Goal: Task Accomplishment & Management: Manage account settings

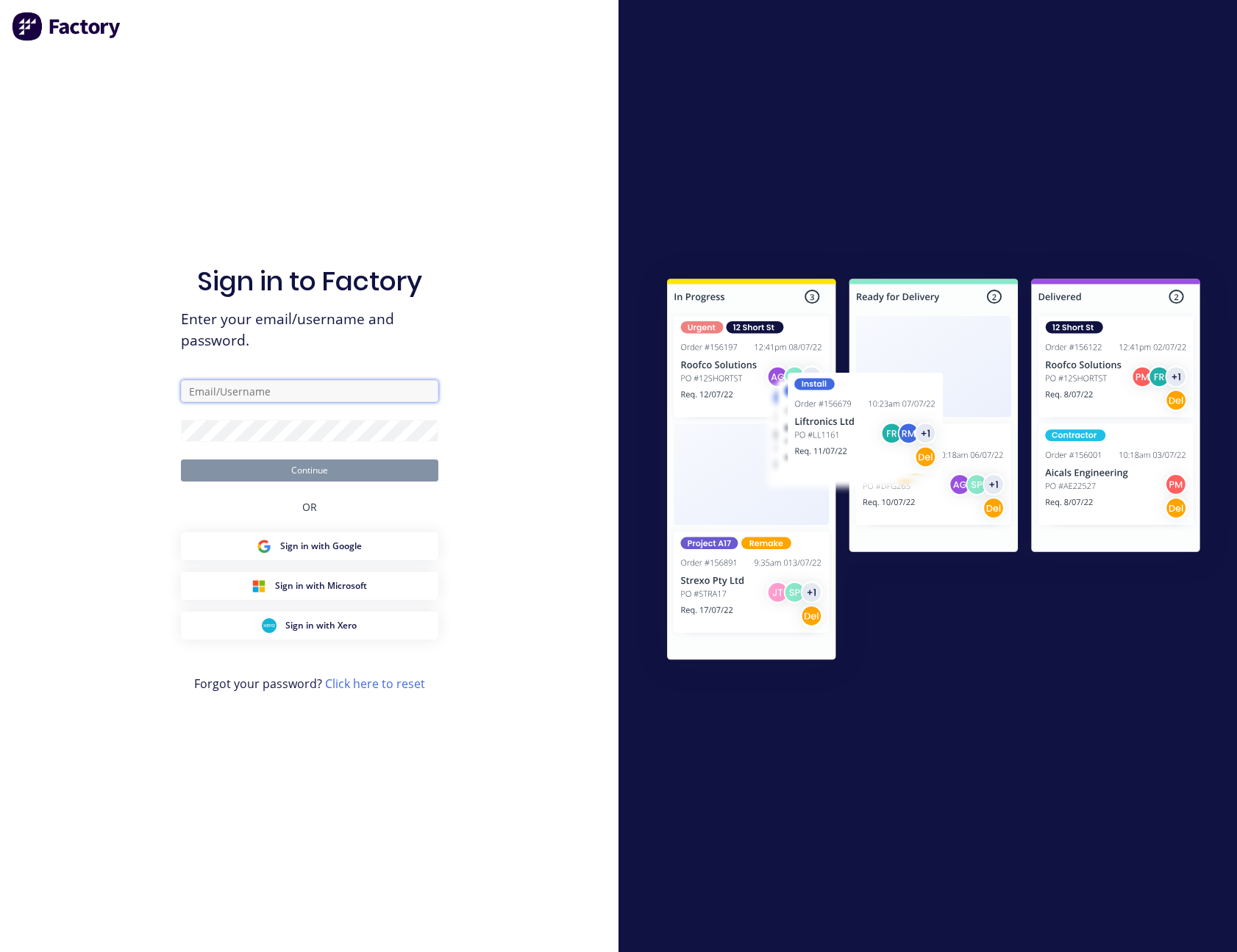
click at [275, 388] on input "text" at bounding box center [309, 391] width 257 height 22
type input "sam.roberts@shedworld.net.au"
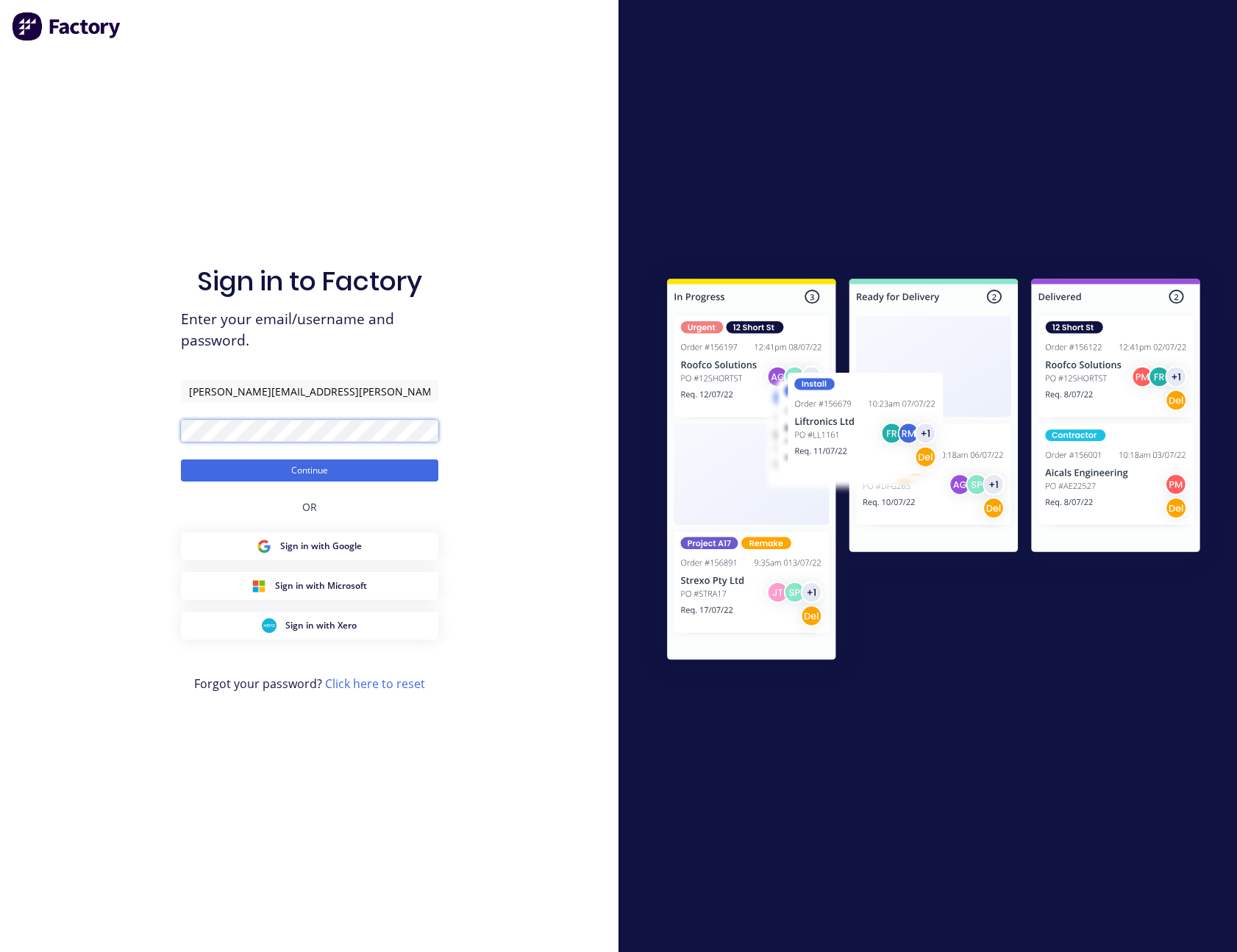
click at [181, 460] on button "Continue" at bounding box center [309, 471] width 257 height 22
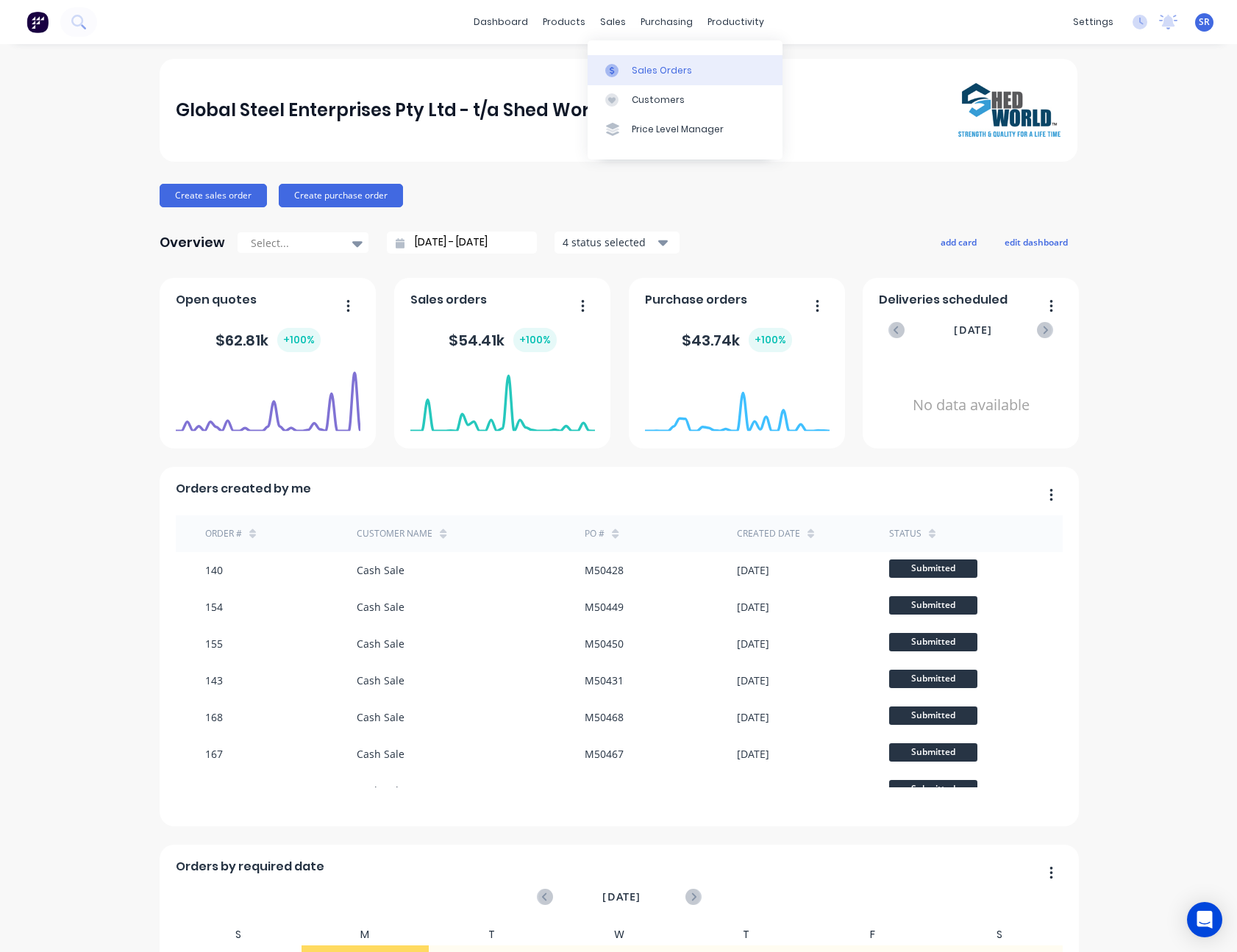
click at [629, 68] on link "Sales Orders" at bounding box center [685, 69] width 195 height 29
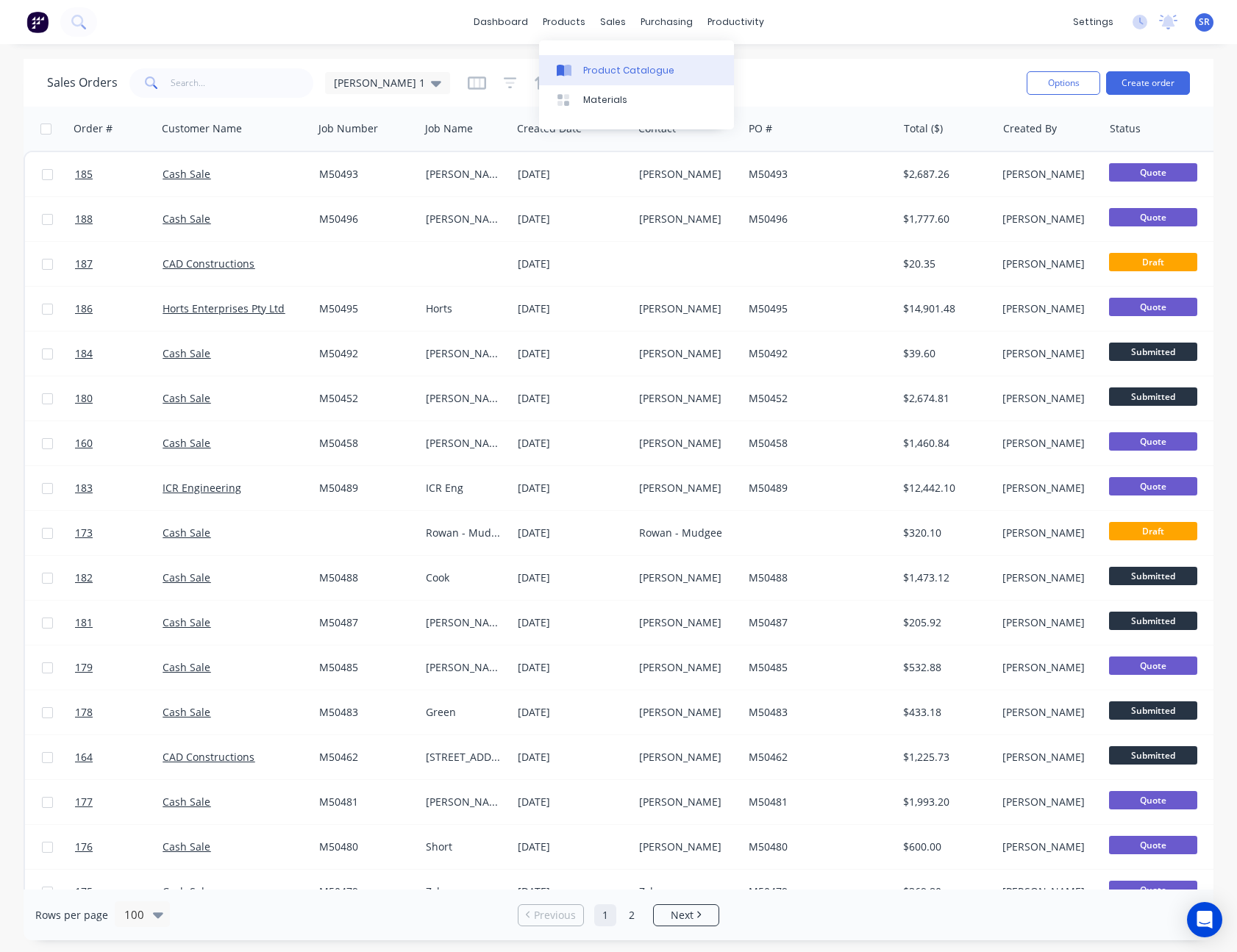
click at [594, 67] on div "Product Catalogue" at bounding box center [629, 70] width 91 height 14
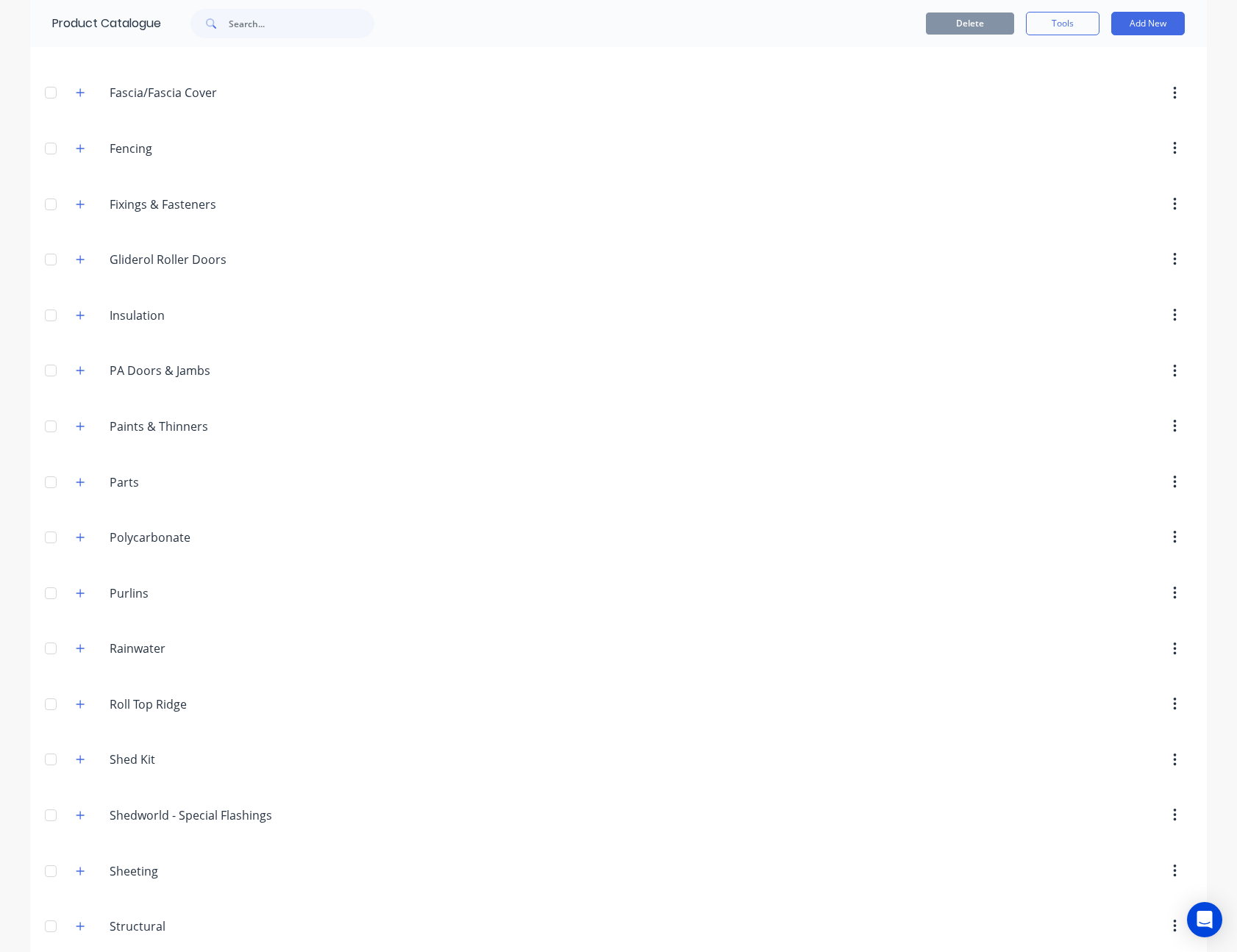
scroll to position [341, 0]
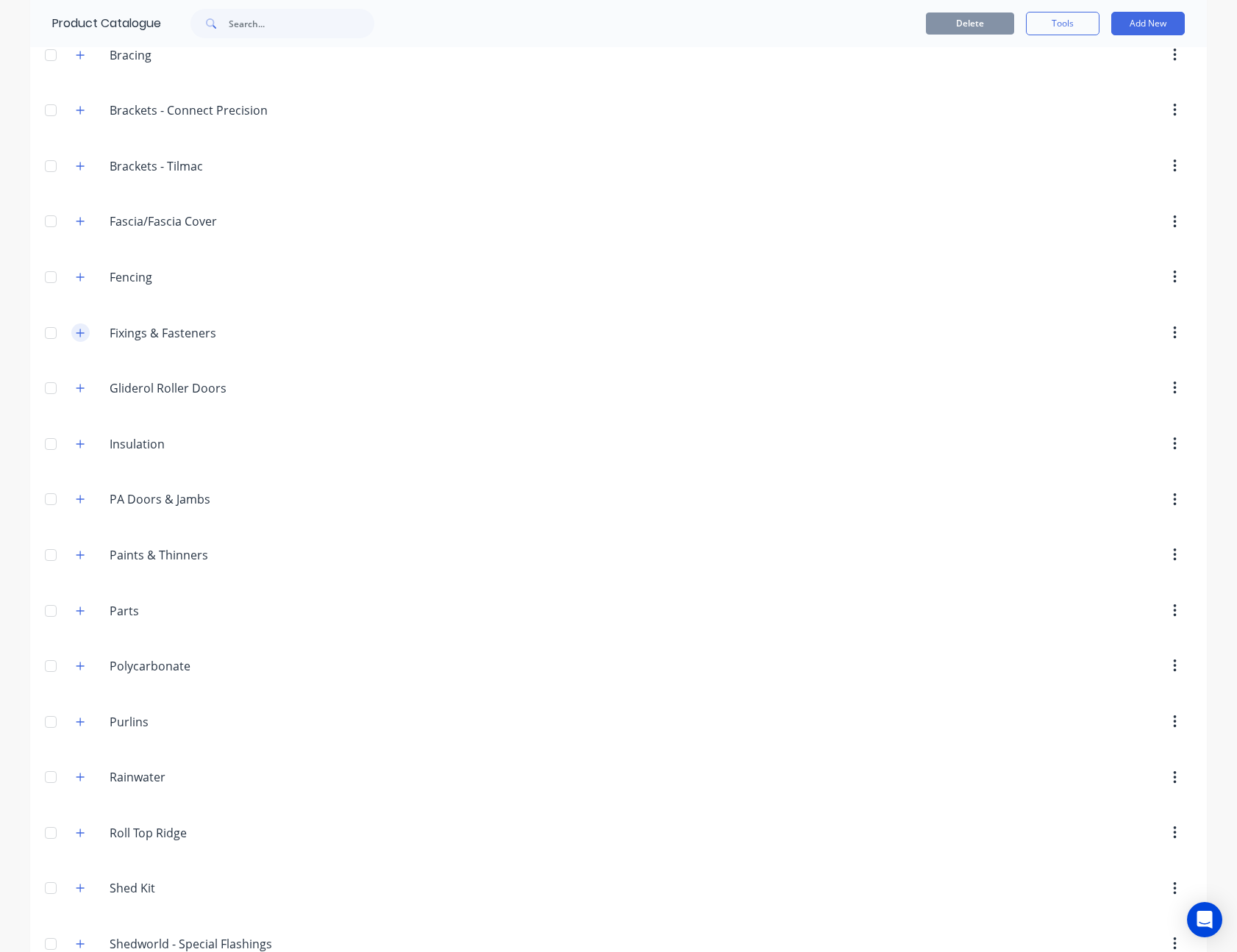
click at [78, 330] on icon "button" at bounding box center [80, 333] width 9 height 10
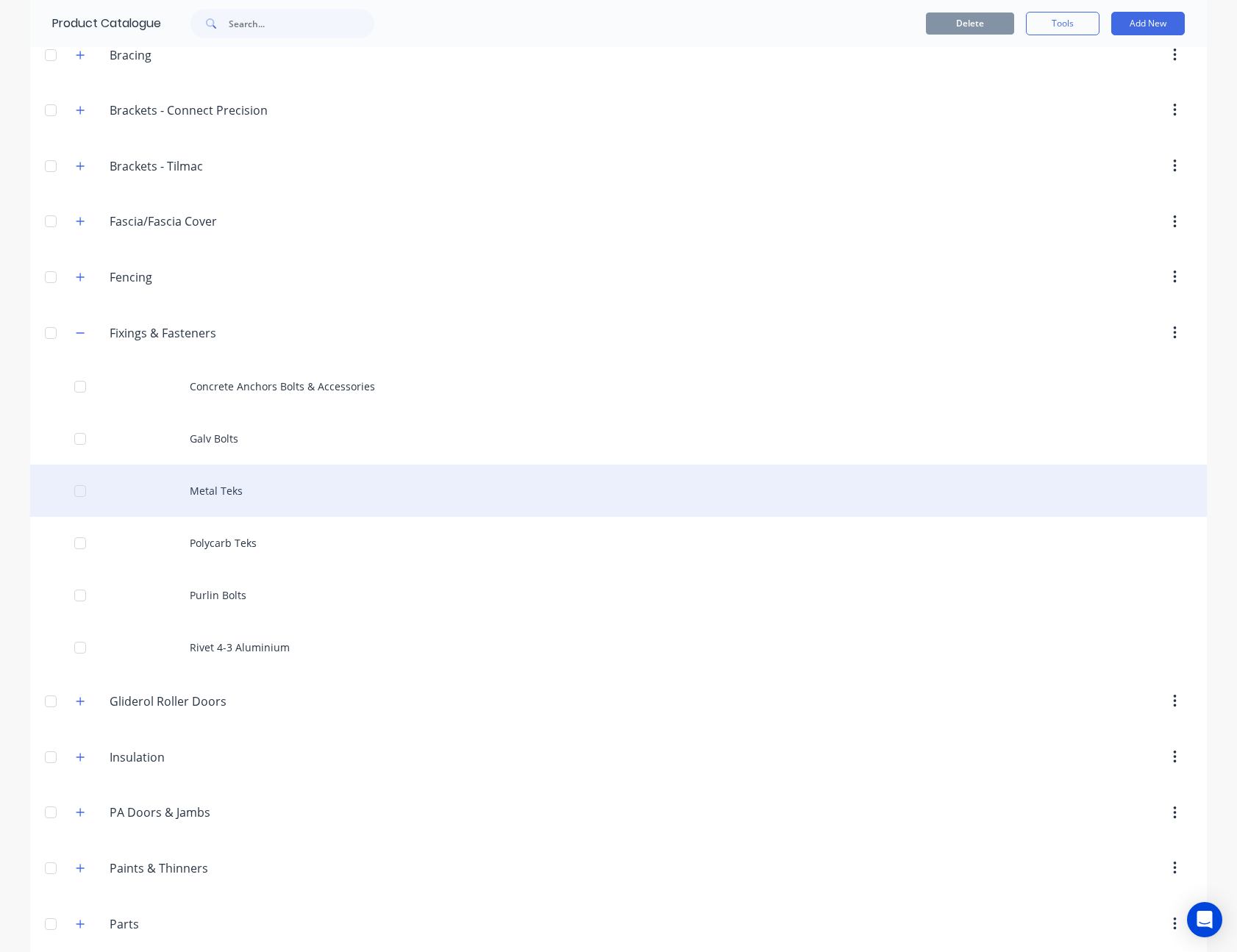
click at [260, 483] on div "Metal Teks" at bounding box center [618, 490] width 1177 height 52
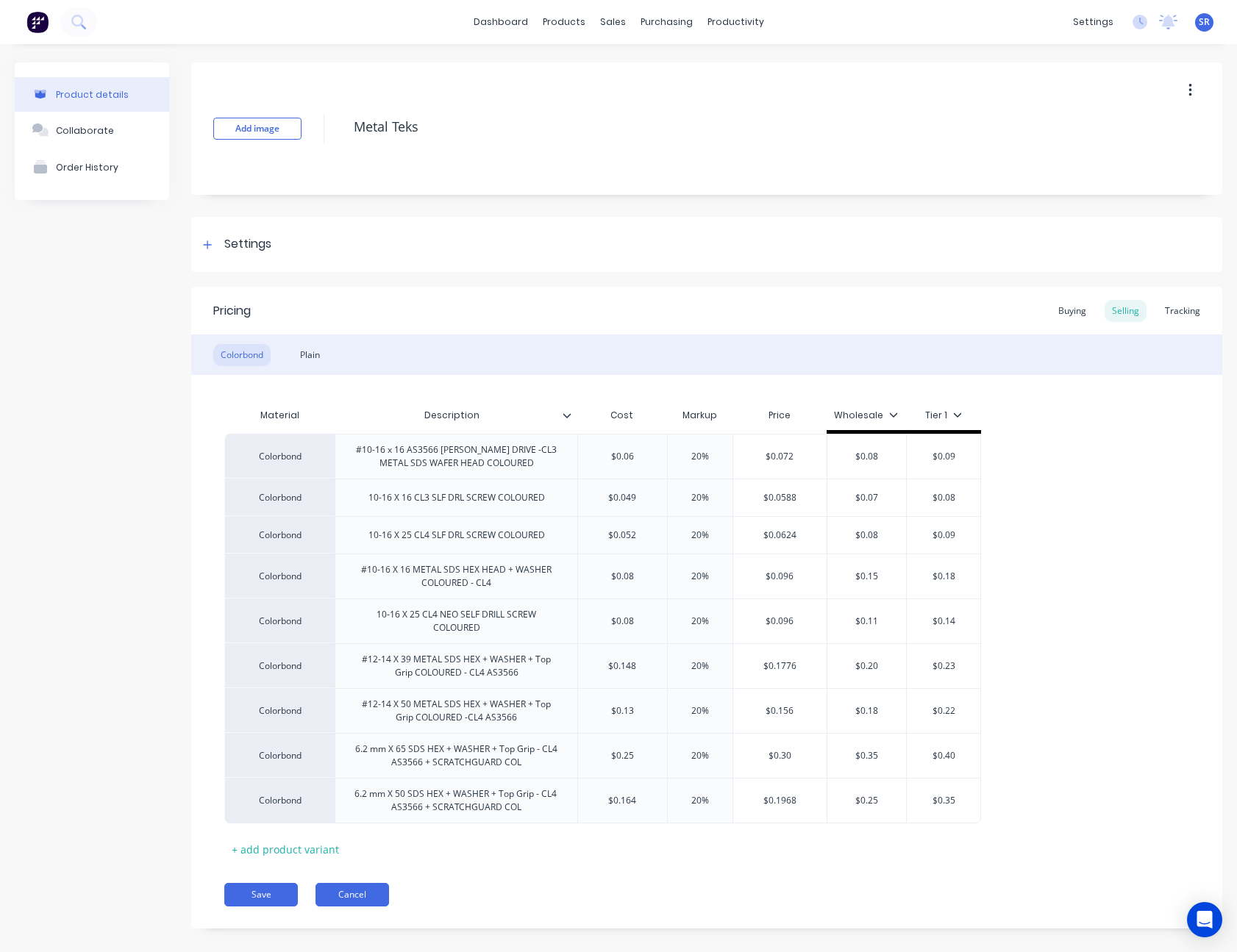
click at [366, 895] on button "Cancel" at bounding box center [352, 895] width 74 height 24
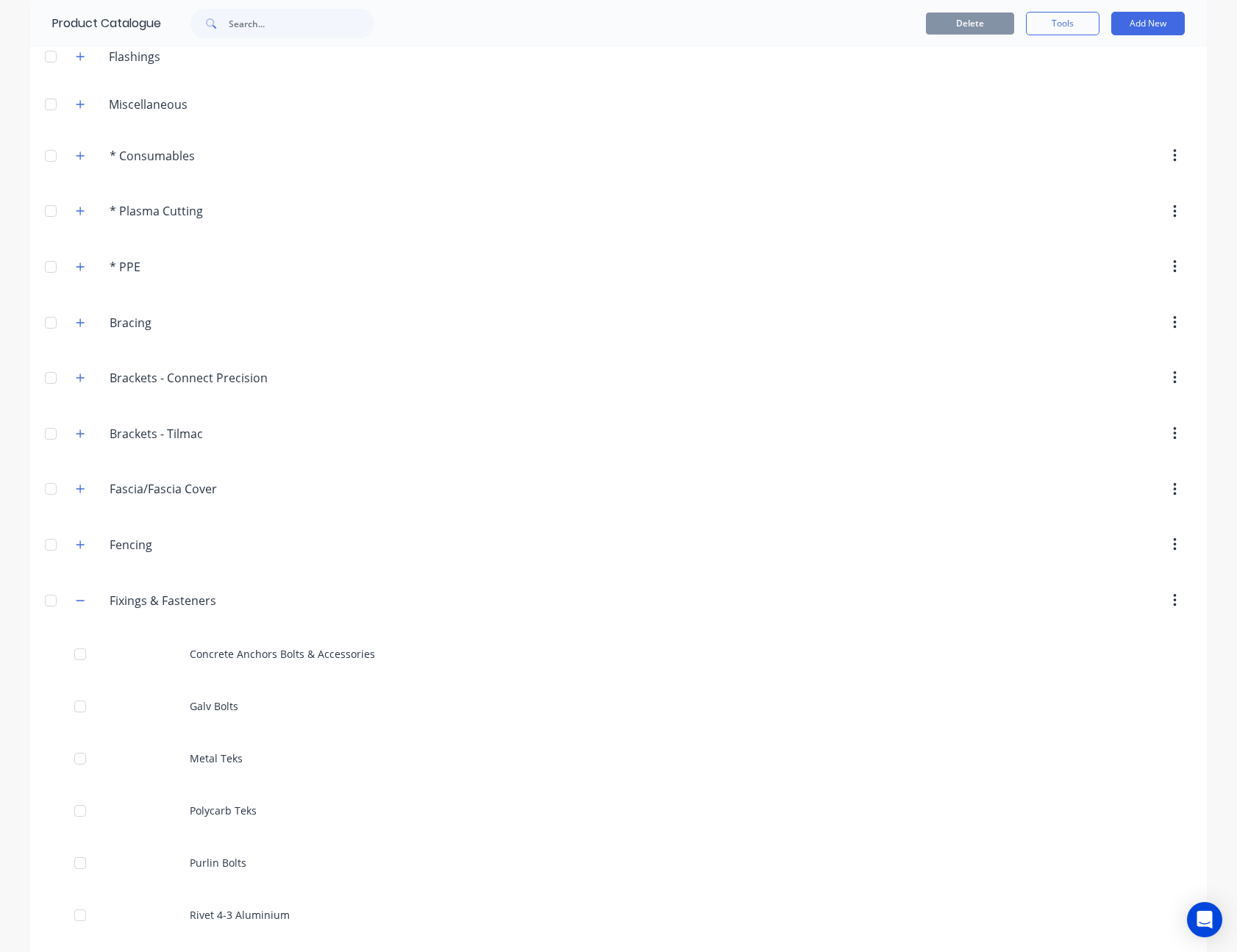
scroll to position [294, 0]
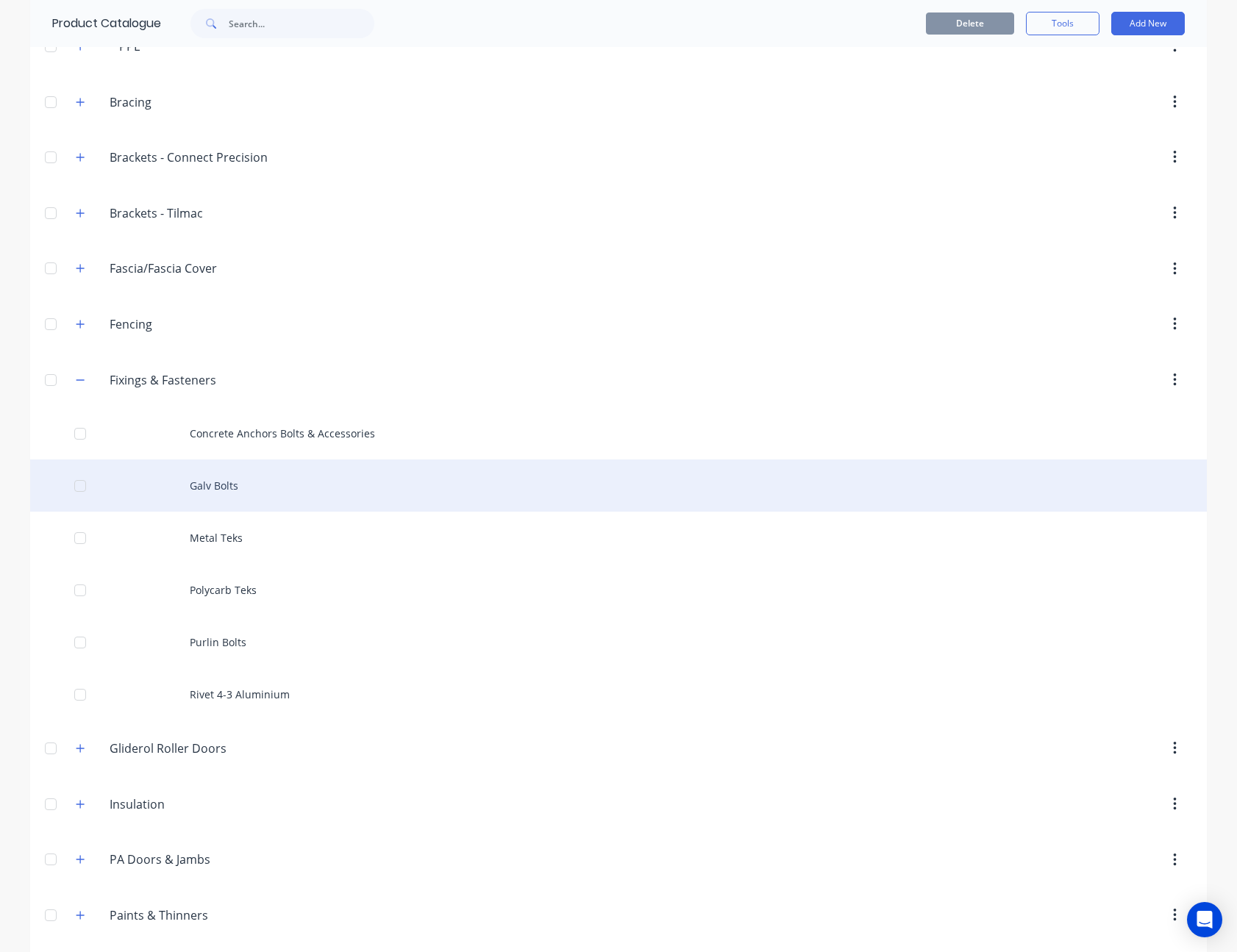
click at [222, 483] on div "Galv Bolts" at bounding box center [618, 485] width 1177 height 52
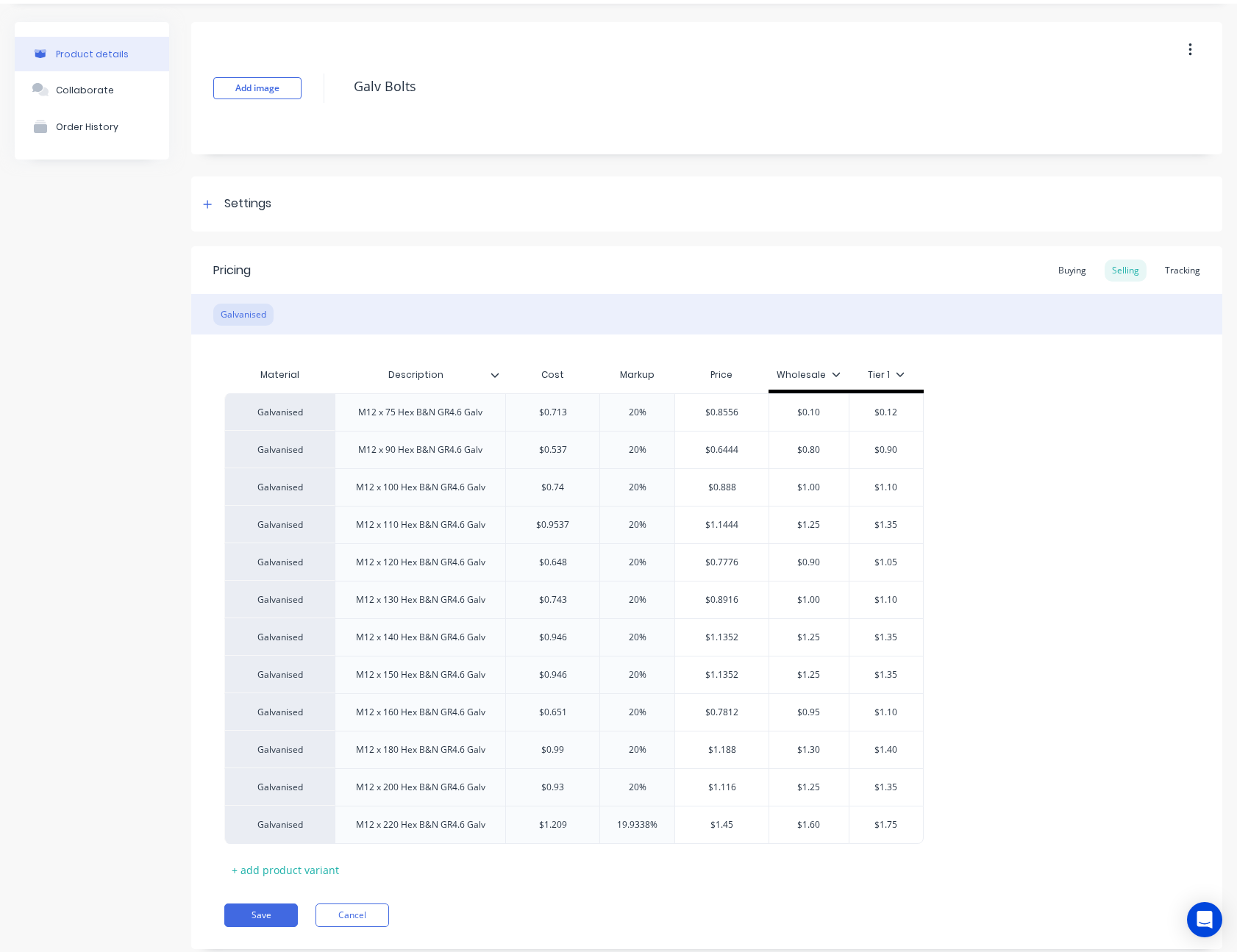
scroll to position [78, 0]
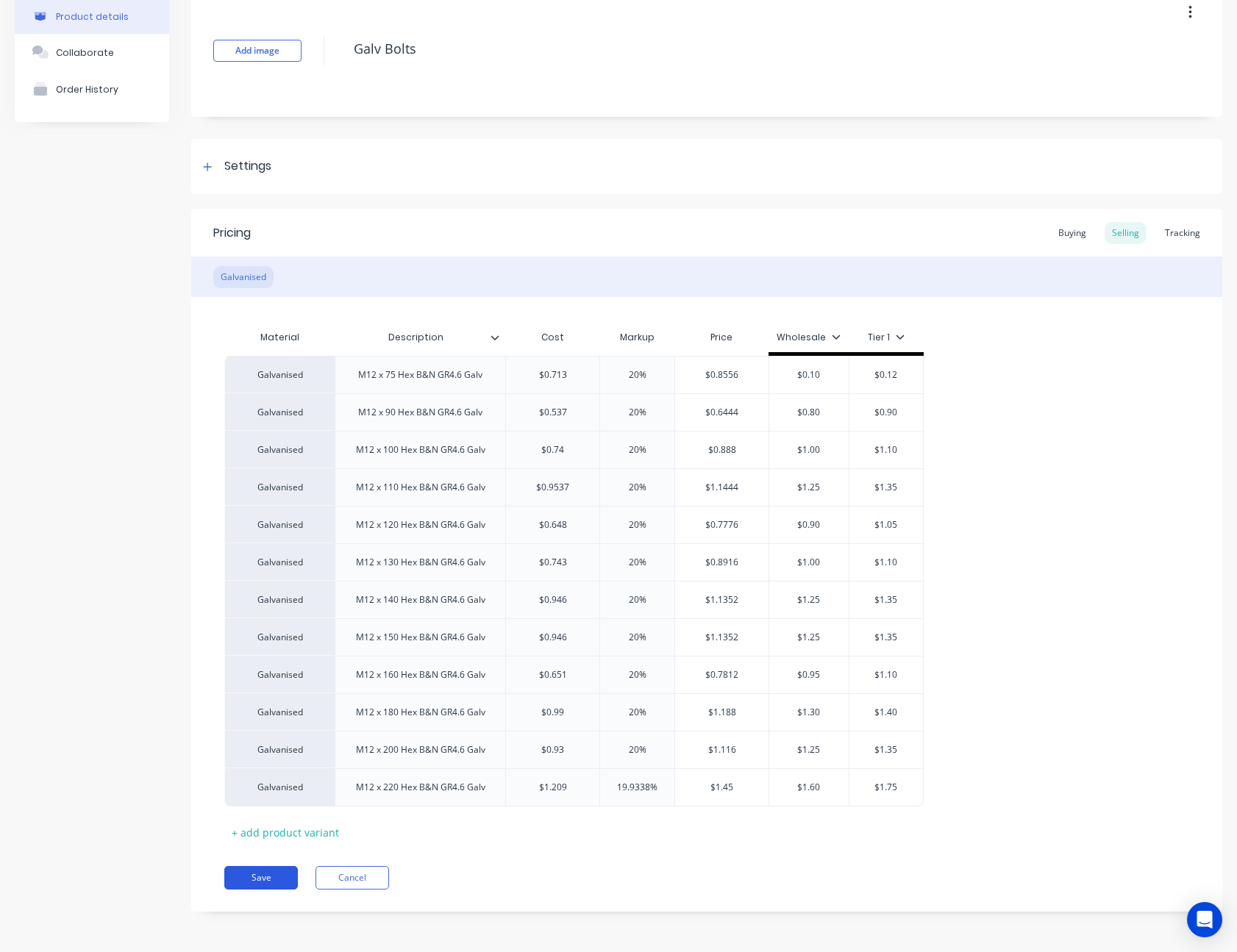
click at [261, 886] on button "Save" at bounding box center [261, 878] width 74 height 24
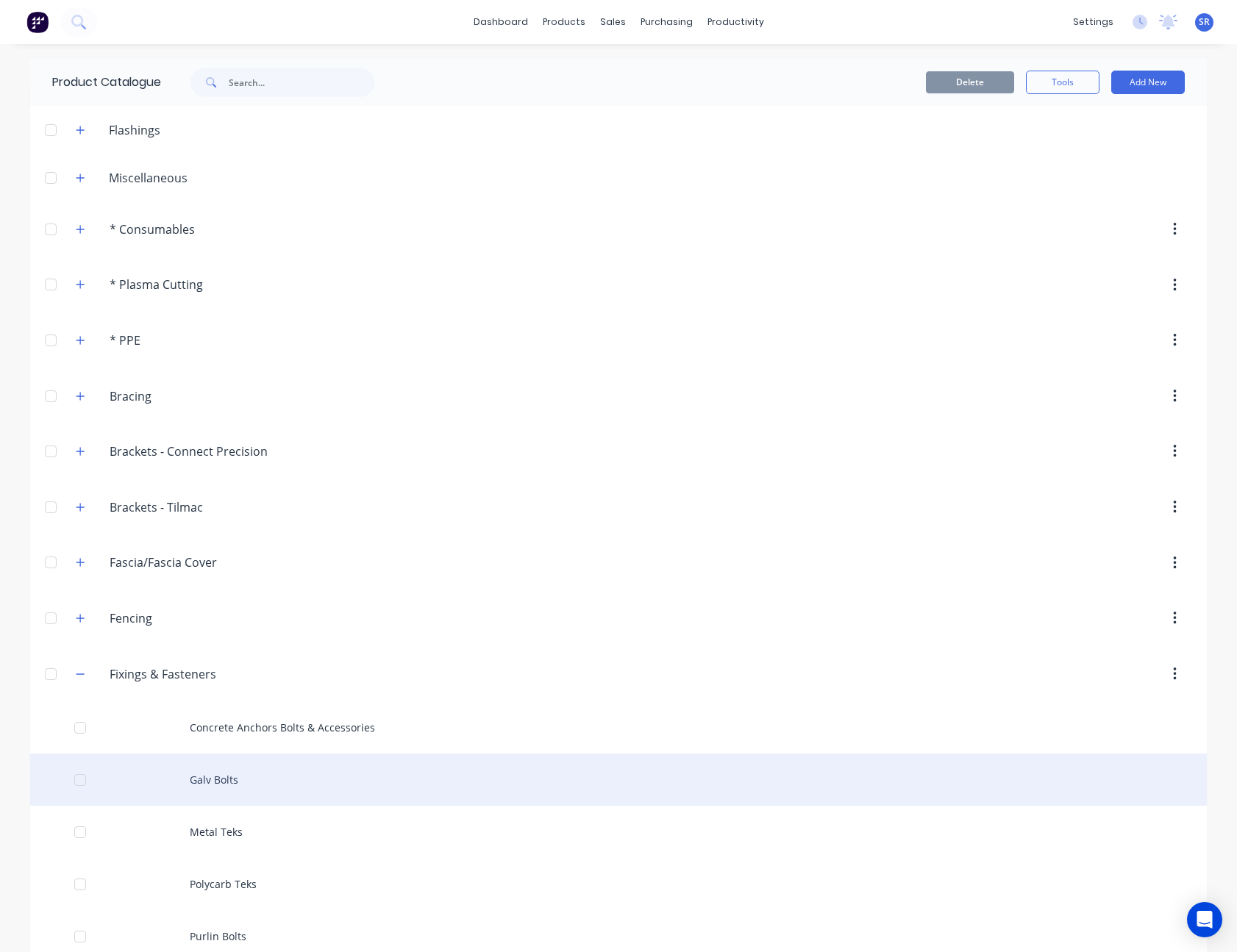
scroll to position [294, 0]
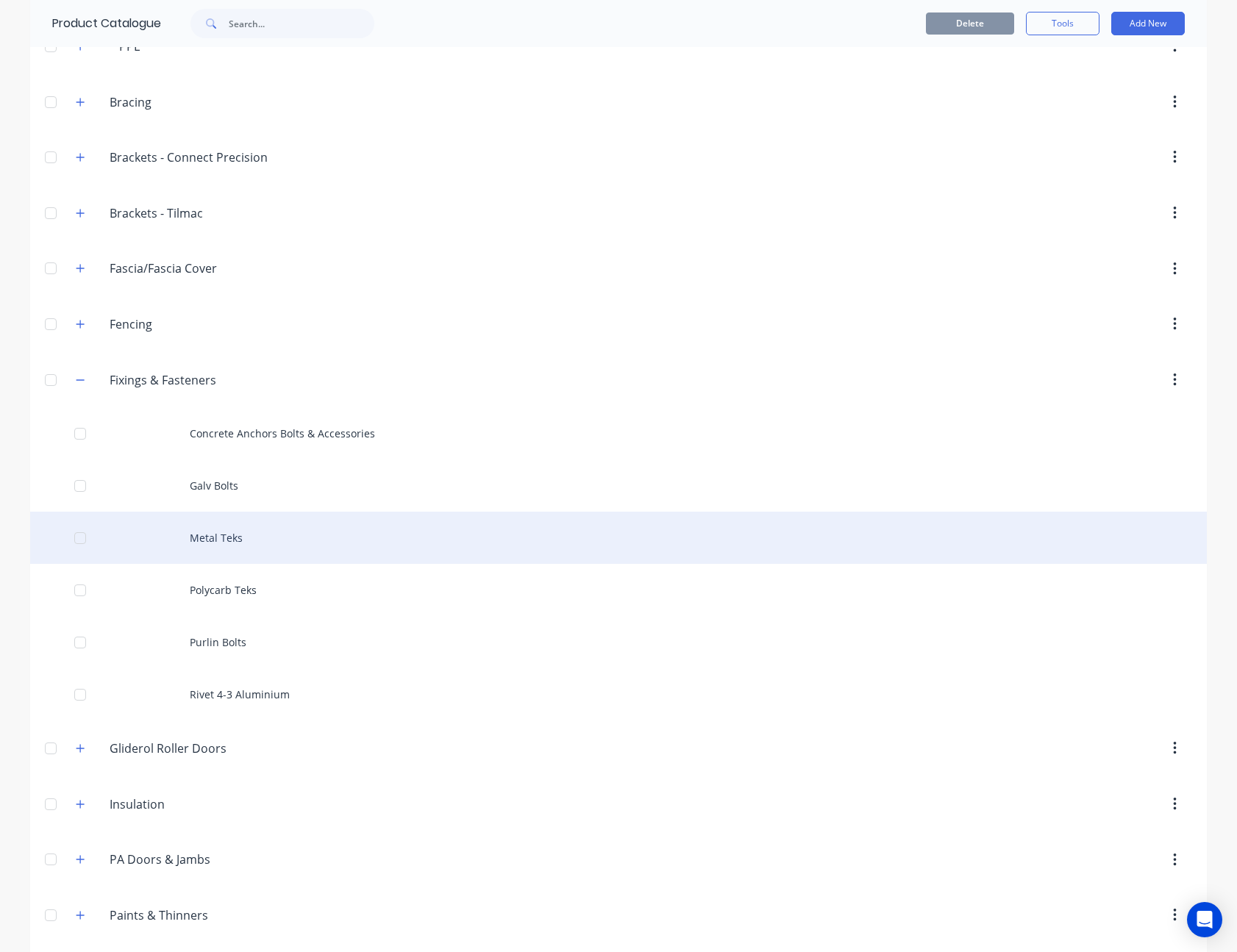
click at [220, 536] on div "Metal Teks" at bounding box center [618, 537] width 1177 height 52
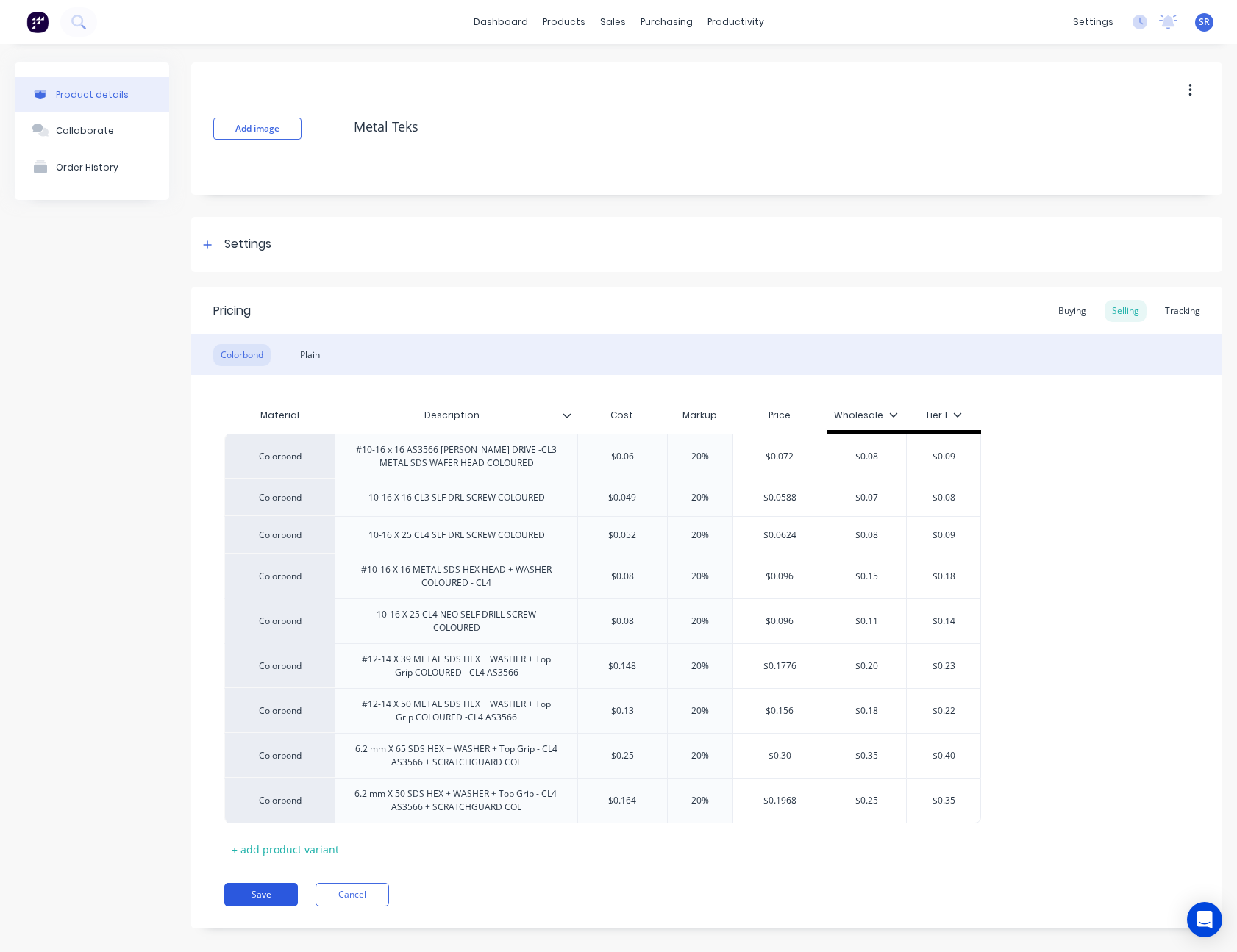
click at [255, 896] on button "Save" at bounding box center [261, 895] width 74 height 24
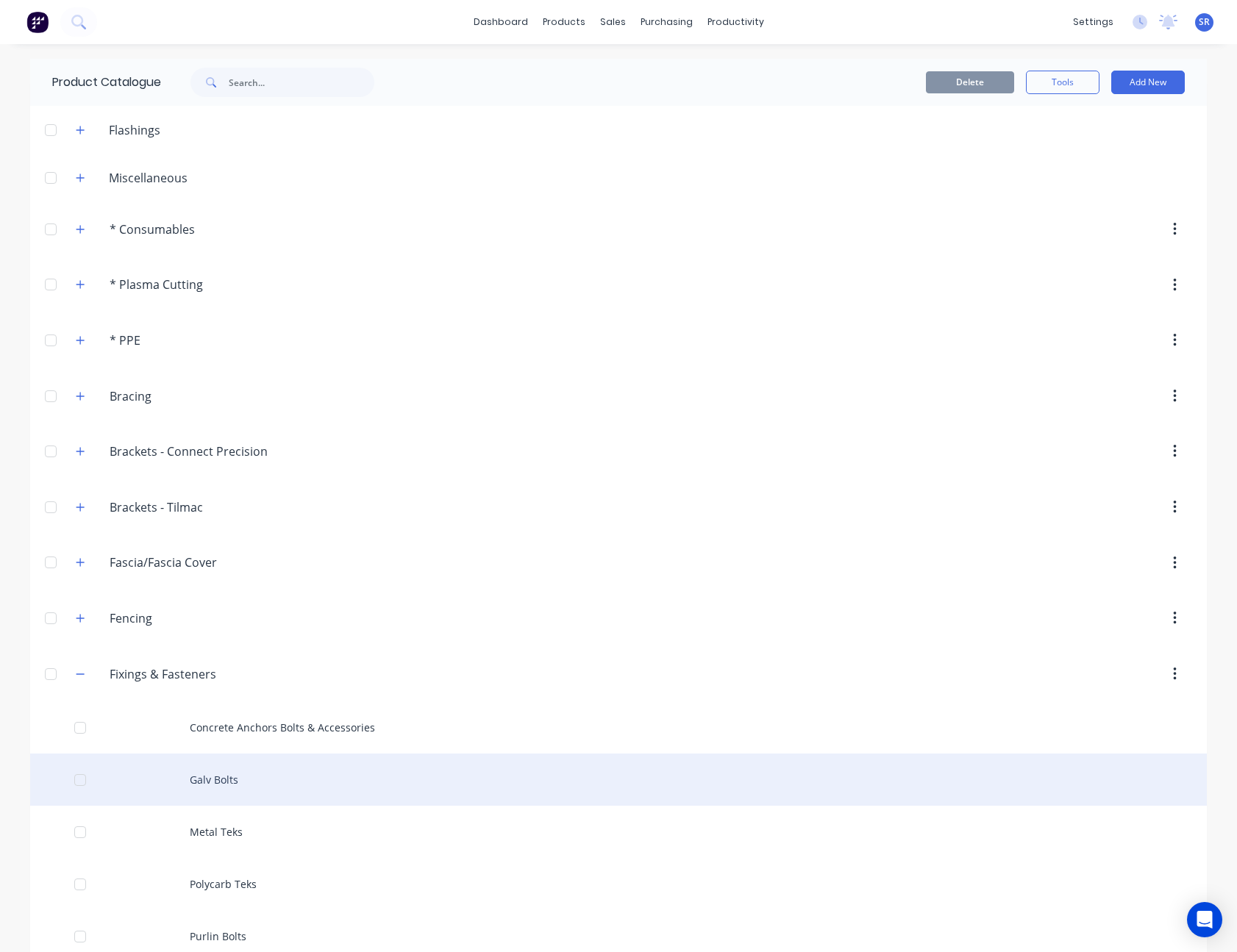
scroll to position [147, 0]
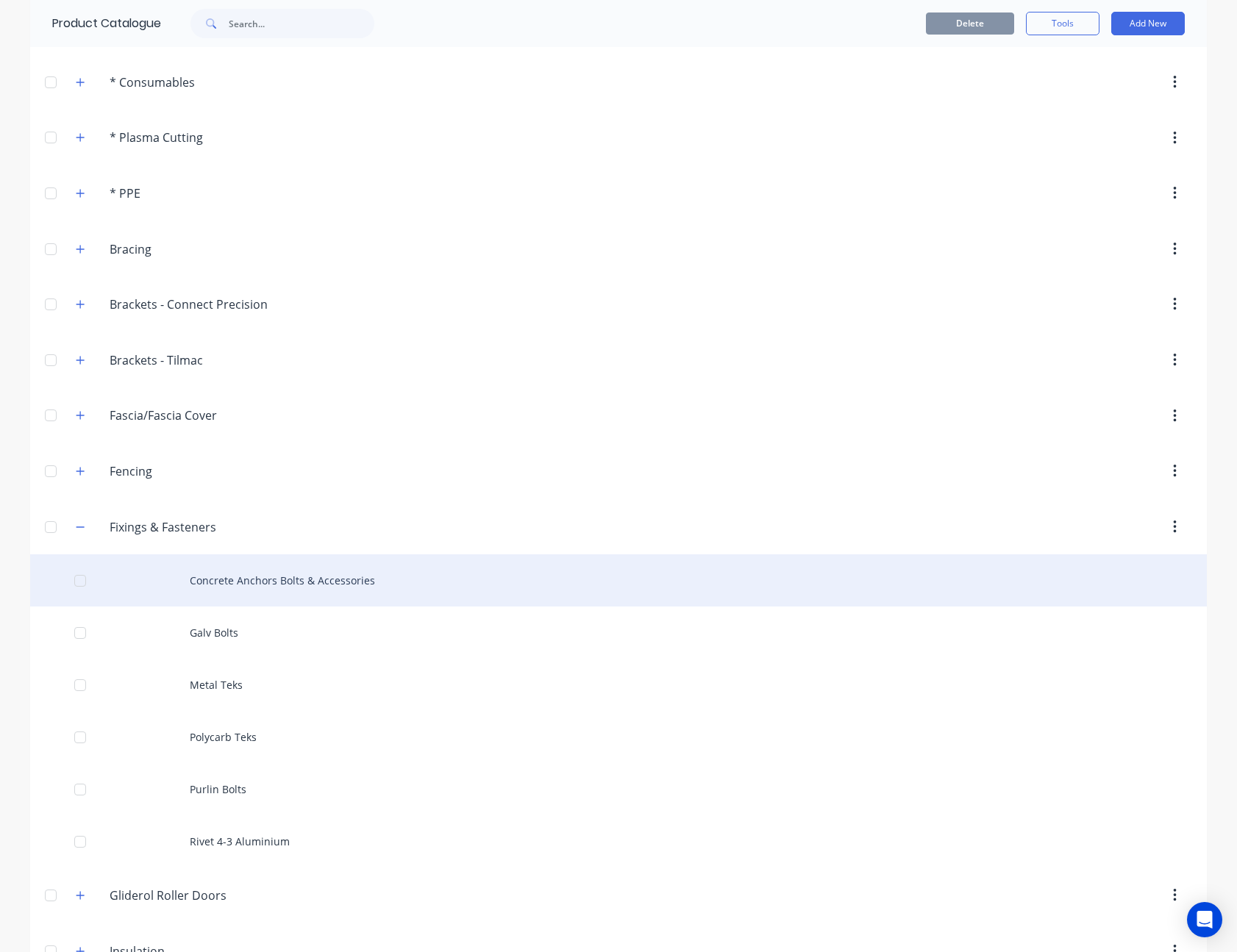
click at [275, 585] on div "Concrete Anchors Bolts & Accessories" at bounding box center [618, 580] width 1177 height 52
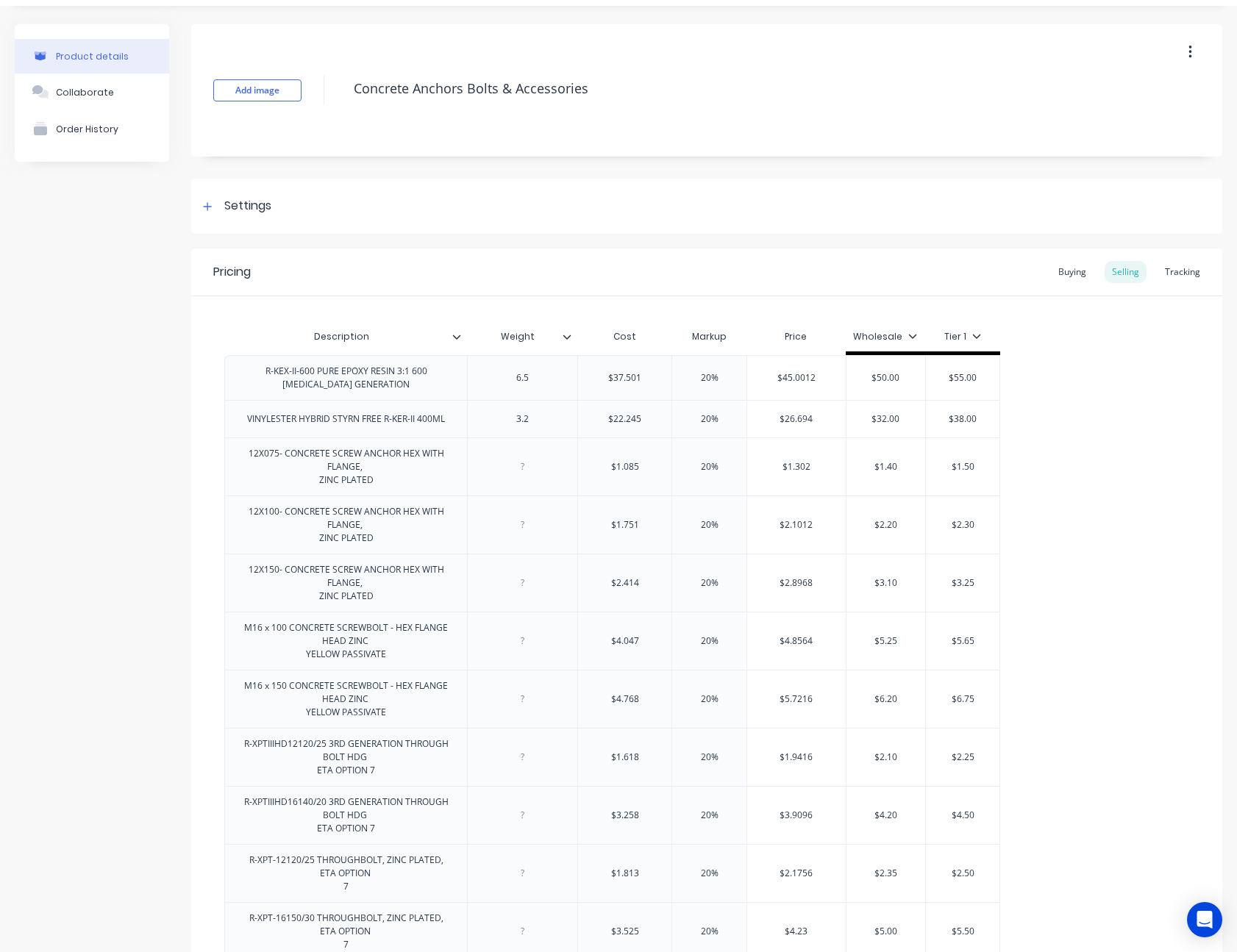
scroll to position [74, 0]
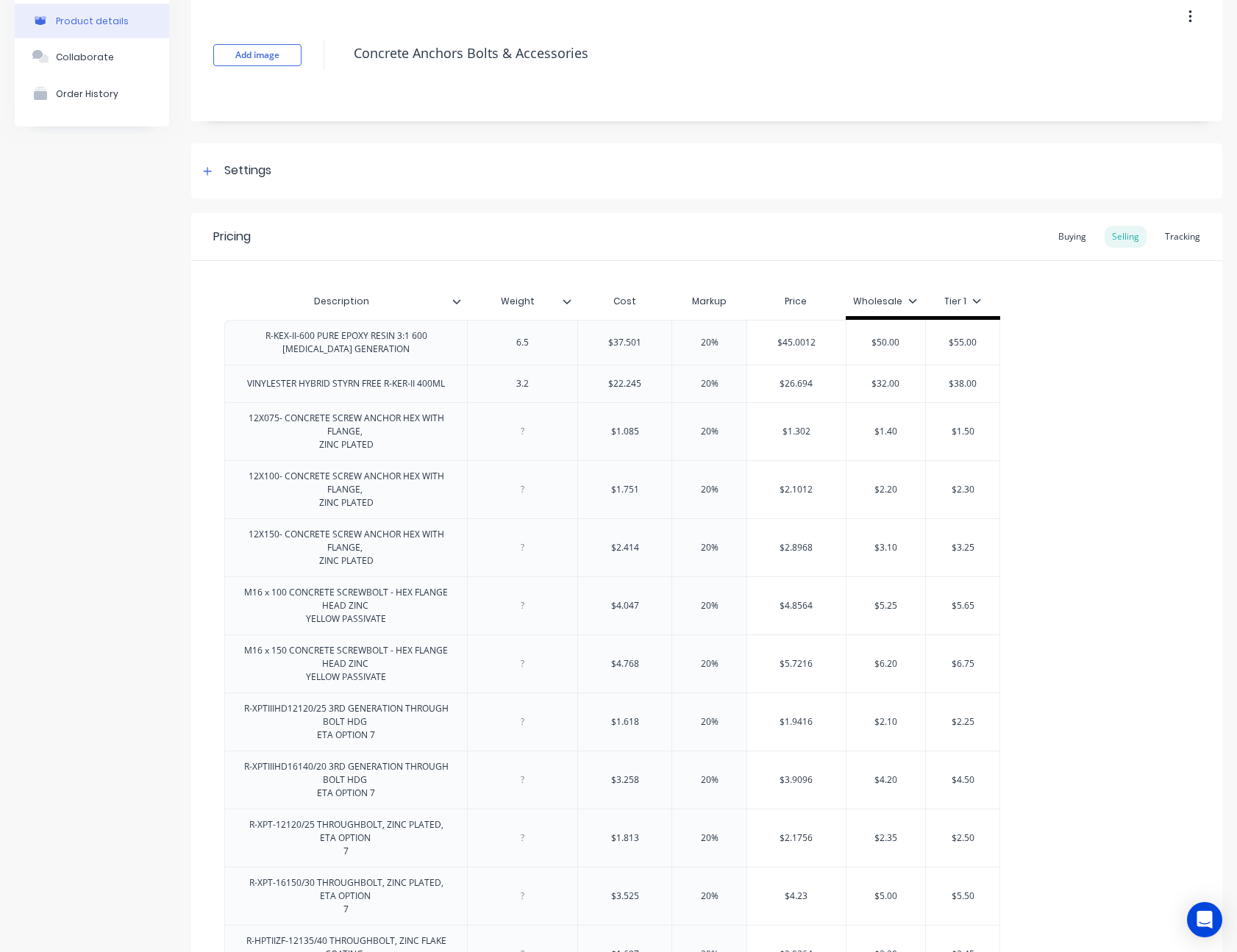
click at [456, 298] on icon at bounding box center [457, 302] width 9 height 9
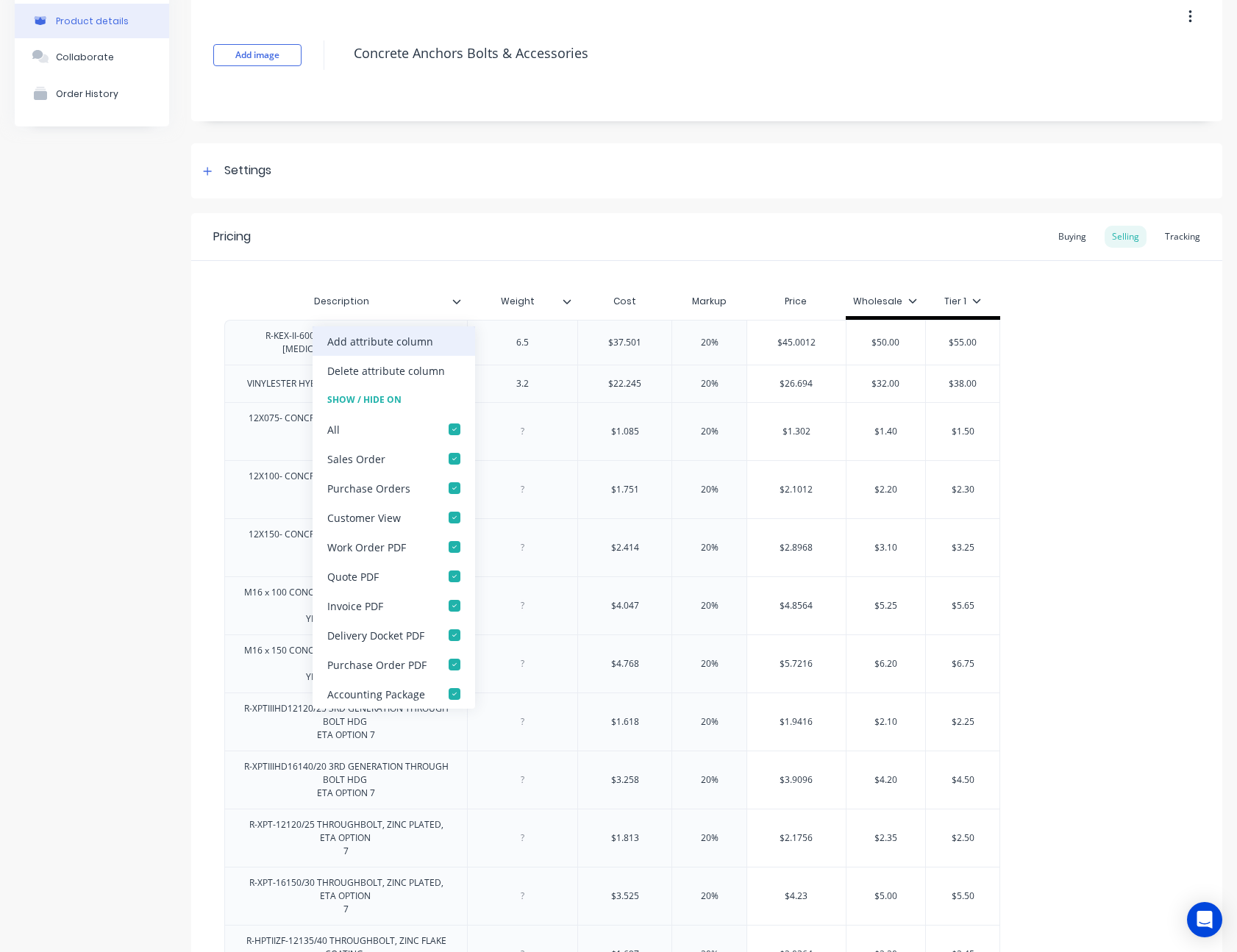
click at [423, 339] on div "Add attribute column" at bounding box center [380, 341] width 106 height 16
type textarea "x"
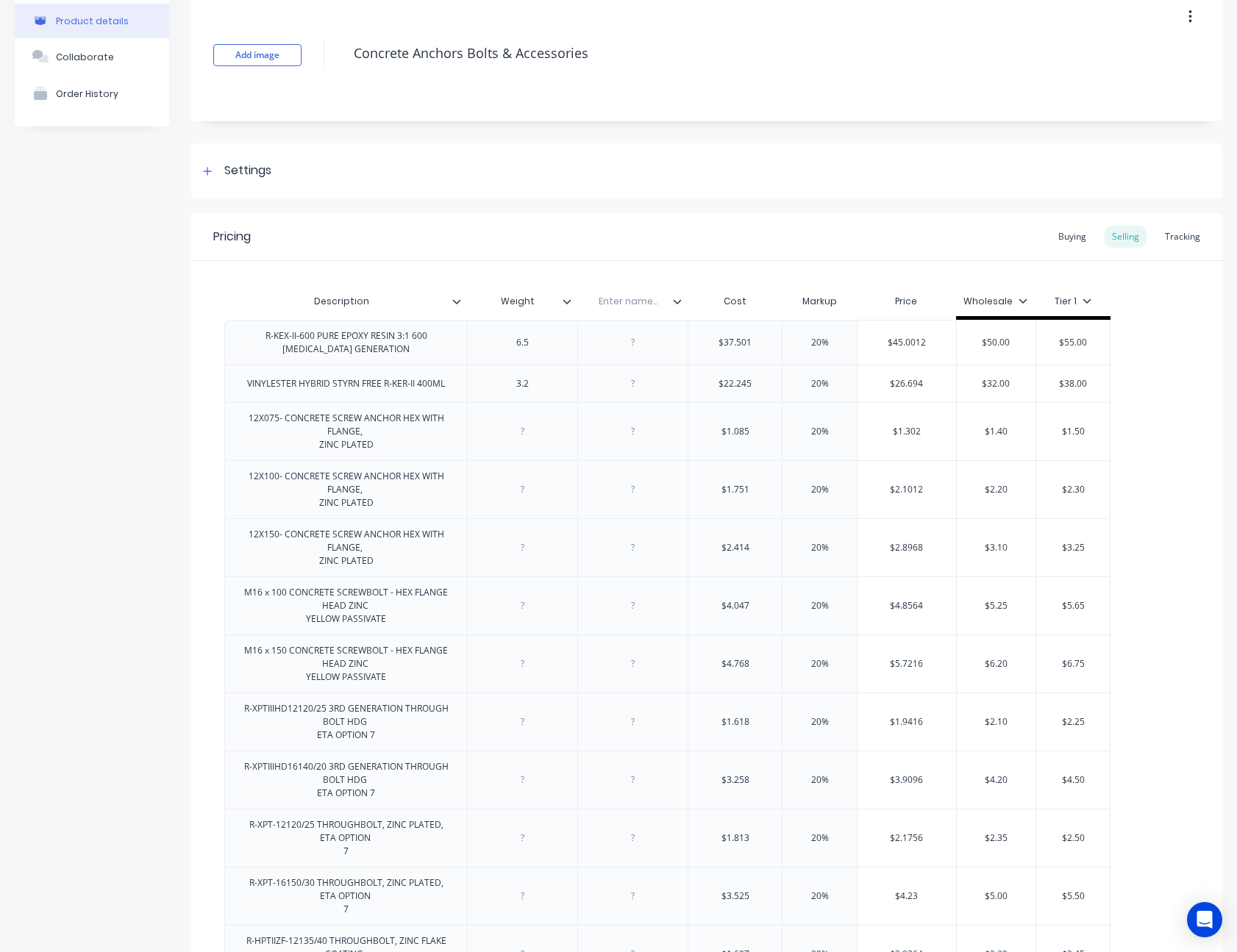
click at [636, 302] on input "text" at bounding box center [628, 301] width 101 height 14
type input "AeroFast Code"
click at [667, 355] on div at bounding box center [632, 342] width 110 height 45
type textarea "x"
click at [629, 341] on div at bounding box center [633, 342] width 74 height 19
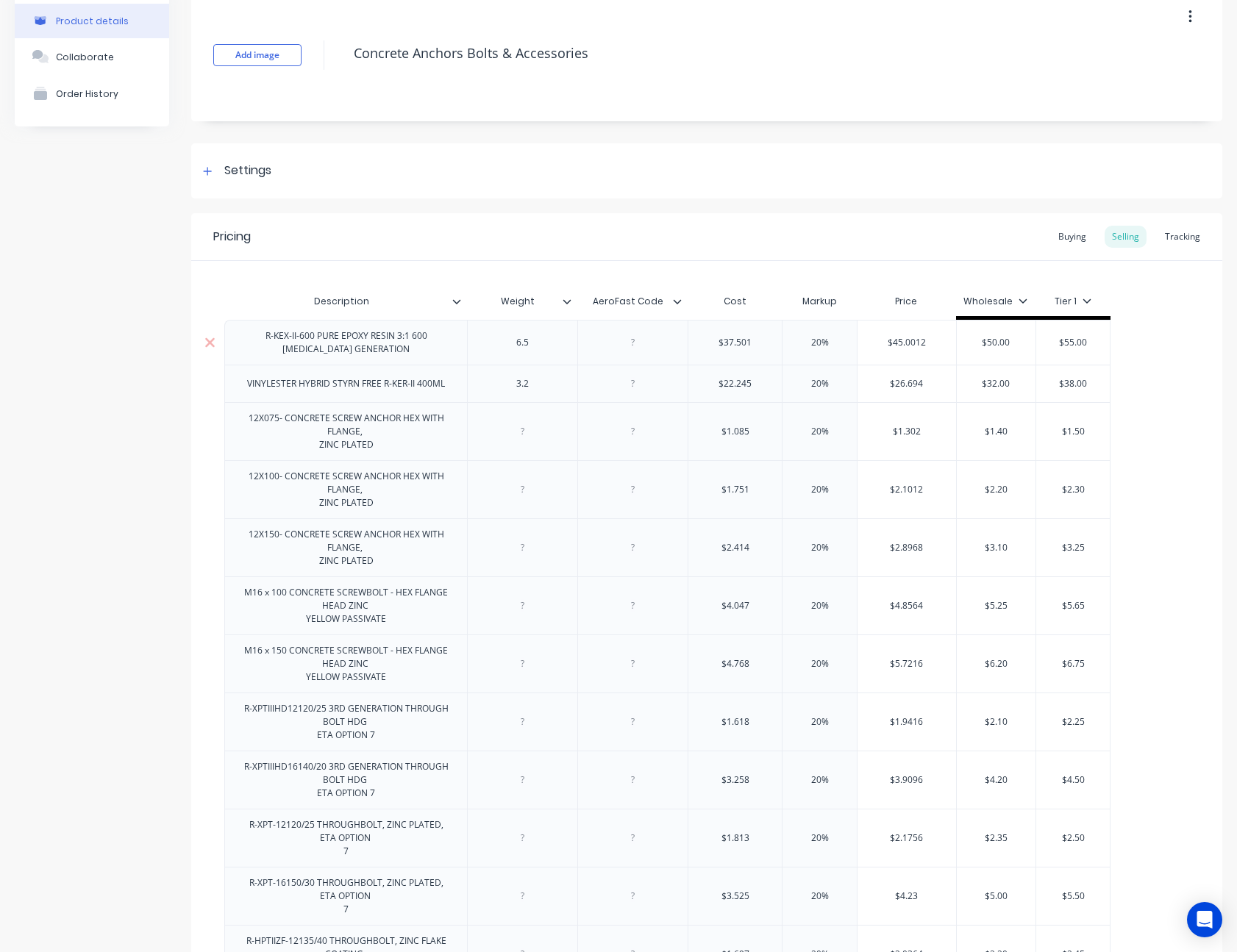
paste div
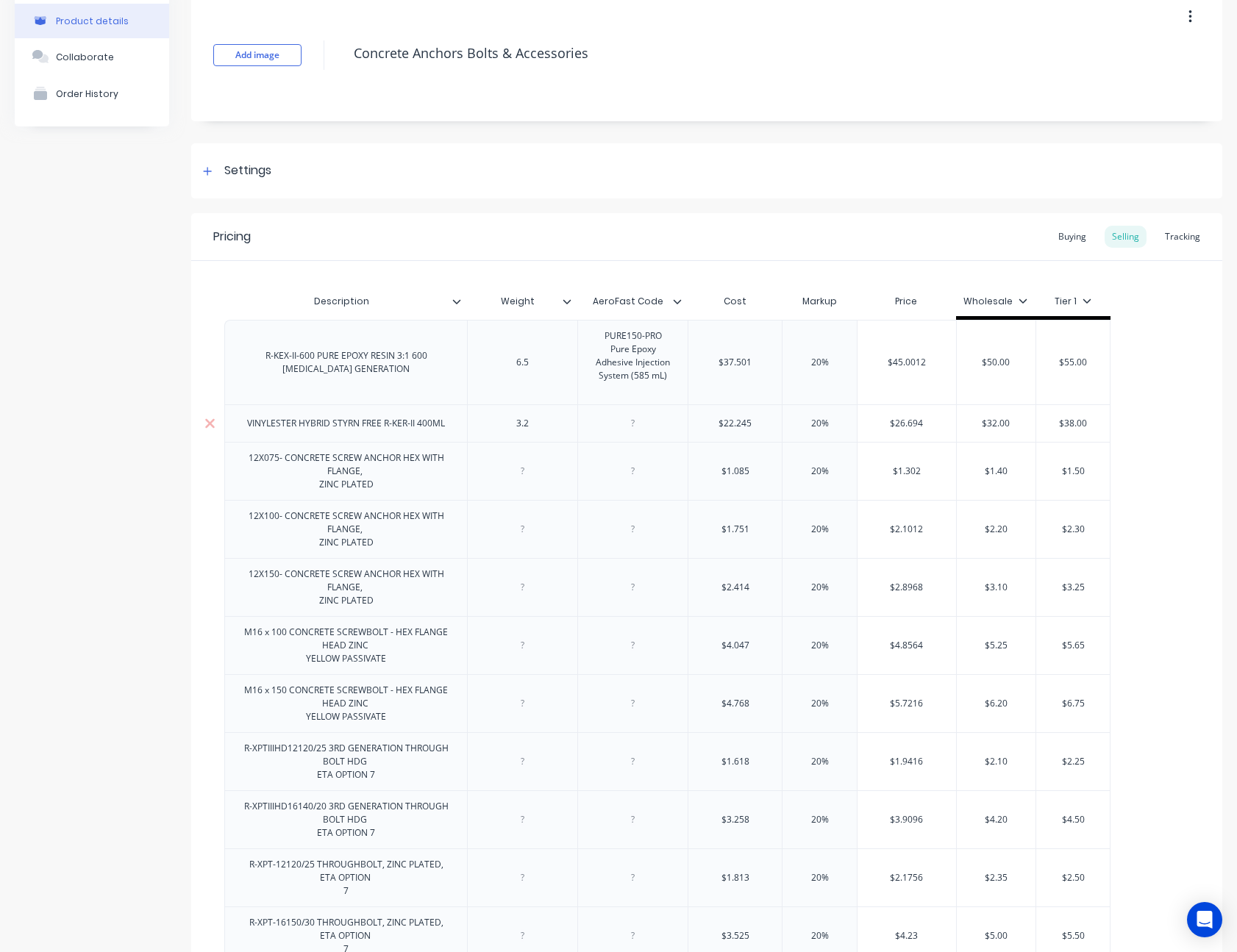
click at [639, 443] on div "R-KEX-II-600 PURE EPOXY RESIN 3:1 600 ML, II GENERATION 6.5 PURE150-PRO Pure Ep…" at bounding box center [707, 928] width 965 height 1216
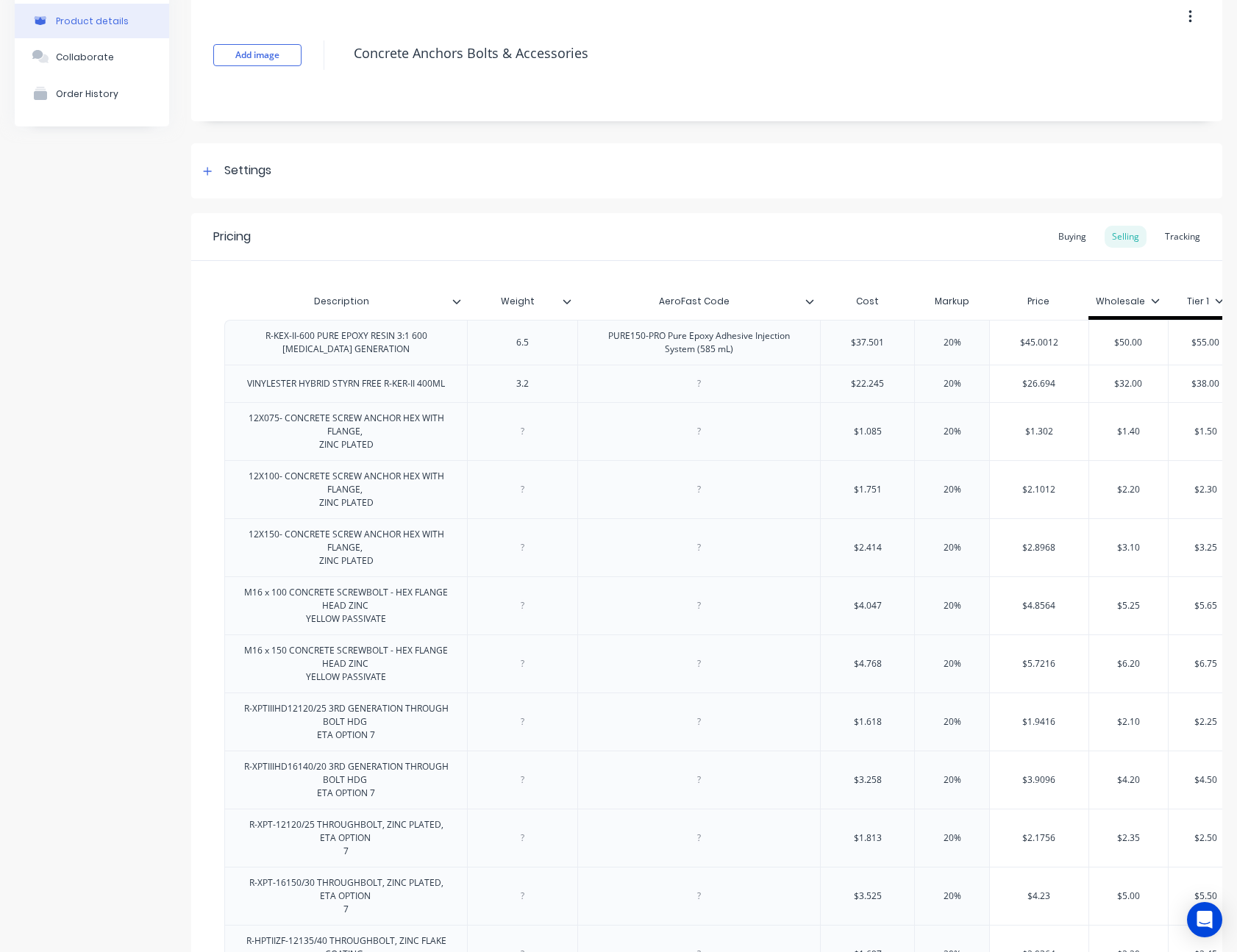
type textarea "x"
click at [702, 388] on div at bounding box center [699, 383] width 74 height 19
paste div
click at [696, 434] on div at bounding box center [699, 431] width 74 height 19
type textarea "x"
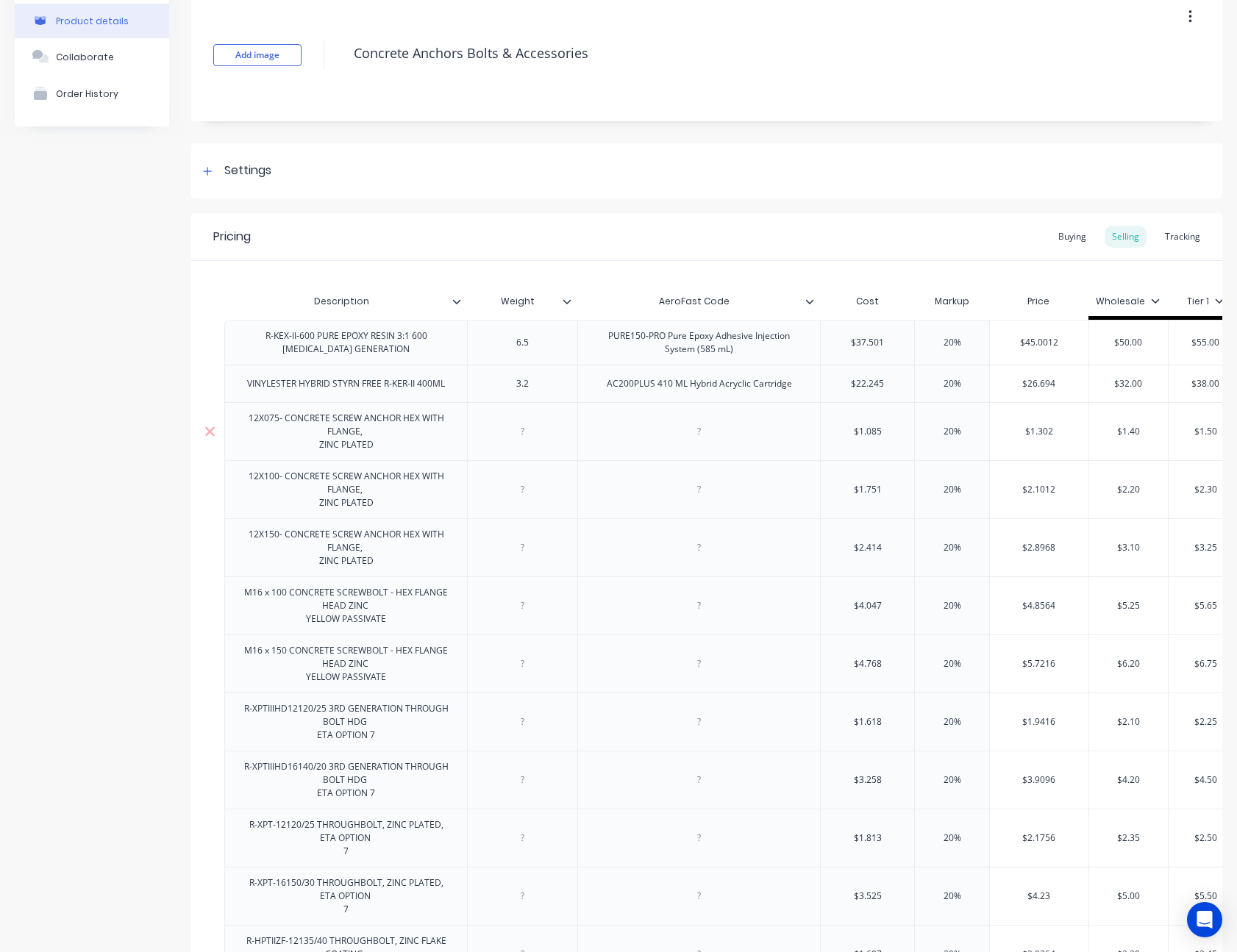
click at [698, 430] on div at bounding box center [699, 431] width 74 height 19
paste div
type textarea "x"
click at [310, 446] on div "12X075- CONCRETE SCREW ANCHOR HEX WITH FLANGE, ZINC PLATED" at bounding box center [346, 431] width 230 height 46
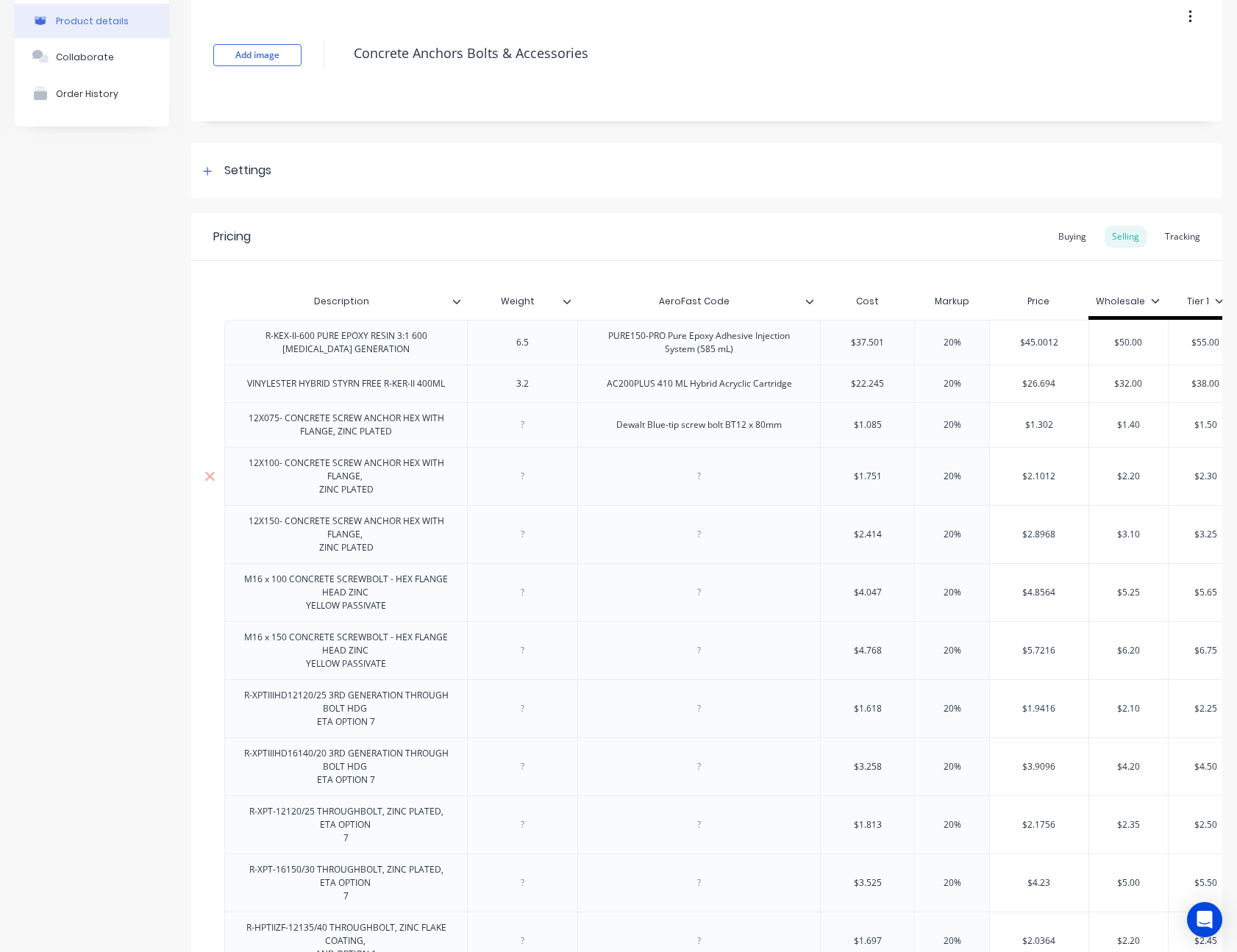
click at [317, 491] on div "12X100- CONCRETE SCREW ANCHOR HEX WITH FLANGE, ZINC PLATED" at bounding box center [346, 476] width 230 height 46
type textarea "x"
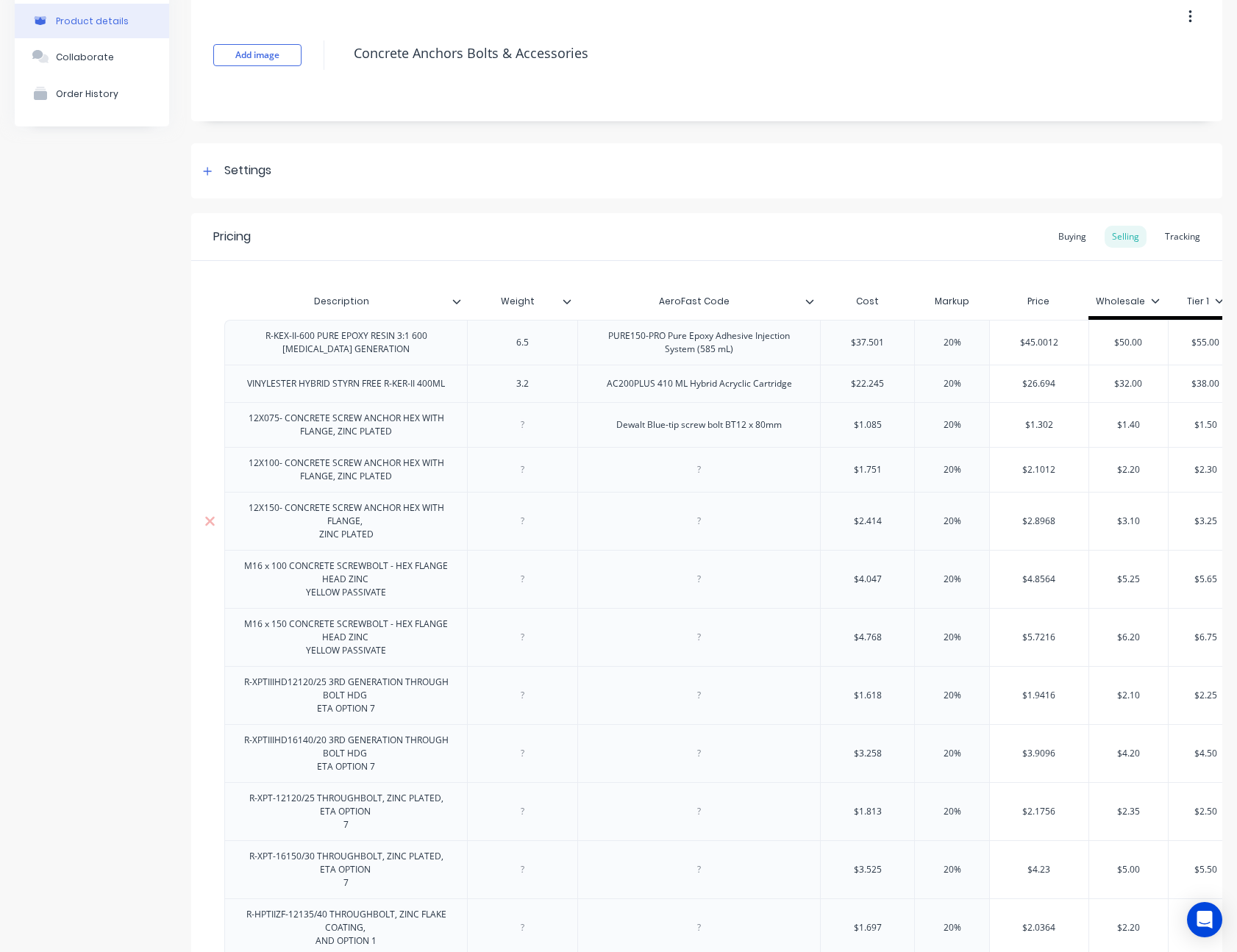
type textarea "x"
click at [318, 533] on div "12X150- CONCRETE SCREW ANCHOR HEX WITH FLANGE, ZINC PLATED" at bounding box center [346, 522] width 230 height 46
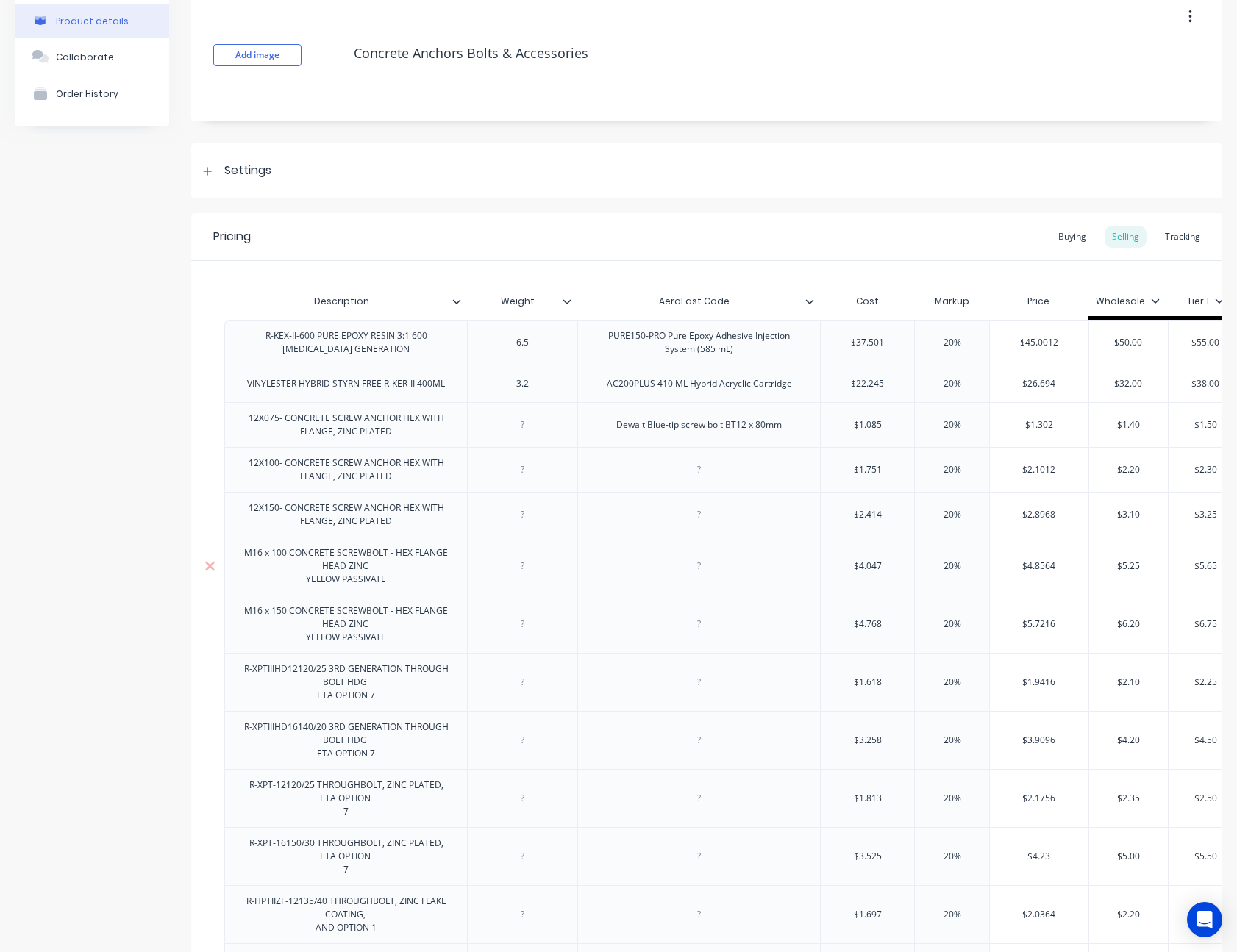
type textarea "x"
click at [307, 585] on div "M16 x 100 CONCRETE SCREWBOLT - HEX FLANGE HEAD ZINC YELLOW PASSIVATE" at bounding box center [346, 566] width 230 height 46
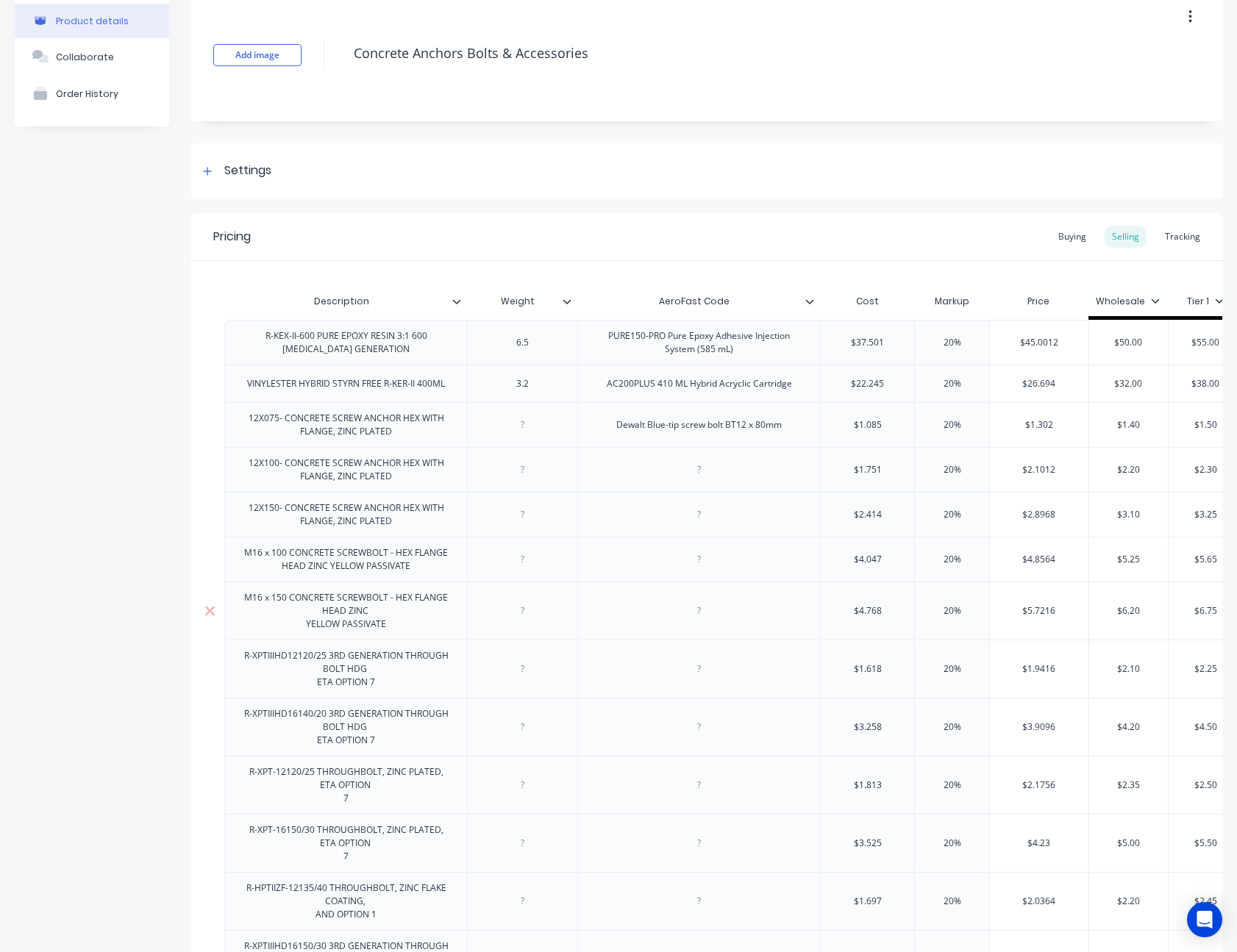
type textarea "x"
click at [307, 629] on div "M16 x 150 CONCRETE SCREWBOLT - HEX FLANGE HEAD ZINC YELLOW PASSIVATE" at bounding box center [346, 611] width 230 height 46
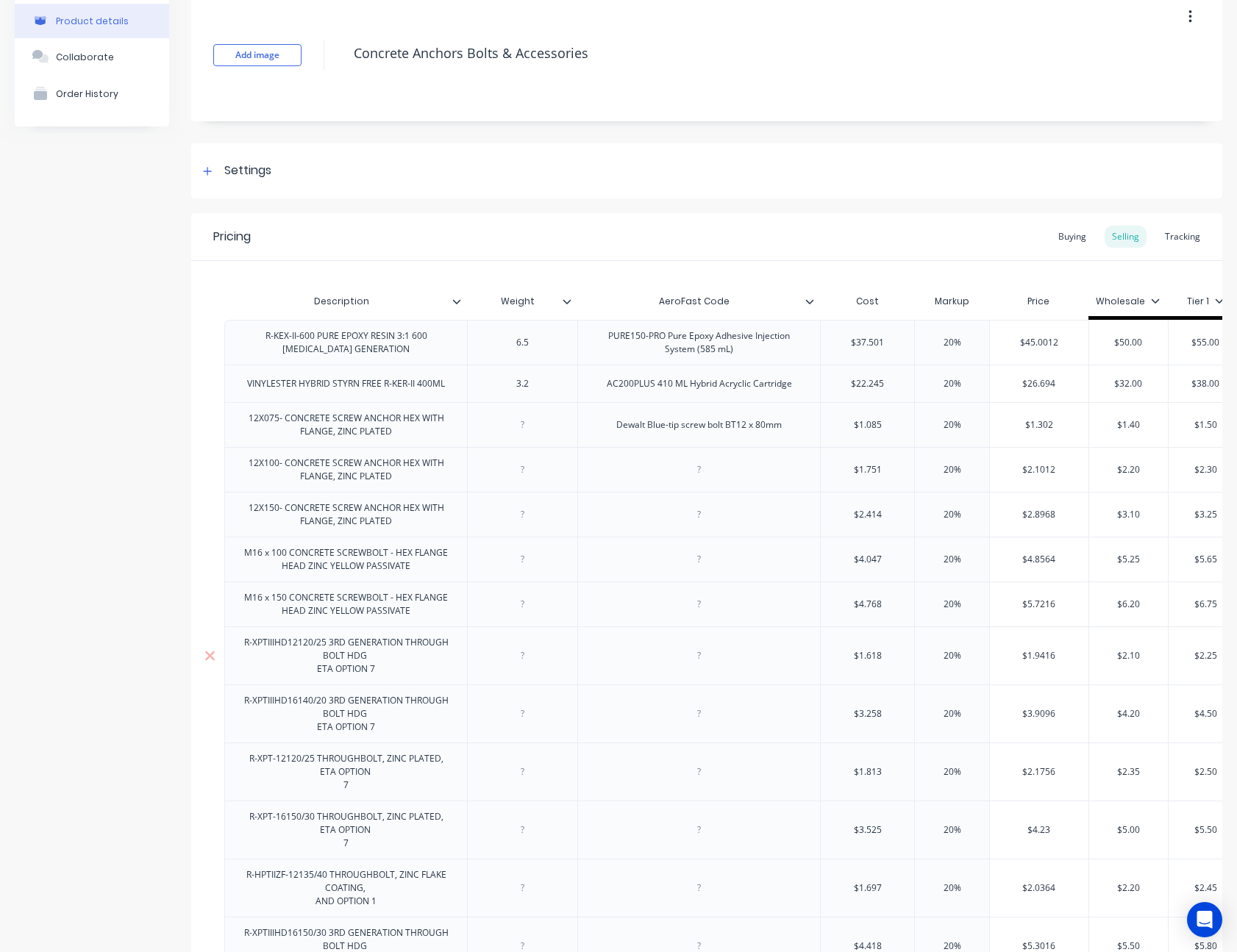
click at [317, 672] on div "R-XPTIIIHD12120/25 3RD GENERATION THROUGH BOLT HDG ETA OPTION 7" at bounding box center [346, 656] width 230 height 46
type textarea "x"
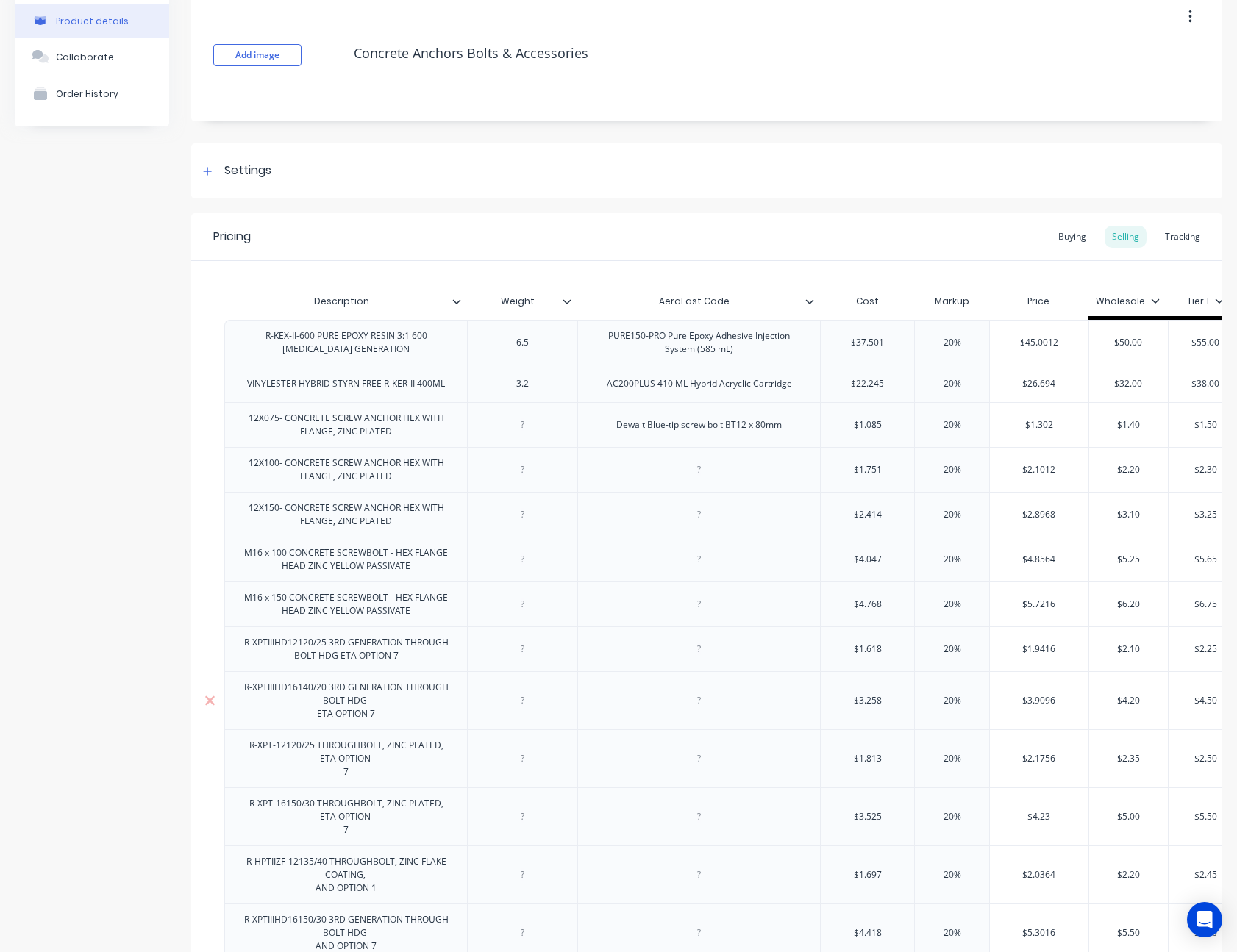
type textarea "x"
click at [317, 719] on div "R-XPTIIIHD16140/20 3RD GENERATION THROUGH BOLT HDG ETA OPTION 7" at bounding box center [346, 700] width 230 height 46
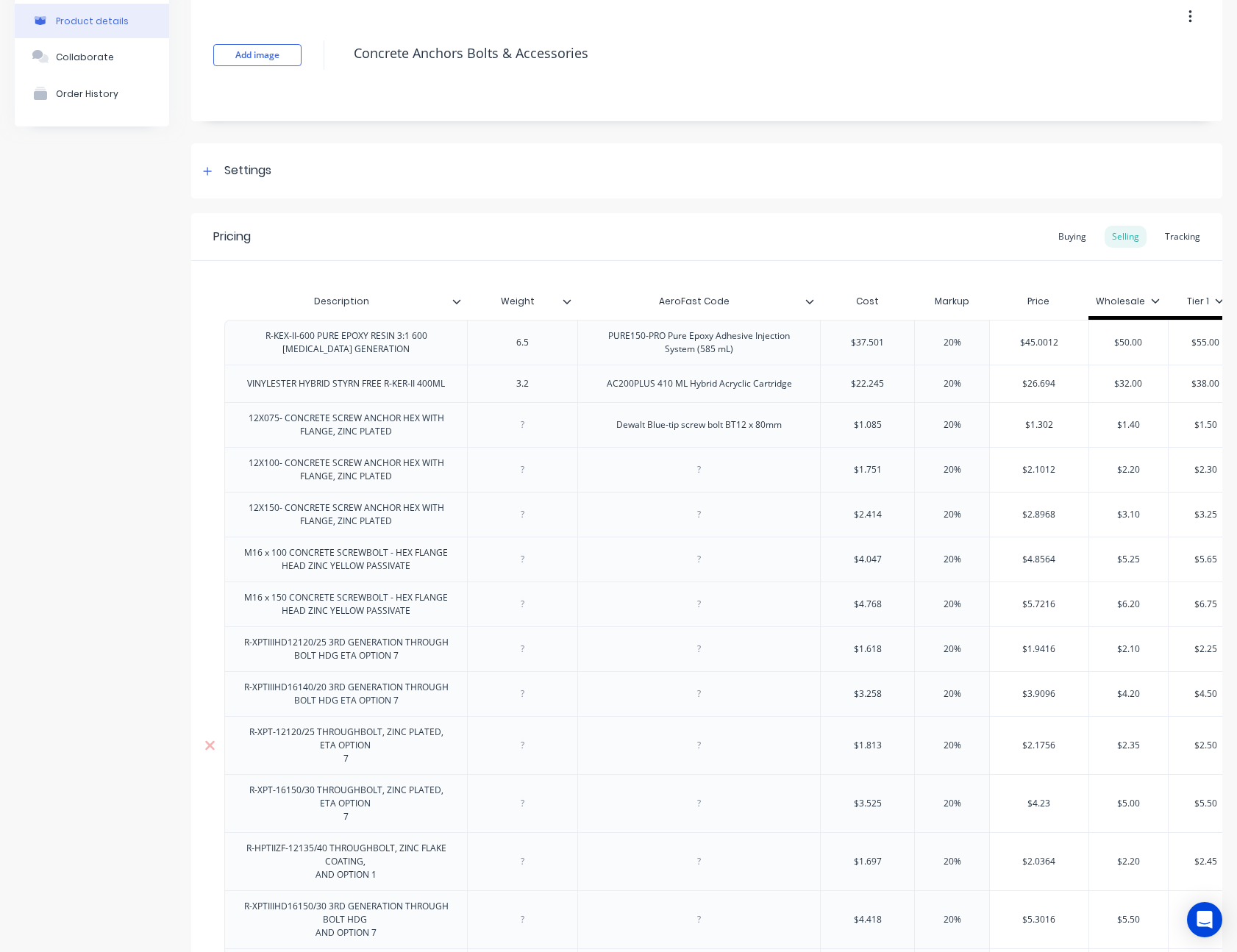
type textarea "x"
click at [339, 764] on div "R-XPT-12120/25 THROUGHBOLT, ZINC PLATED, ETA OPTION 7" at bounding box center [346, 745] width 230 height 46
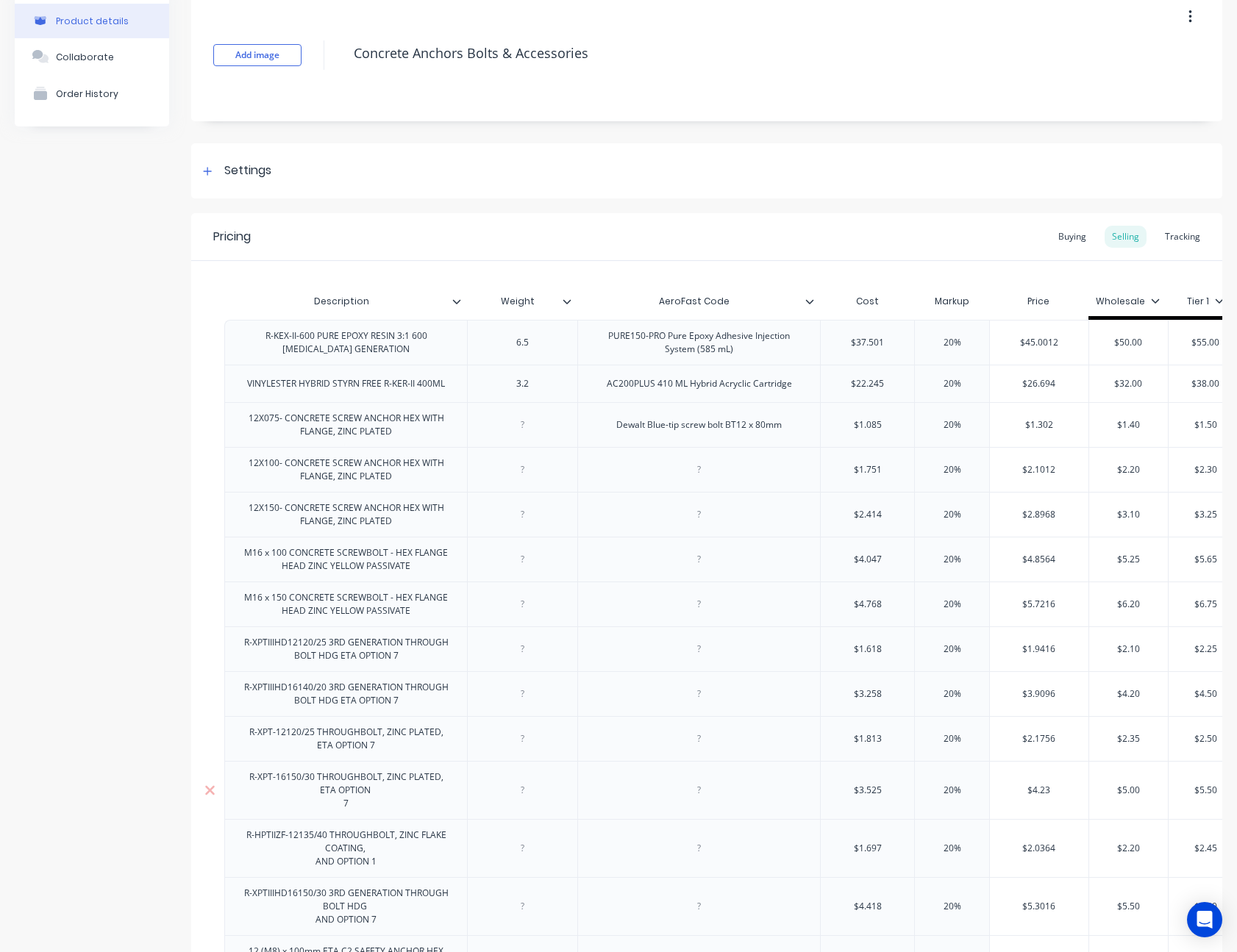
click at [335, 811] on div "R-XPT-16150/30 THROUGHBOLT, ZINC PLATED, ETA OPTION 7" at bounding box center [346, 791] width 230 height 46
type textarea "x"
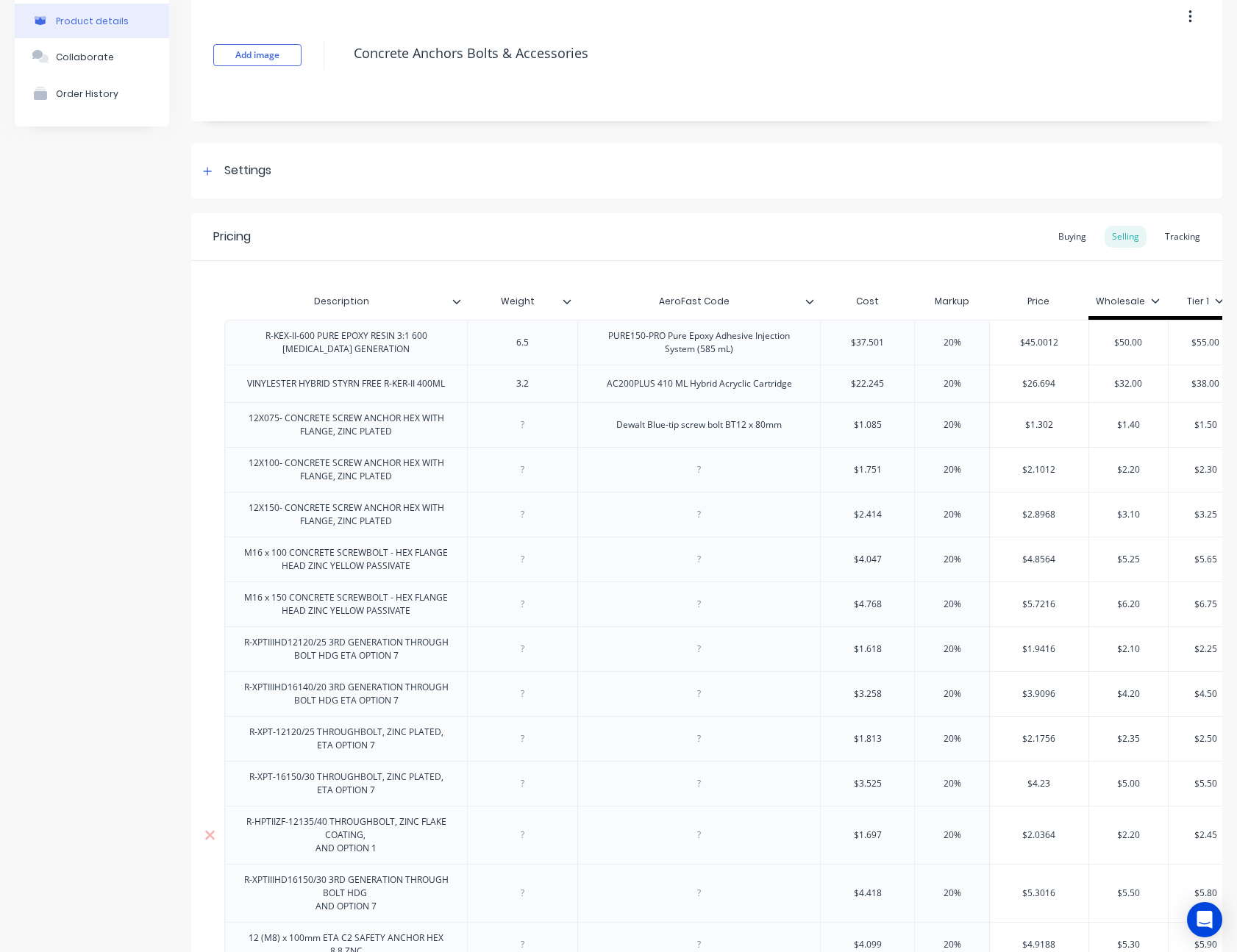
type textarea "x"
click at [310, 852] on div "R-HPTIIZF-12135/40 THROUGHBOLT, ZINC FLAKE COATING, AND OPTION 1" at bounding box center [346, 835] width 230 height 46
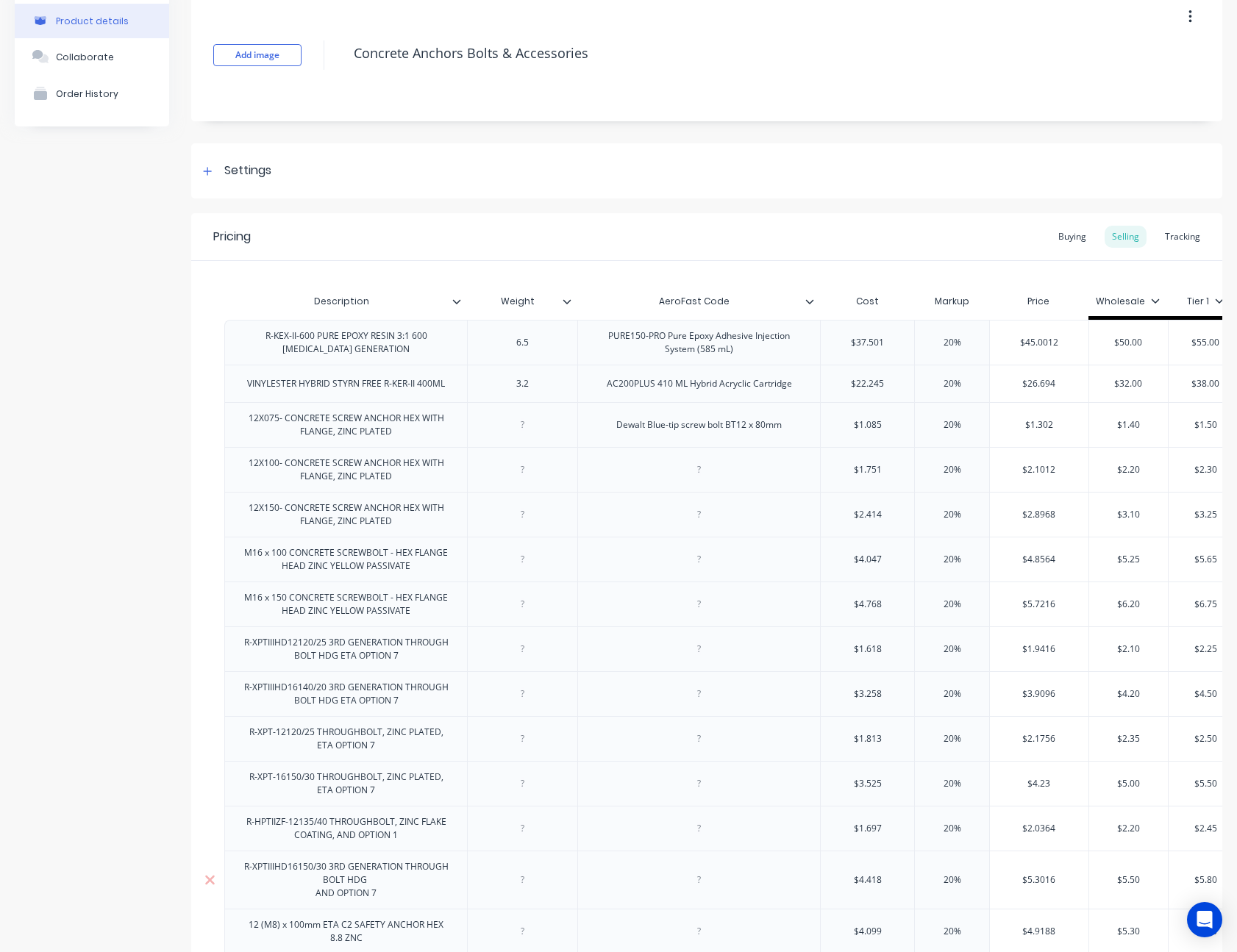
type textarea "x"
click at [313, 900] on div "R-XPTIIIHD16150/30 3RD GENERATION THROUGH BOLT HDG AND OPTION 7" at bounding box center [346, 880] width 230 height 46
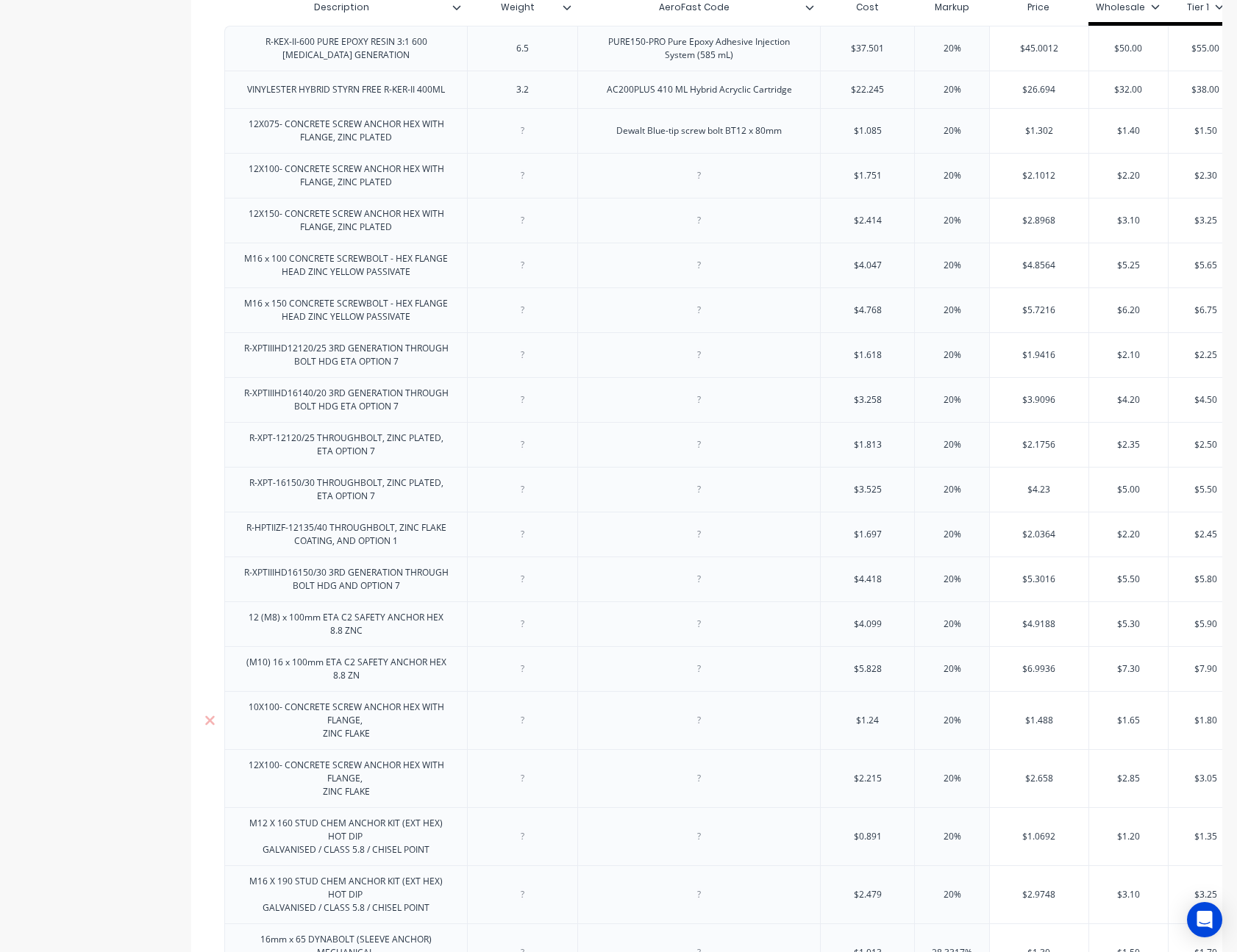
type textarea "x"
click at [318, 737] on div "10X100- CONCRETE SCREW ANCHOR HEX WITH FLANGE, ZINC FLAKE" at bounding box center [346, 720] width 230 height 46
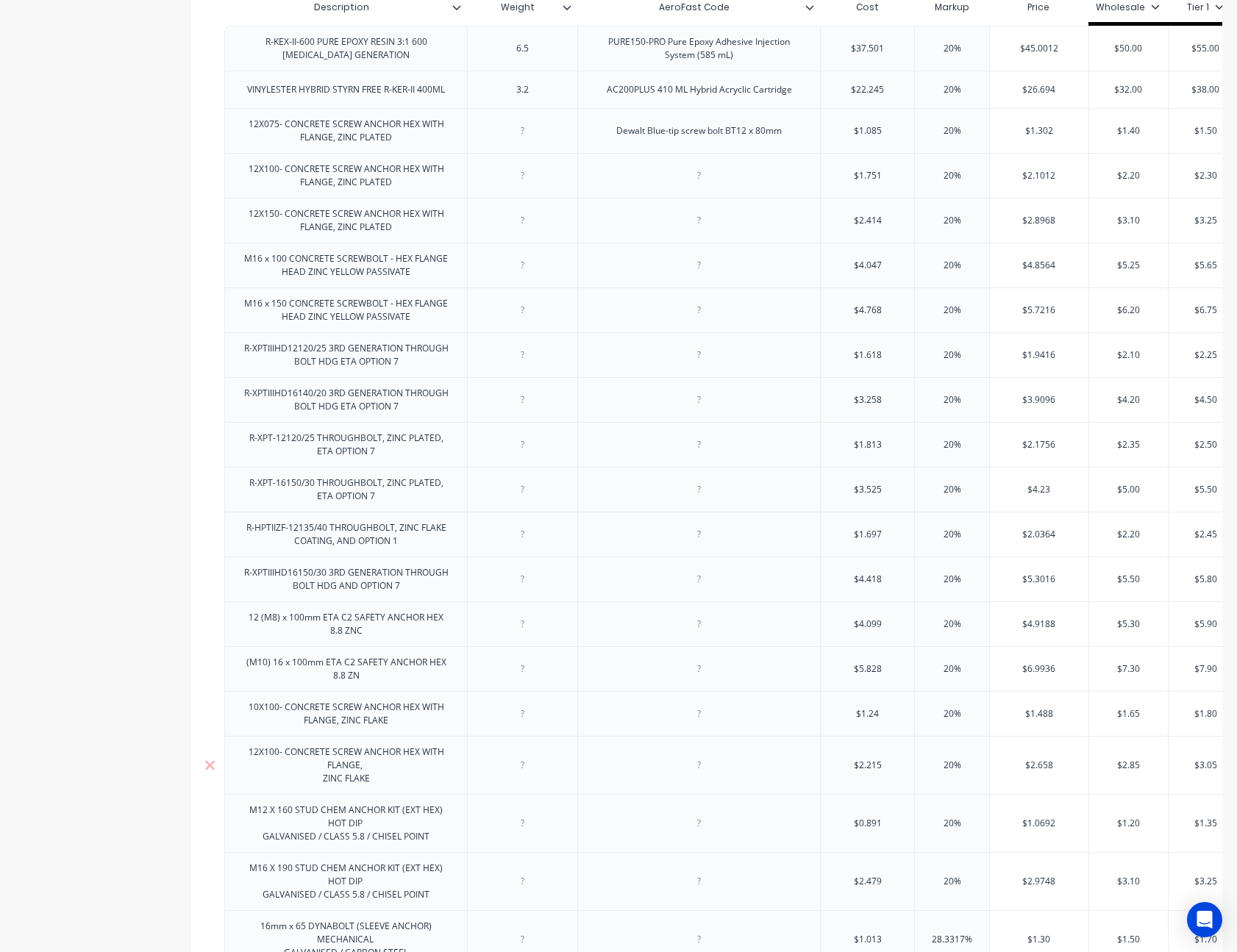
type textarea "x"
click at [317, 783] on div "12X100- CONCRETE SCREW ANCHOR HEX WITH FLANGE, ZINC FLAKE" at bounding box center [346, 765] width 230 height 46
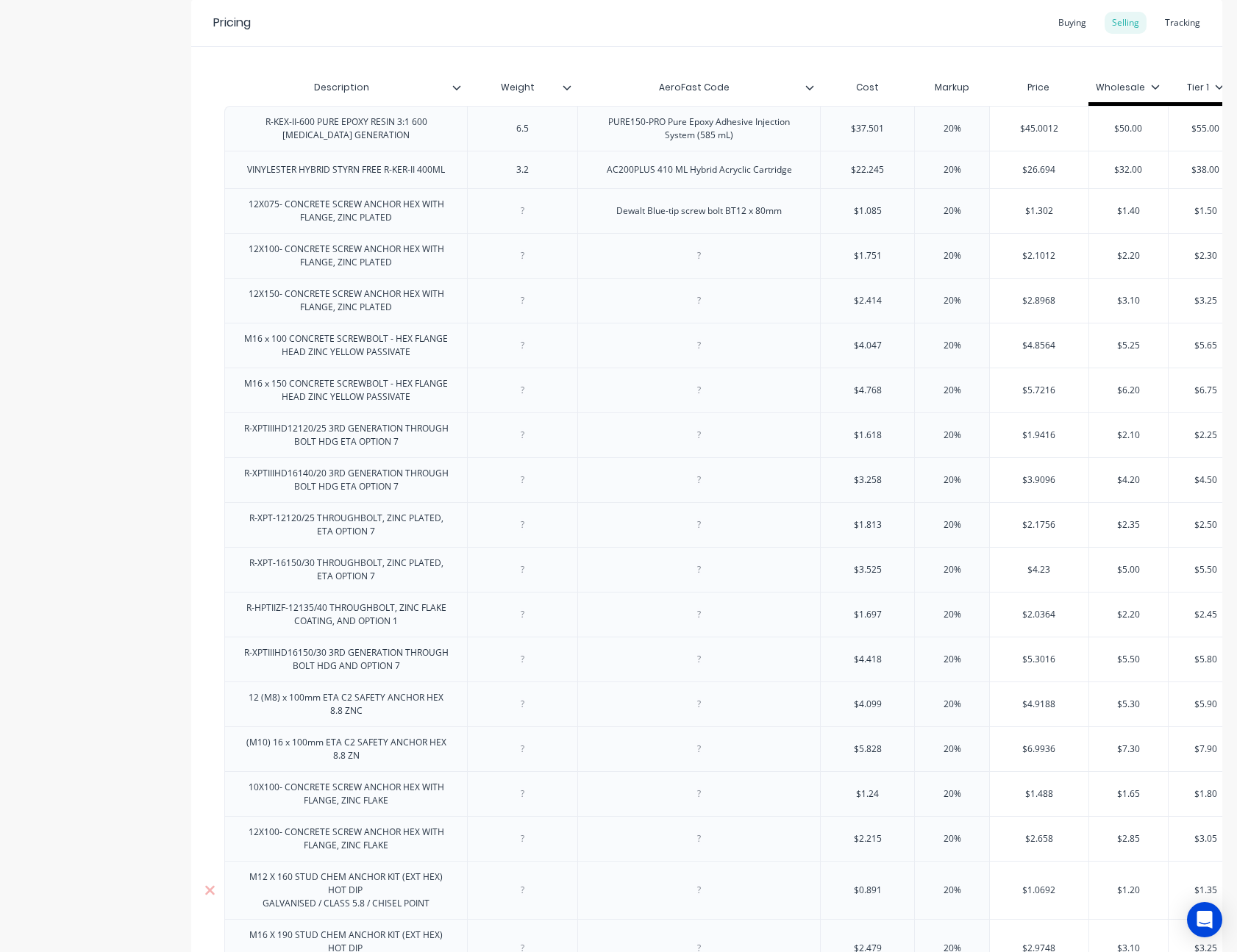
scroll to position [147, 0]
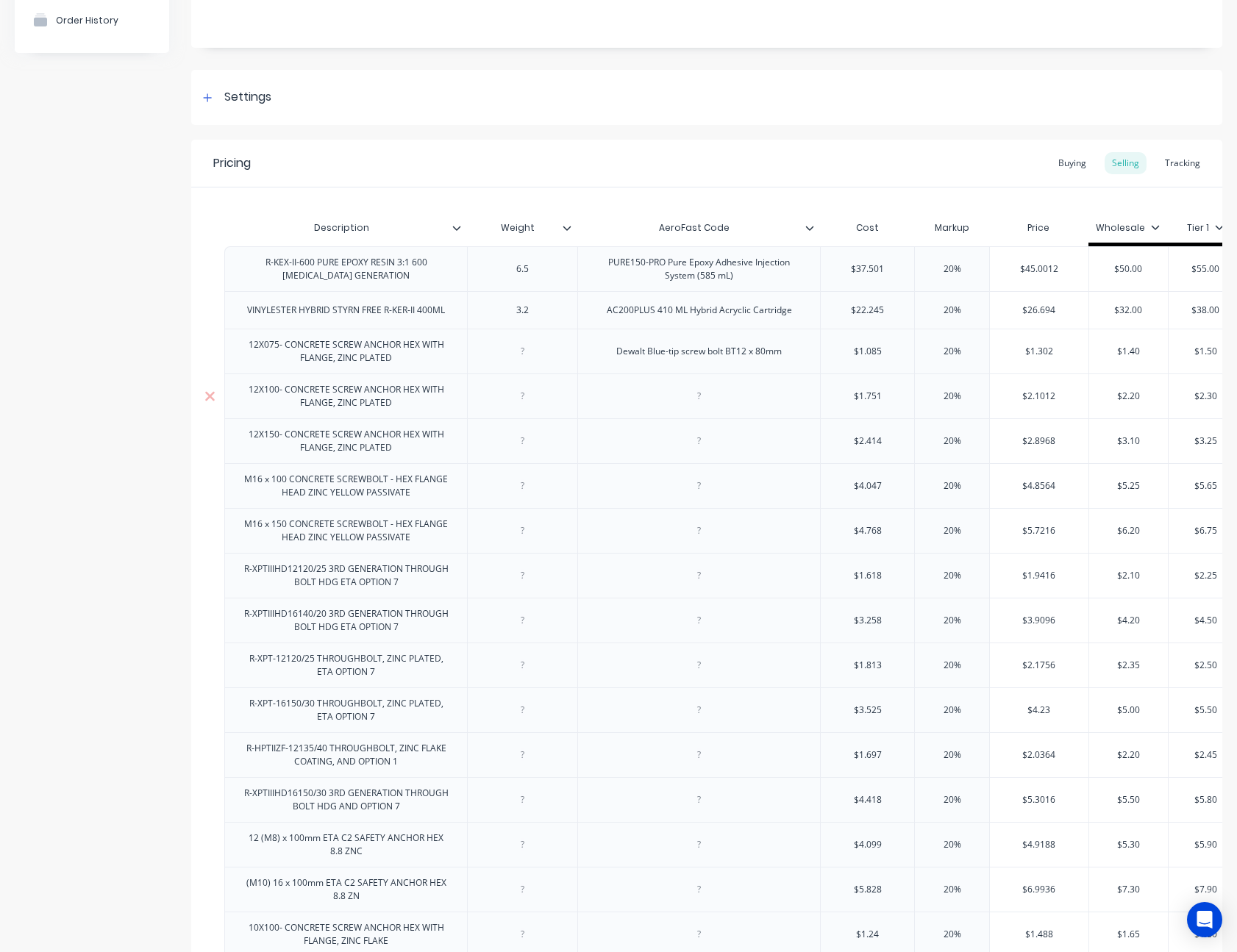
type textarea "x"
click at [700, 400] on div at bounding box center [699, 396] width 74 height 19
paste div
type textarea "x"
click at [699, 438] on div at bounding box center [699, 440] width 74 height 19
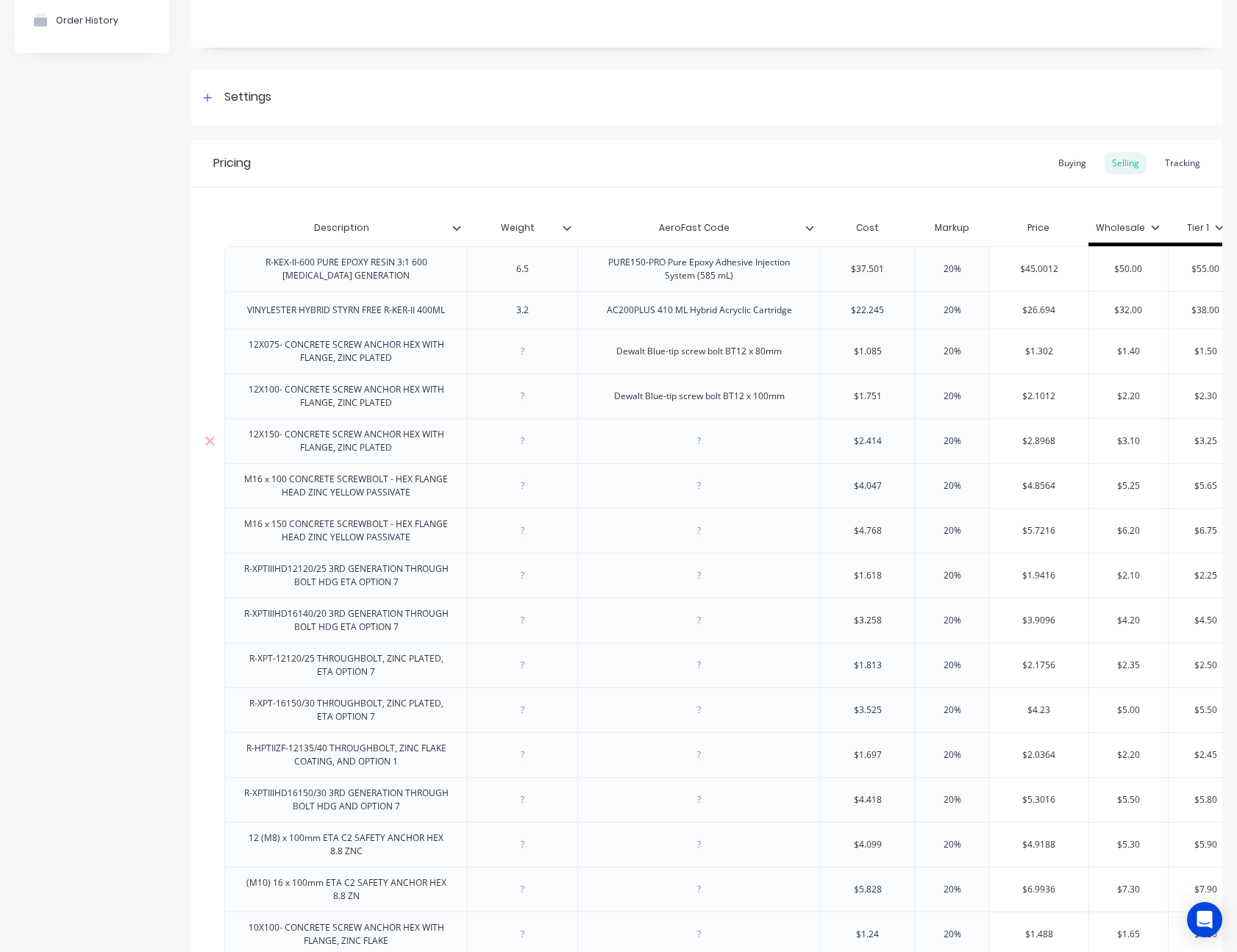
paste div
click at [699, 490] on div at bounding box center [699, 485] width 74 height 19
type textarea "x"
paste div
type textarea "x"
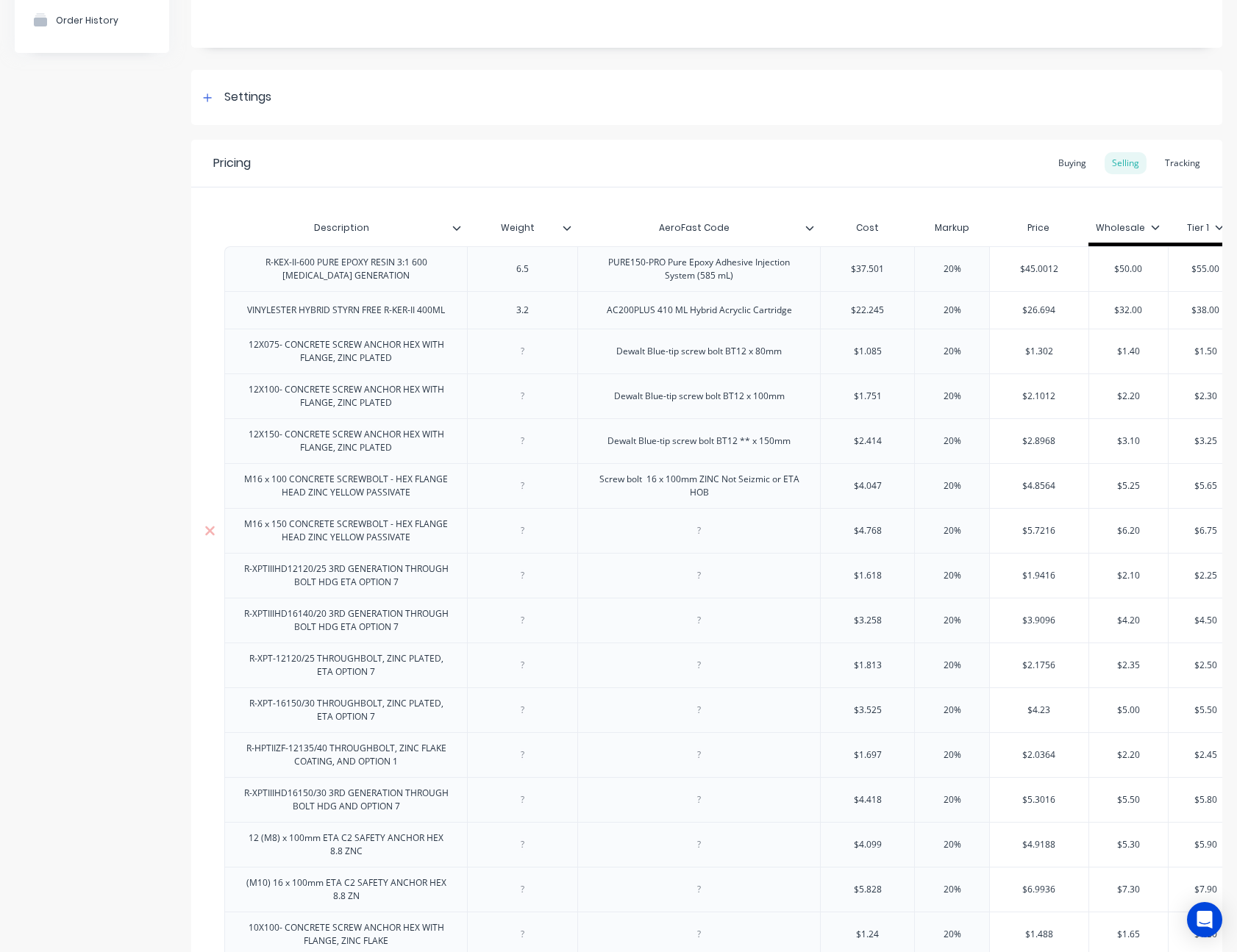
click at [700, 526] on div at bounding box center [699, 531] width 74 height 19
paste div
type textarea "x"
click at [706, 577] on div at bounding box center [699, 575] width 74 height 19
paste div
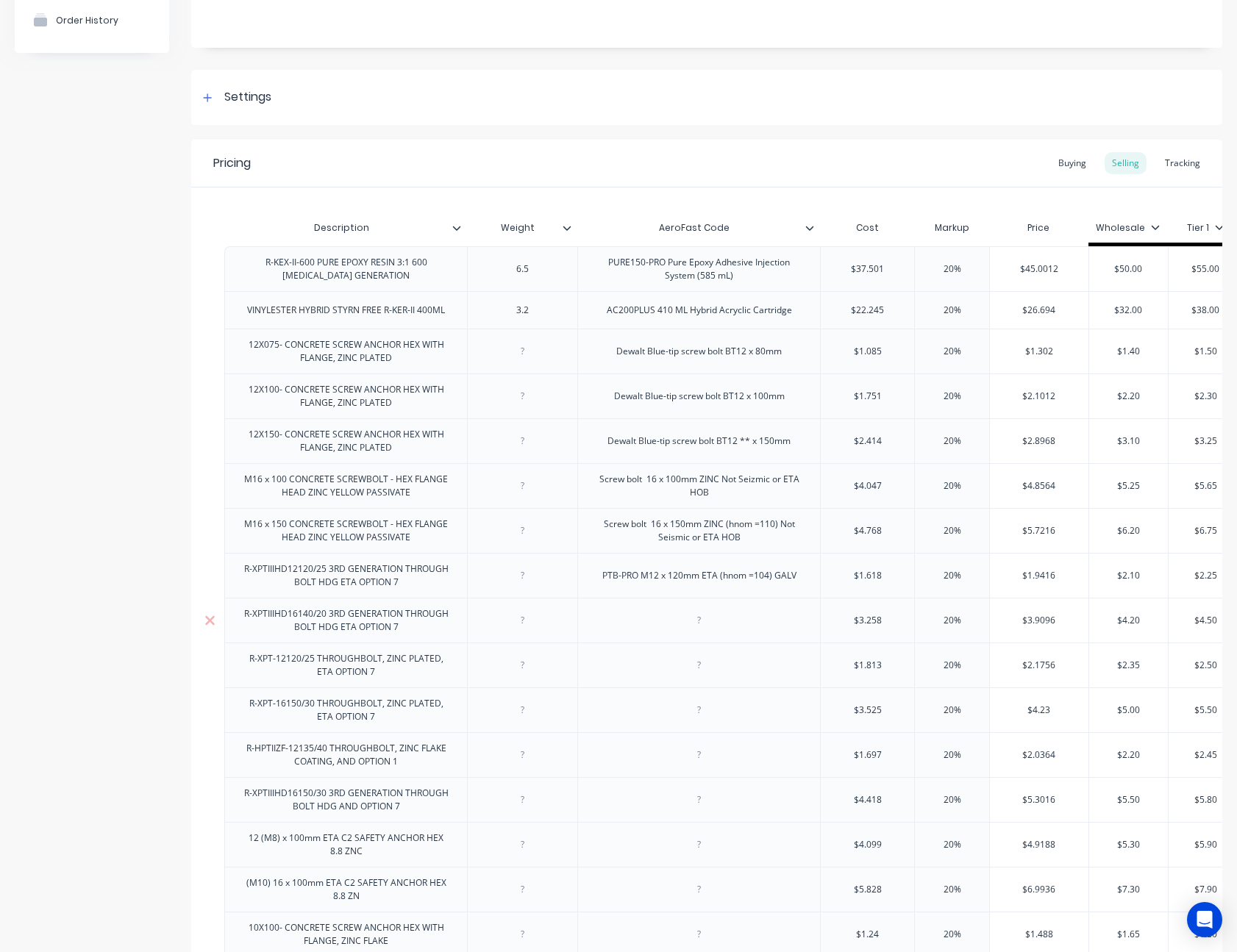
type textarea "x"
click at [702, 619] on div at bounding box center [699, 620] width 74 height 19
paste div
type textarea "x"
click at [708, 668] on div at bounding box center [699, 665] width 74 height 19
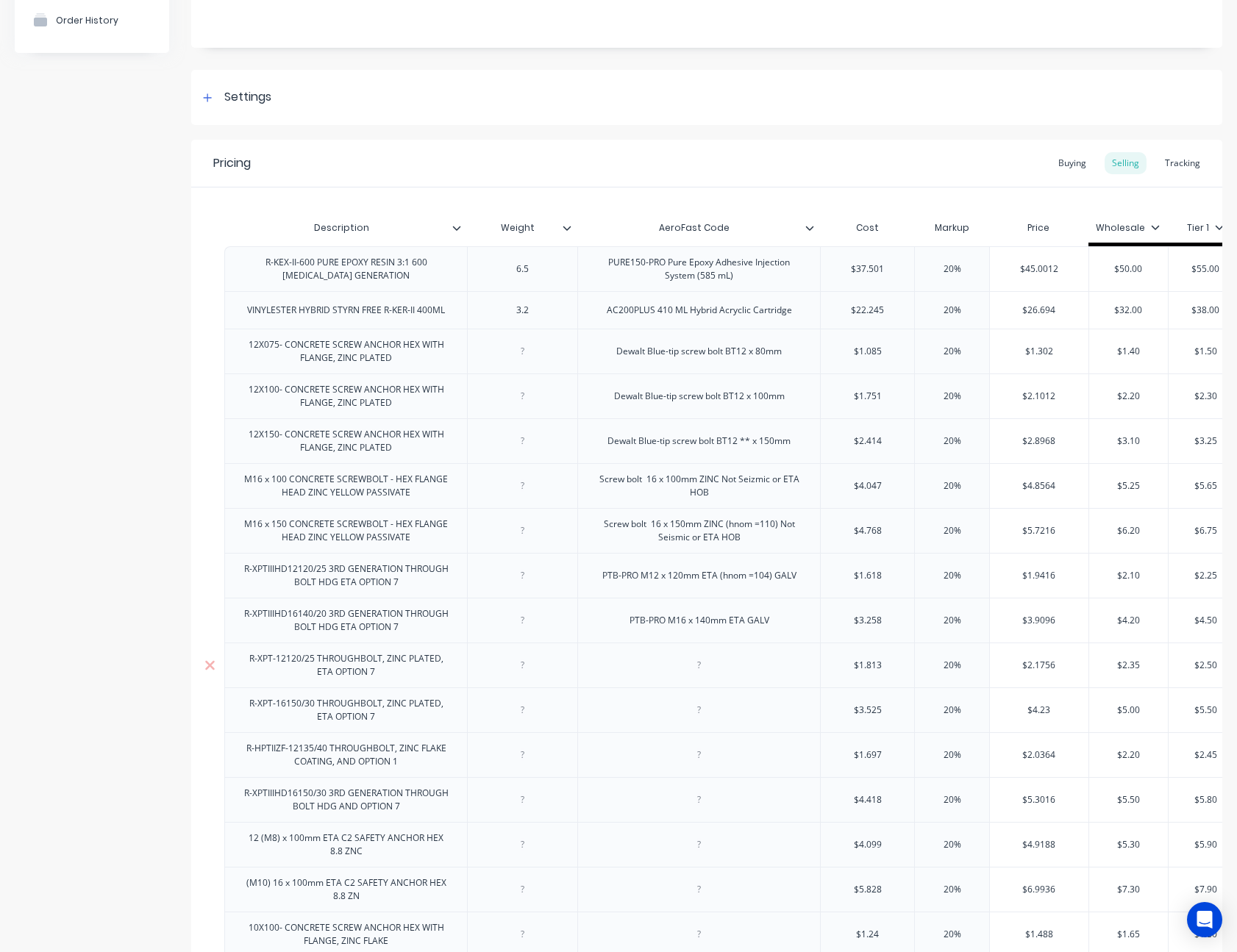
paste div
type textarea "x"
click at [700, 710] on div at bounding box center [699, 709] width 74 height 19
paste div
type textarea "x"
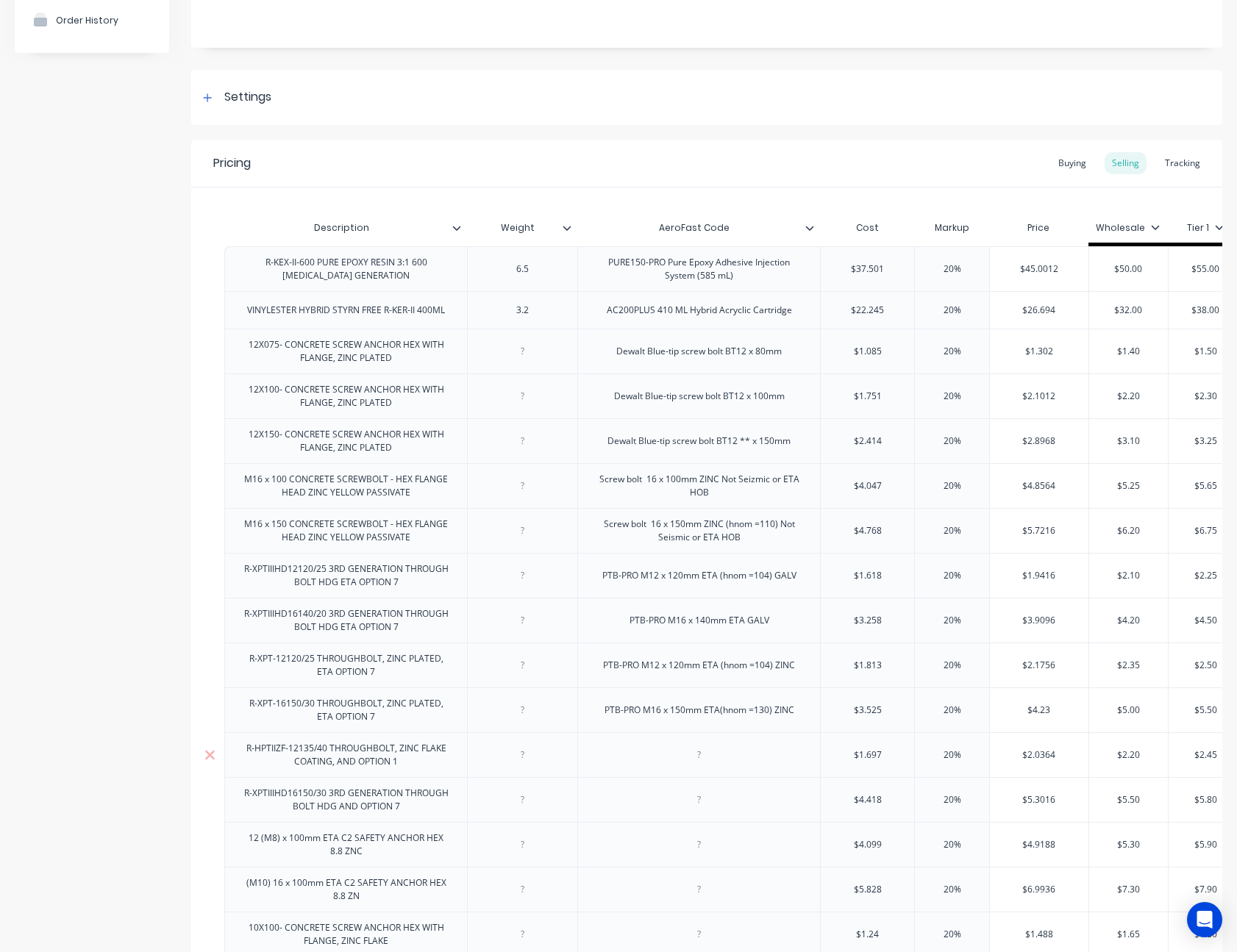
click at [710, 759] on div at bounding box center [699, 754] width 74 height 19
paste div
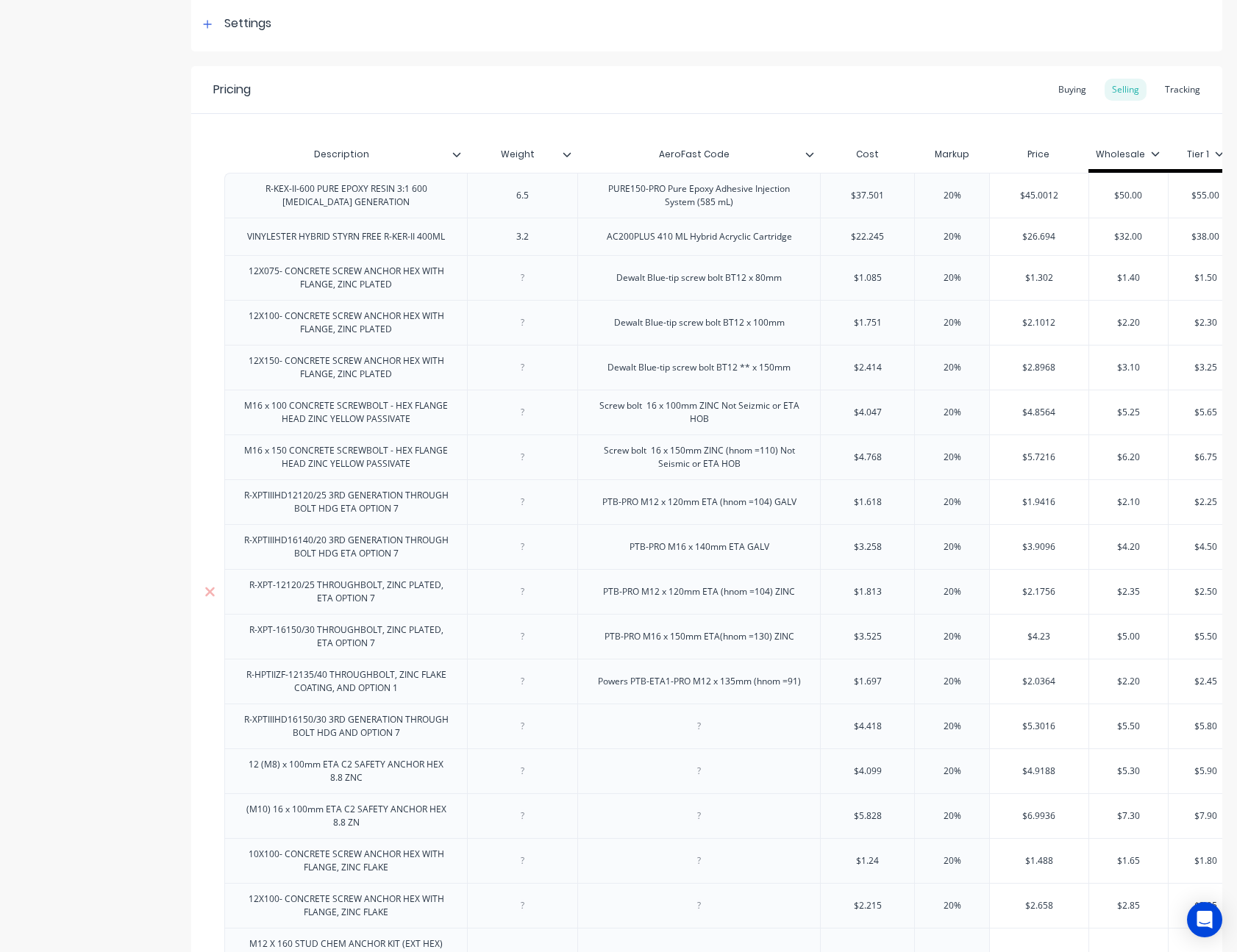
scroll to position [514, 0]
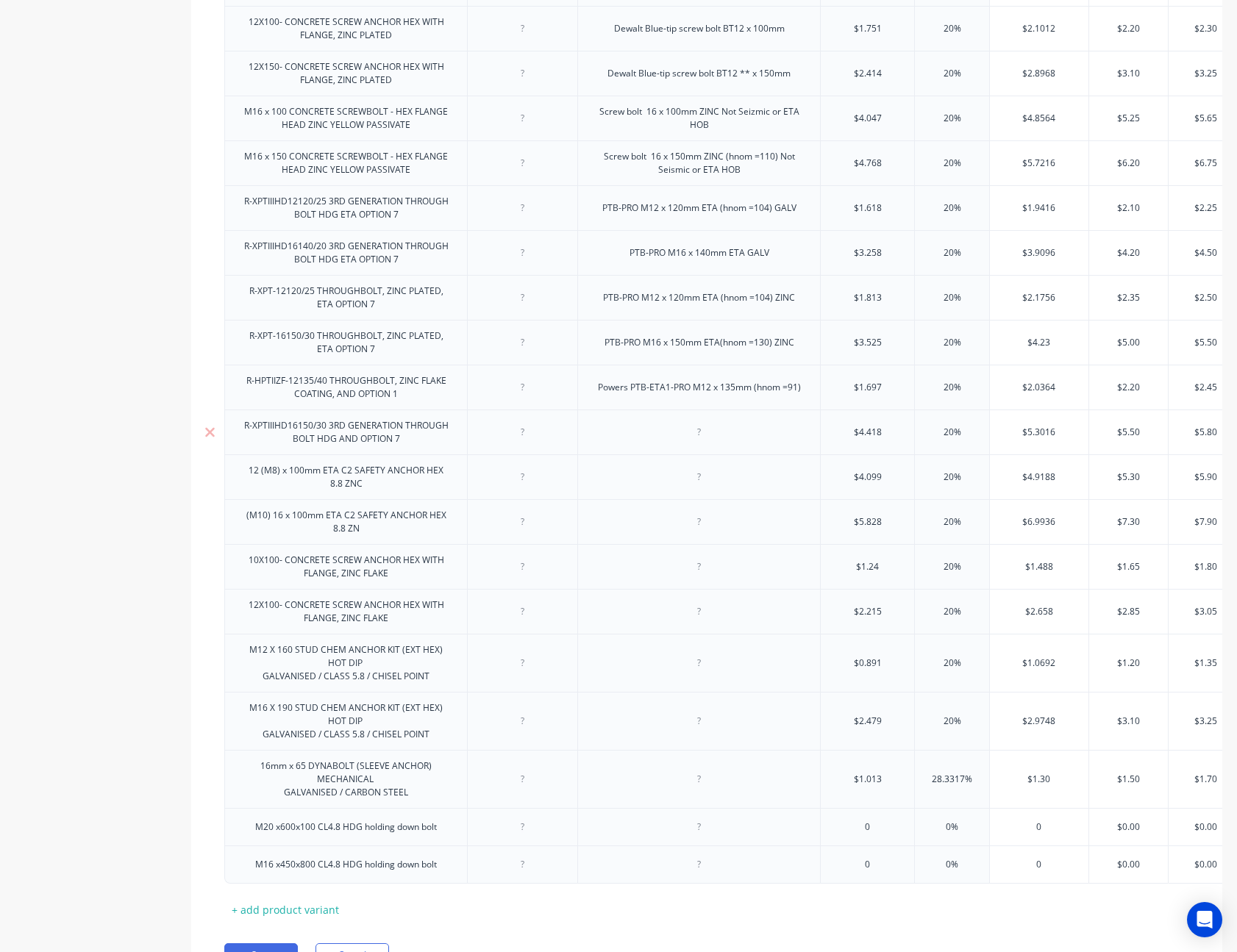
type textarea "x"
click at [702, 437] on div at bounding box center [699, 432] width 74 height 19
paste div
type textarea "x"
click at [697, 478] on div at bounding box center [699, 477] width 74 height 19
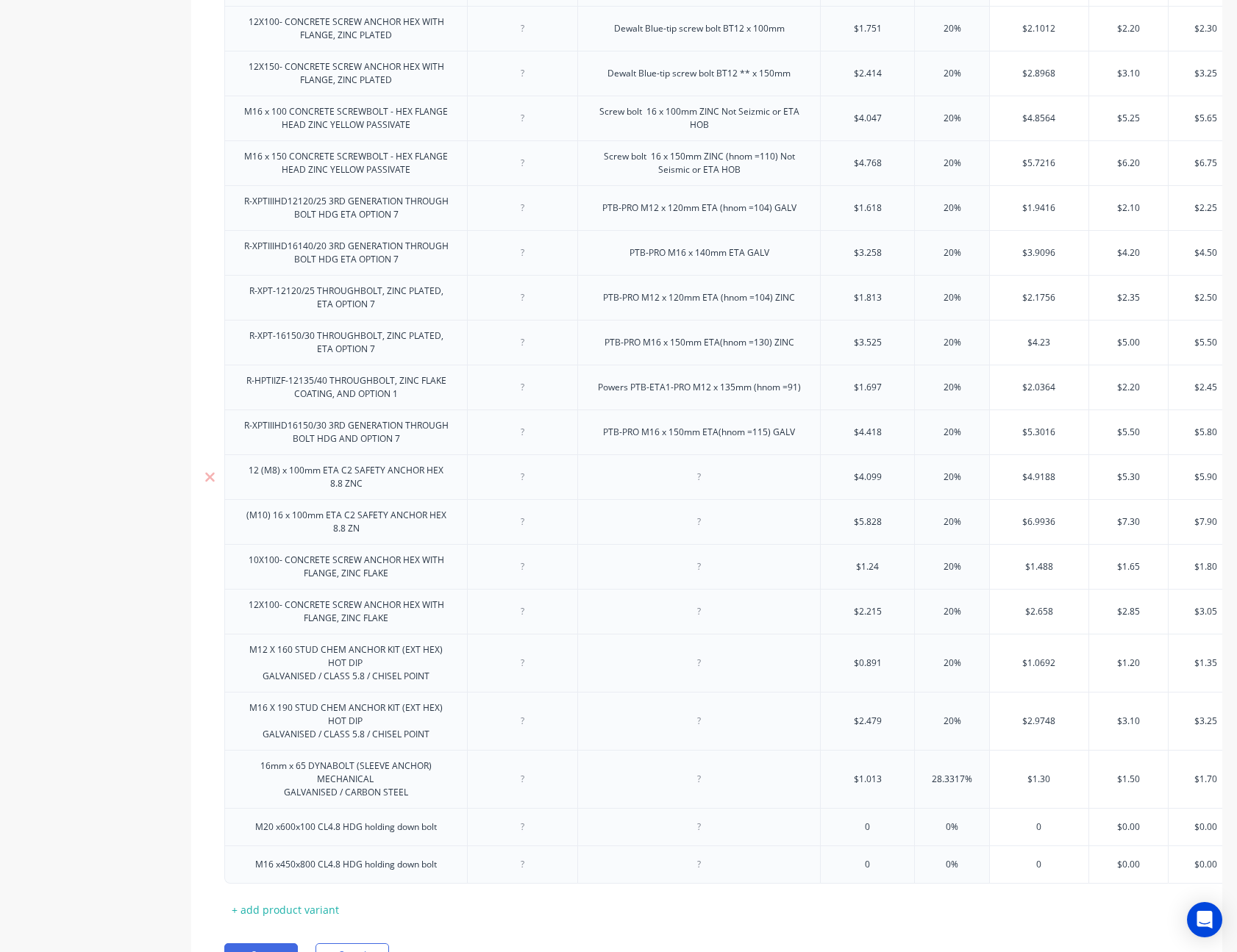
paste div
type textarea "x"
click at [702, 523] on div at bounding box center [699, 522] width 74 height 19
paste div
type textarea "x"
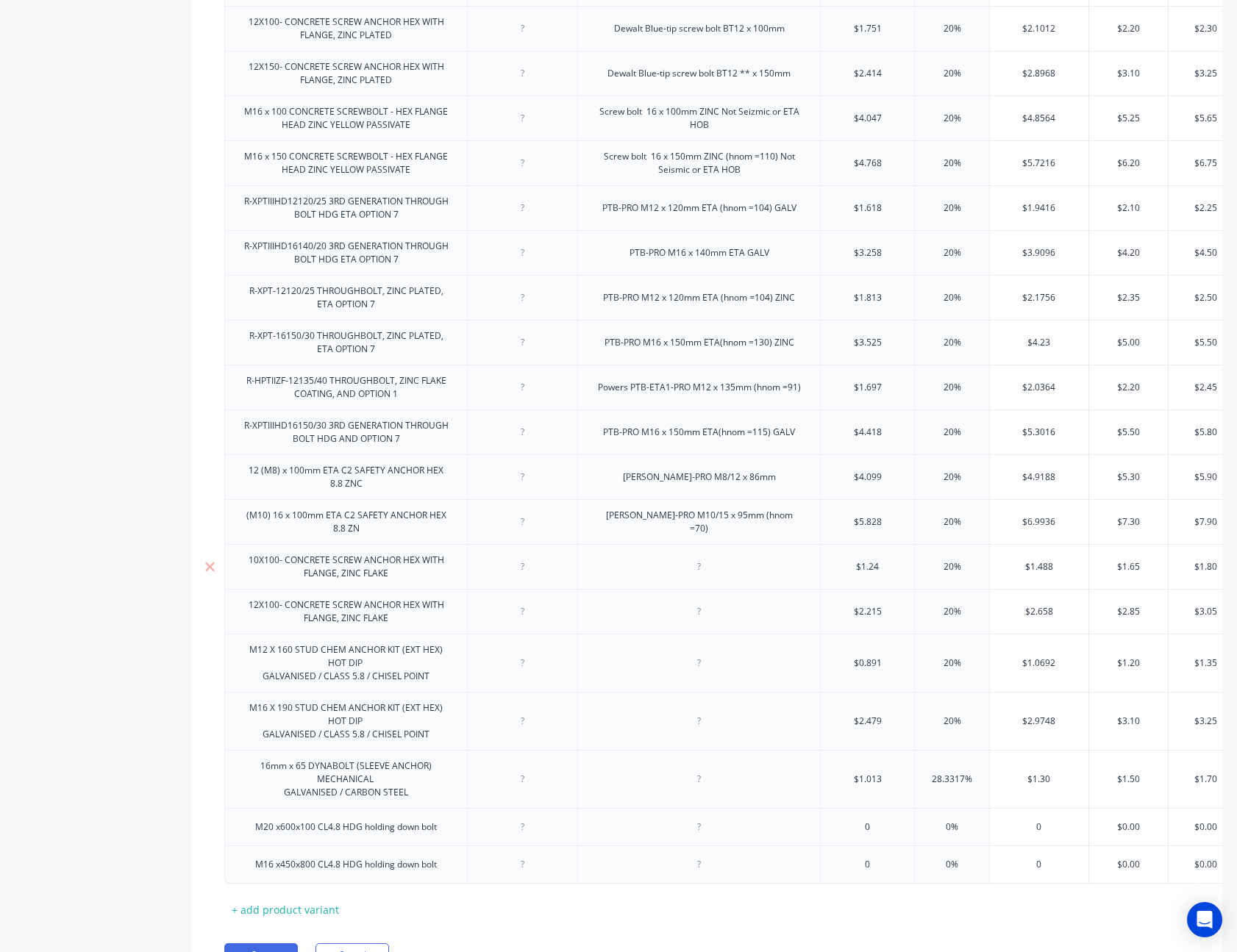
click at [702, 573] on div at bounding box center [699, 566] width 74 height 19
paste div
type textarea "x"
click at [712, 612] on div at bounding box center [699, 611] width 74 height 19
paste div
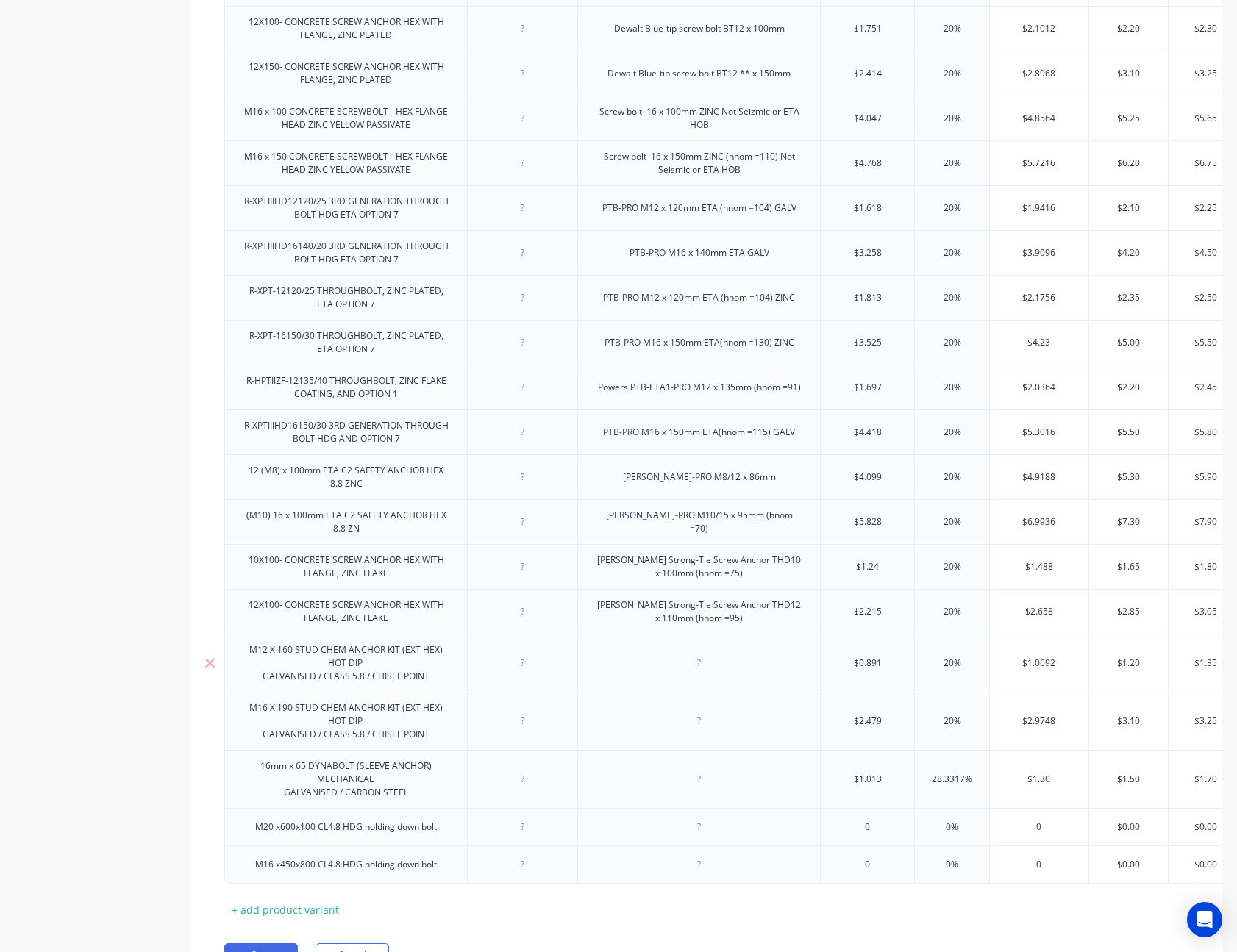
type textarea "x"
click at [701, 657] on div at bounding box center [699, 663] width 74 height 19
paste div
type textarea "x"
click at [703, 724] on div at bounding box center [699, 720] width 74 height 19
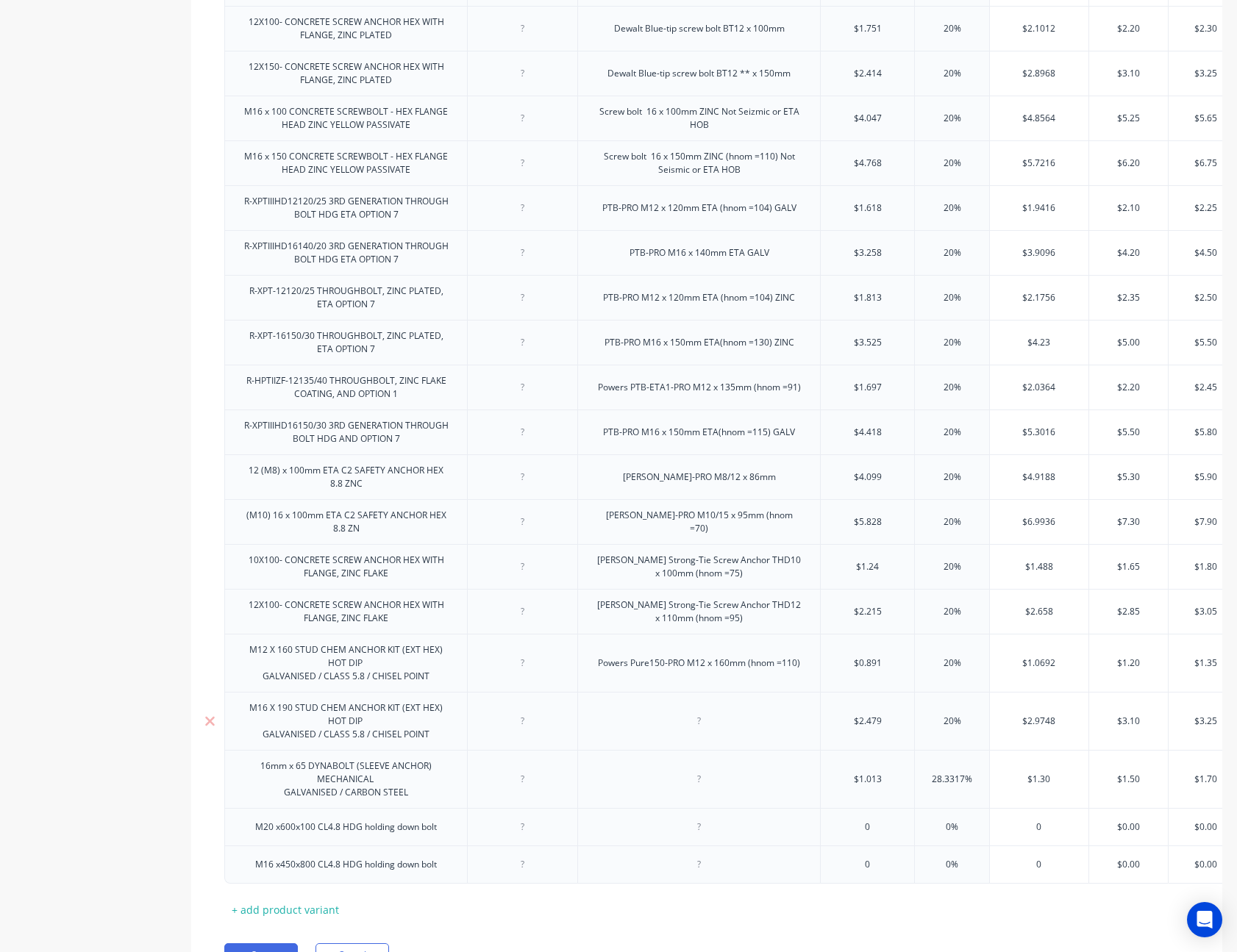
paste div
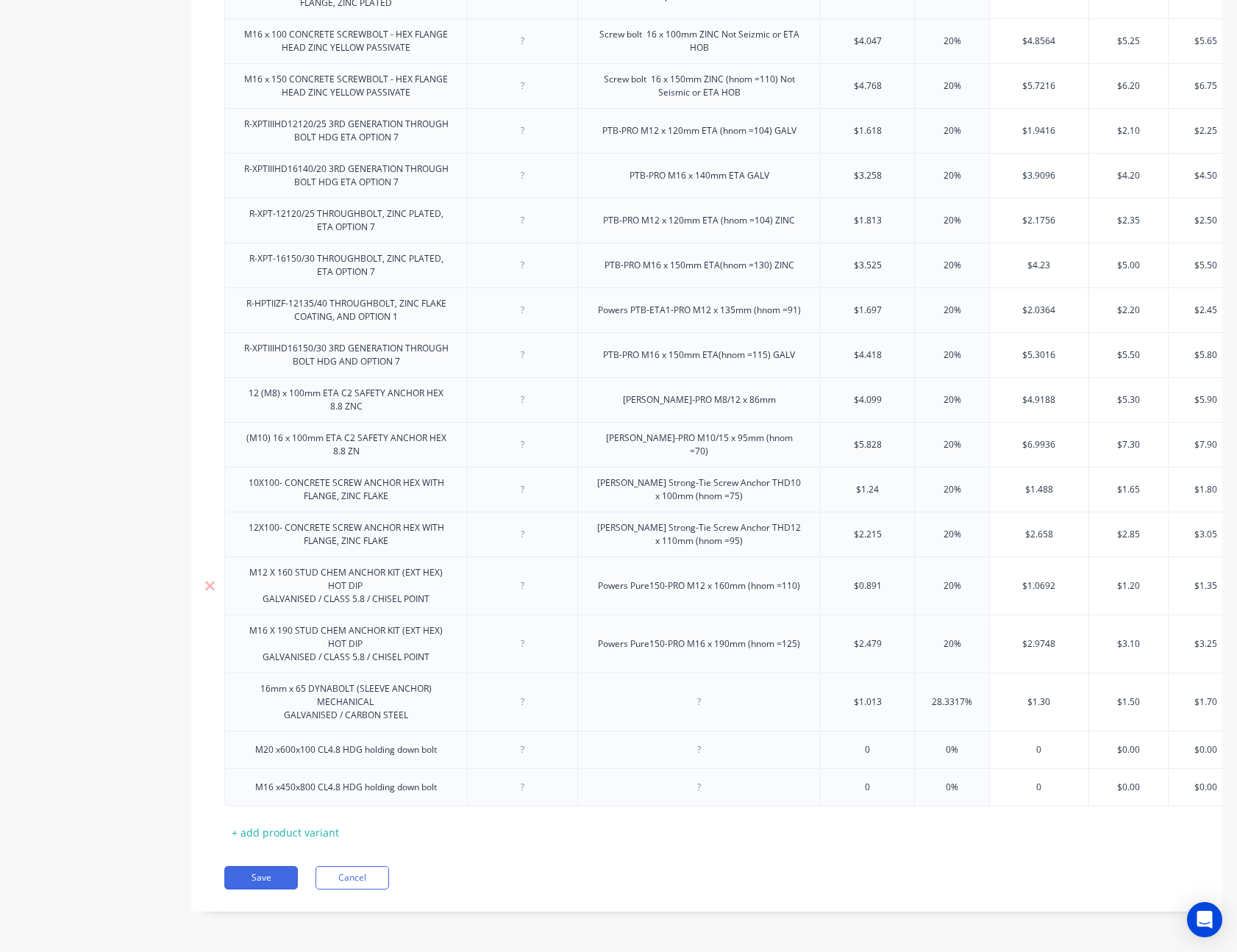
scroll to position [603, 0]
click at [271, 882] on button "Save" at bounding box center [261, 878] width 74 height 24
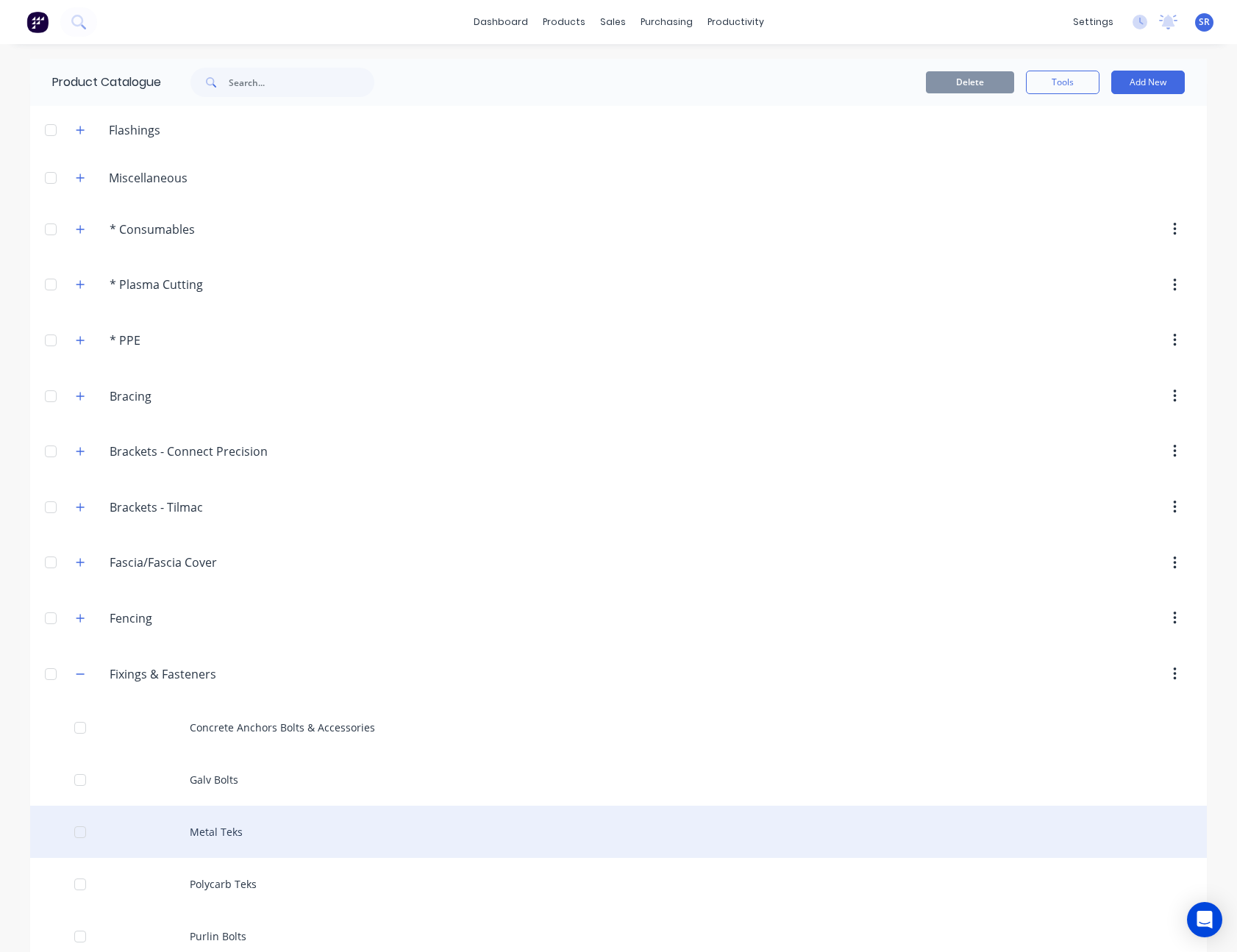
scroll to position [74, 0]
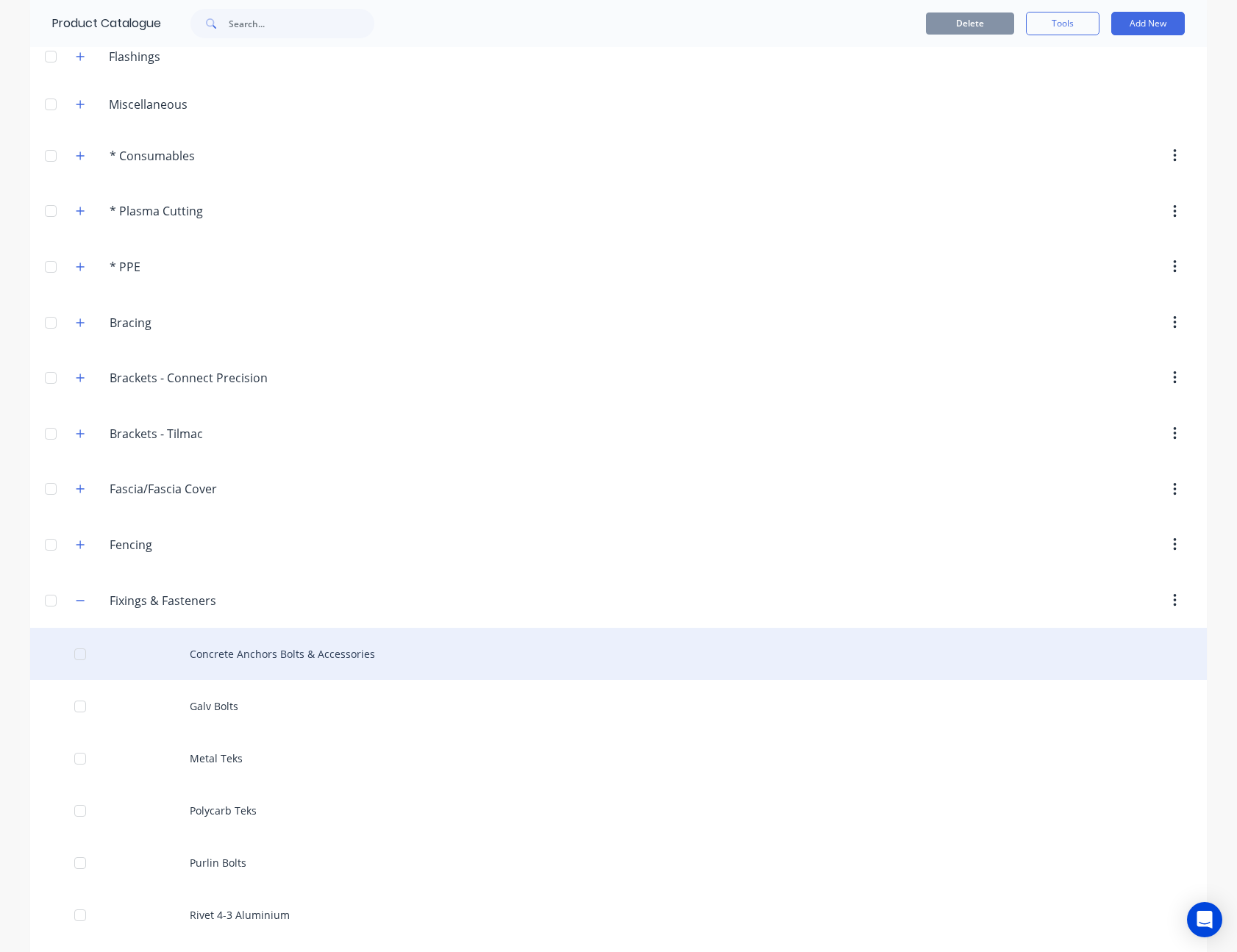
click at [299, 659] on div "Concrete Anchors Bolts & Accessories" at bounding box center [618, 653] width 1177 height 52
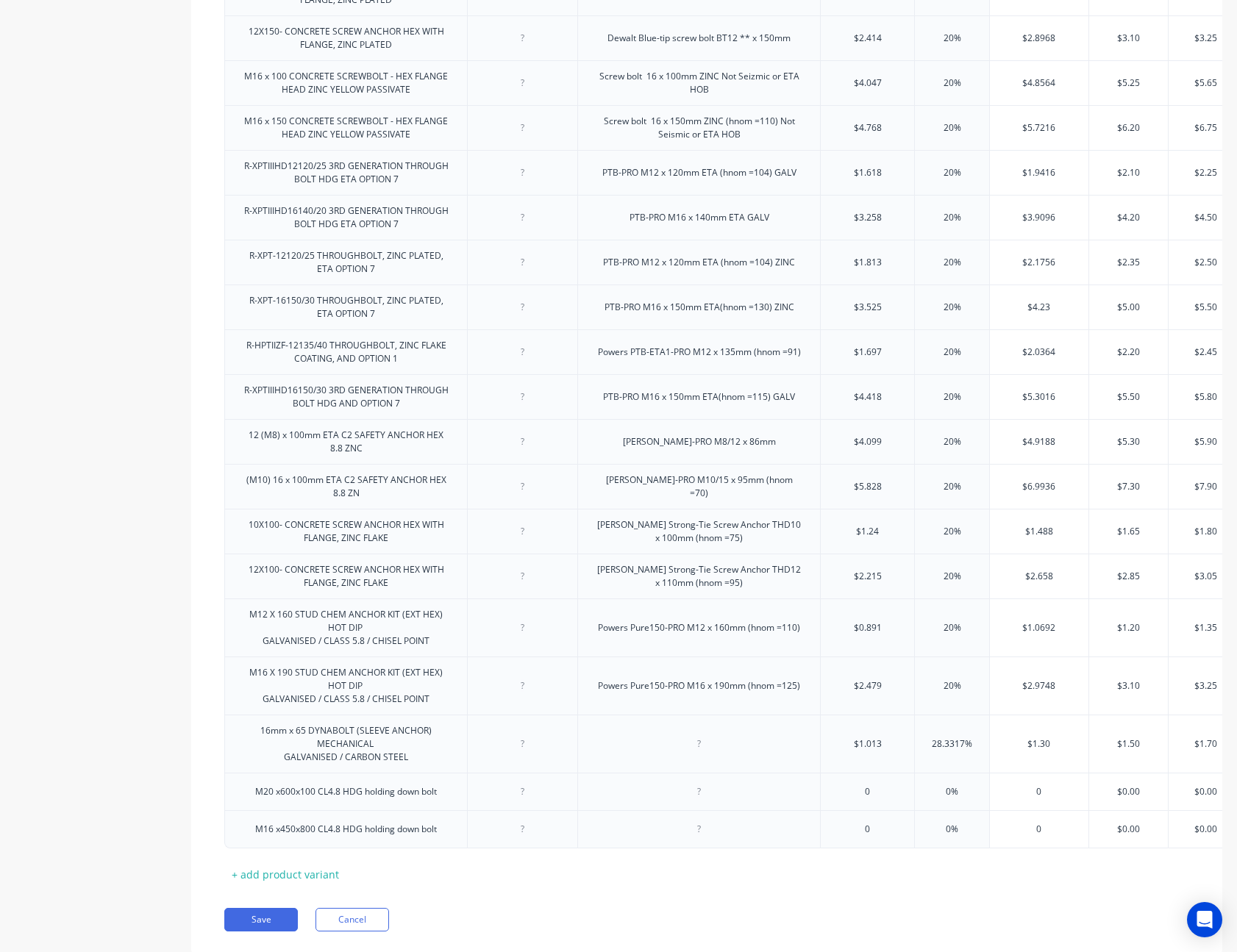
scroll to position [603, 0]
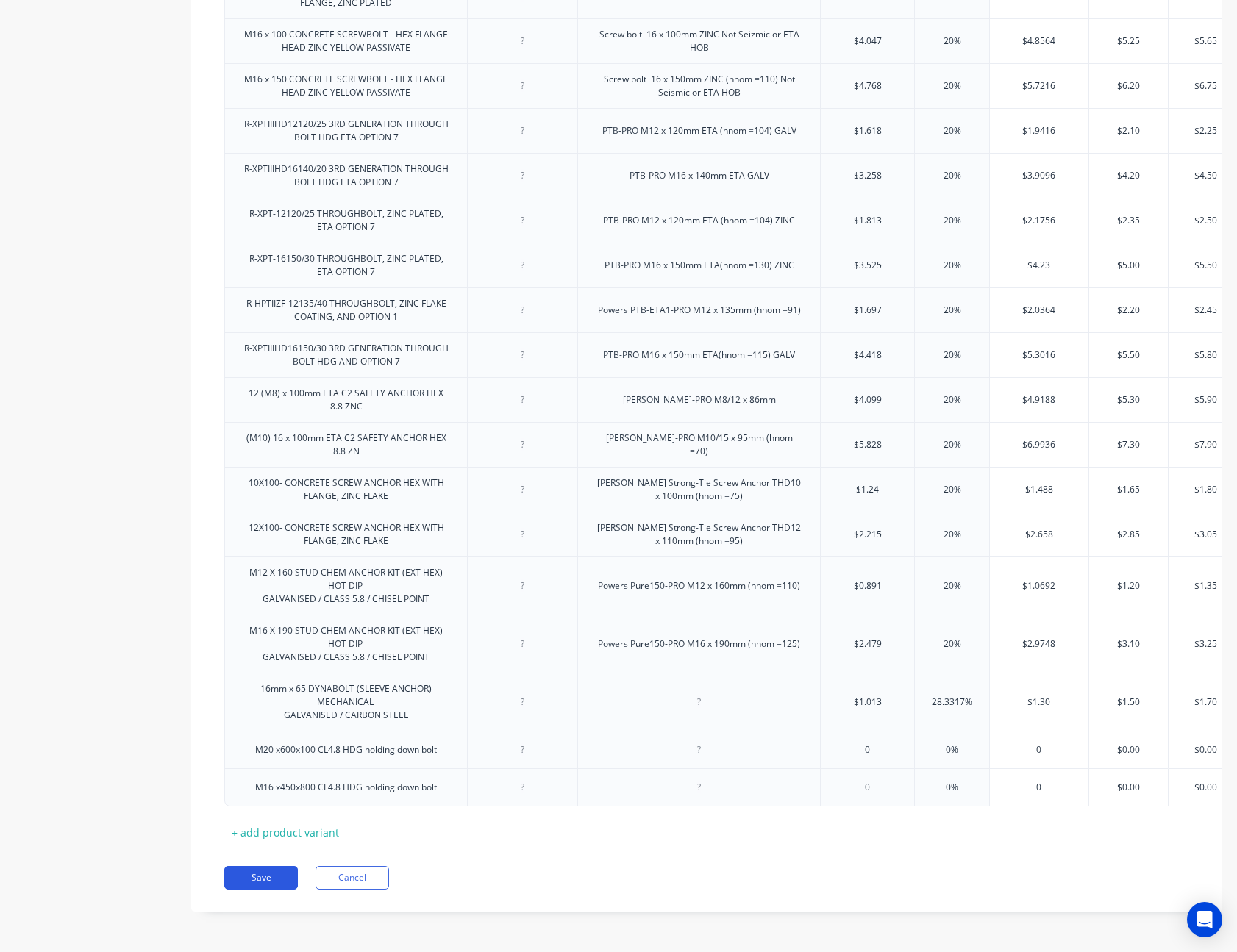
click at [271, 884] on button "Save" at bounding box center [261, 878] width 74 height 24
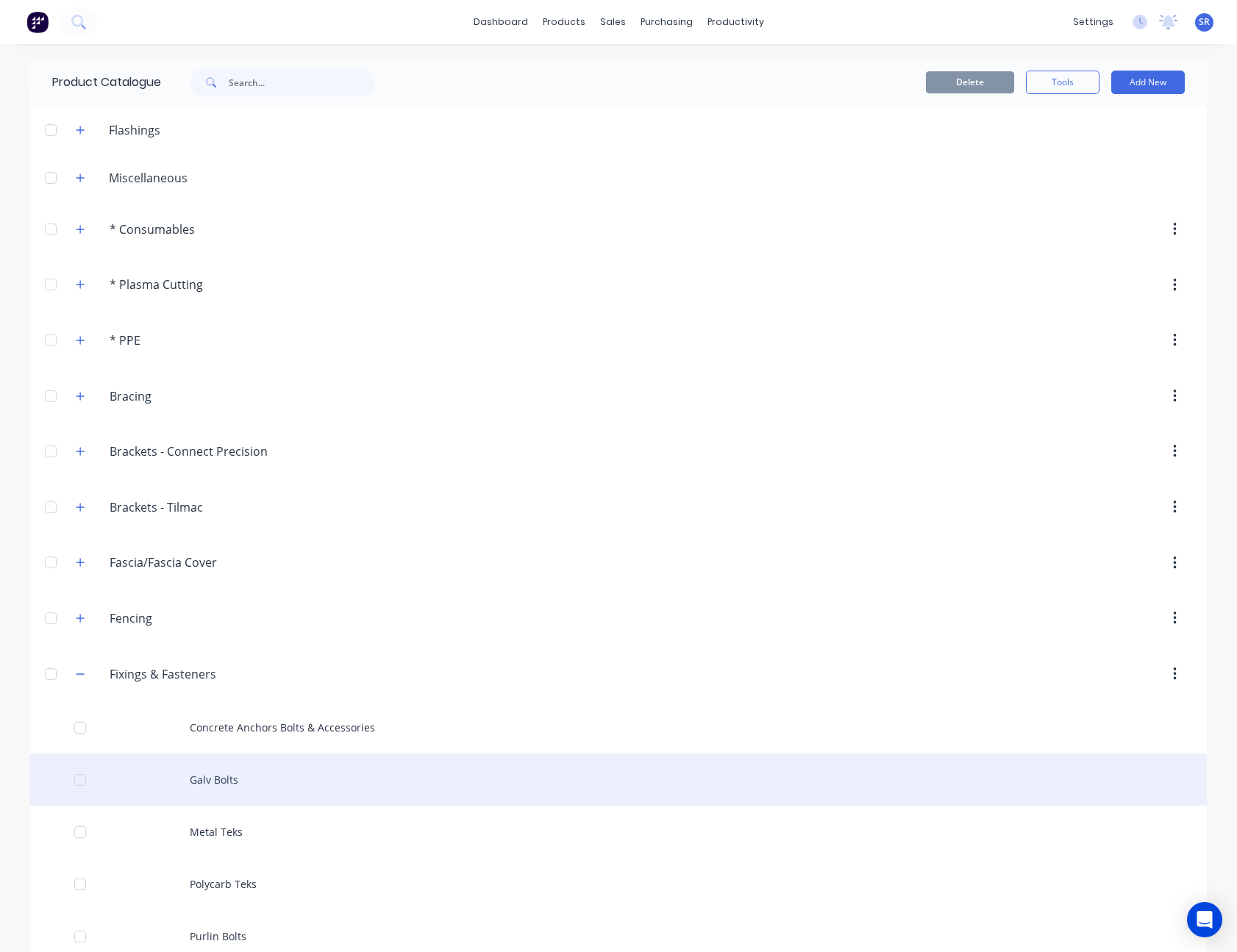
click at [240, 780] on div "Galv Bolts" at bounding box center [618, 779] width 1177 height 52
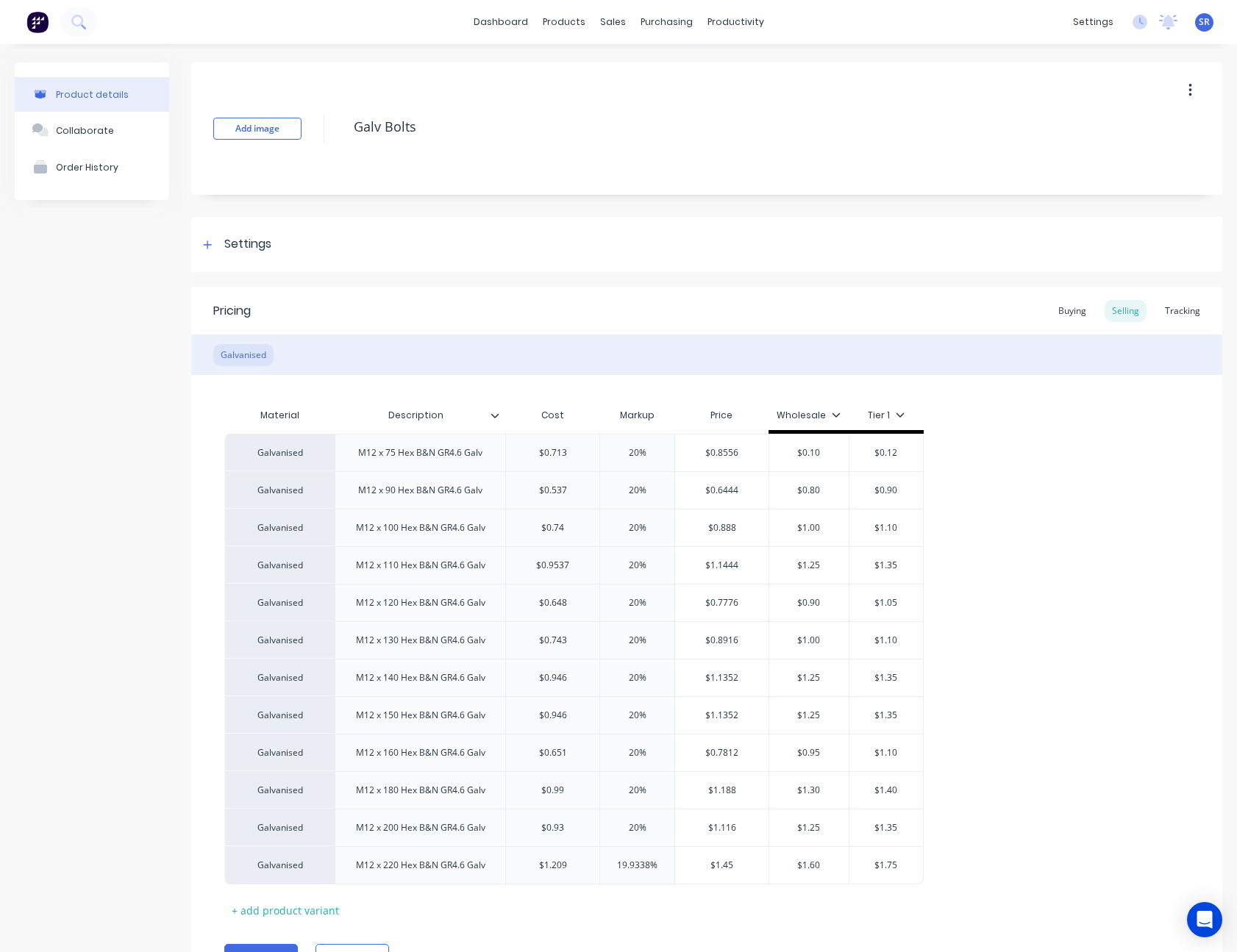
type textarea "x"
type input "Description"
click at [493, 419] on input "Description" at bounding box center [415, 415] width 161 height 14
click at [494, 417] on icon at bounding box center [495, 415] width 8 height 5
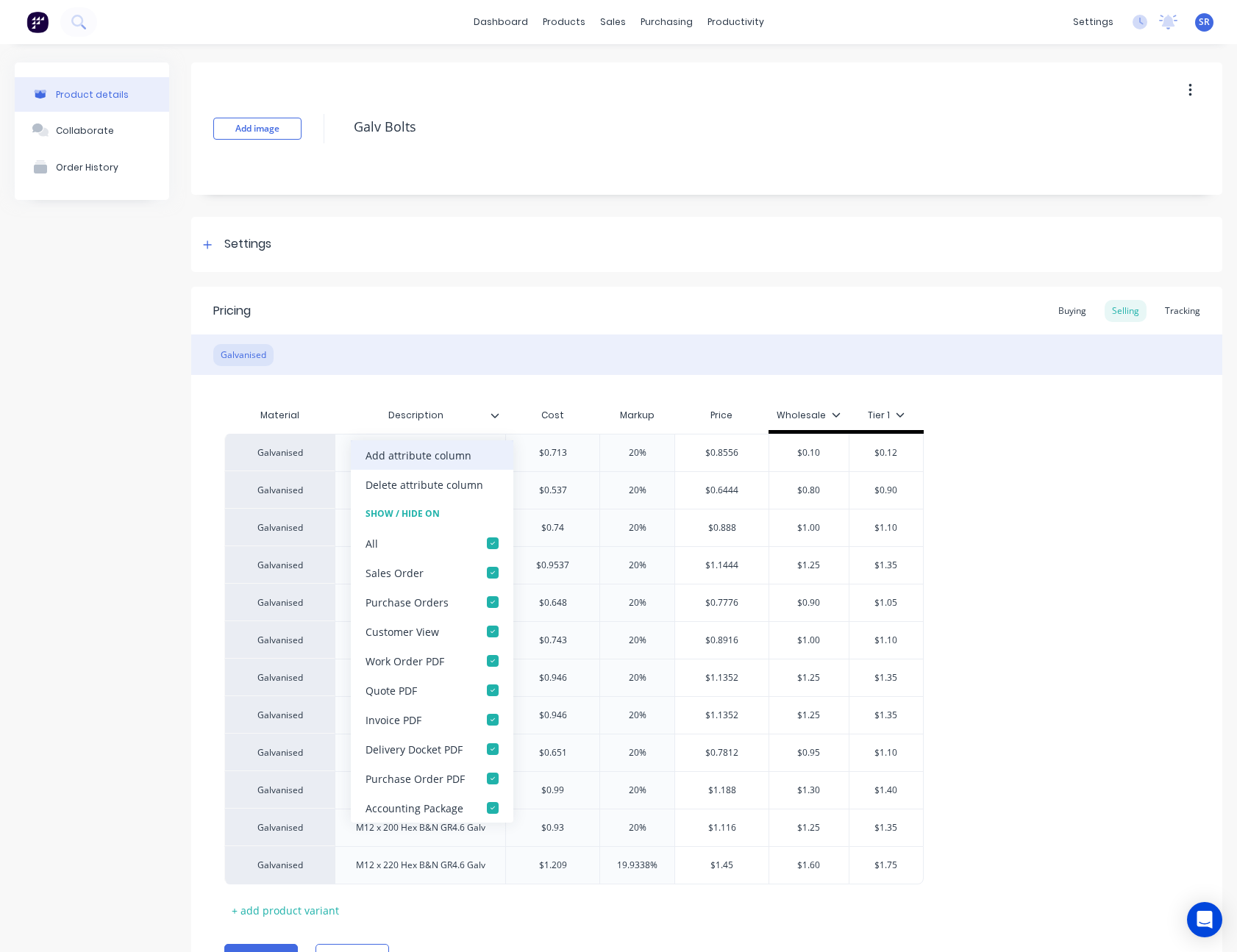
click at [477, 447] on div "Add attribute column" at bounding box center [432, 455] width 162 height 29
type textarea "x"
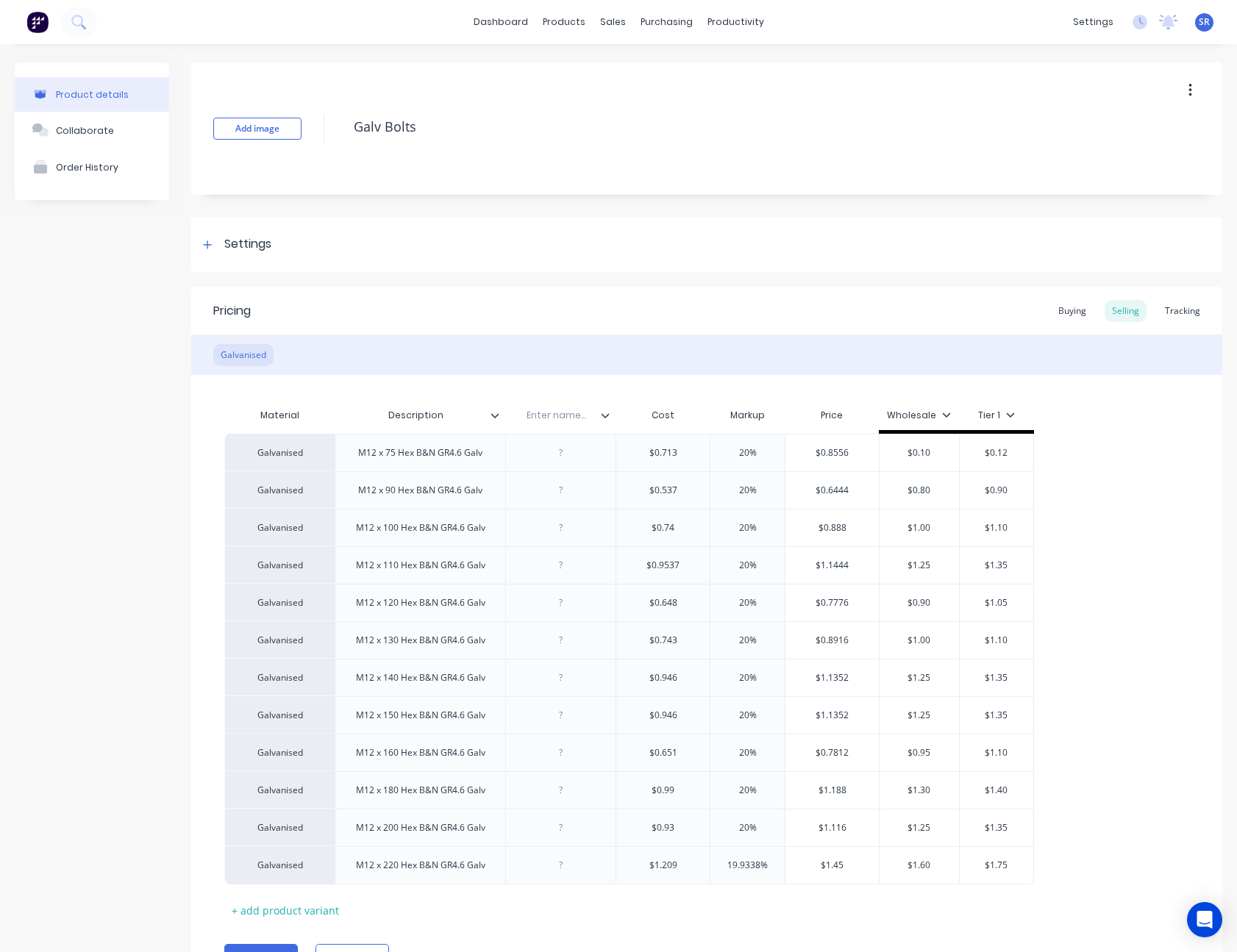
click at [541, 419] on input "text" at bounding box center [556, 415] width 101 height 14
type input "Aerofast Code"
type textarea "x"
click at [560, 458] on div at bounding box center [561, 452] width 74 height 19
paste div
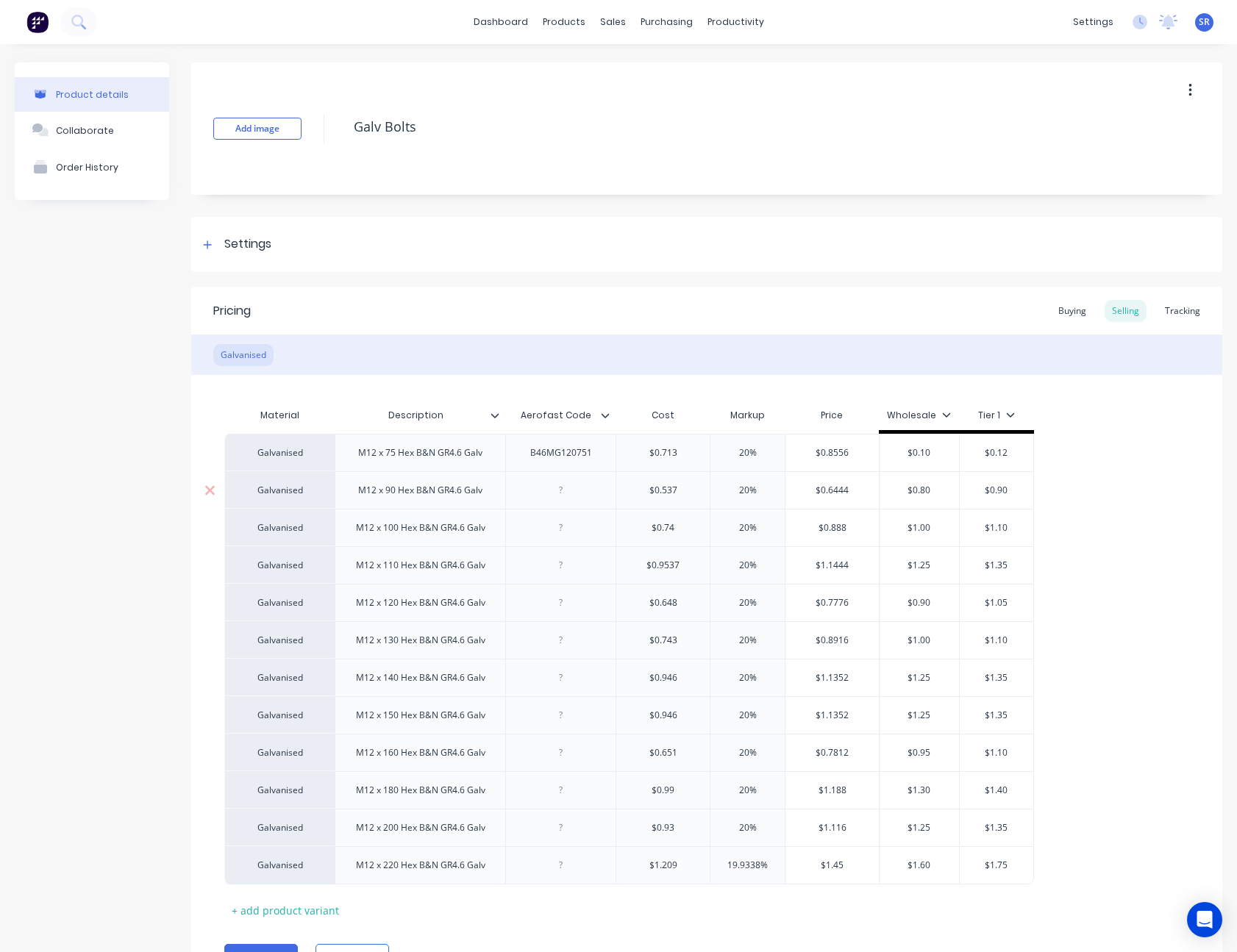
type textarea "x"
click at [567, 492] on div at bounding box center [561, 490] width 74 height 19
paste div
click at [562, 530] on div at bounding box center [561, 527] width 74 height 19
type textarea "x"
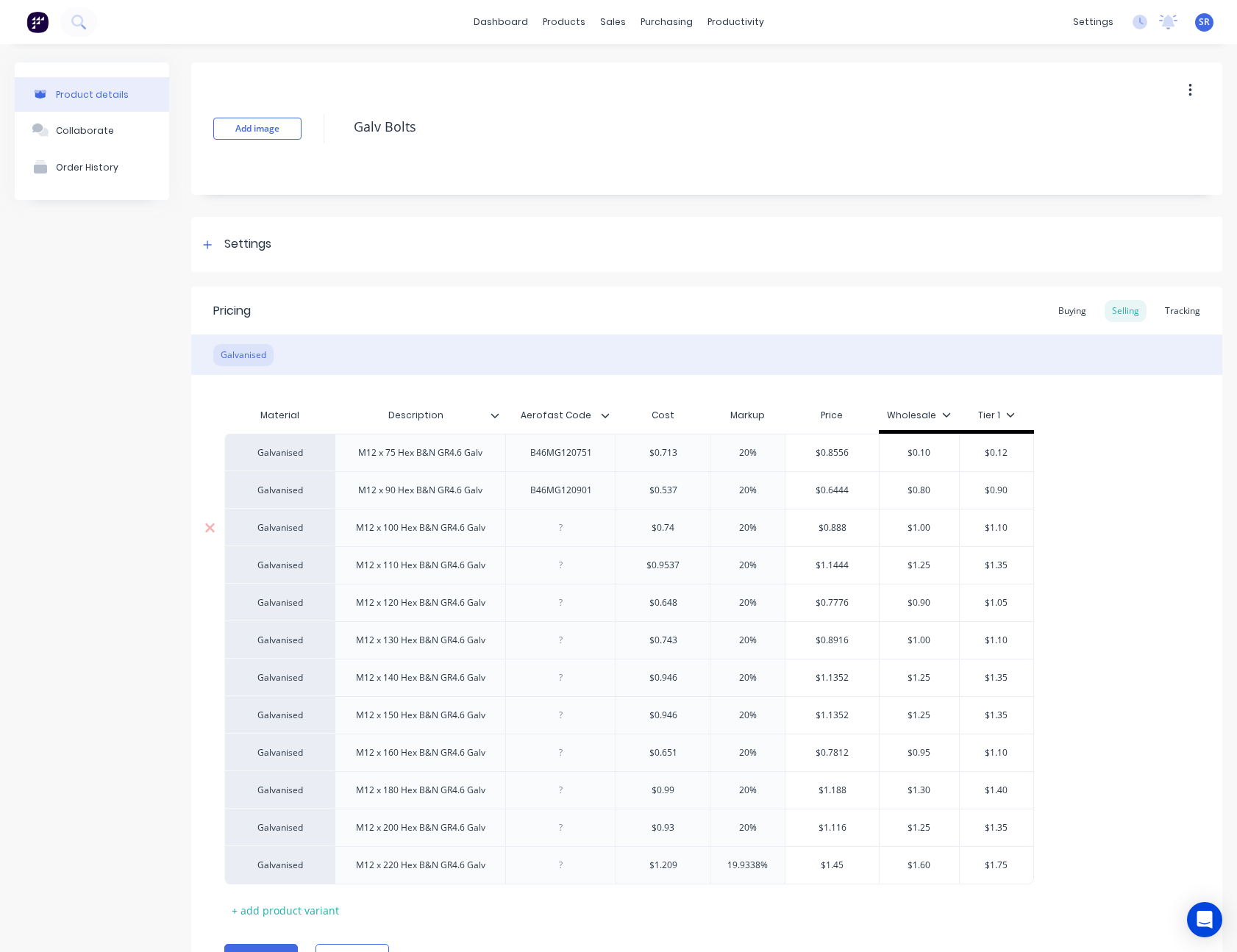
paste div
type textarea "x"
click at [560, 567] on div at bounding box center [561, 564] width 74 height 19
paste div
type textarea "x"
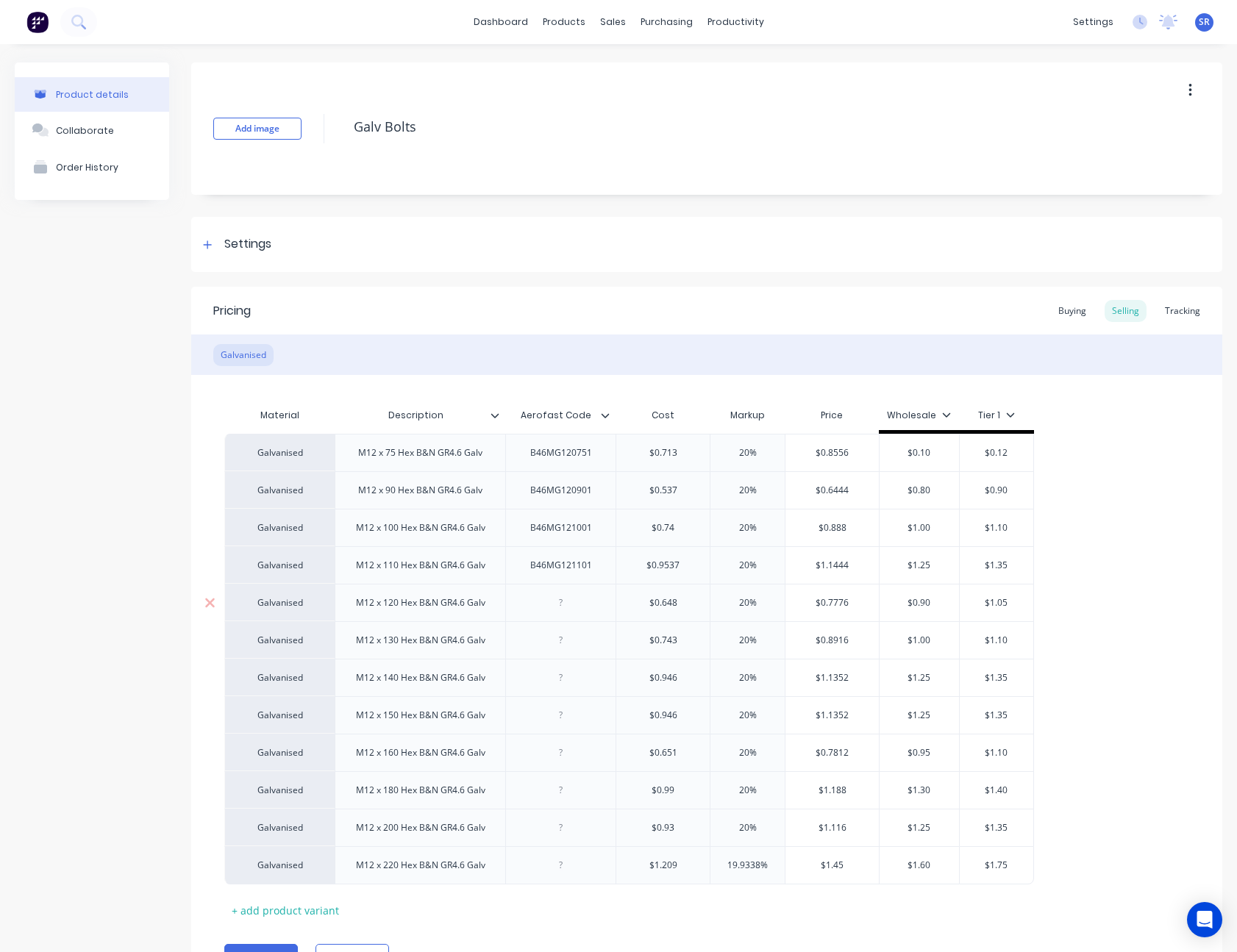
click at [565, 601] on div at bounding box center [561, 603] width 74 height 19
paste div
type textarea "x"
click at [568, 642] on div at bounding box center [561, 640] width 74 height 19
paste div
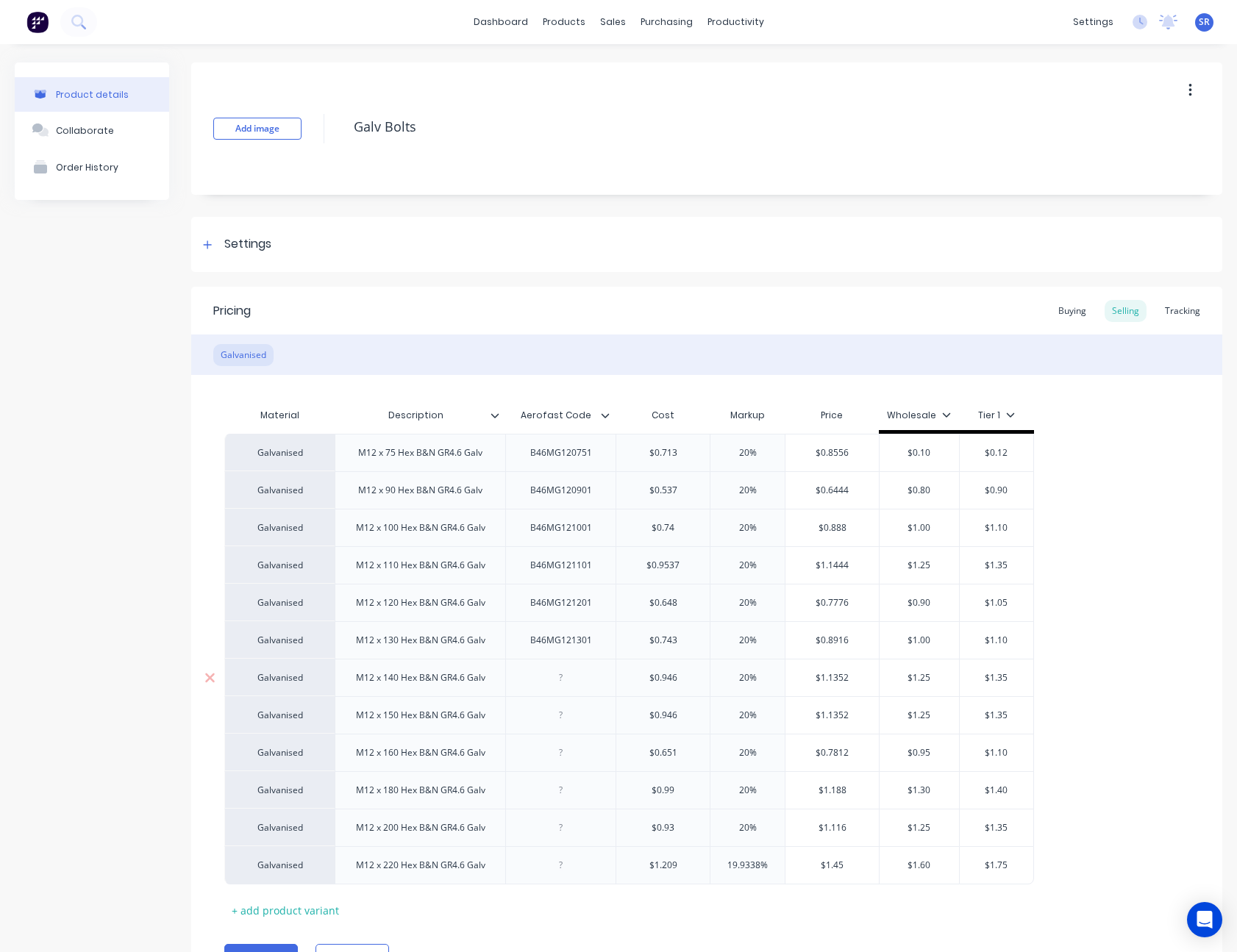
type textarea "x"
click at [565, 673] on div at bounding box center [561, 678] width 74 height 19
paste div
type textarea "x"
click at [557, 719] on div at bounding box center [561, 715] width 74 height 19
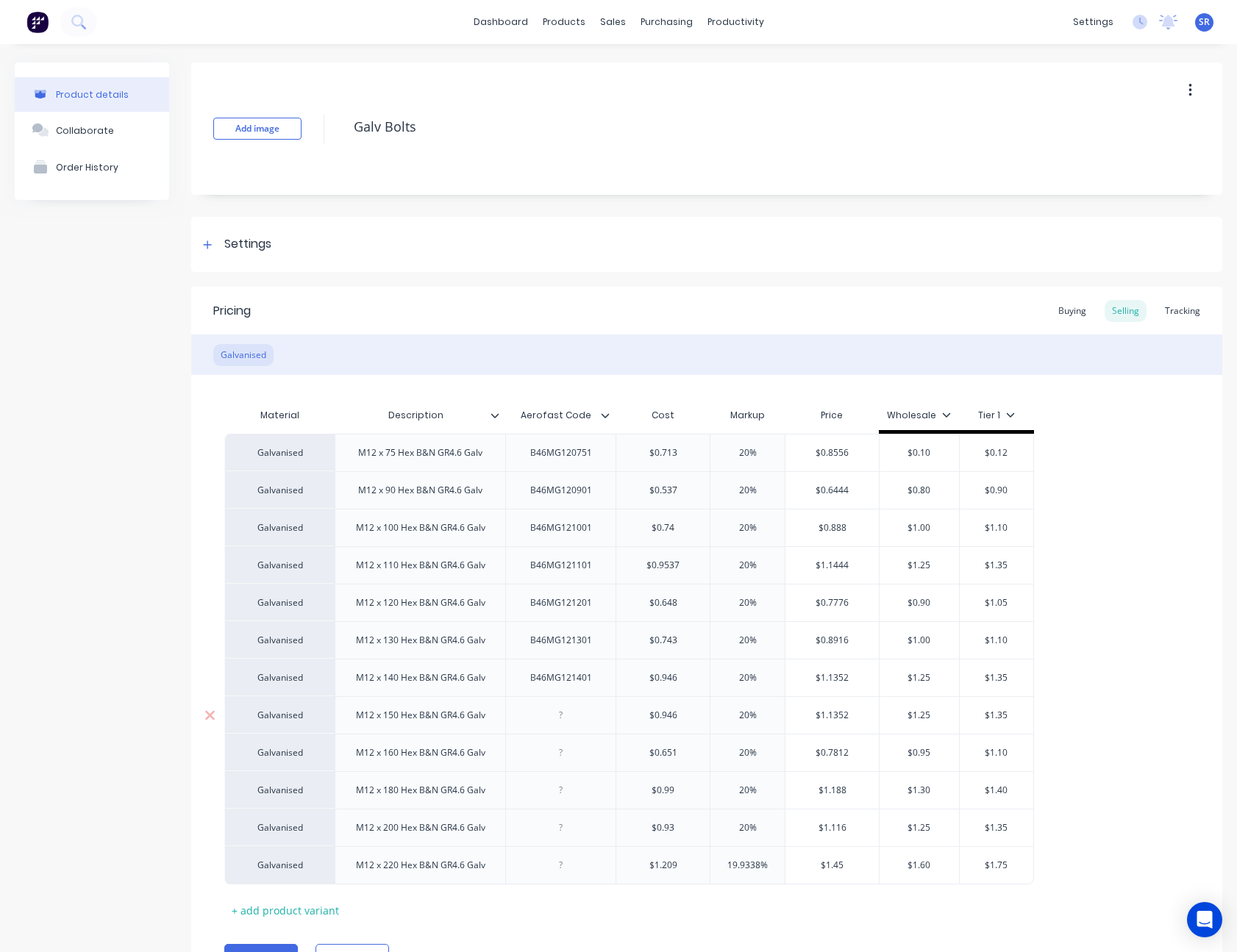
paste div
type textarea "x"
click at [565, 761] on div at bounding box center [561, 752] width 74 height 19
paste div
type textarea "x"
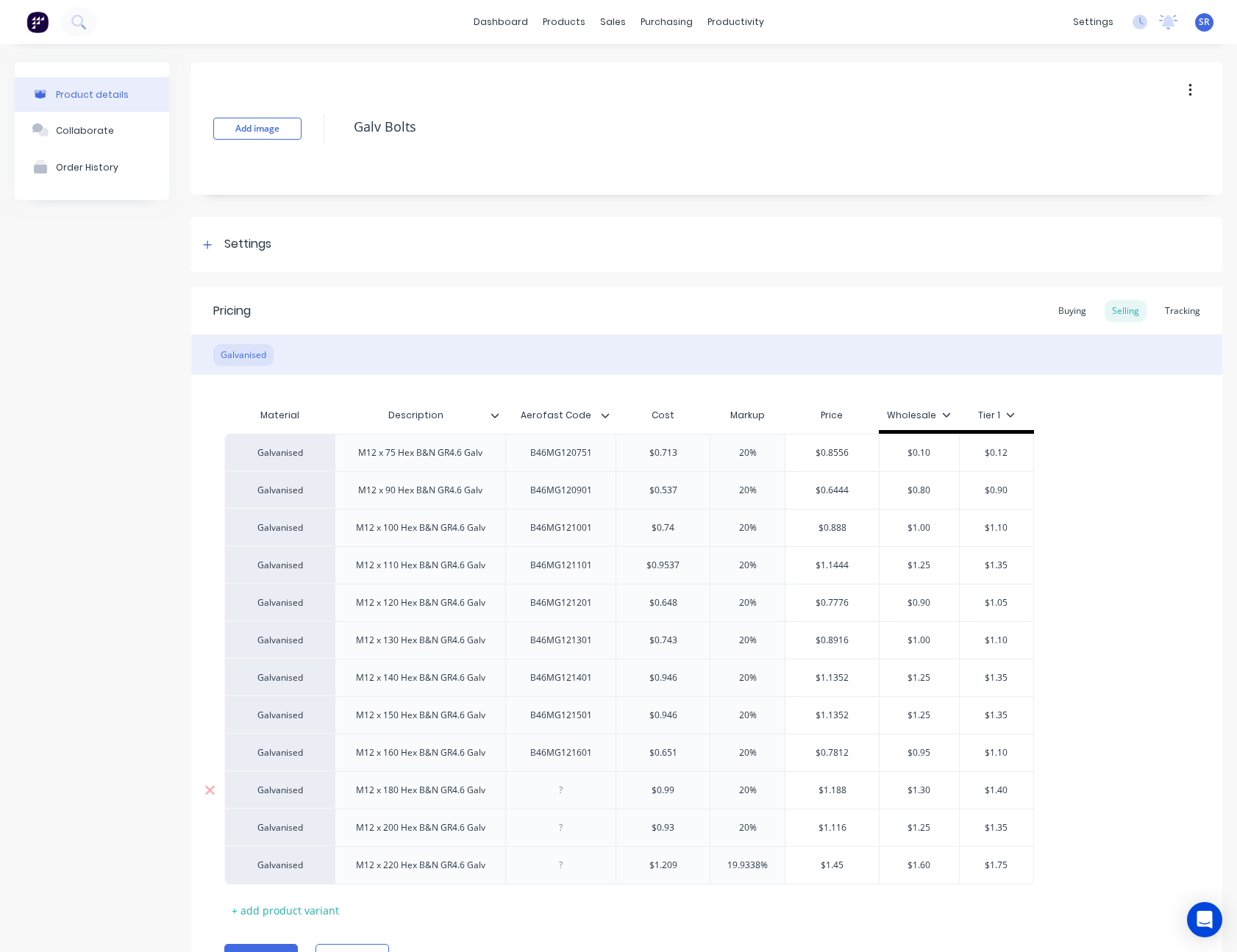
click at [567, 790] on div at bounding box center [561, 790] width 74 height 19
paste div
type textarea "x"
click at [557, 834] on div at bounding box center [561, 827] width 74 height 19
paste div
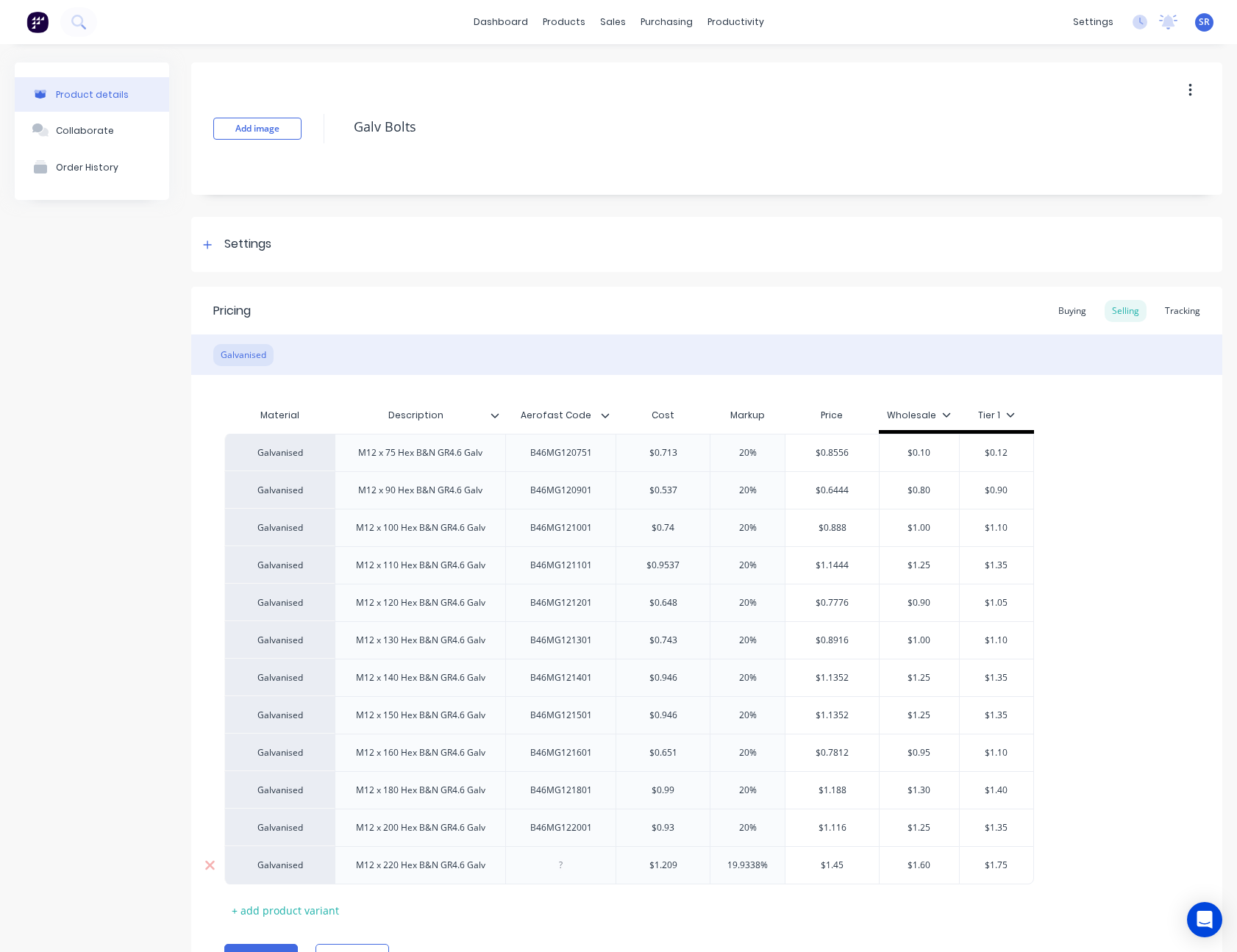
type textarea "x"
click at [568, 868] on div at bounding box center [561, 864] width 74 height 19
paste div
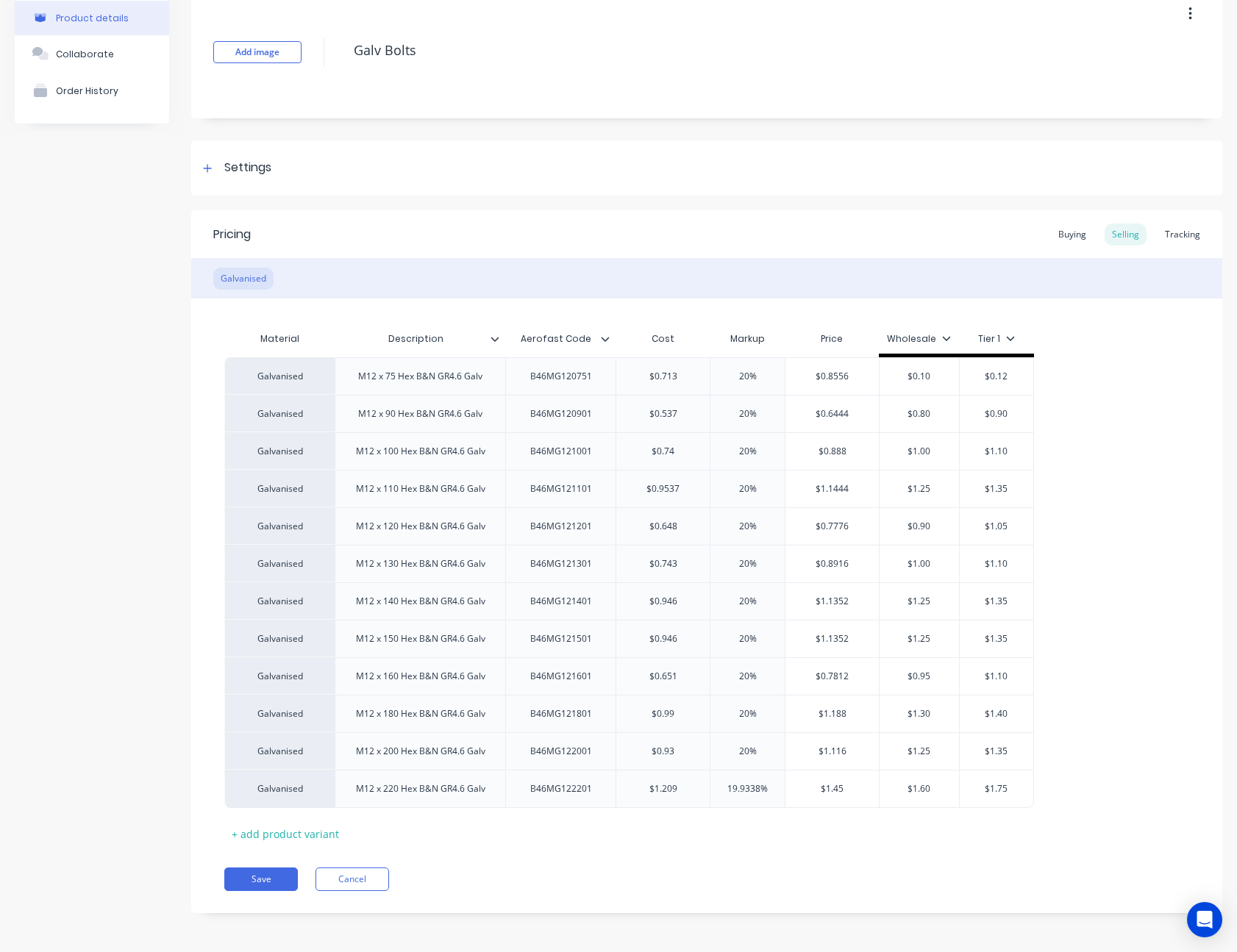
scroll to position [78, 0]
click at [274, 878] on button "Save" at bounding box center [261, 878] width 74 height 24
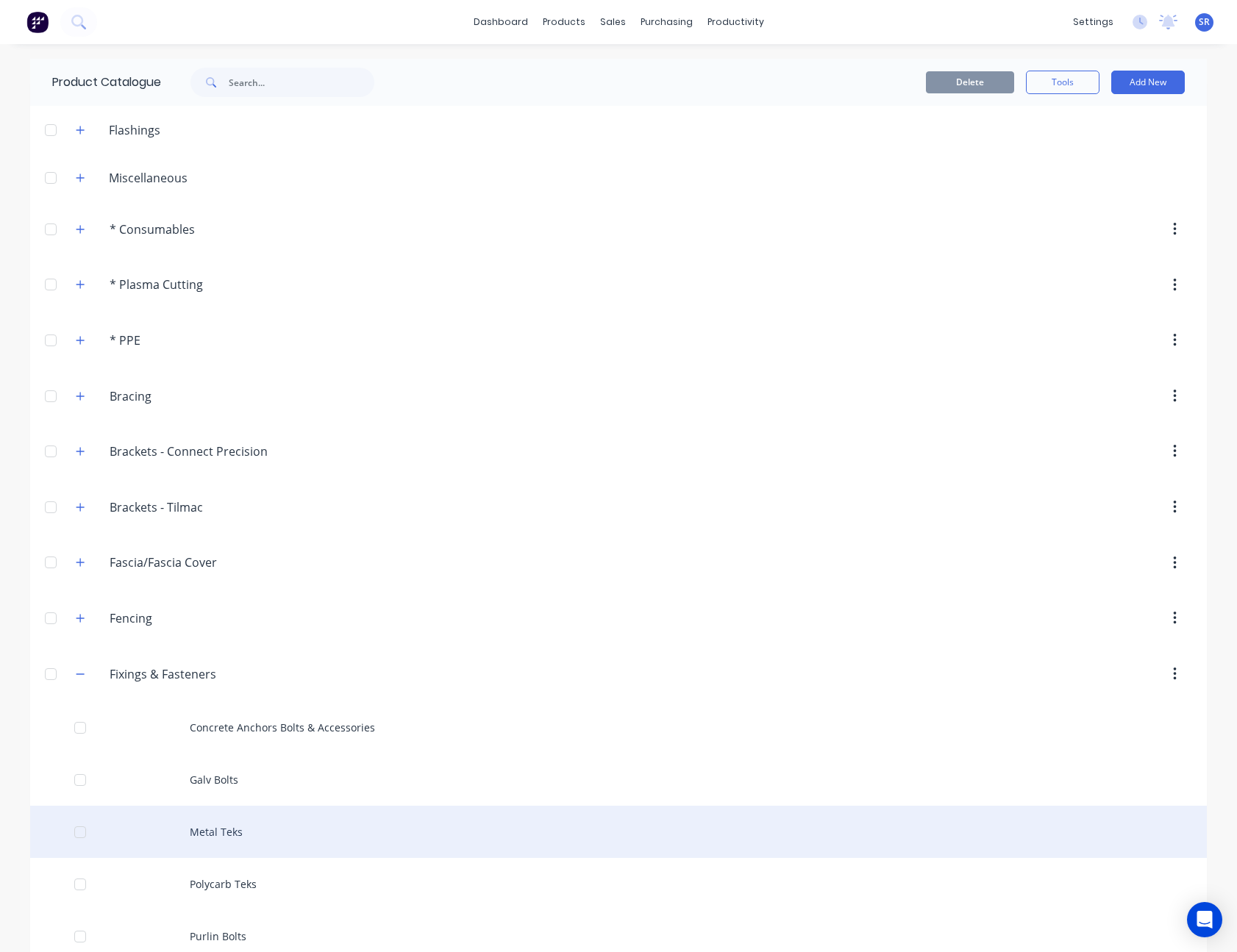
click at [282, 838] on div "Metal Teks" at bounding box center [618, 832] width 1177 height 52
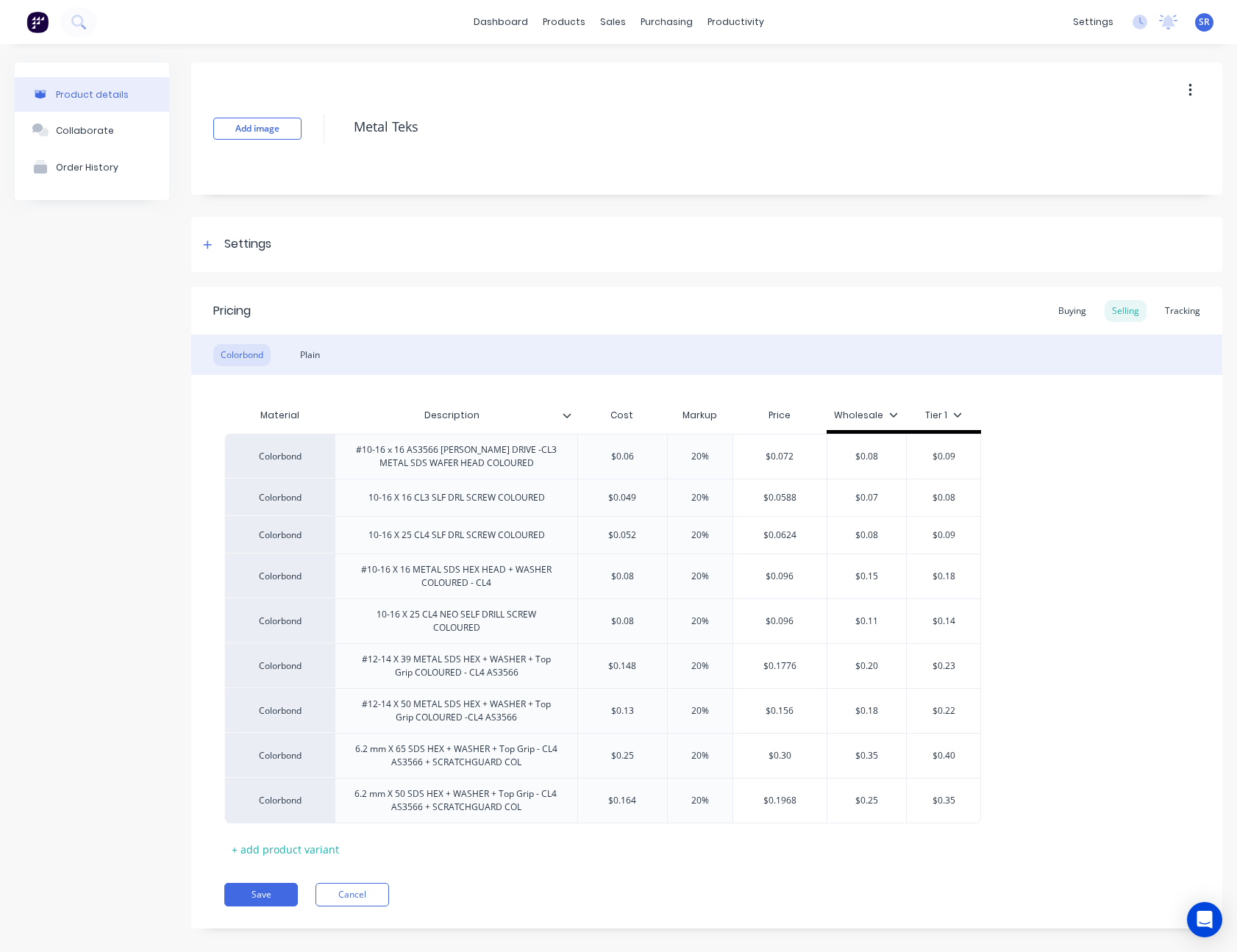
click at [568, 411] on icon at bounding box center [567, 416] width 9 height 9
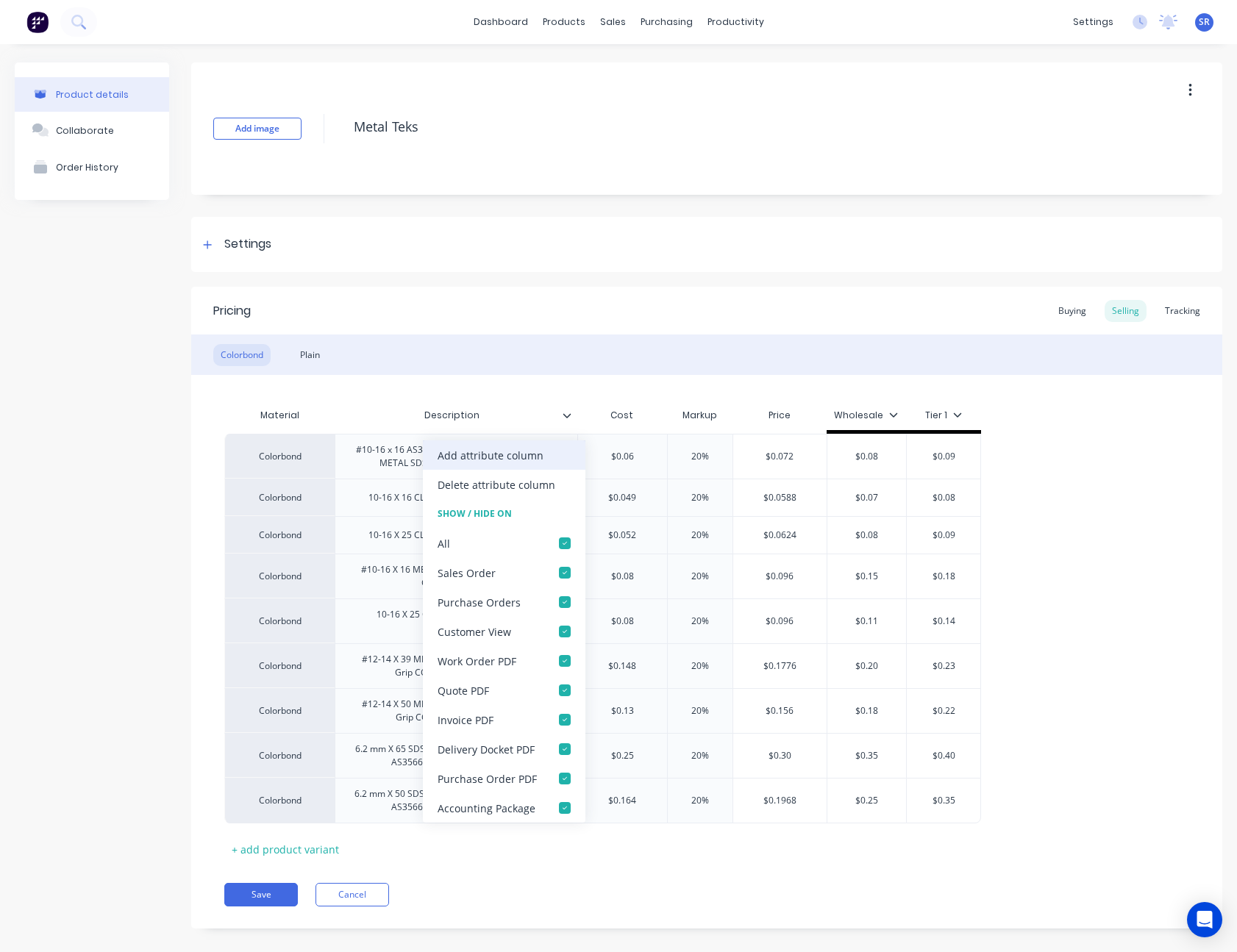
click at [556, 450] on div "Add attribute column" at bounding box center [504, 455] width 162 height 29
type textarea "x"
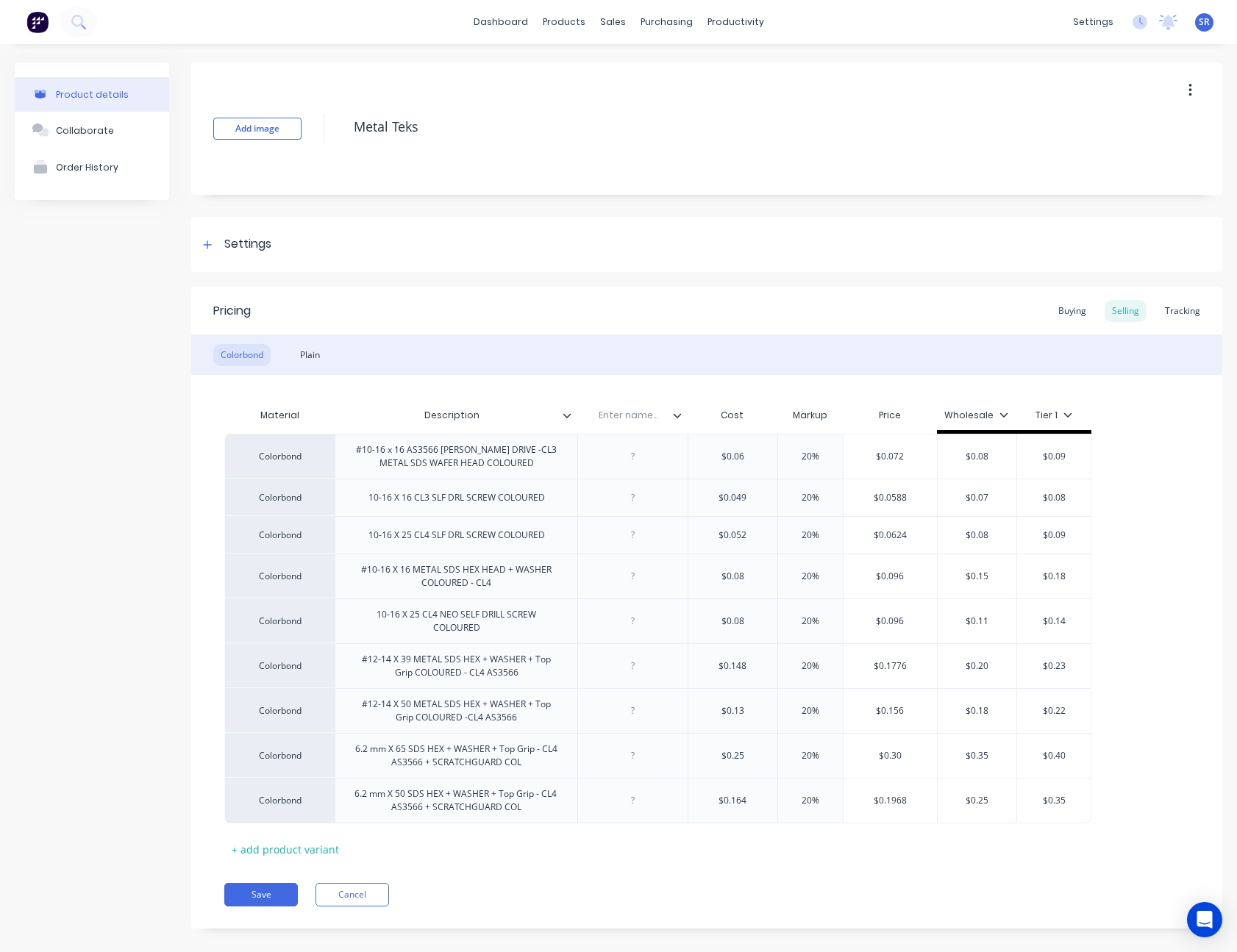
click at [631, 417] on input "text" at bounding box center [628, 415] width 101 height 14
type input "Aerofast Code"
type textarea "x"
click at [631, 460] on div at bounding box center [633, 456] width 74 height 19
paste div
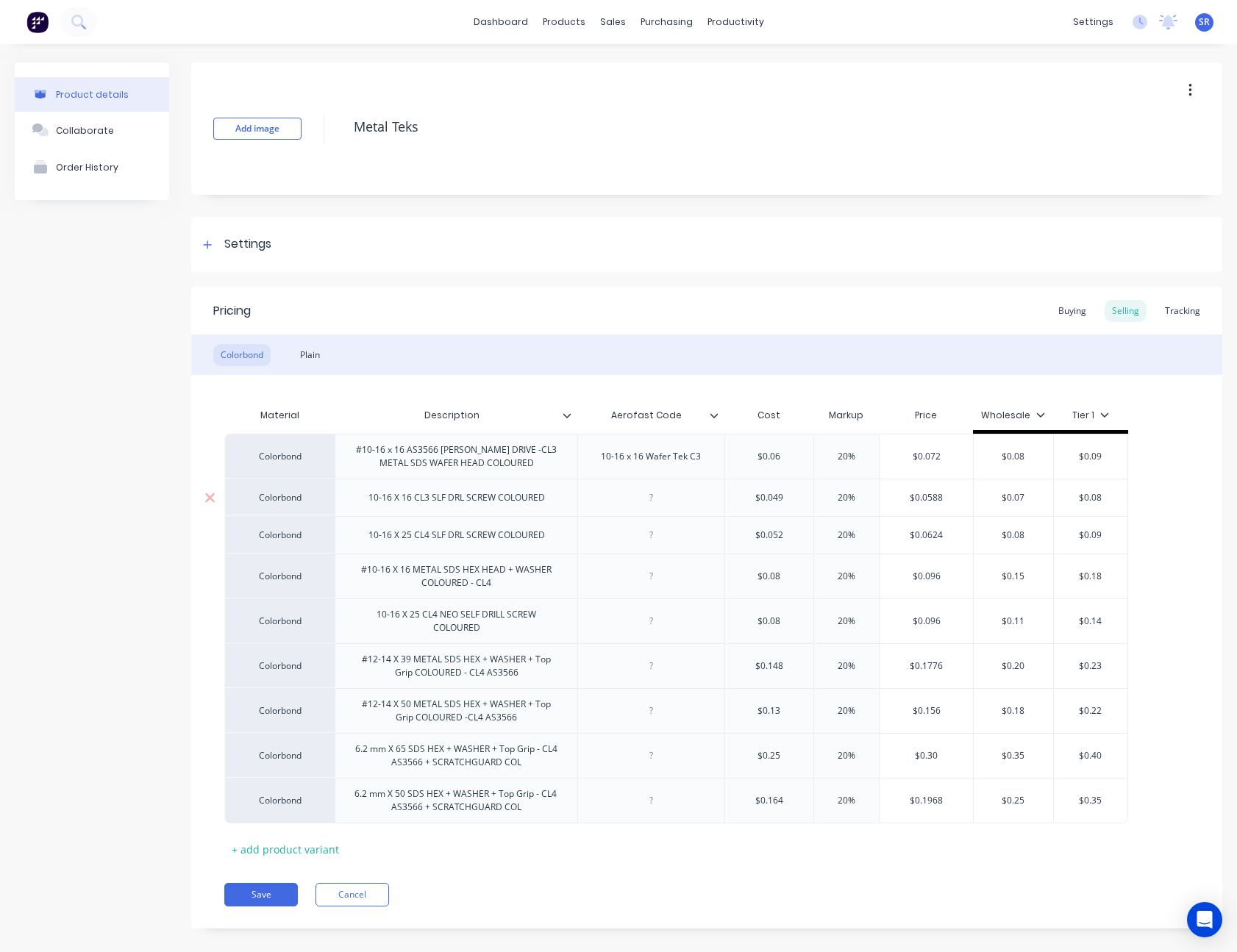
click at [630, 492] on div at bounding box center [650, 497] width 74 height 19
click at [702, 460] on div "10-16 x 16 Wafer Tek C3" at bounding box center [650, 456] width 123 height 19
type textarea "x"
type input "$0.06"
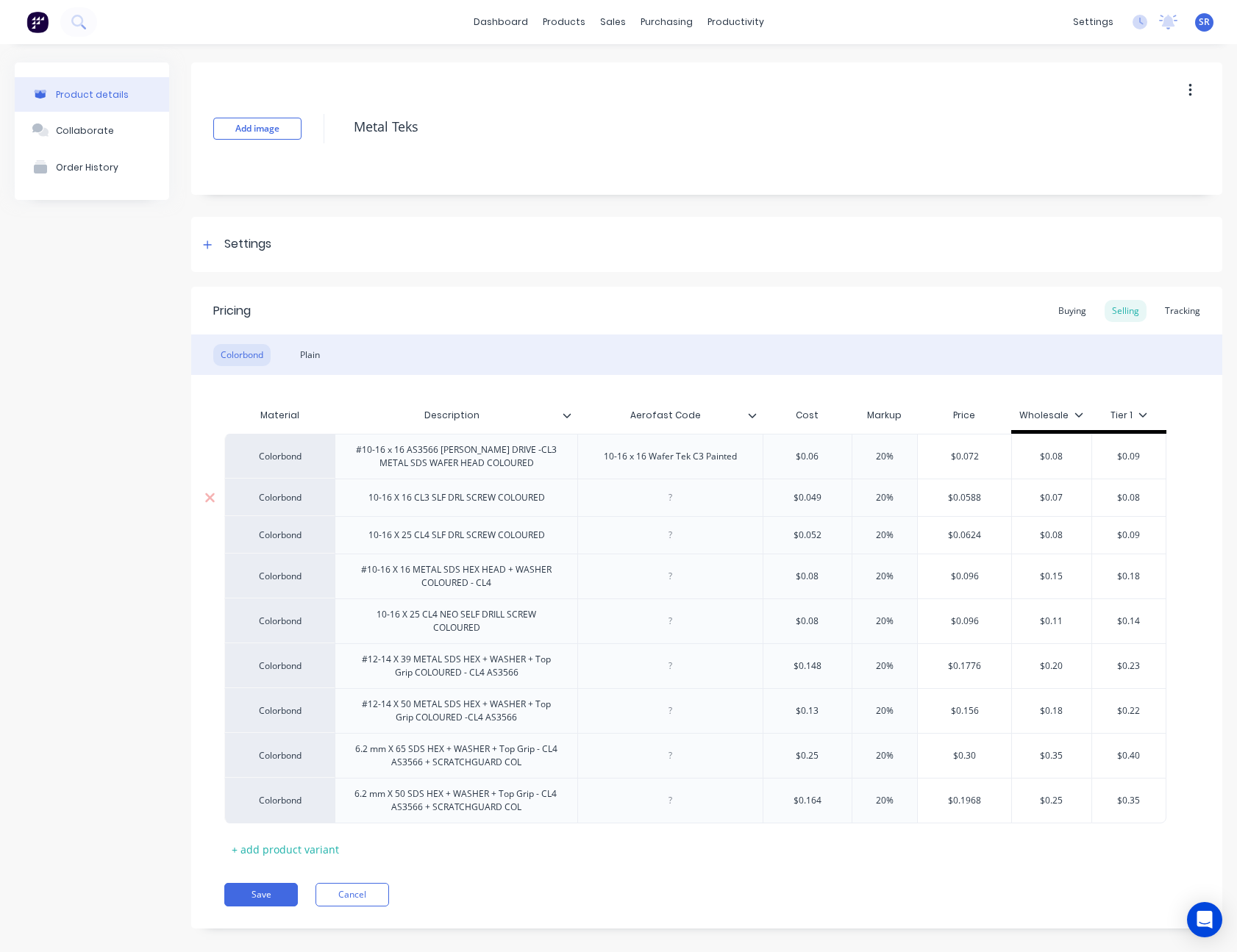
click at [677, 495] on div at bounding box center [670, 497] width 74 height 19
type textarea "x"
click at [670, 535] on div at bounding box center [670, 534] width 74 height 19
paste div
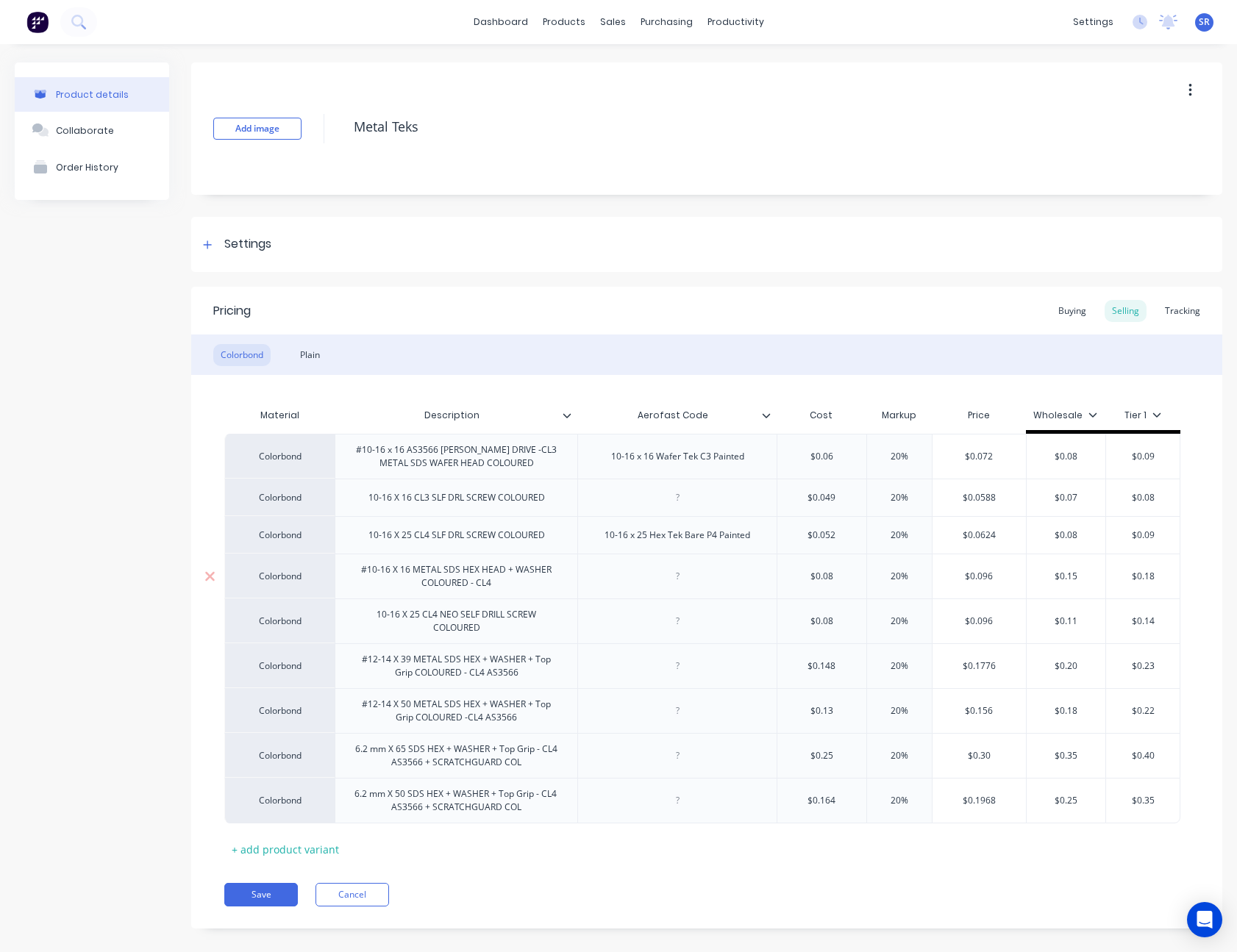
type textarea "x"
click at [685, 579] on div at bounding box center [677, 576] width 74 height 19
paste div
type textarea "x"
click at [680, 625] on div at bounding box center [677, 621] width 74 height 19
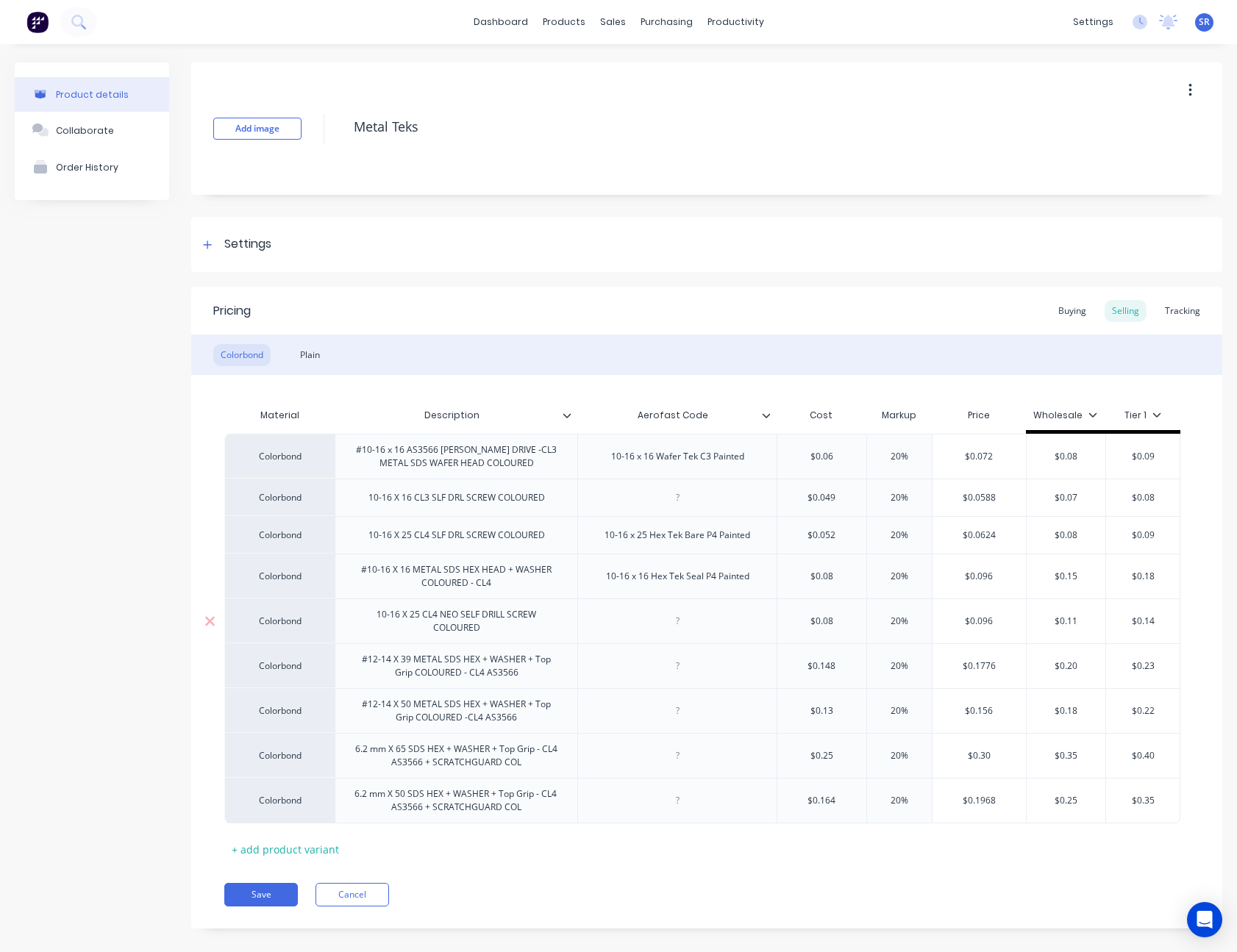
paste div
type textarea "x"
click at [671, 663] on div at bounding box center [677, 666] width 74 height 19
paste div
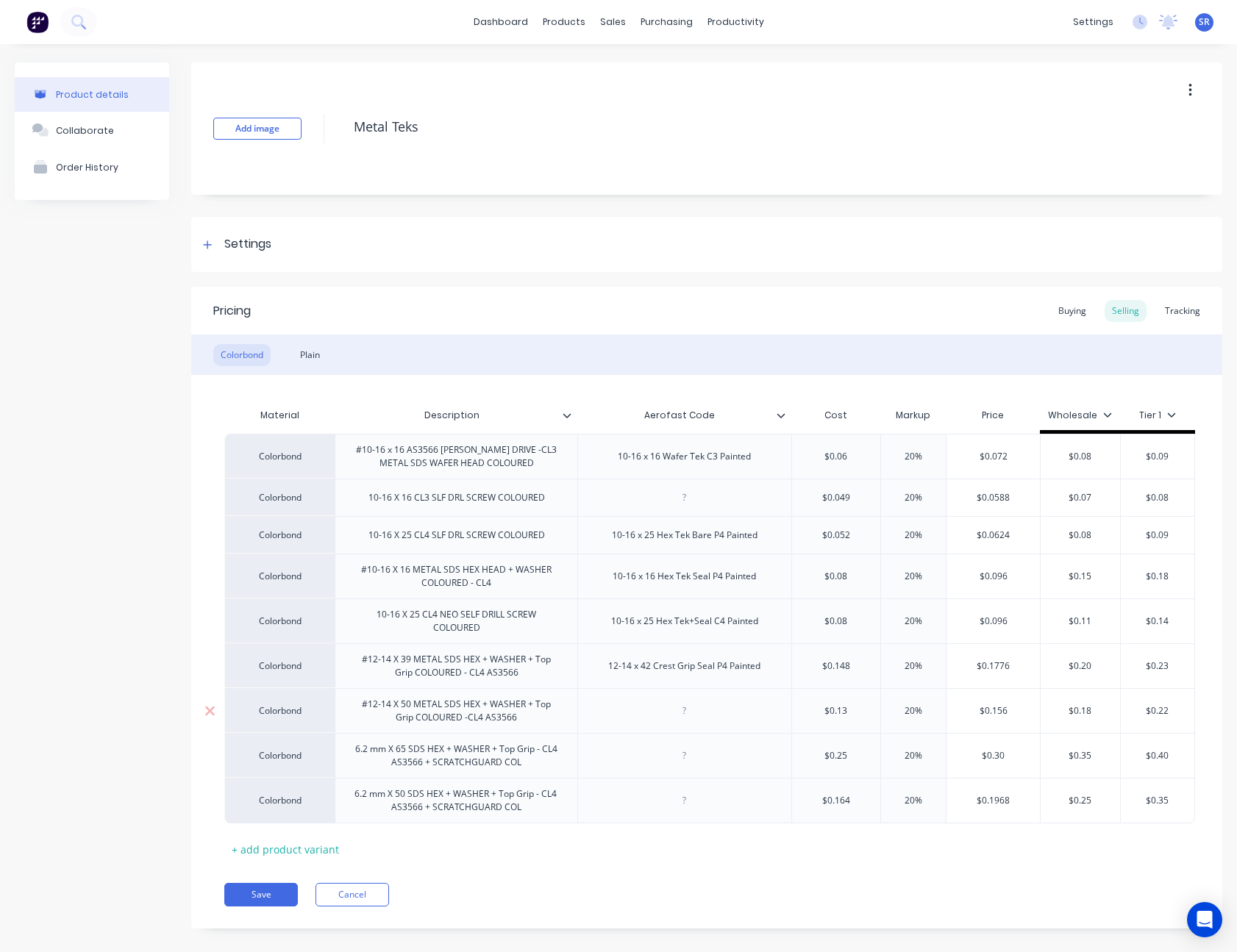
type textarea "x"
click at [689, 709] on div at bounding box center [684, 710] width 74 height 19
paste div
type textarea "x"
click at [680, 502] on div at bounding box center [684, 497] width 74 height 19
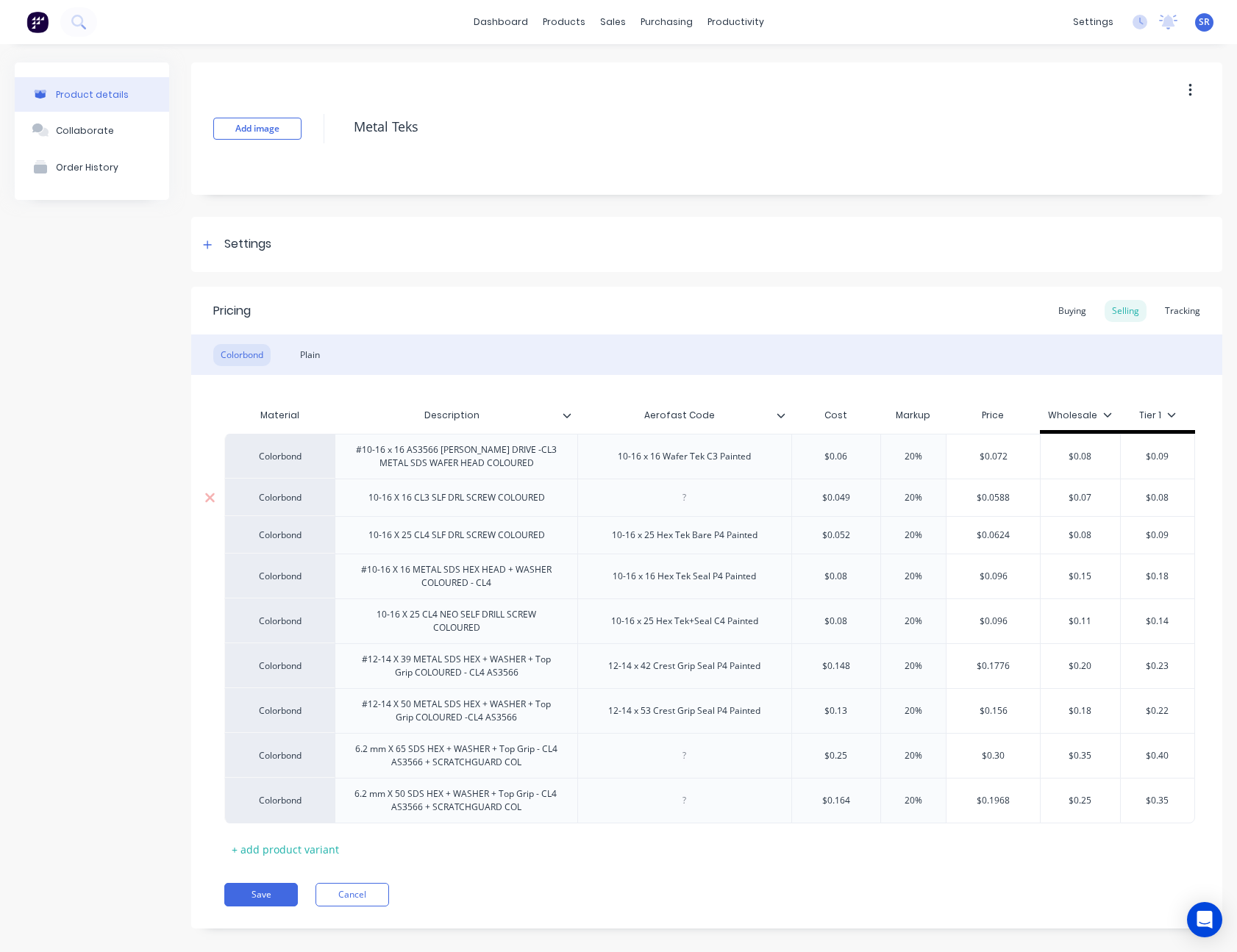
paste div
click at [275, 892] on button "Save" at bounding box center [261, 895] width 74 height 24
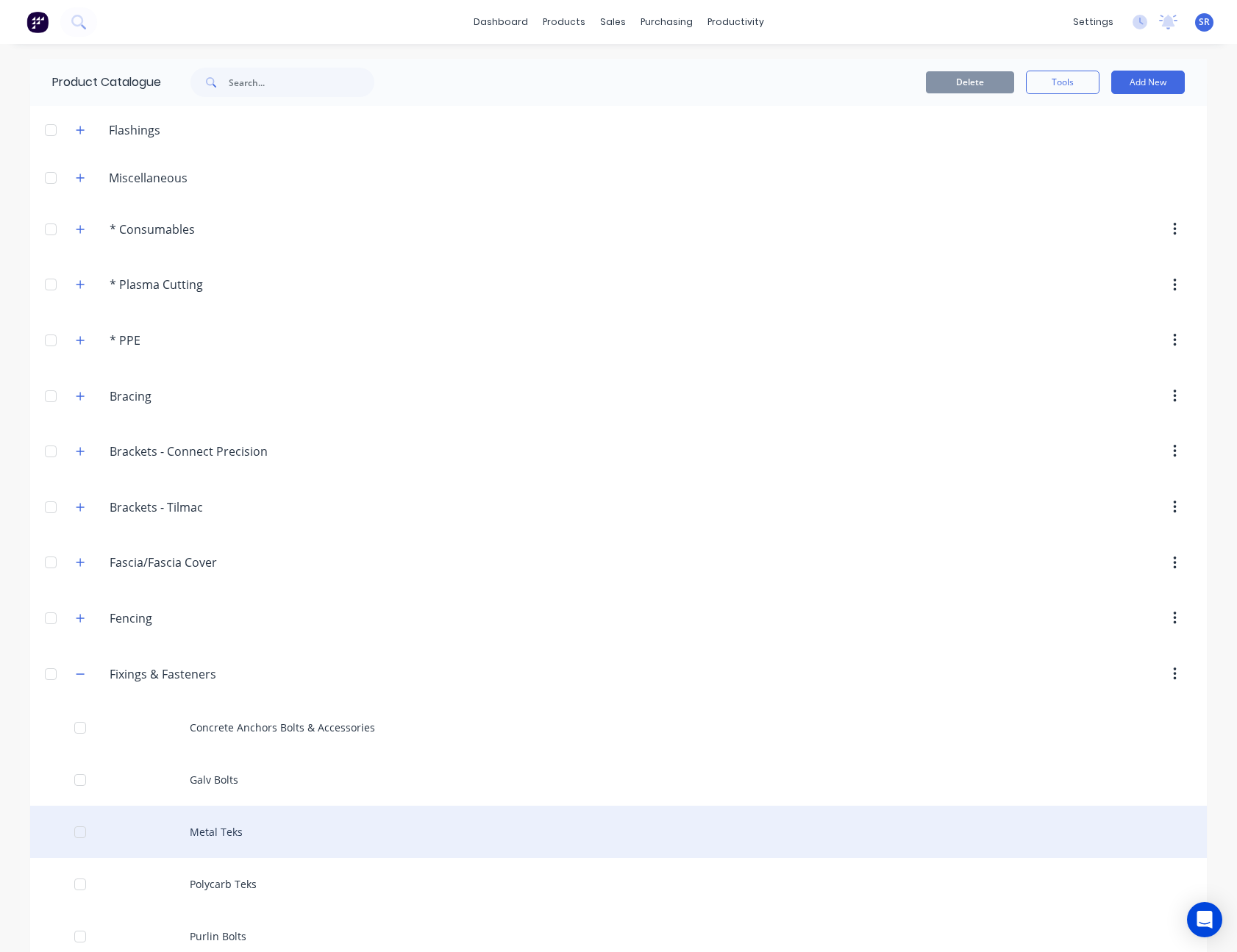
click at [227, 829] on div "Metal Teks" at bounding box center [618, 832] width 1177 height 52
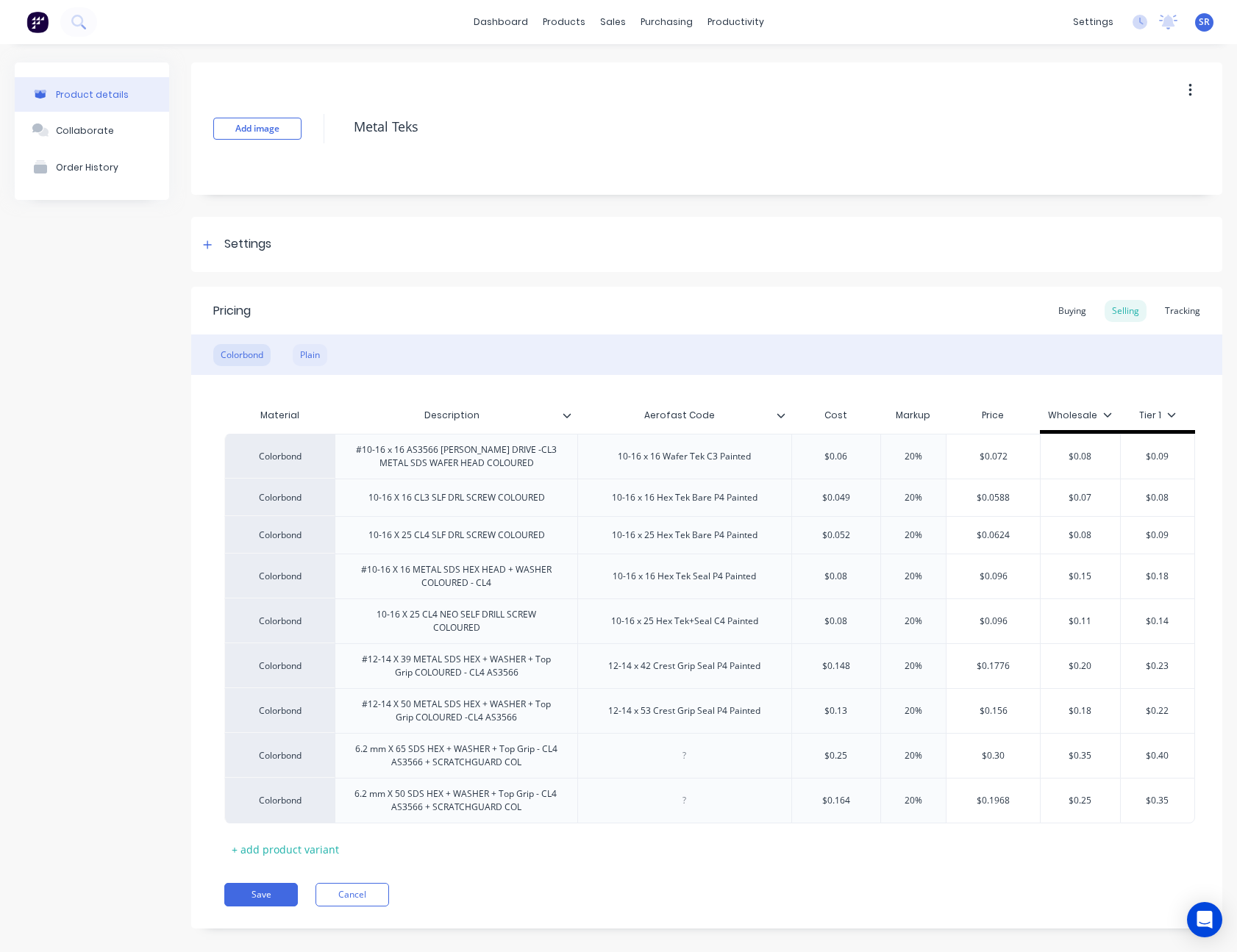
click at [307, 356] on div "Plain" at bounding box center [310, 355] width 35 height 22
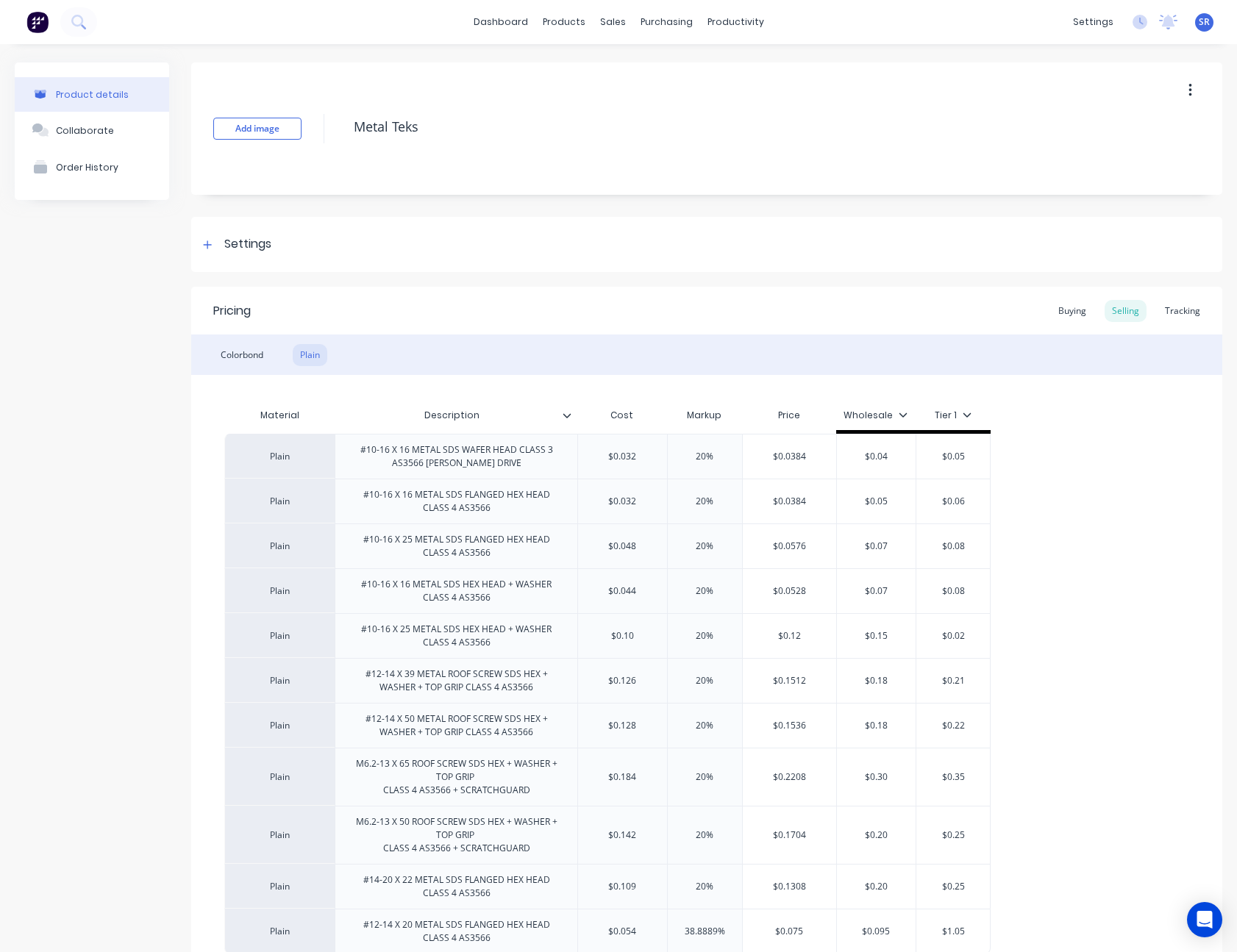
click at [567, 417] on icon at bounding box center [567, 415] width 8 height 5
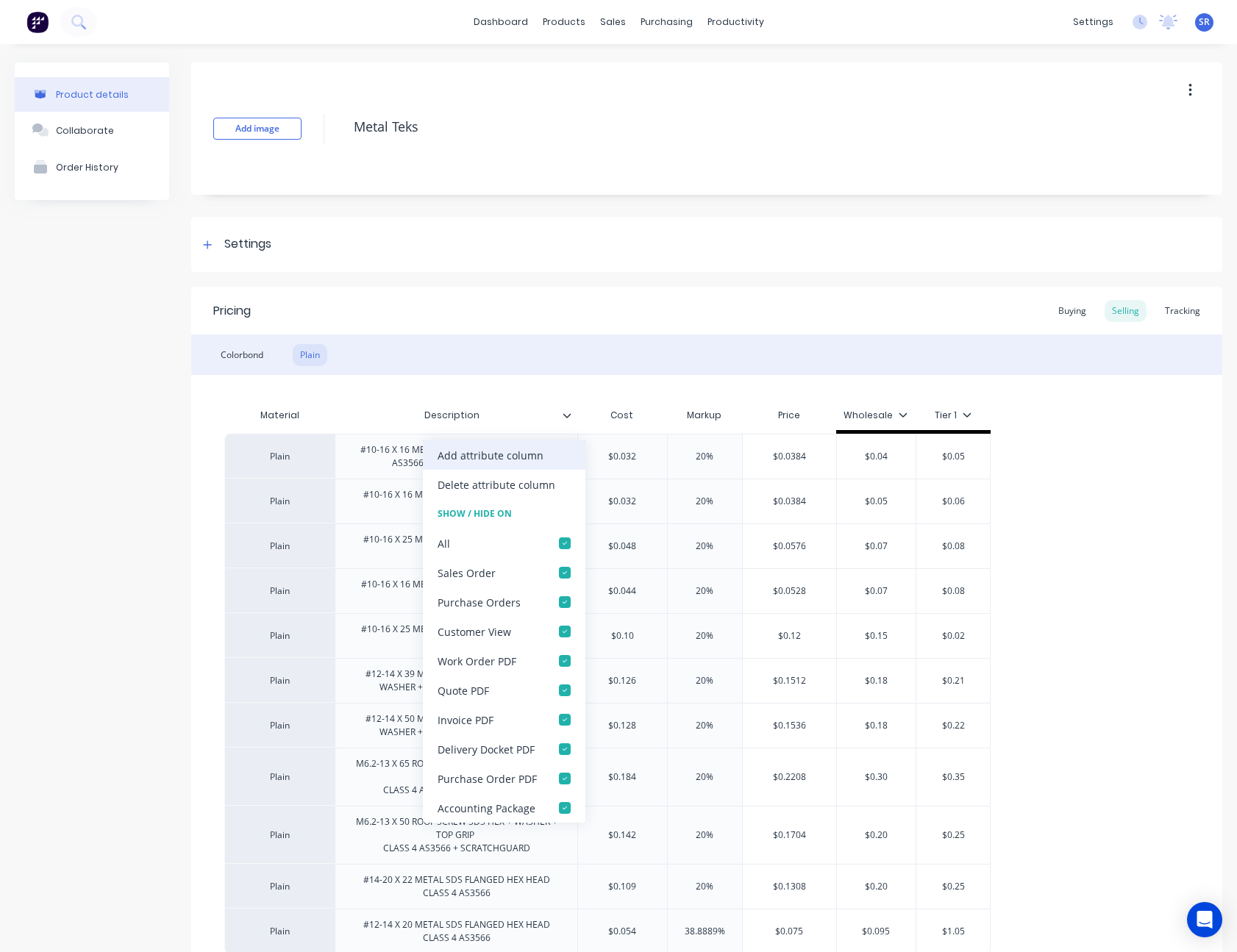
click at [547, 450] on div "Add attribute column" at bounding box center [504, 455] width 162 height 29
type textarea "x"
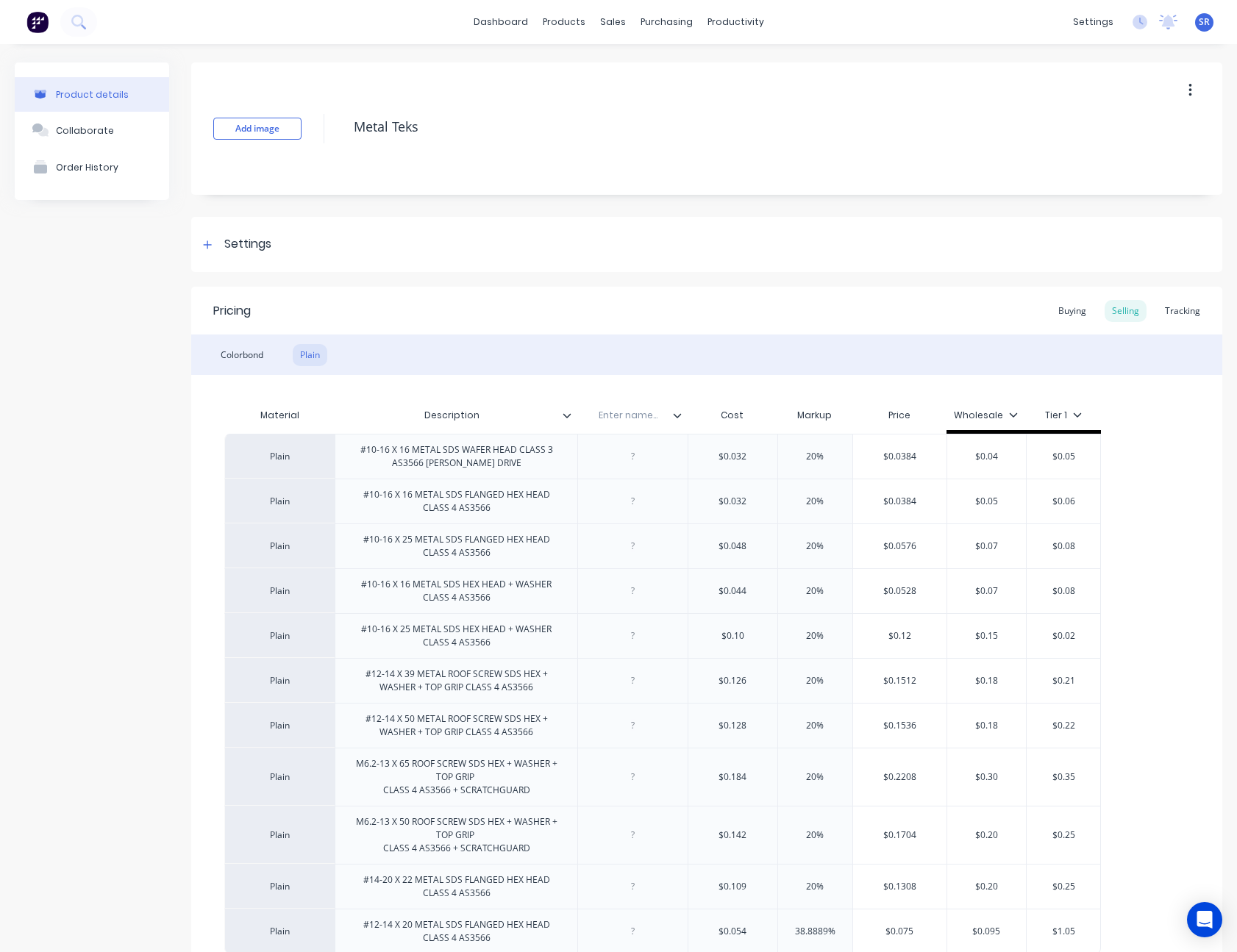
click at [623, 415] on input "text" at bounding box center [628, 415] width 101 height 14
type input "Aerofast Code"
click at [636, 457] on div at bounding box center [633, 456] width 74 height 19
type textarea "x"
paste div
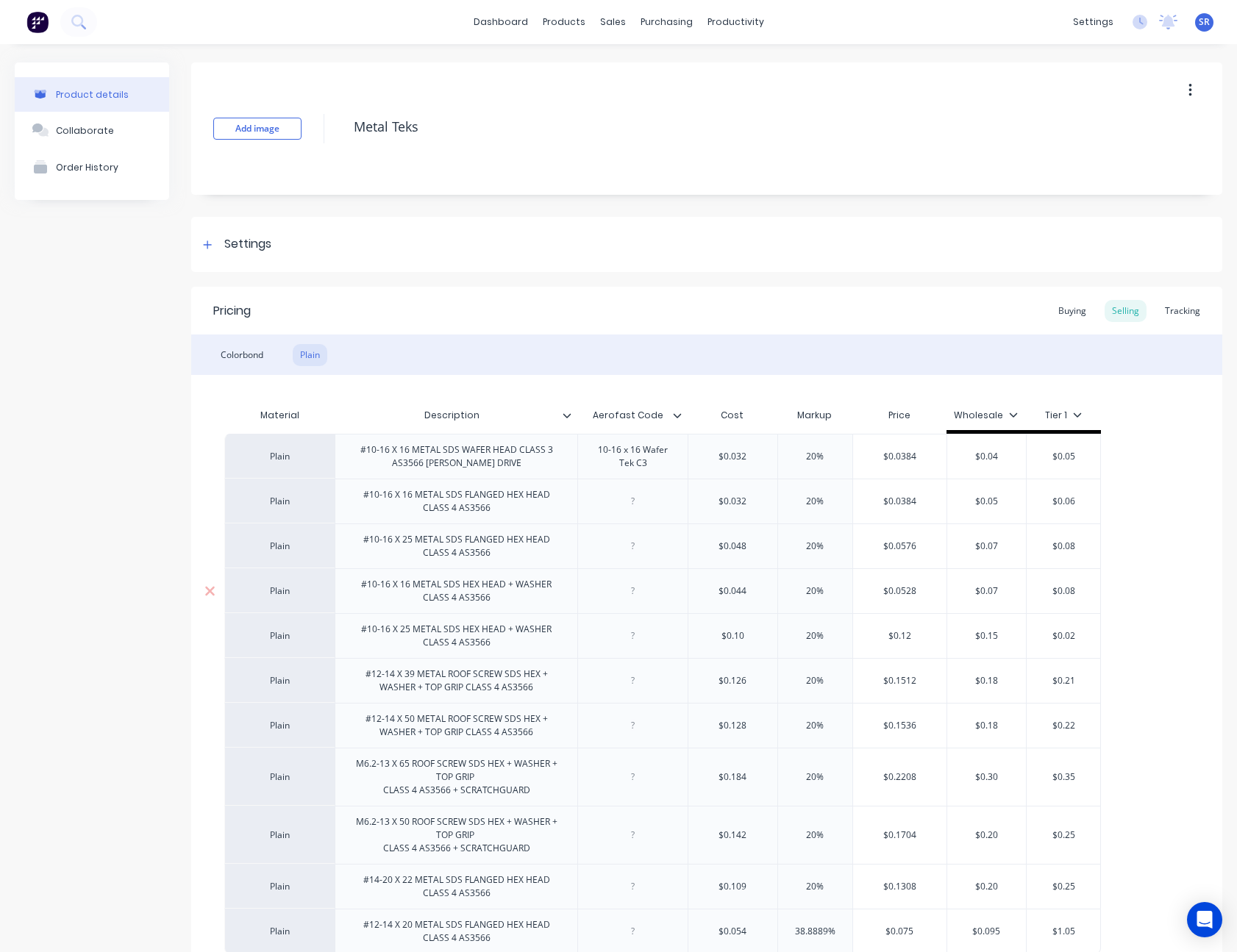
type textarea "x"
type input "$0.032"
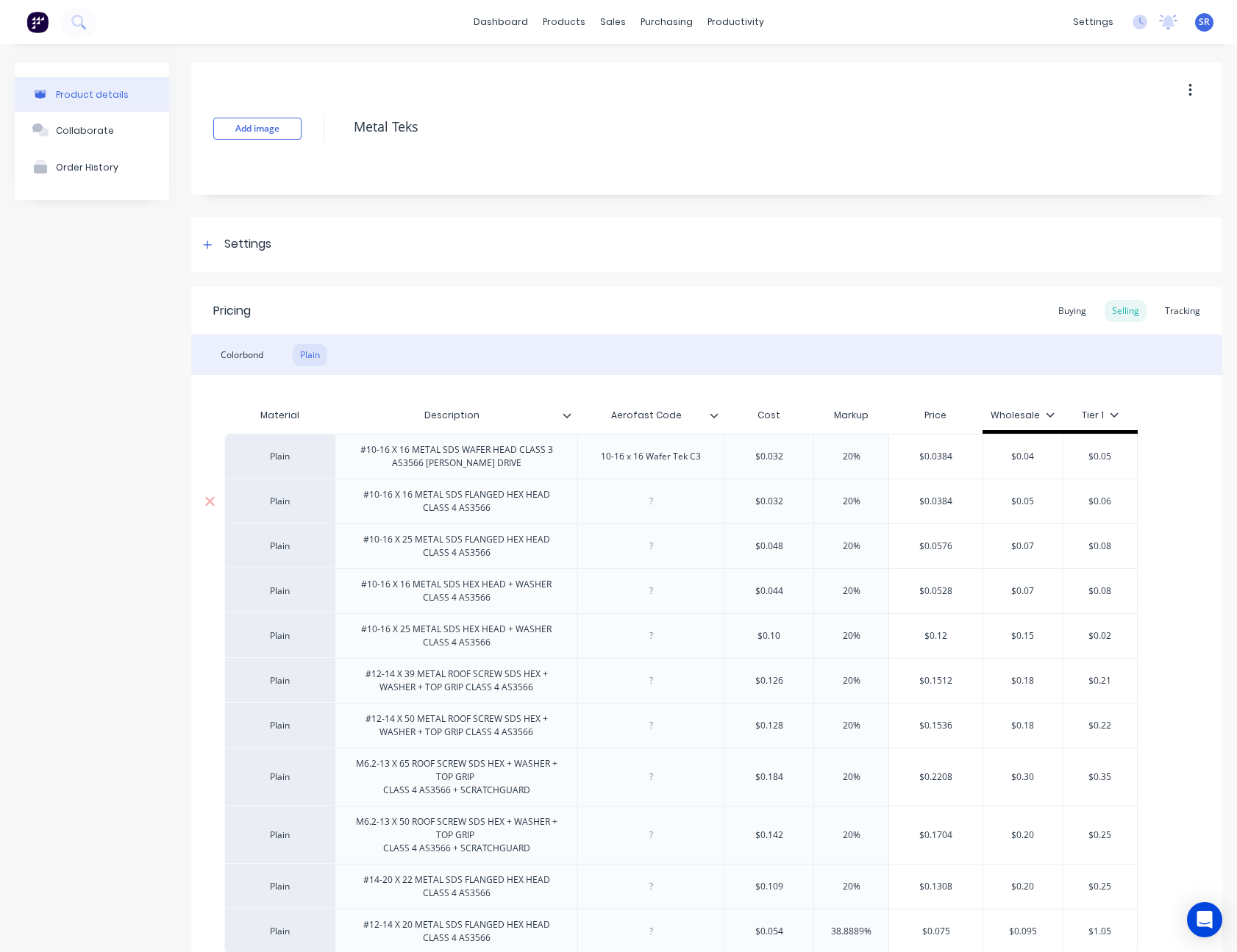
click at [654, 506] on div at bounding box center [650, 501] width 74 height 19
paste div
type textarea "x"
type input "$0.032"
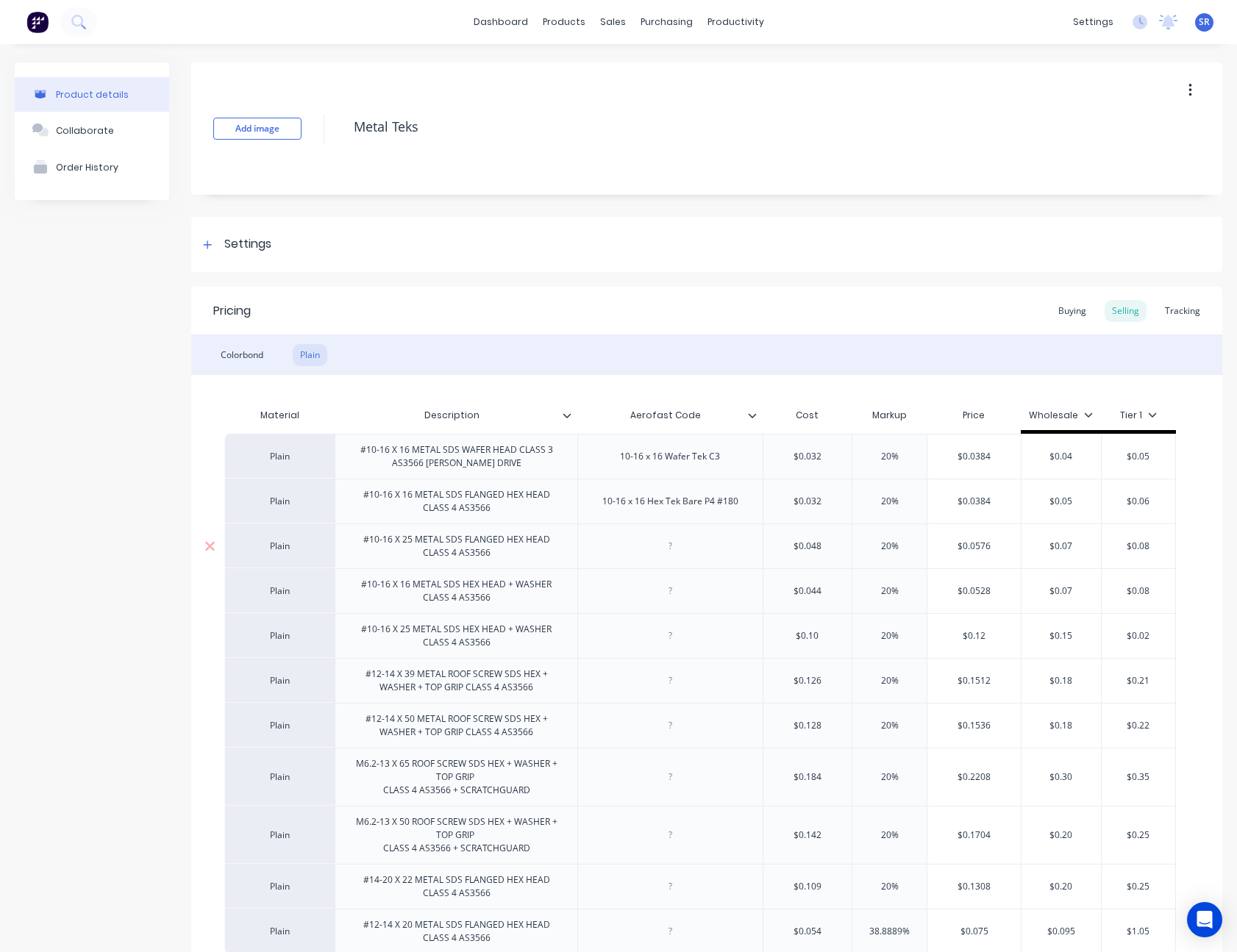
click at [667, 546] on div at bounding box center [670, 545] width 74 height 19
paste div
type textarea "x"
type input "$0.048"
click at [670, 595] on div at bounding box center [670, 591] width 74 height 19
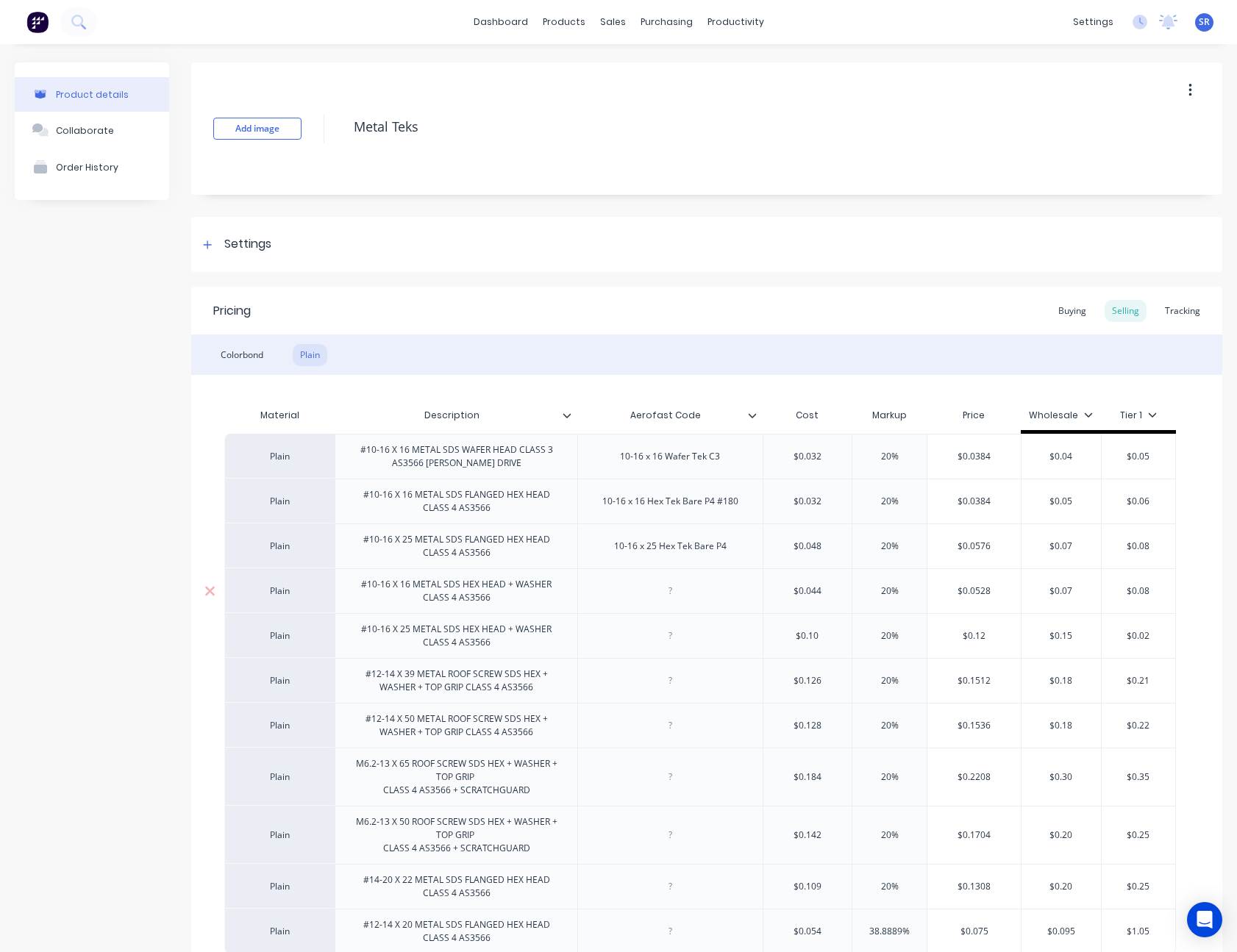
paste div
type textarea "x"
click at [672, 636] on div at bounding box center [670, 636] width 74 height 19
paste div
type textarea "x"
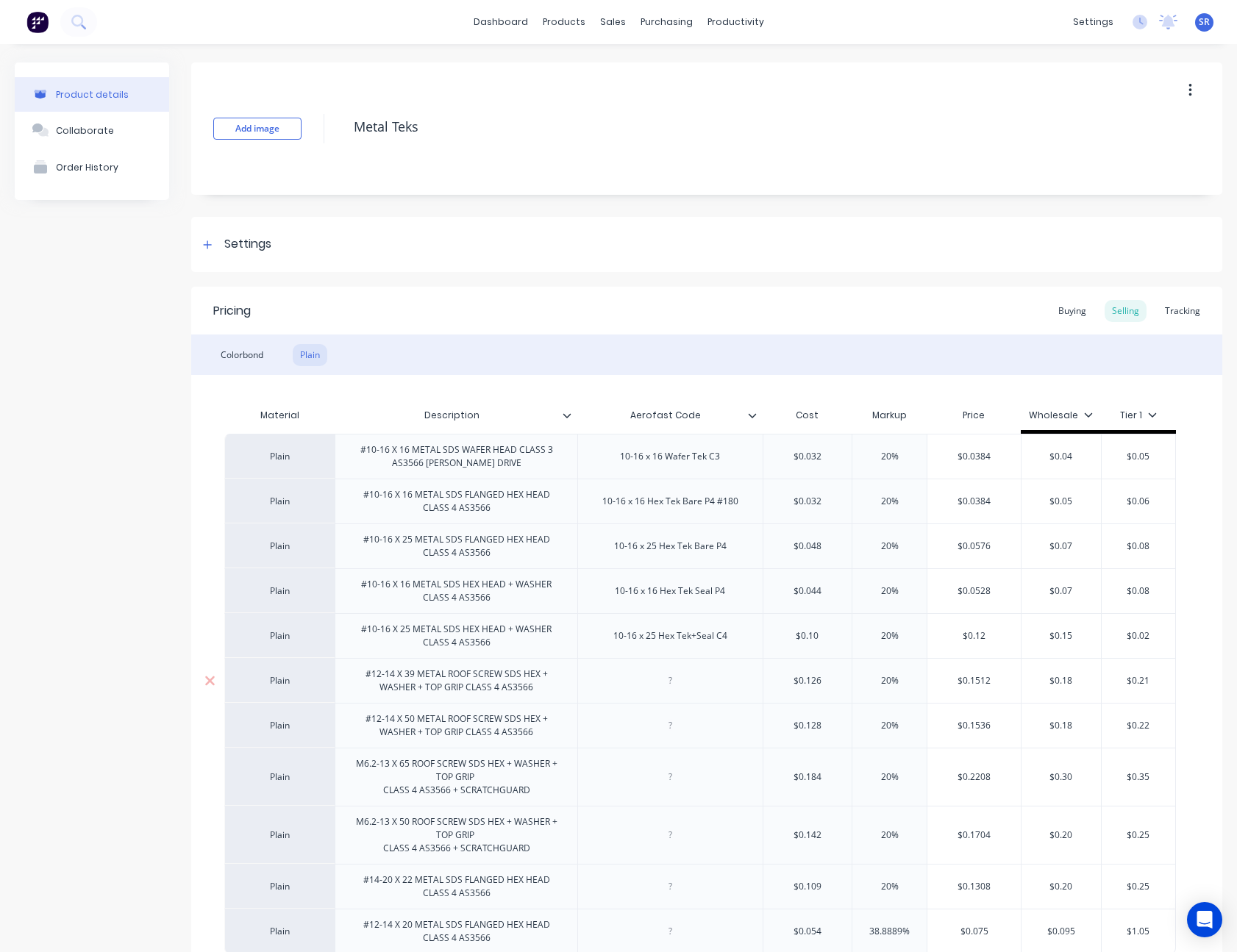
click at [676, 682] on div at bounding box center [670, 680] width 74 height 19
paste div
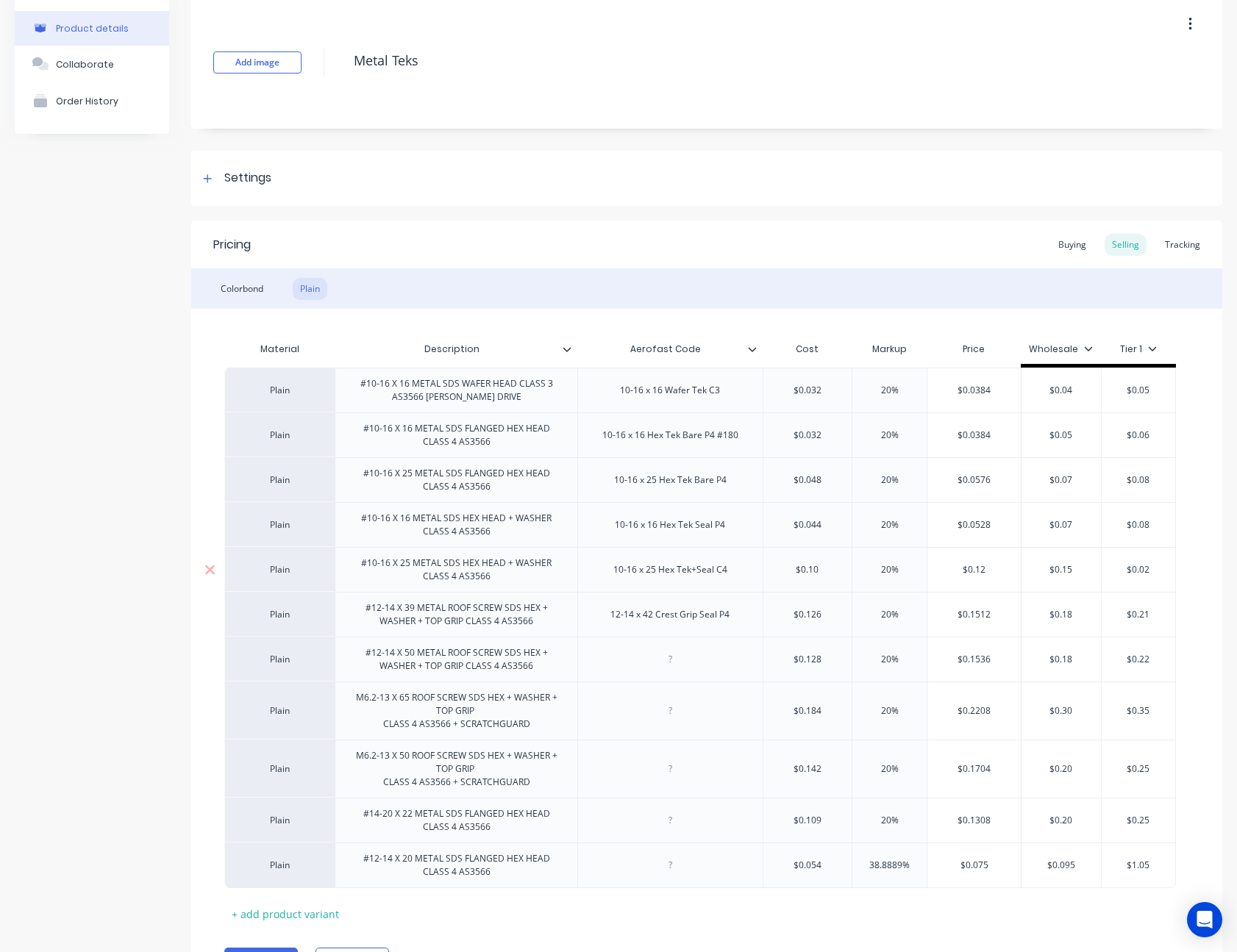
scroll to position [147, 0]
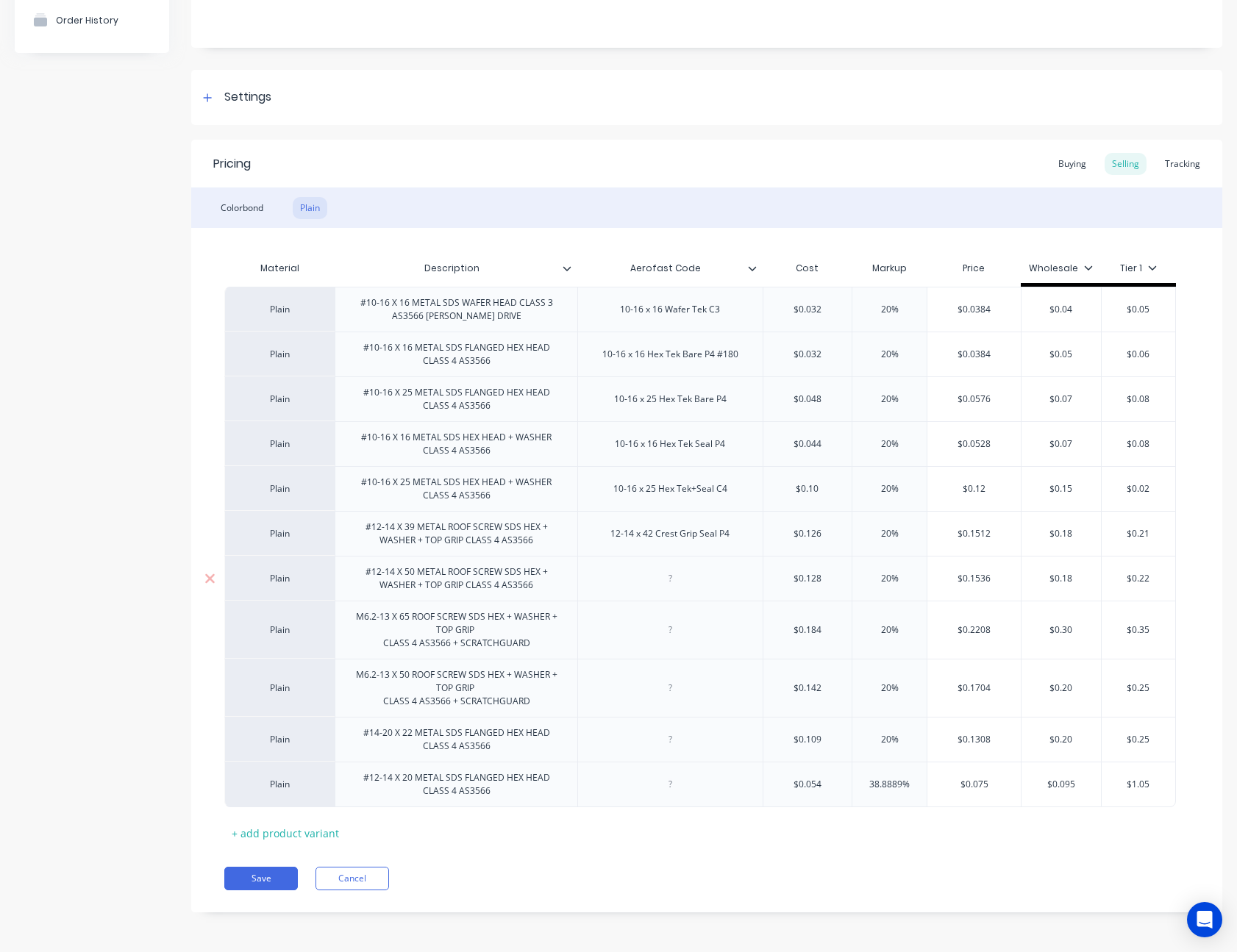
click at [670, 578] on div at bounding box center [670, 578] width 74 height 19
type textarea "x"
paste div
type textarea "x"
click at [521, 794] on div "#12-14 X 20 METAL SDS FLANGED HEX HEAD CLASS 4 AS3566" at bounding box center [456, 783] width 230 height 32
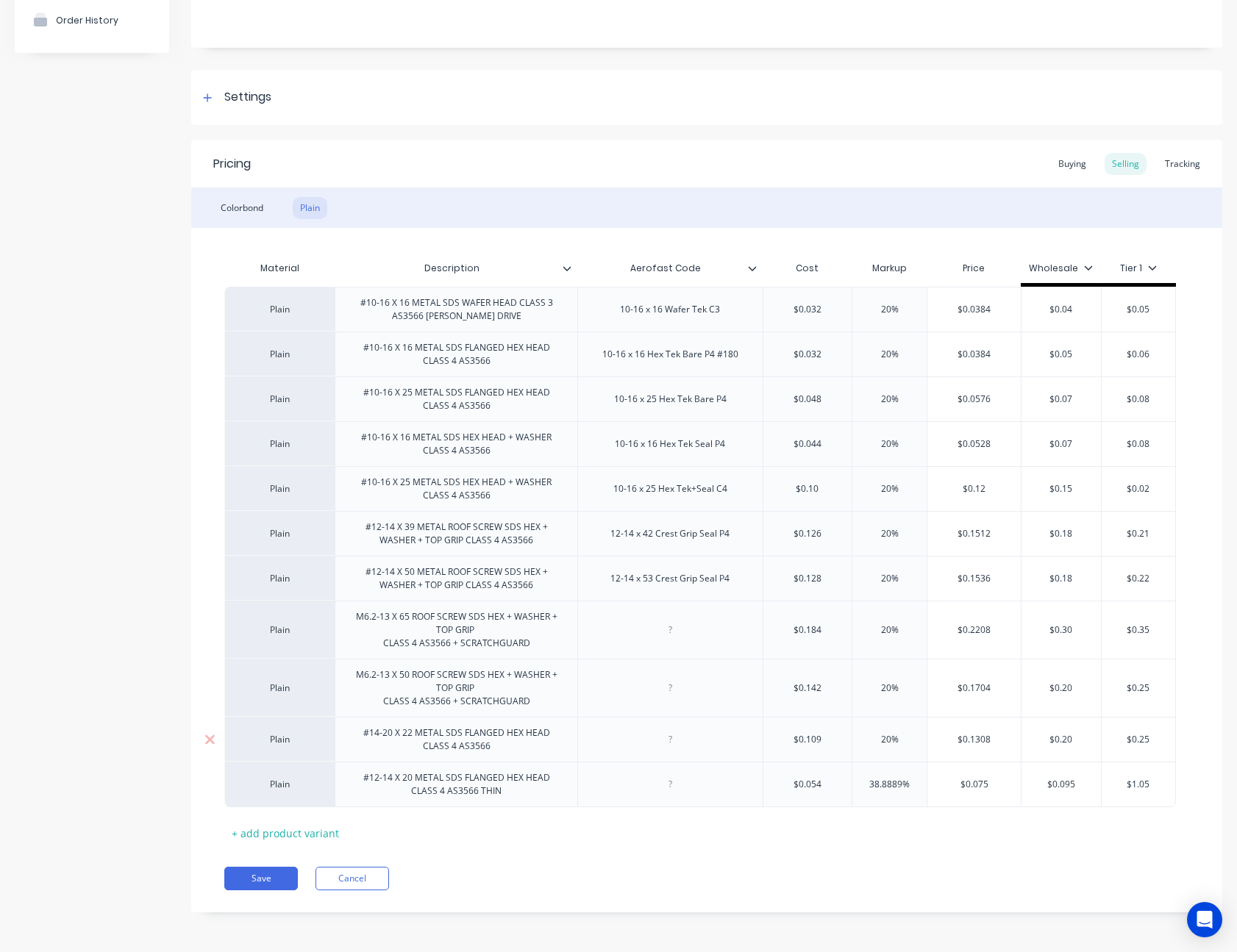
click at [497, 749] on div "#14-20 X 22 METAL SDS FLANGED HEX HEAD CLASS 4 AS3566" at bounding box center [456, 739] width 230 height 32
type textarea "x"
click at [265, 879] on button "Save" at bounding box center [261, 878] width 74 height 24
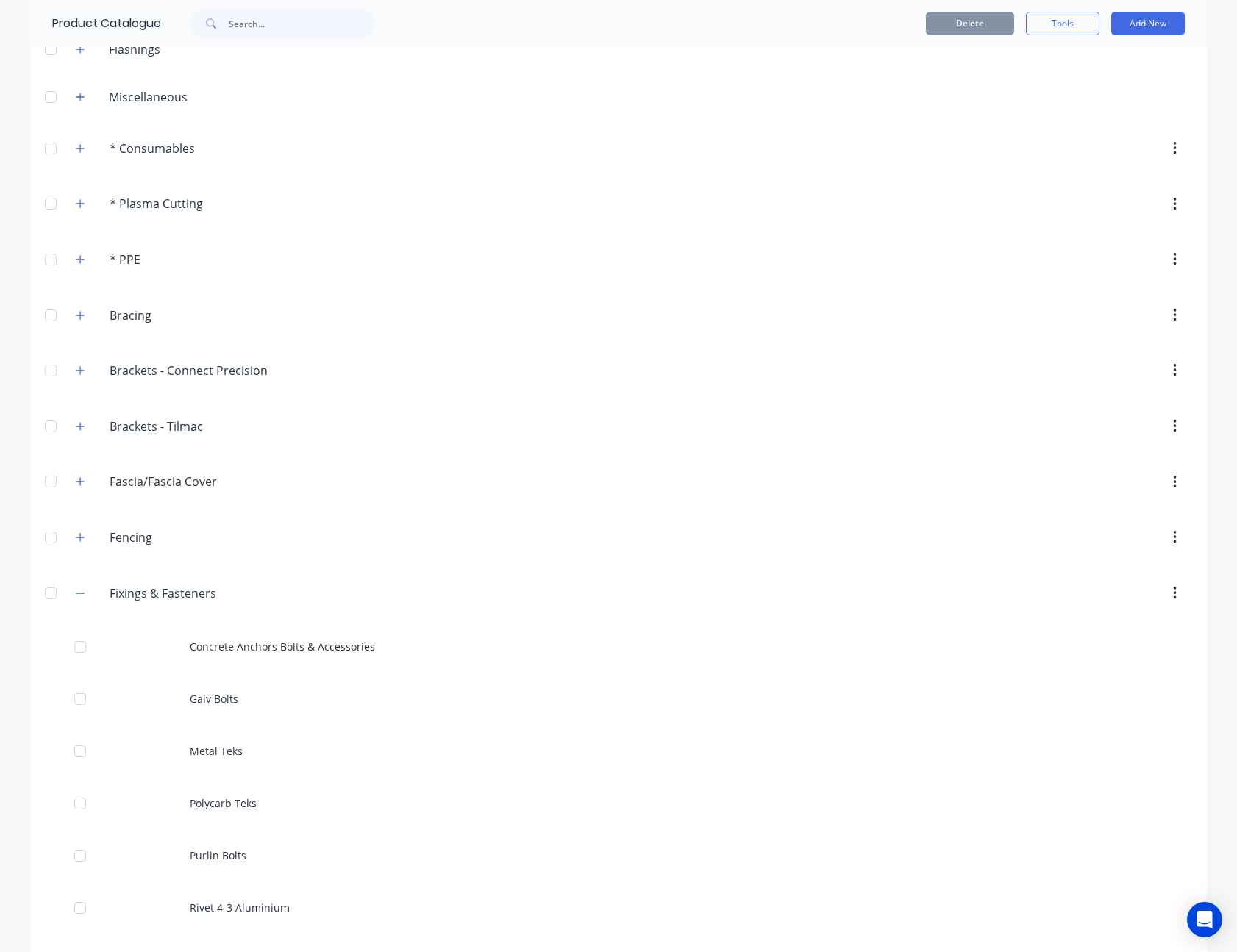
scroll to position [221, 0]
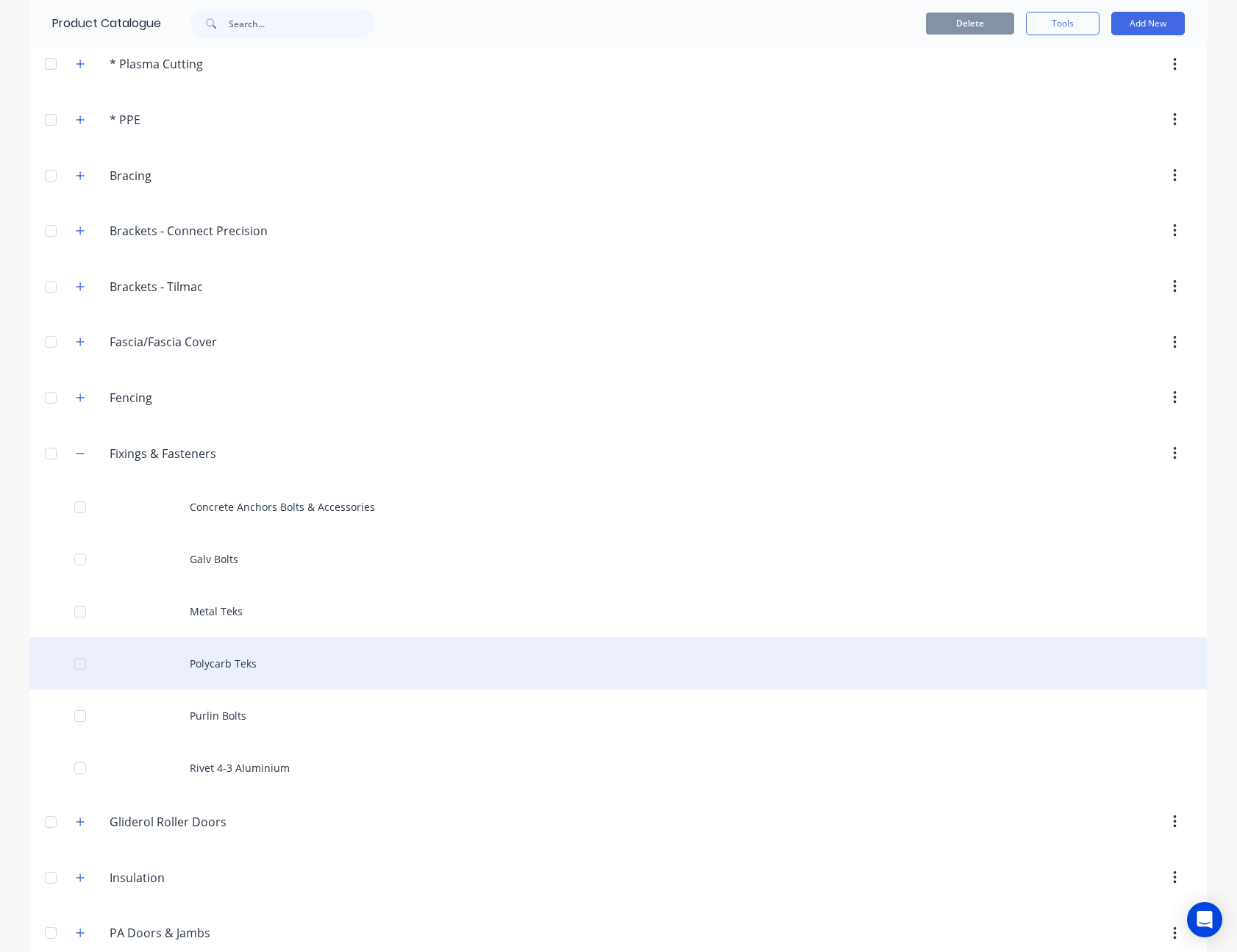
click at [252, 658] on div "Polycarb Teks" at bounding box center [618, 663] width 1177 height 52
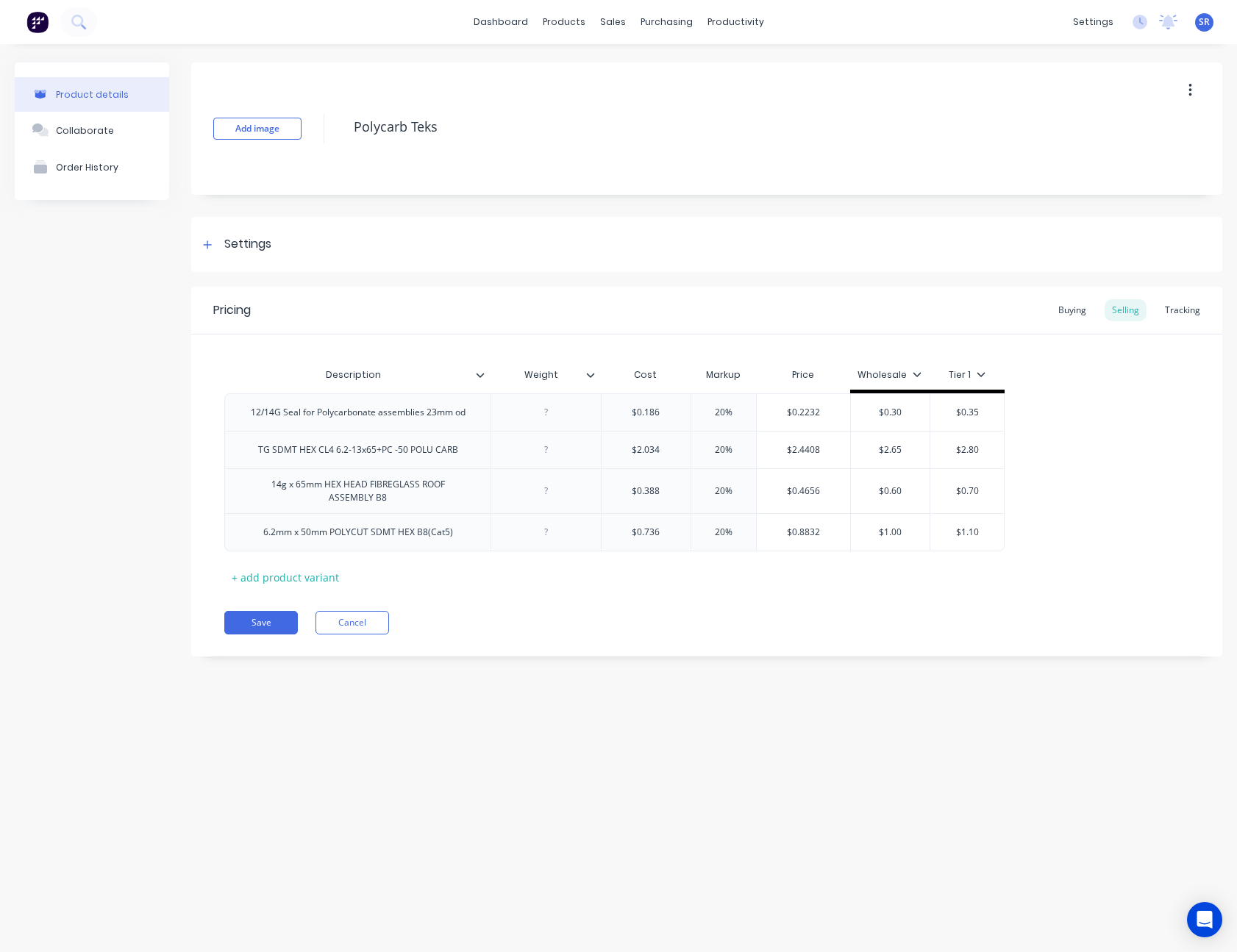
click at [590, 375] on icon at bounding box center [591, 375] width 9 height 9
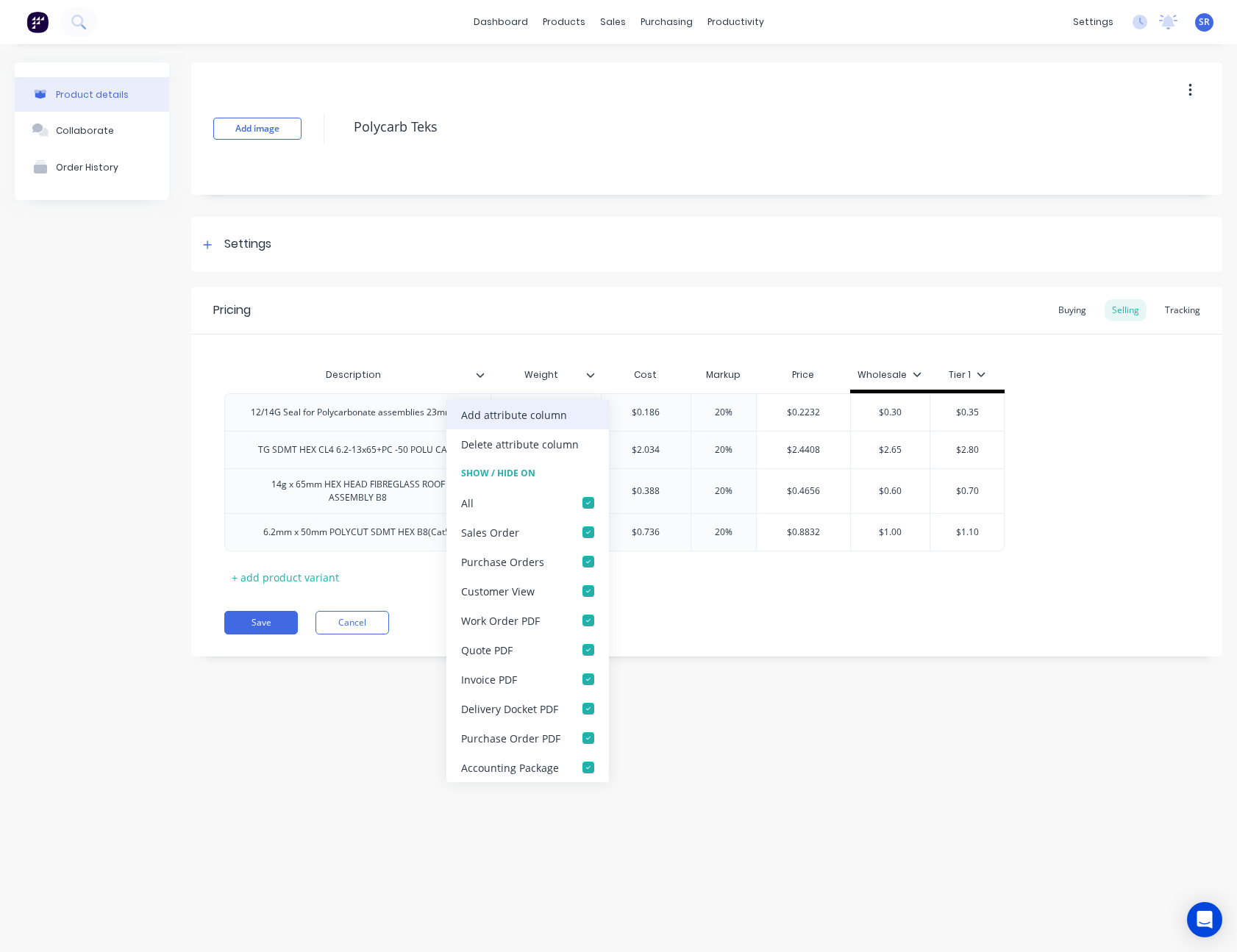
click at [567, 414] on div "Add attribute column" at bounding box center [527, 415] width 162 height 29
type textarea "x"
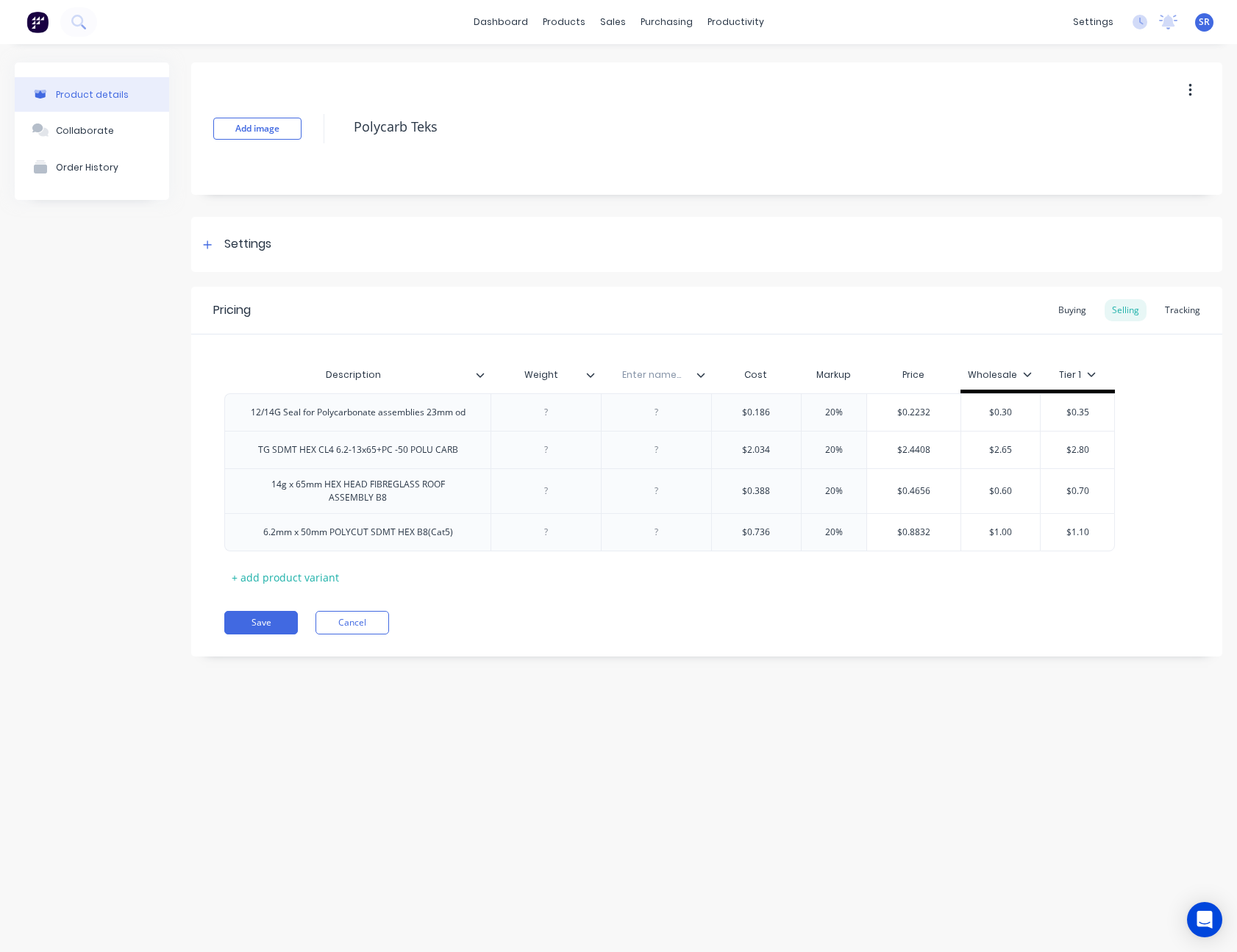
click at [639, 381] on div "Enter name..." at bounding box center [651, 375] width 101 height 36
type input "Aerofast Code"
type textarea "x"
click at [655, 450] on div at bounding box center [657, 450] width 74 height 19
paste div
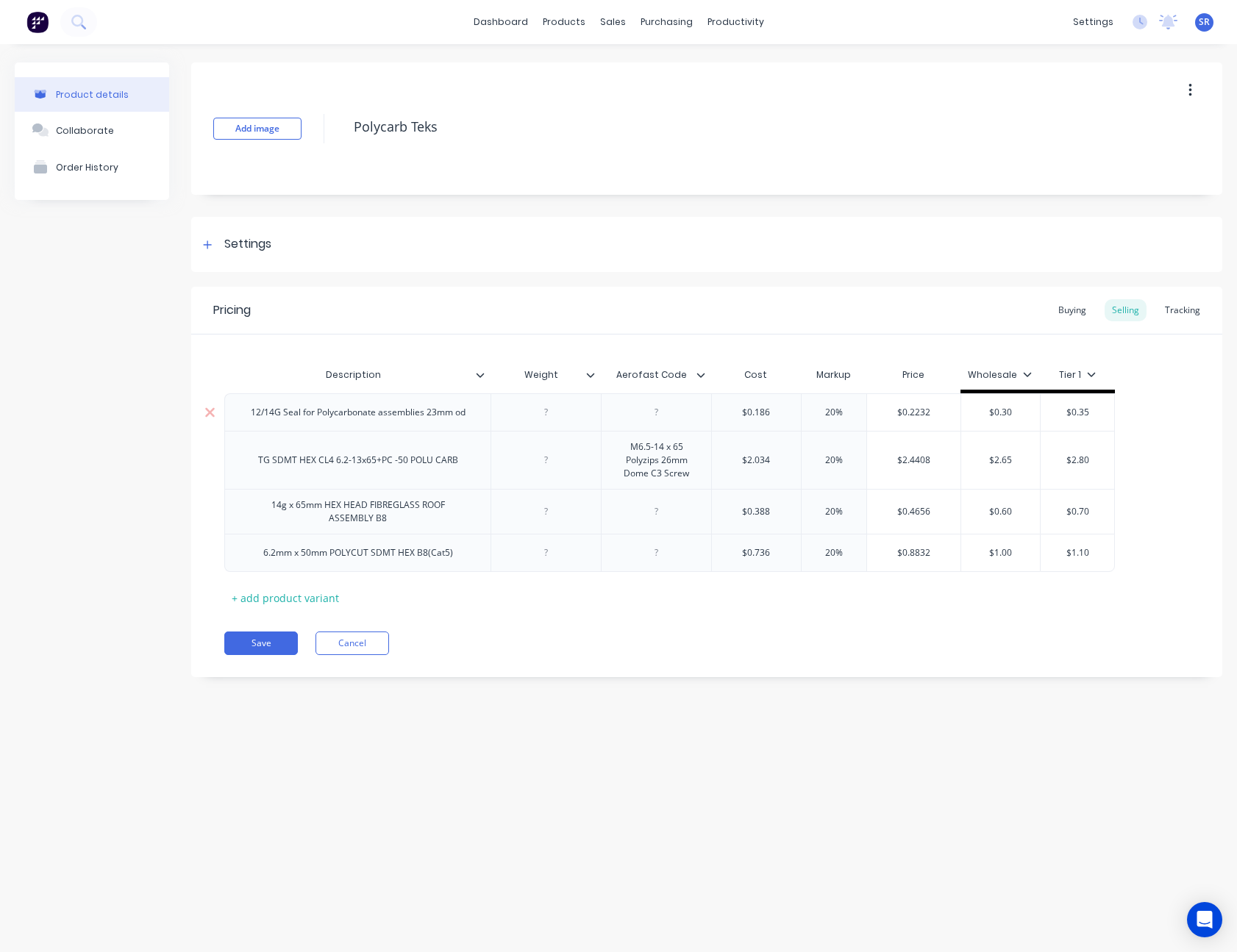
type textarea "x"
type input "$2.034"
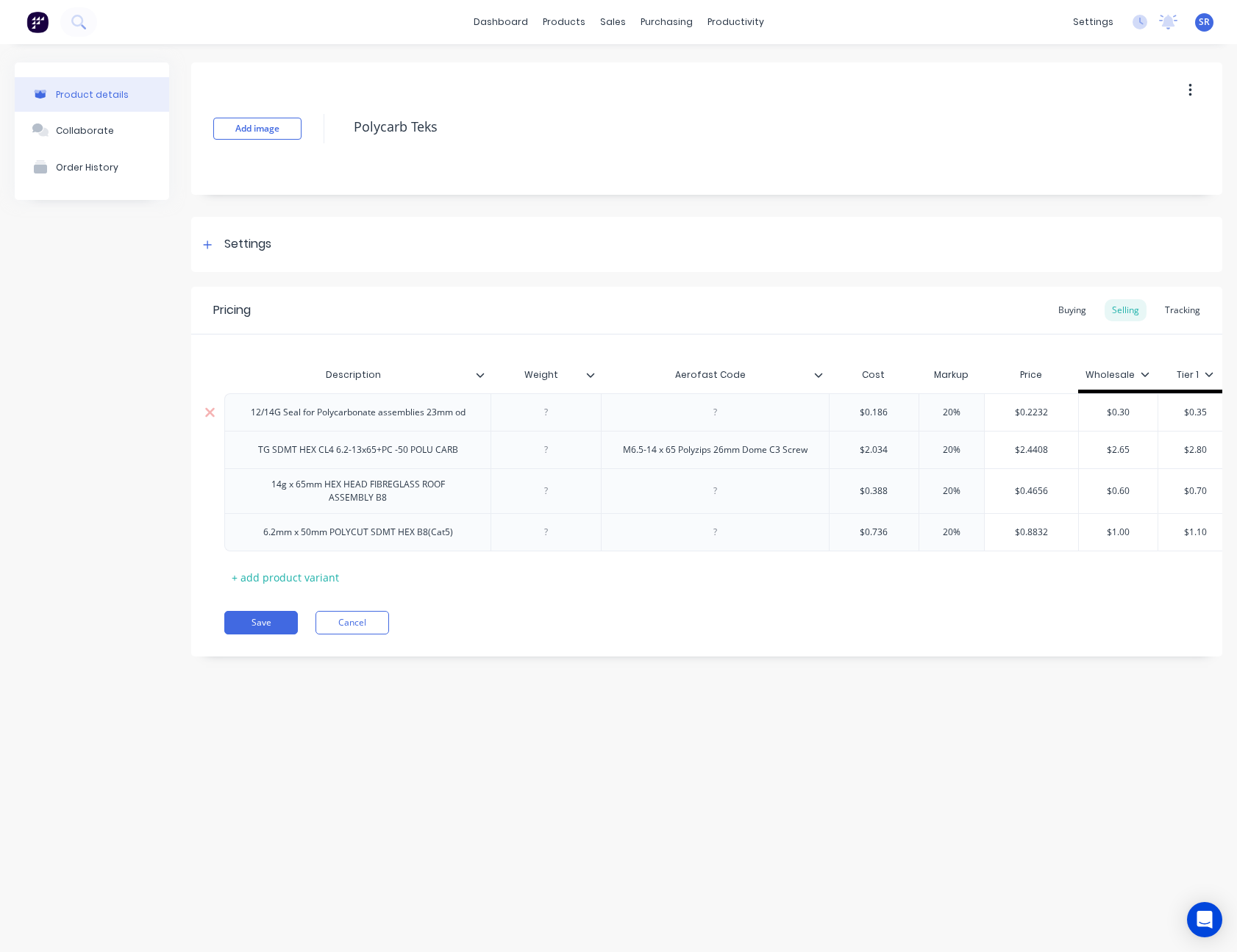
click at [710, 416] on div at bounding box center [715, 412] width 74 height 19
paste div
type textarea "x"
click at [712, 529] on div at bounding box center [715, 532] width 74 height 19
paste div
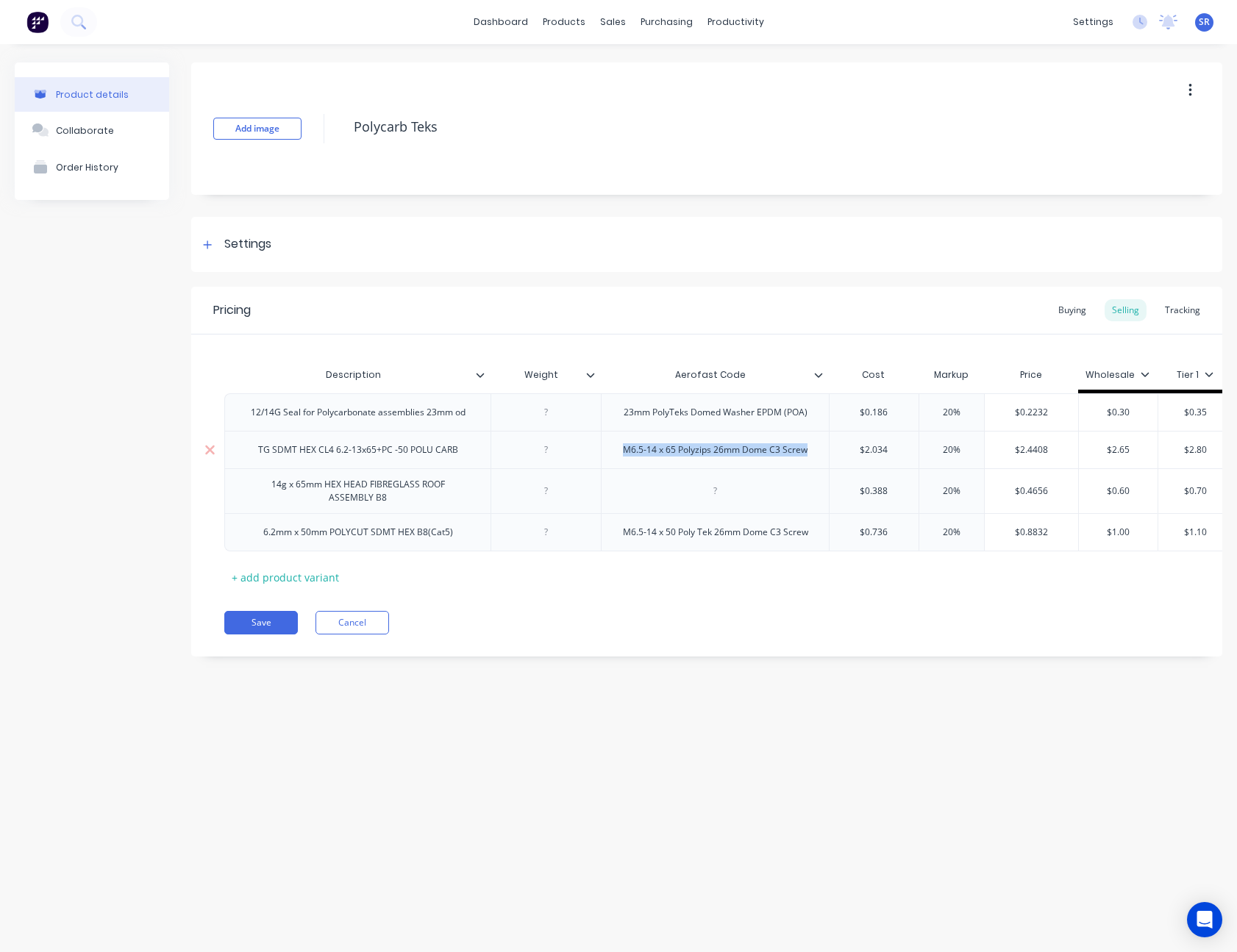
drag, startPoint x: 810, startPoint y: 452, endPoint x: 622, endPoint y: 449, distance: 188.0
click at [622, 449] on div "M6.5-14 x 65 Polyzips 26mm Dome C3 Screw" at bounding box center [715, 450] width 208 height 19
type textarea "x"
click at [715, 492] on div at bounding box center [715, 491] width 74 height 19
paste div
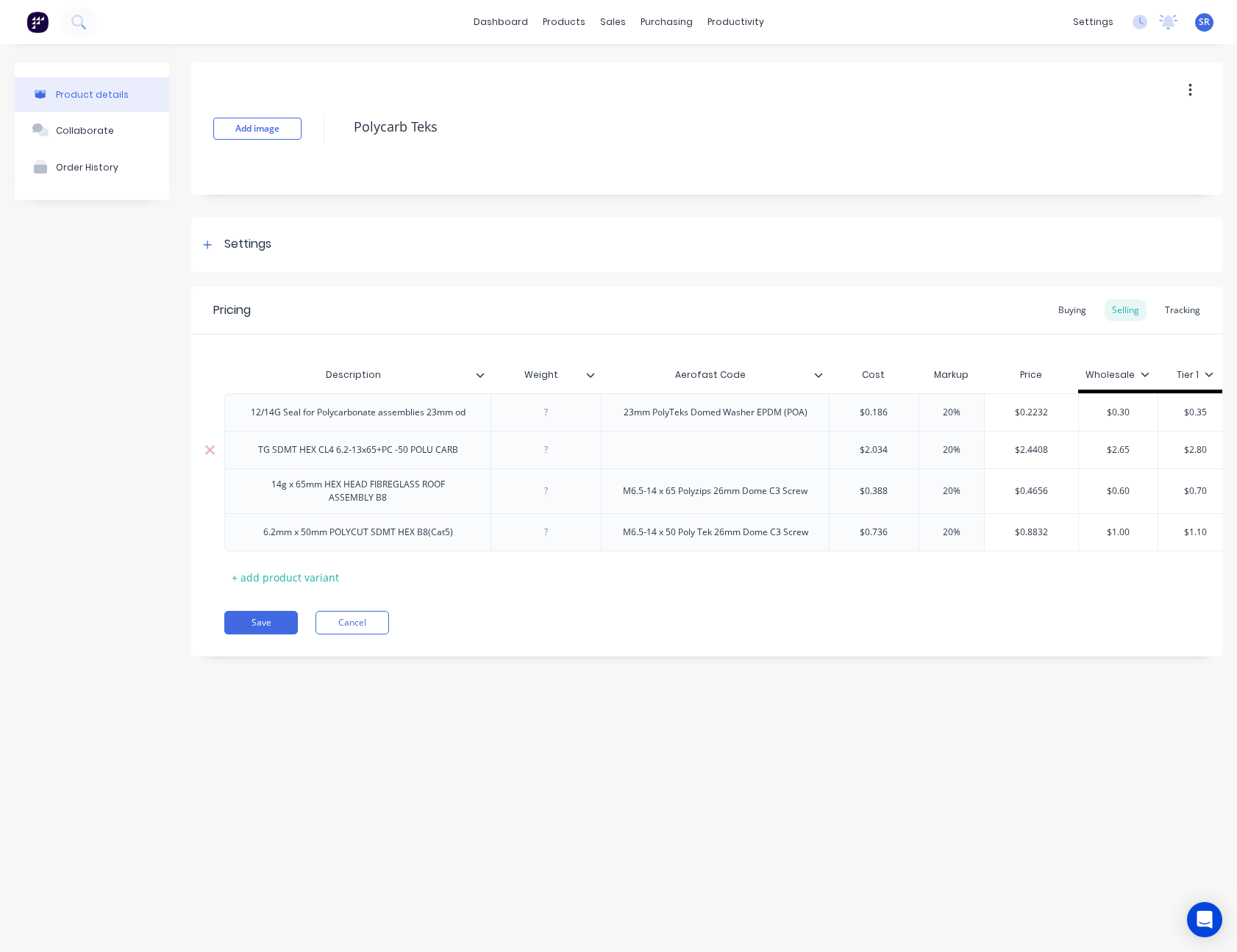
click at [701, 444] on div at bounding box center [715, 450] width 74 height 19
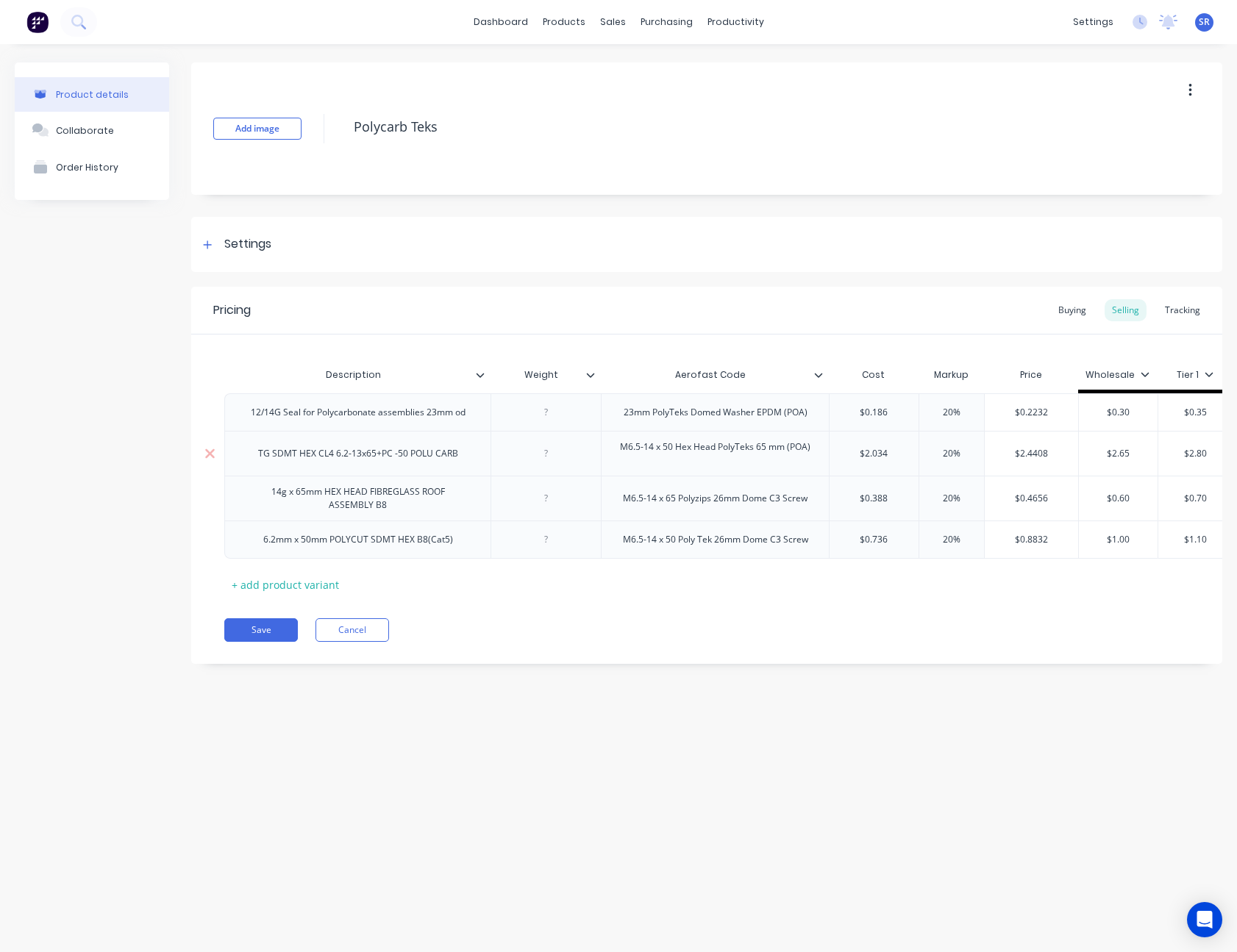
click at [817, 450] on div "M6.5-14 x 50 Hex Head PolyTeks 65 mm (POA)" at bounding box center [715, 453] width 214 height 32
click at [691, 451] on div "M6.5-14 x 50 Hex Head PolyTeks" at bounding box center [715, 453] width 158 height 32
click at [819, 462] on div "M6.5-14 x 65mm 50 Hex Head PolyTeks" at bounding box center [715, 452] width 228 height 45
click at [701, 460] on div at bounding box center [715, 460] width 162 height 14
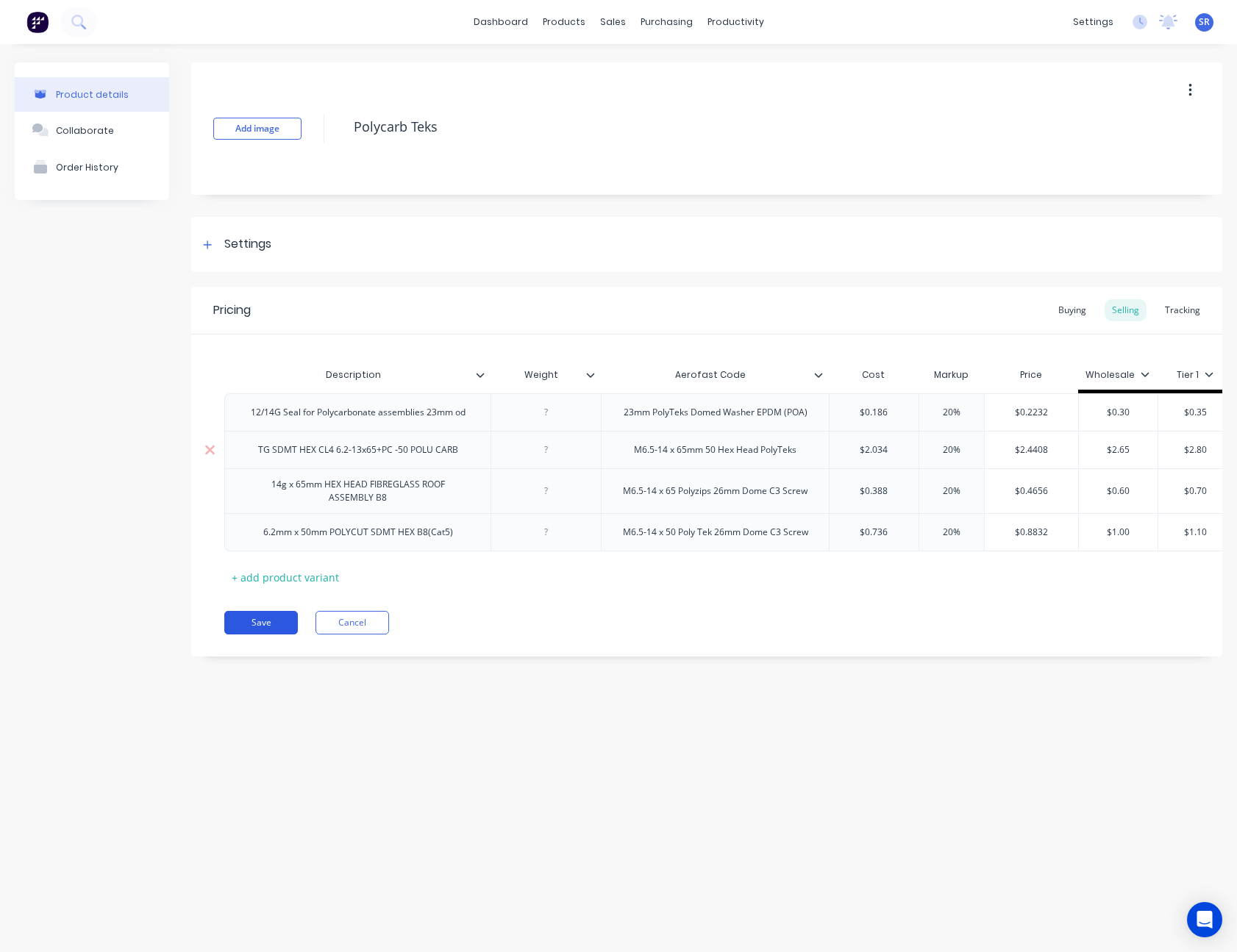
click at [260, 629] on button "Save" at bounding box center [261, 623] width 74 height 24
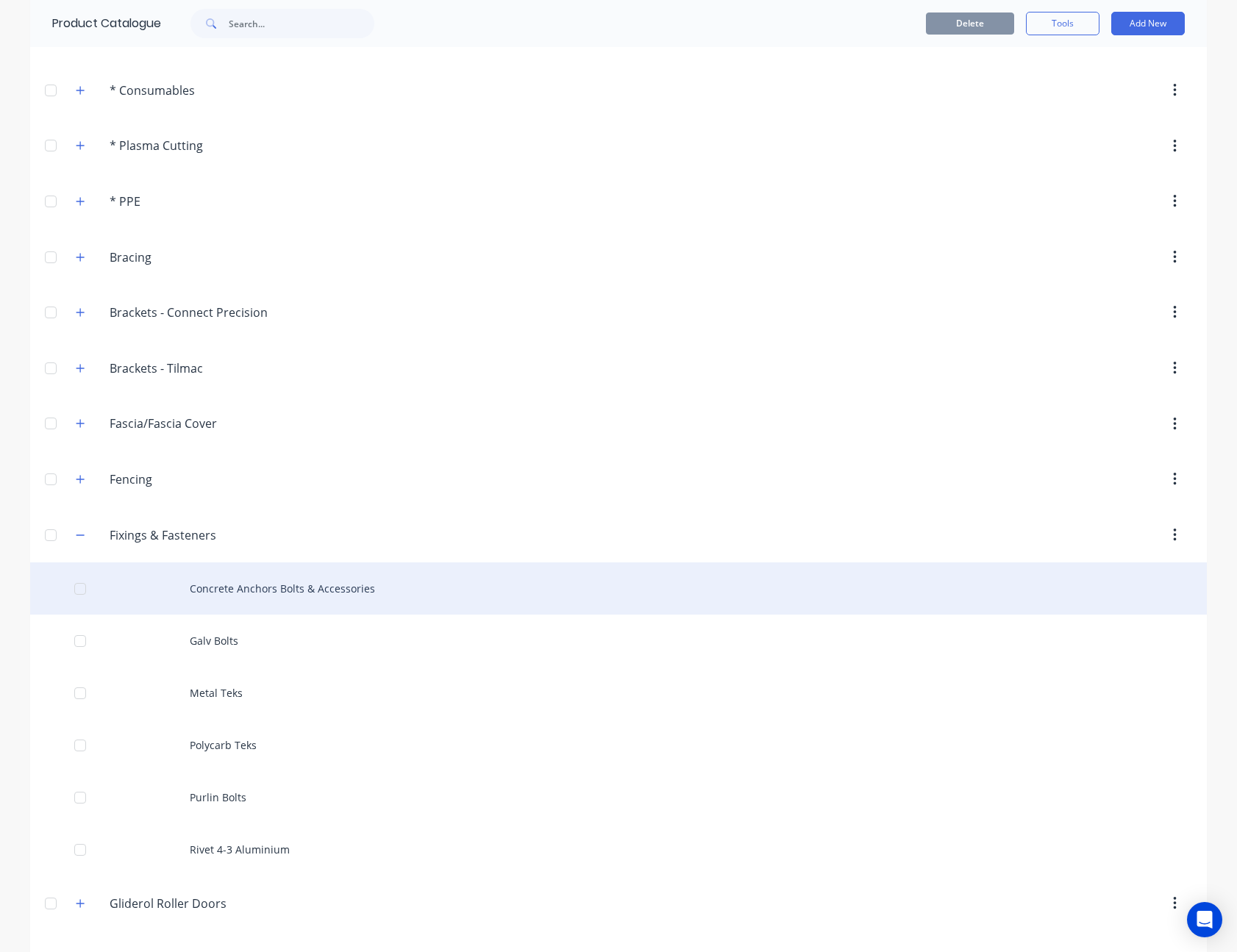
scroll to position [221, 0]
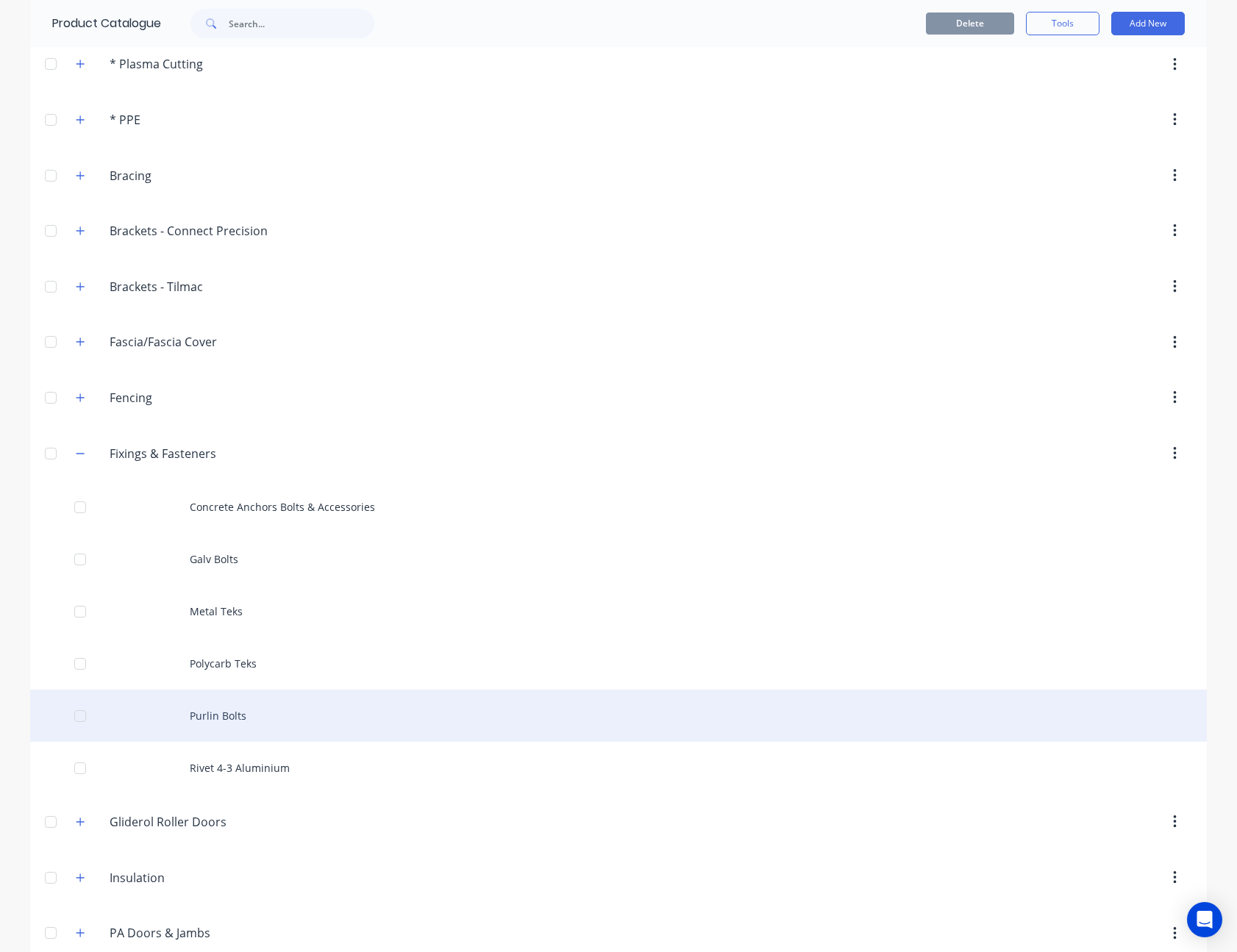
click at [230, 703] on div "Purlin Bolts" at bounding box center [618, 715] width 1177 height 52
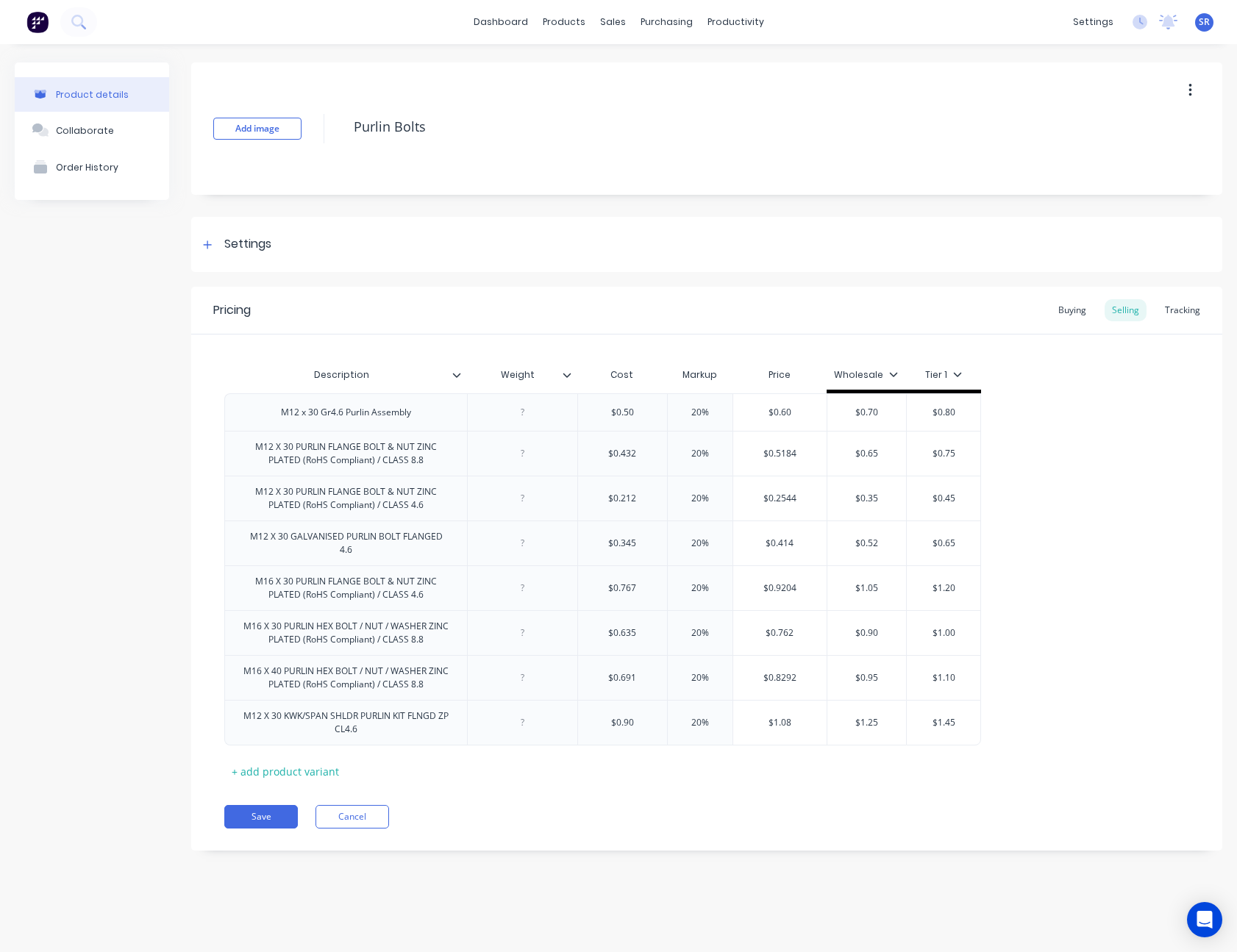
click at [567, 374] on icon at bounding box center [567, 375] width 9 height 9
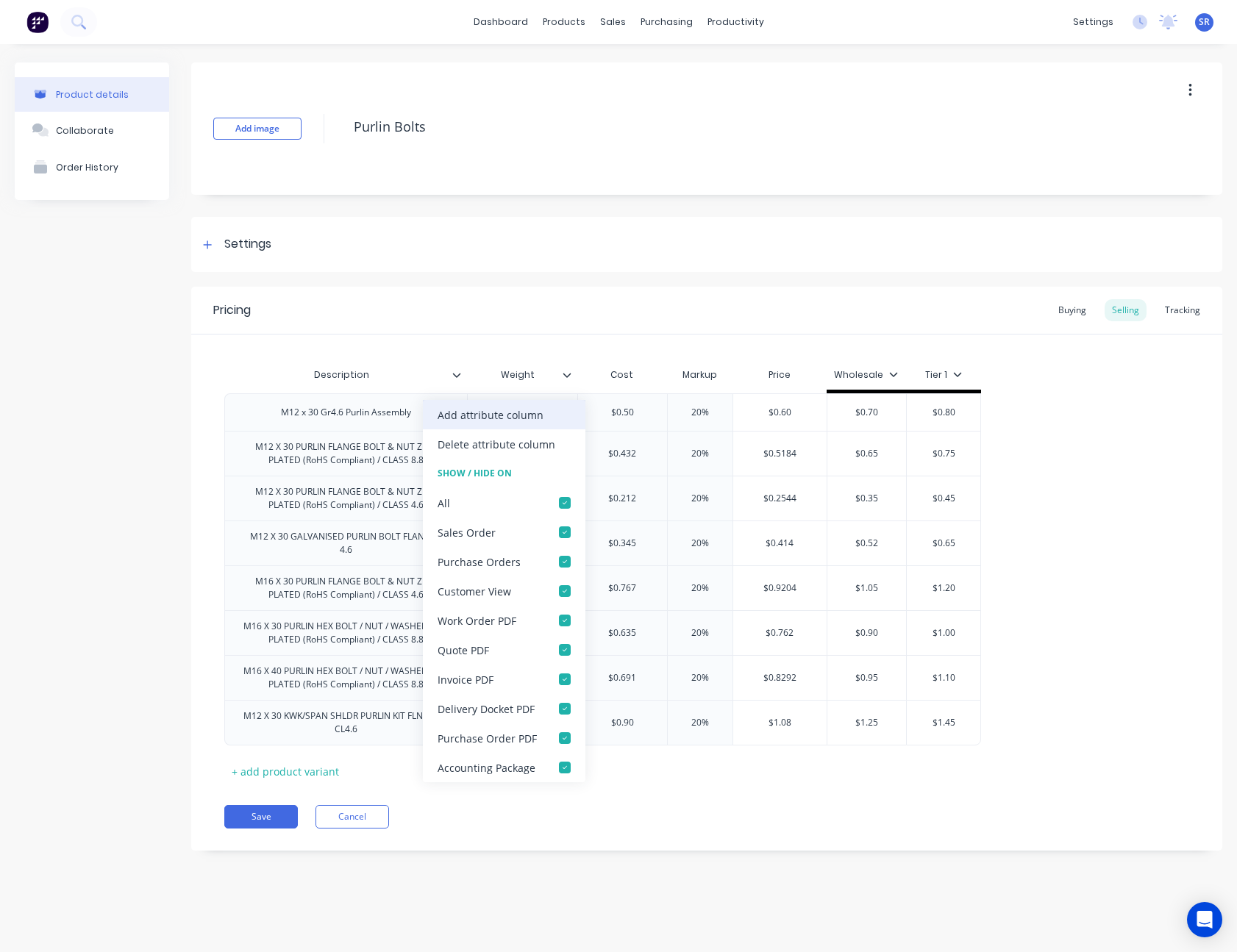
click at [563, 406] on div "Add attribute column" at bounding box center [504, 415] width 162 height 29
type textarea "x"
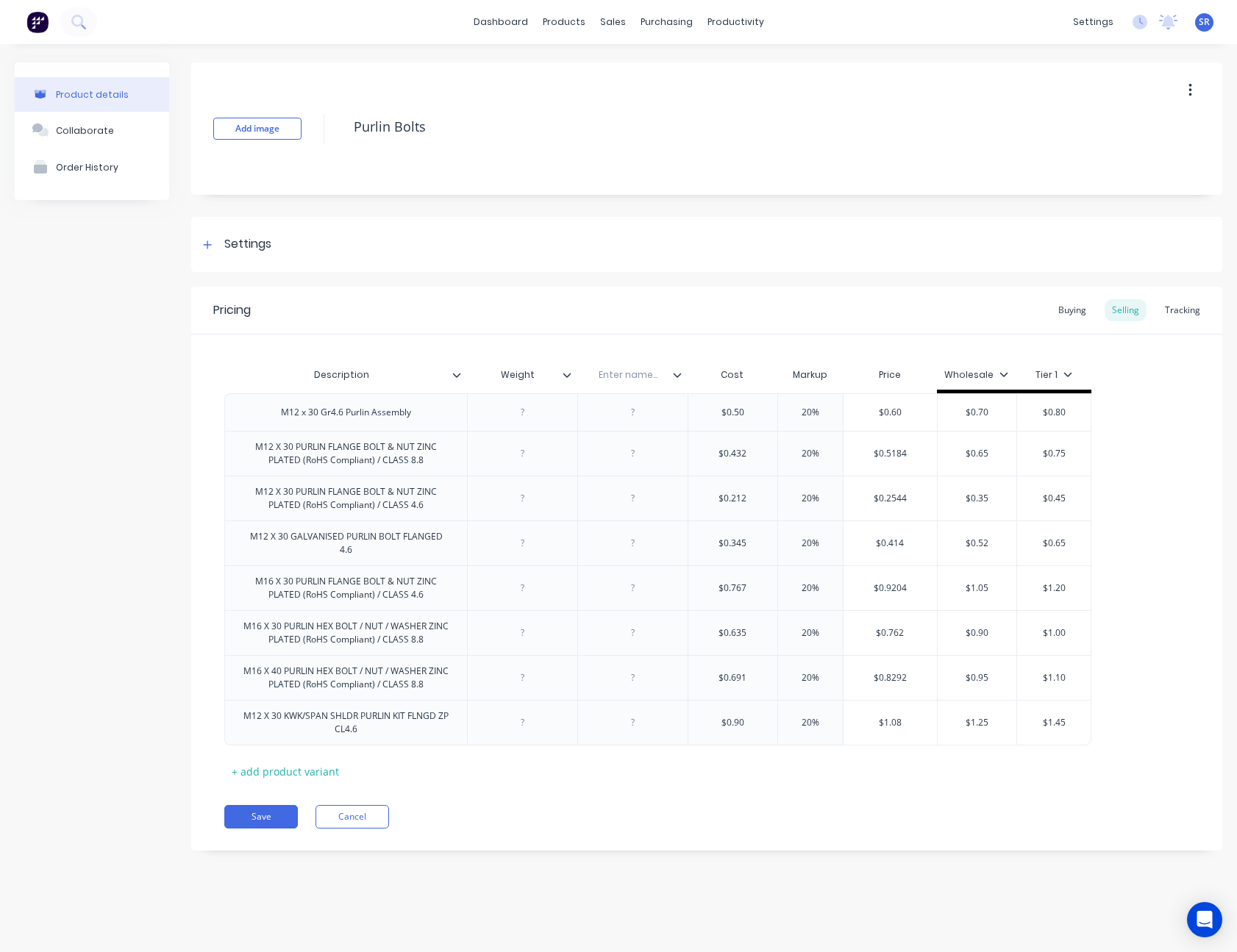
click at [632, 381] on div "Enter name..." at bounding box center [628, 375] width 101 height 36
type input "Aerofast Code"
type textarea "x"
click at [628, 412] on div at bounding box center [633, 412] width 74 height 19
paste div
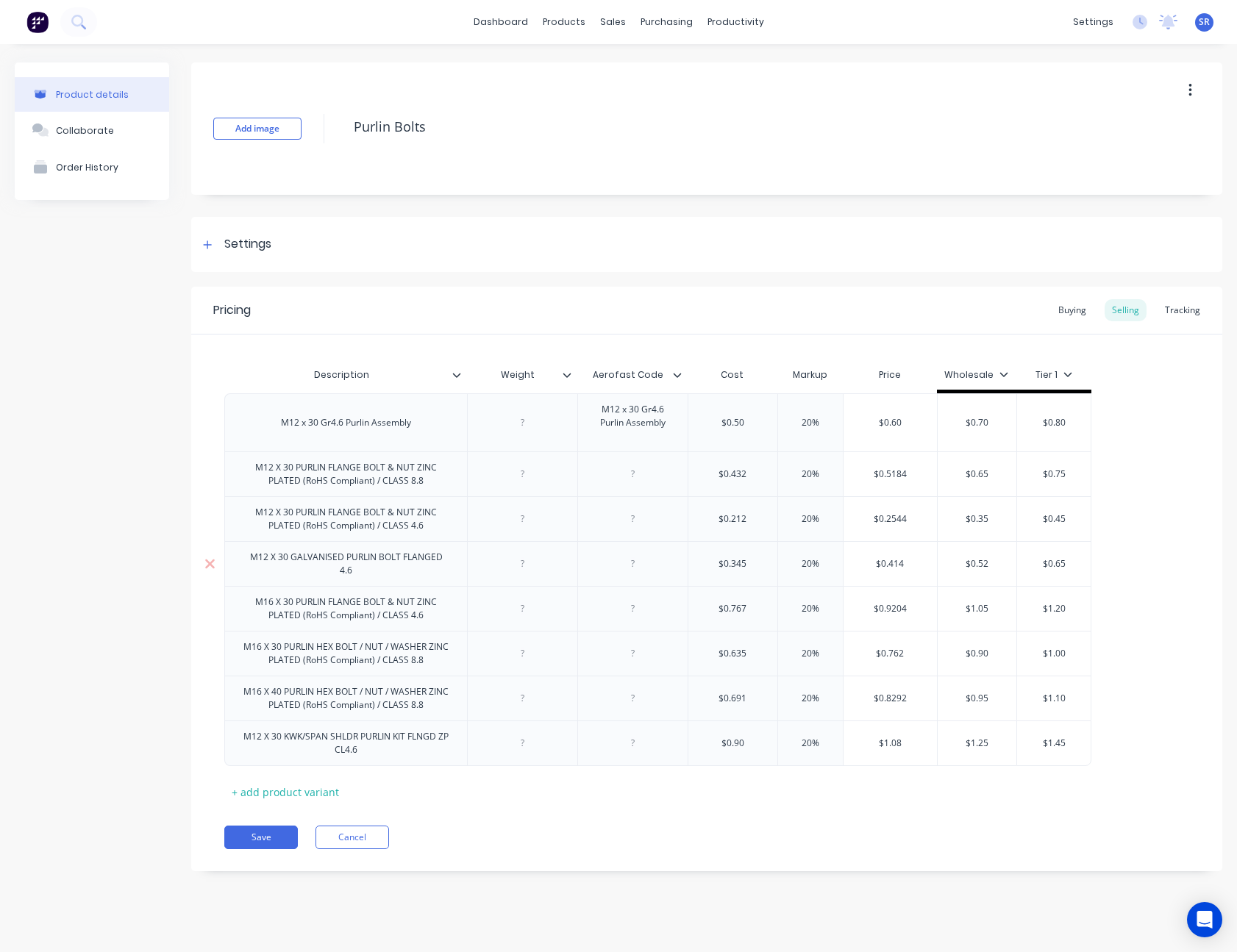
type textarea "x"
type input "$0.50"
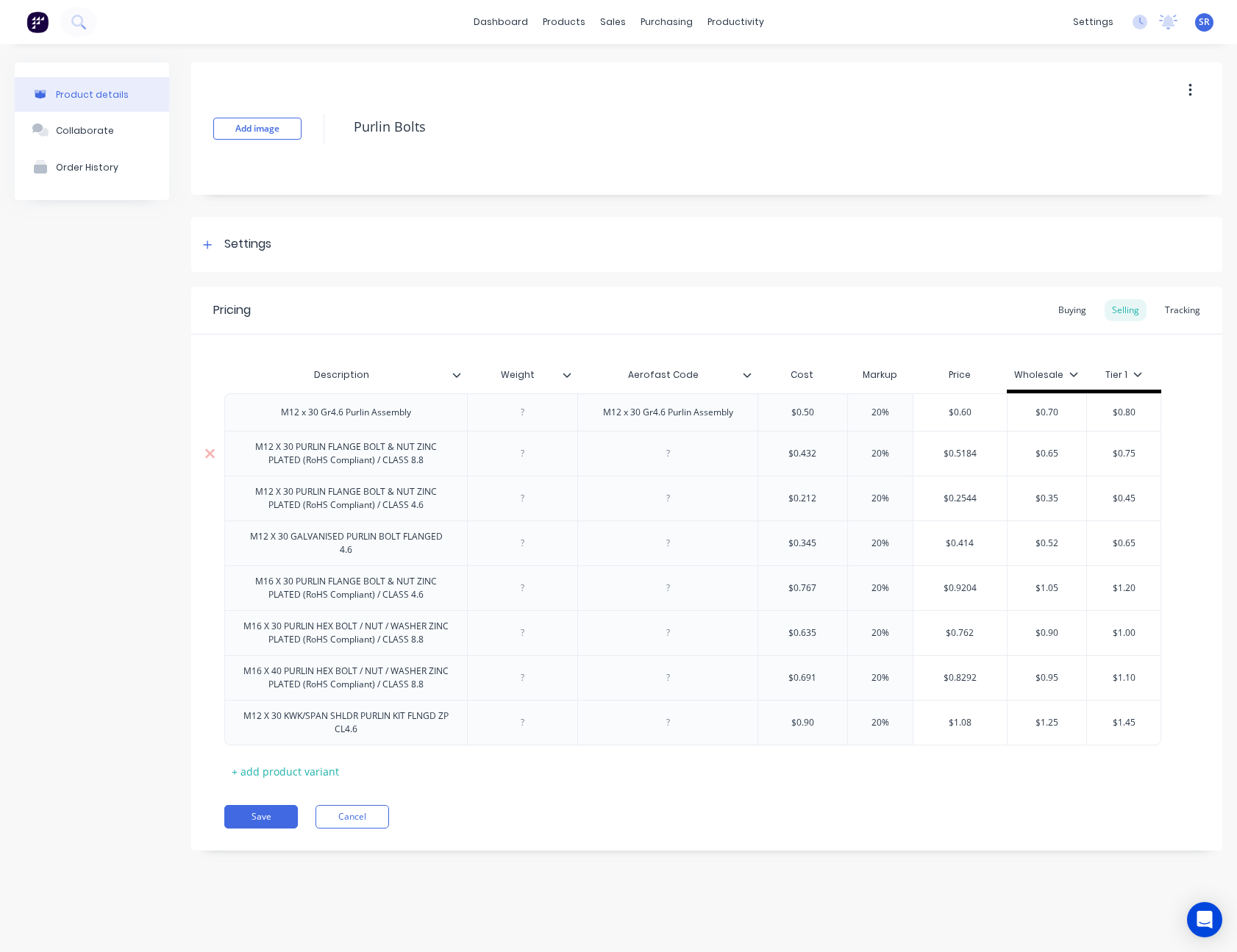
click at [666, 457] on div at bounding box center [668, 453] width 74 height 19
paste div
type textarea "x"
type input "$0.432"
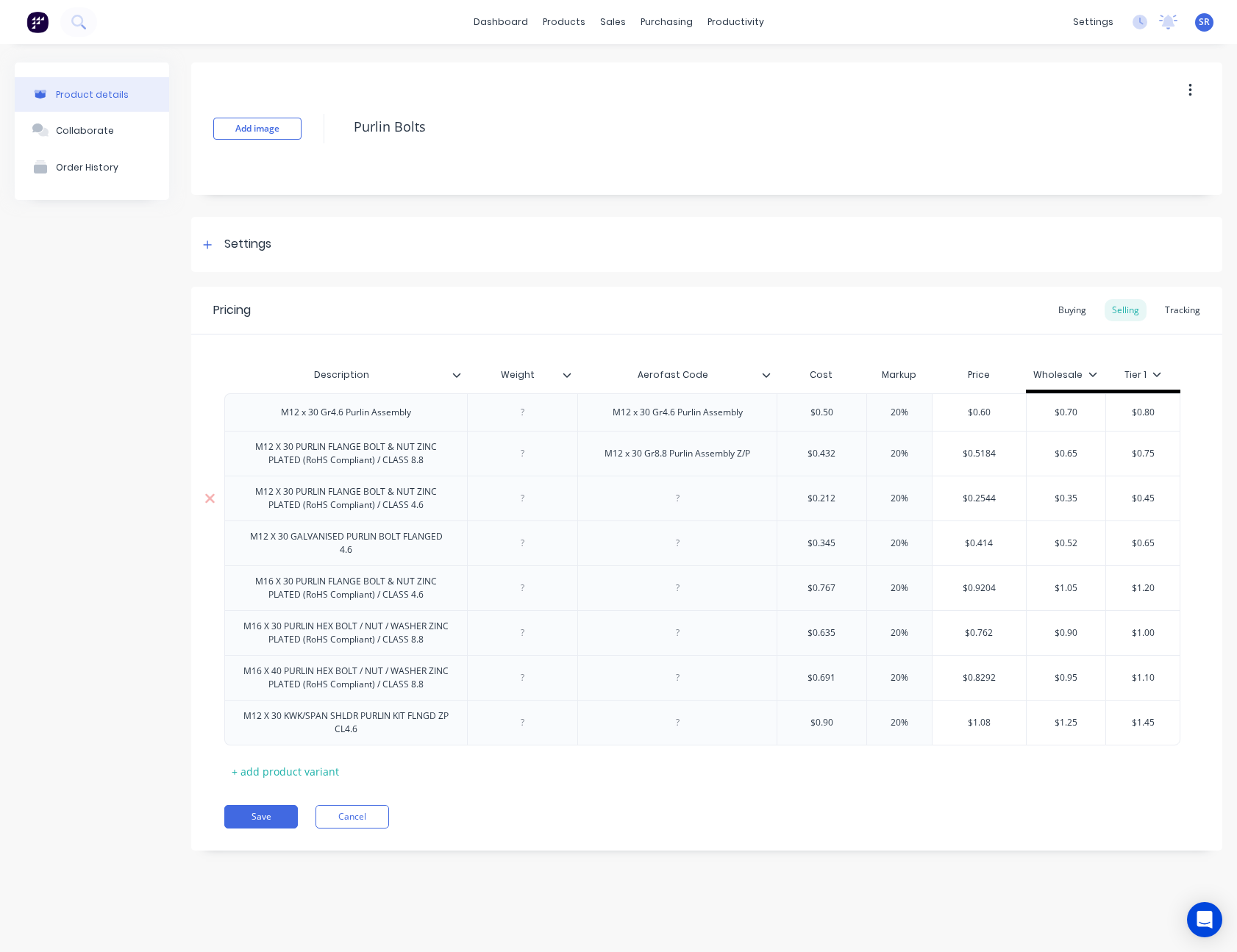
click at [685, 501] on div at bounding box center [677, 498] width 74 height 19
paste div
type textarea "x"
click at [680, 541] on div at bounding box center [677, 543] width 74 height 19
paste div
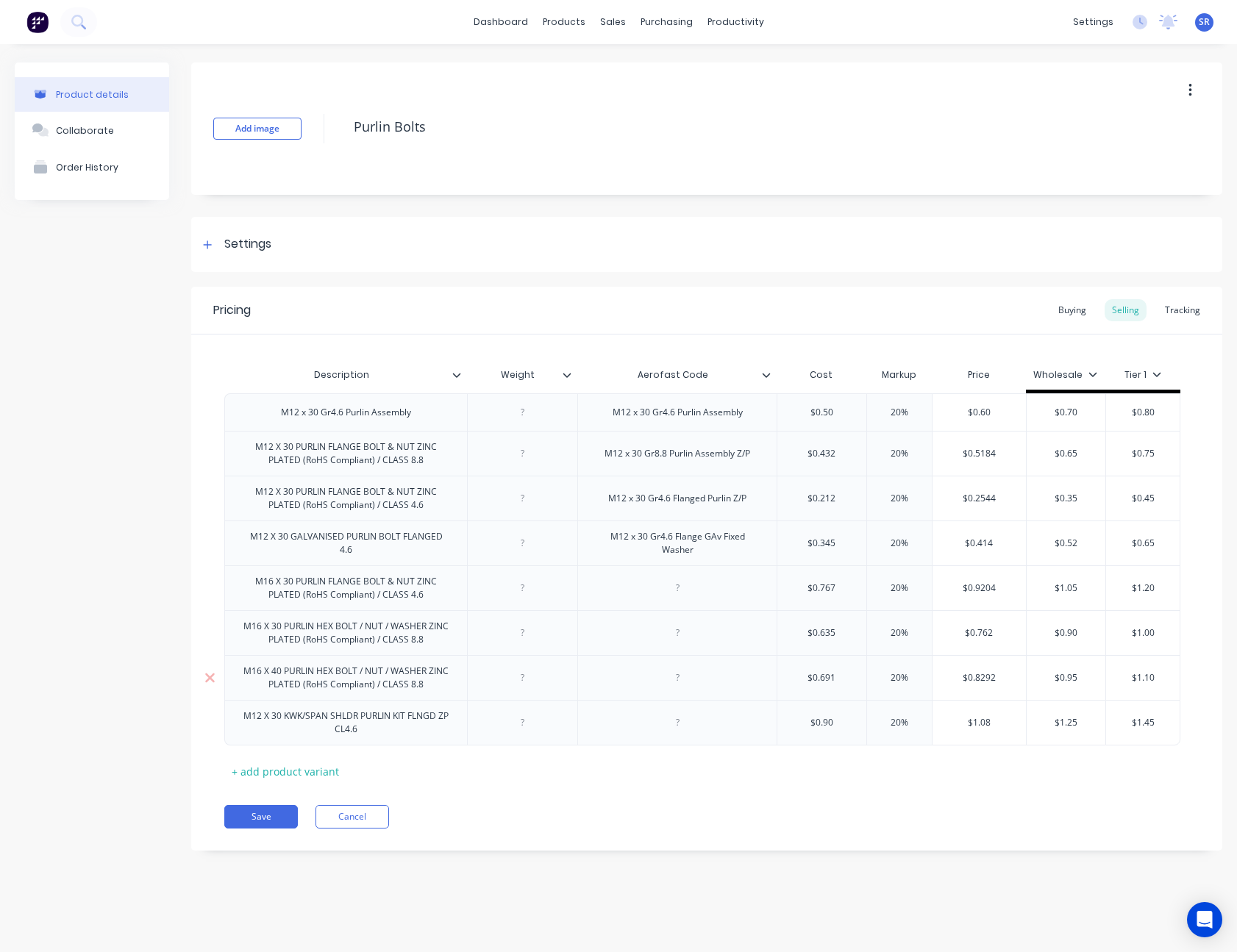
type textarea "x"
type input "$0.345"
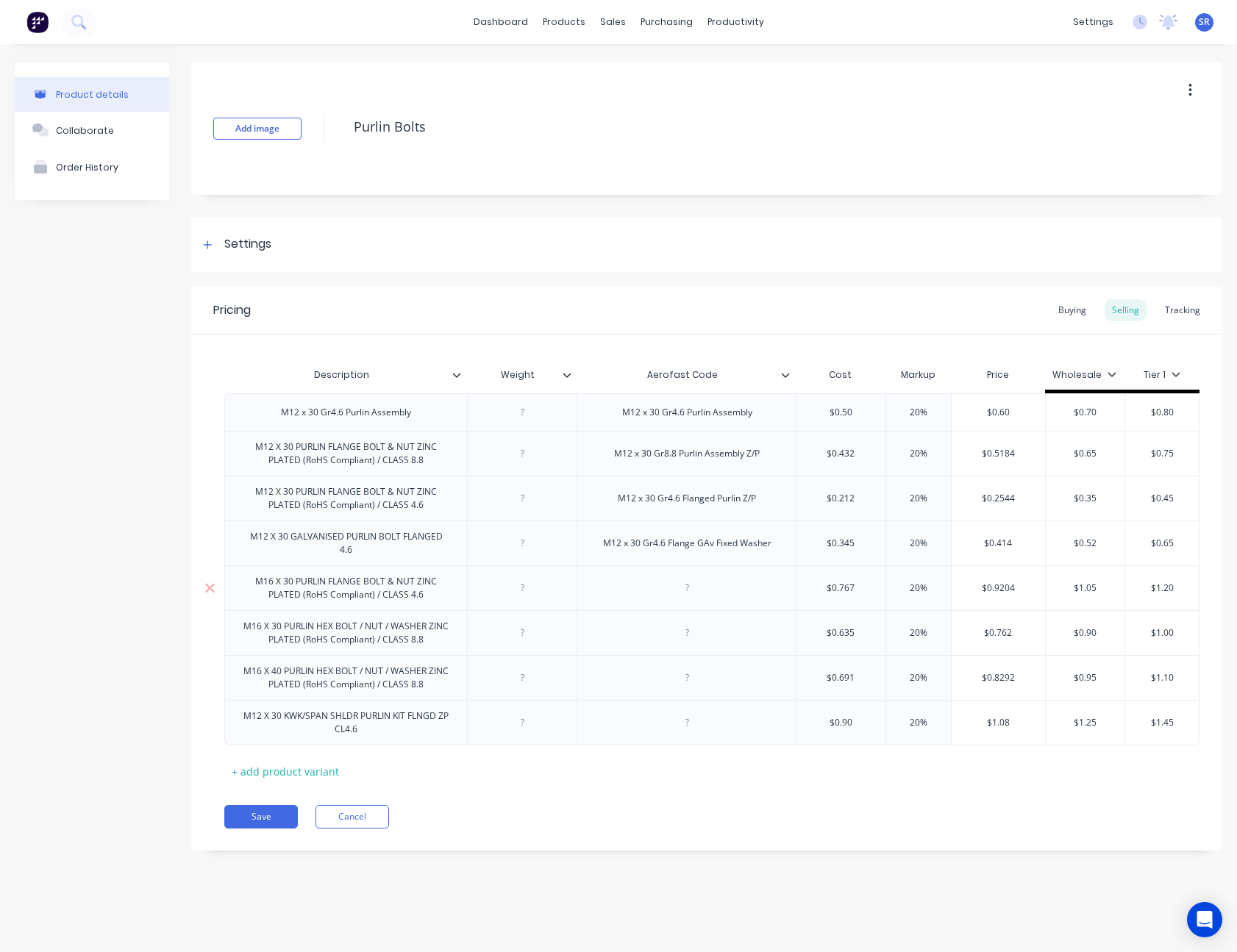
click at [688, 582] on div at bounding box center [687, 587] width 74 height 19
paste div
type textarea "x"
click at [692, 624] on div at bounding box center [687, 633] width 74 height 19
paste div
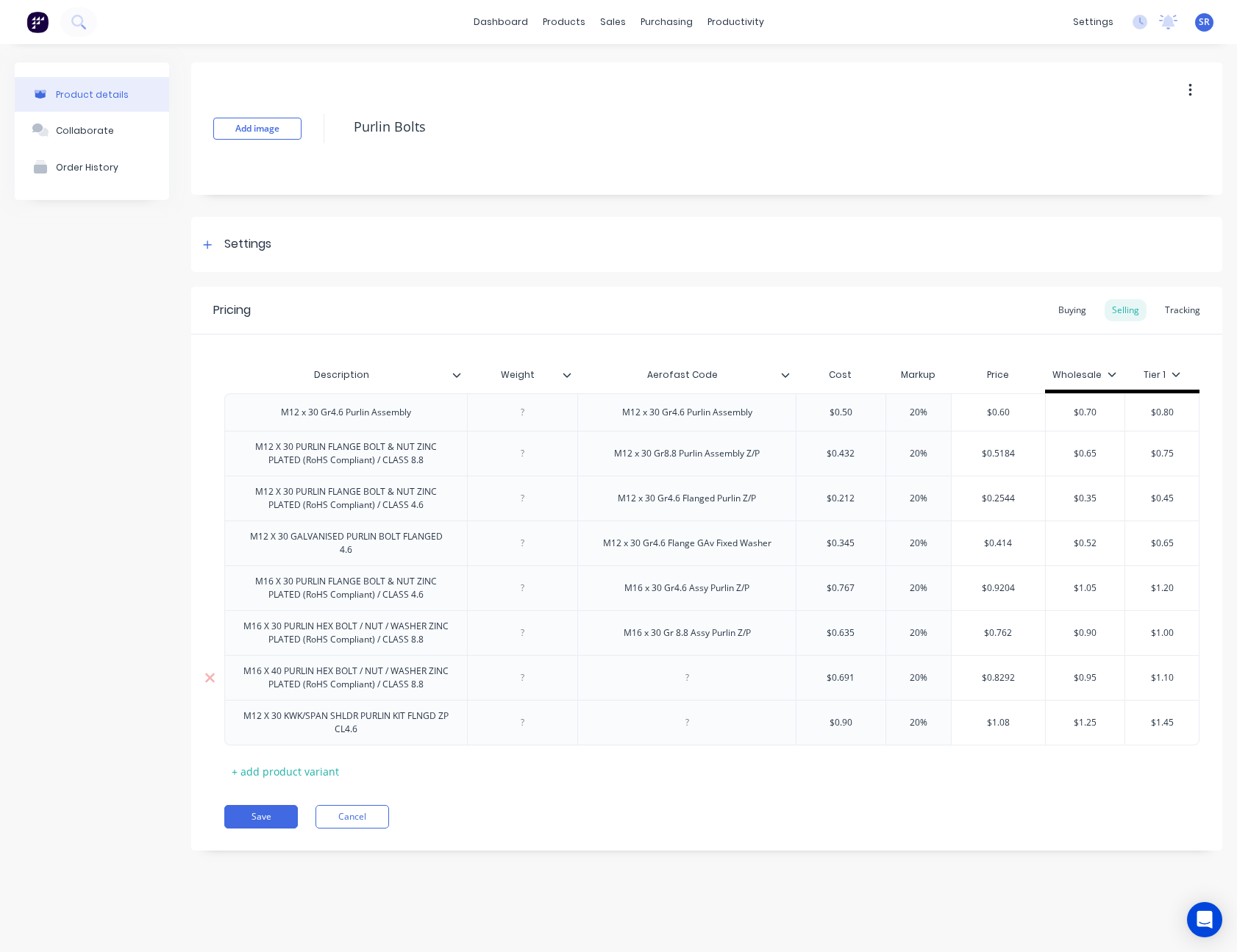
click at [692, 670] on div at bounding box center [687, 678] width 74 height 19
type textarea "x"
paste div
click at [248, 805] on button "Save" at bounding box center [261, 817] width 74 height 24
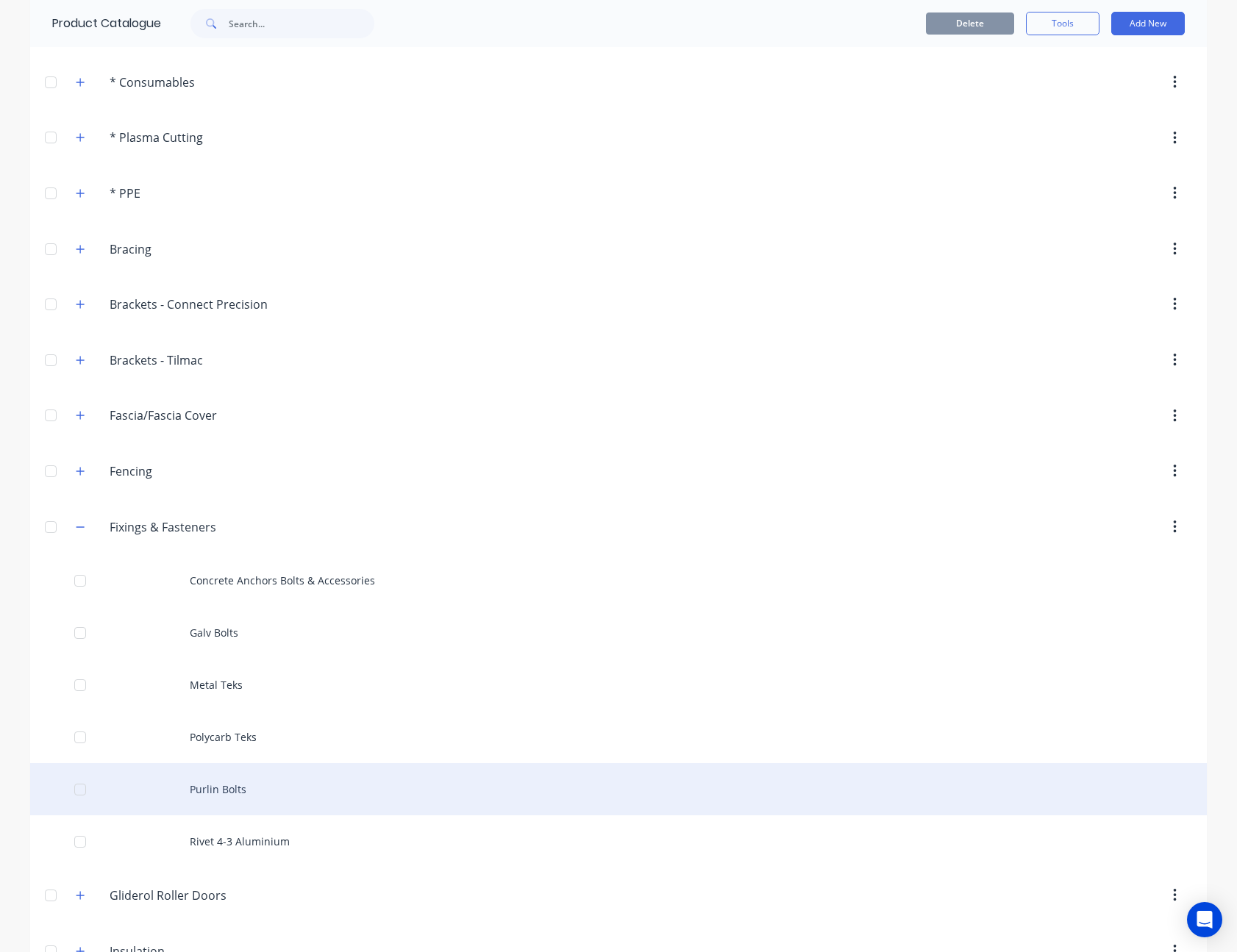
scroll to position [221, 0]
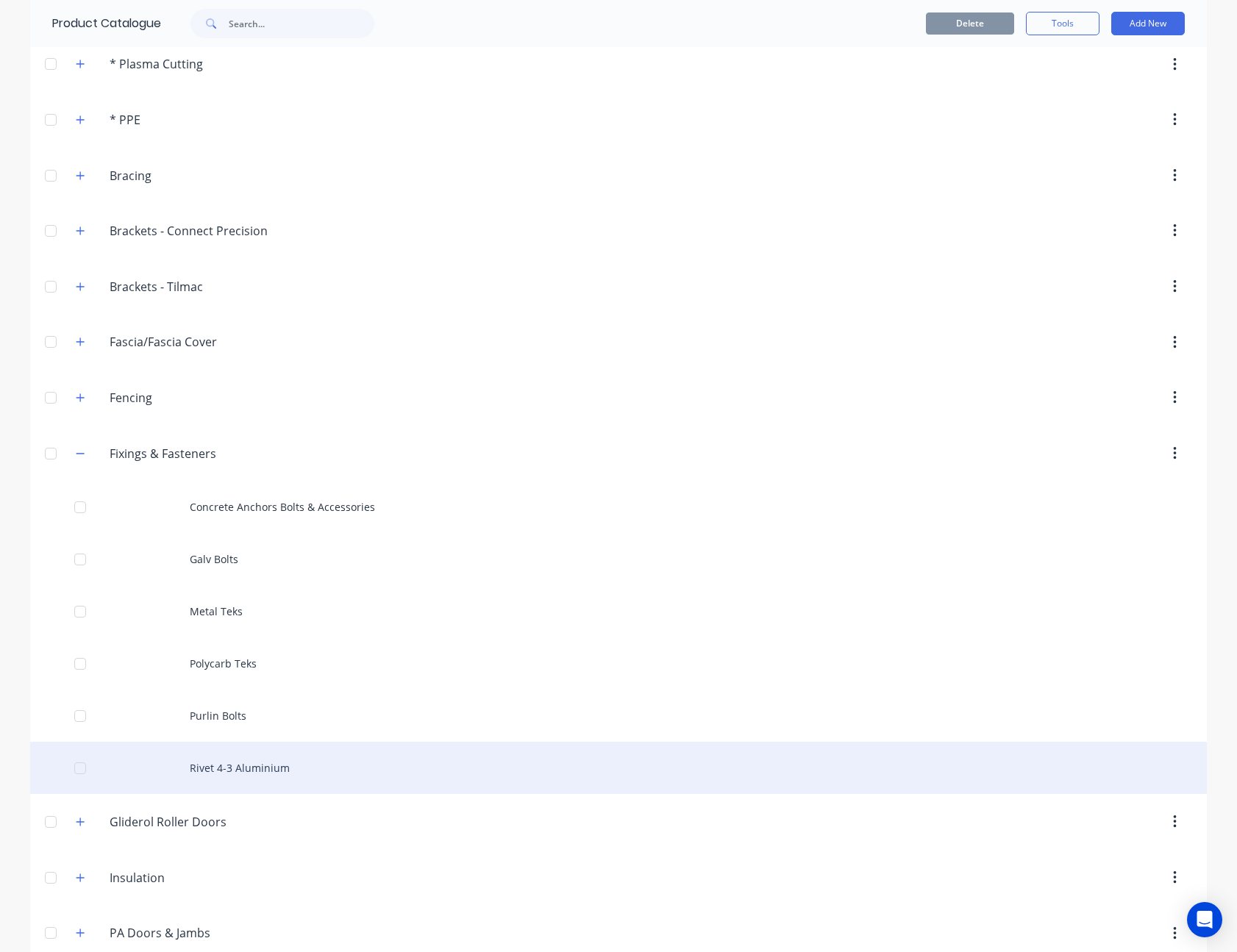
click at [307, 775] on div "Rivet 4-3 Aluminium" at bounding box center [618, 767] width 1177 height 52
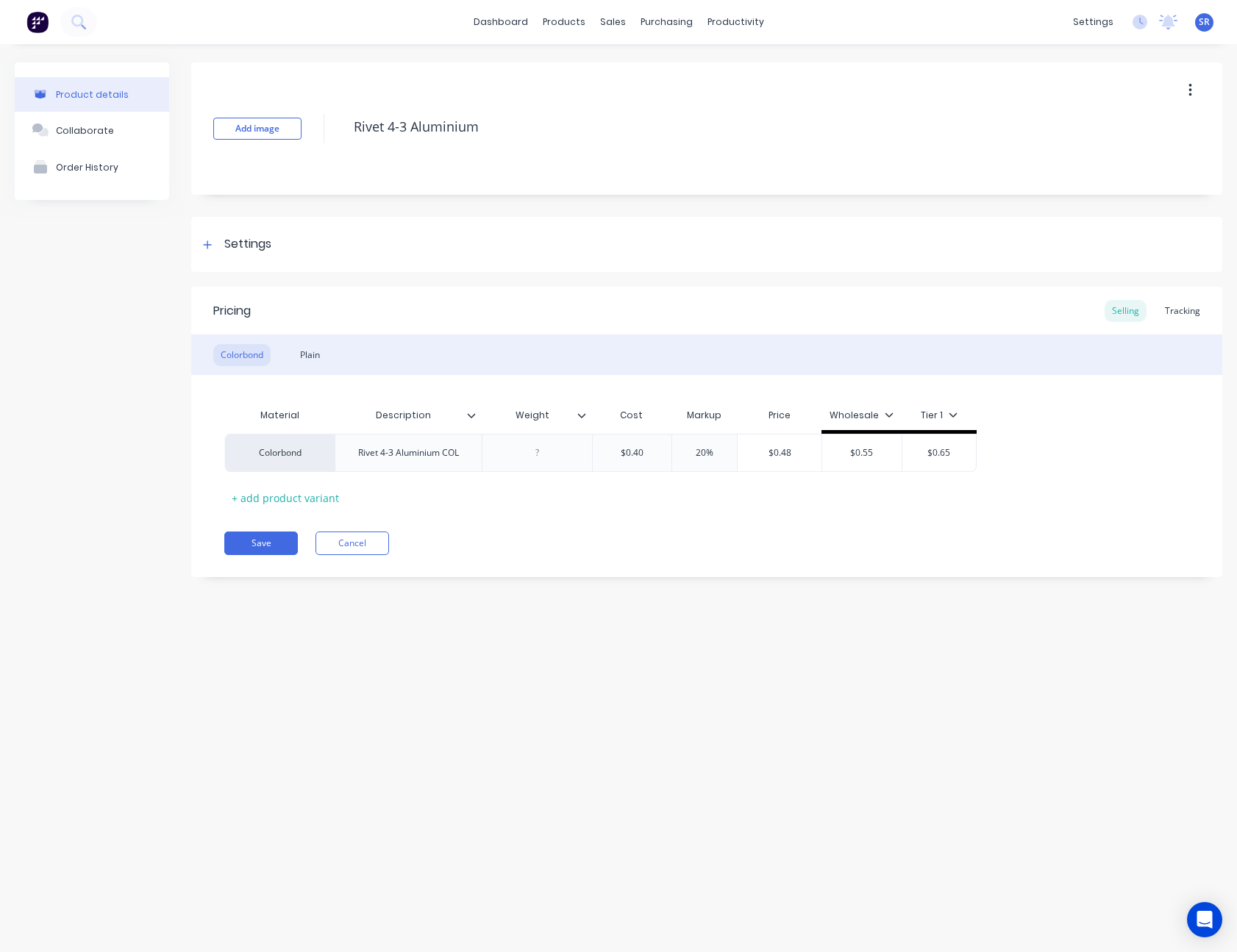
click at [582, 416] on icon at bounding box center [581, 415] width 8 height 5
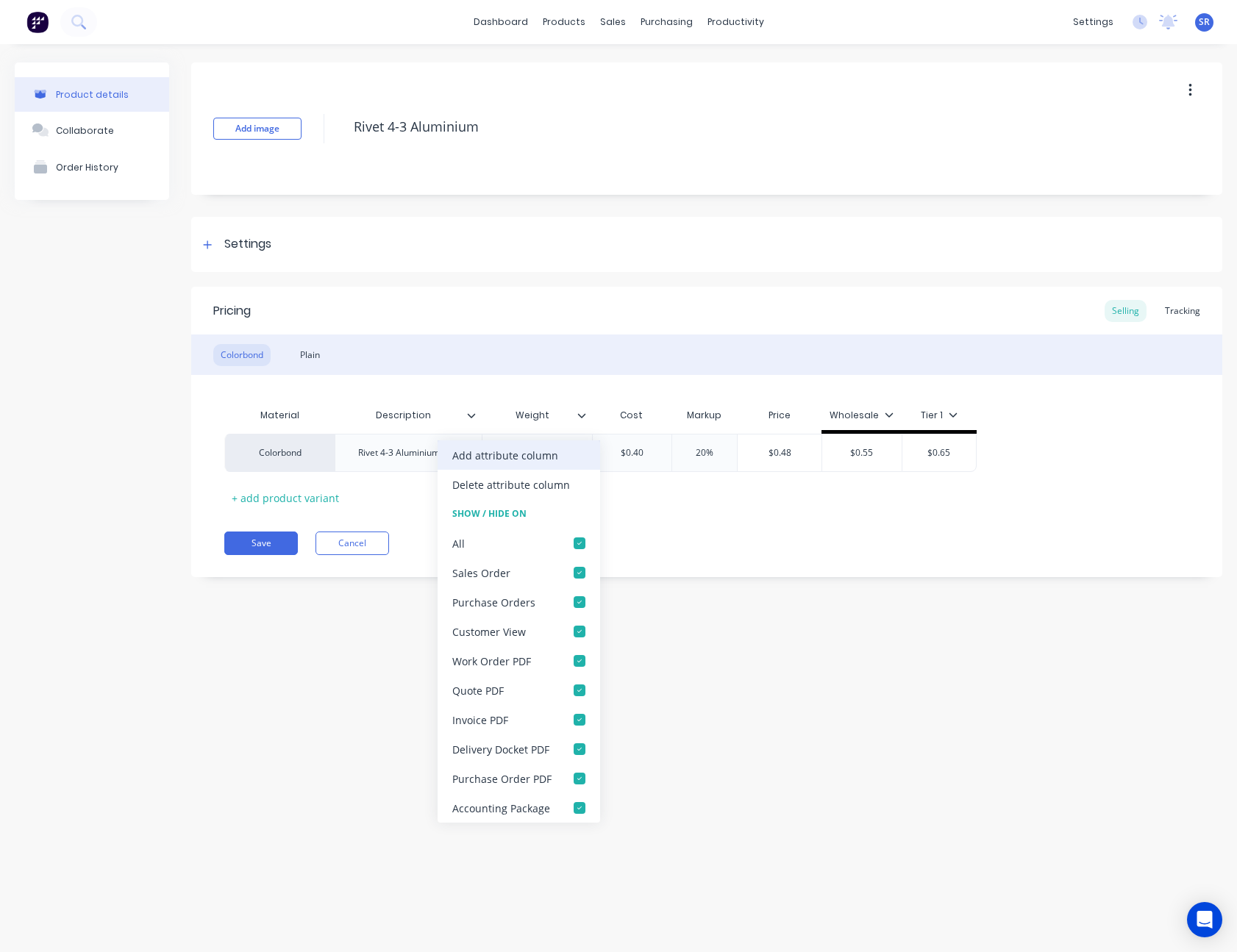
click at [575, 441] on div "Add attribute column" at bounding box center [519, 455] width 162 height 29
type textarea "x"
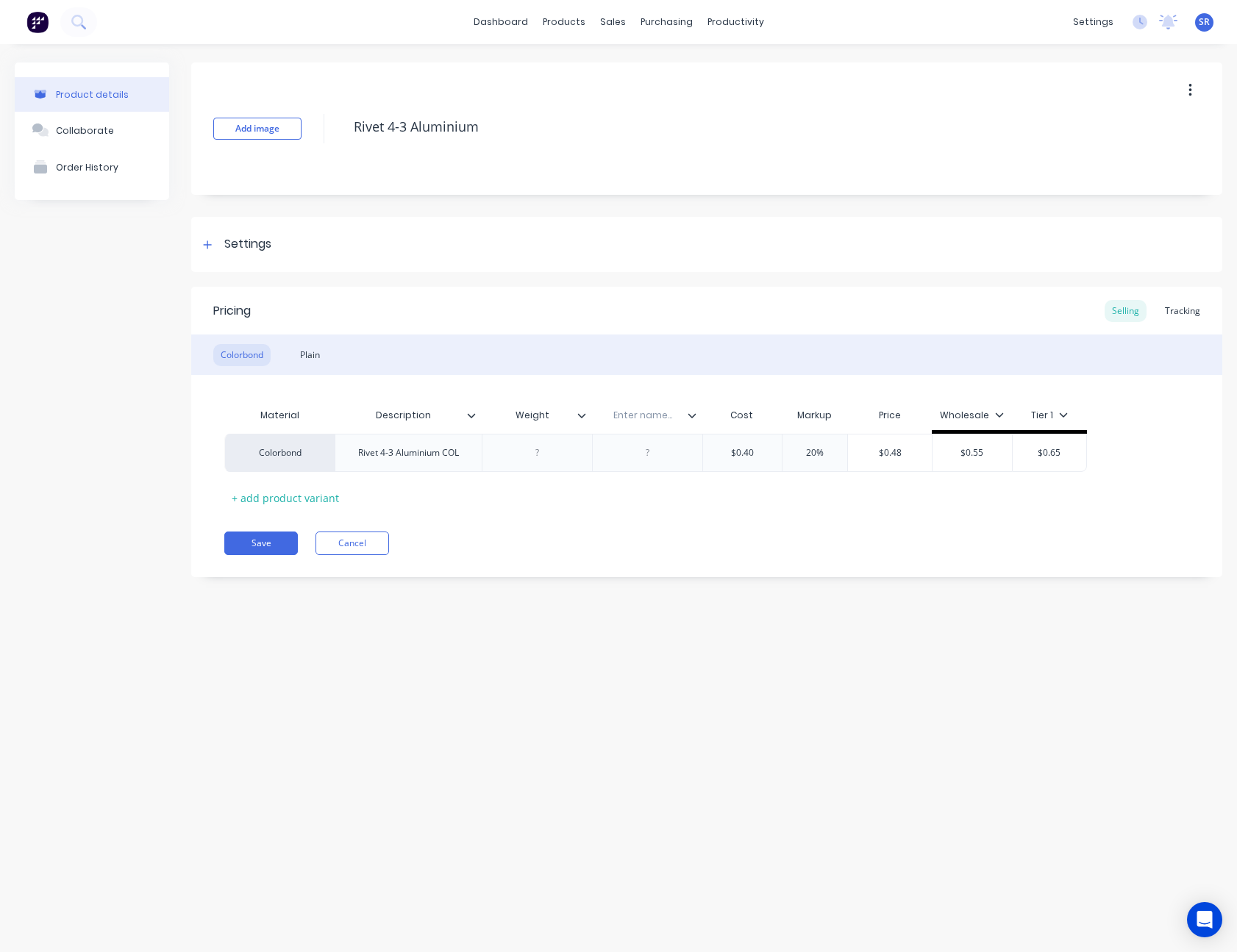
click at [643, 419] on input "text" at bounding box center [642, 415] width 101 height 14
type input "Aerofast Code"
click at [314, 354] on div "Plain" at bounding box center [310, 355] width 35 height 22
click at [593, 422] on div "Weight" at bounding box center [546, 415] width 110 height 36
click at [595, 413] on icon at bounding box center [591, 416] width 9 height 9
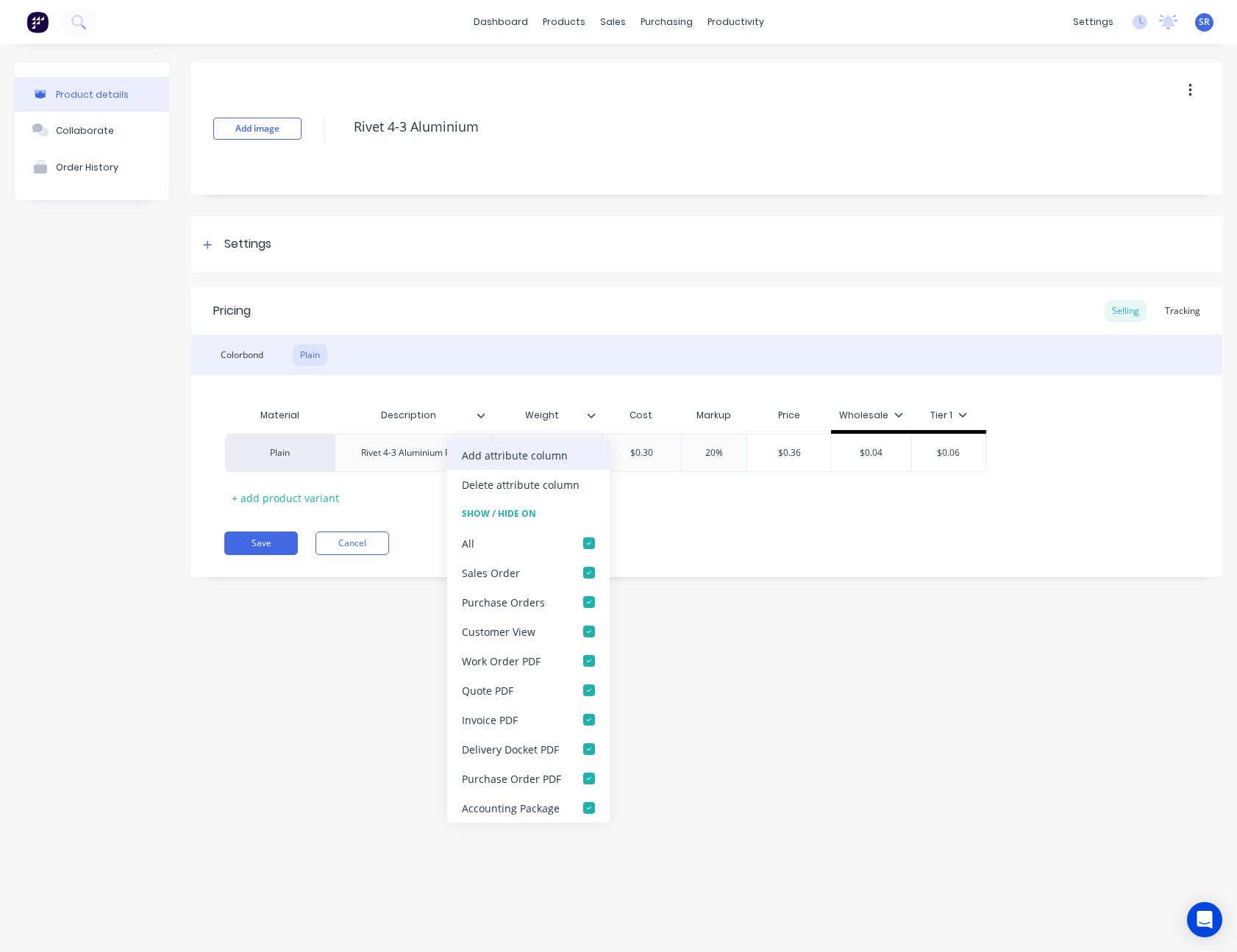
click at [570, 446] on div "Add attribute column" at bounding box center [528, 455] width 162 height 29
type textarea "x"
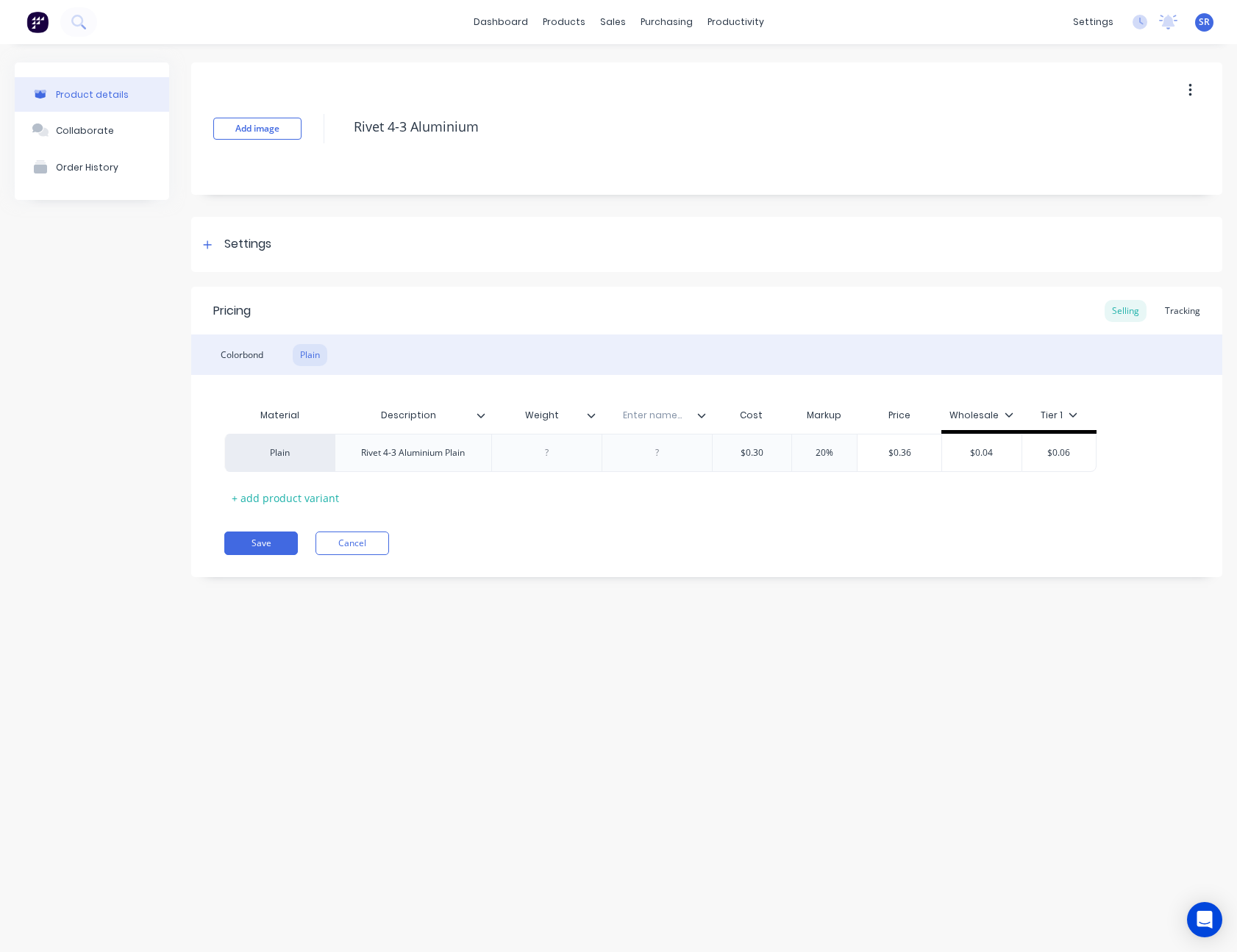
click at [643, 421] on input "text" at bounding box center [651, 415] width 101 height 14
type input "Aerofast Code"
type textarea "x"
click at [660, 457] on div at bounding box center [657, 452] width 74 height 19
paste div
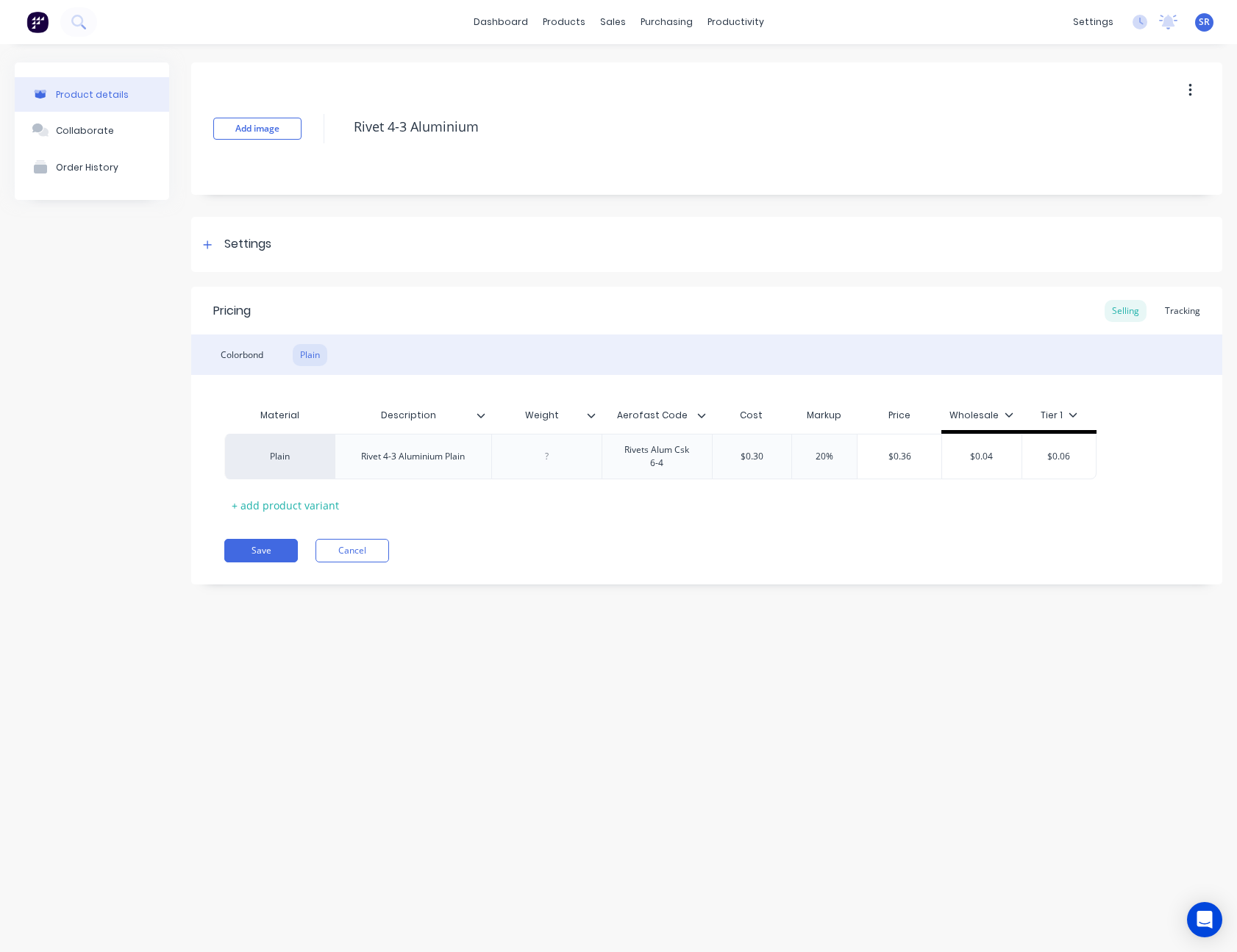
type textarea "x"
type input "$0.30"
click at [255, 348] on div "Colorbond" at bounding box center [242, 355] width 57 height 22
click at [650, 457] on div at bounding box center [647, 452] width 74 height 19
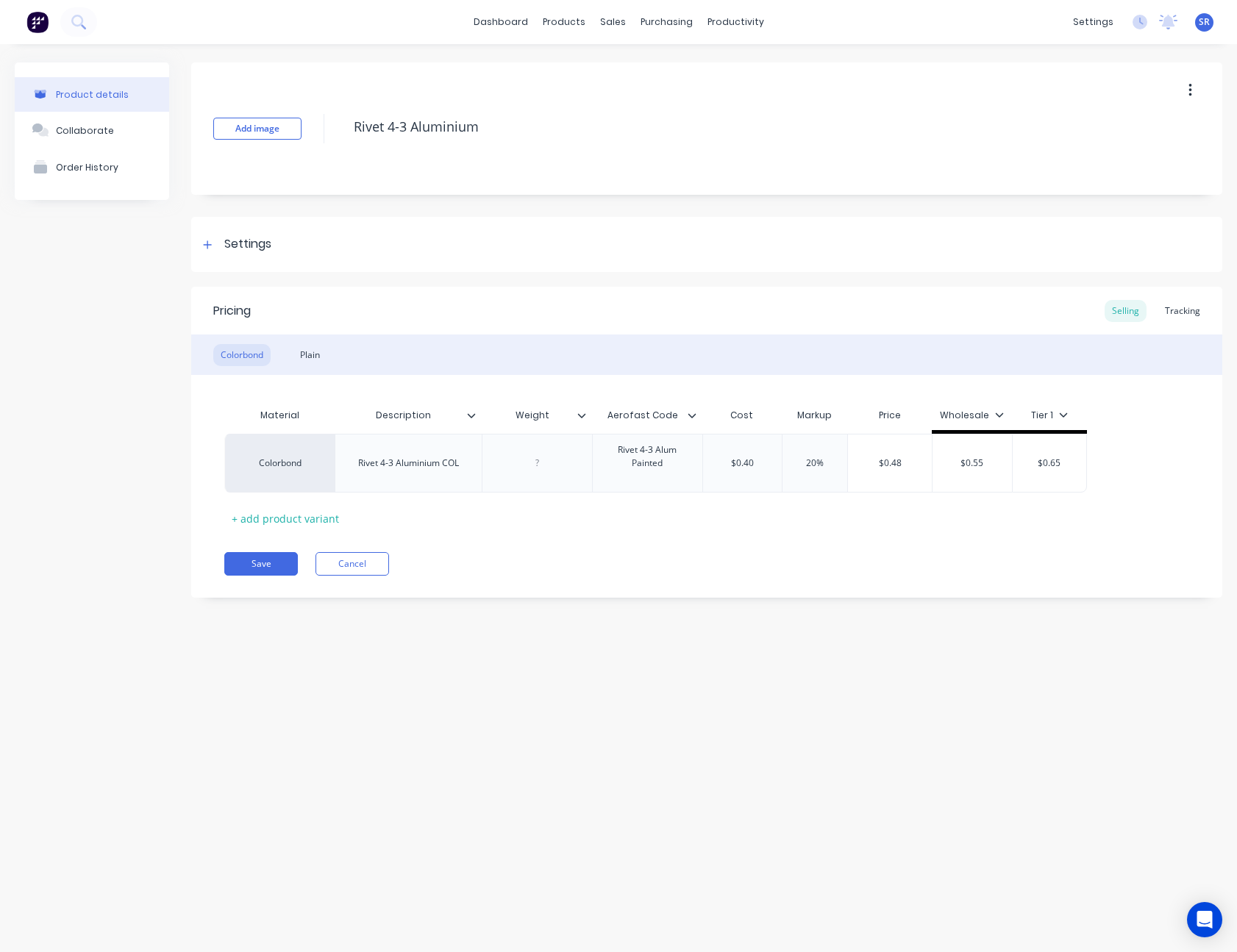
type textarea "x"
type input "$0.40"
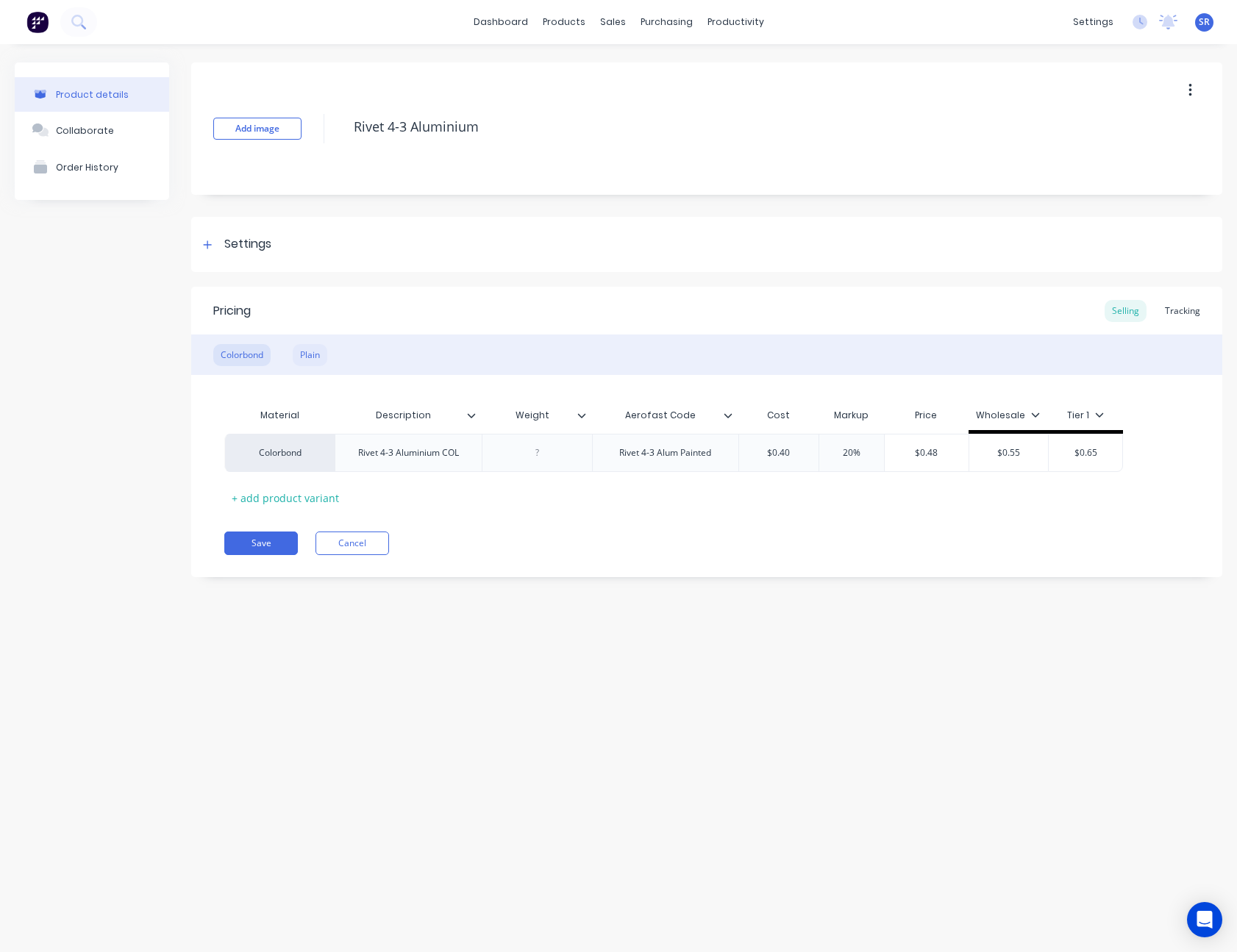
click at [313, 354] on div "Plain" at bounding box center [310, 355] width 35 height 22
drag, startPoint x: 716, startPoint y: 450, endPoint x: 603, endPoint y: 448, distance: 113.0
click at [603, 448] on div "Rivets Alum Csk 6-4" at bounding box center [665, 453] width 128 height 38
click at [656, 449] on div at bounding box center [657, 452] width 74 height 19
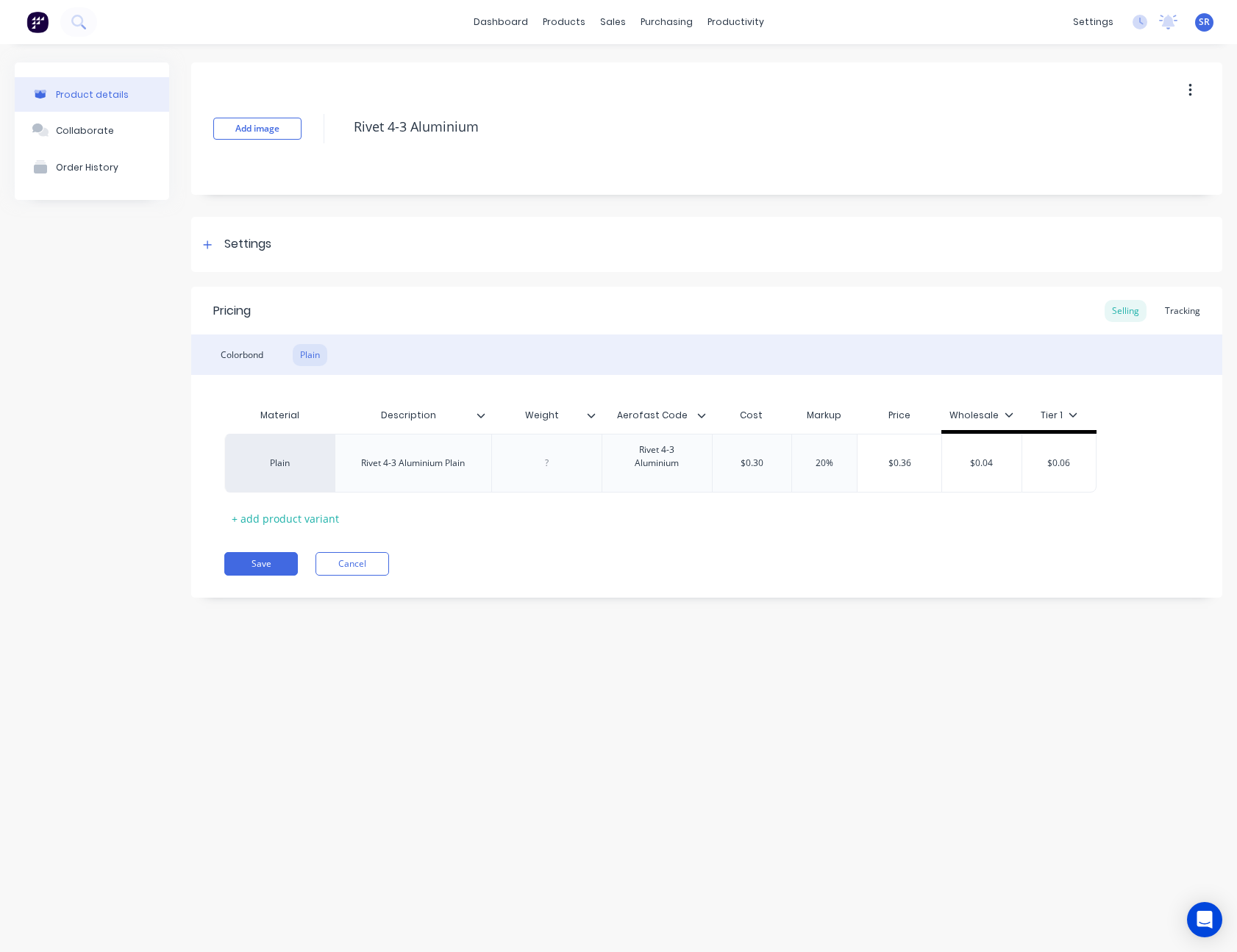
type textarea "x"
type input "$0.30"
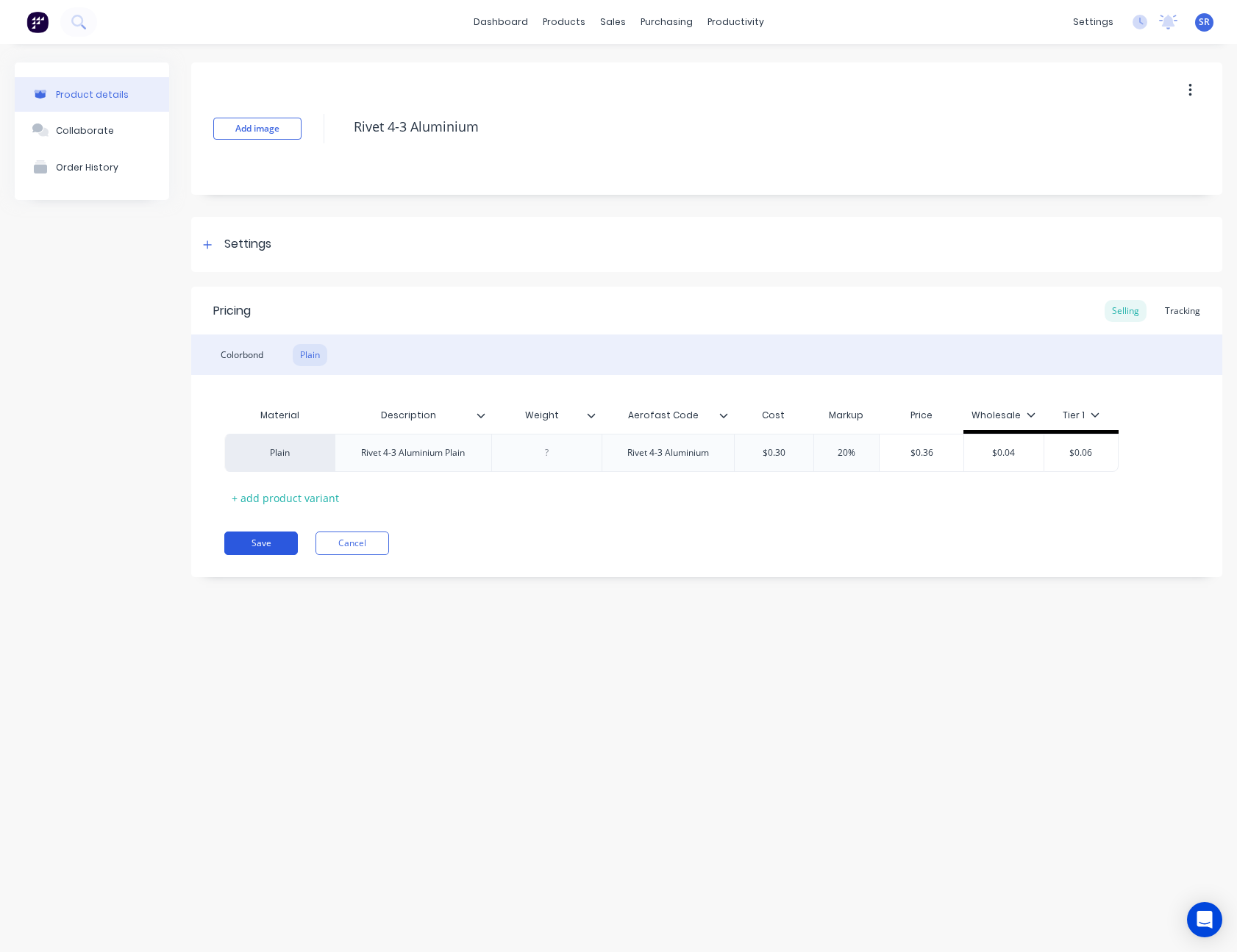
click at [269, 540] on button "Save" at bounding box center [261, 543] width 74 height 24
type textarea "x"
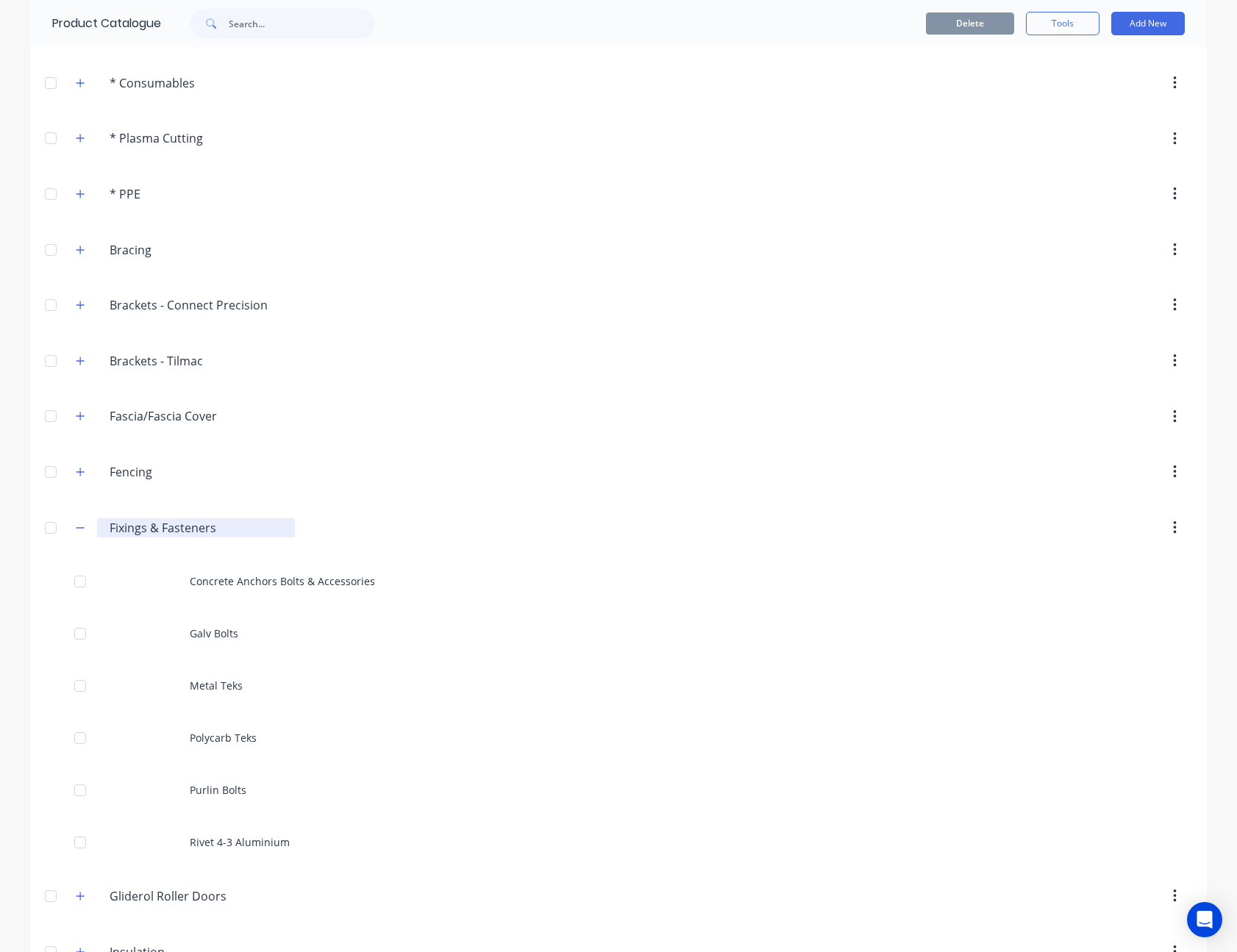
scroll to position [147, 0]
click at [76, 522] on icon "button" at bounding box center [80, 526] width 9 height 10
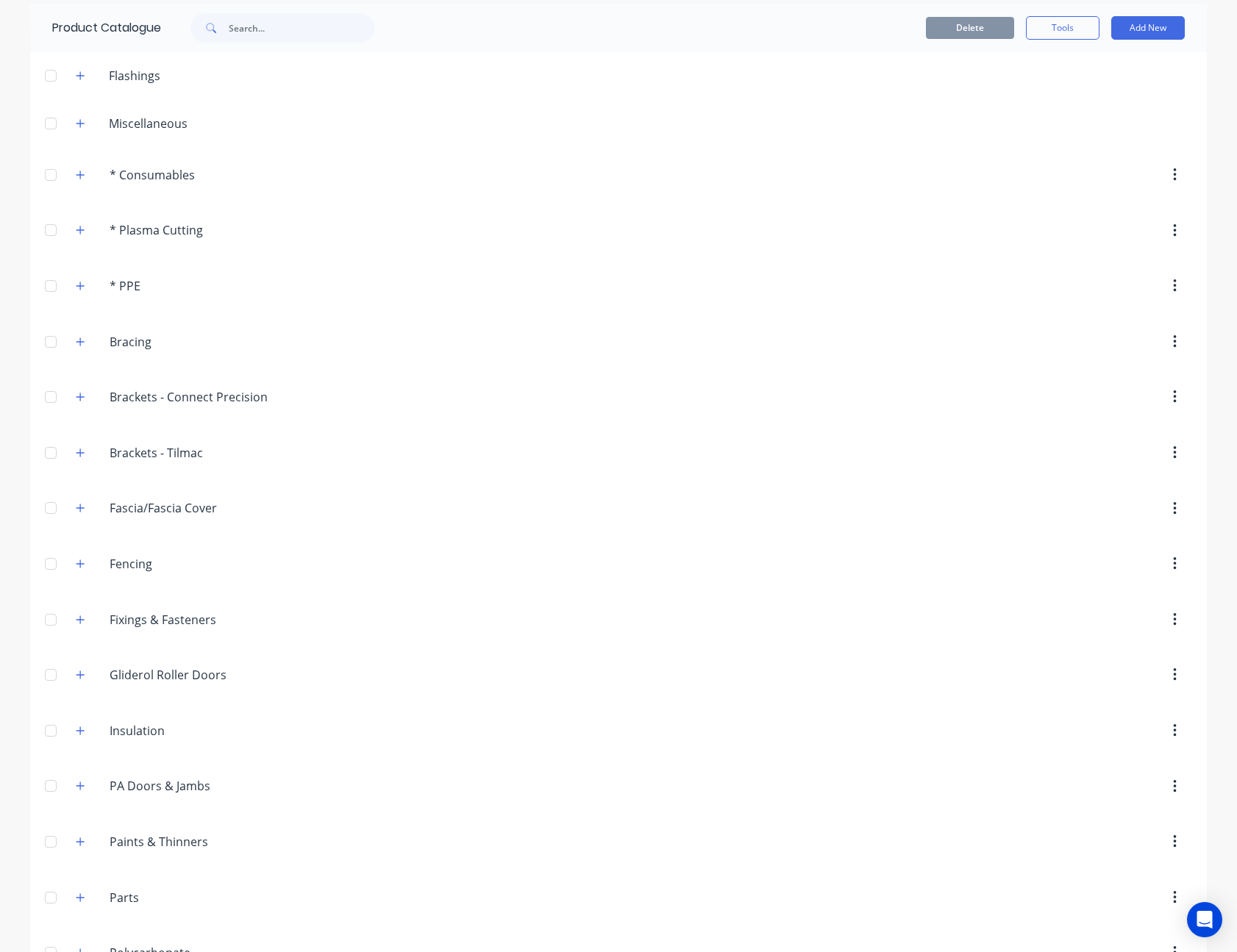
scroll to position [0, 0]
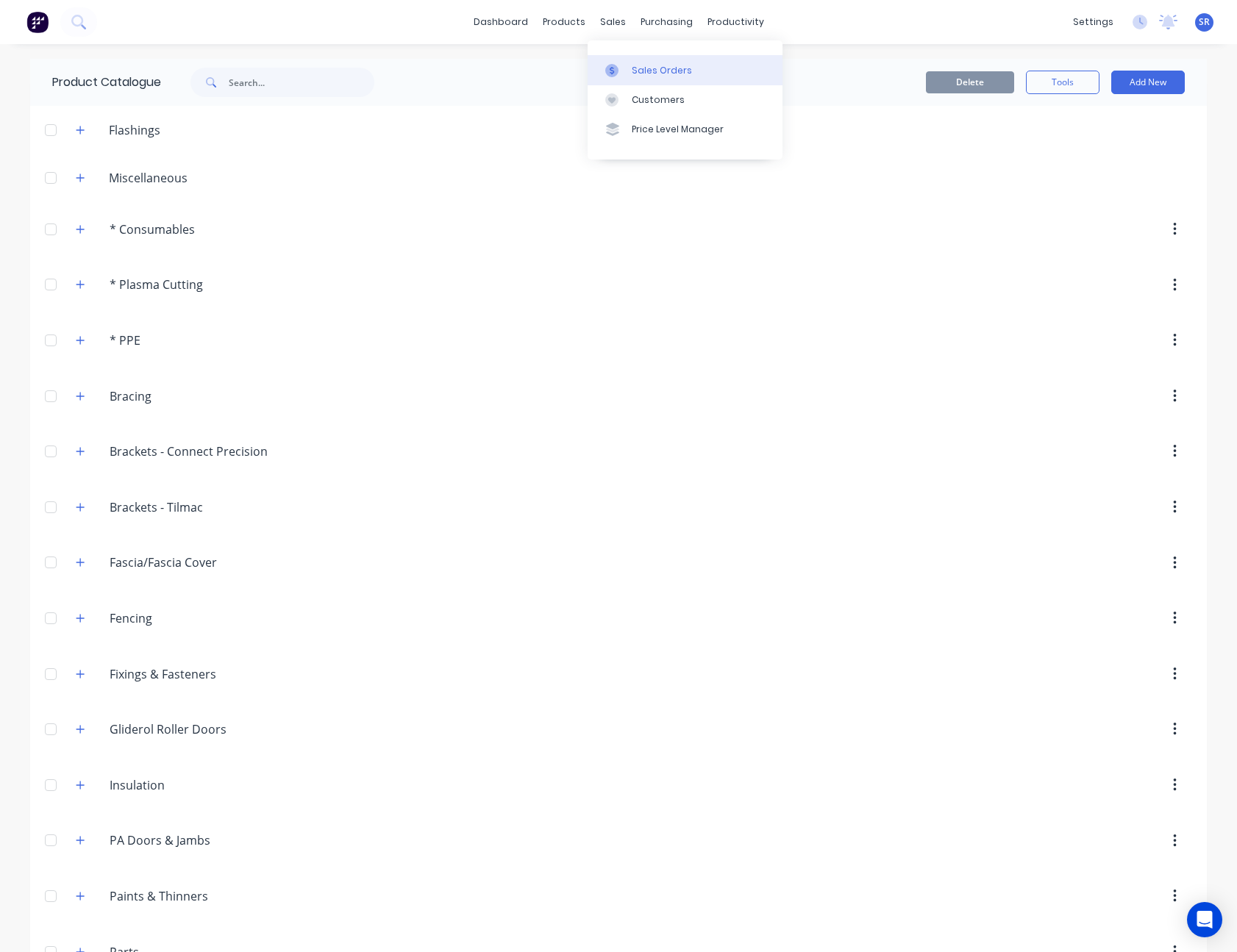
click at [671, 72] on div "Sales Orders" at bounding box center [661, 70] width 60 height 14
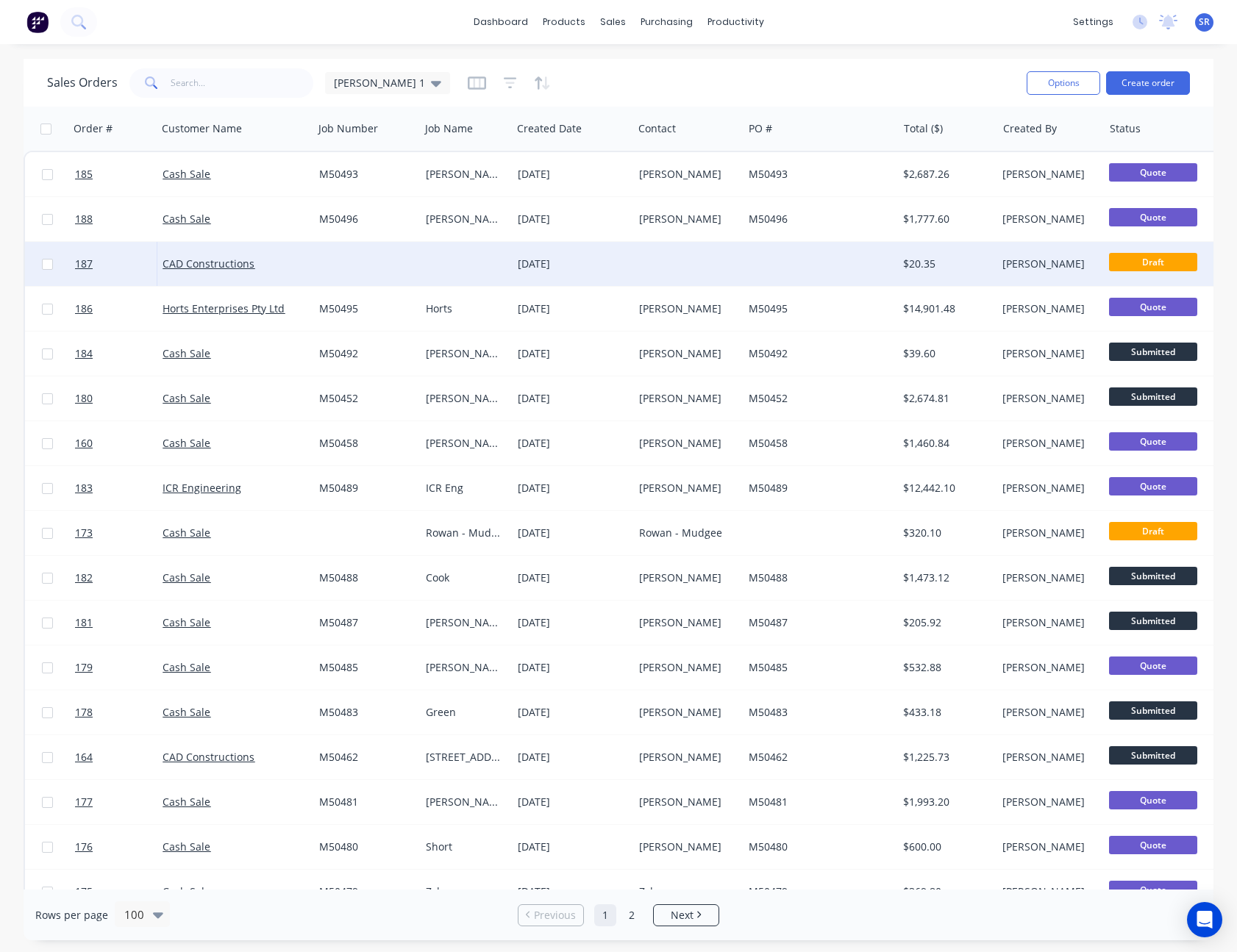
click at [532, 264] on div "01 Sep 2025" at bounding box center [573, 264] width 109 height 15
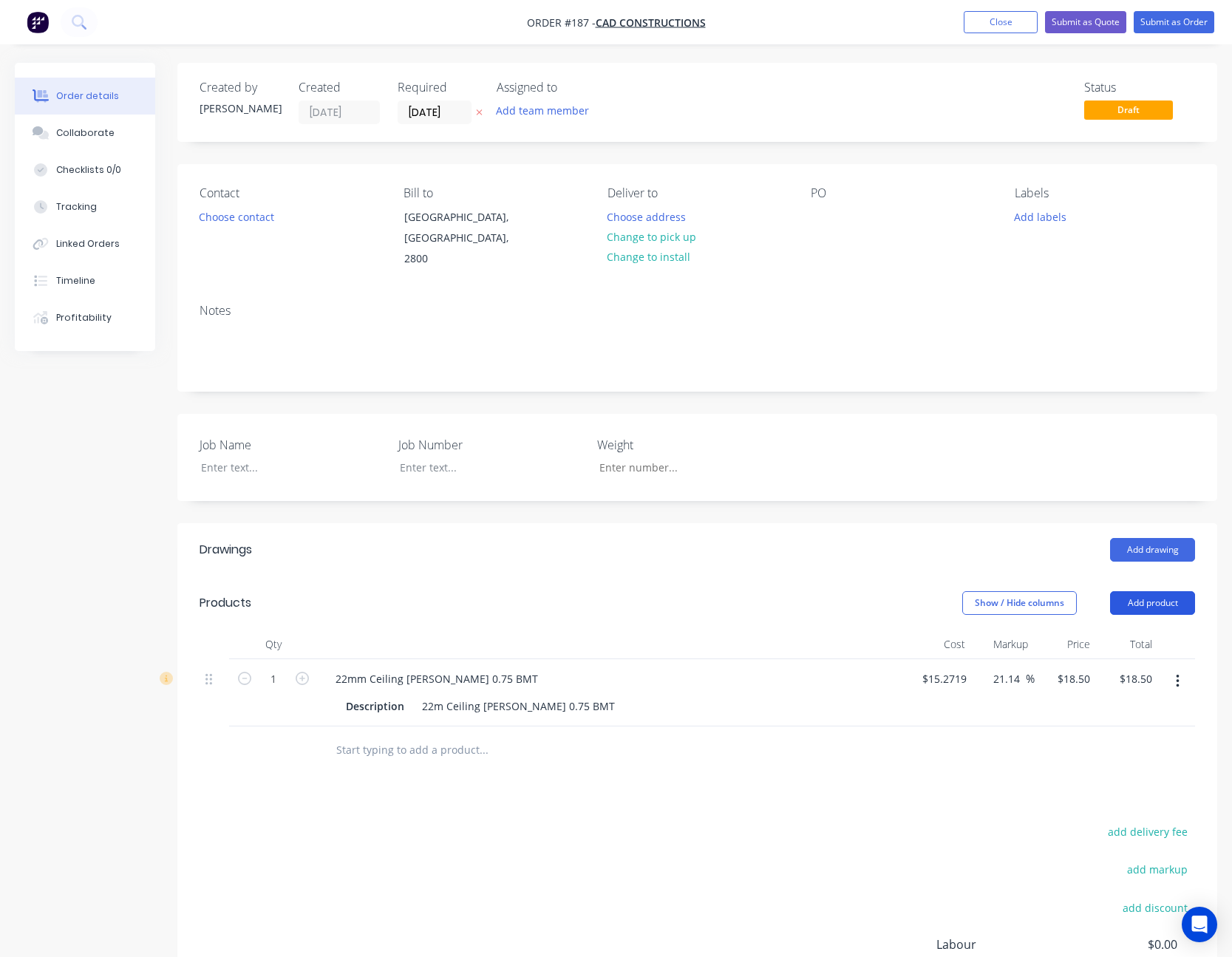
click at [1157, 594] on button "Add product" at bounding box center [1152, 603] width 85 height 24
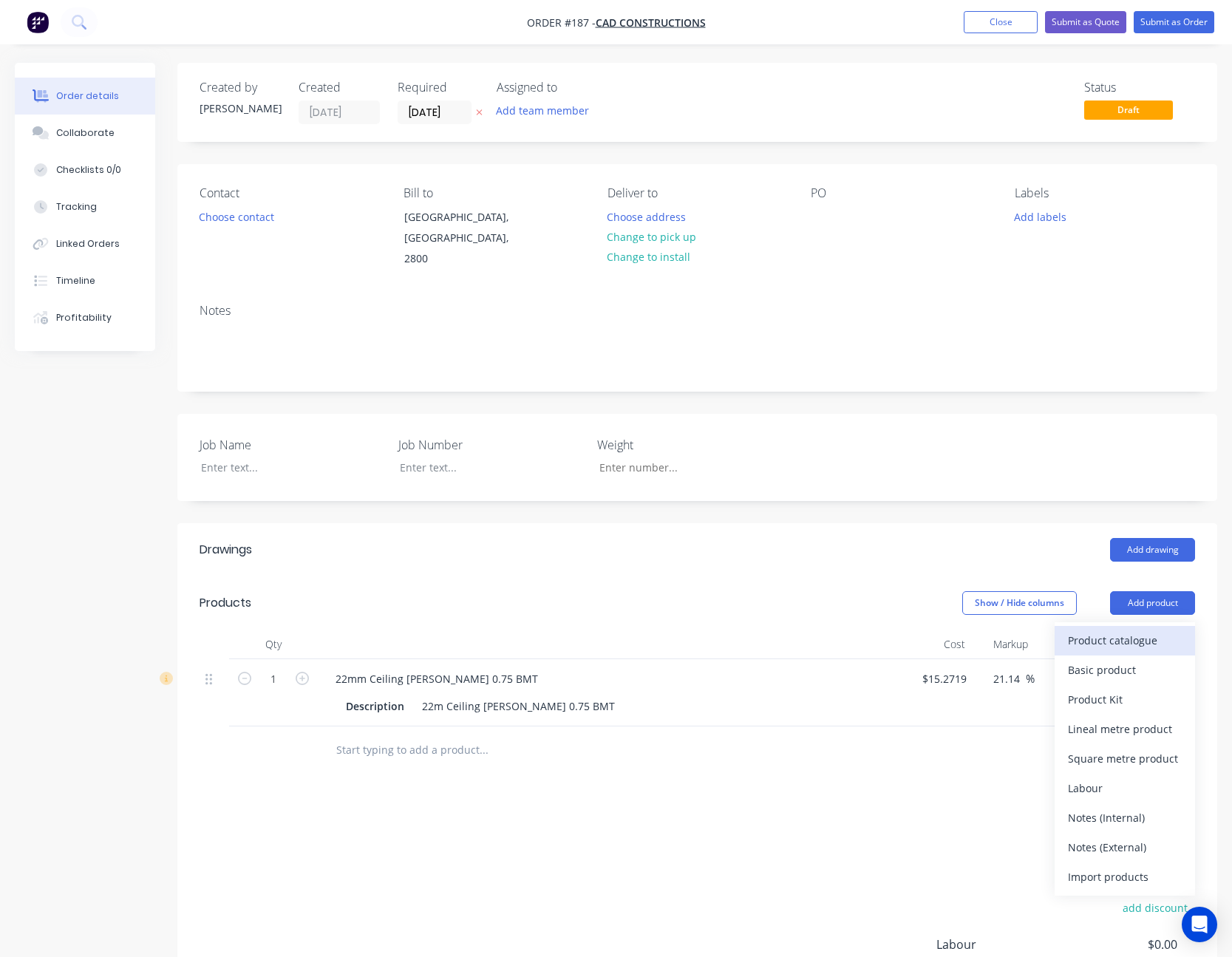
click at [1109, 630] on div "Product catalogue" at bounding box center [1125, 640] width 114 height 21
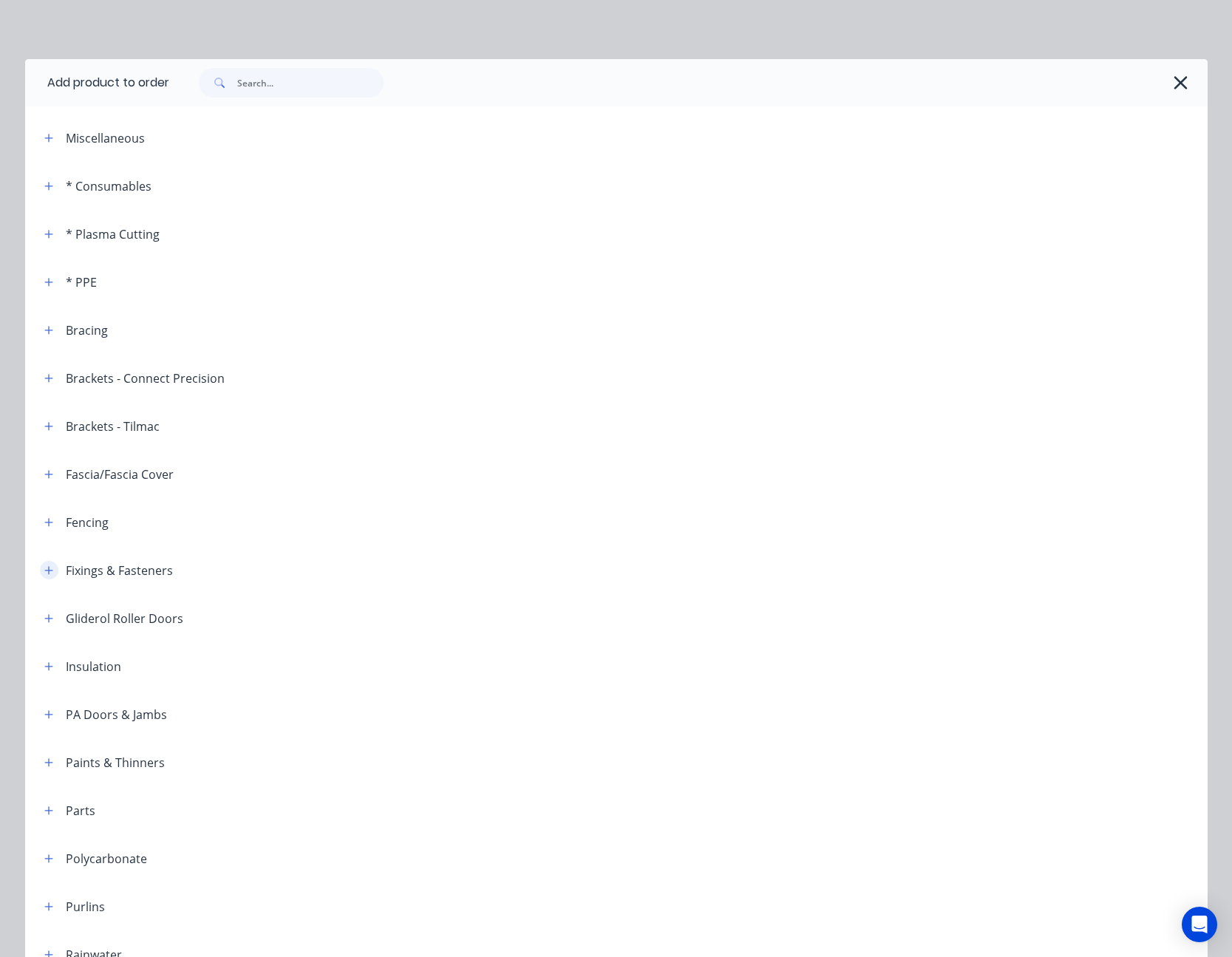
click at [44, 567] on icon "button" at bounding box center [49, 570] width 9 height 10
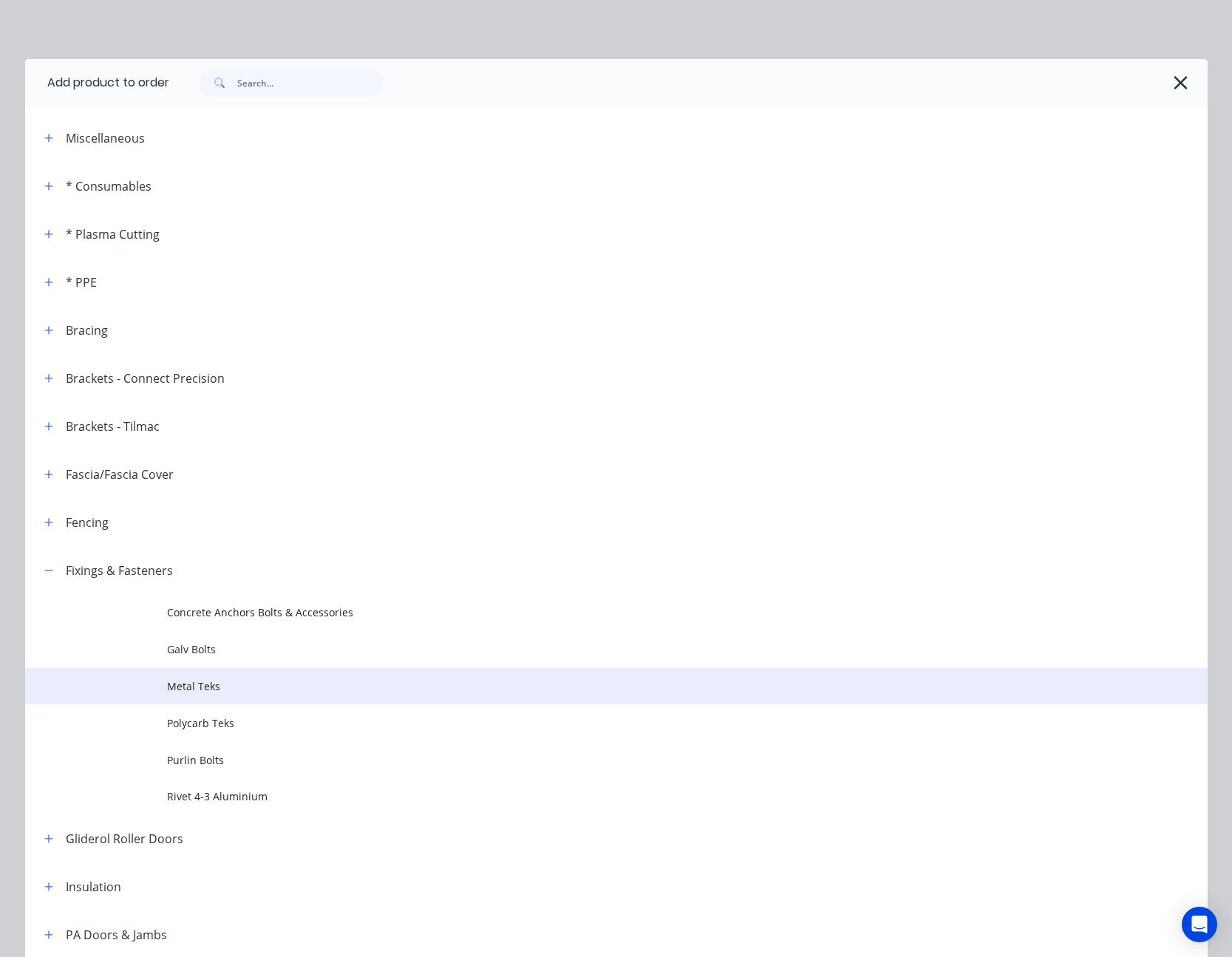
click at [214, 692] on span "Metal Teks" at bounding box center [583, 686] width 832 height 16
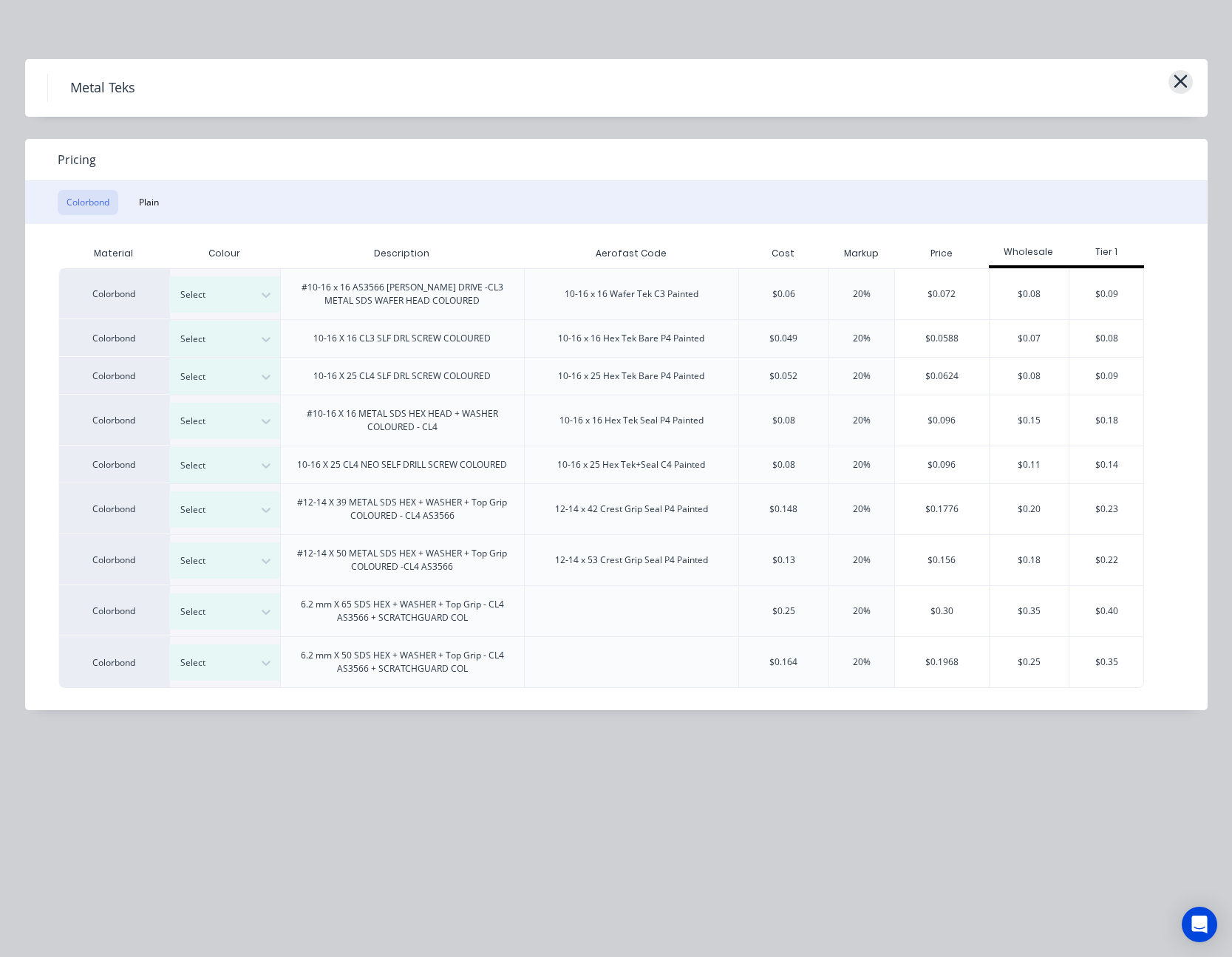
click at [1180, 82] on icon "button" at bounding box center [1180, 81] width 14 height 14
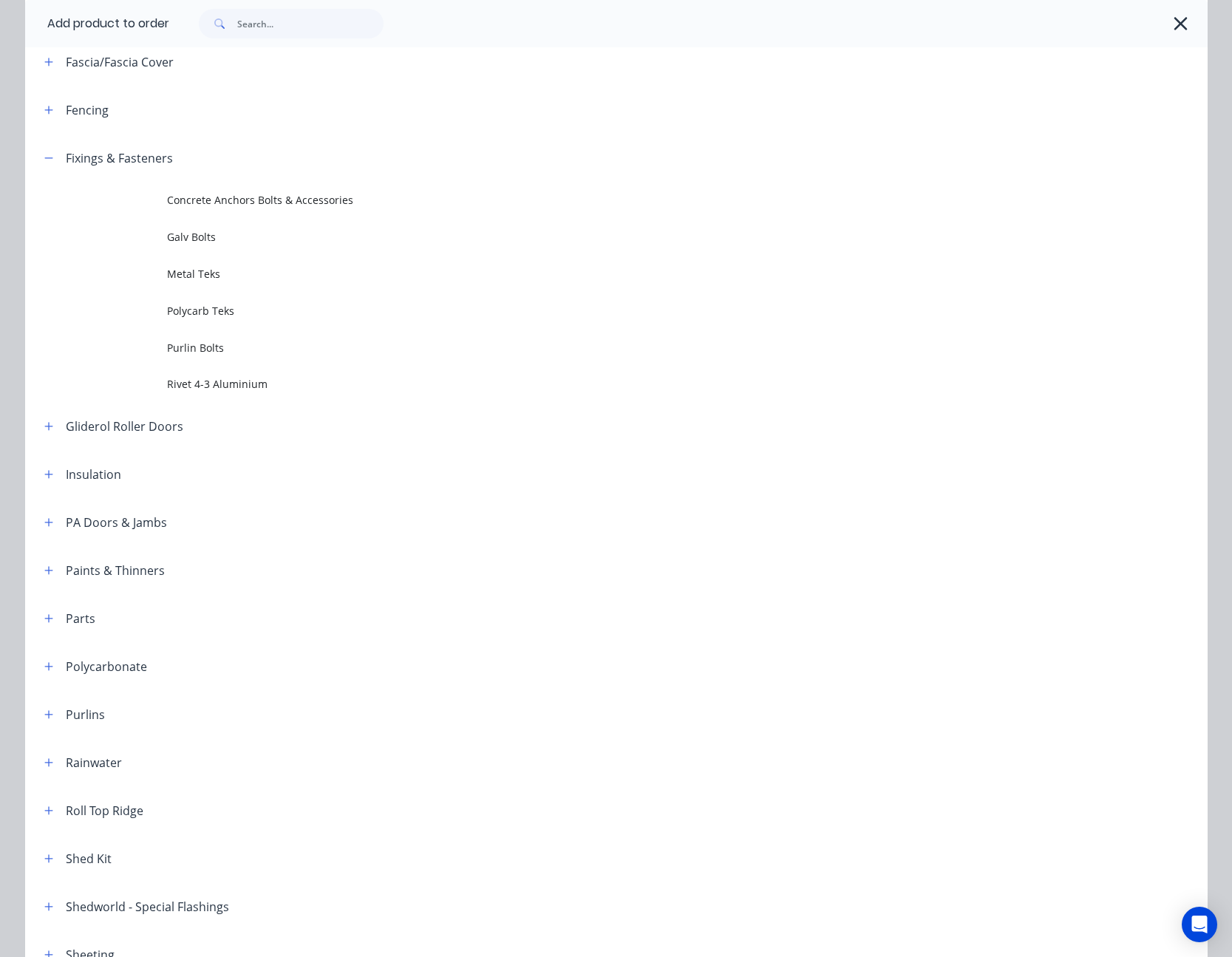
scroll to position [324, 0]
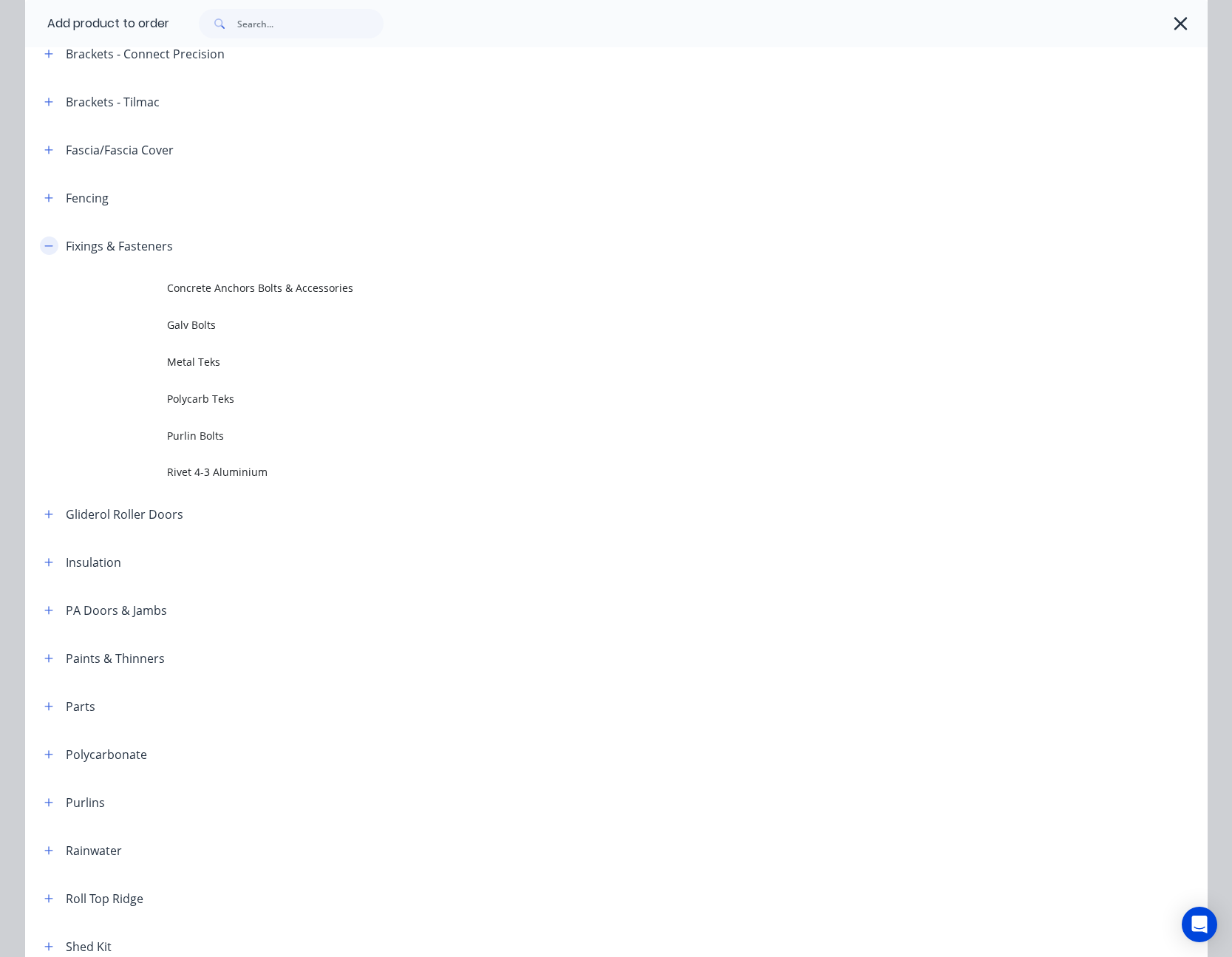
click at [44, 238] on button "button" at bounding box center [50, 246] width 18 height 18
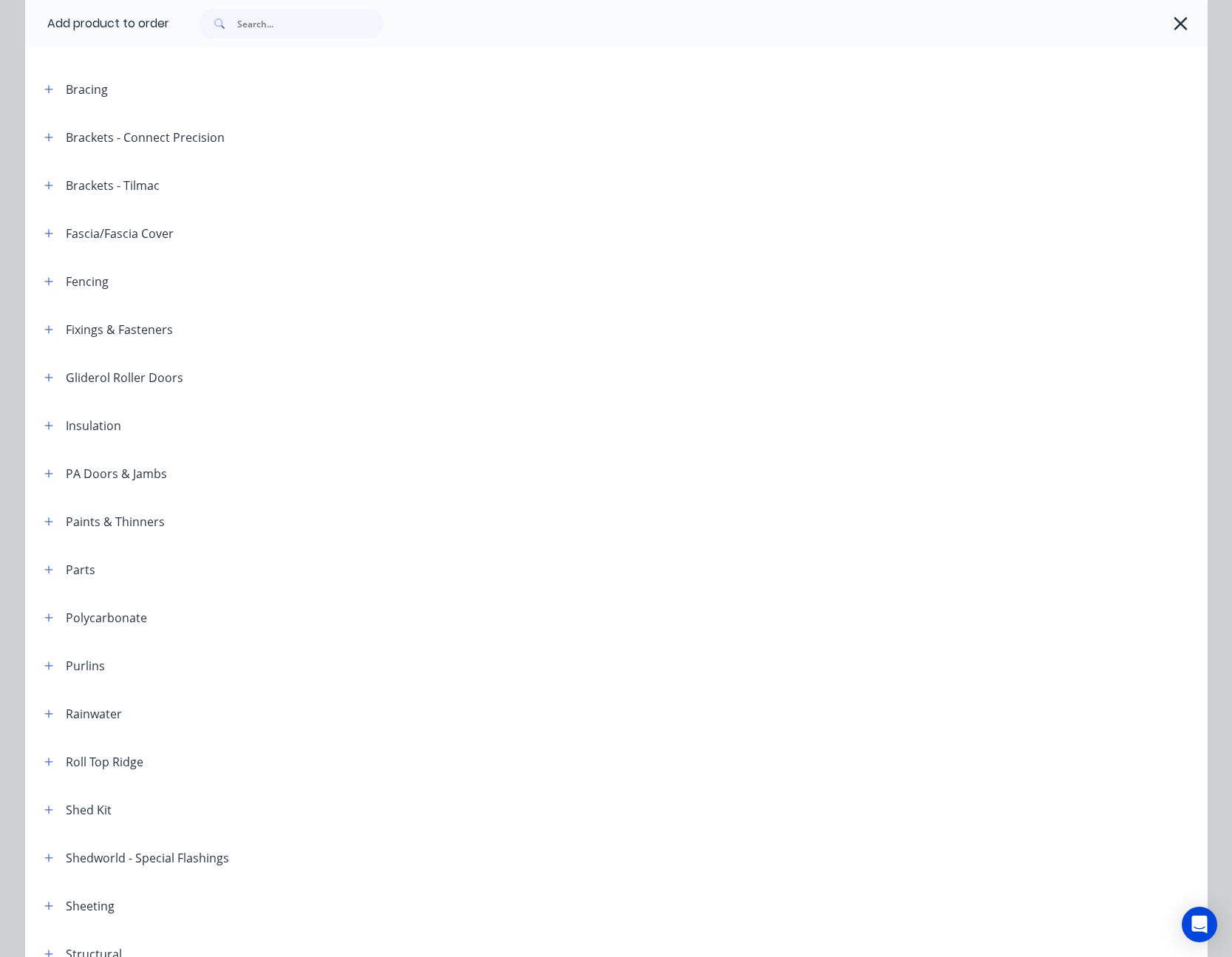
scroll to position [28, 0]
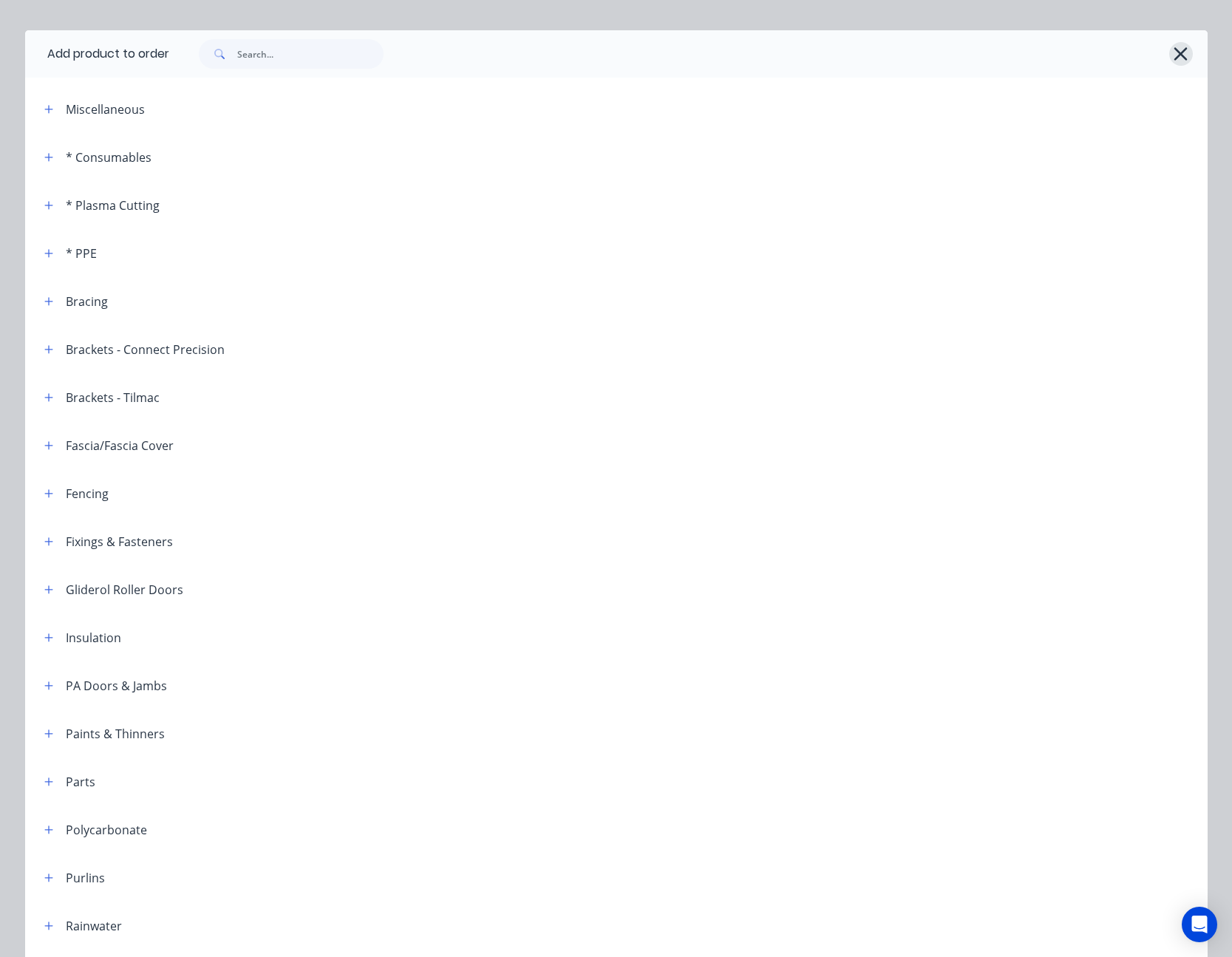
click at [1179, 53] on icon "button" at bounding box center [1180, 54] width 16 height 21
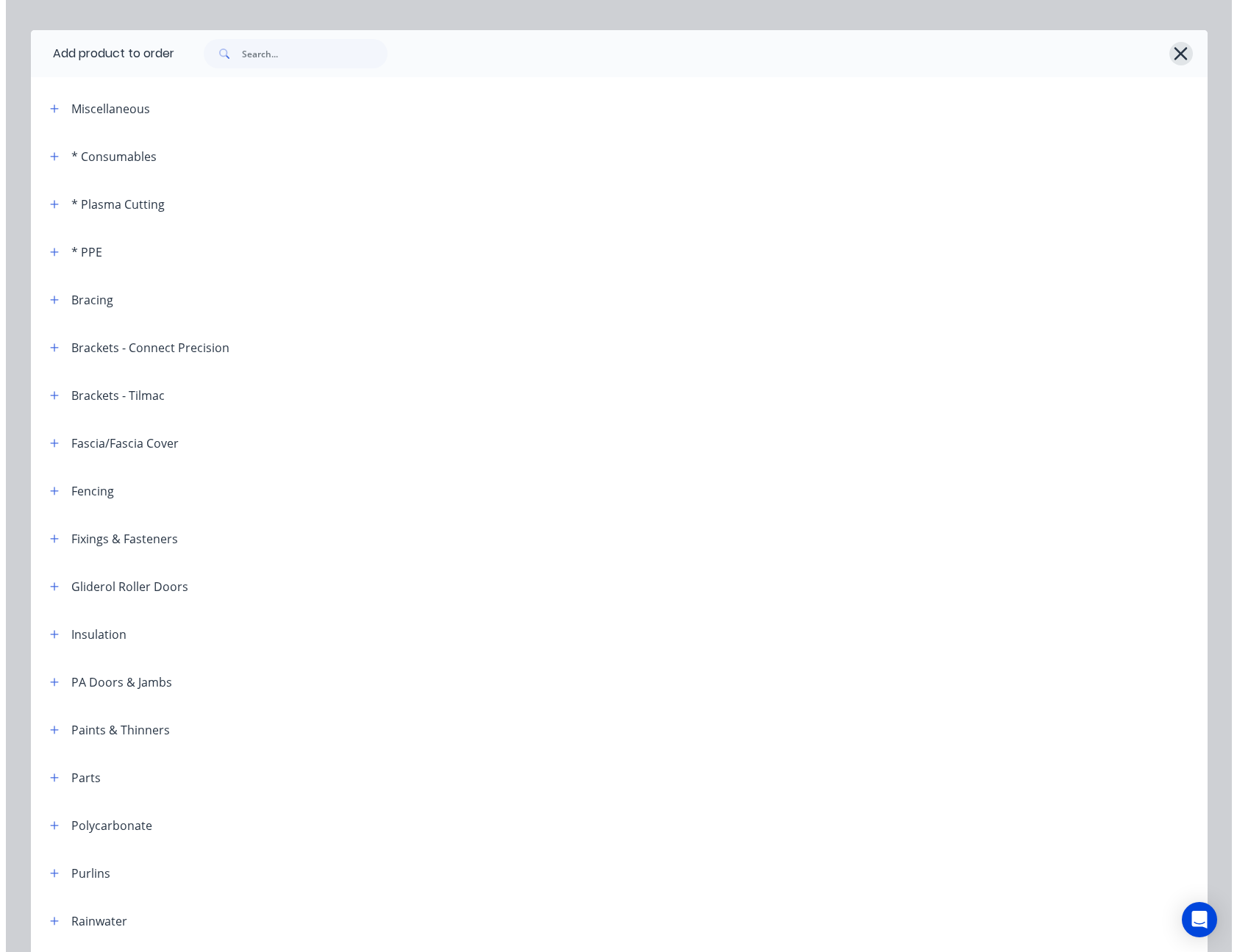
scroll to position [0, 0]
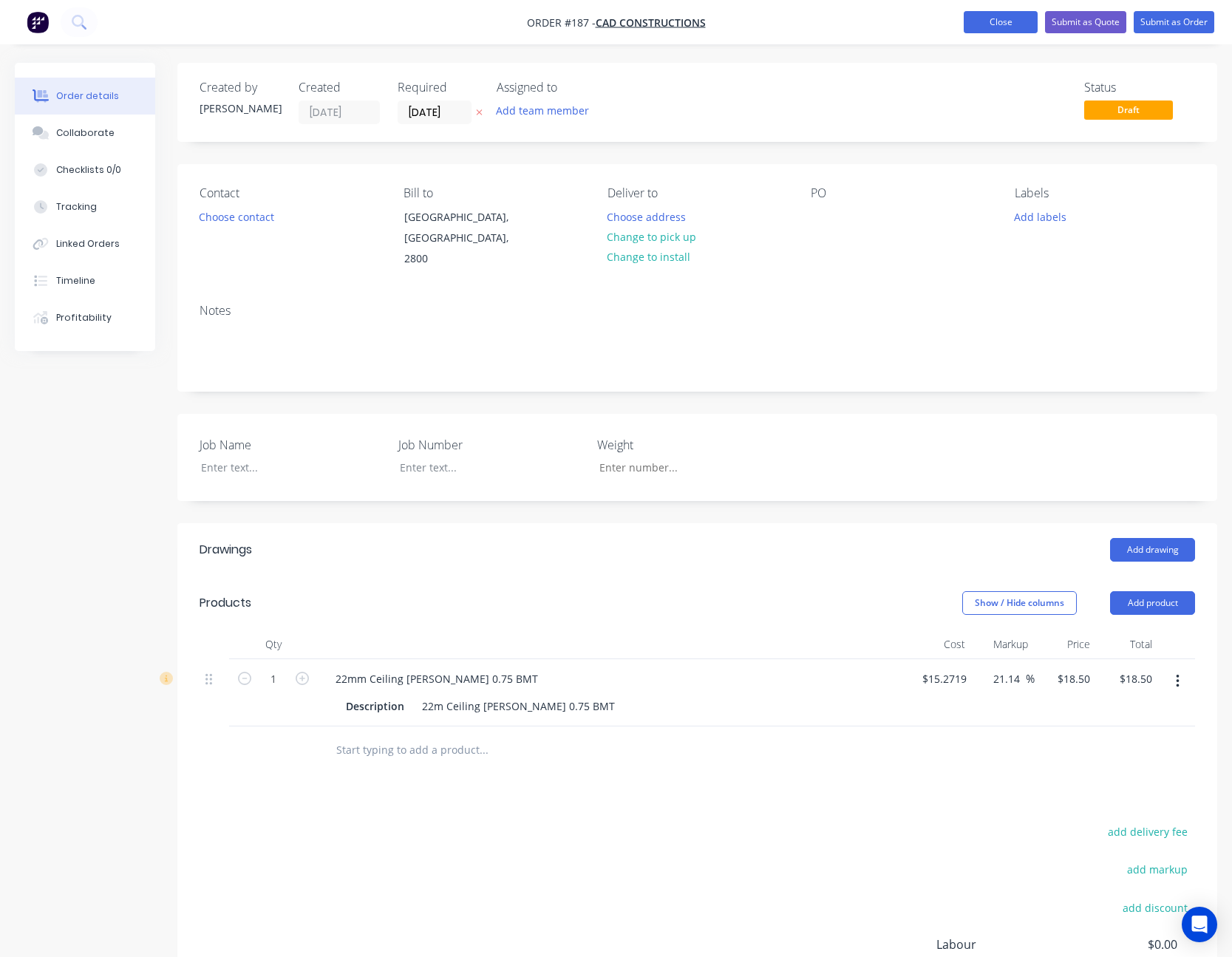
click at [1005, 22] on button "Close" at bounding box center [1000, 22] width 74 height 22
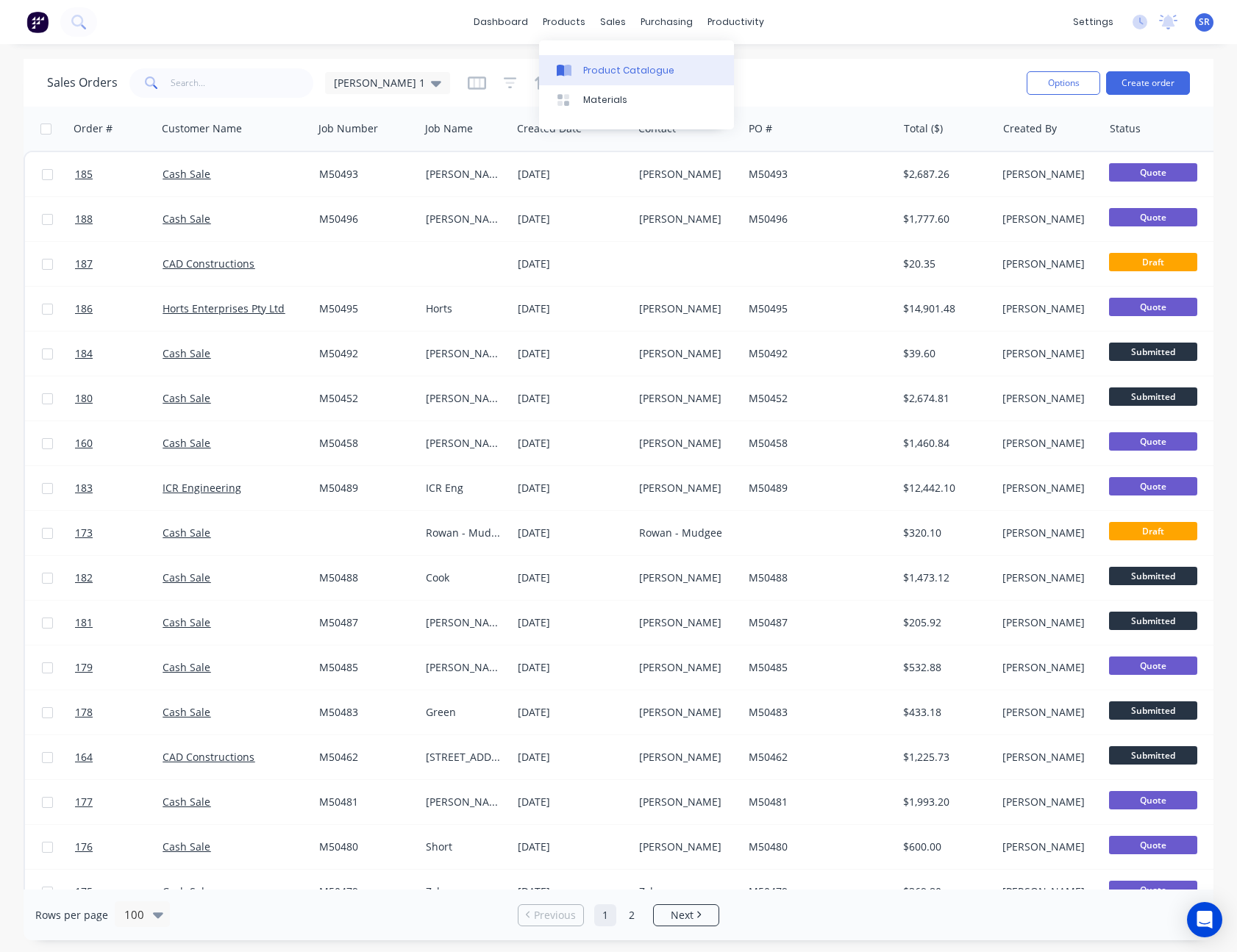
click at [601, 68] on div "Product Catalogue" at bounding box center [629, 70] width 91 height 14
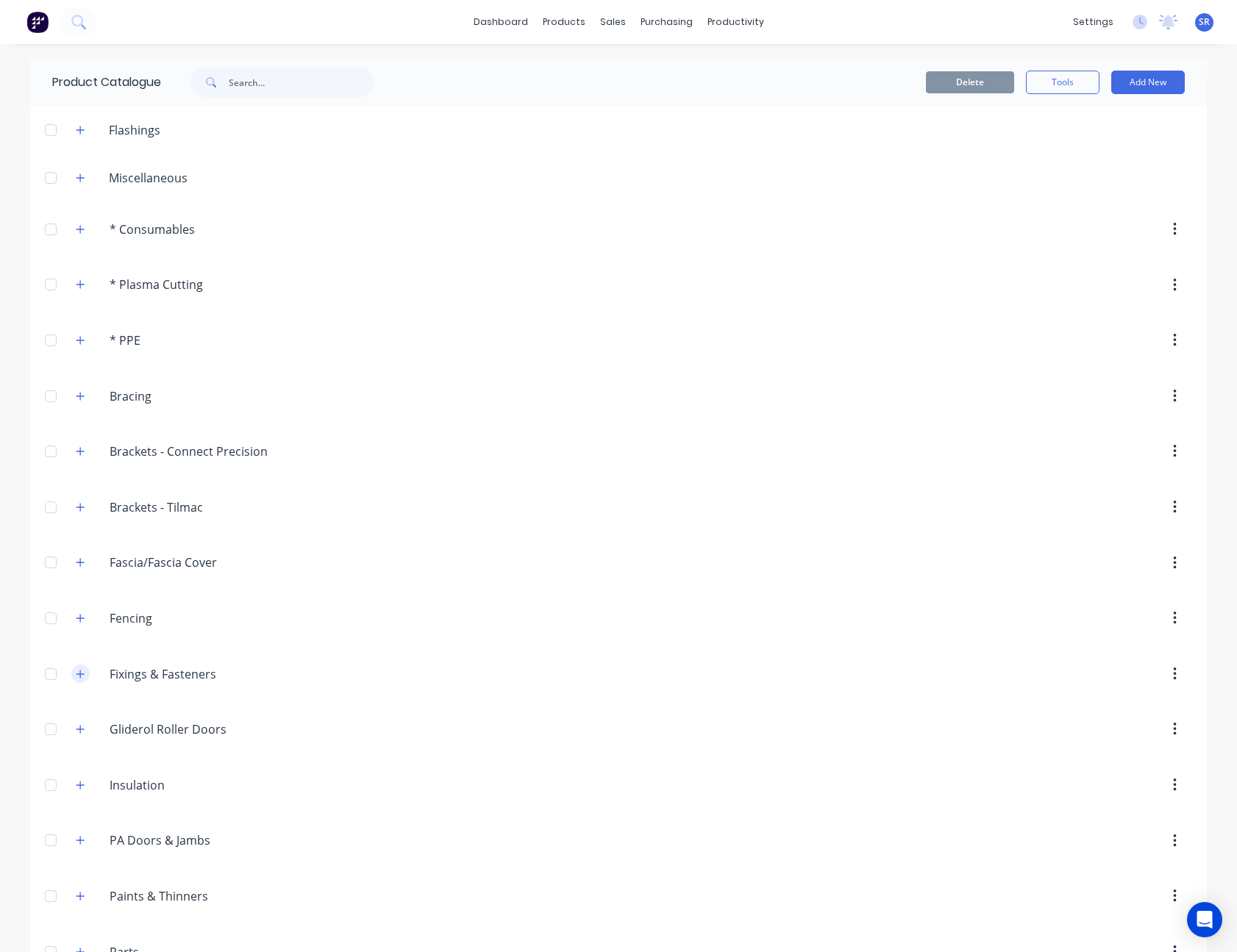
click at [79, 675] on icon "button" at bounding box center [80, 674] width 9 height 10
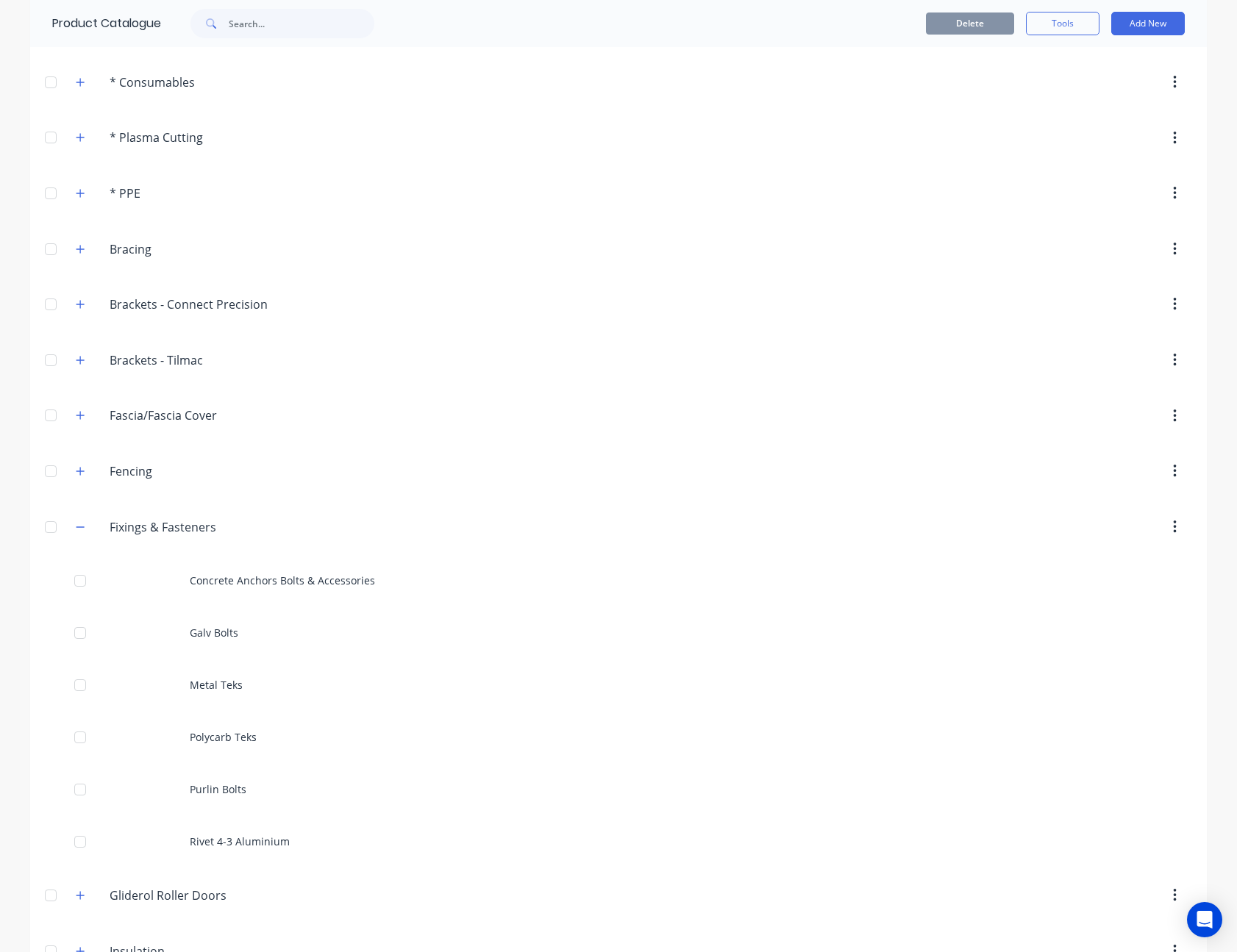
scroll to position [294, 0]
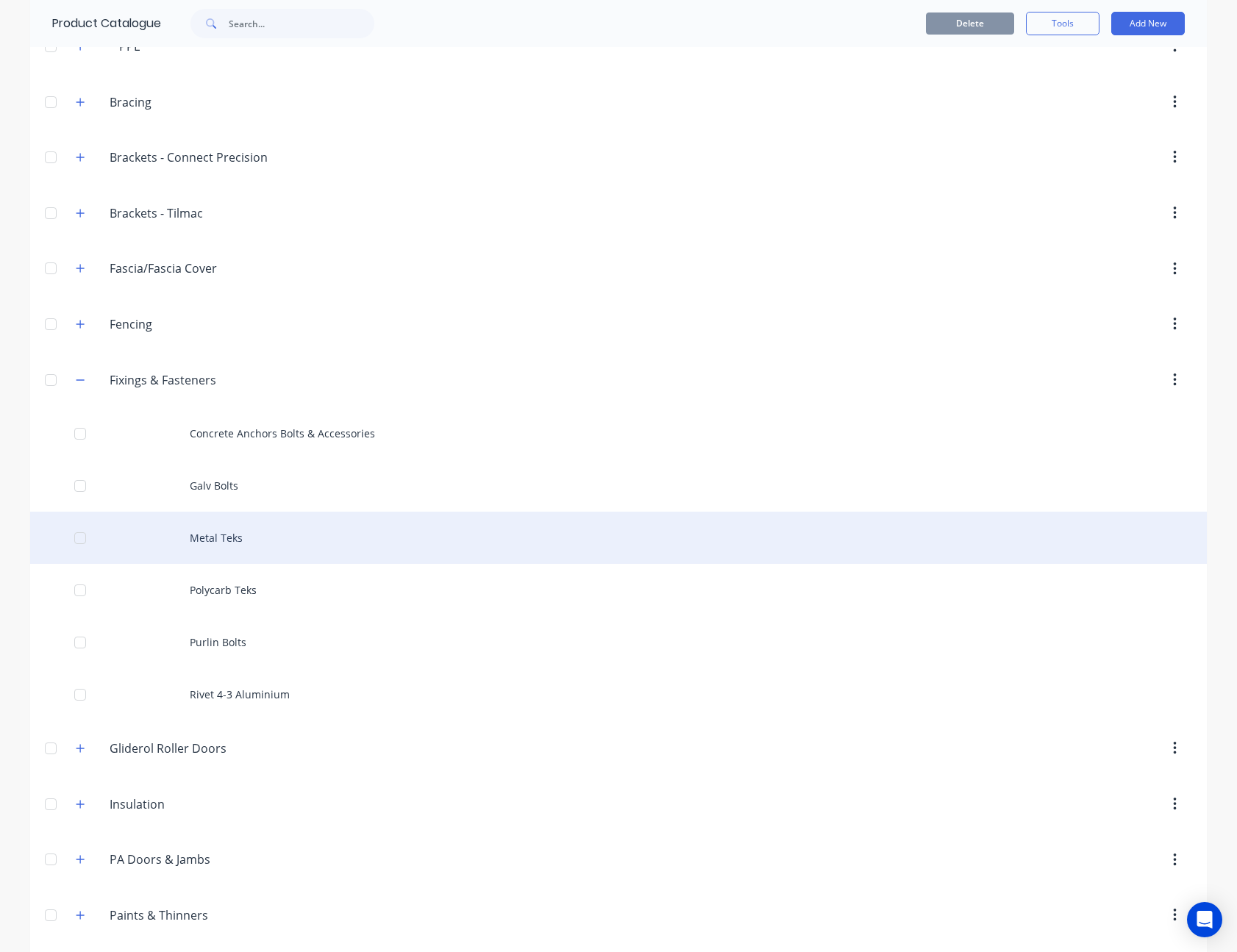
click at [252, 534] on div "Metal Teks" at bounding box center [618, 537] width 1177 height 52
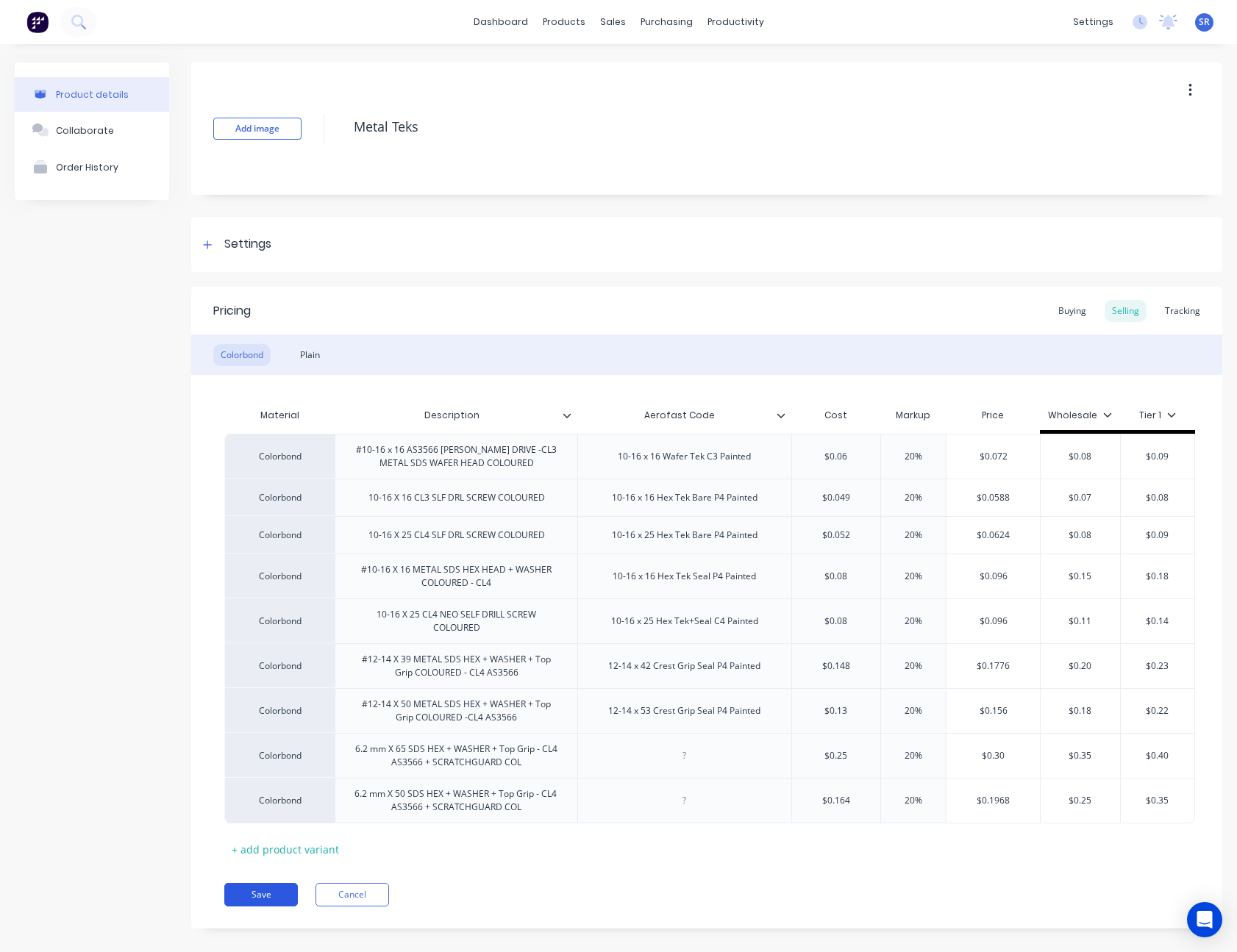
click at [267, 893] on button "Save" at bounding box center [261, 895] width 74 height 24
type textarea "x"
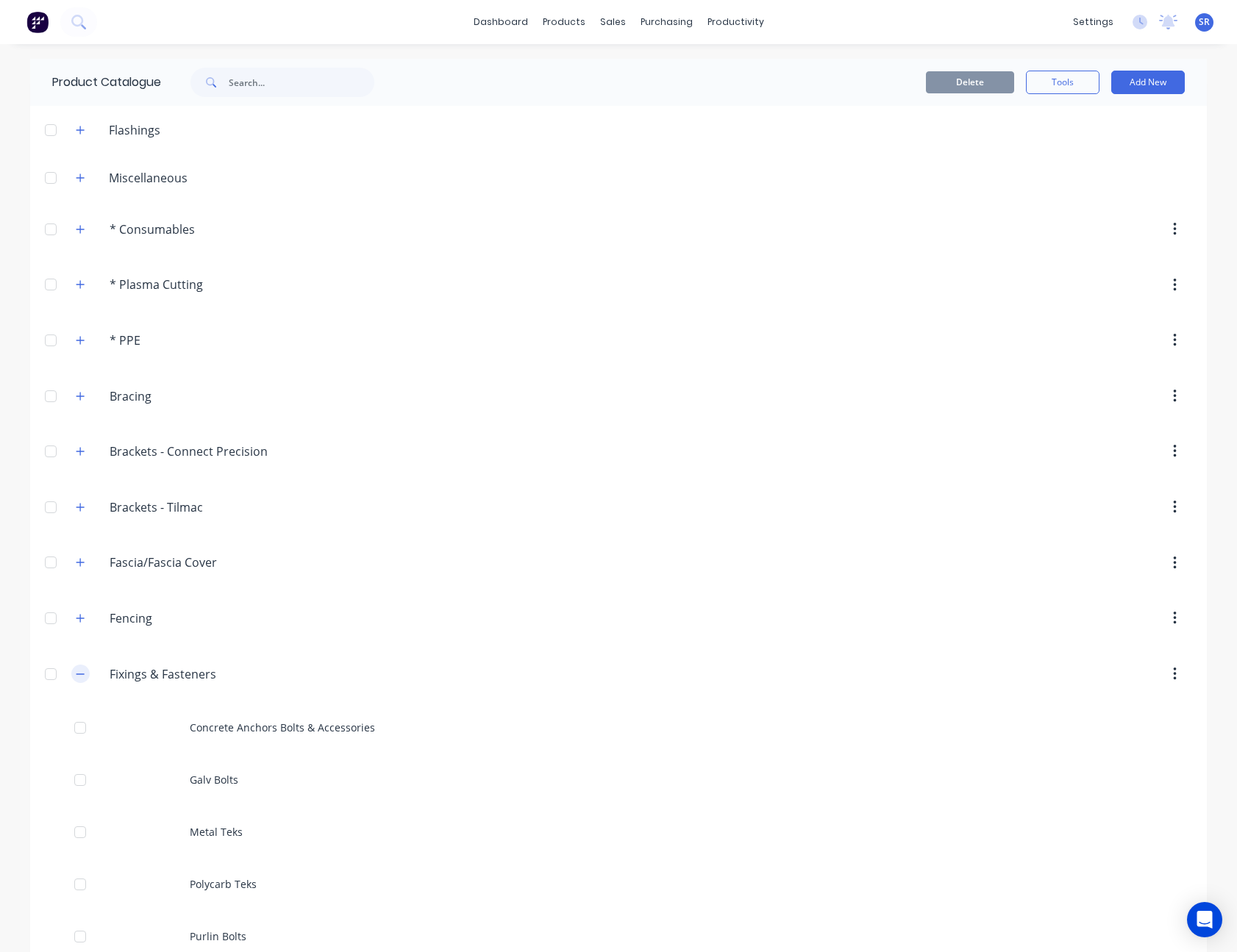
click at [79, 675] on icon "button" at bounding box center [80, 674] width 9 height 10
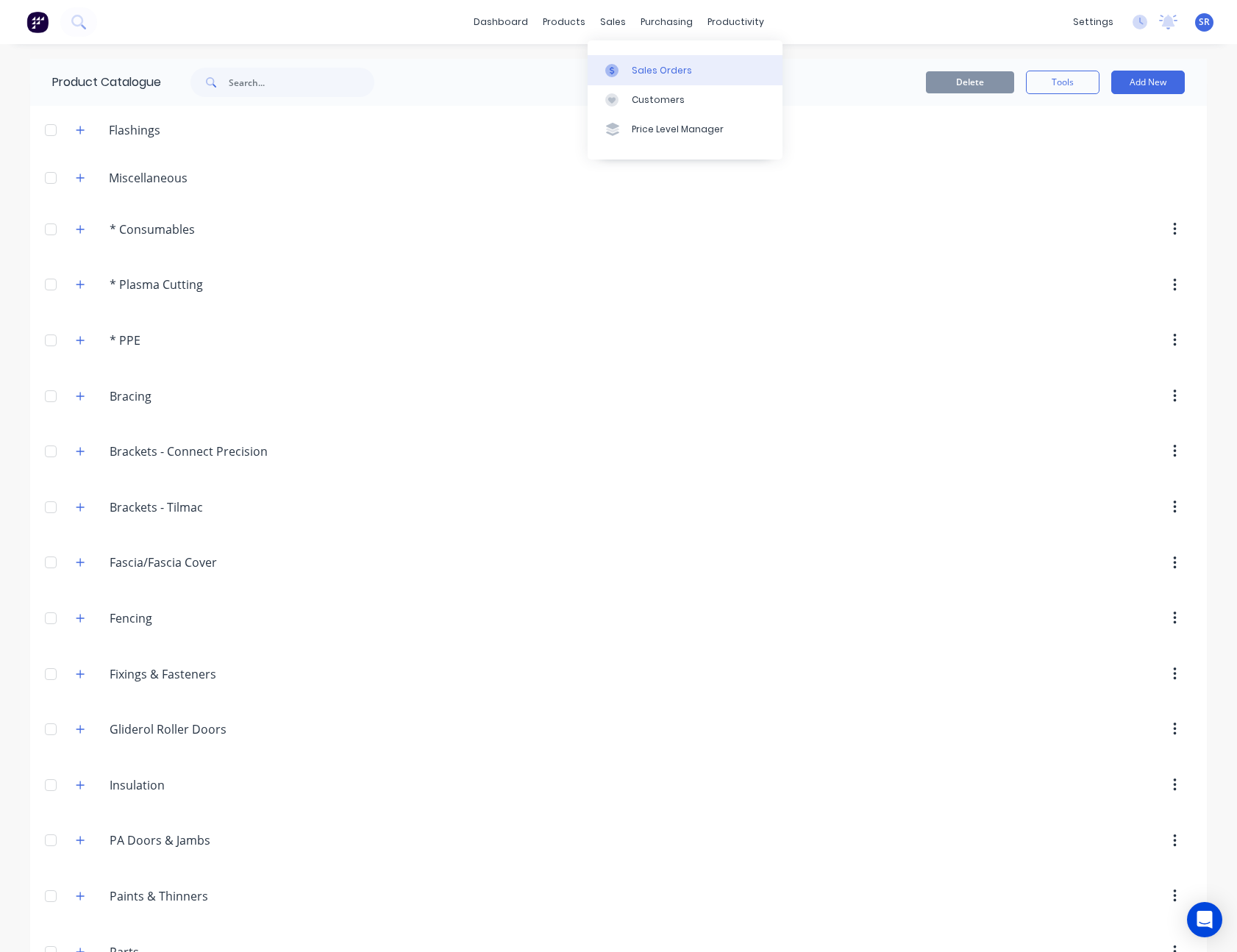
click at [634, 58] on link "Sales Orders" at bounding box center [685, 69] width 195 height 29
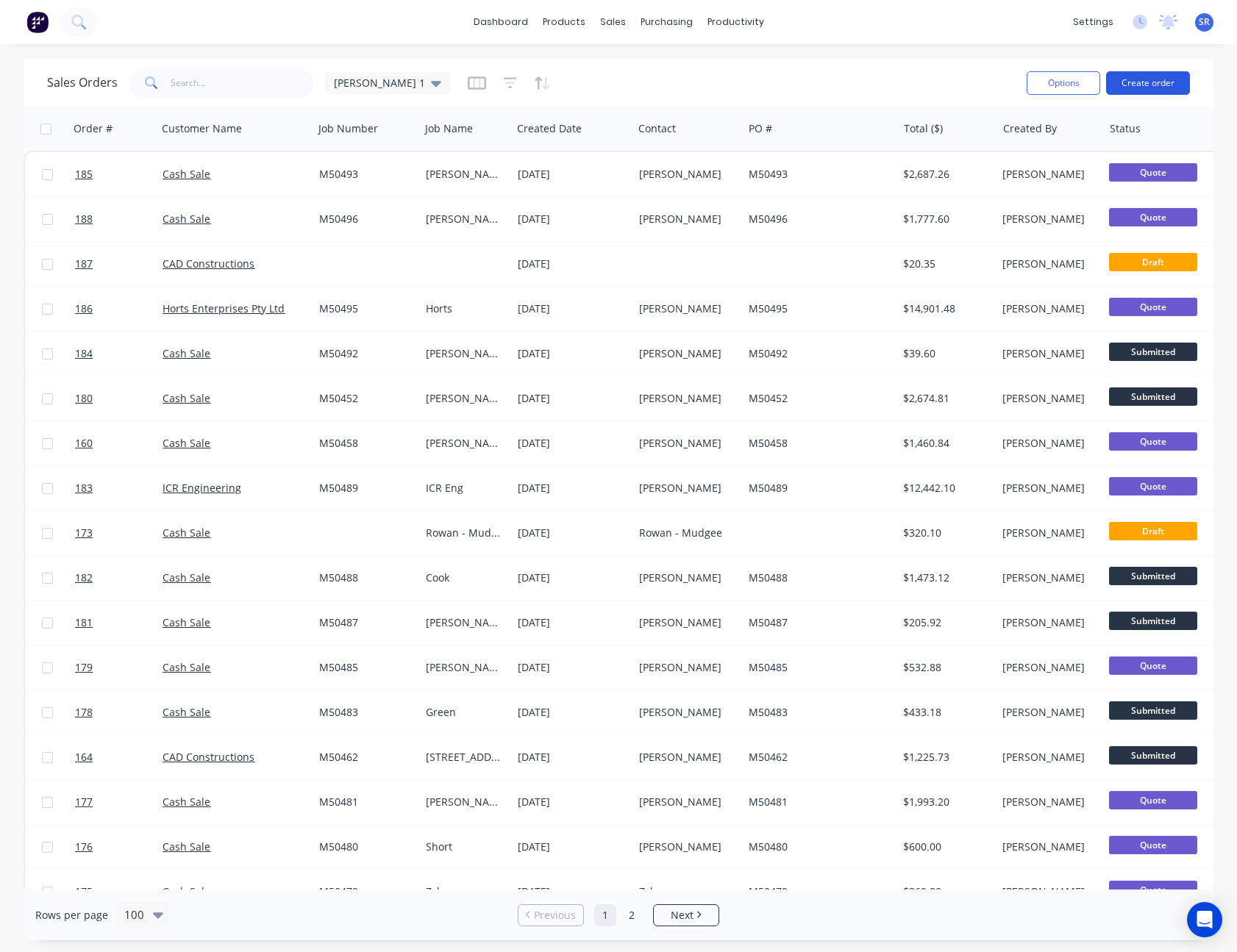
click at [1163, 81] on button "Create order" at bounding box center [1148, 83] width 84 height 24
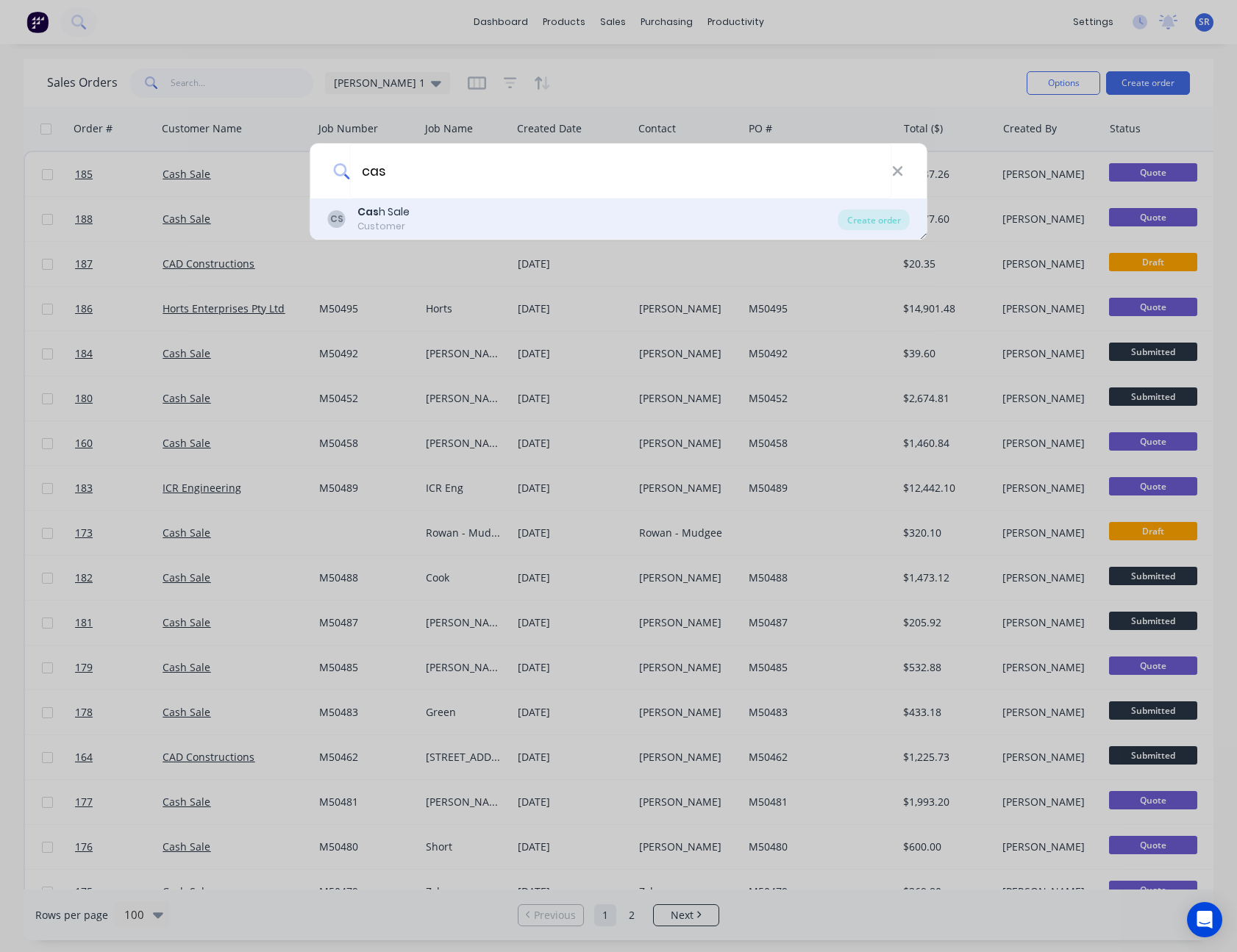
type input "cas"
click at [451, 212] on div "CS Cas h Sale Customer" at bounding box center [583, 218] width 510 height 28
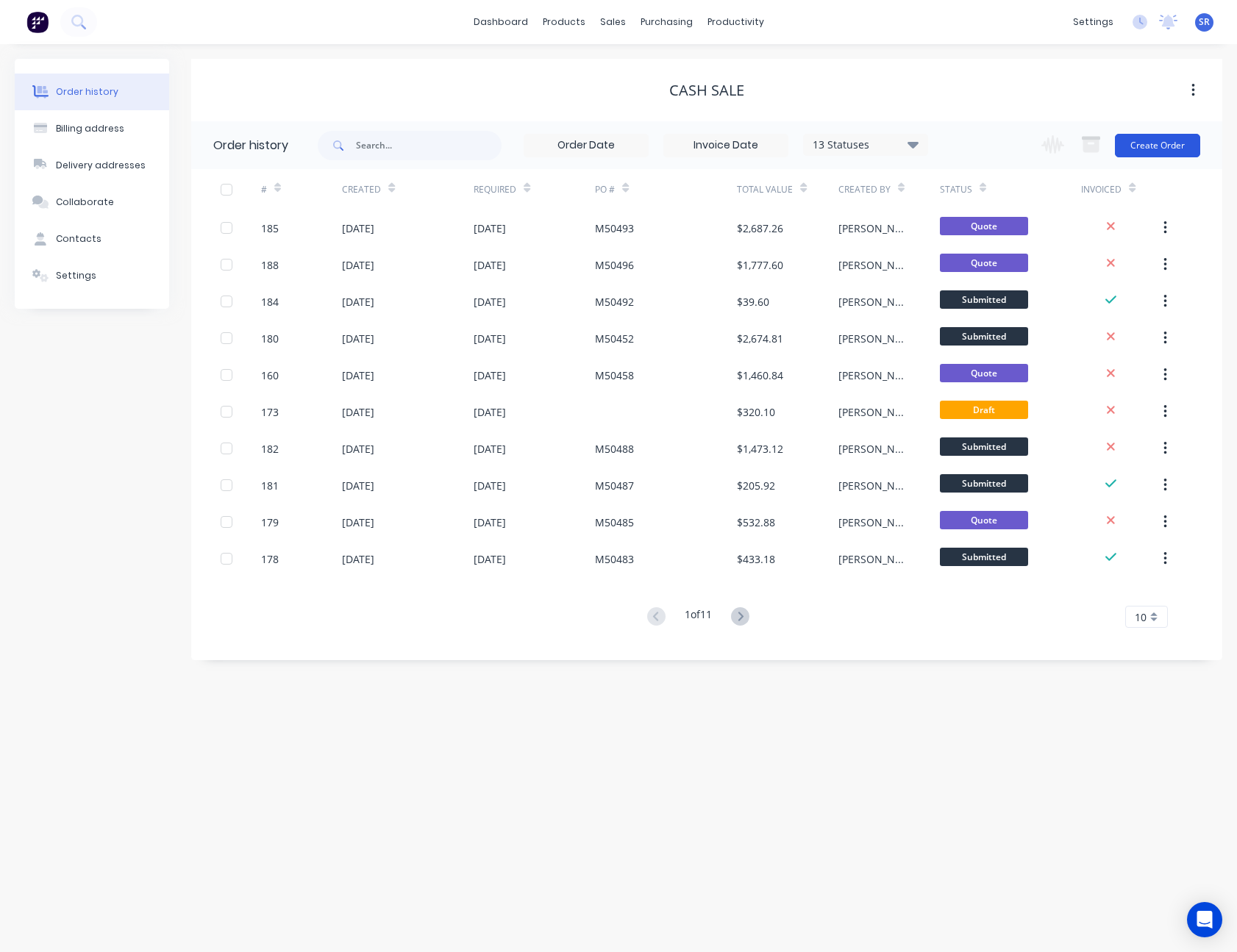
click at [1164, 143] on button "Create Order" at bounding box center [1158, 146] width 86 height 24
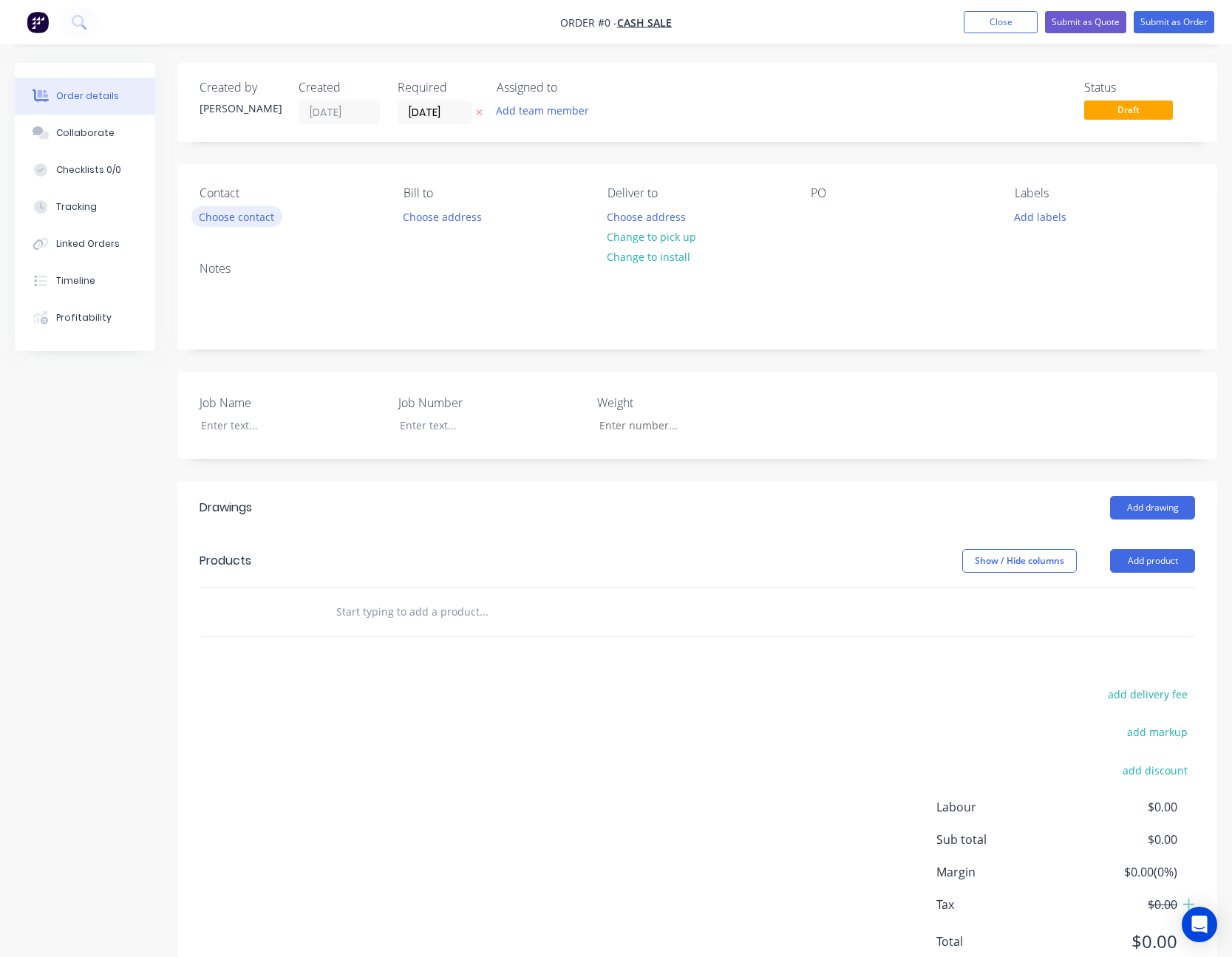
click at [249, 215] on button "Choose contact" at bounding box center [236, 216] width 91 height 20
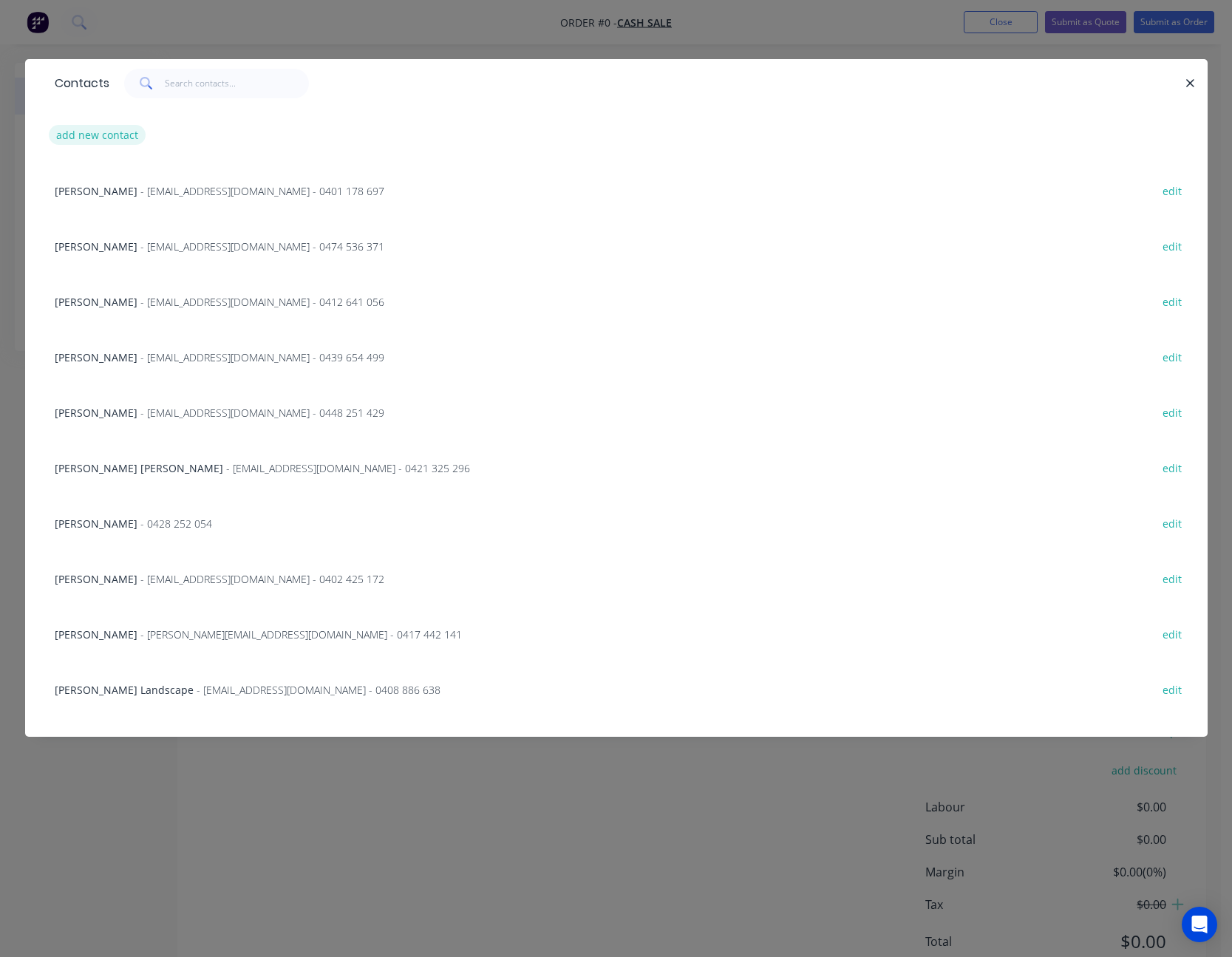
click at [109, 137] on button "add new contact" at bounding box center [97, 135] width 97 height 20
select select "AU"
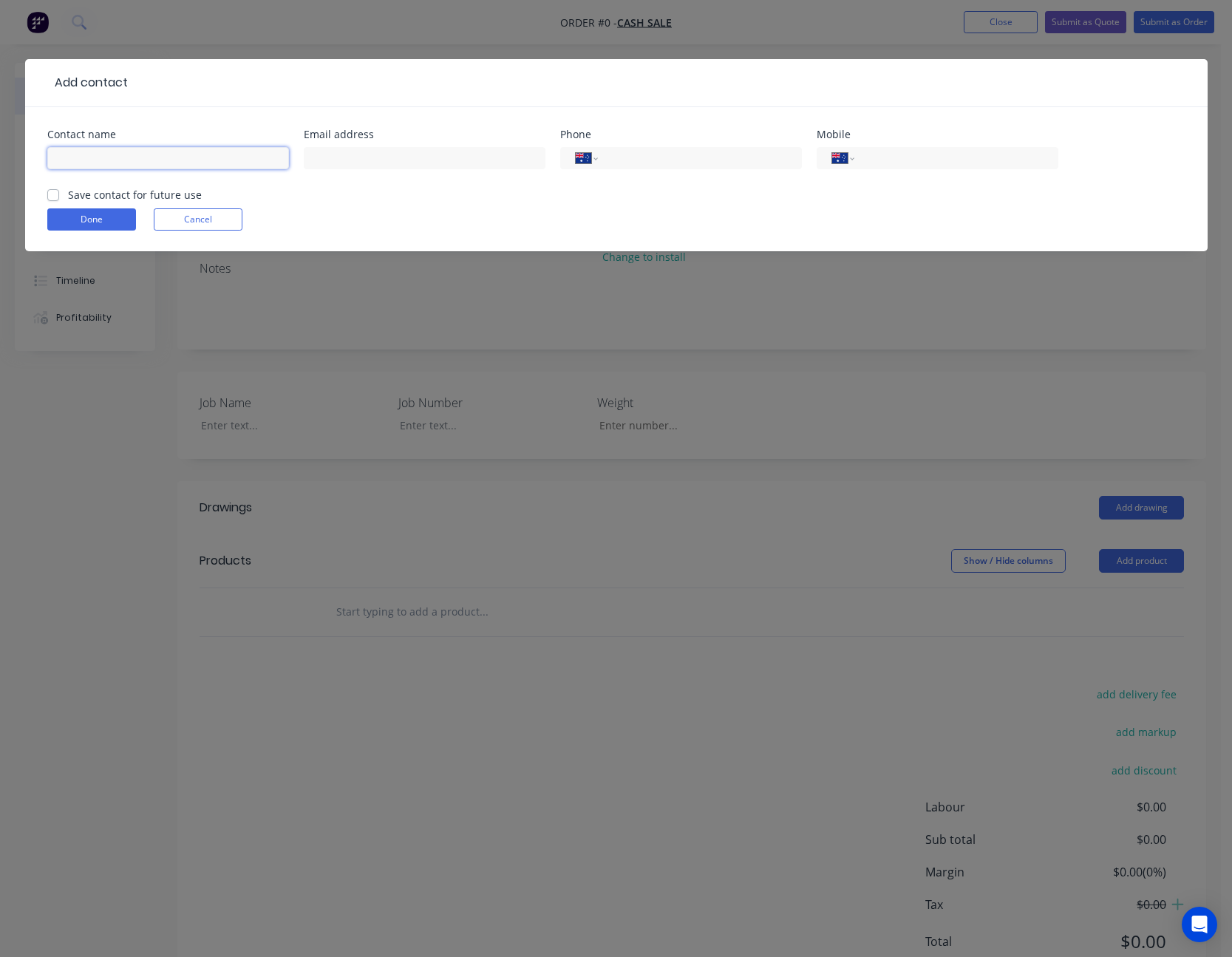
click at [176, 153] on input "text" at bounding box center [169, 158] width 242 height 22
type input "[PERSON_NAME]"
click at [394, 151] on input "text" at bounding box center [424, 158] width 242 height 22
type input "lv.construction1@outlook.com"
type input "0427 074 570"
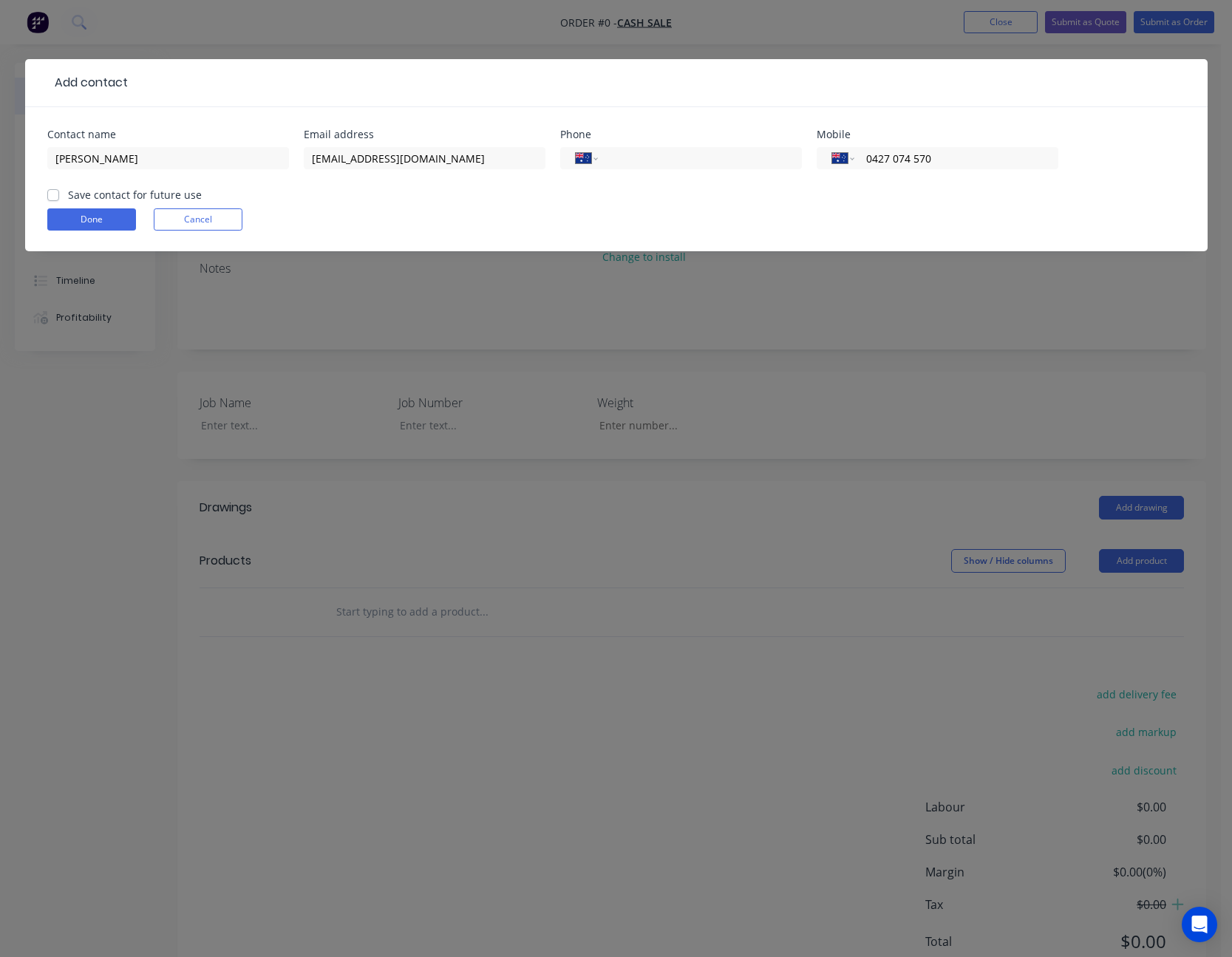
click at [68, 196] on label "Save contact for future use" at bounding box center [135, 194] width 134 height 16
click at [55, 196] on input "Save contact for future use" at bounding box center [53, 193] width 12 height 14
checkbox input "true"
click at [85, 223] on button "Done" at bounding box center [92, 219] width 89 height 22
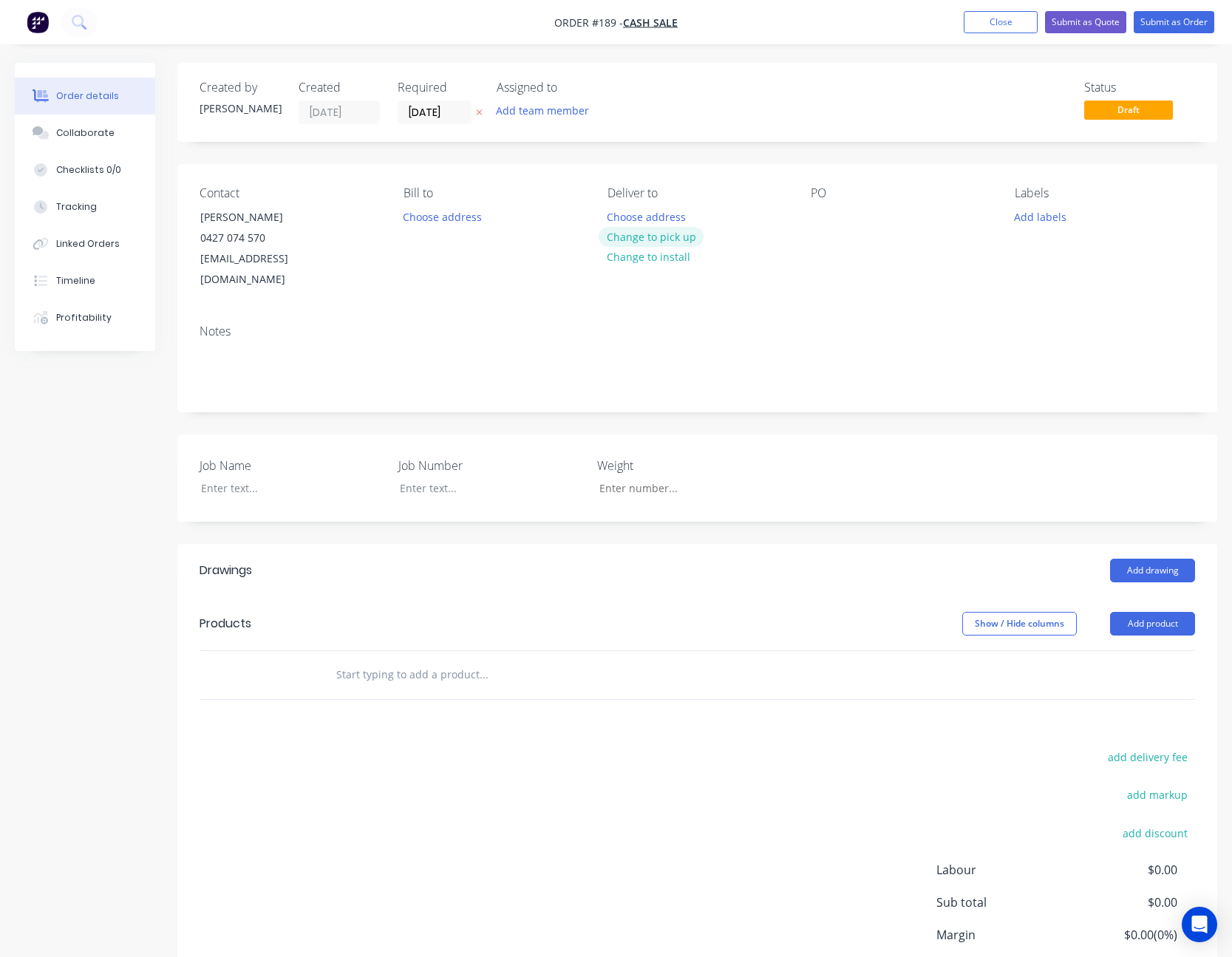
click at [664, 234] on button "Change to pick up" at bounding box center [651, 236] width 104 height 20
click at [1160, 611] on button "Add product" at bounding box center [1152, 623] width 85 height 24
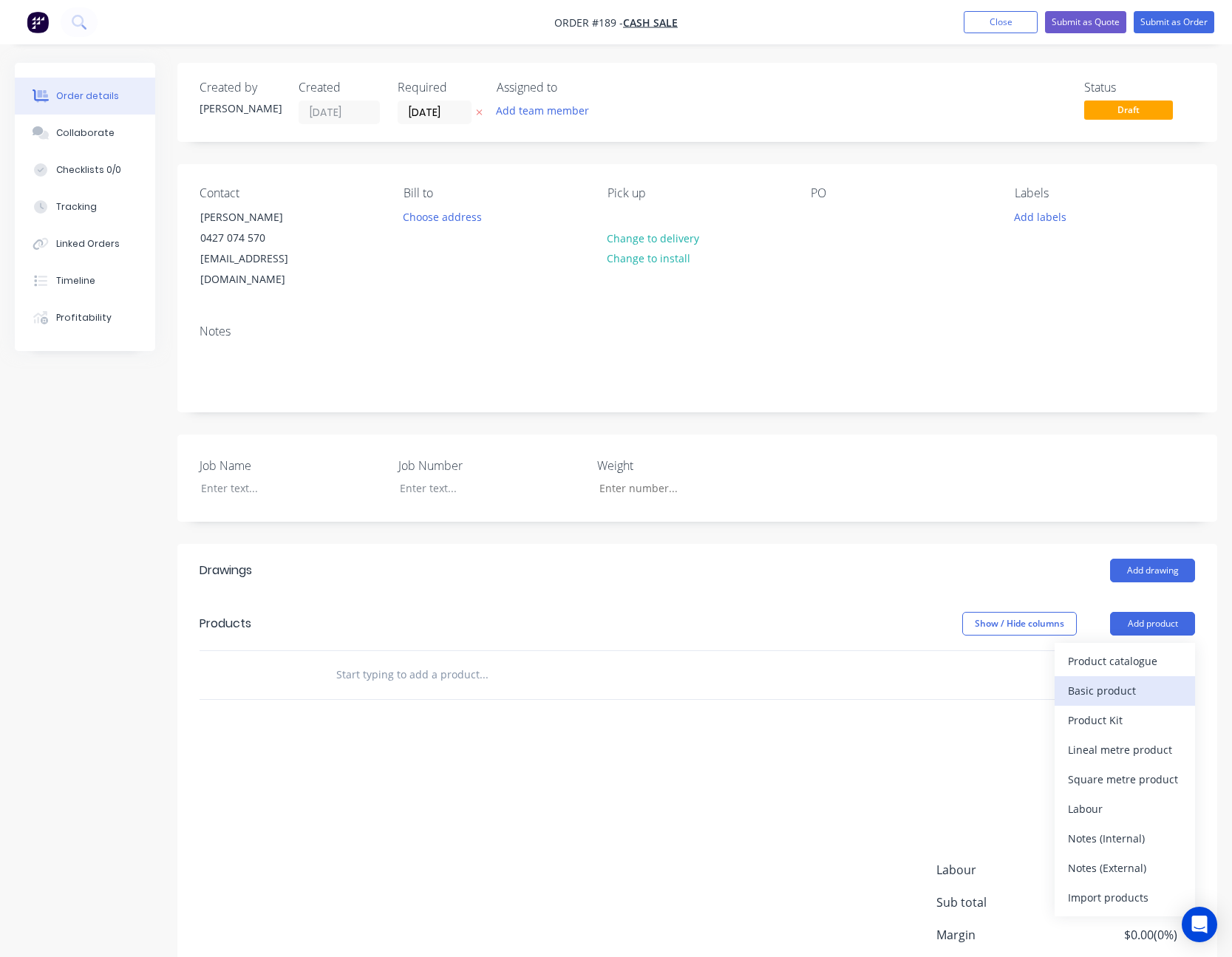
click at [1139, 680] on div "Basic product" at bounding box center [1125, 690] width 114 height 21
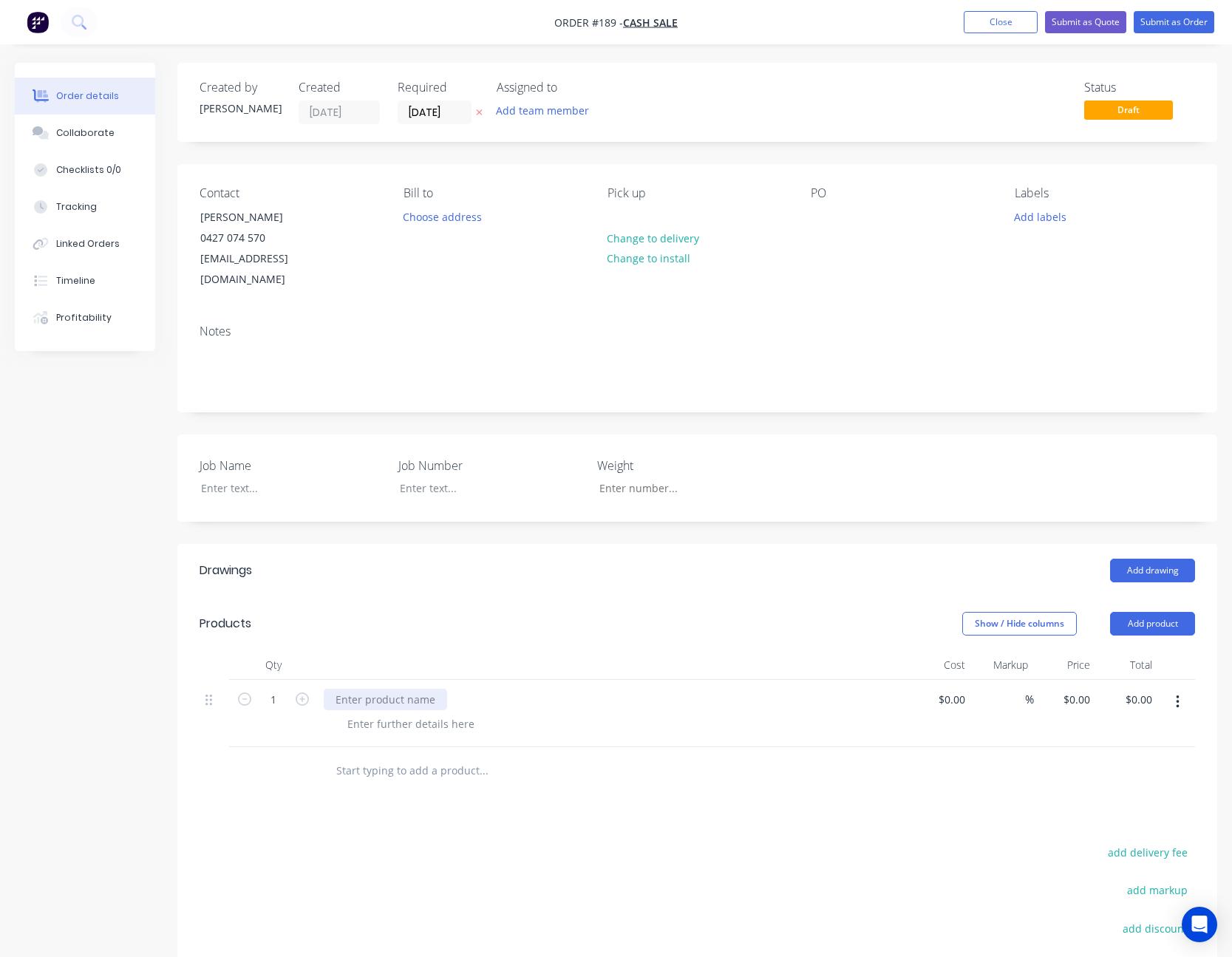
click at [344, 688] on div at bounding box center [385, 698] width 124 height 21
click at [945, 682] on div "$0.00" at bounding box center [940, 713] width 62 height 67
type input "$87.50"
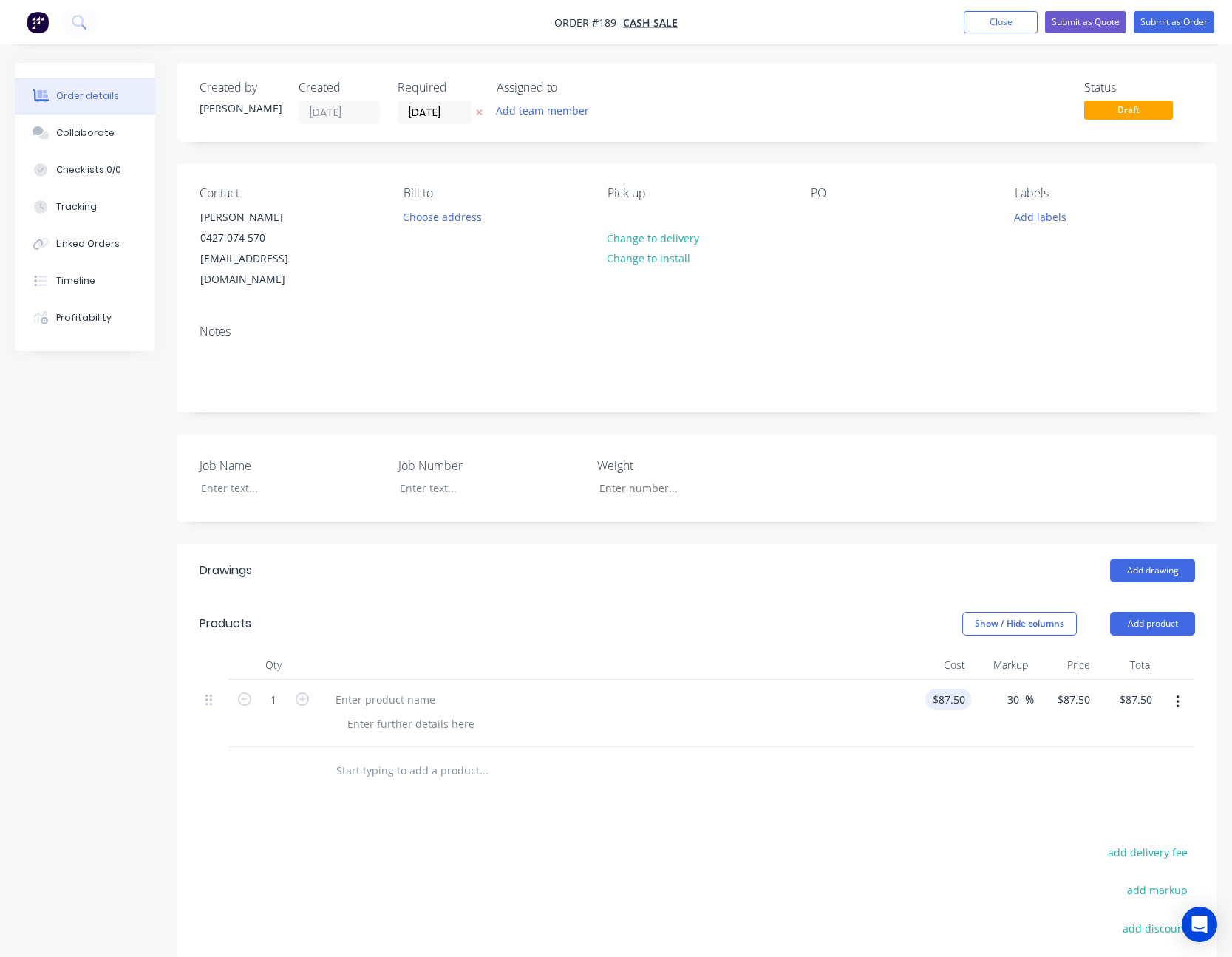
type input "30"
type input "113.75"
type input "$113.75"
type input "115"
type input "31.43"
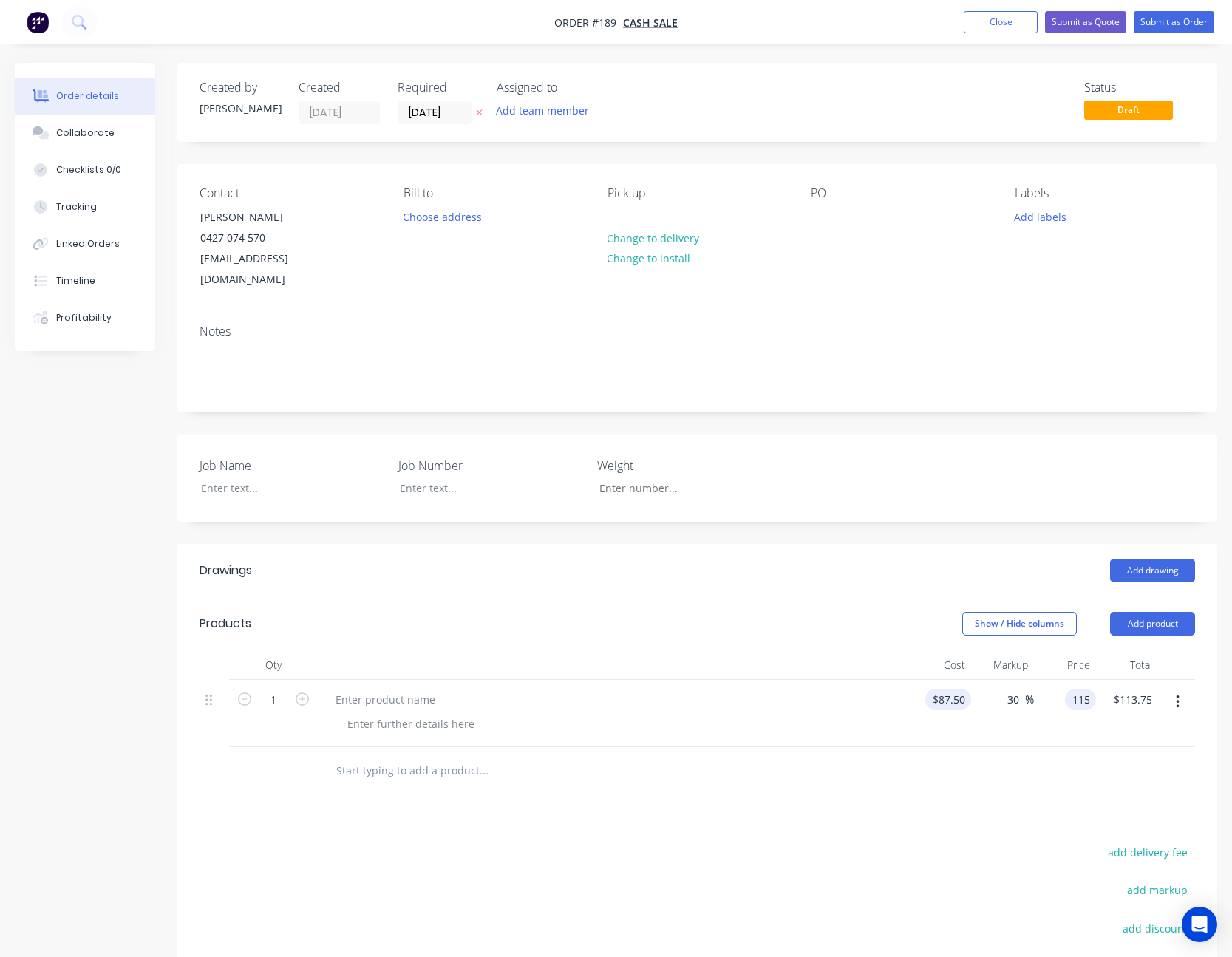
type input "$115.00"
click at [353, 688] on div at bounding box center [385, 698] width 124 height 21
click at [406, 688] on div at bounding box center [385, 698] width 124 height 21
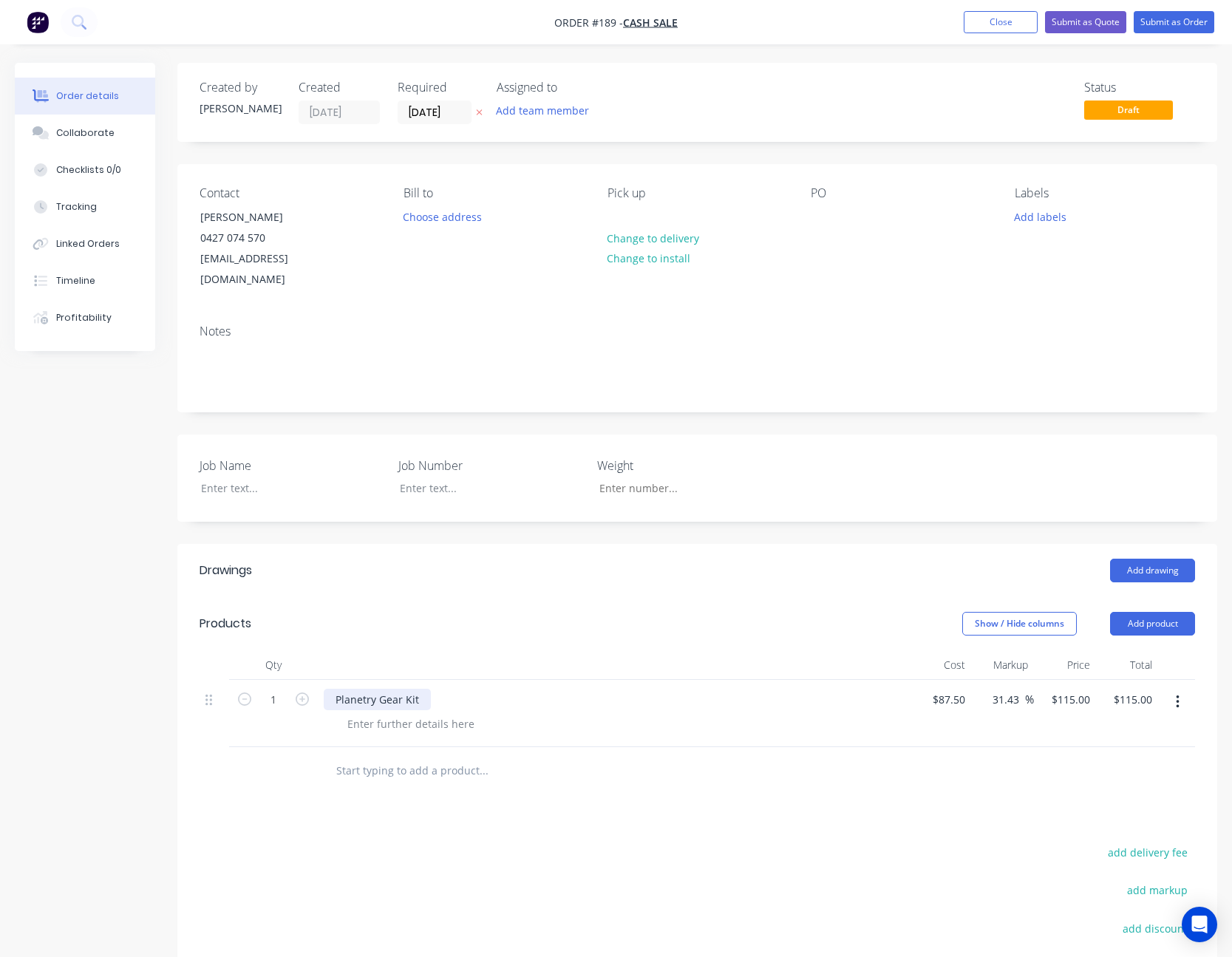
click at [400, 688] on div "Planetry Gear Kit" at bounding box center [377, 698] width 107 height 21
type input "$87.50"
click at [809, 789] on div "Drawings Add drawing Products Show / Hide columns Add product Qty Cost Markup P…" at bounding box center [697, 846] width 1040 height 606
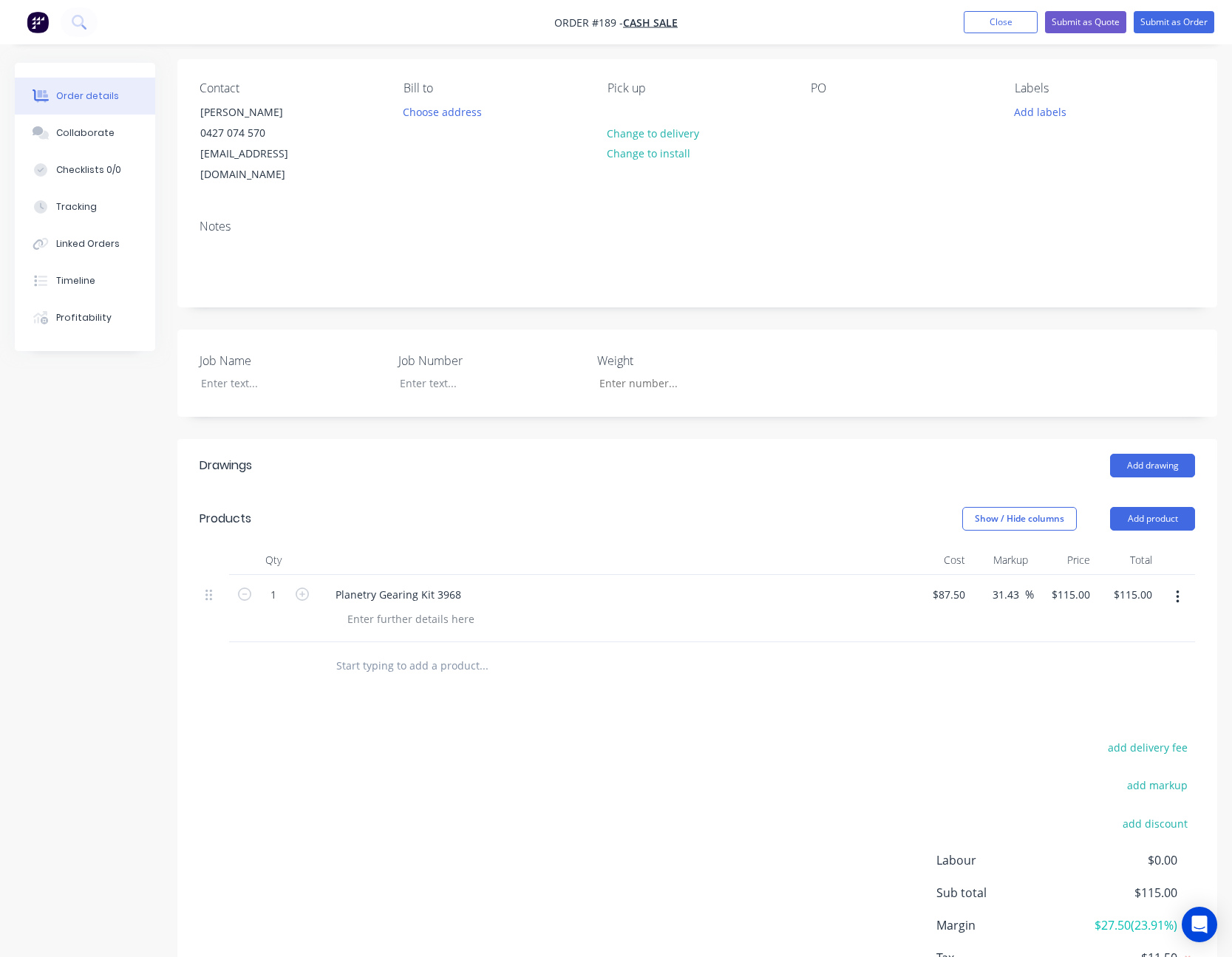
scroll to position [194, 0]
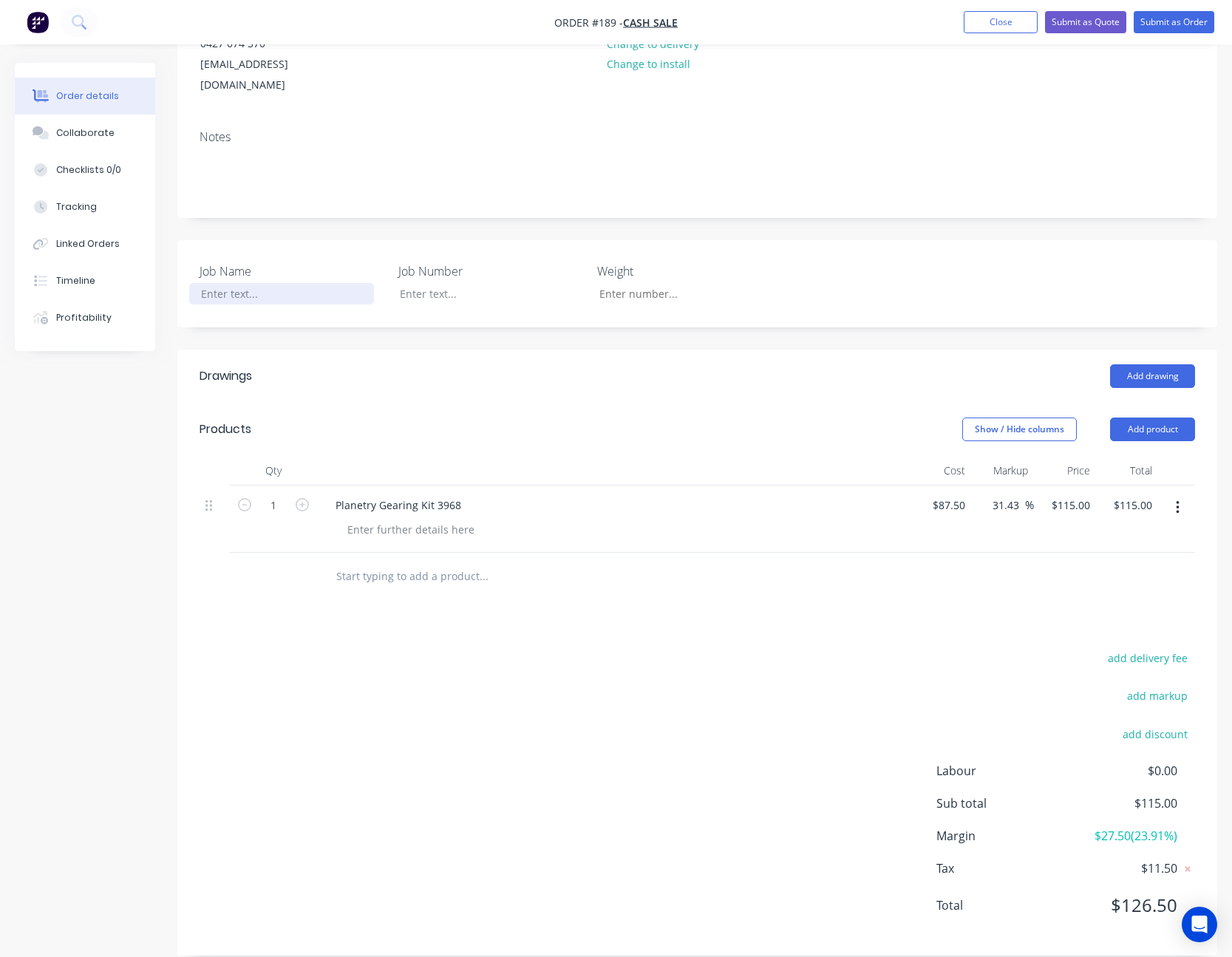
click at [248, 283] on div at bounding box center [281, 293] width 185 height 21
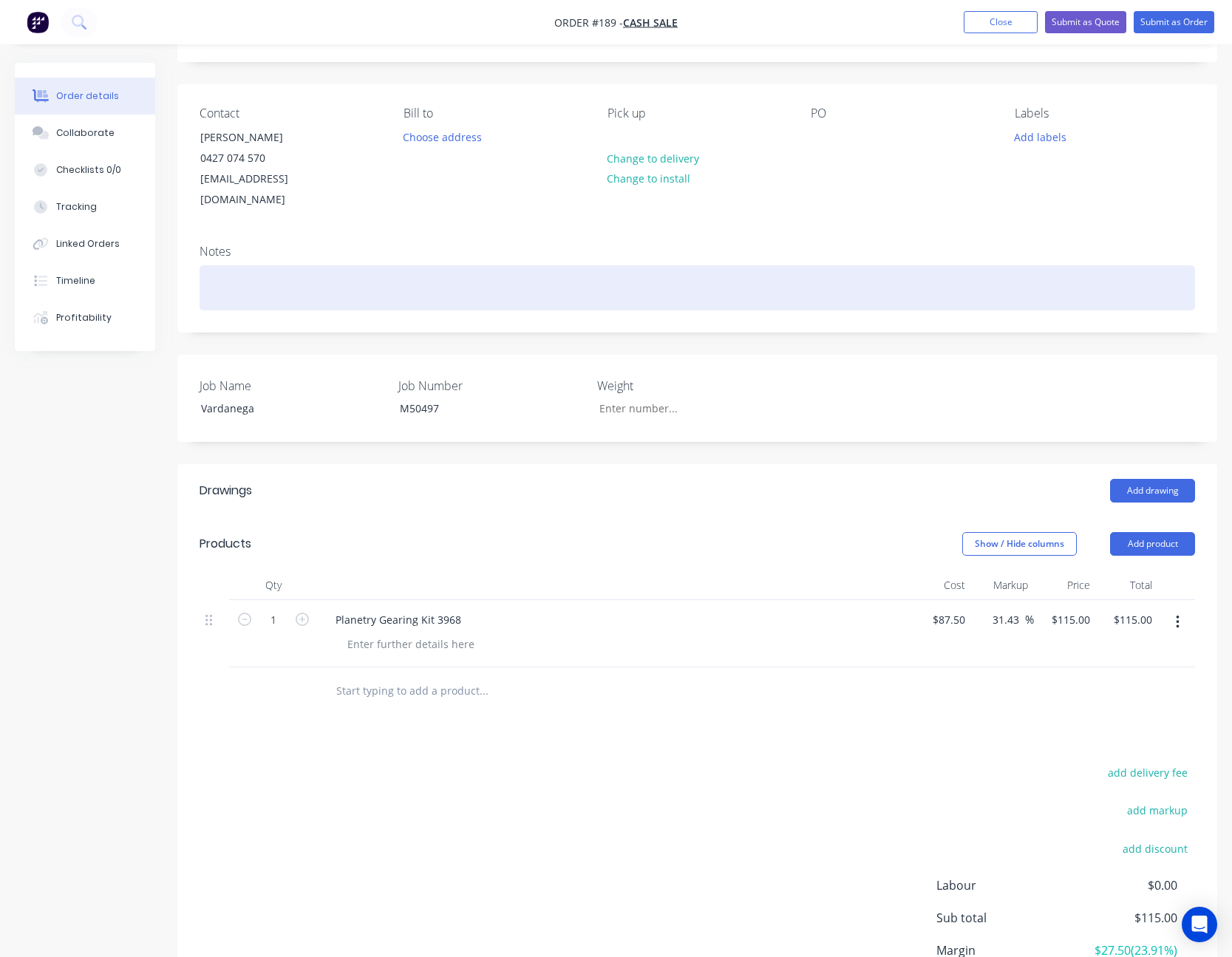
scroll to position [47, 0]
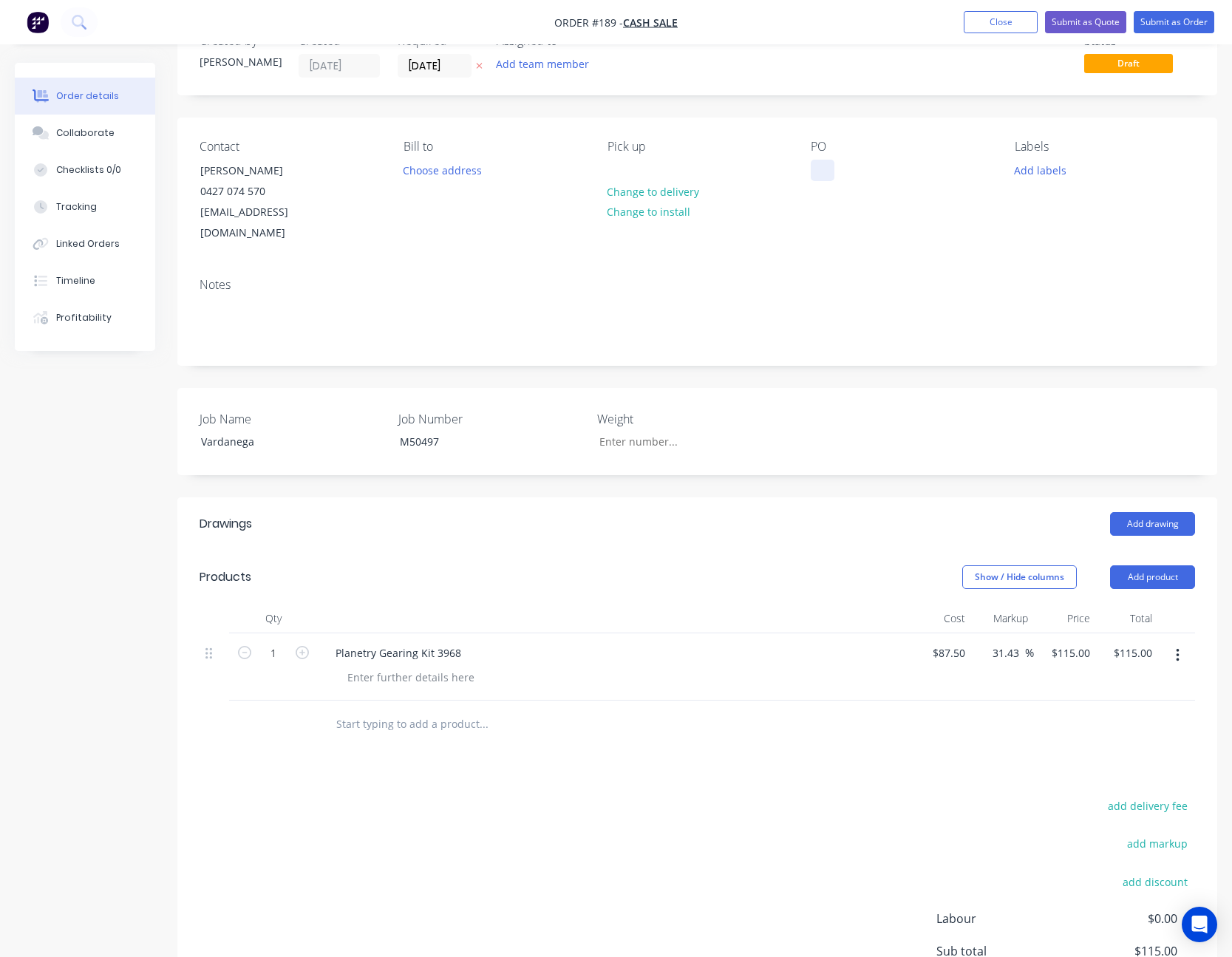
click at [818, 169] on div at bounding box center [822, 170] width 24 height 21
click at [827, 226] on div "Contact Lachie Vardanega 0427 074 570 lv.construction1@outlook.com Bill to Choo…" at bounding box center [697, 192] width 1040 height 148
click at [1096, 21] on button "Submit as Quote" at bounding box center [1085, 22] width 82 height 22
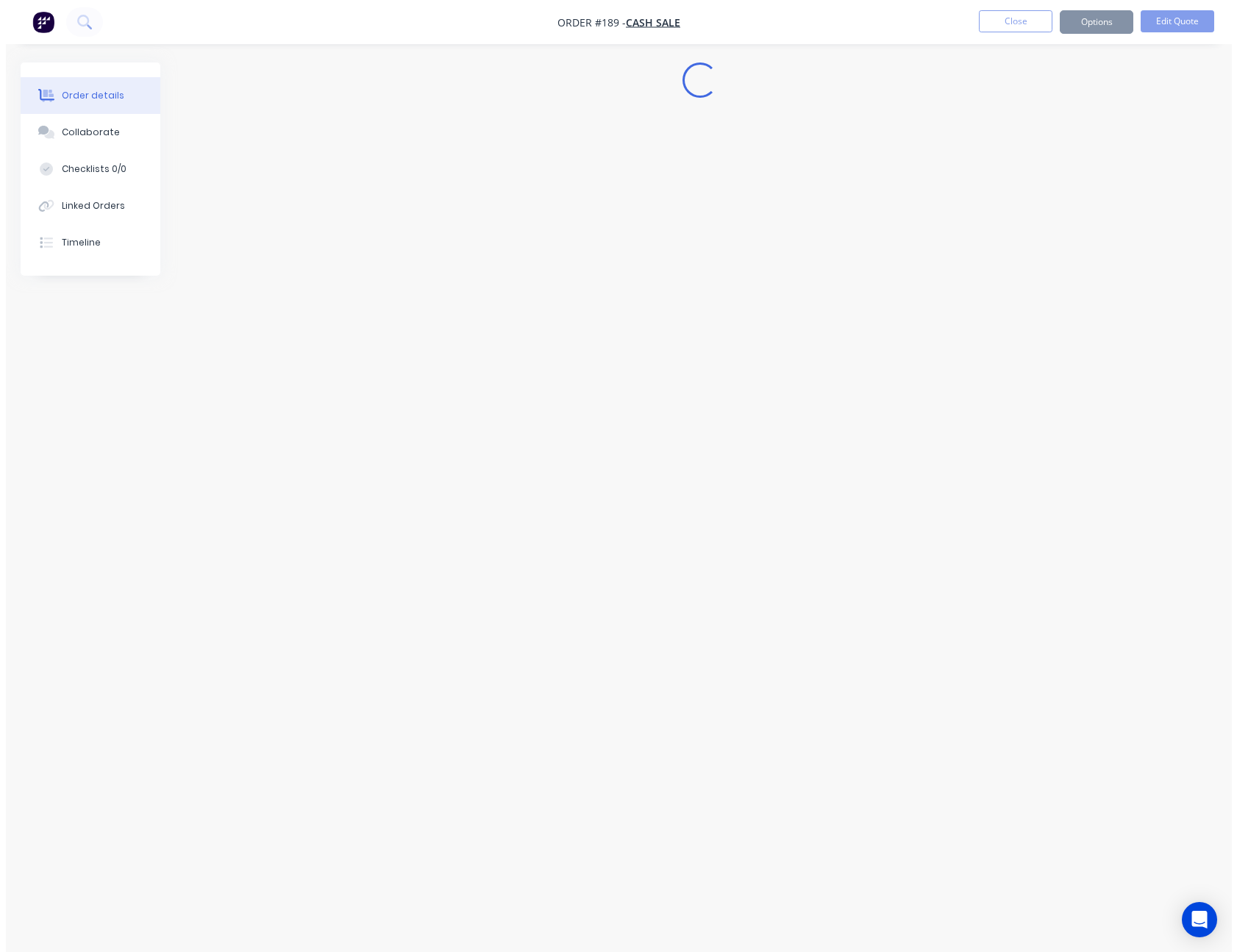
scroll to position [0, 0]
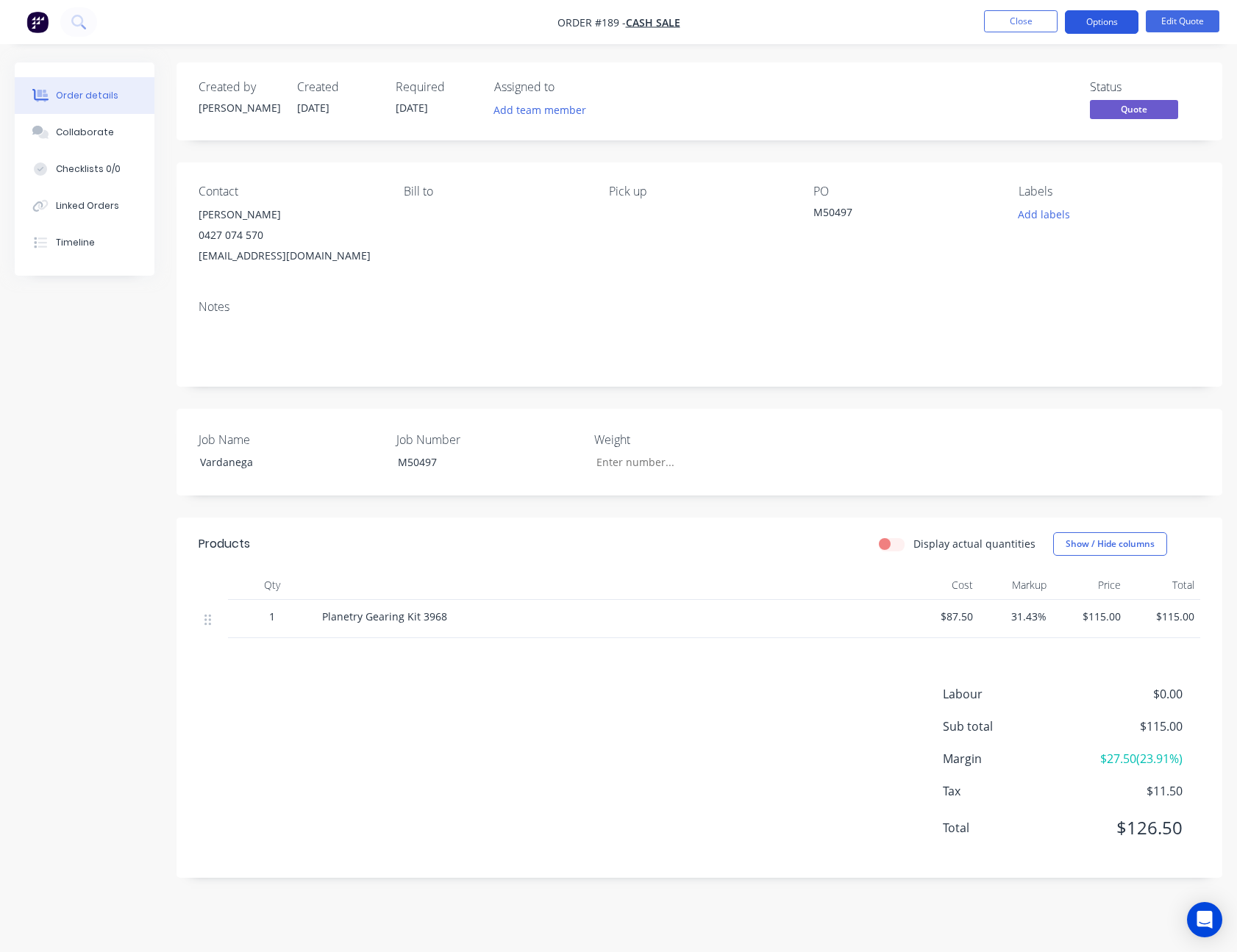
click at [1114, 23] on button "Options" at bounding box center [1101, 22] width 74 height 24
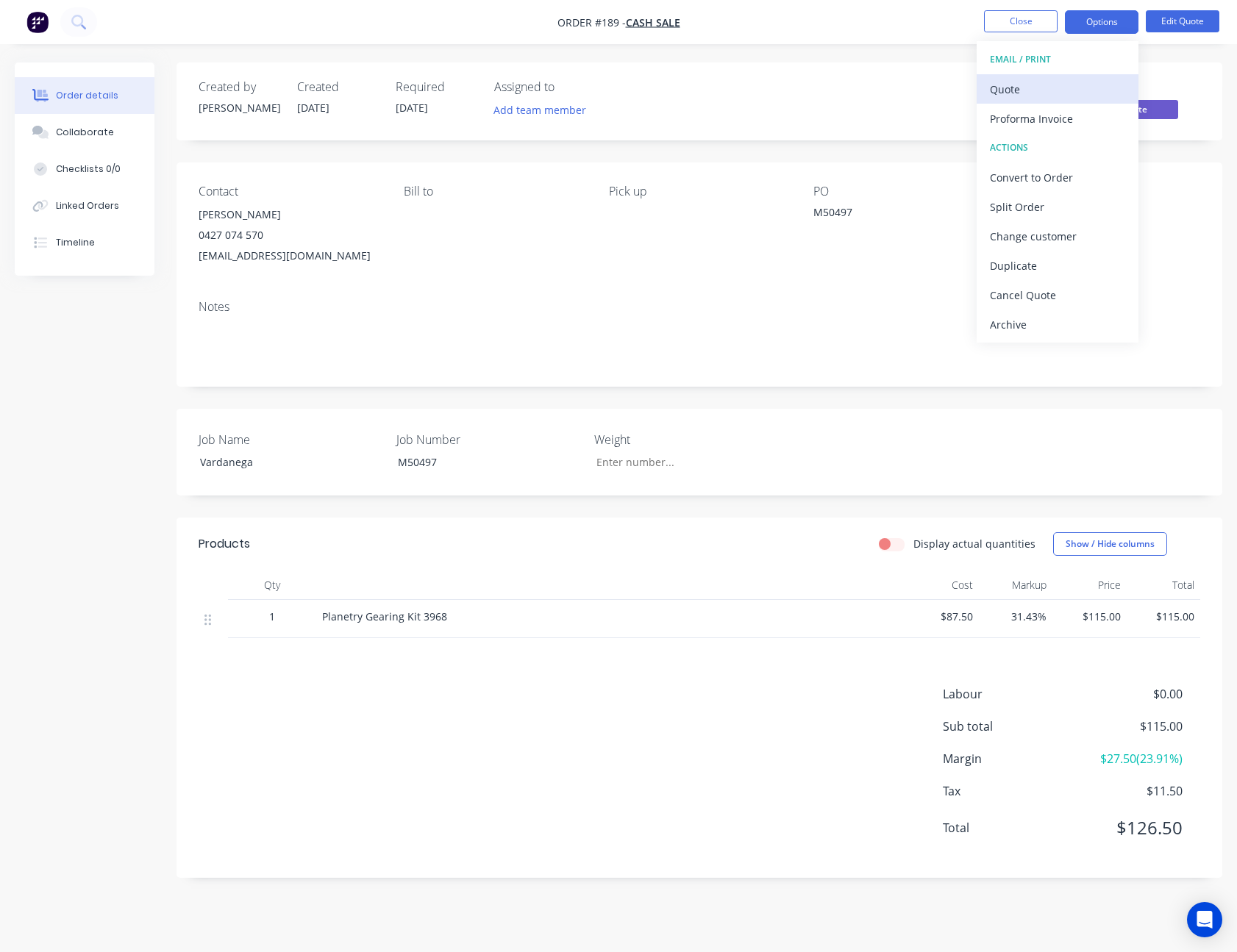
click at [1059, 86] on div "Quote" at bounding box center [1057, 88] width 135 height 21
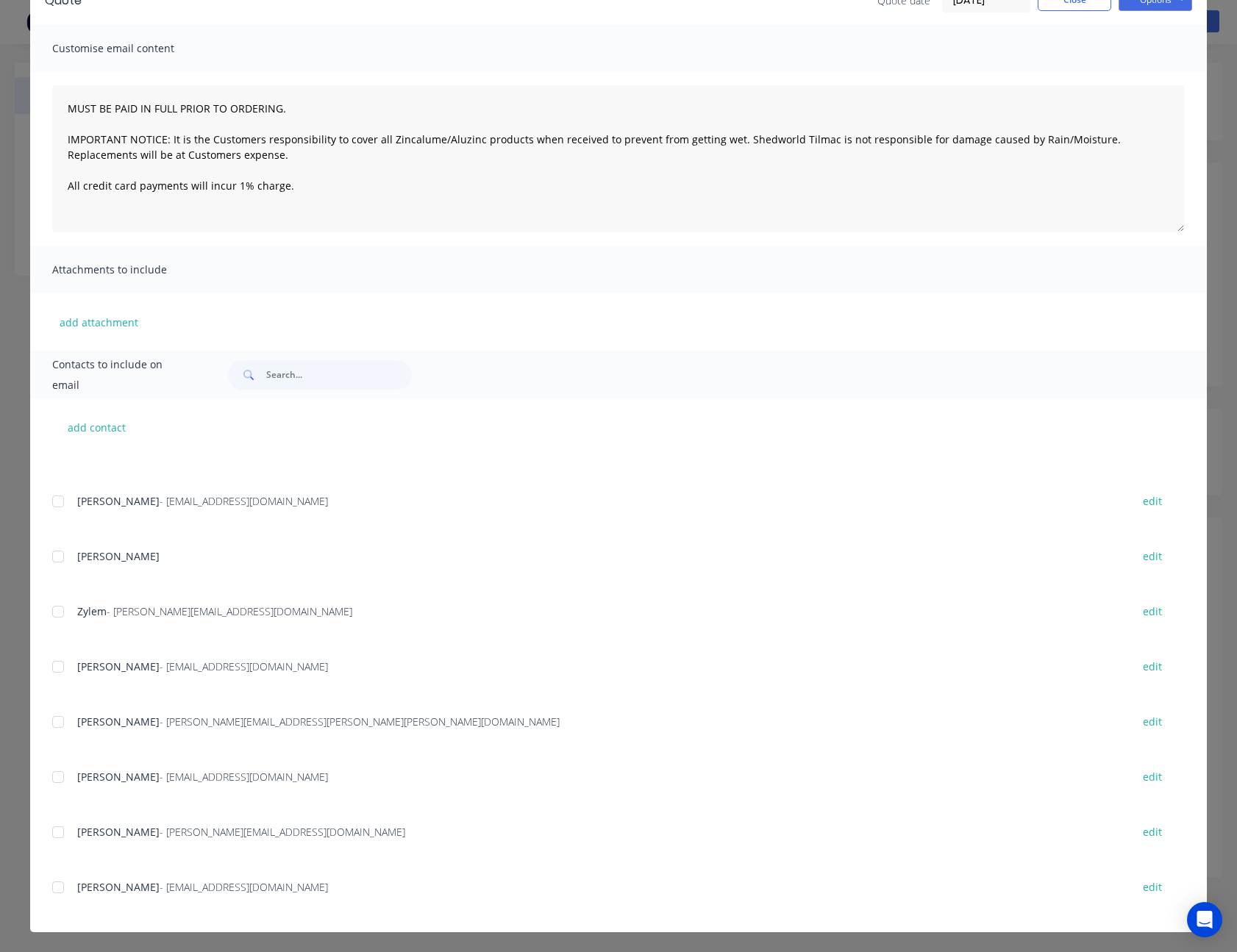
scroll to position [83, 0]
click at [48, 887] on div at bounding box center [58, 886] width 29 height 29
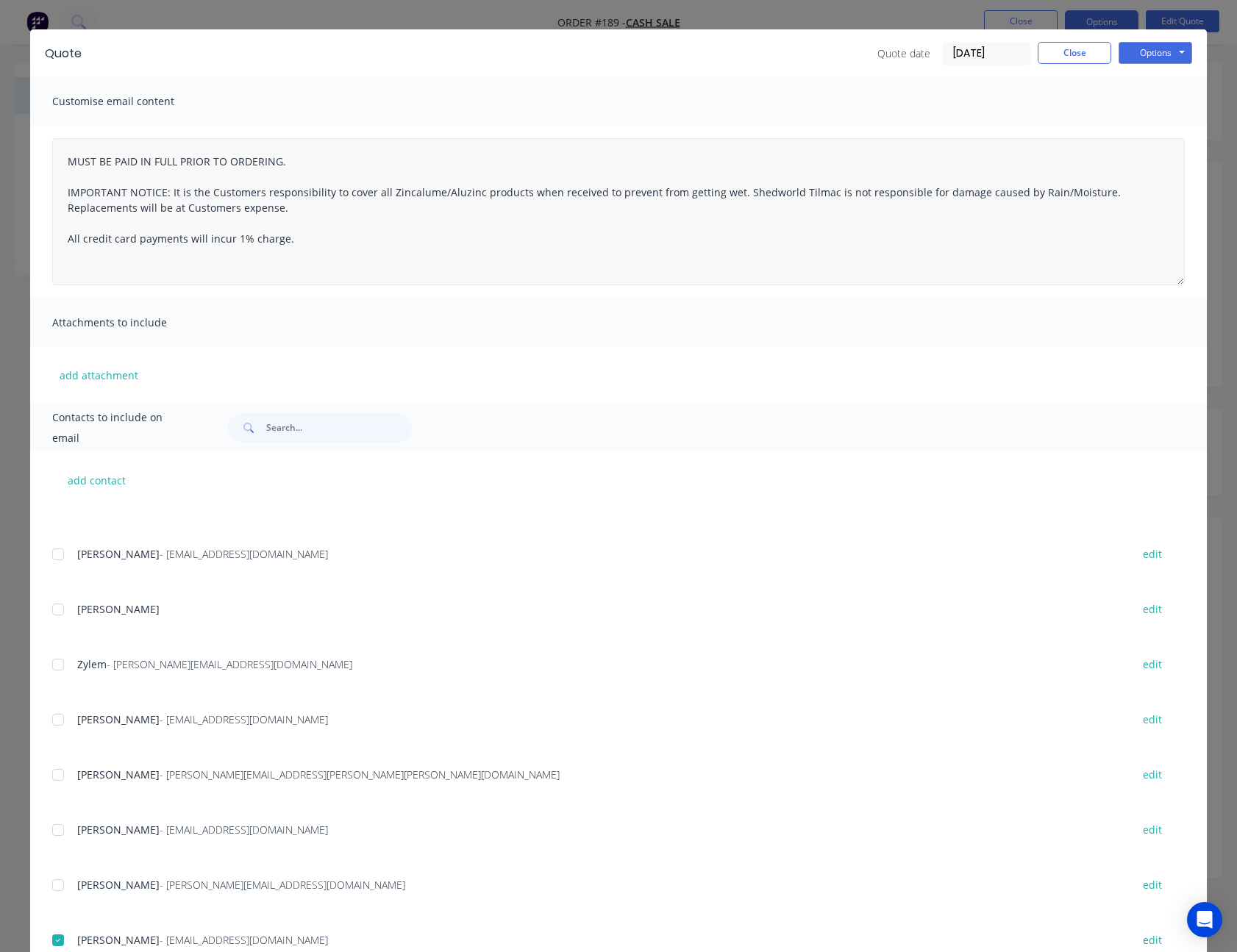
scroll to position [0, 0]
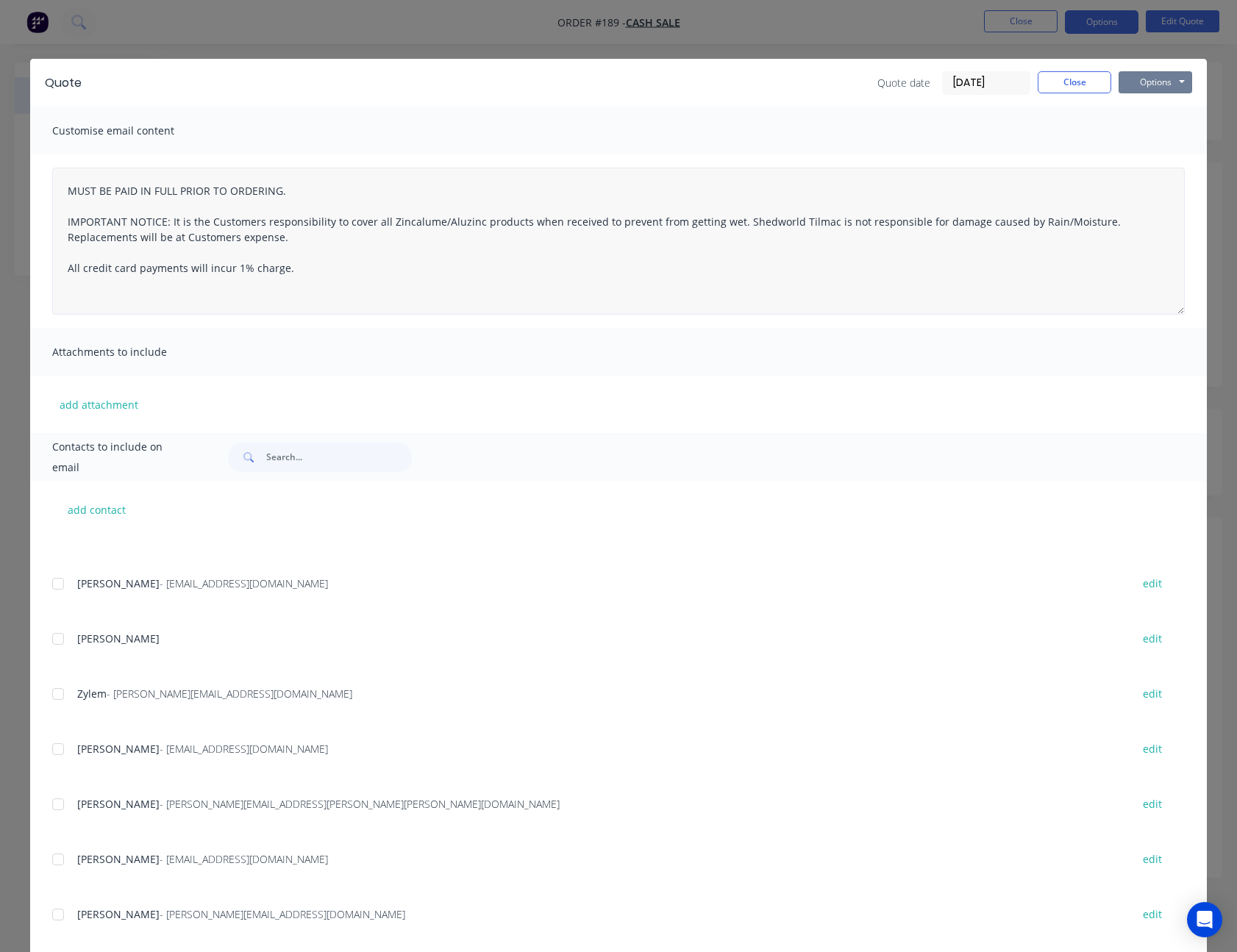
click at [1130, 85] on button "Options" at bounding box center [1155, 82] width 74 height 22
click at [1151, 150] on button "Email" at bounding box center [1165, 157] width 94 height 25
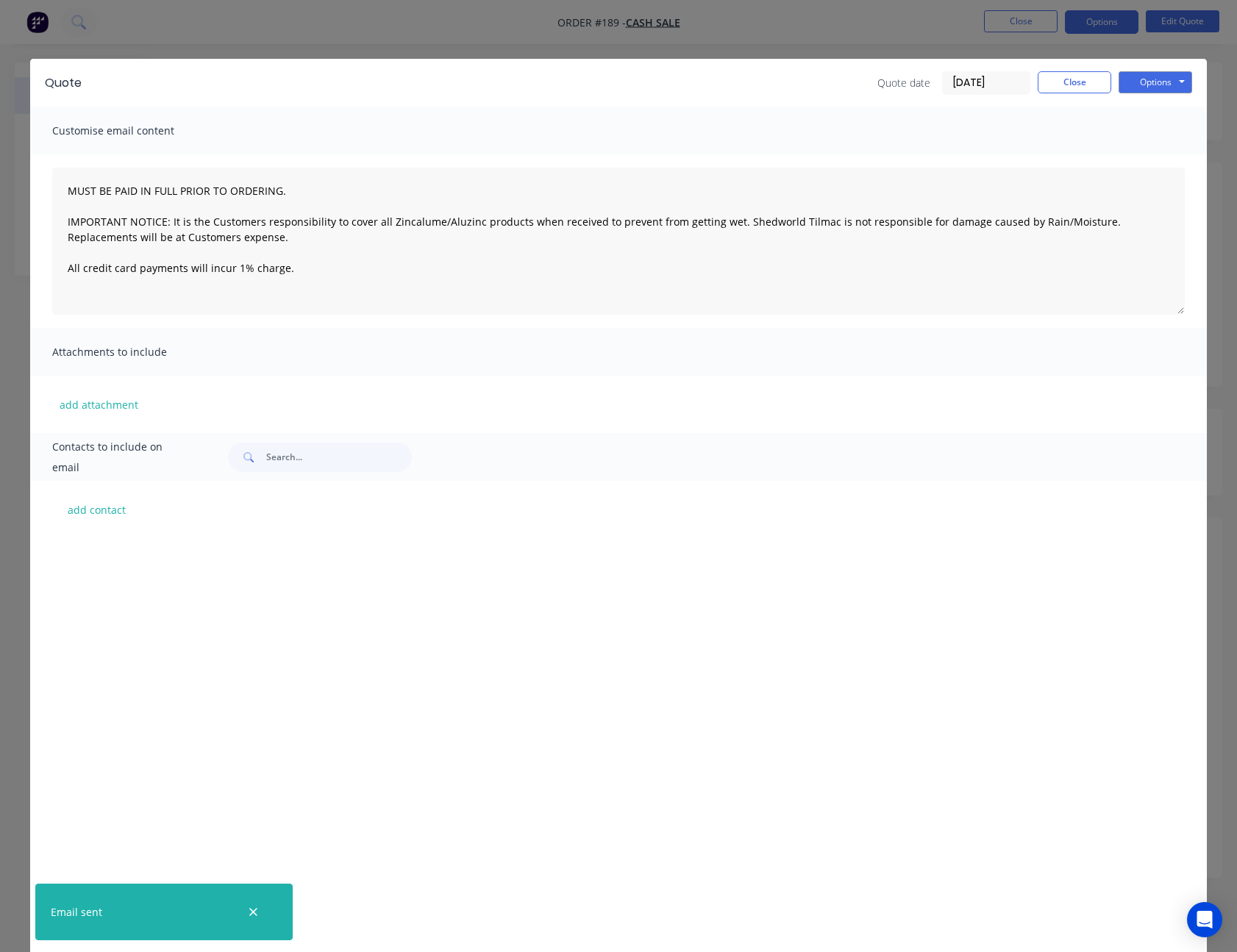
scroll to position [1123, 0]
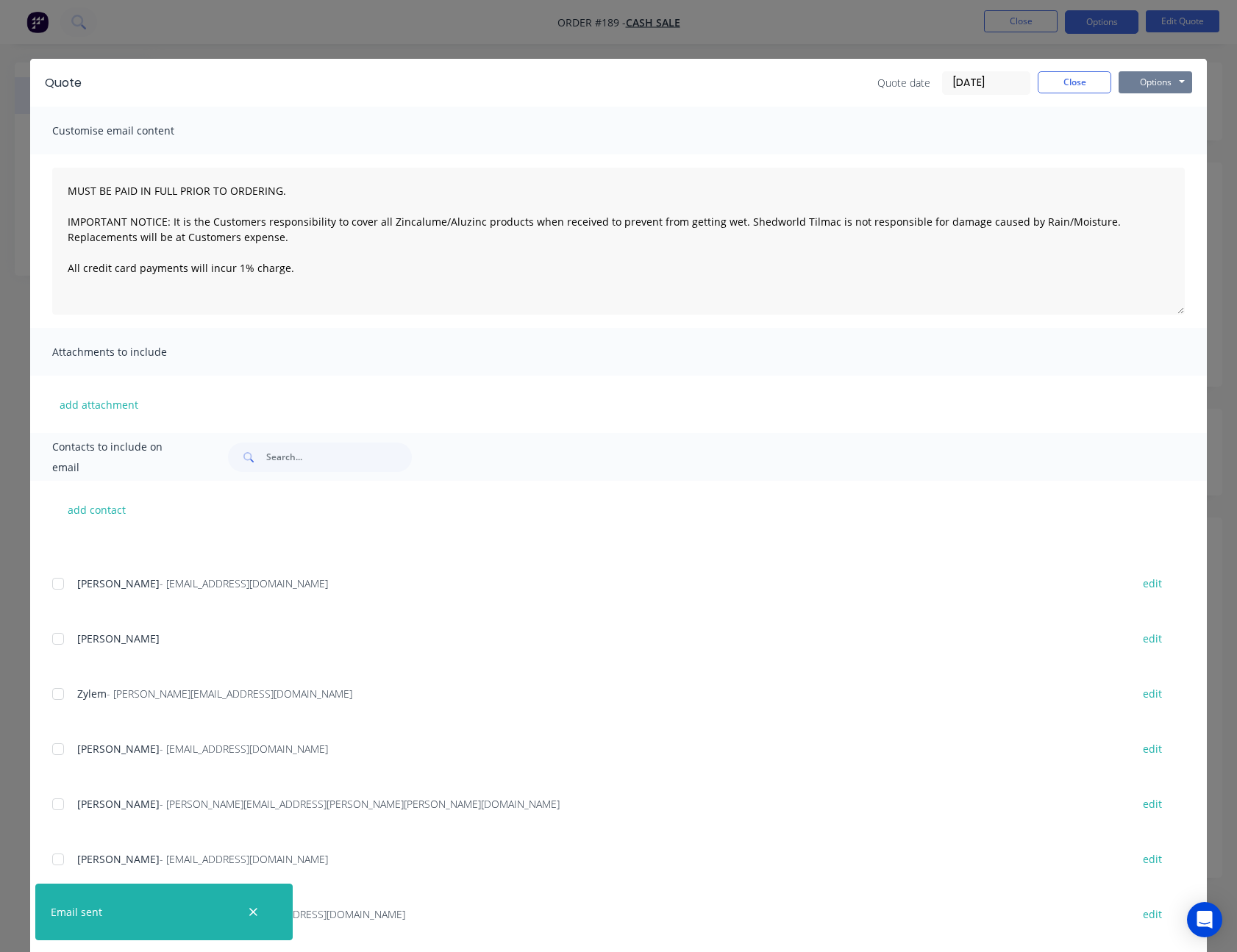
click at [1148, 85] on button "Options" at bounding box center [1155, 82] width 74 height 22
click at [1149, 123] on button "Print" at bounding box center [1165, 132] width 94 height 25
click at [1055, 82] on button "Close" at bounding box center [1074, 82] width 74 height 22
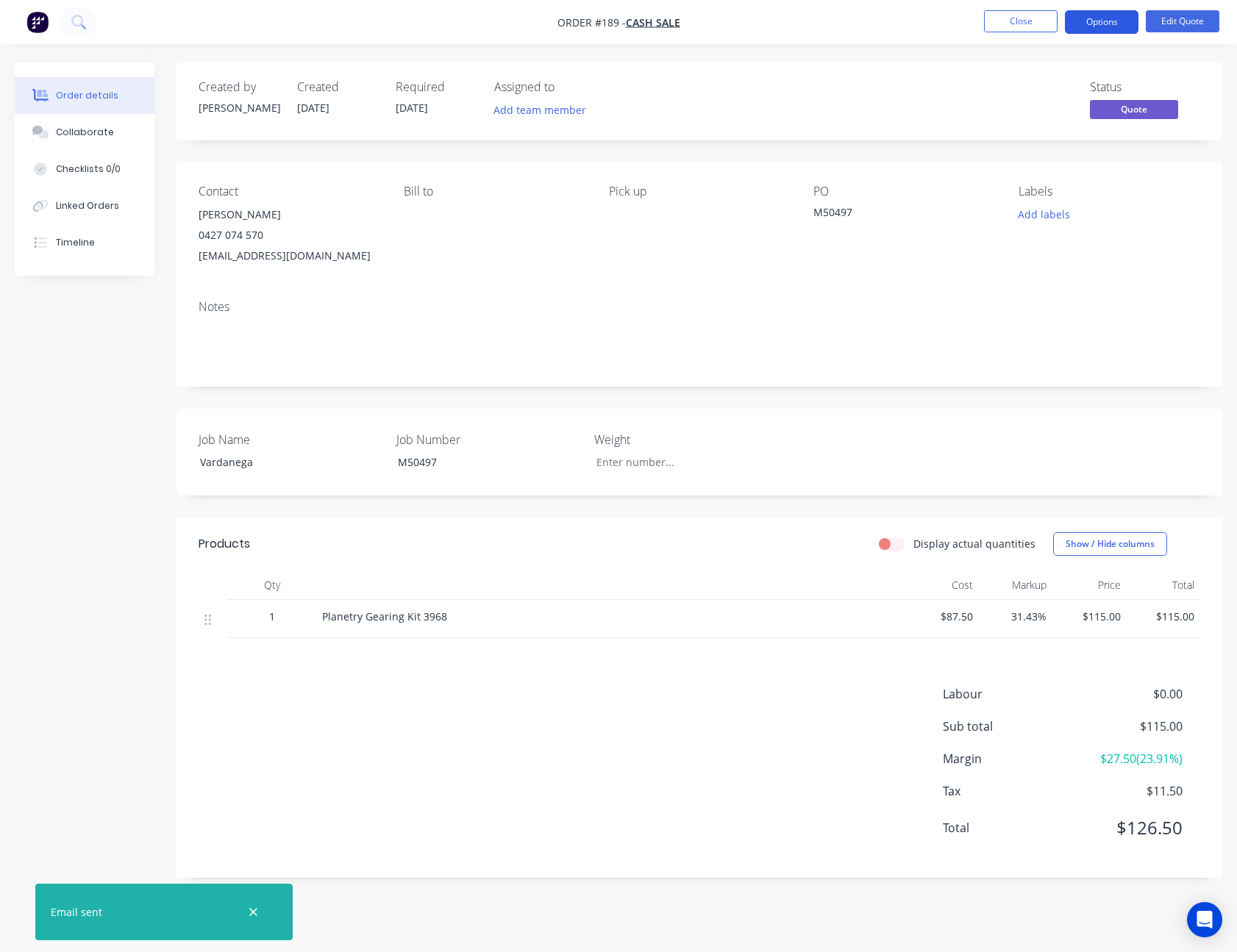
click at [1101, 18] on button "Options" at bounding box center [1101, 22] width 74 height 24
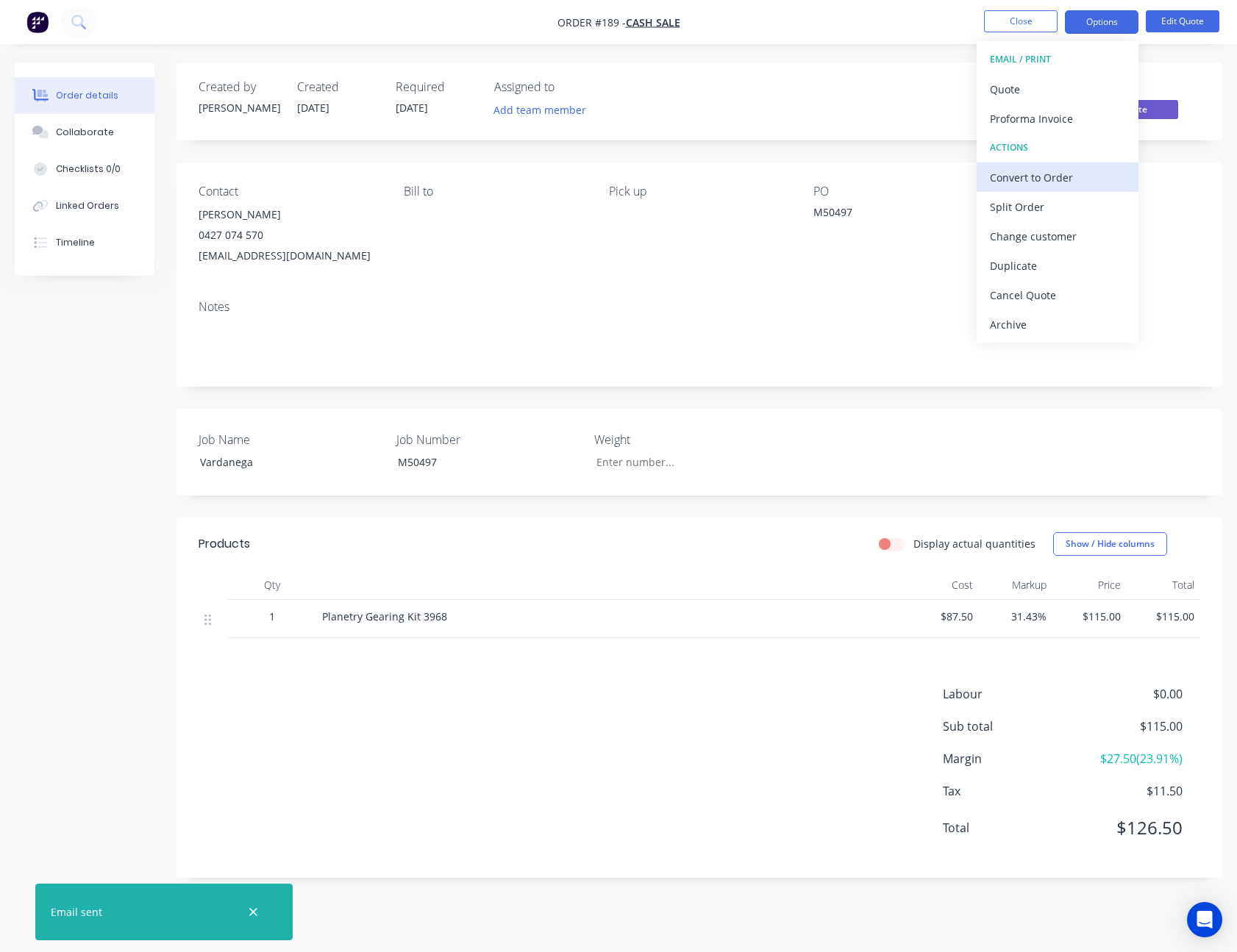
click at [1082, 173] on div "Convert to Order" at bounding box center [1057, 177] width 135 height 21
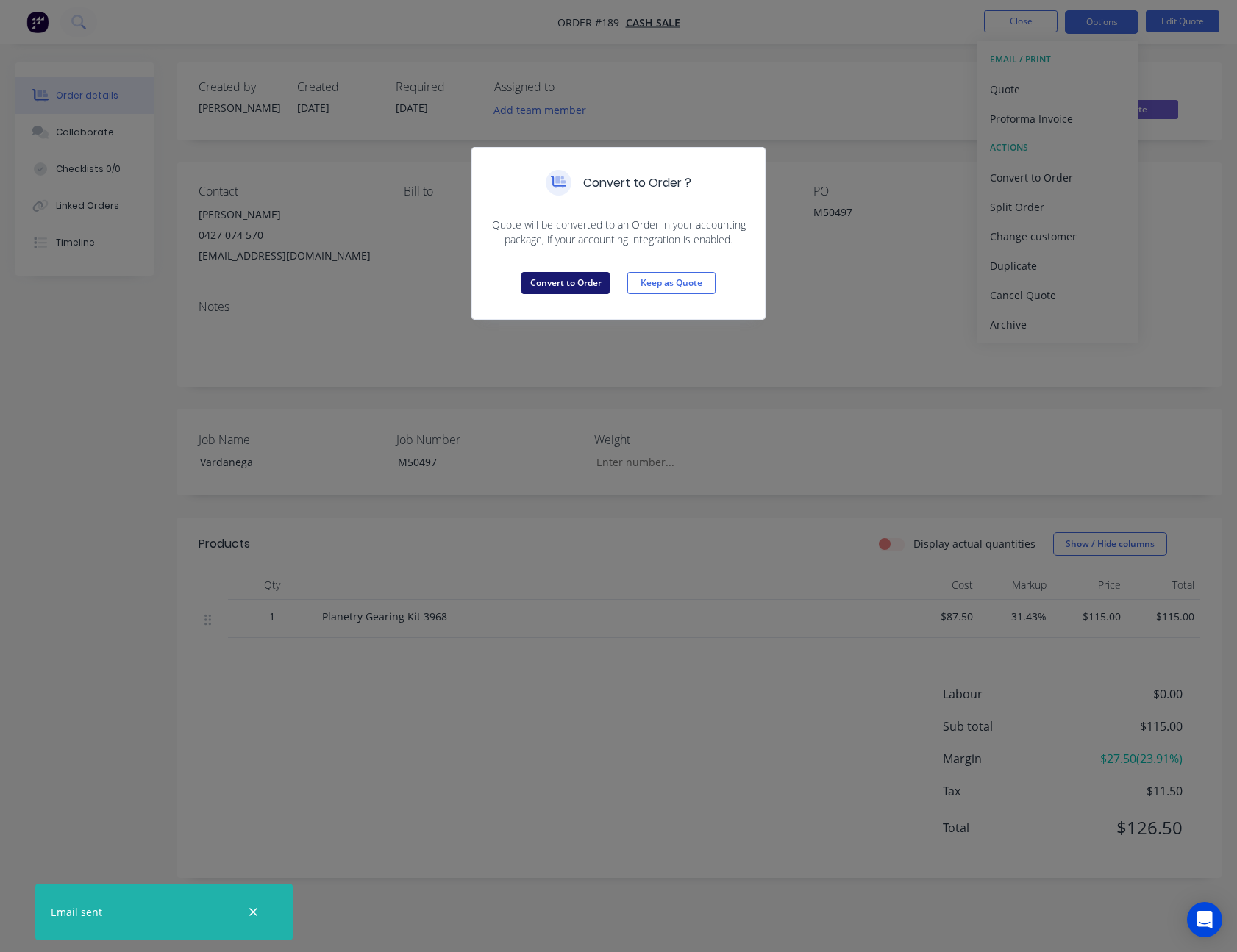
click at [577, 285] on button "Convert to Order" at bounding box center [566, 283] width 88 height 22
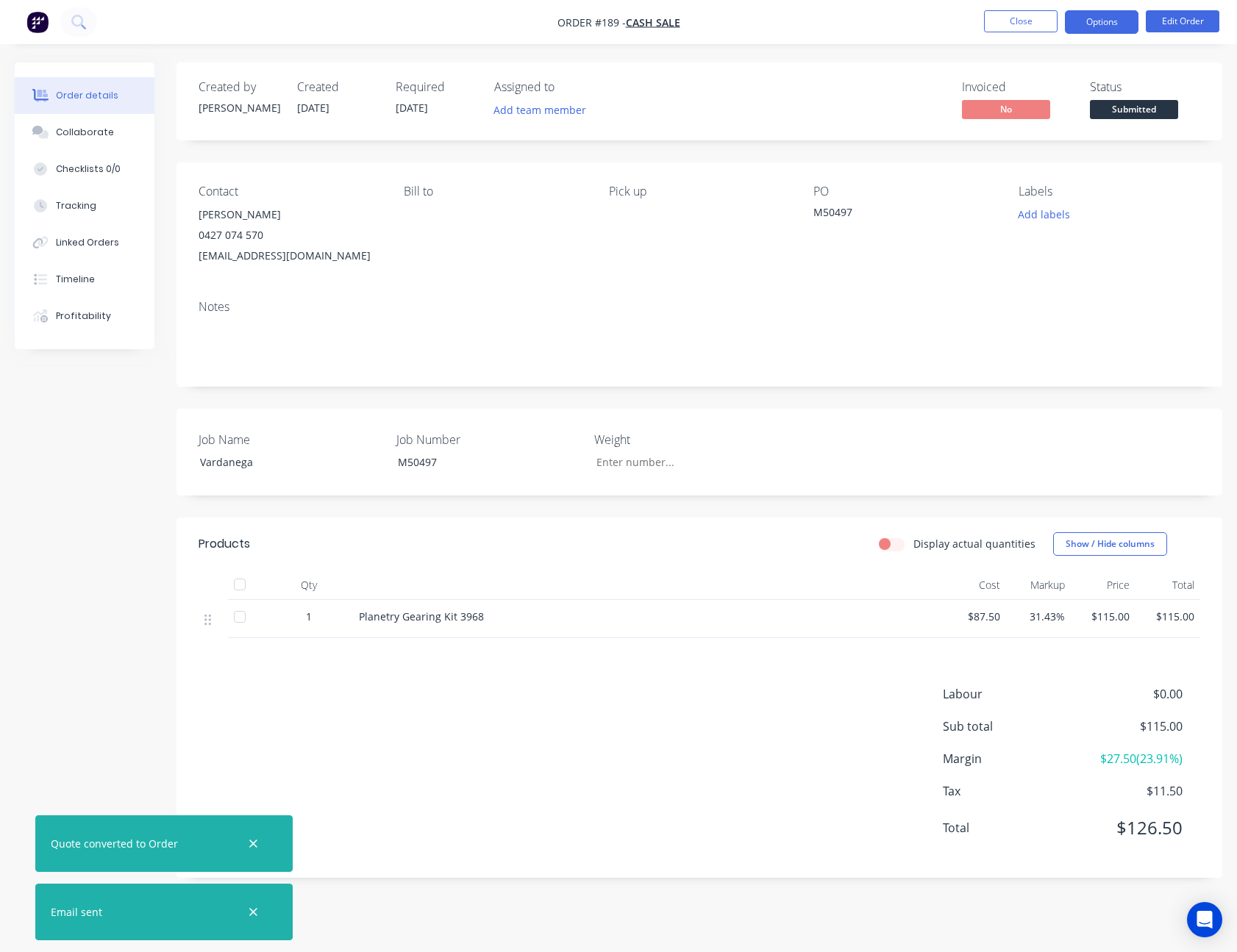
click at [1109, 17] on button "Options" at bounding box center [1101, 22] width 74 height 24
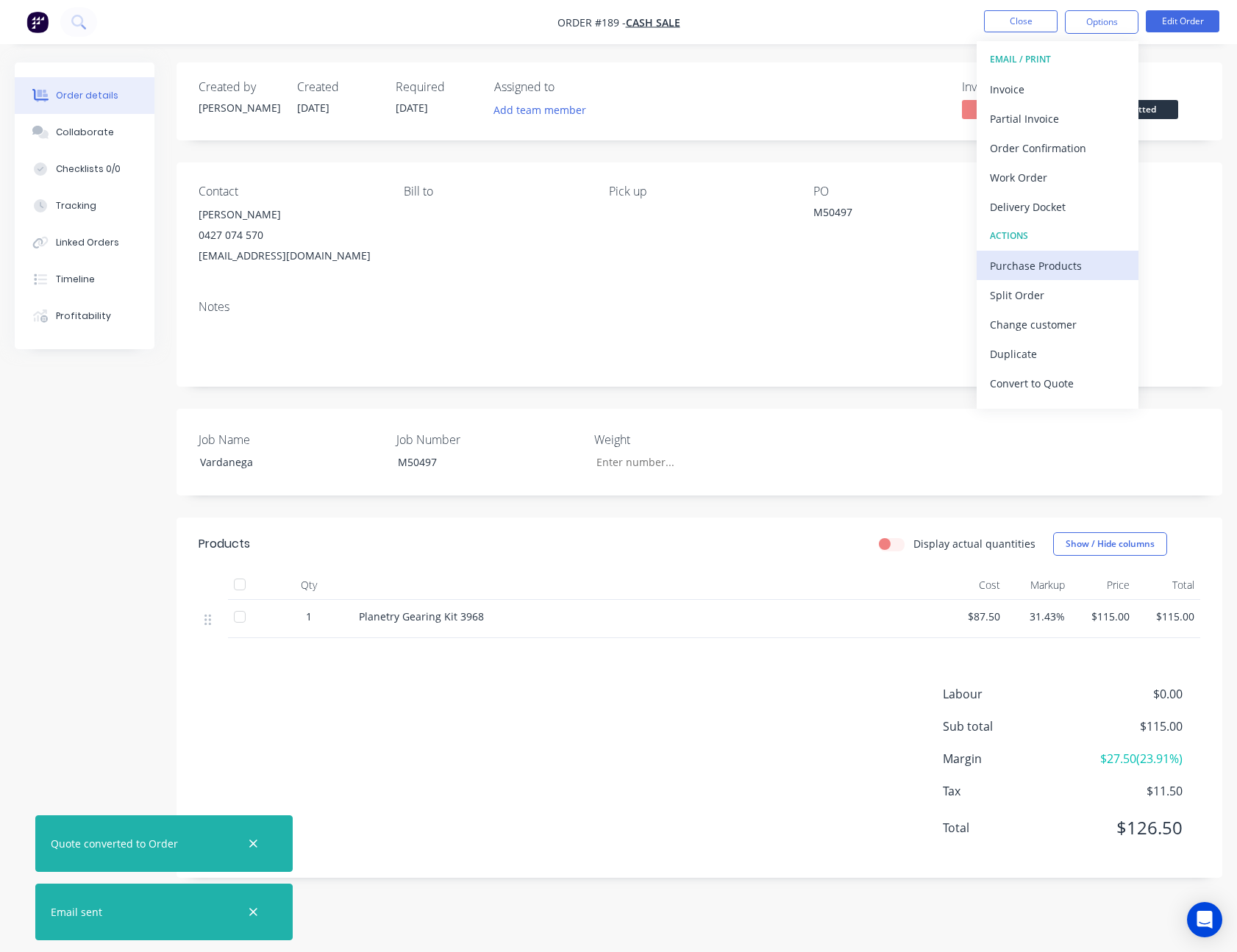
click at [1071, 271] on div "Purchase Products" at bounding box center [1057, 265] width 135 height 21
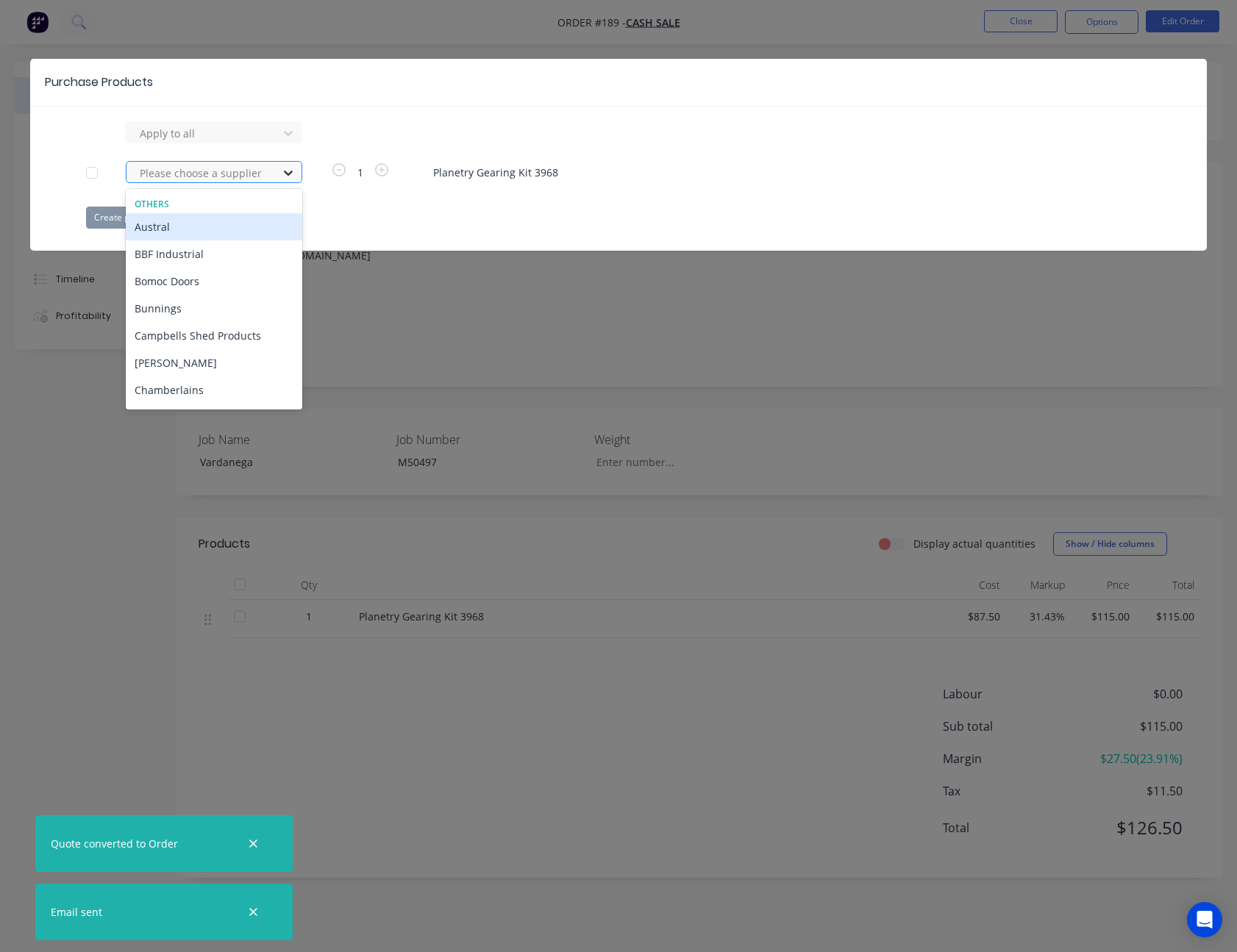
click at [281, 170] on icon at bounding box center [288, 172] width 15 height 15
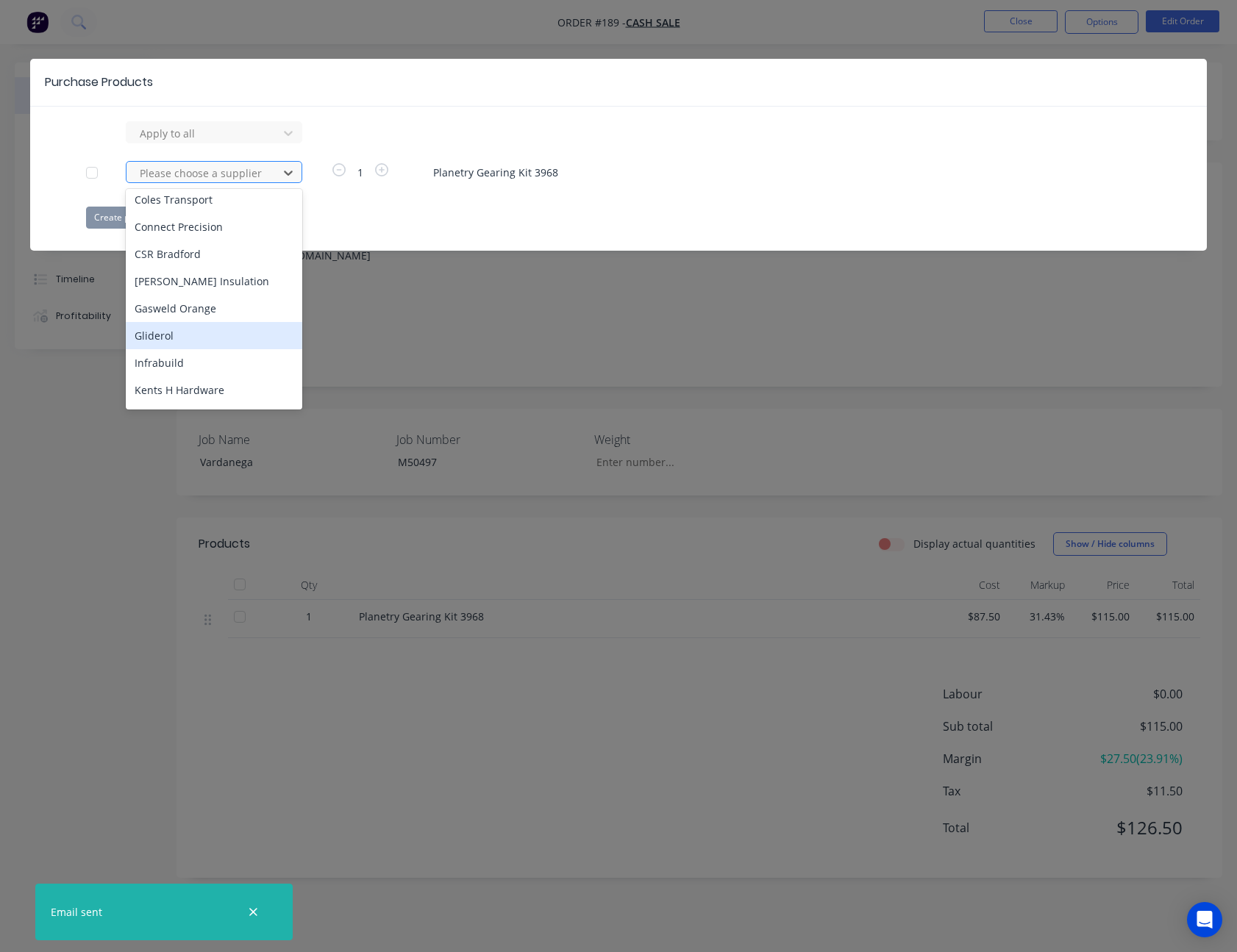
scroll to position [294, 0]
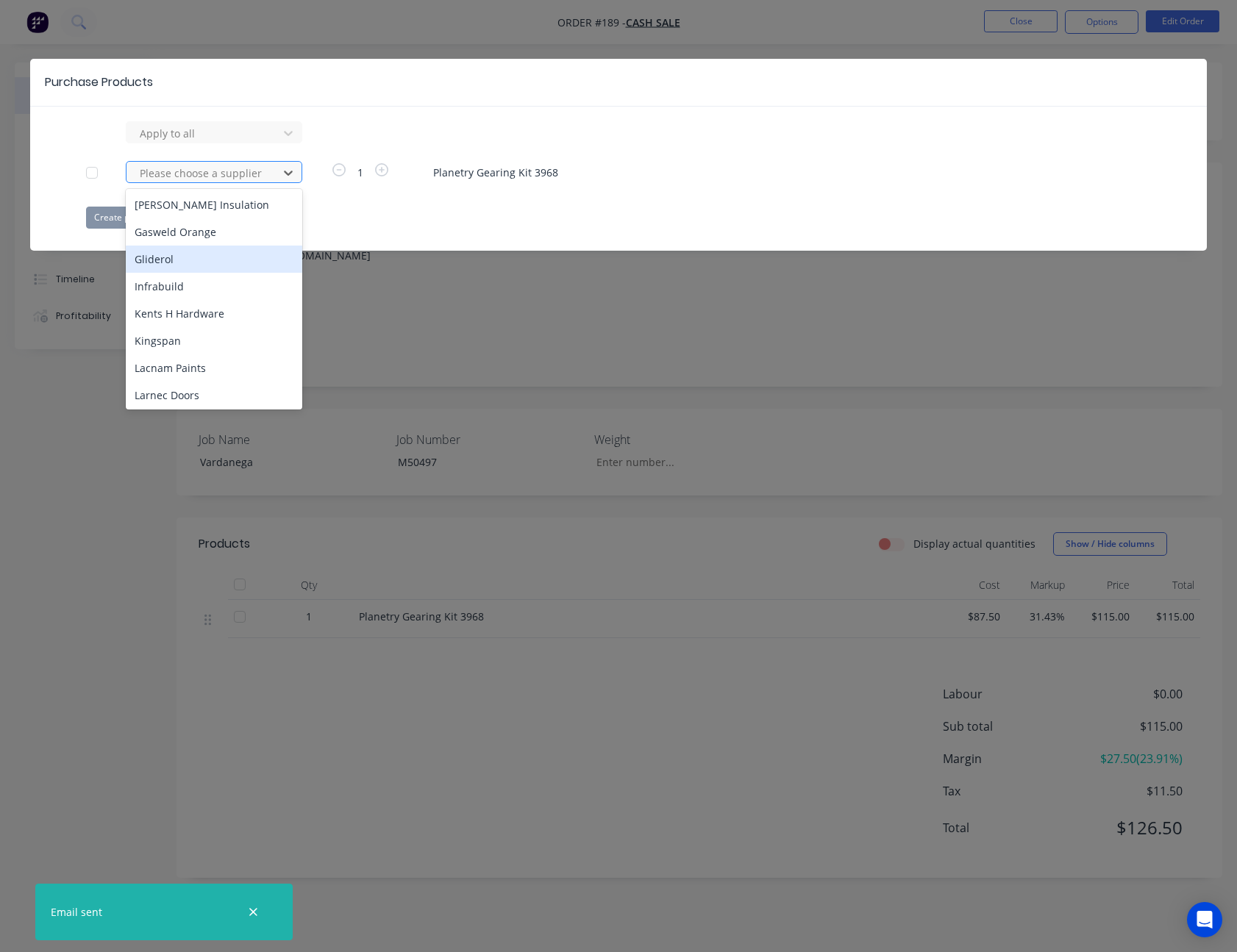
click at [191, 258] on div "Gliderol" at bounding box center [213, 259] width 176 height 27
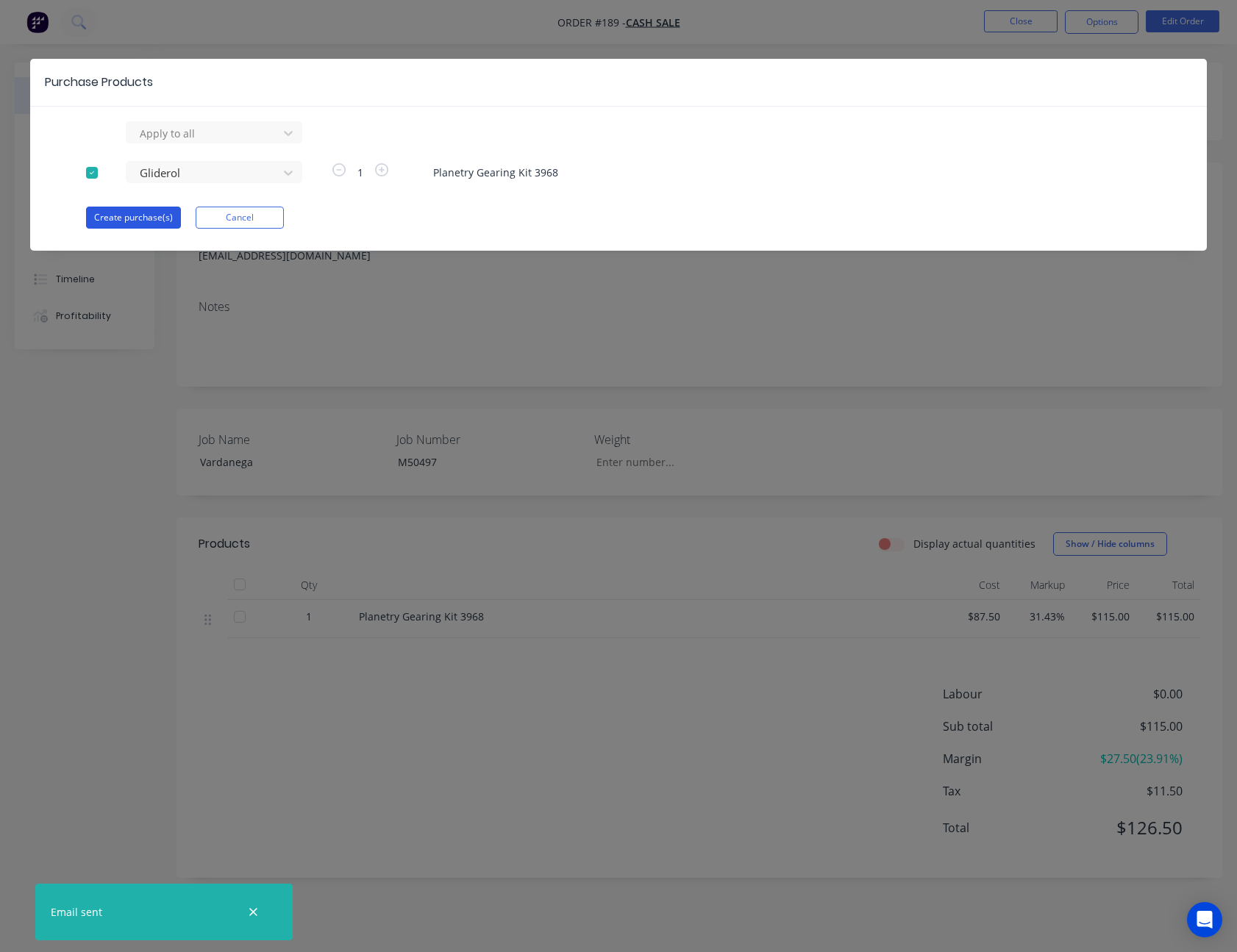
click at [127, 216] on button "Create purchase(s)" at bounding box center [133, 218] width 95 height 22
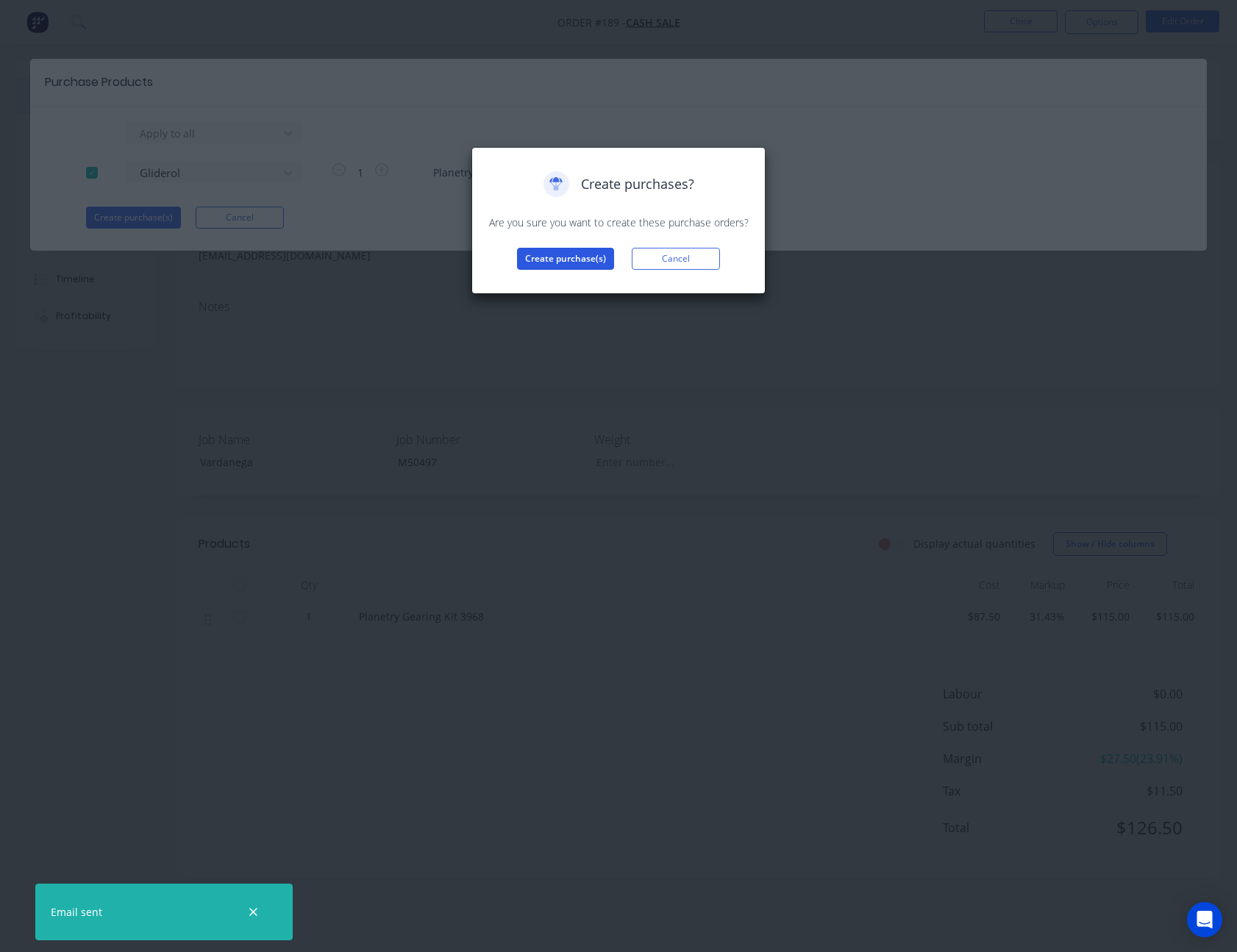
click at [588, 262] on button "Create purchase(s)" at bounding box center [566, 259] width 97 height 22
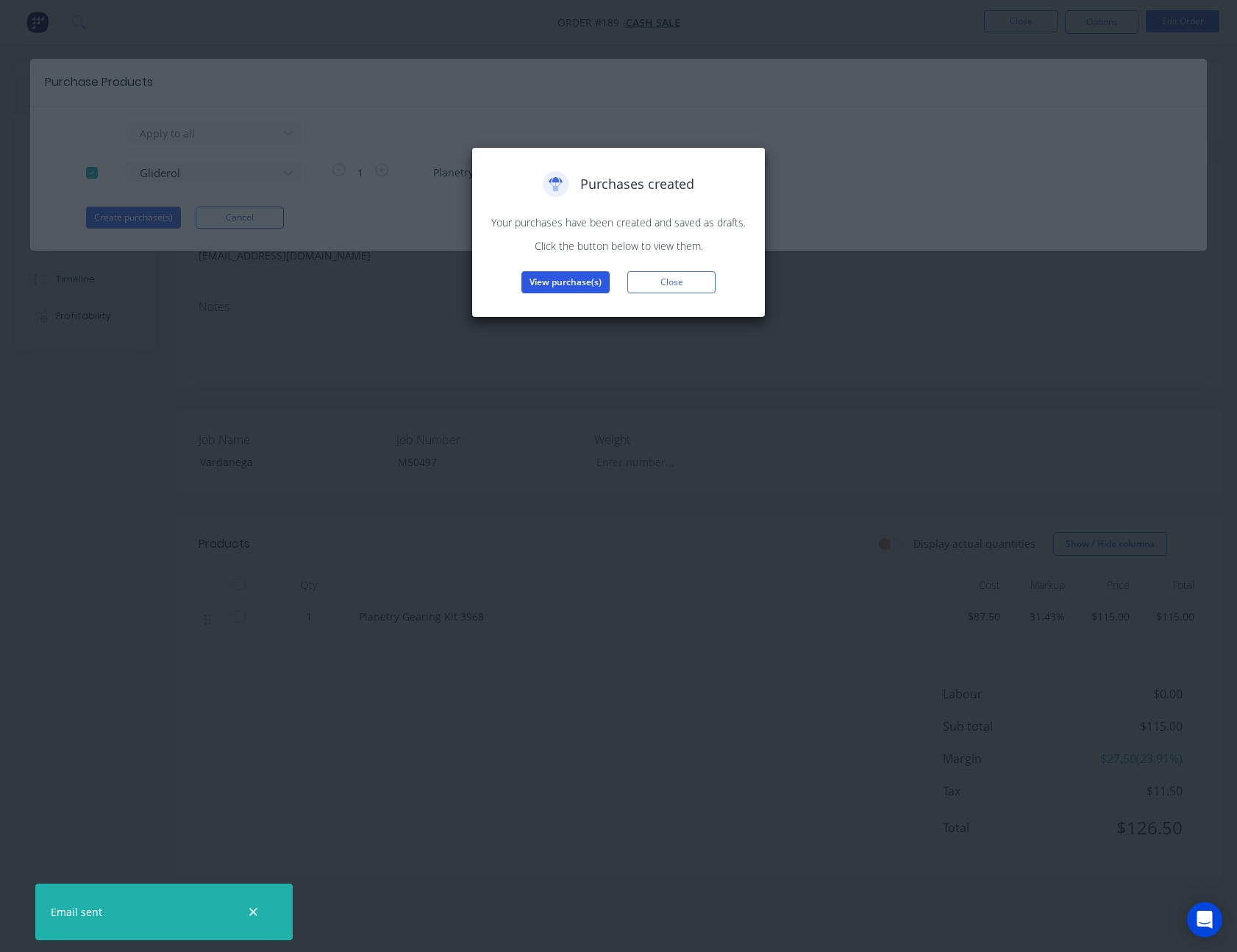
click at [578, 286] on button "View purchase(s)" at bounding box center [566, 282] width 88 height 22
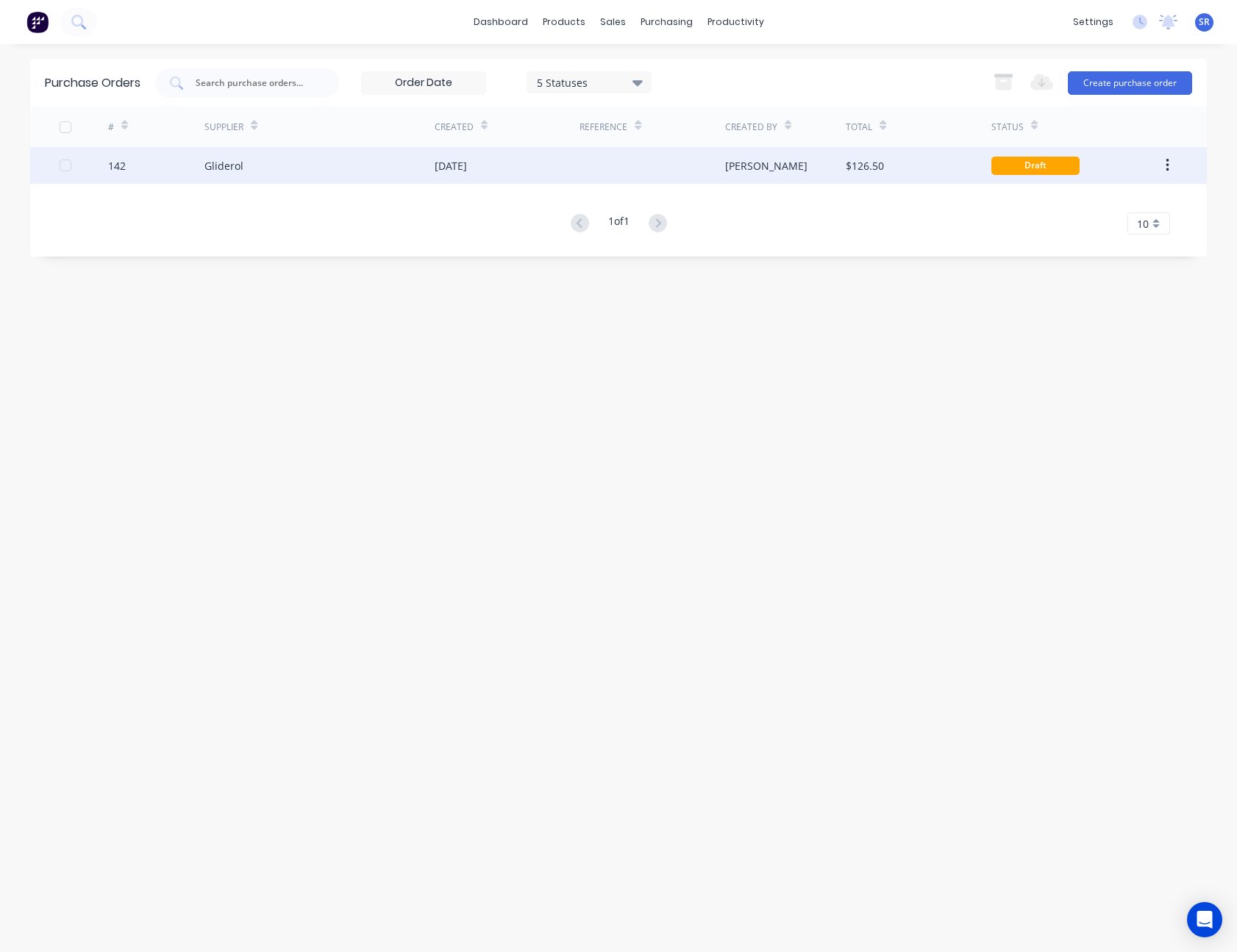
click at [658, 169] on div at bounding box center [651, 165] width 145 height 36
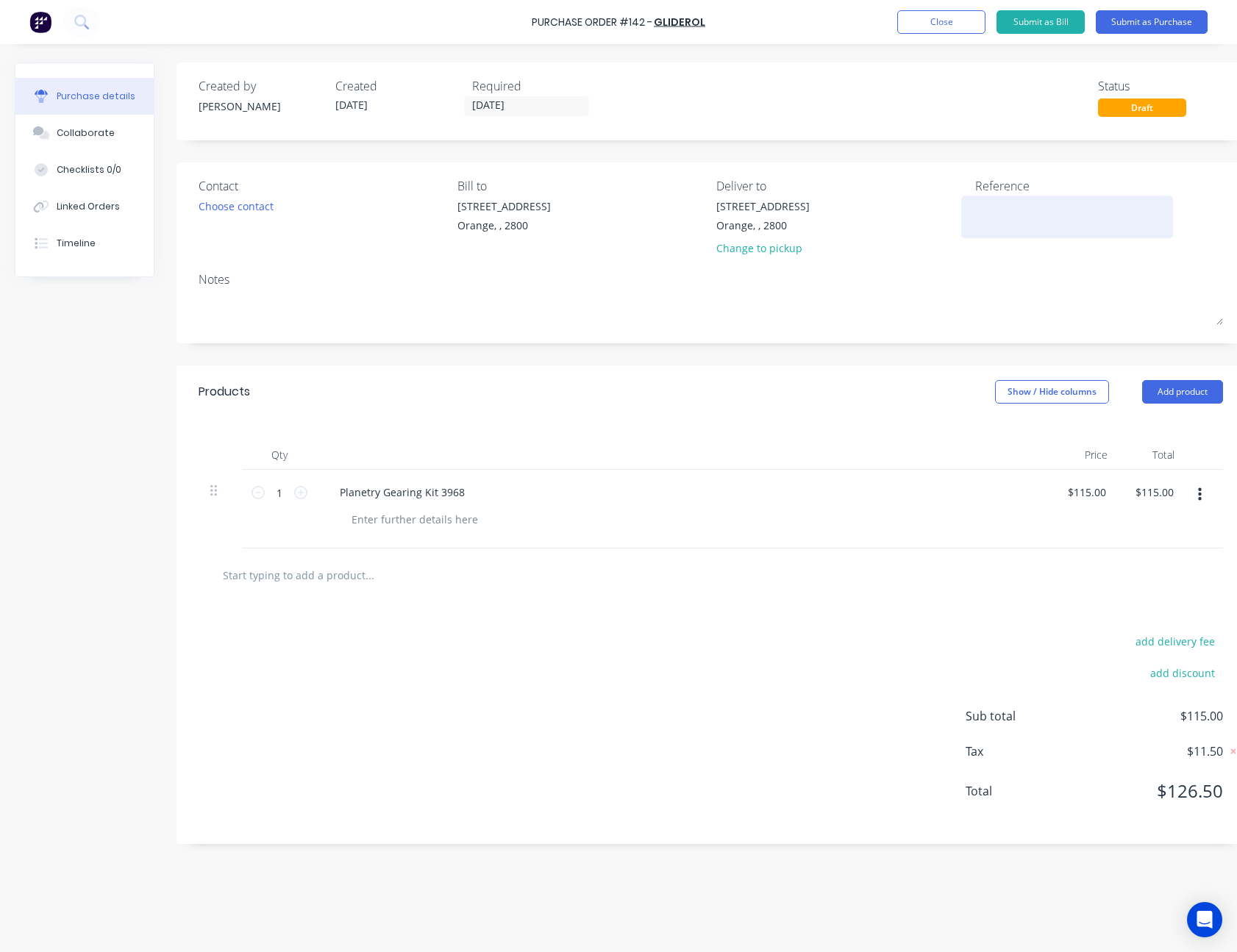
click at [1014, 222] on textarea at bounding box center [1067, 215] width 184 height 33
type textarea "Vardanega - M5"
type textarea "x"
type textarea "Vardanega - M50"
type textarea "x"
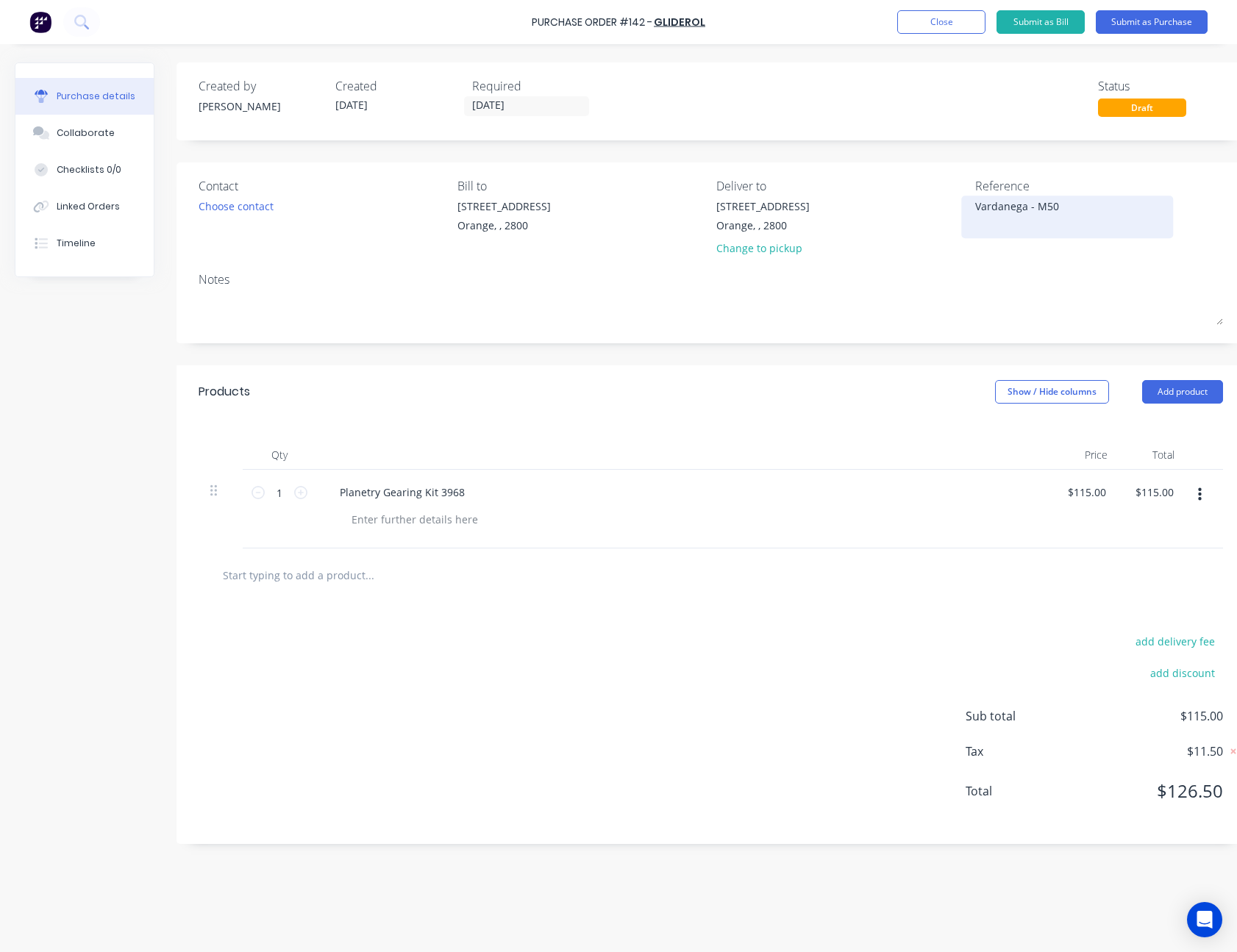
type textarea "Vardanega - M504"
type textarea "x"
type textarea "Vardanega - M5049"
type textarea "x"
type textarea "Vardanega - M50497"
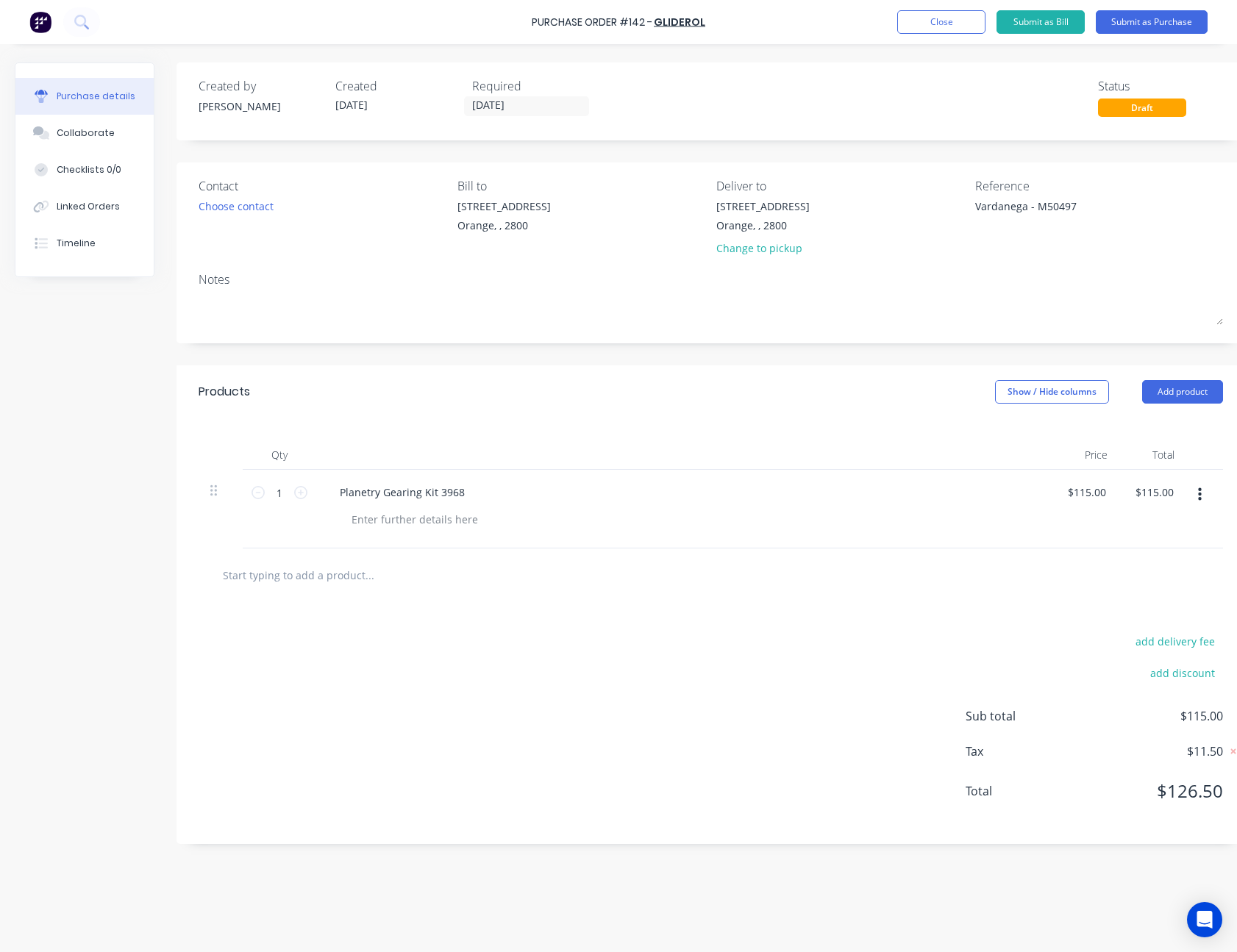
type textarea "x"
type textarea "Vardanega - M50497"
click at [1031, 262] on div "Reference Vardanega - M50497" at bounding box center [1099, 220] width 248 height 86
click at [1157, 19] on button "Submit as Purchase" at bounding box center [1151, 22] width 112 height 24
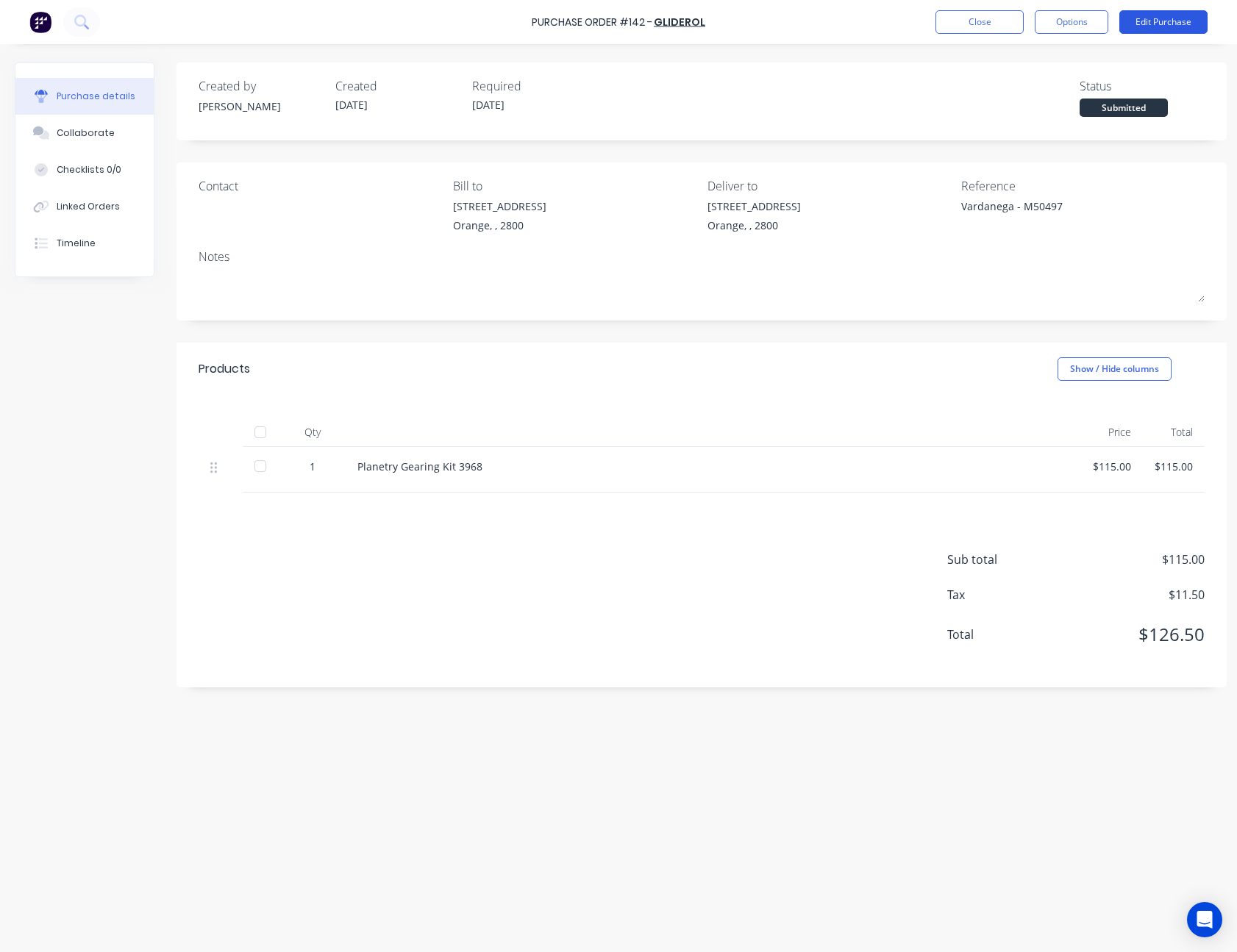
click at [1142, 20] on button "Edit Purchase" at bounding box center [1163, 22] width 88 height 24
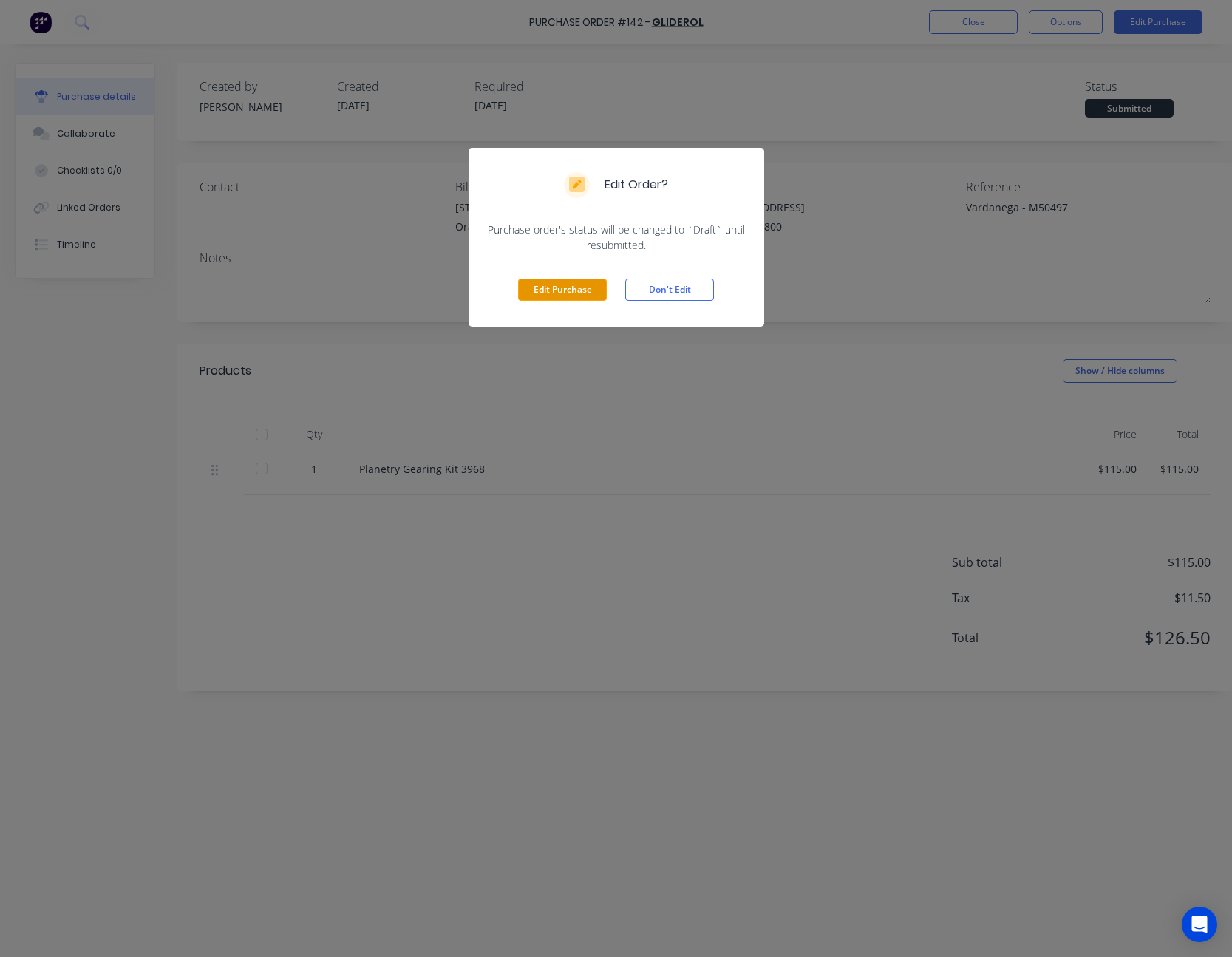
click at [557, 291] on button "Edit Purchase" at bounding box center [562, 290] width 89 height 22
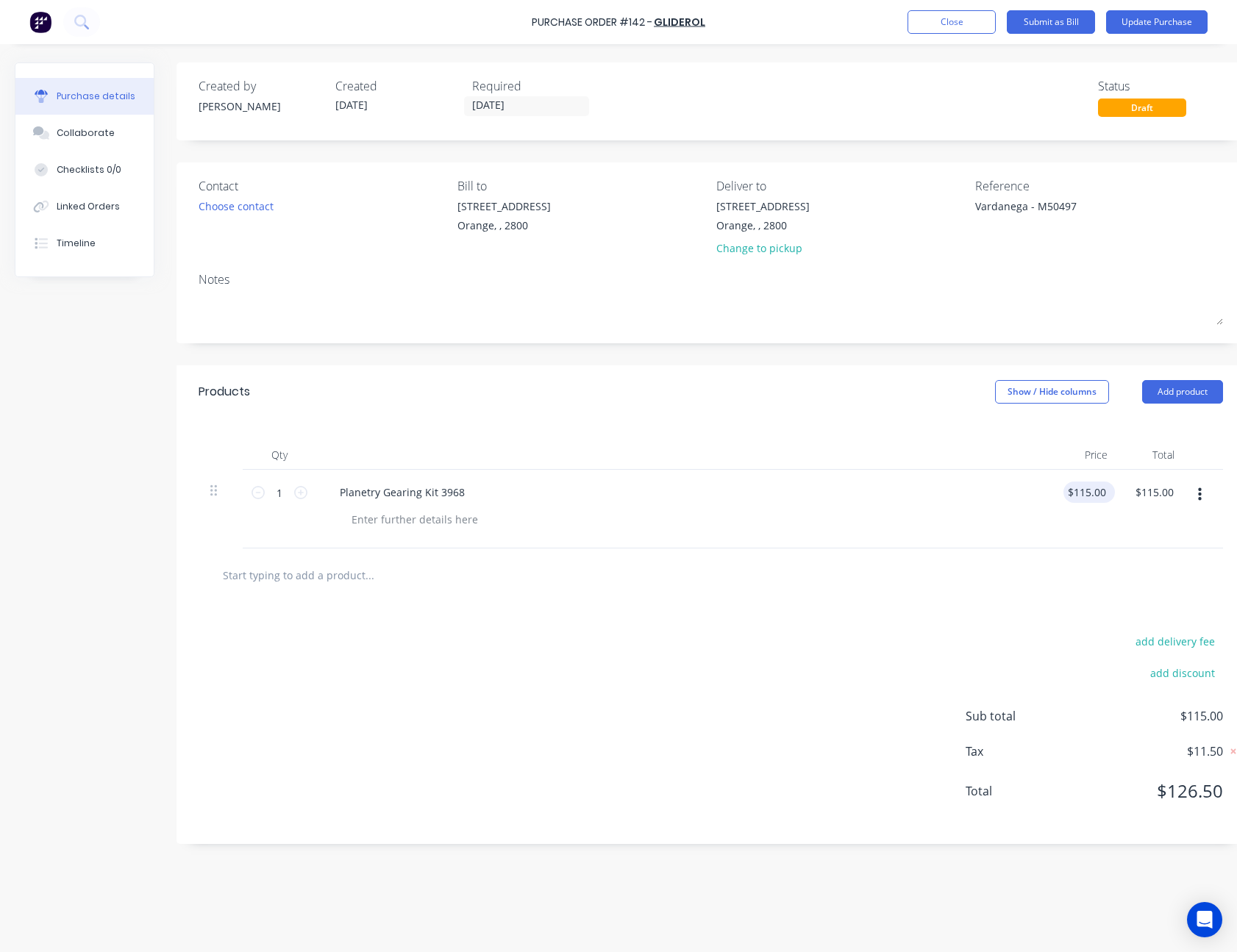
type textarea "x"
type input "115.0000"
click at [1098, 493] on input "115.0000" at bounding box center [1089, 492] width 51 height 21
click at [1086, 488] on input "115.0000" at bounding box center [1089, 492] width 51 height 21
type textarea "x"
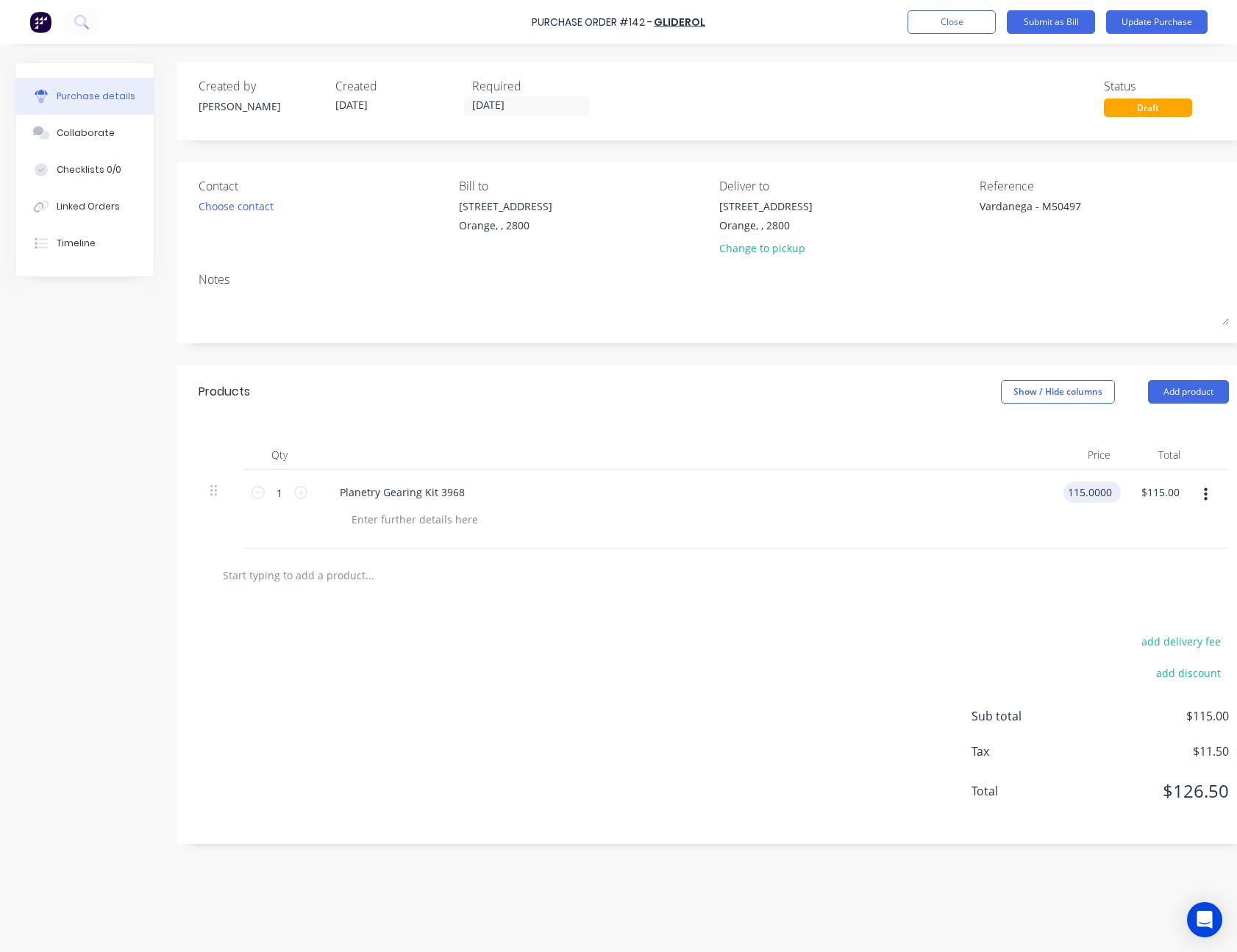
click at [1086, 488] on input "115.0000" at bounding box center [1089, 492] width 51 height 21
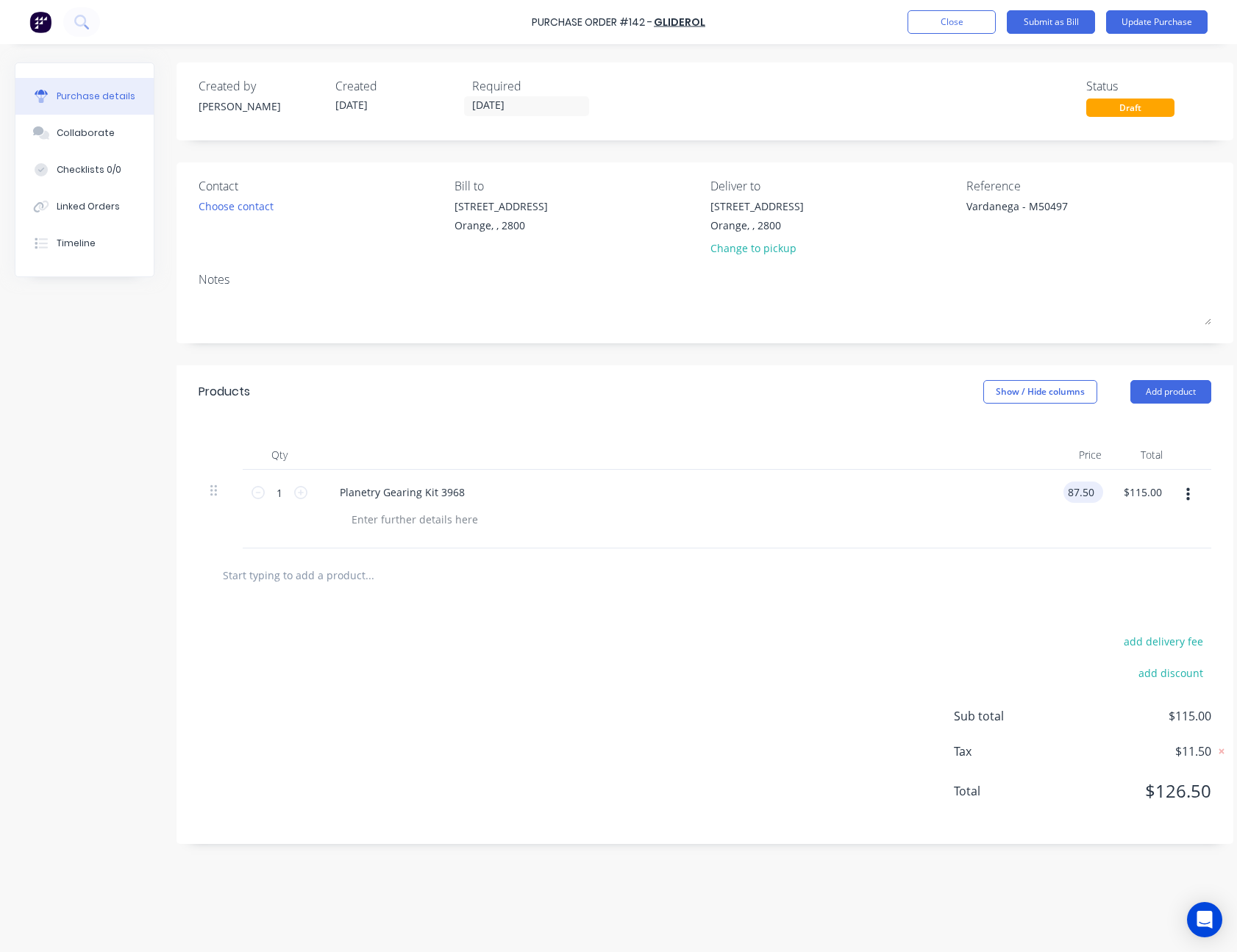
type input "87.50"
type textarea "x"
type input "$87.50"
type input "87.50"
type textarea "x"
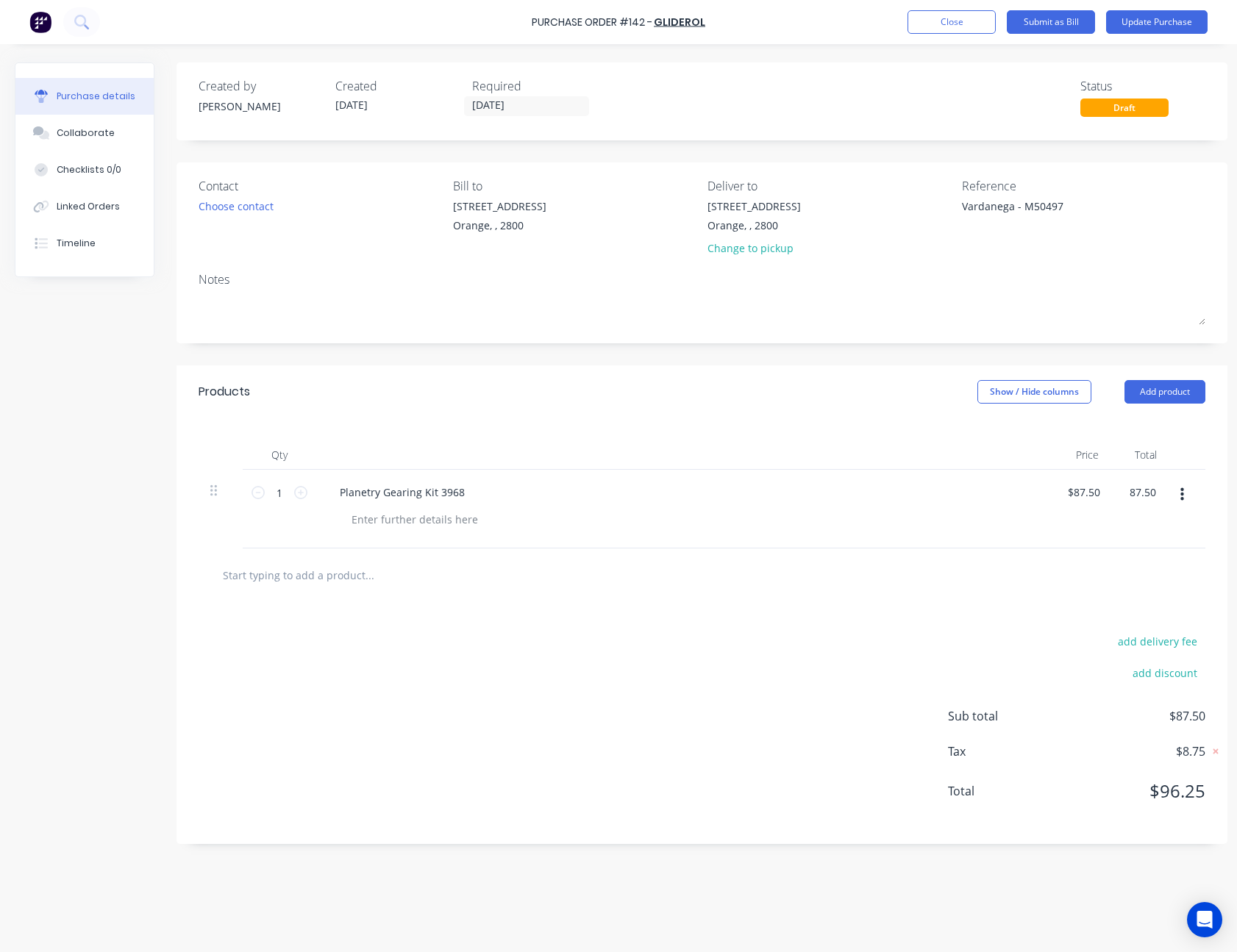
type input "$87.50"
click at [890, 631] on div "add delivery fee add discount Sub total $87.50 Tax $8.75 Total $96.25" at bounding box center [702, 722] width 1051 height 242
click at [1156, 22] on button "Update Purchase" at bounding box center [1156, 22] width 101 height 24
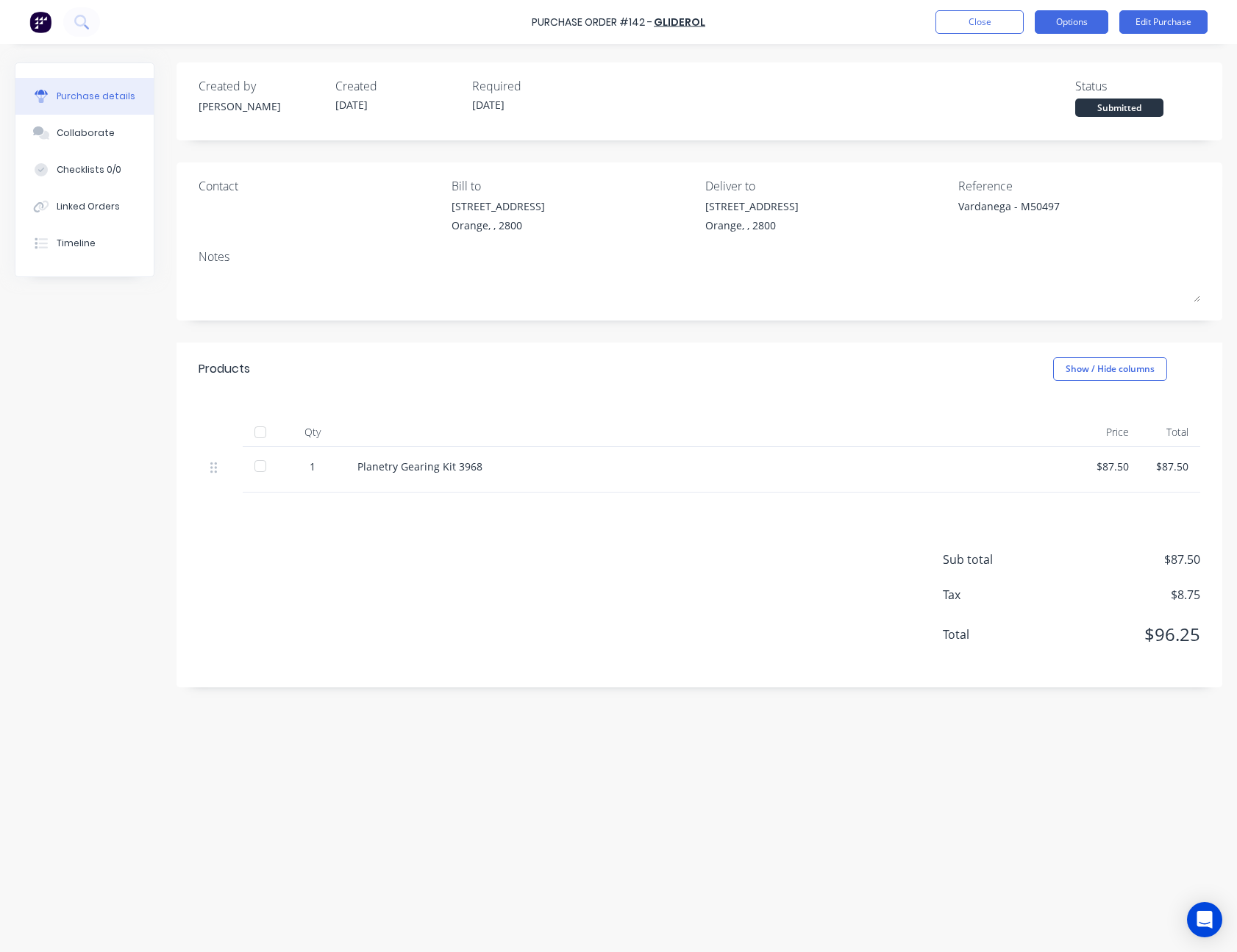
click at [1086, 28] on button "Options" at bounding box center [1071, 22] width 74 height 24
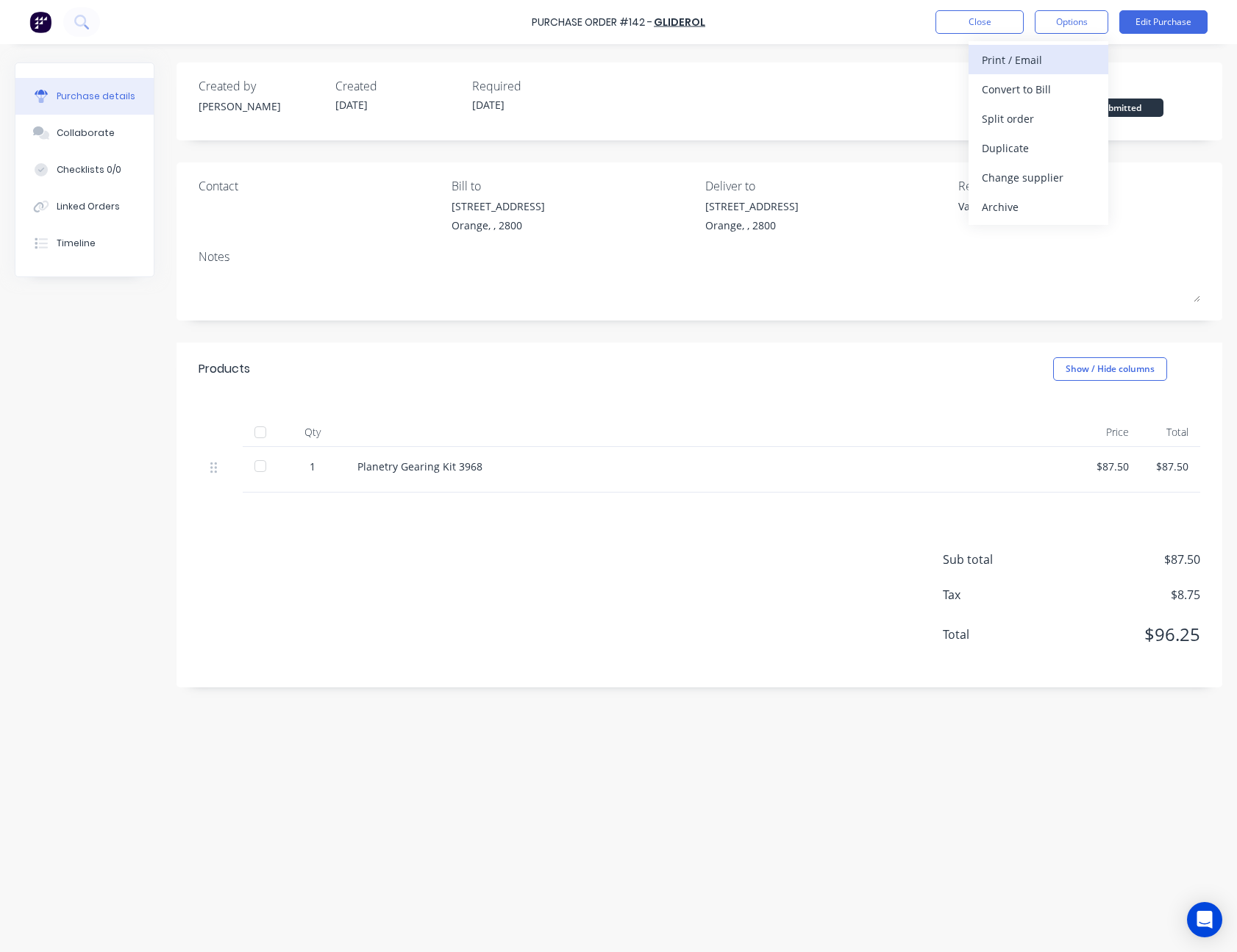
click at [1030, 57] on div "Print / Email" at bounding box center [1038, 59] width 113 height 21
click at [1027, 89] on div "With pricing" at bounding box center [1038, 88] width 113 height 21
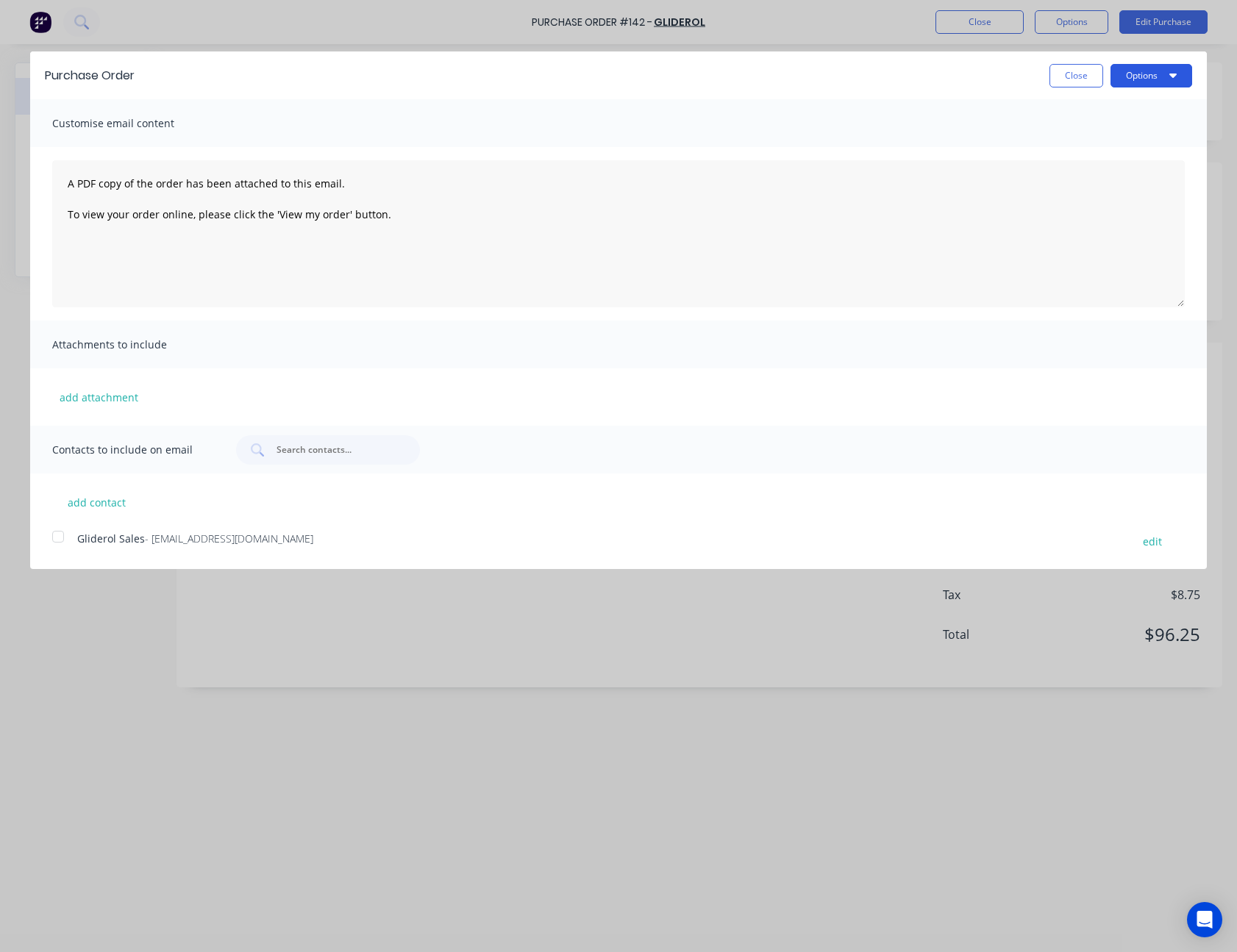
click at [1128, 73] on button "Options" at bounding box center [1150, 76] width 81 height 24
click at [1117, 107] on div "Print" at bounding box center [1122, 112] width 113 height 21
click at [1072, 78] on button "Close" at bounding box center [1076, 76] width 54 height 24
type textarea "x"
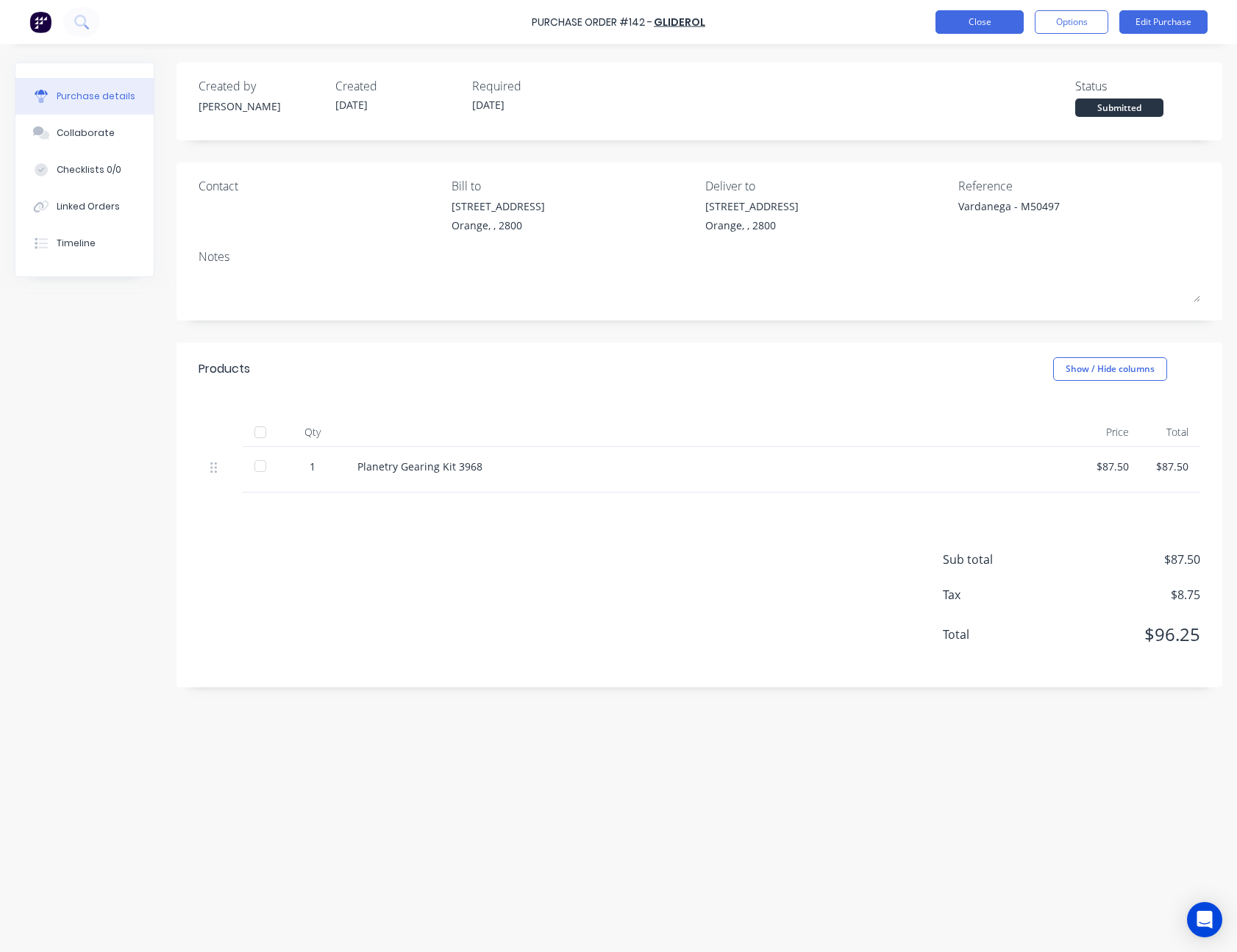
click at [997, 17] on button "Close" at bounding box center [979, 22] width 88 height 24
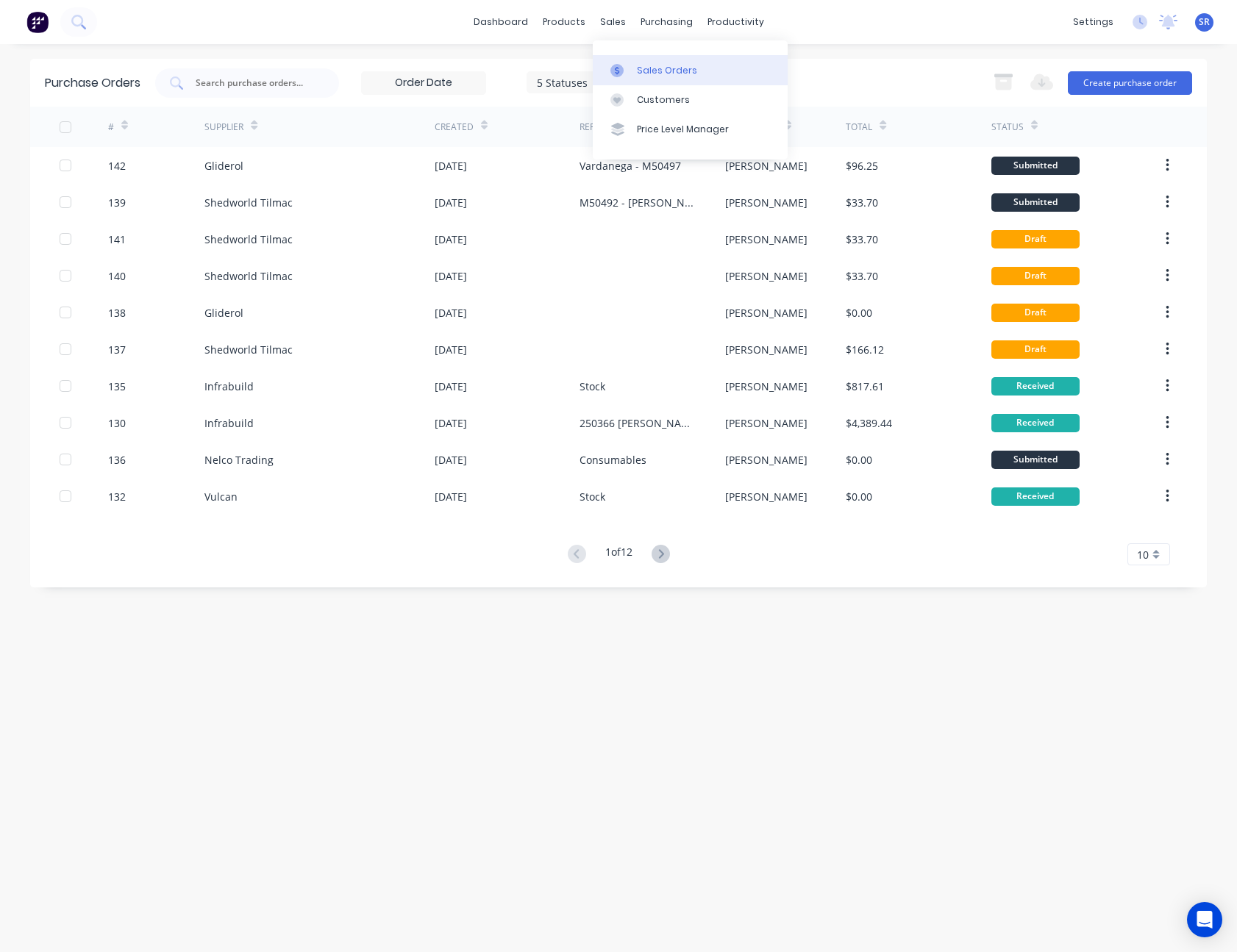
click at [631, 74] on div at bounding box center [621, 70] width 22 height 14
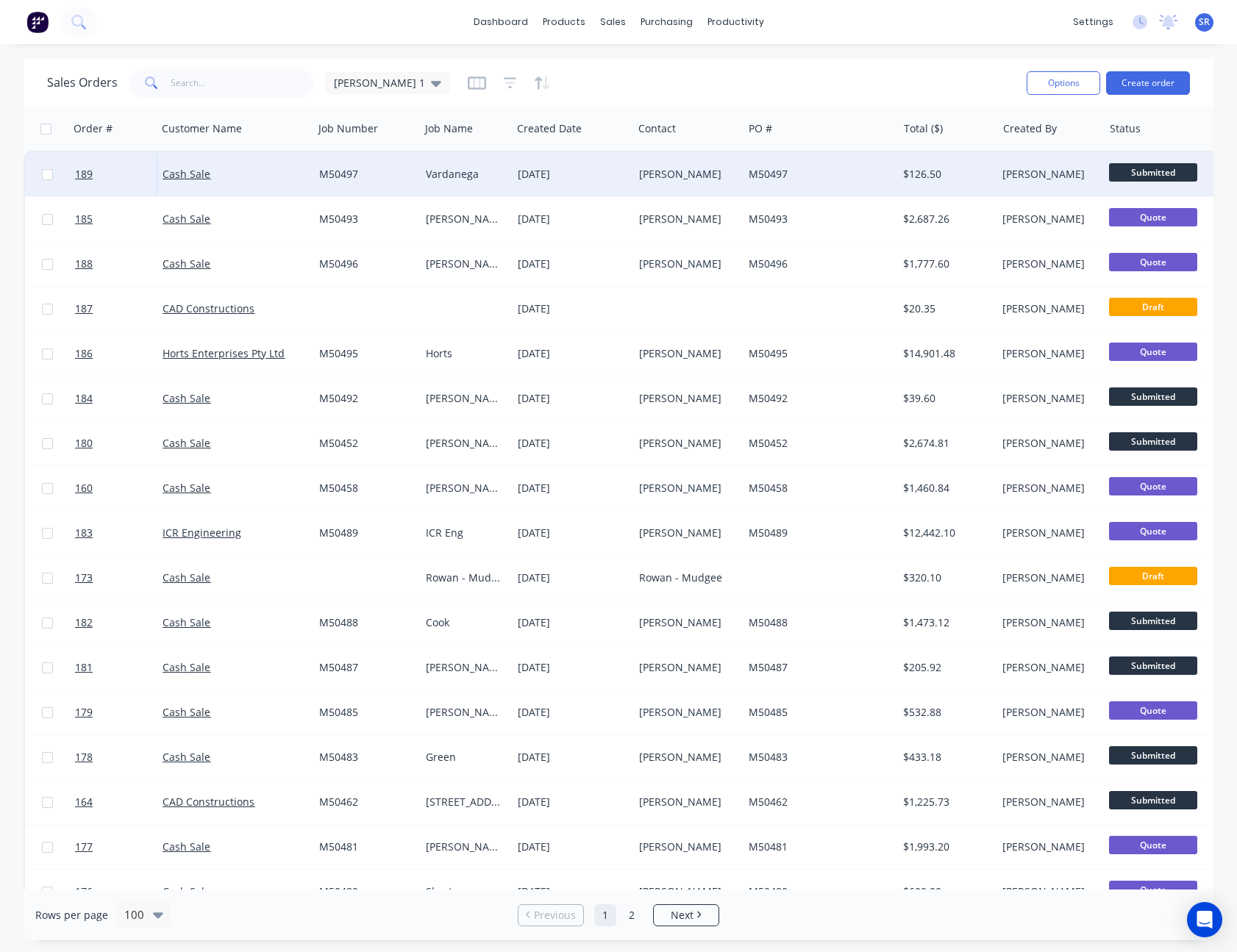
click at [618, 170] on div "[DATE]" at bounding box center [573, 174] width 109 height 15
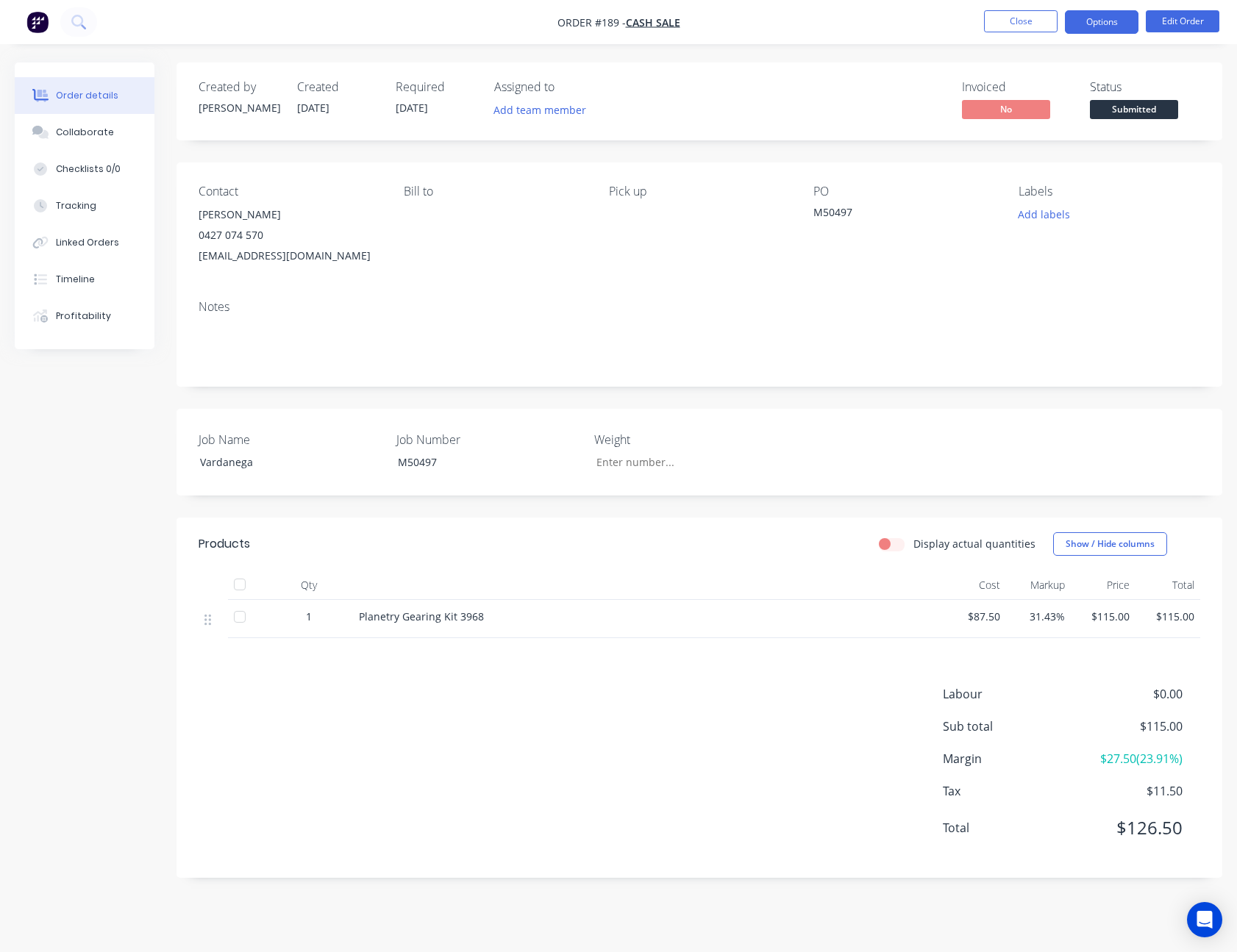
click at [1108, 17] on button "Options" at bounding box center [1101, 22] width 74 height 24
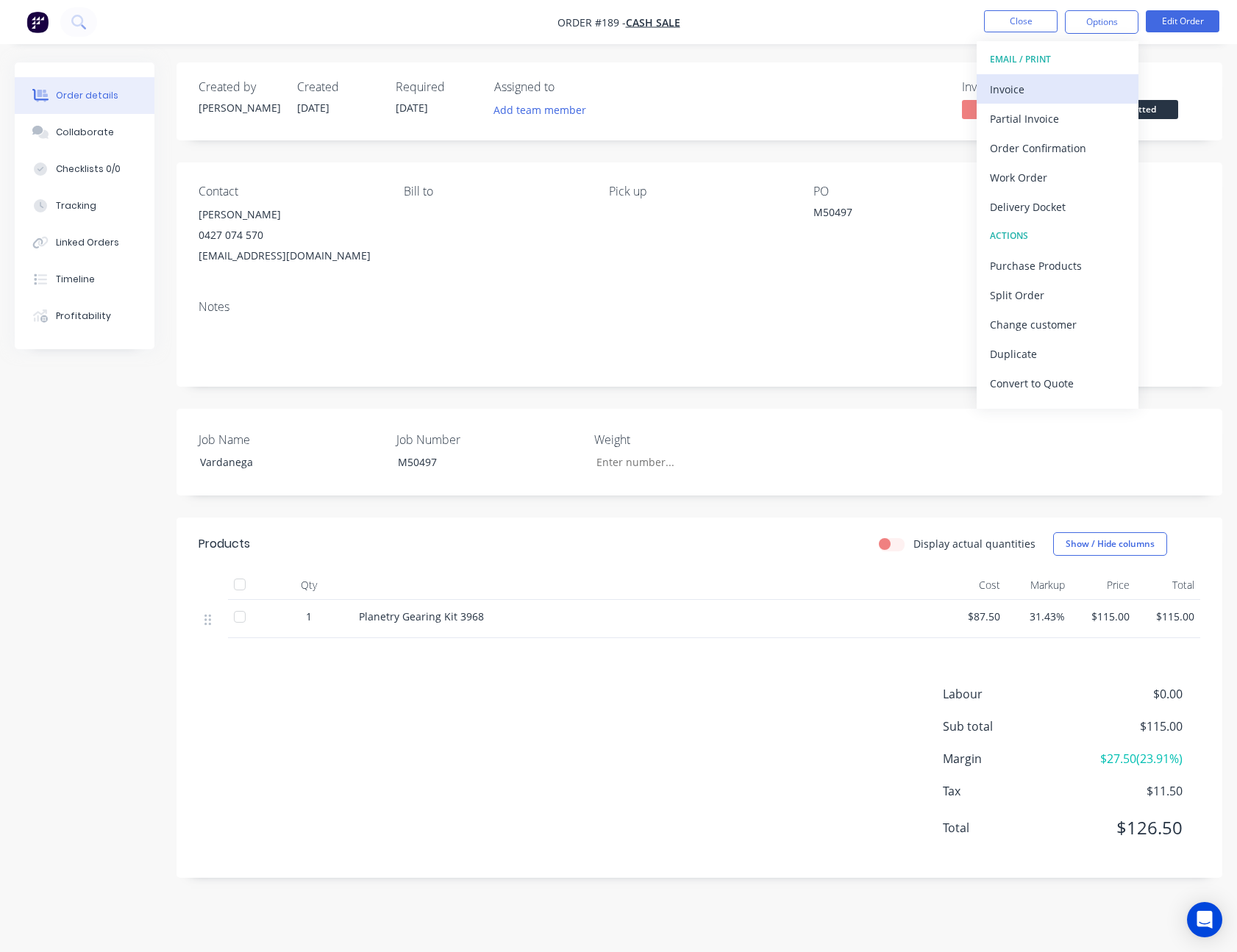
click at [1060, 96] on div "Invoice" at bounding box center [1057, 88] width 135 height 21
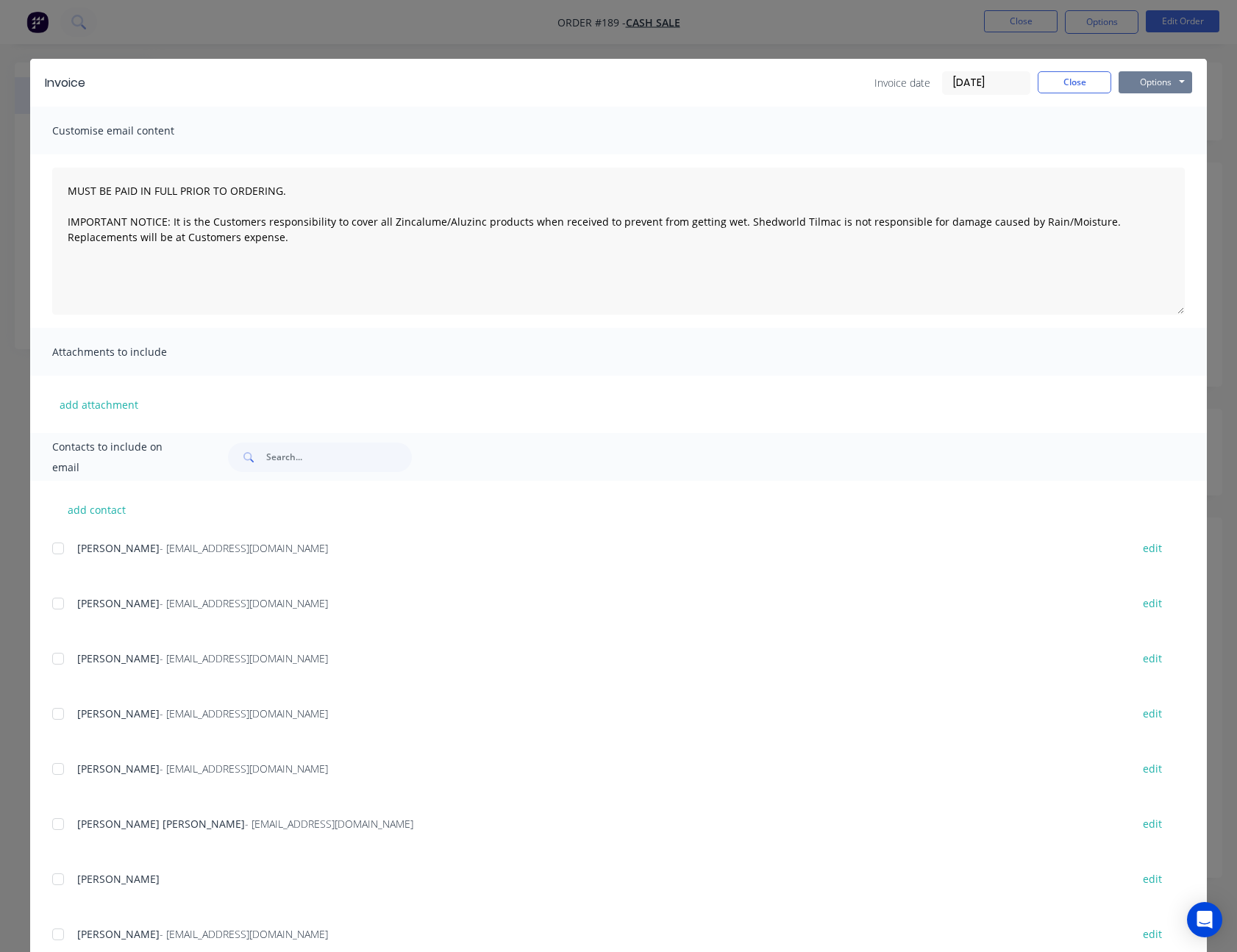
click at [1140, 89] on button "Options" at bounding box center [1155, 82] width 74 height 22
click at [1149, 134] on button "Print" at bounding box center [1165, 132] width 94 height 25
click at [1049, 78] on button "Close" at bounding box center [1074, 82] width 74 height 22
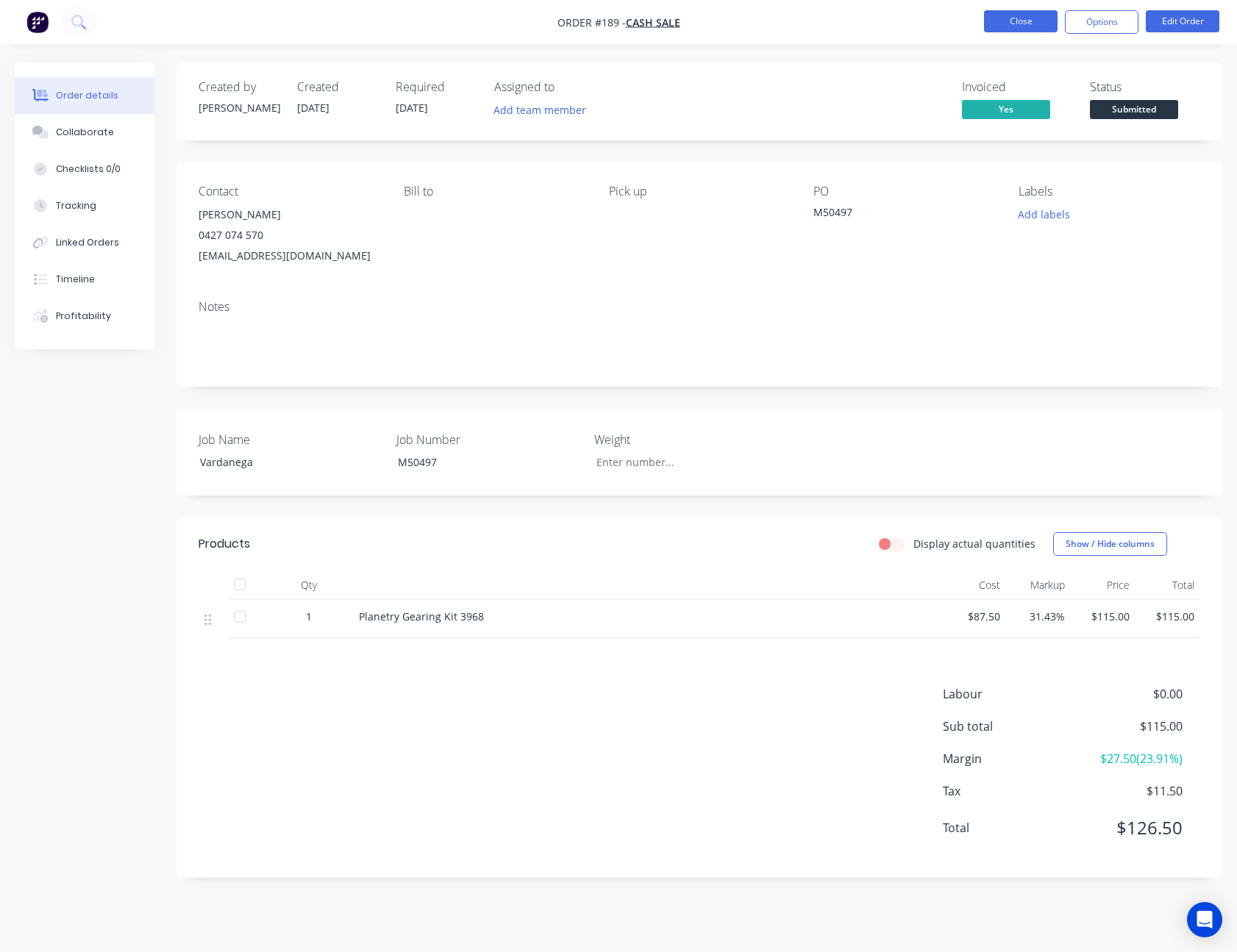
click at [1037, 26] on button "Close" at bounding box center [1021, 21] width 74 height 22
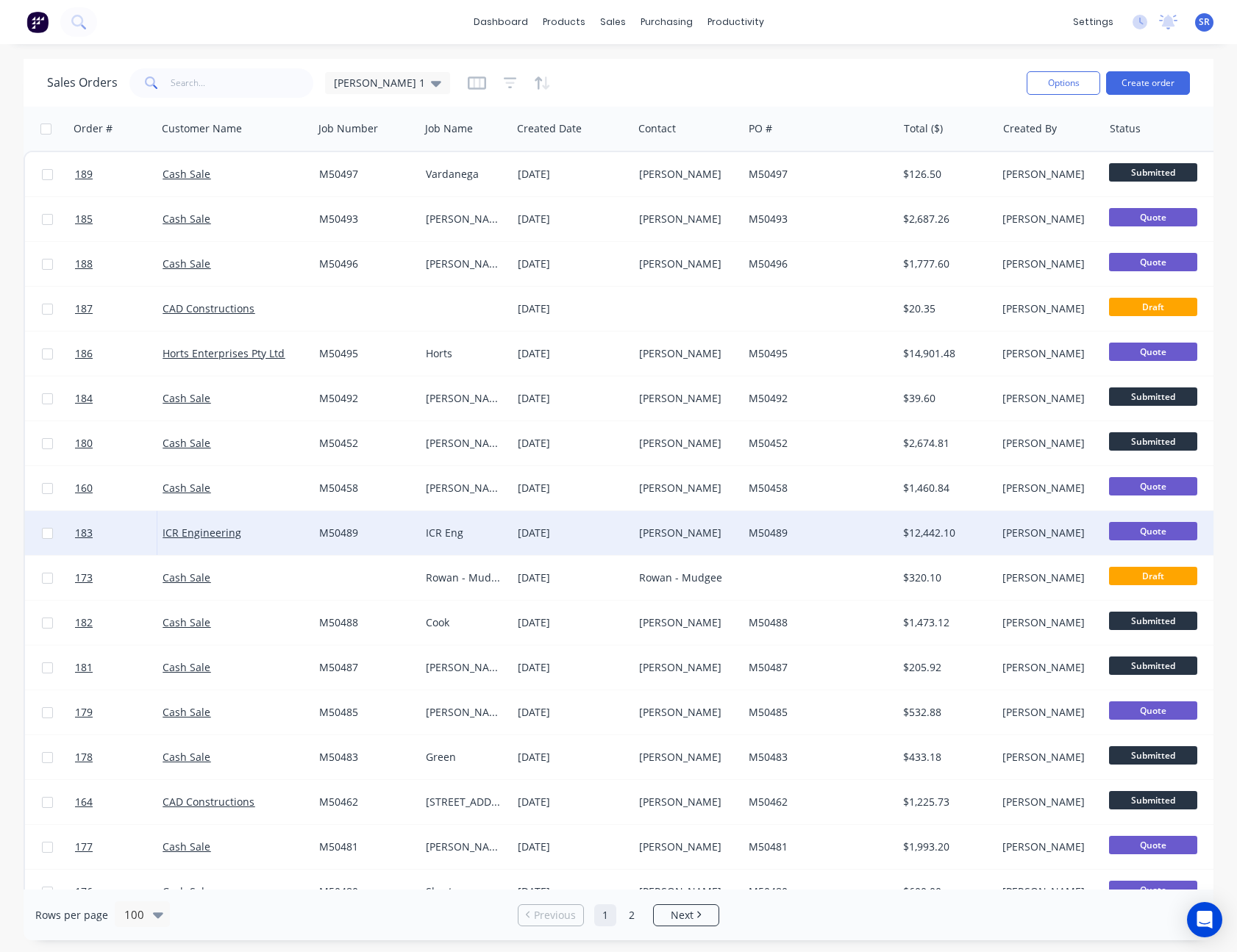
click at [46, 530] on input "checkbox" at bounding box center [47, 533] width 11 height 11
click at [1087, 89] on button "Options" at bounding box center [1063, 83] width 74 height 24
click at [1054, 119] on div "Change Status" at bounding box center [1019, 119] width 135 height 21
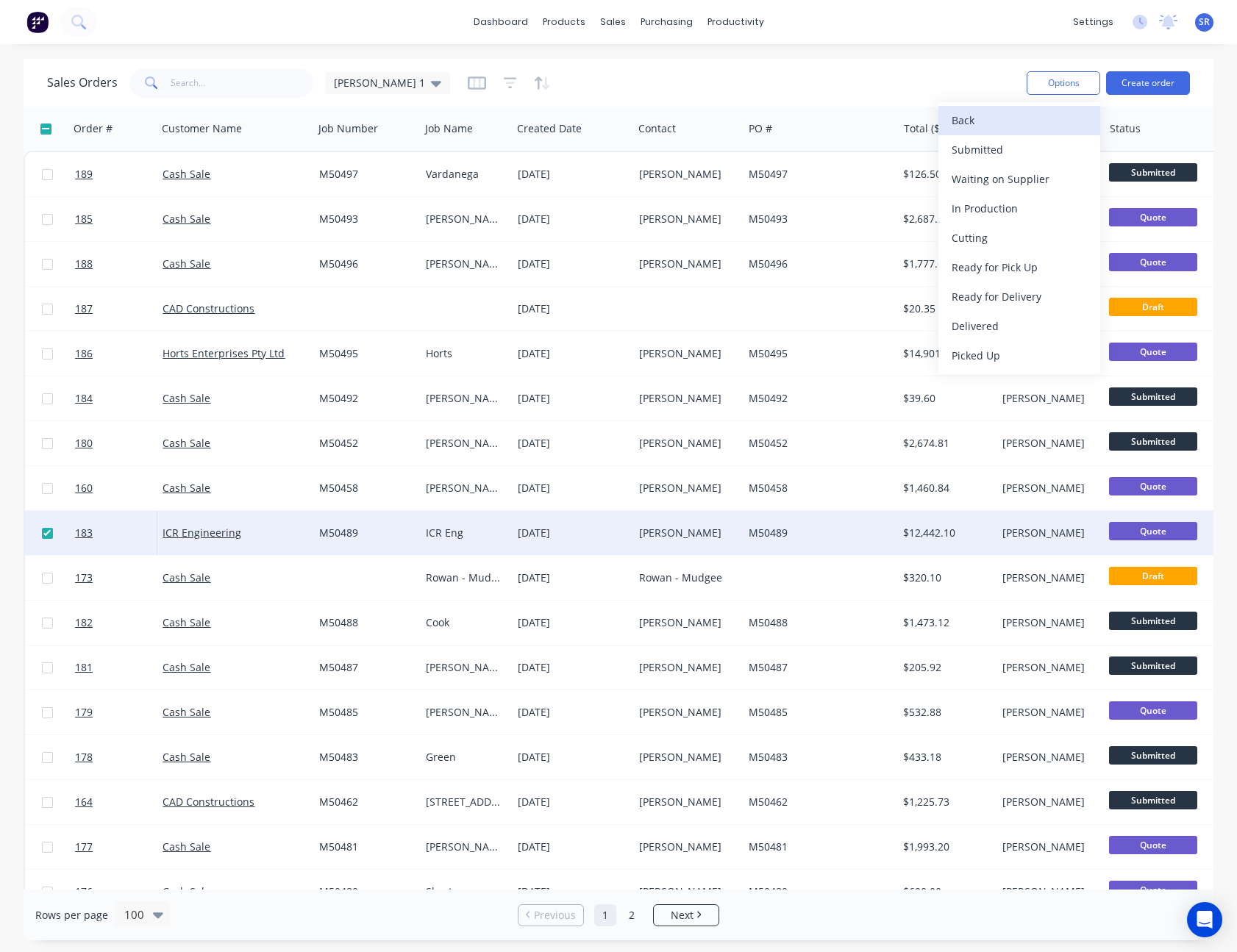
click at [1054, 119] on div "Back" at bounding box center [1019, 119] width 135 height 21
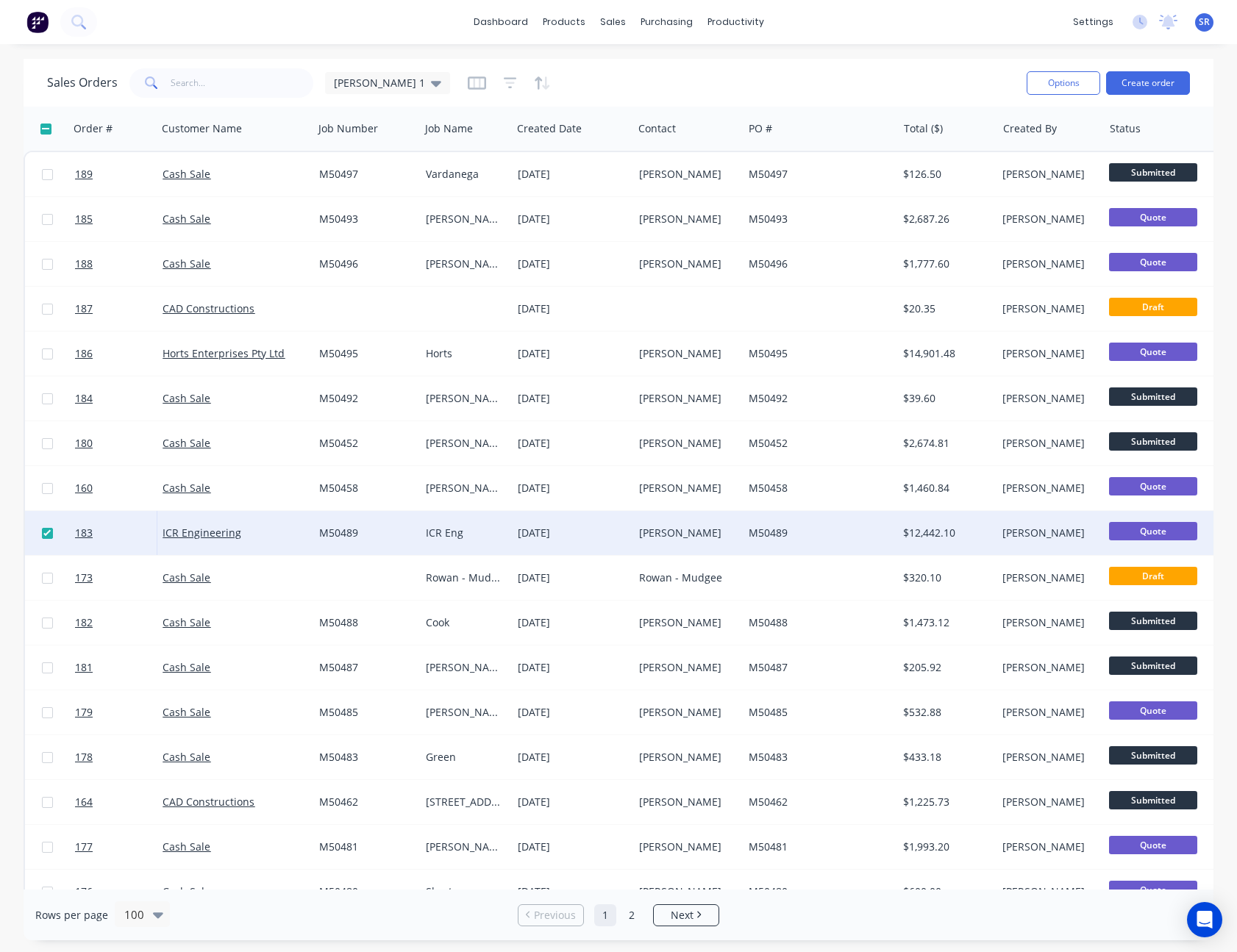
click at [973, 73] on div "Sales Orders [PERSON_NAME] 1" at bounding box center [531, 83] width 968 height 36
click at [46, 535] on input "checkbox" at bounding box center [47, 533] width 11 height 11
checkbox input "false"
click at [221, 531] on link "ICR Engineering" at bounding box center [202, 532] width 78 height 14
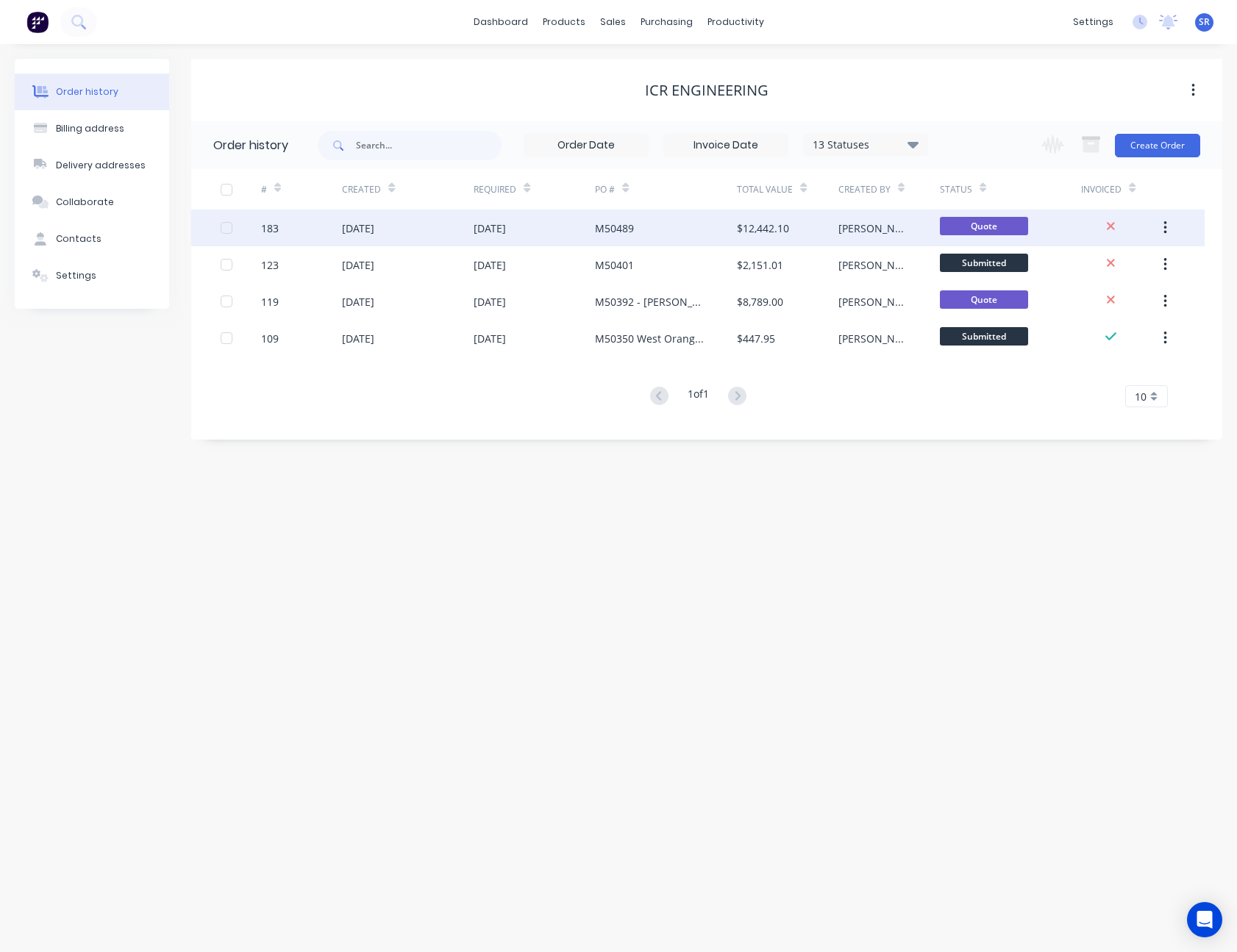
click at [1164, 226] on icon "button" at bounding box center [1165, 228] width 4 height 16
click at [836, 224] on div "$12,442.10" at bounding box center [787, 228] width 101 height 36
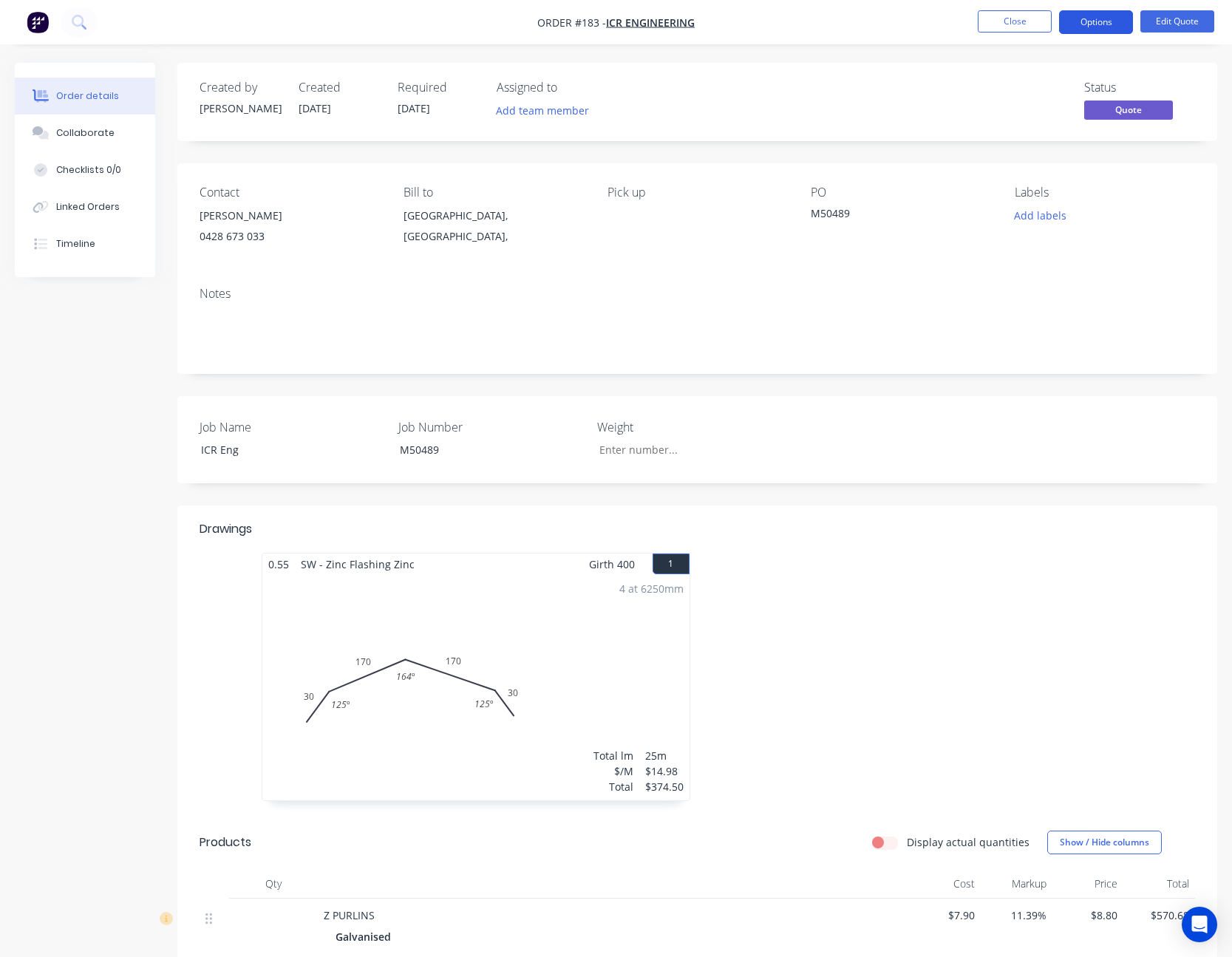
click at [1092, 16] on button "Options" at bounding box center [1095, 22] width 74 height 24
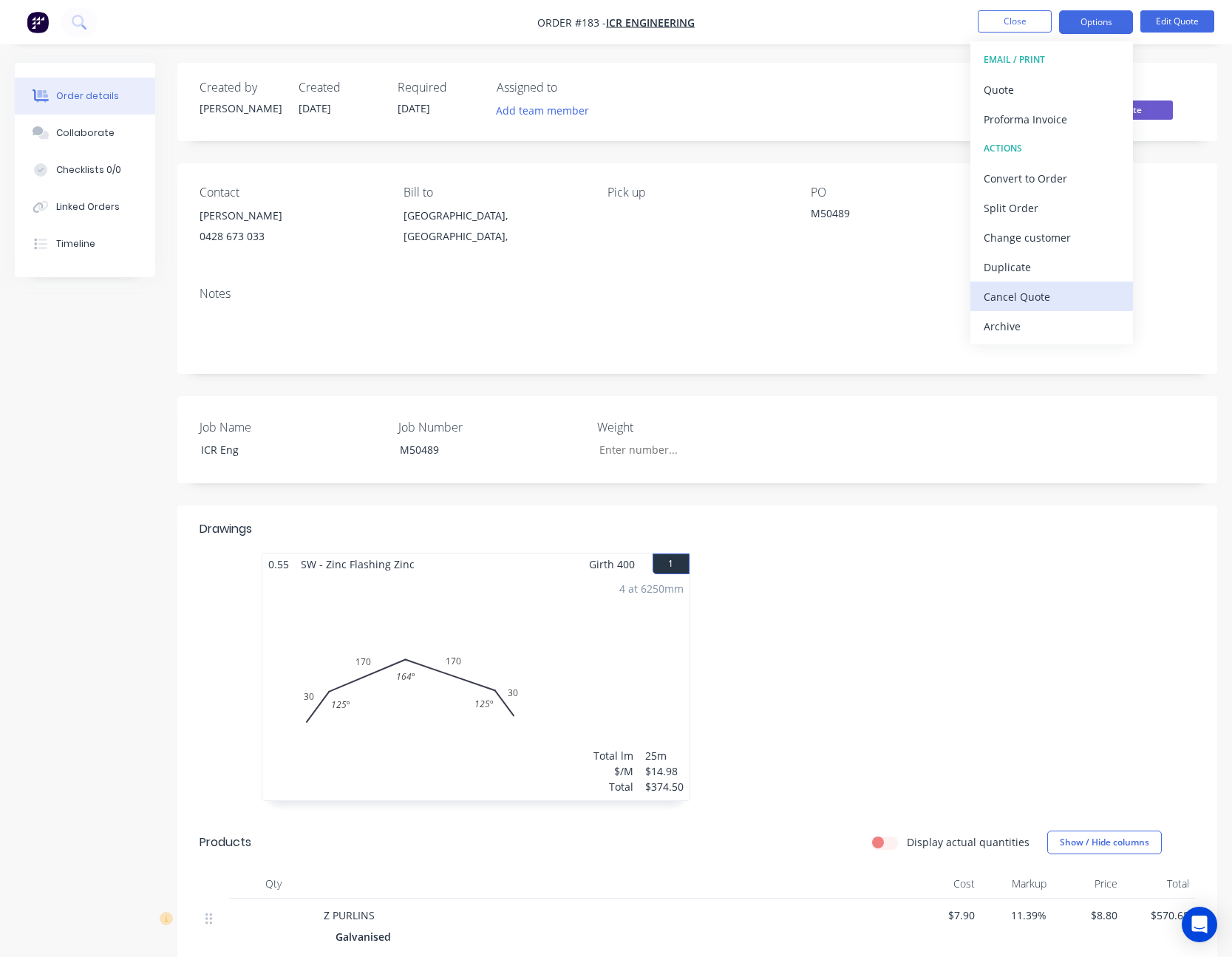
click at [1047, 298] on div "Cancel Quote" at bounding box center [1051, 296] width 136 height 21
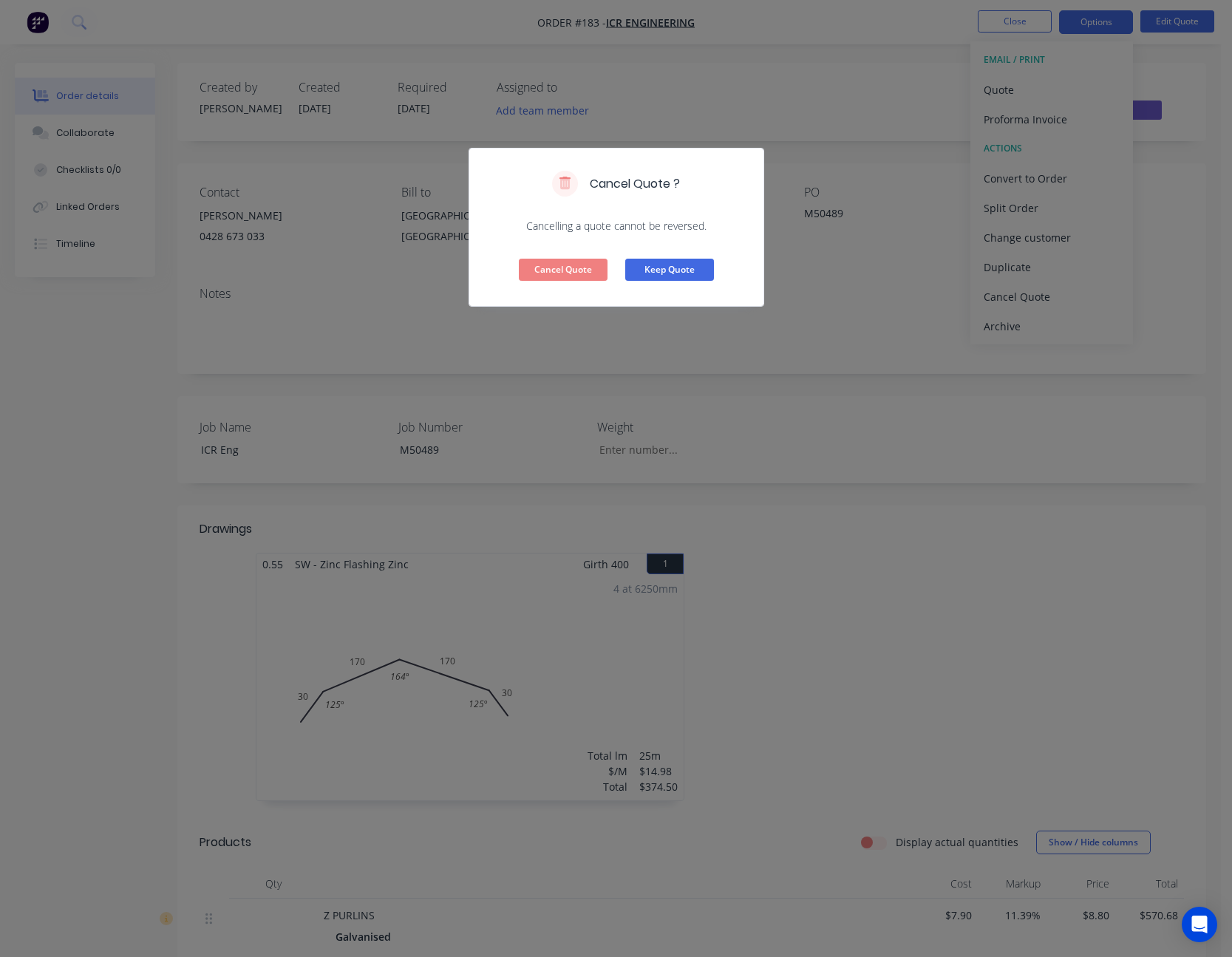
click at [658, 270] on button "Keep Quote" at bounding box center [669, 270] width 89 height 22
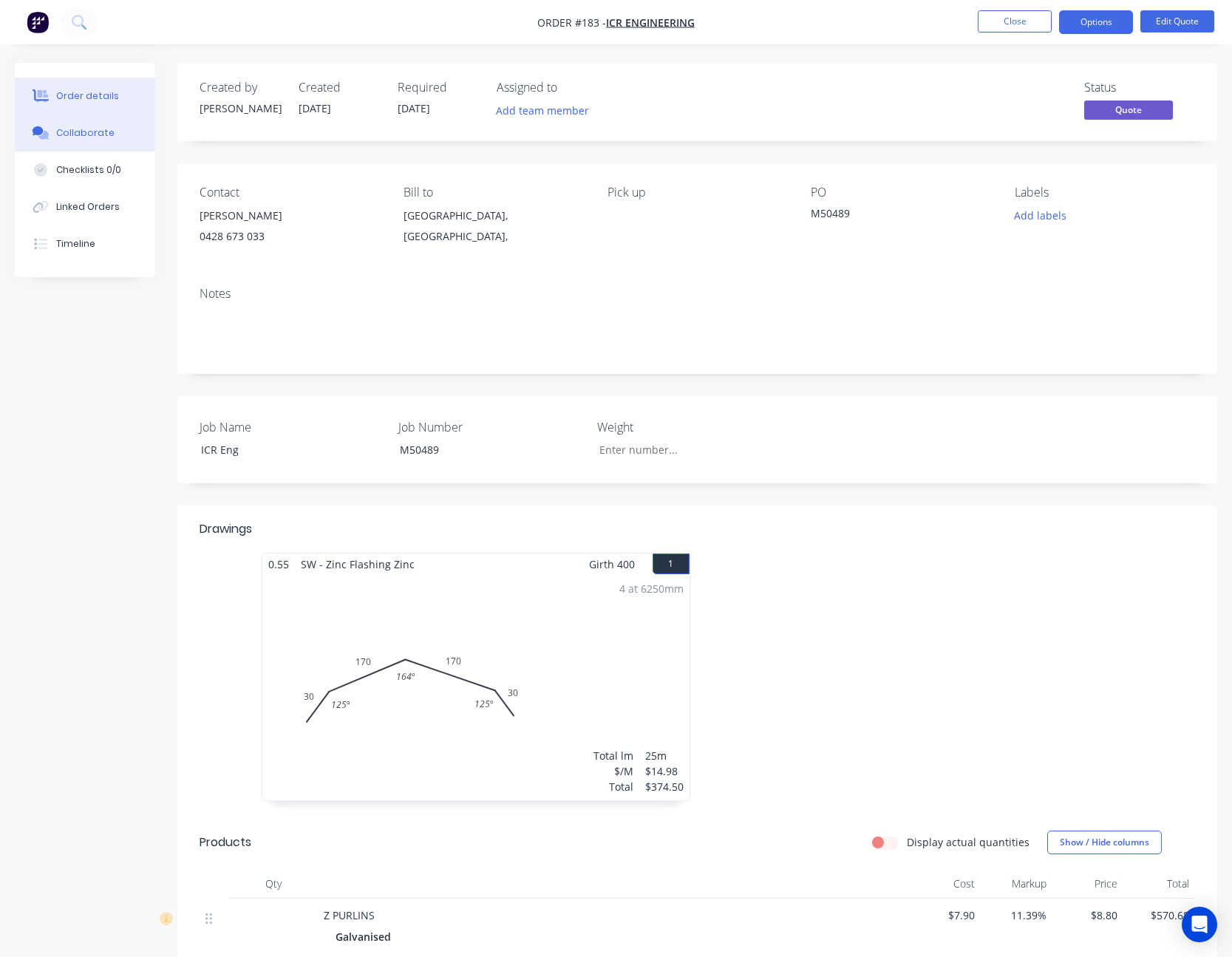
click at [77, 139] on div "Collaborate" at bounding box center [85, 133] width 59 height 14
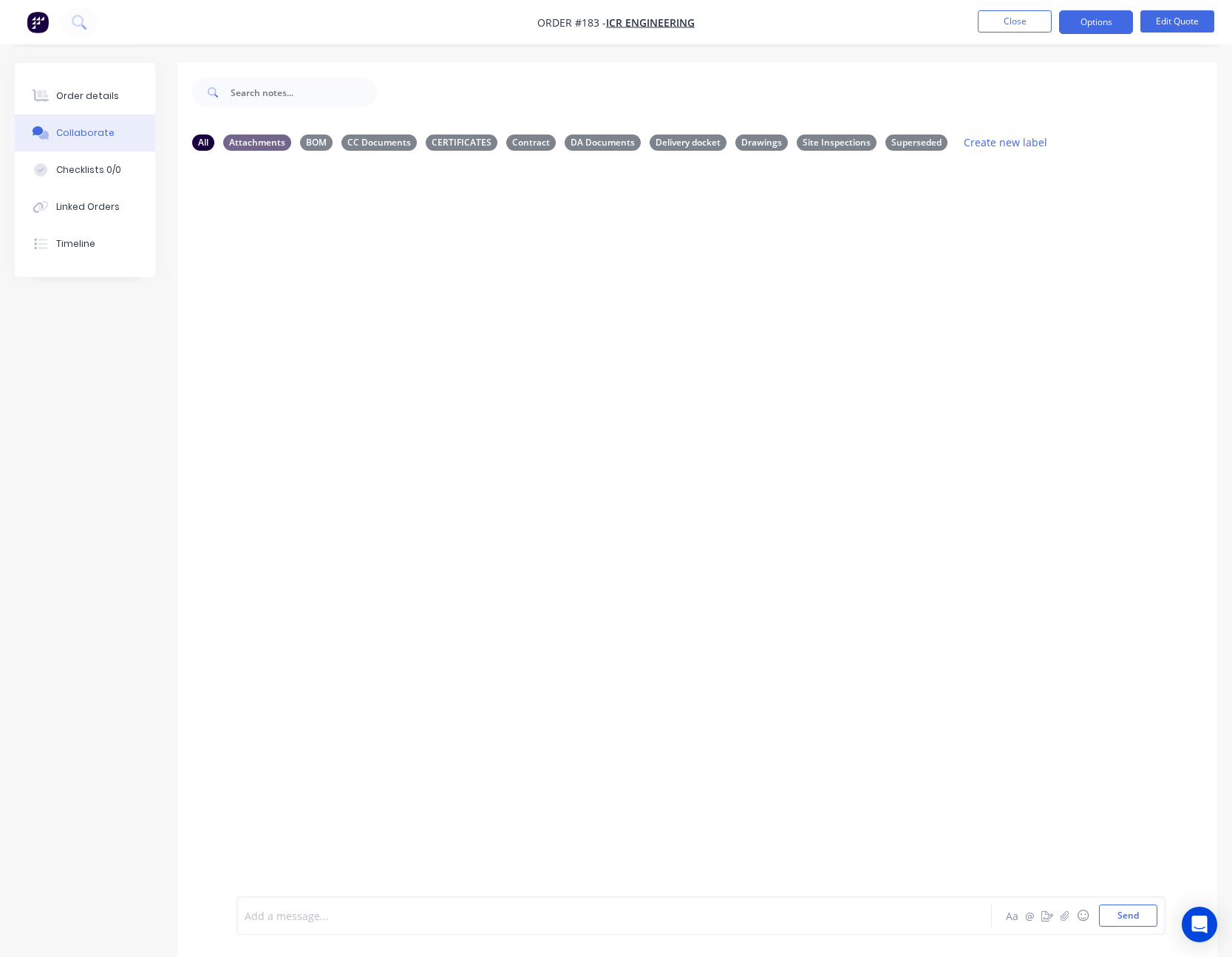
click at [290, 921] on div at bounding box center [588, 916] width 684 height 16
click at [1131, 913] on button "Send" at bounding box center [1128, 916] width 59 height 22
click at [95, 98] on div "Order details" at bounding box center [87, 96] width 63 height 14
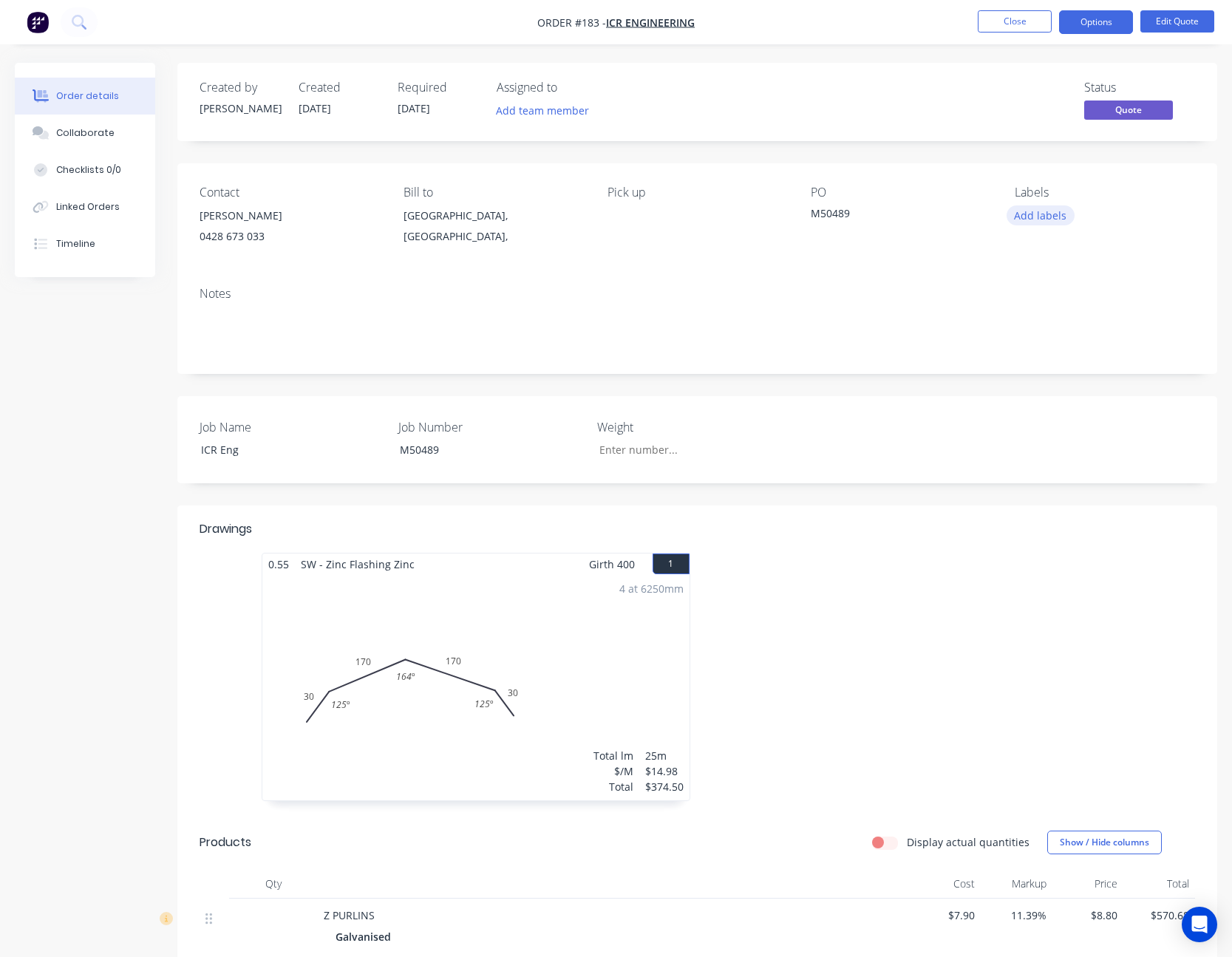
click at [1026, 219] on button "Add labels" at bounding box center [1040, 215] width 68 height 20
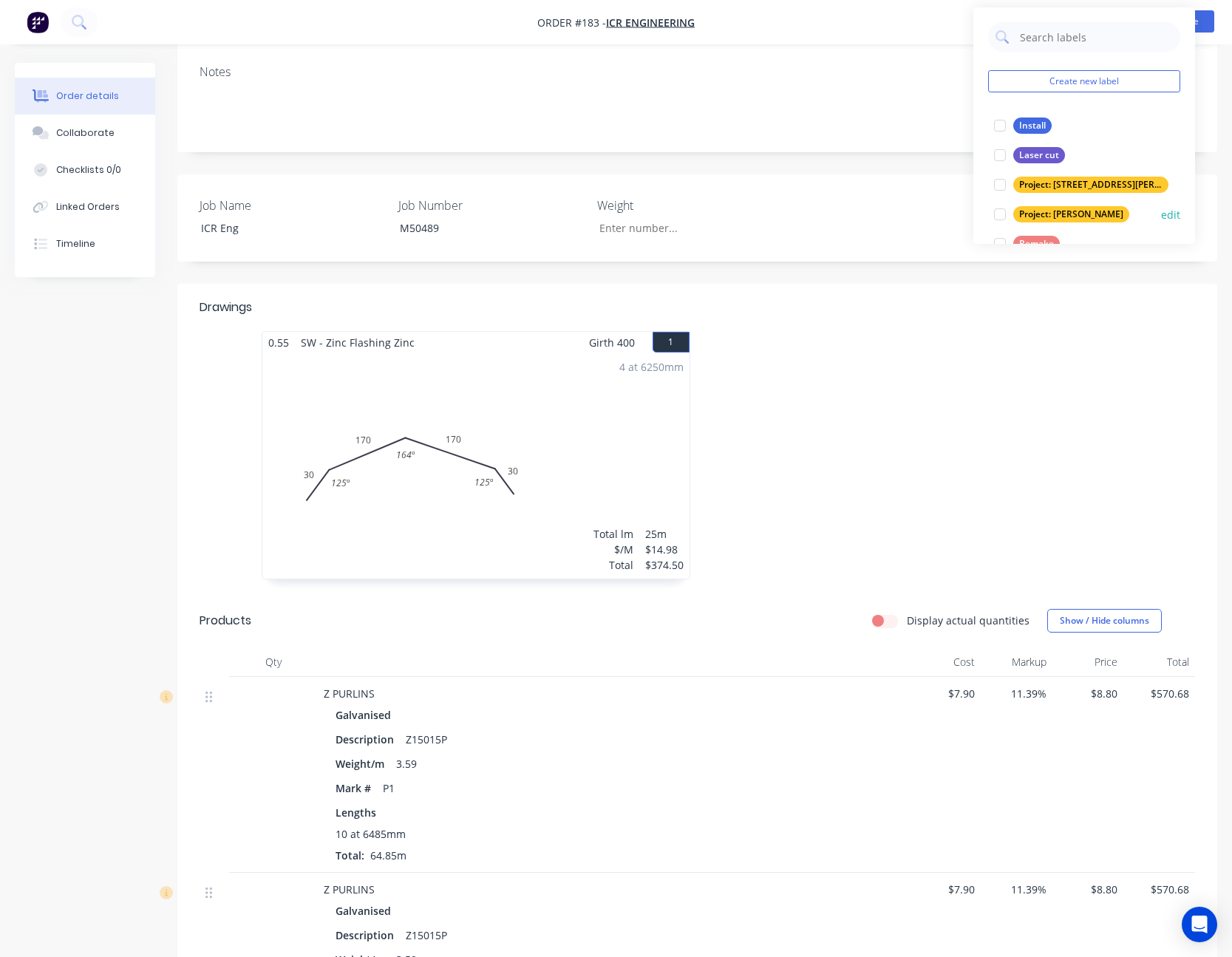
scroll to position [74, 0]
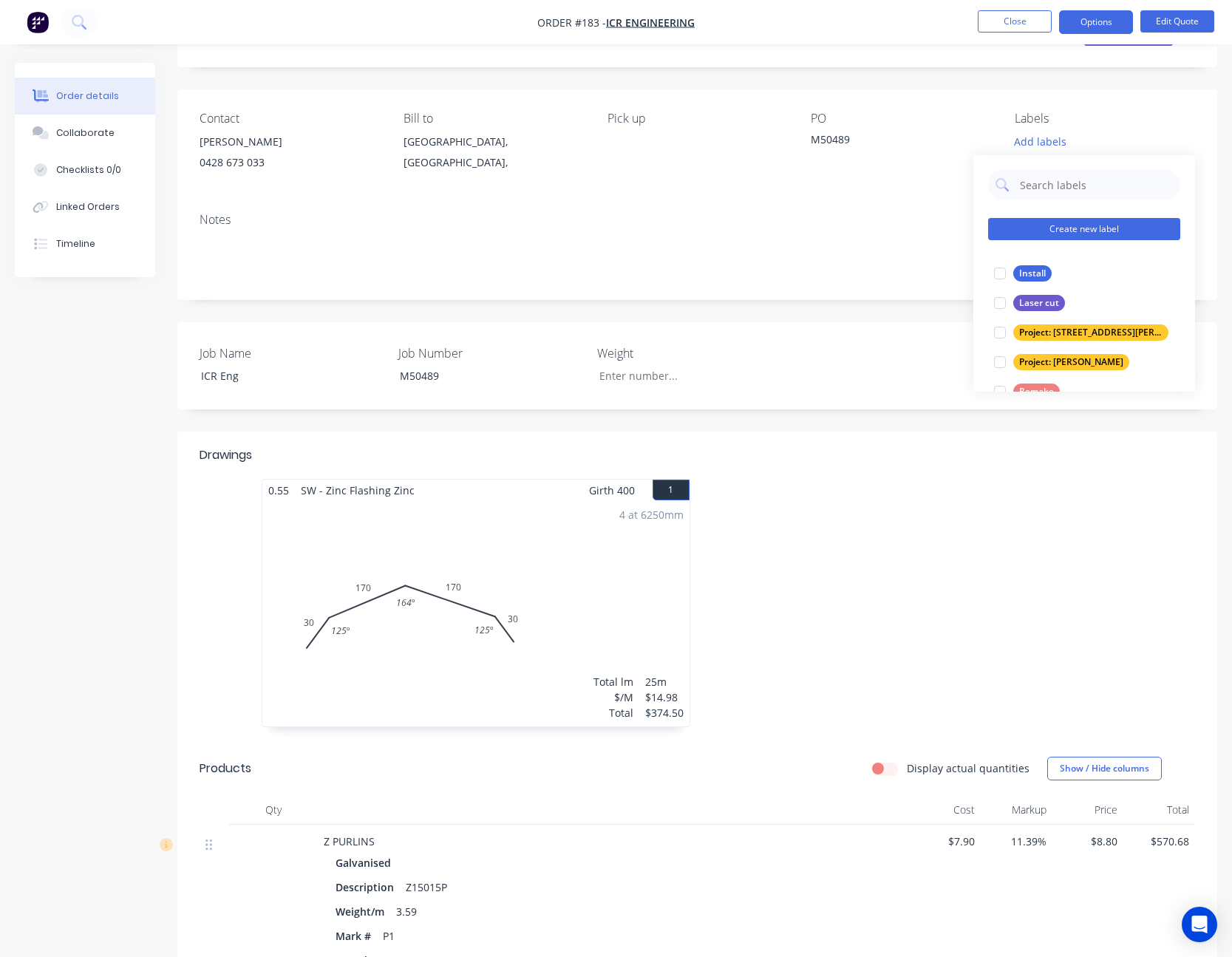
click at [1103, 228] on button "Create new label" at bounding box center [1084, 229] width 192 height 22
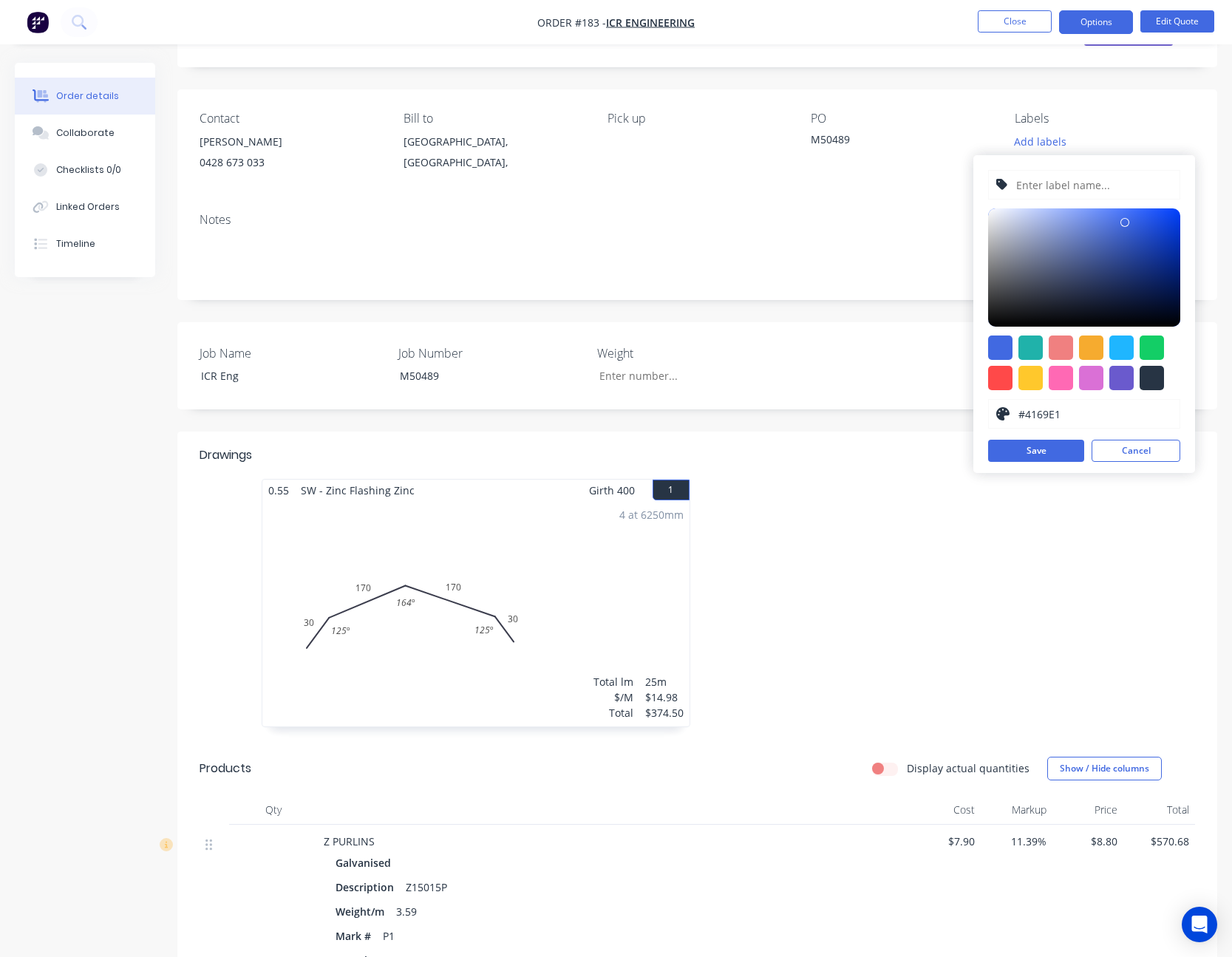
drag, startPoint x: 1072, startPoint y: 418, endPoint x: 966, endPoint y: 419, distance: 106.0
drag, startPoint x: 1063, startPoint y: 413, endPoint x: 1010, endPoint y: 413, distance: 53.0
click at [1010, 413] on div "#4169E1" at bounding box center [1084, 413] width 192 height 29
click at [999, 371] on div at bounding box center [1000, 378] width 25 height 25
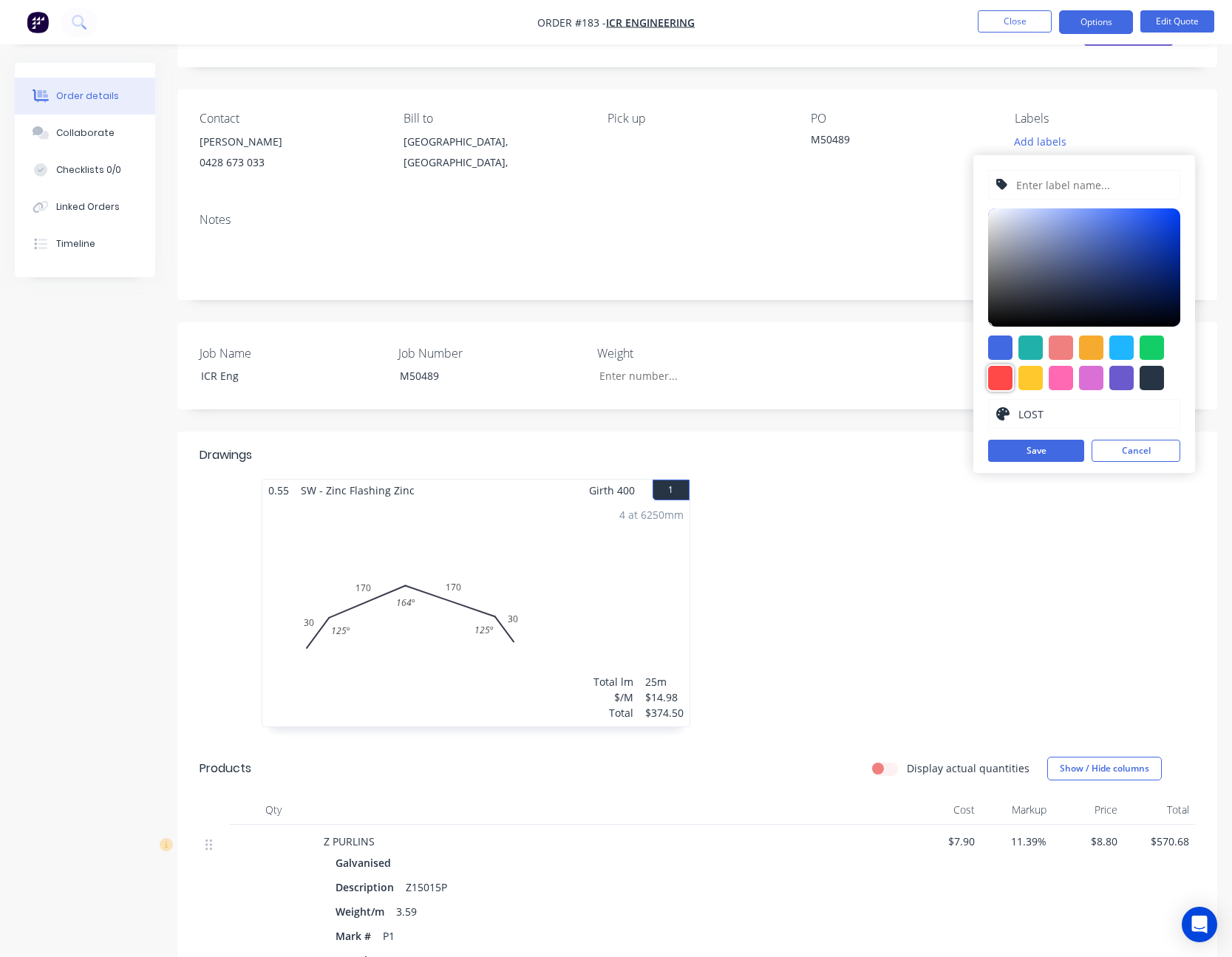
type input "#FF4949"
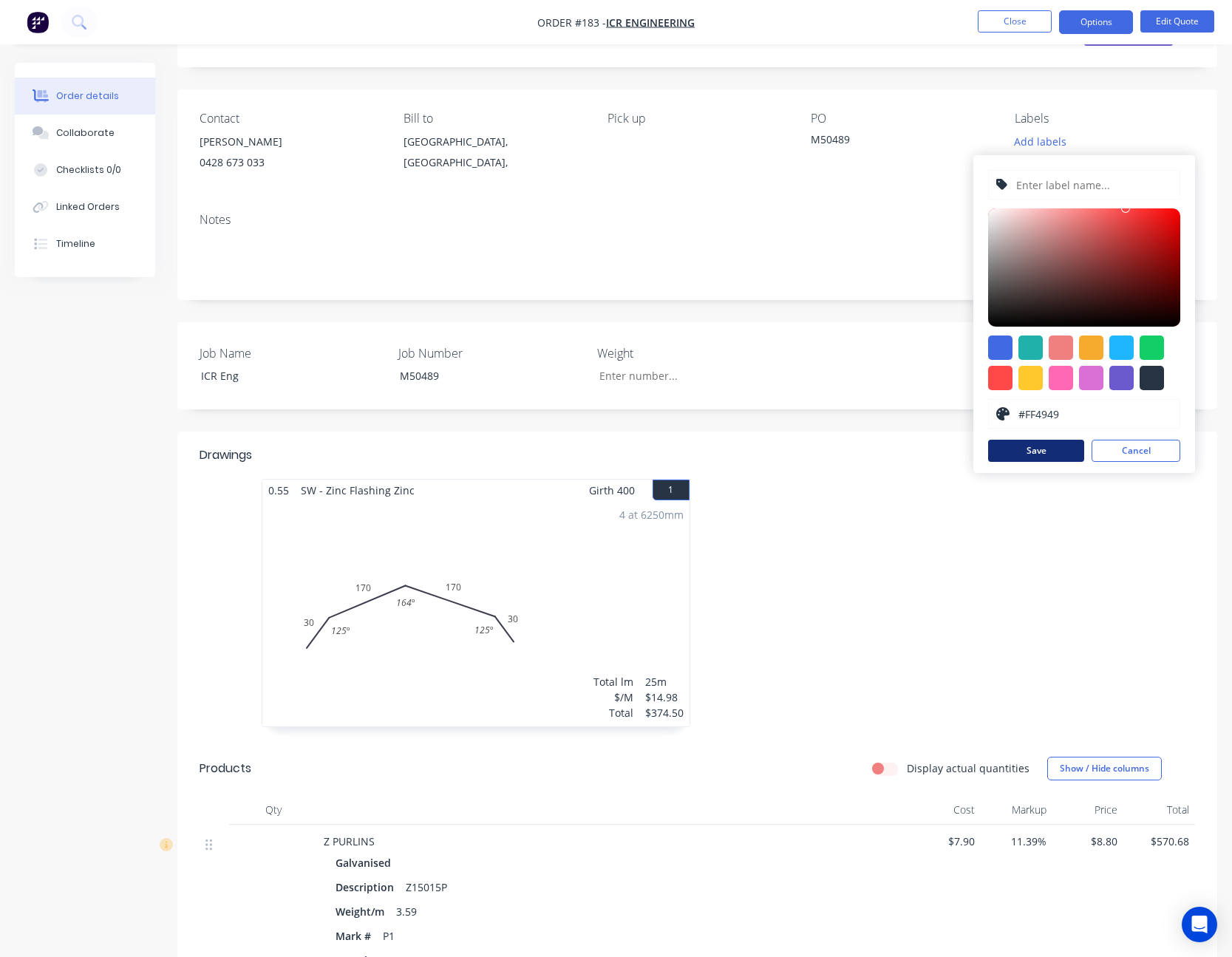
click at [1050, 454] on button "Save" at bounding box center [1036, 451] width 96 height 22
click at [1087, 180] on input "text" at bounding box center [1094, 184] width 158 height 28
type input "LOST"
click at [1011, 374] on div at bounding box center [1000, 378] width 25 height 25
click at [1035, 452] on button "Save" at bounding box center [1036, 451] width 96 height 22
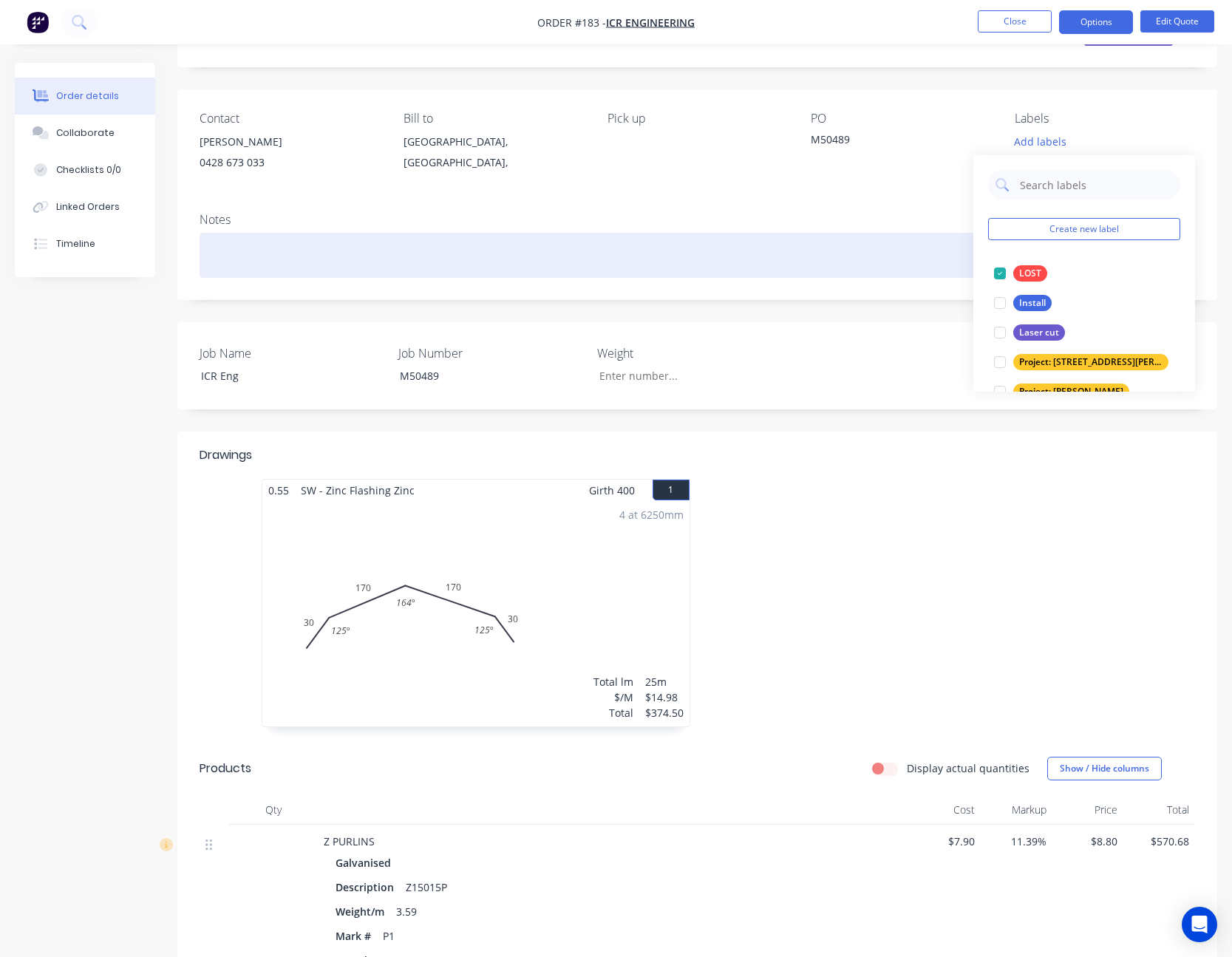
click at [910, 242] on div at bounding box center [698, 255] width 996 height 45
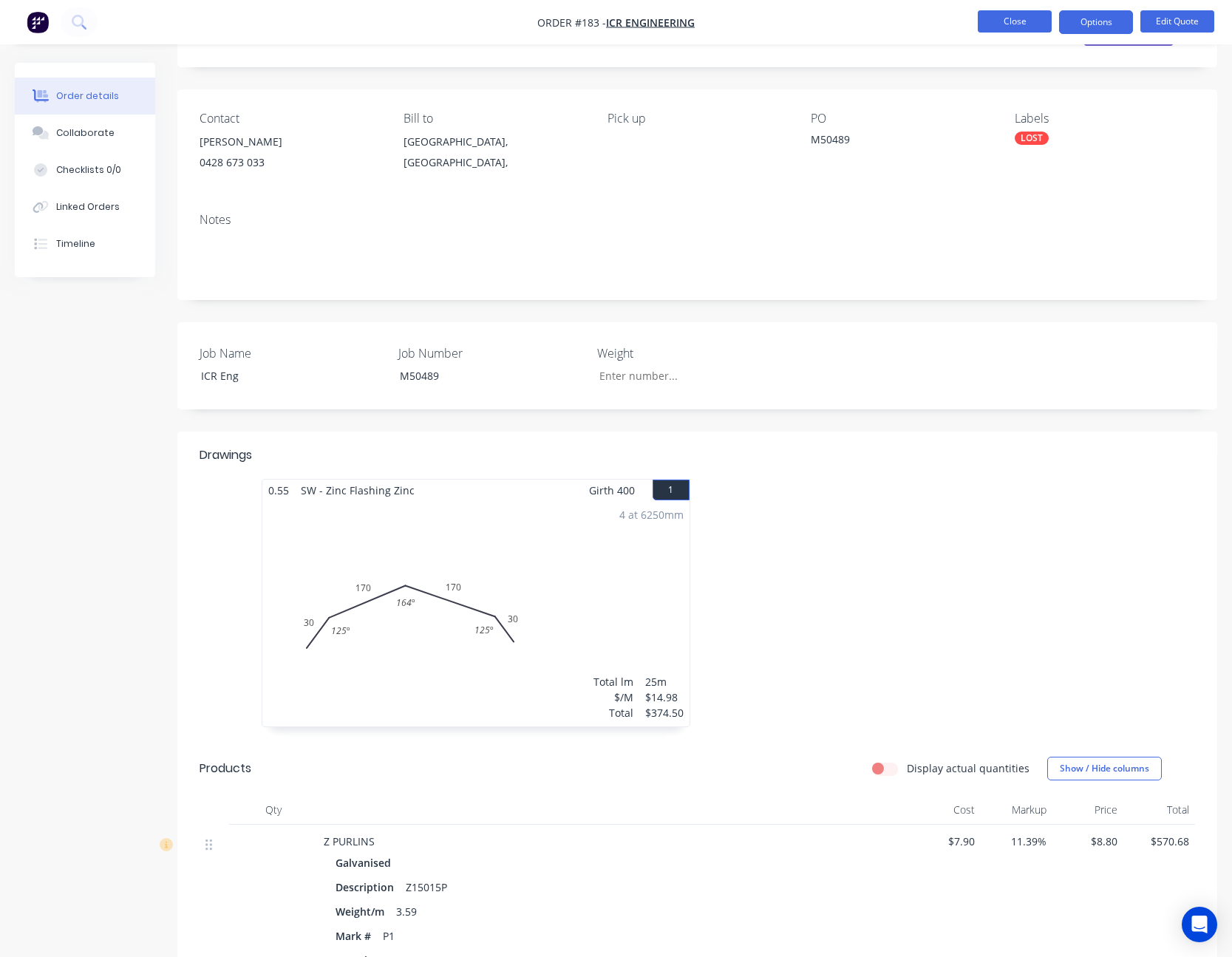
click at [1026, 27] on button "Close" at bounding box center [1015, 21] width 74 height 22
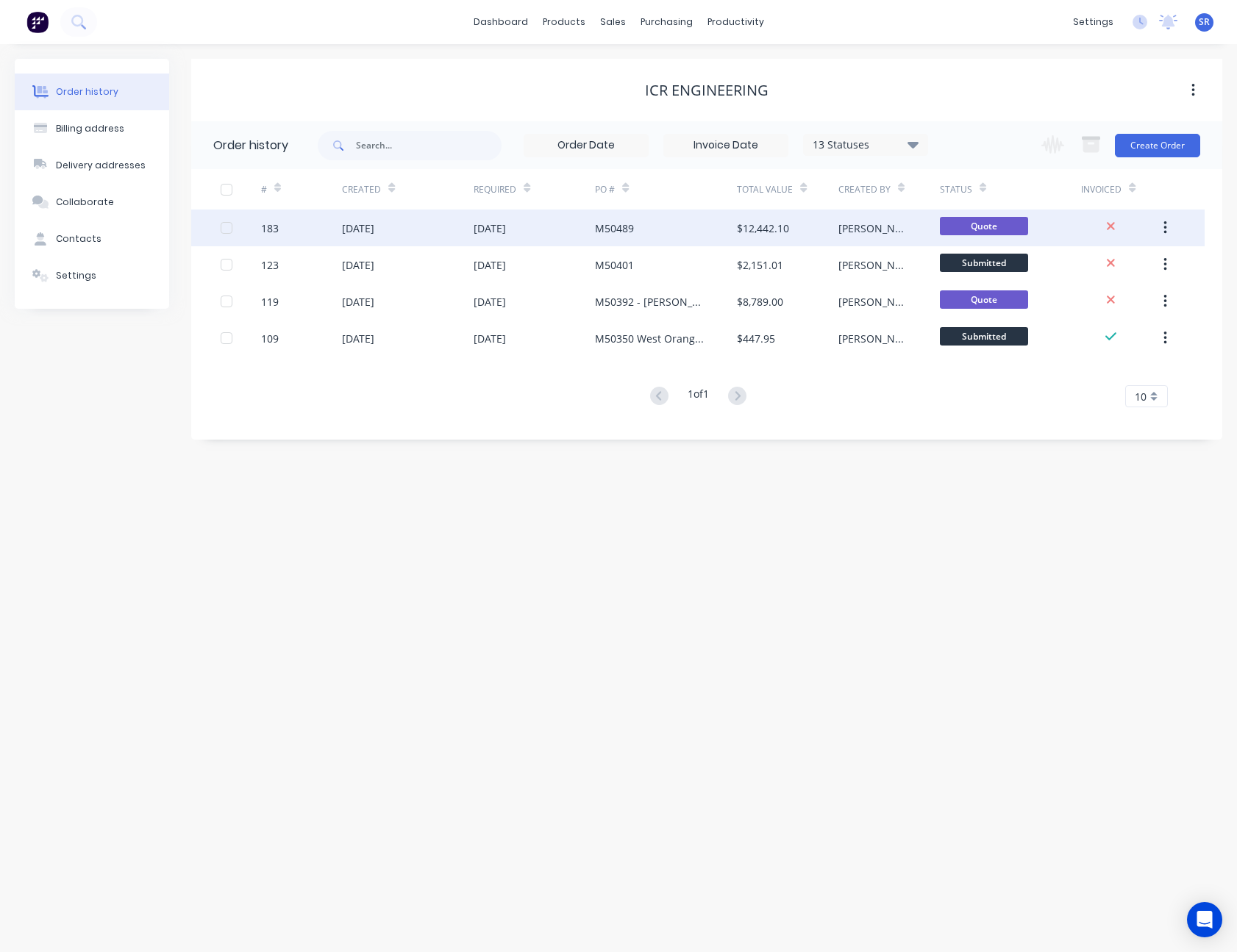
click at [873, 223] on div "[PERSON_NAME]" at bounding box center [889, 228] width 101 height 36
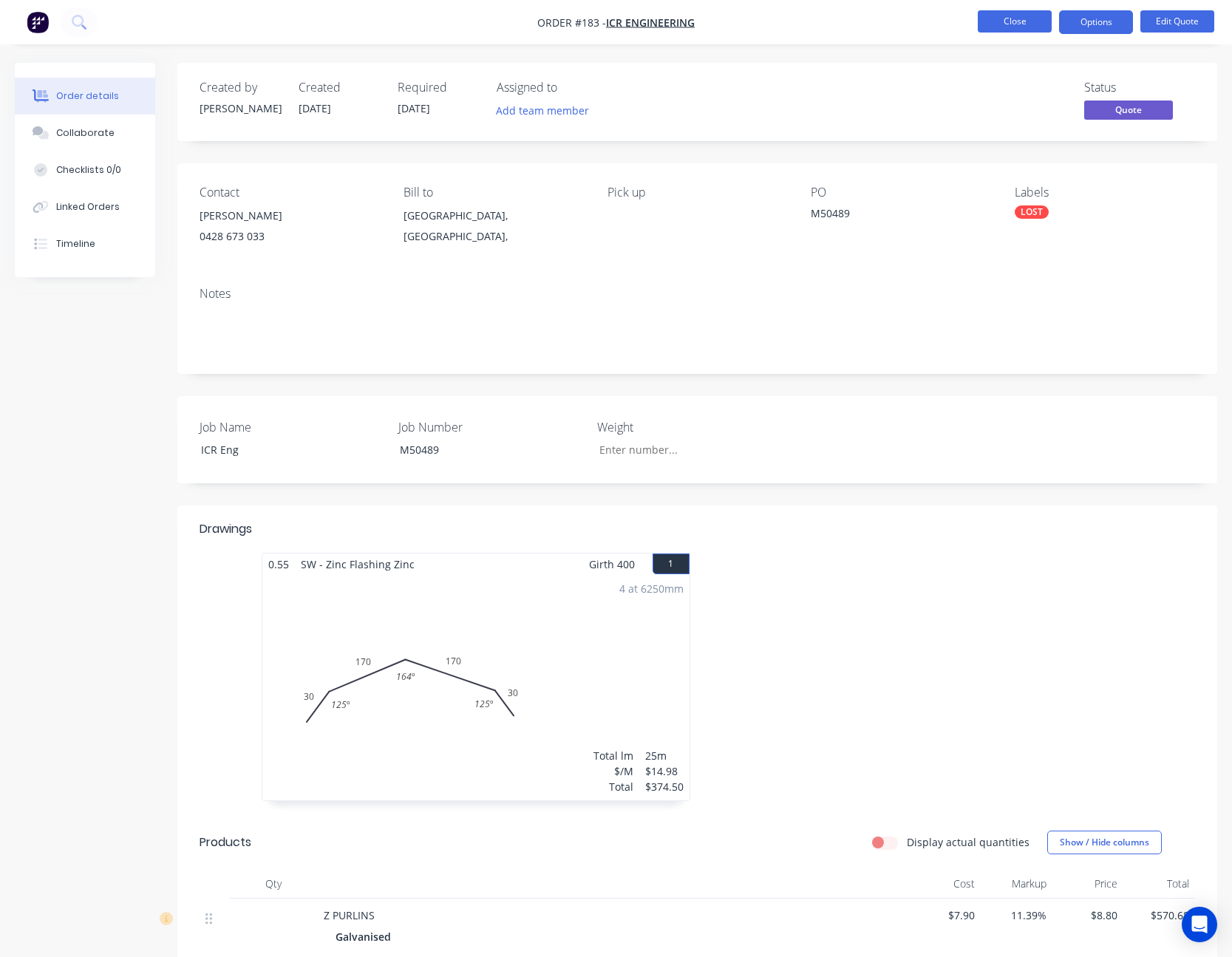
click at [1013, 16] on button "Close" at bounding box center [1015, 21] width 74 height 22
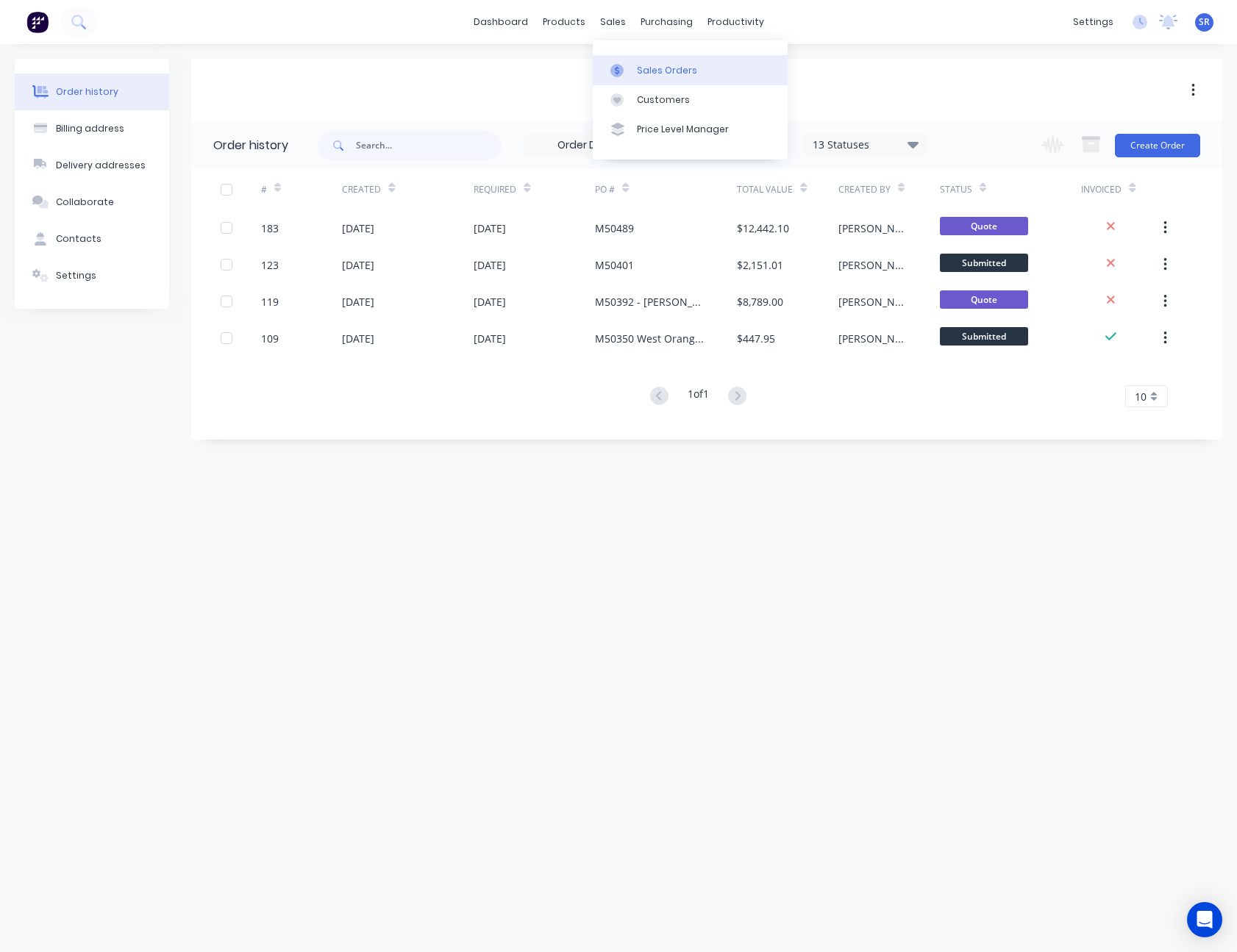
click at [639, 70] on div "Sales Orders" at bounding box center [667, 70] width 60 height 14
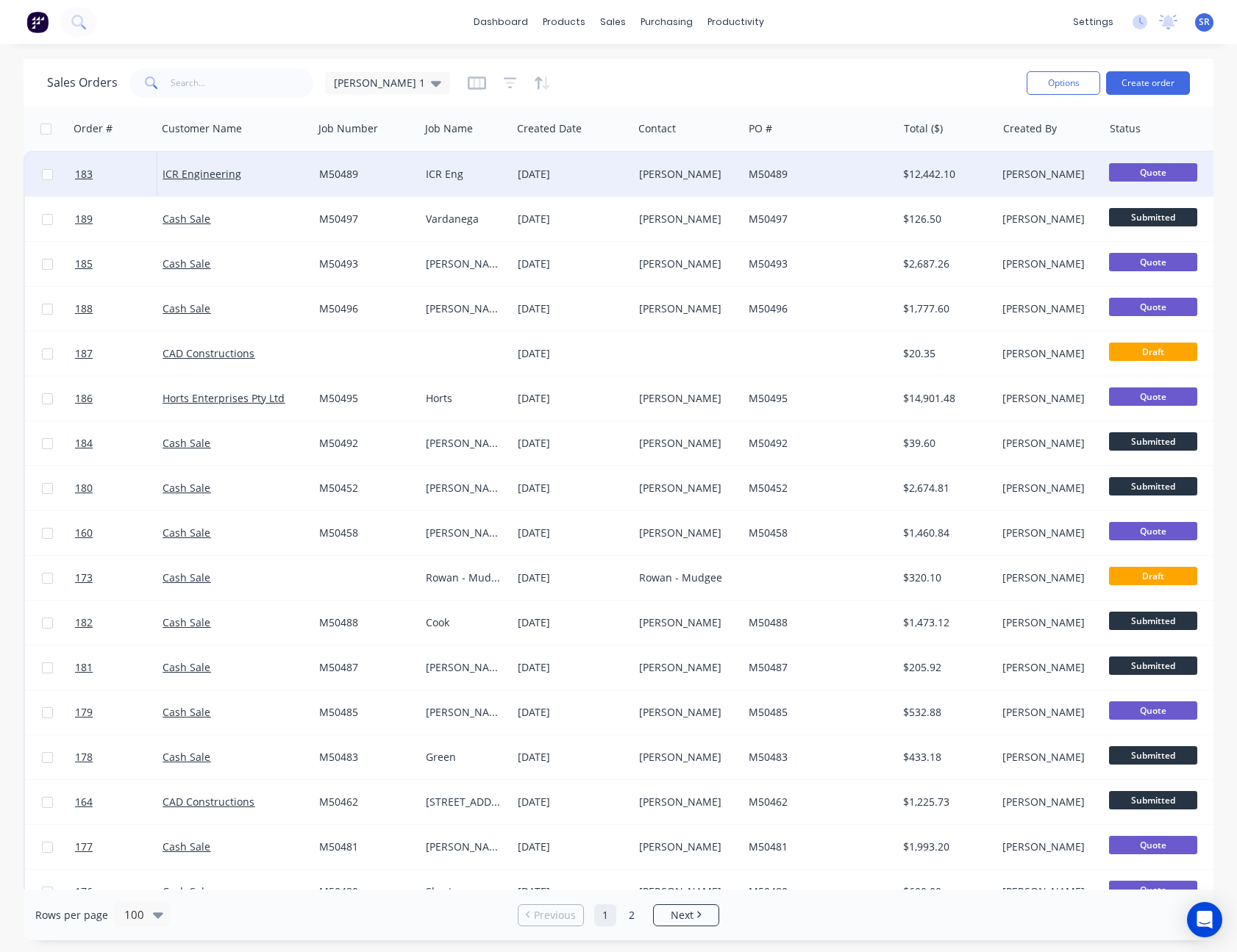
click at [1164, 172] on span "Quote" at bounding box center [1153, 172] width 88 height 18
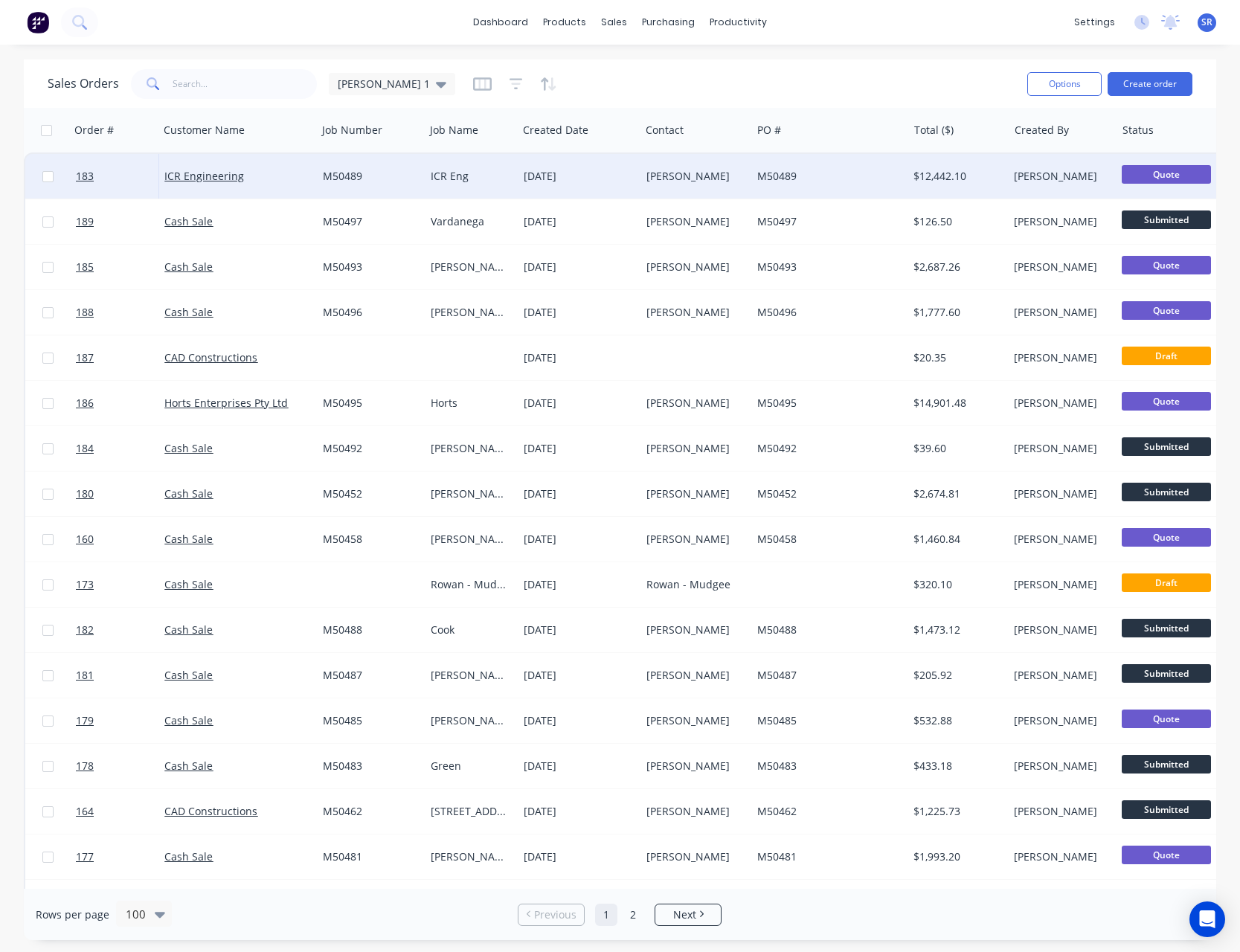
click at [1150, 173] on span "Quote" at bounding box center [1166, 174] width 89 height 18
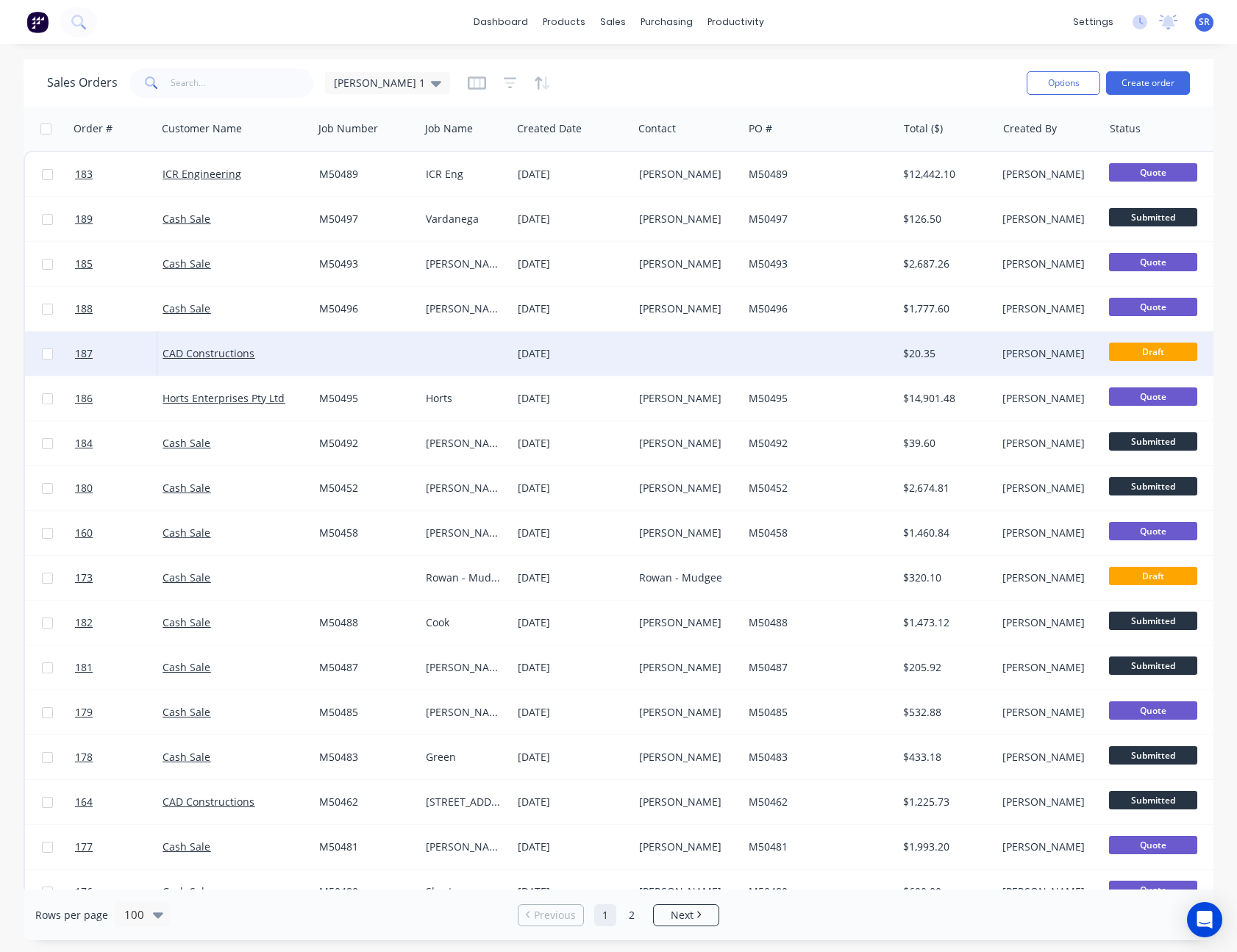
click at [708, 338] on div at bounding box center [688, 354] width 109 height 44
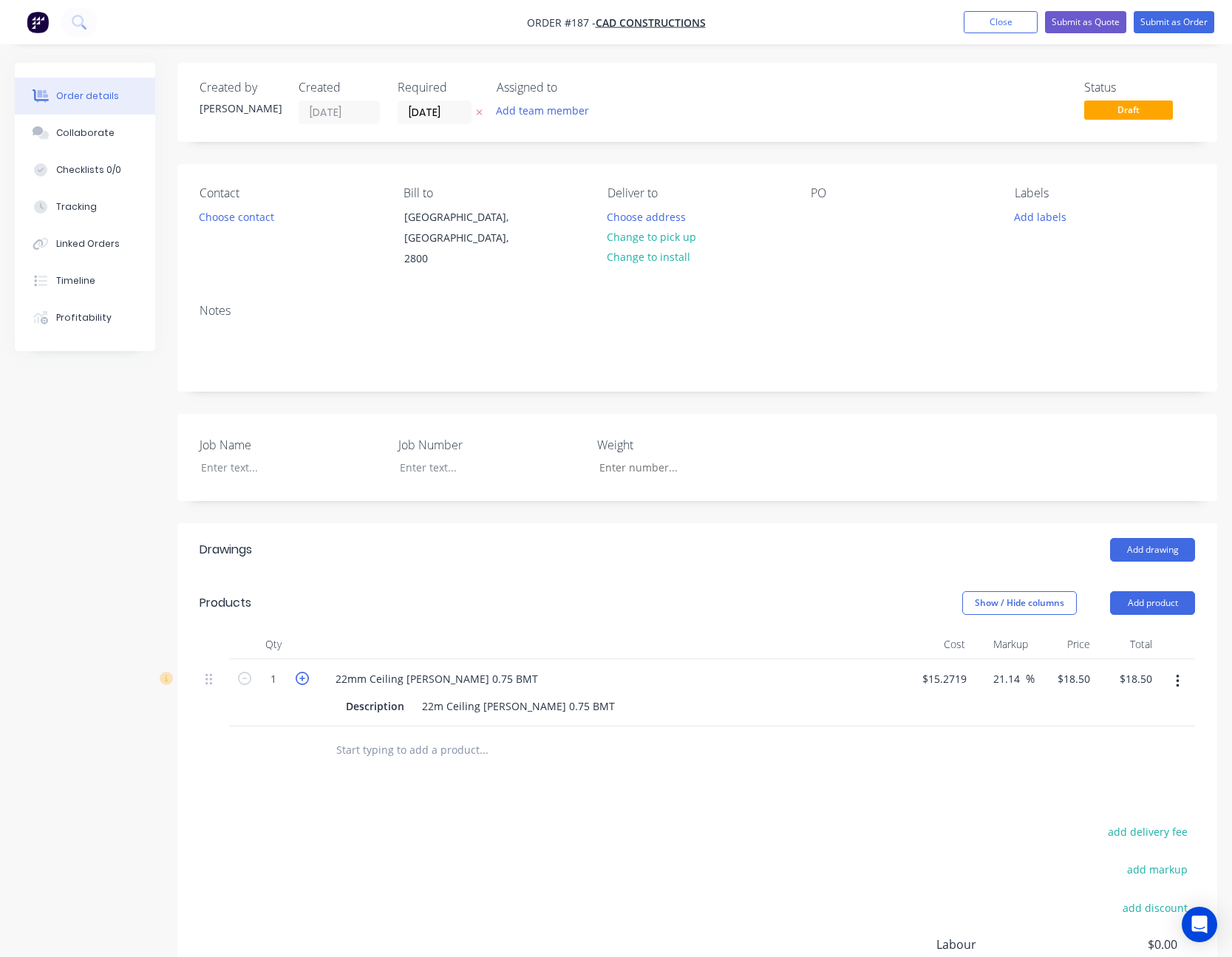
click at [301, 672] on icon "button" at bounding box center [302, 678] width 14 height 14
type input "2"
type input "$37.00"
click at [301, 672] on icon "button" at bounding box center [302, 678] width 14 height 14
type input "3"
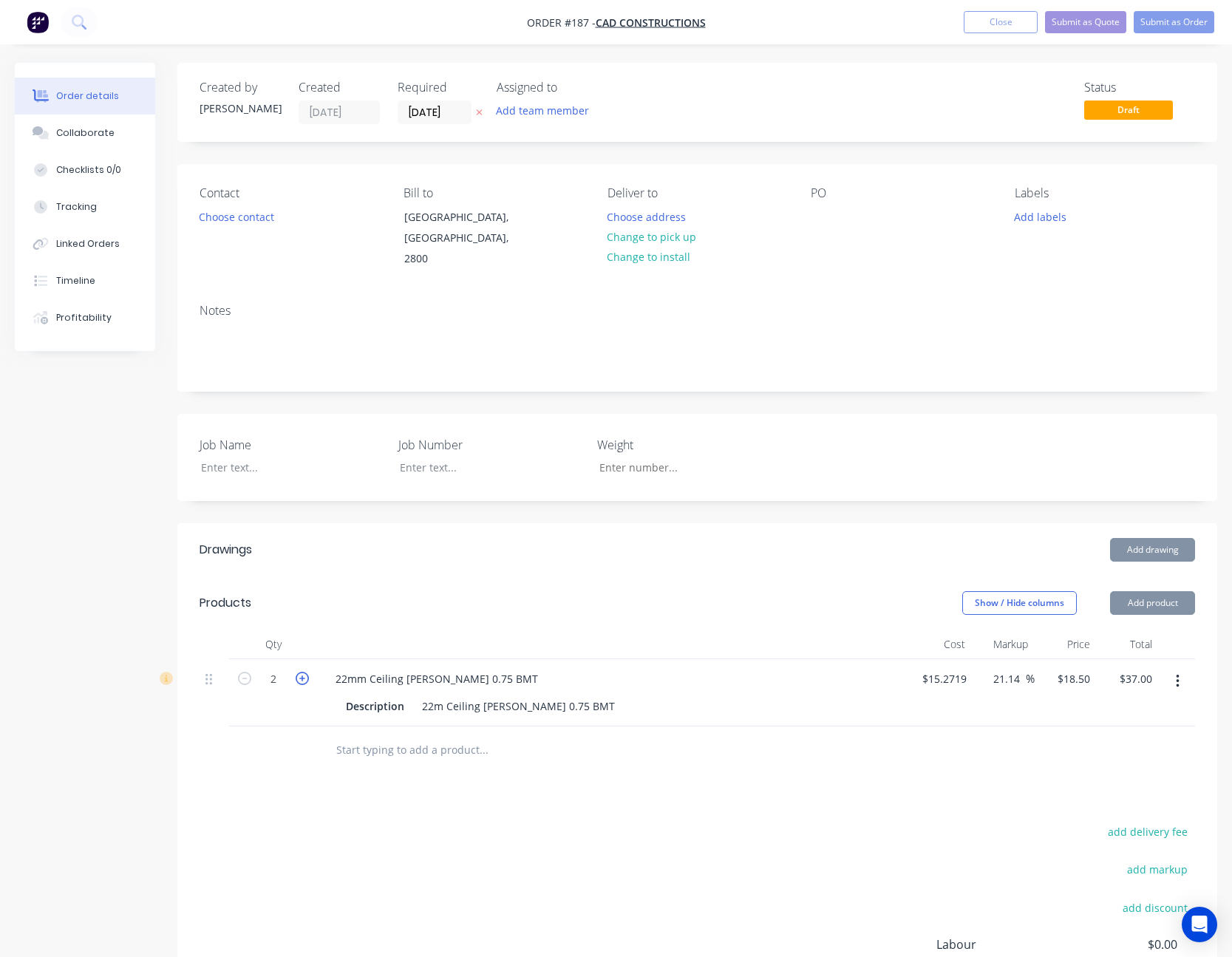
type input "$55.50"
click at [301, 672] on icon "button" at bounding box center [302, 678] width 14 height 14
type input "4"
type input "$74.00"
click at [301, 672] on icon "button" at bounding box center [302, 678] width 14 height 14
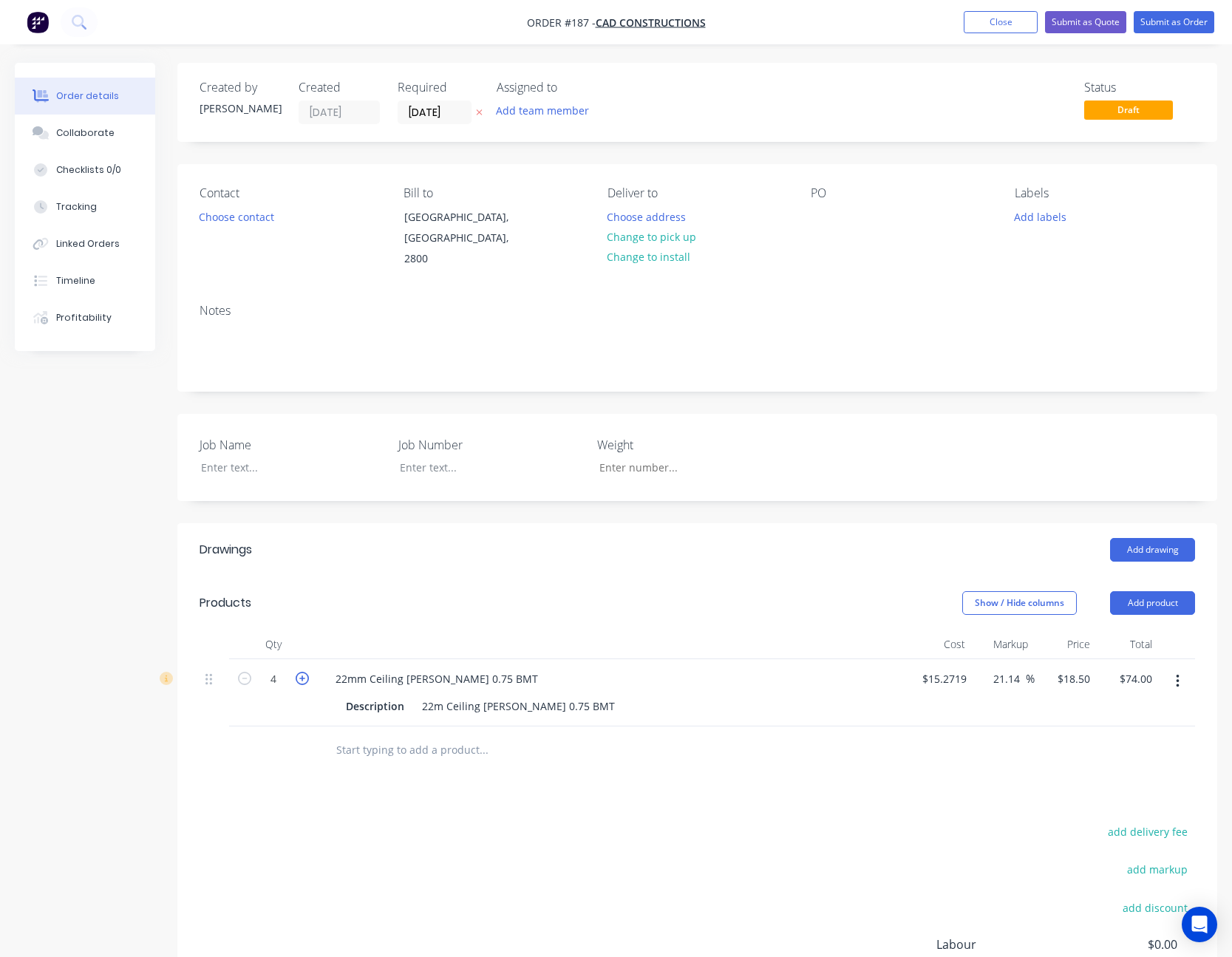
type input "5"
type input "$92.50"
click at [301, 672] on icon "button" at bounding box center [302, 678] width 14 height 14
type input "6"
type input "$111.00"
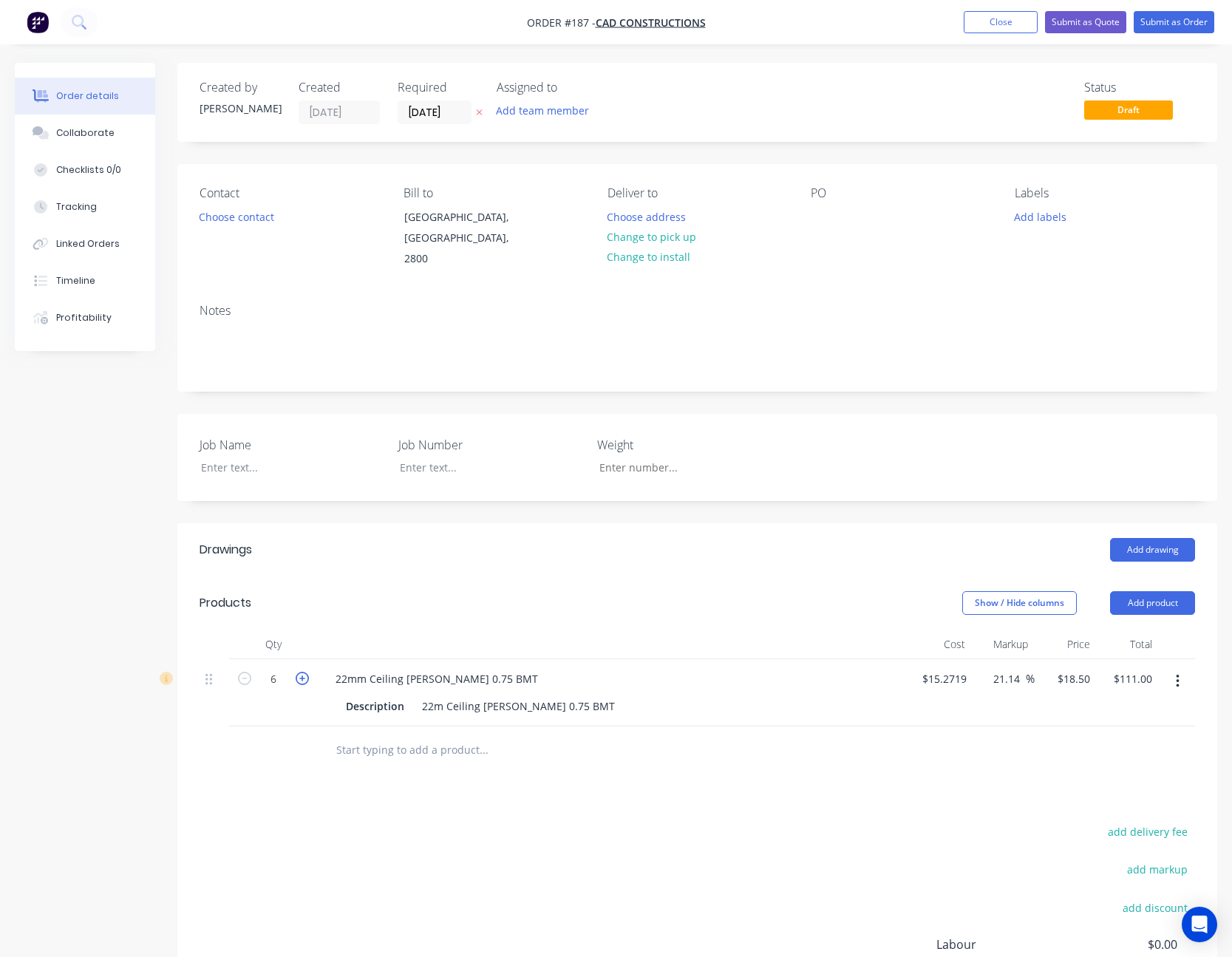
click at [301, 672] on icon "button" at bounding box center [302, 678] width 14 height 14
type input "7"
type input "$129.50"
click at [301, 672] on icon "button" at bounding box center [302, 678] width 14 height 14
type input "8"
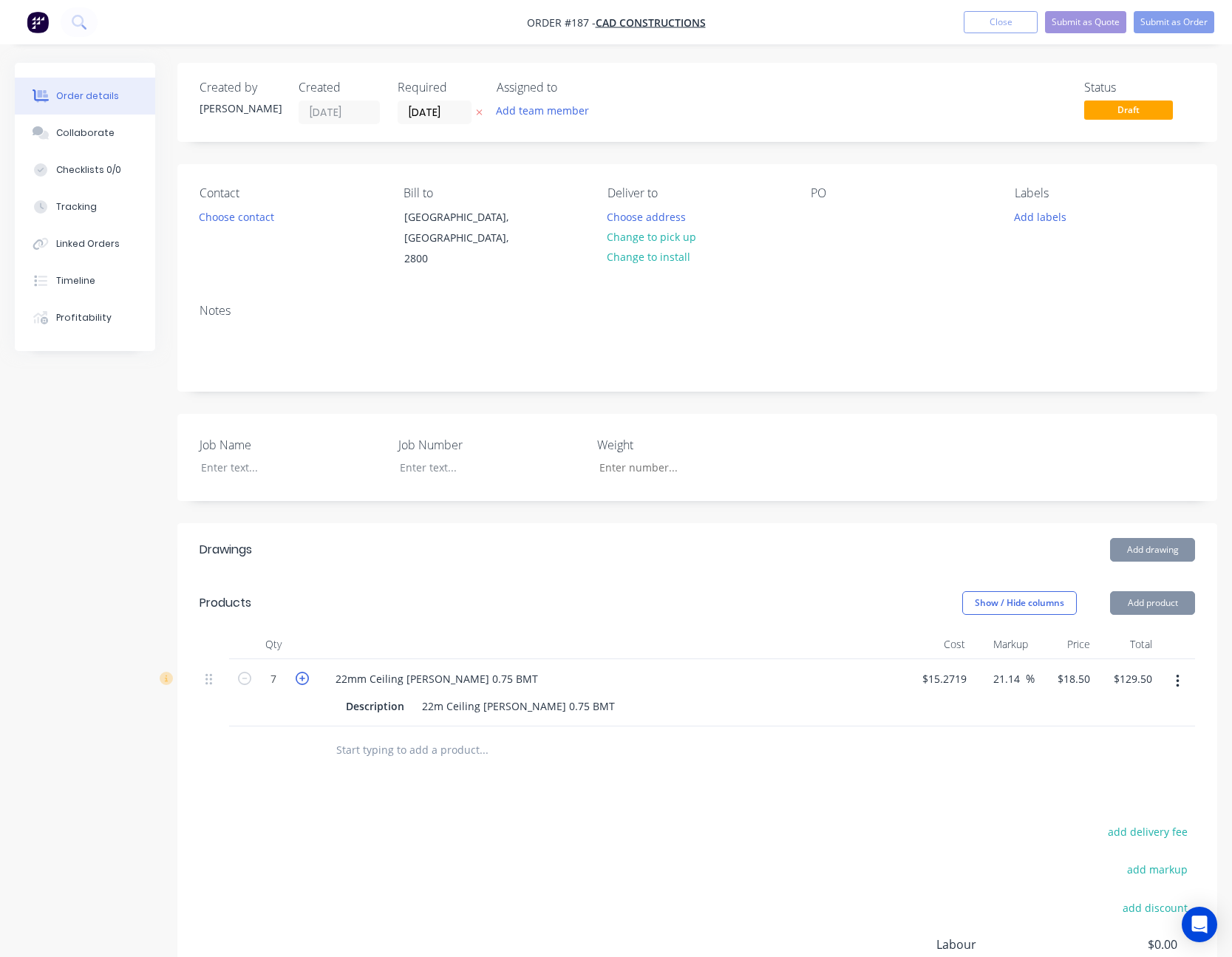
type input "$148.00"
click at [301, 672] on icon "button" at bounding box center [302, 678] width 14 height 14
type input "9"
type input "$166.50"
click at [301, 672] on icon "button" at bounding box center [302, 678] width 14 height 14
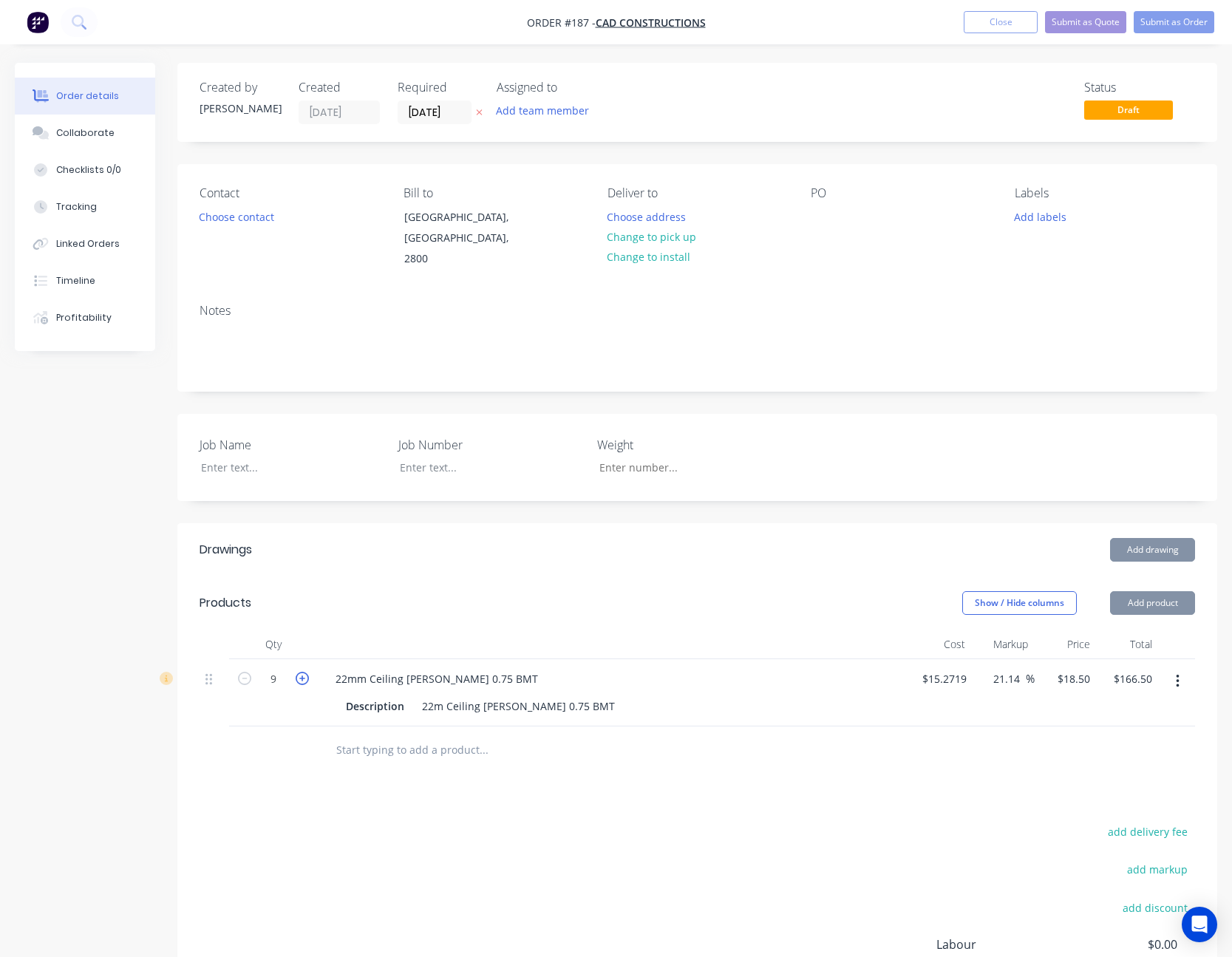
type input "10"
type input "$185.00"
click at [301, 672] on icon "button" at bounding box center [302, 678] width 14 height 14
type input "11"
type input "$203.50"
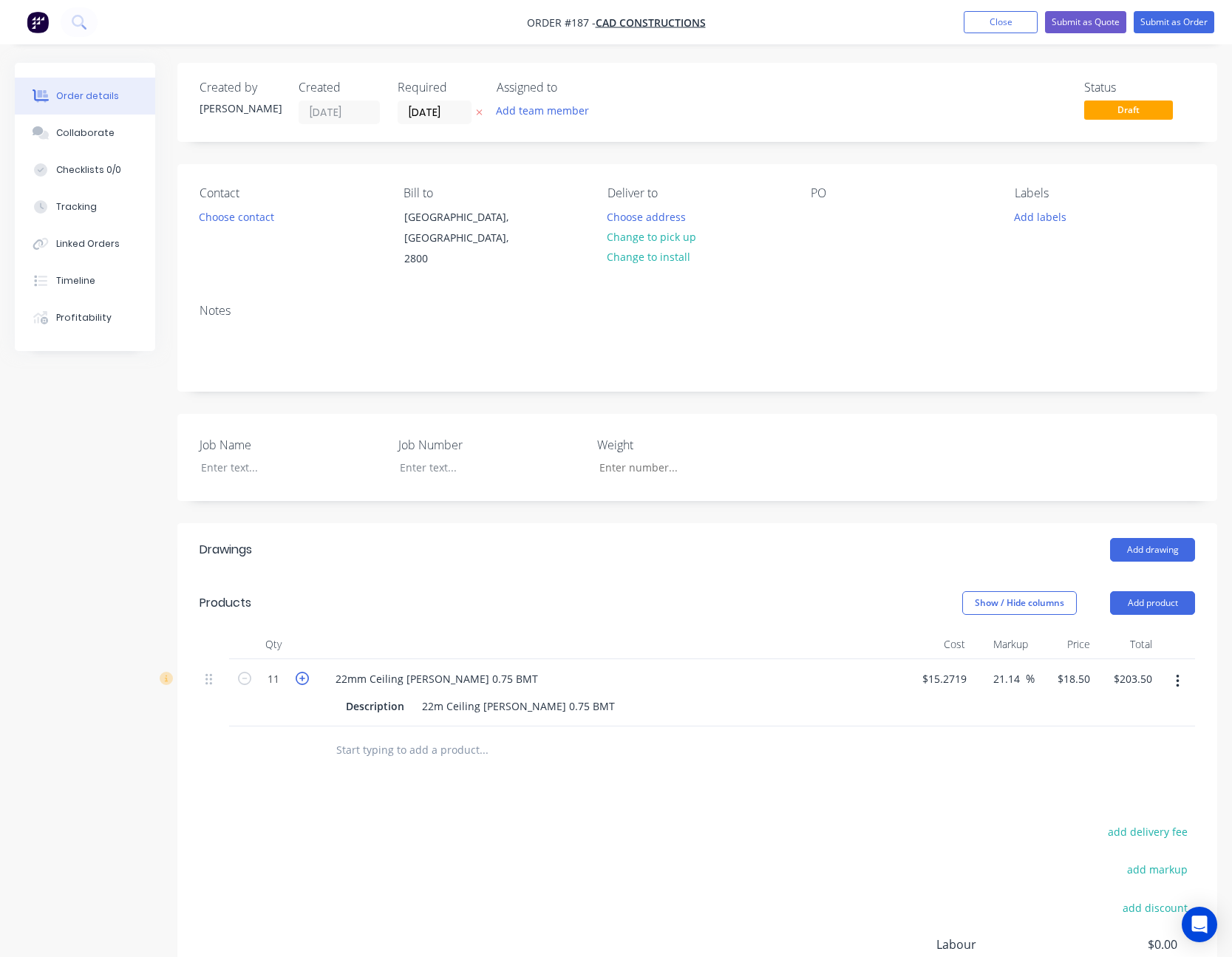
click at [301, 672] on icon "button" at bounding box center [302, 678] width 14 height 14
type input "12"
type input "$222.00"
click at [301, 672] on icon "button" at bounding box center [302, 678] width 14 height 14
type input "13"
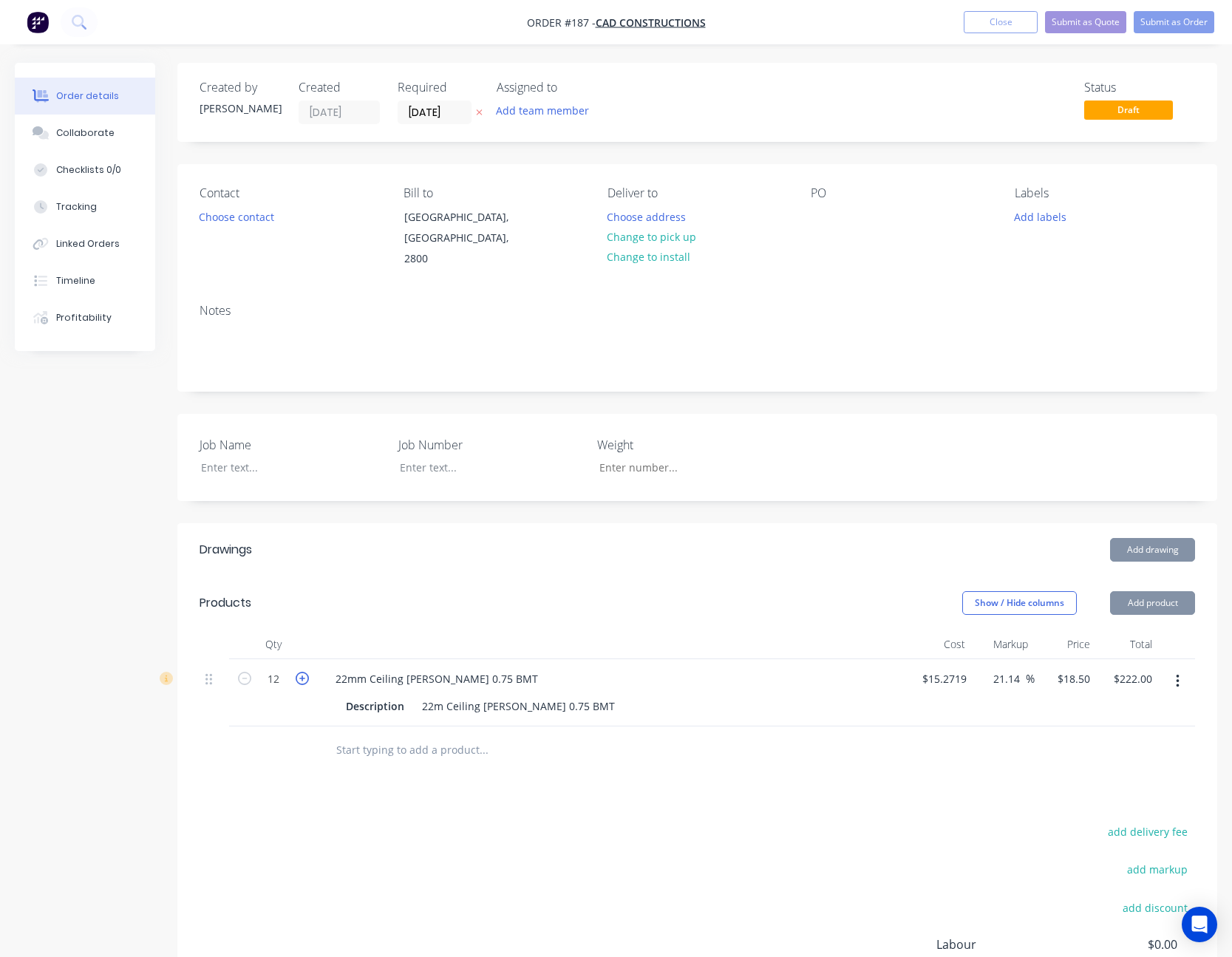
type input "$240.50"
click at [301, 672] on icon "button" at bounding box center [302, 678] width 14 height 14
type input "14"
type input "$259.00"
click at [301, 672] on icon "button" at bounding box center [302, 678] width 14 height 14
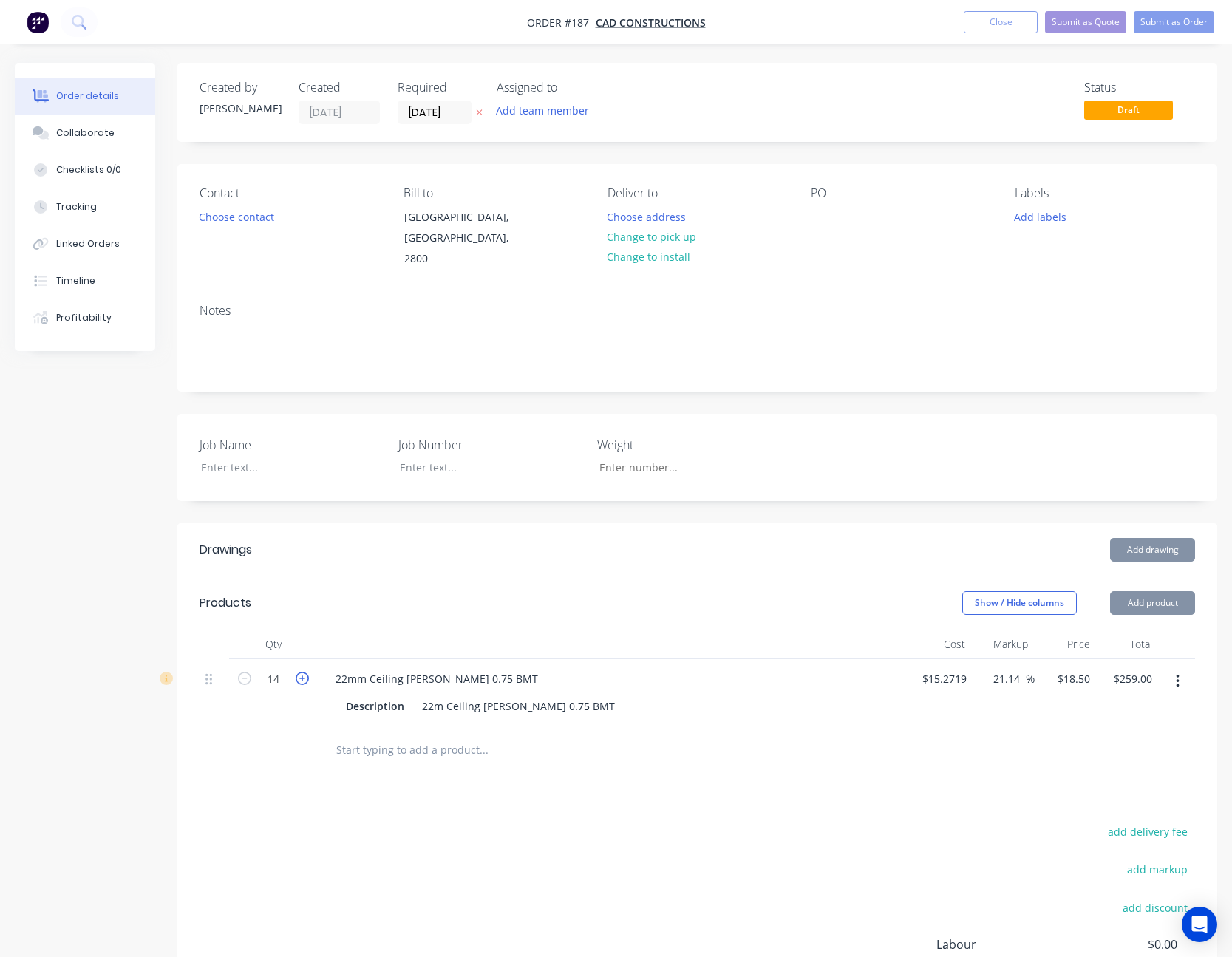
type input "15"
type input "$277.50"
click at [301, 672] on icon "button" at bounding box center [302, 678] width 14 height 14
type input "16"
type input "$296.00"
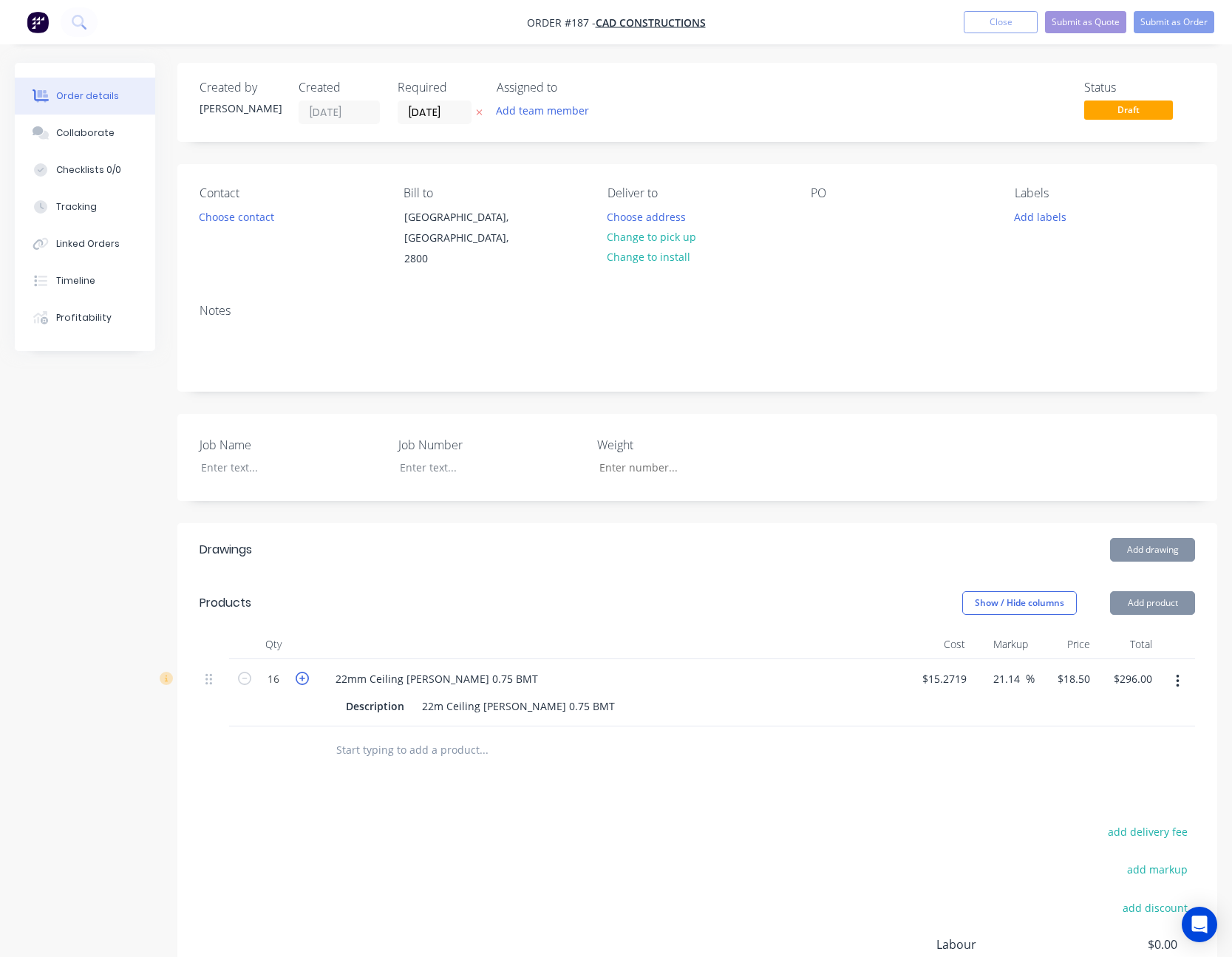
click at [301, 672] on icon "button" at bounding box center [302, 678] width 14 height 14
type input "17"
type input "$314.50"
click at [301, 672] on icon "button" at bounding box center [302, 678] width 14 height 14
type input "18"
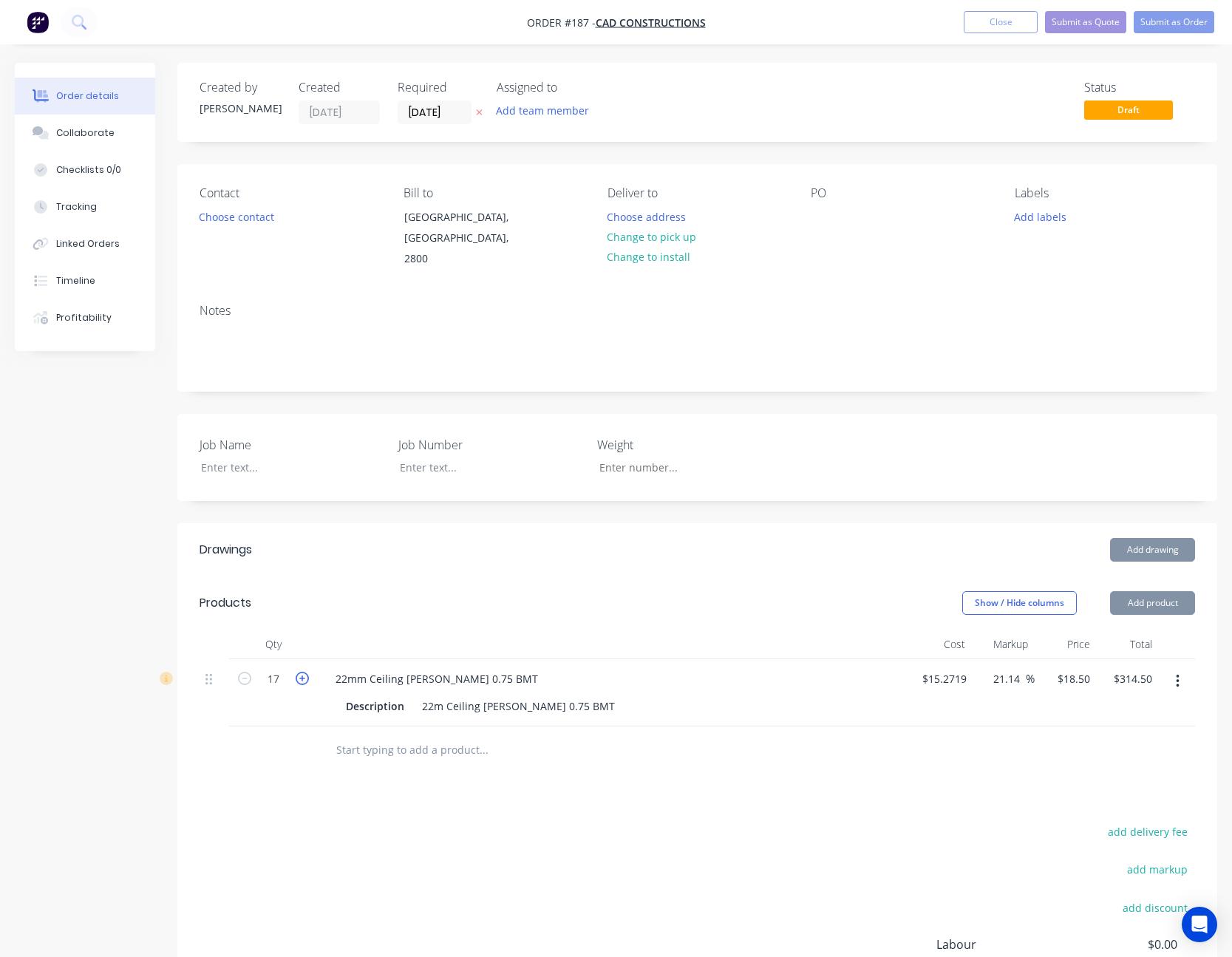
type input "$333.00"
click at [301, 672] on icon "button" at bounding box center [302, 678] width 14 height 14
type input "19"
type input "$351.50"
click at [301, 672] on icon "button" at bounding box center [302, 678] width 14 height 14
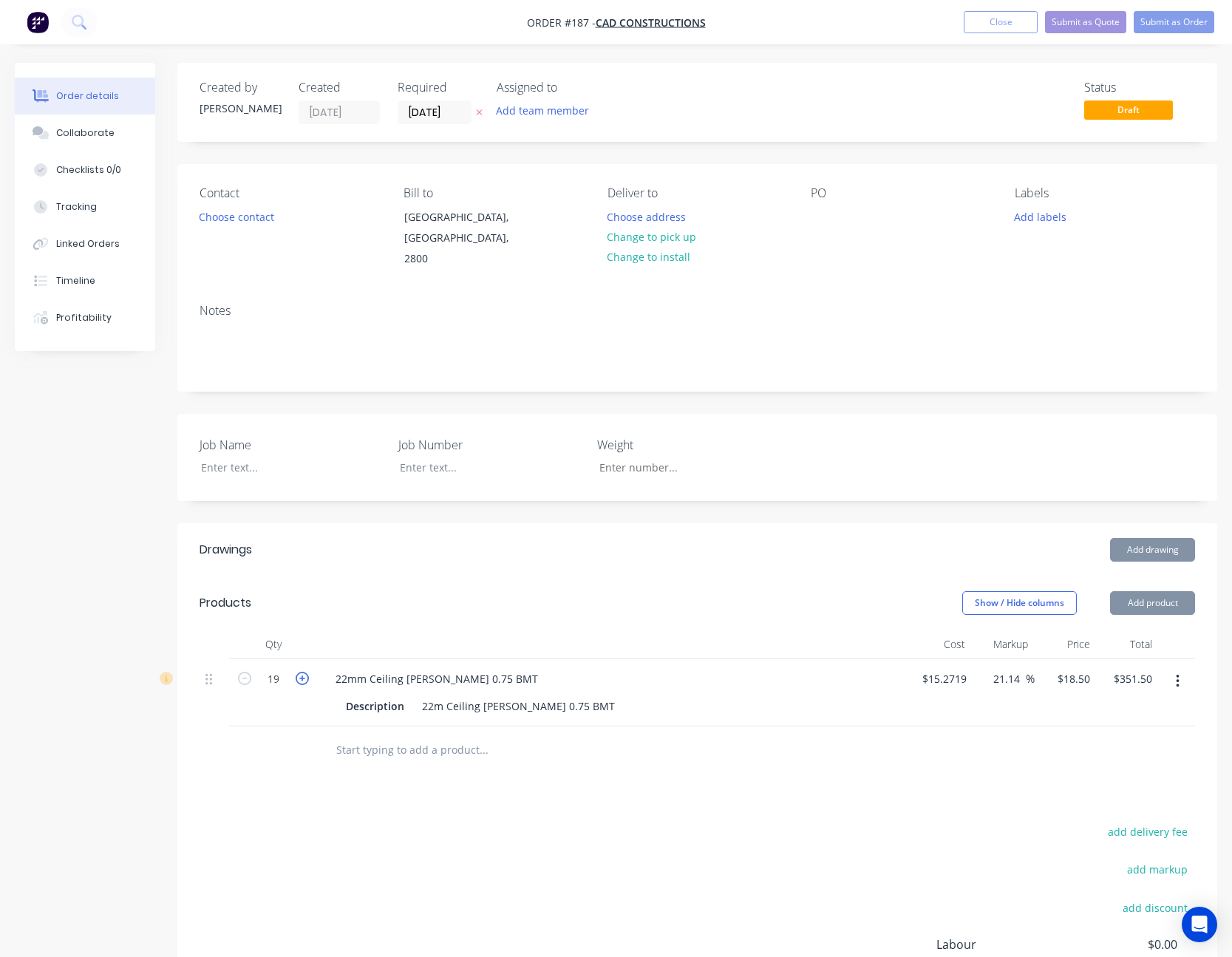
type input "20"
type input "$370.00"
click at [1022, 25] on button "Close" at bounding box center [1000, 22] width 74 height 22
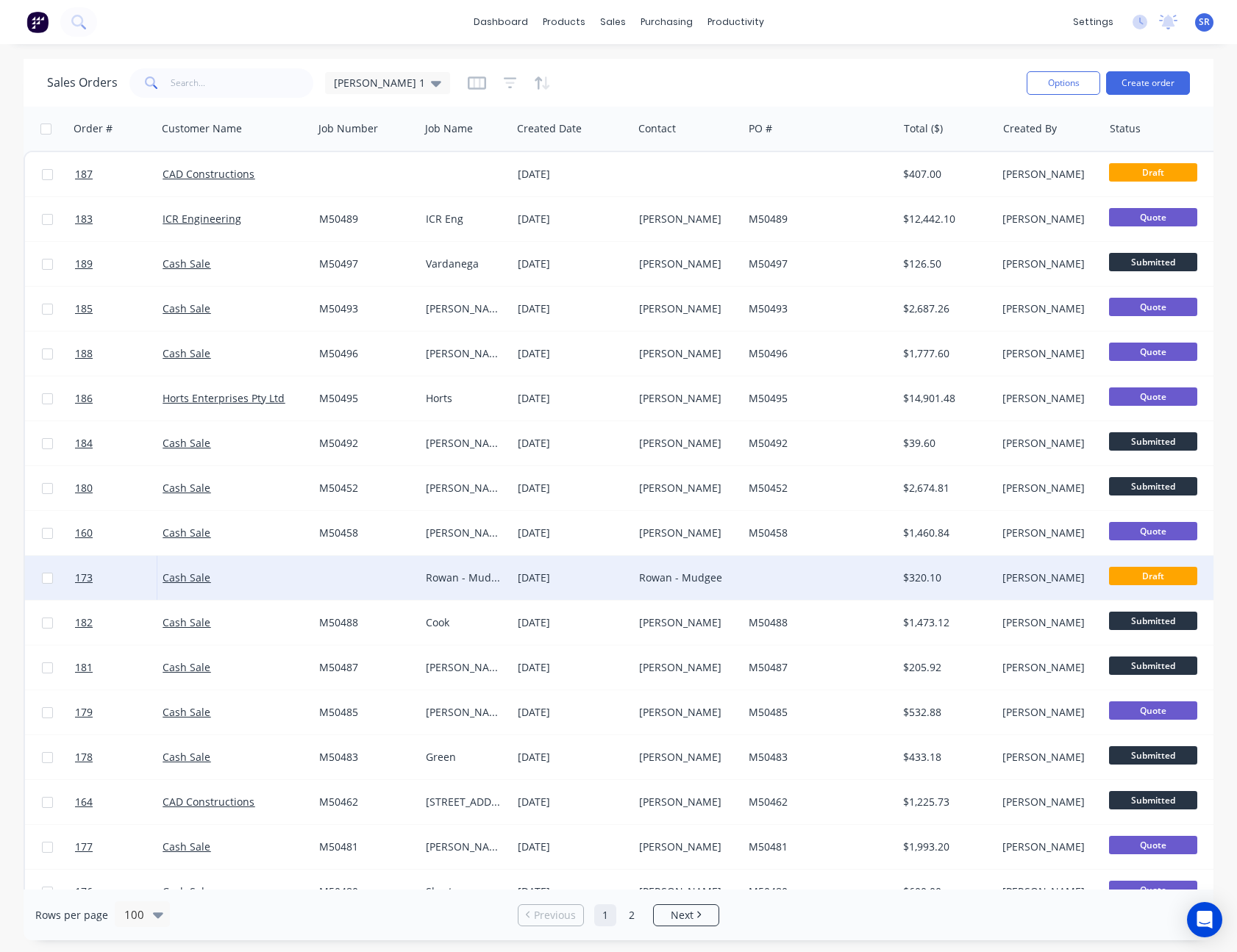
click at [721, 577] on div "Rowan - Mudgee" at bounding box center [686, 578] width 93 height 15
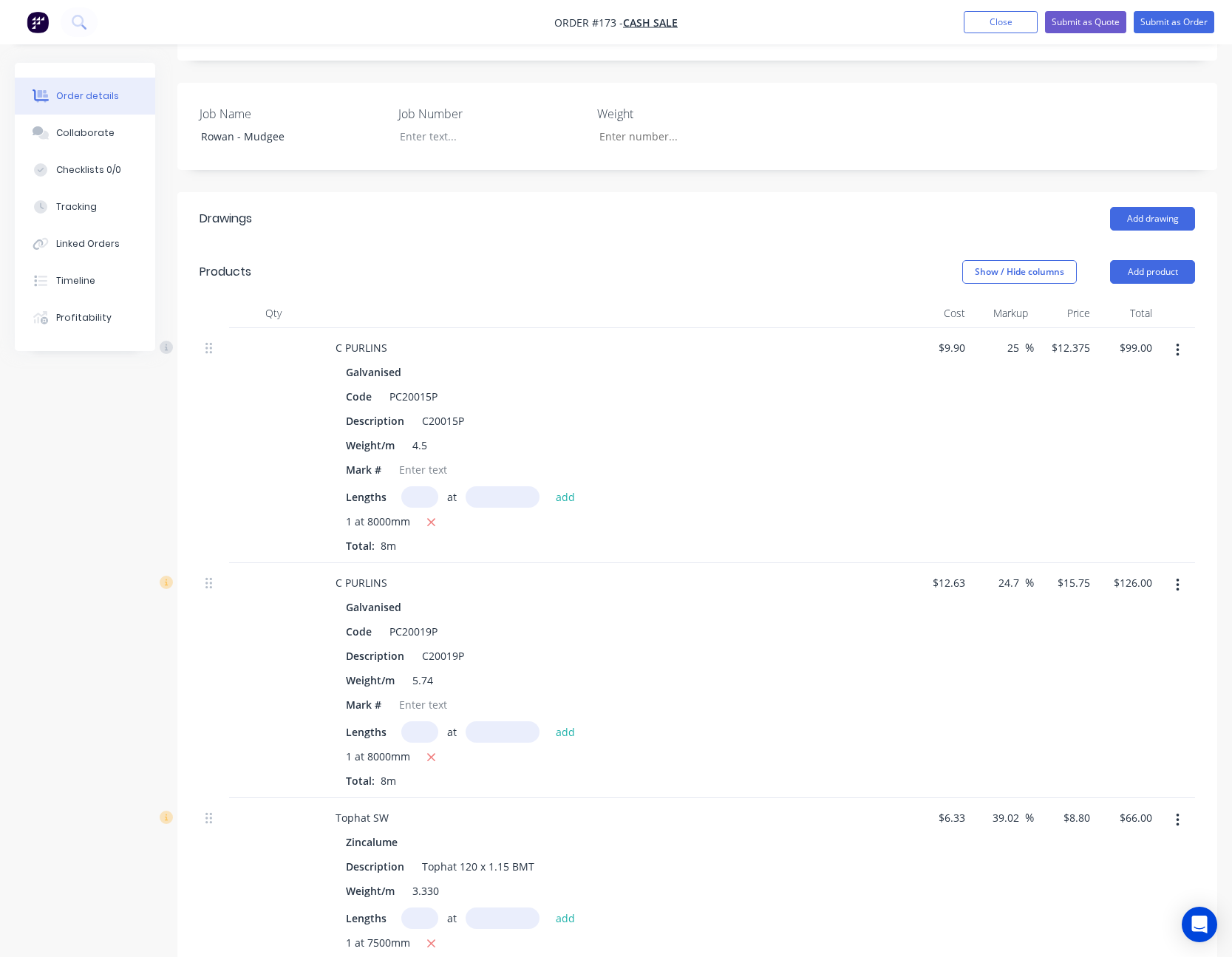
scroll to position [222, 0]
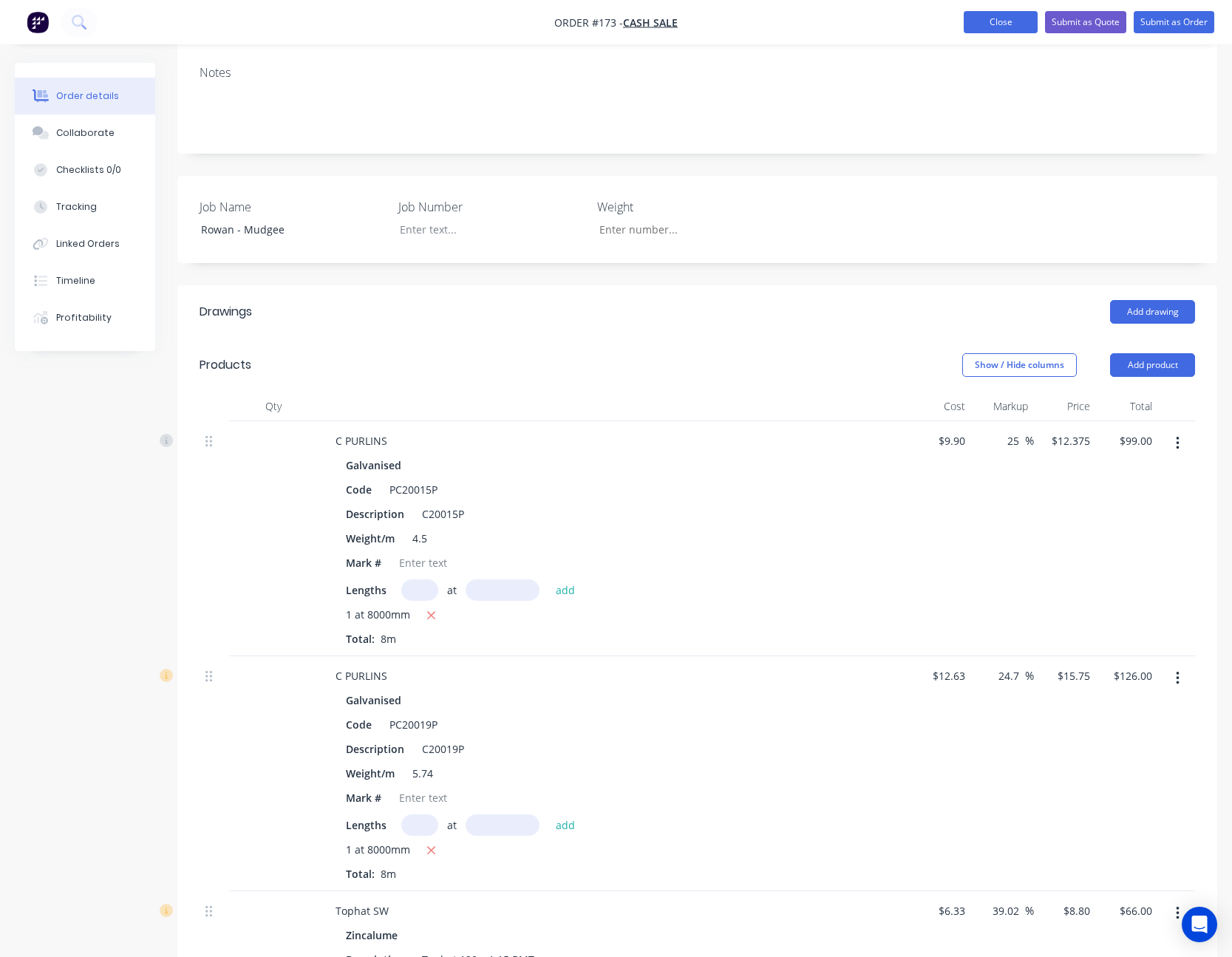
click at [999, 16] on button "Close" at bounding box center [1000, 22] width 74 height 22
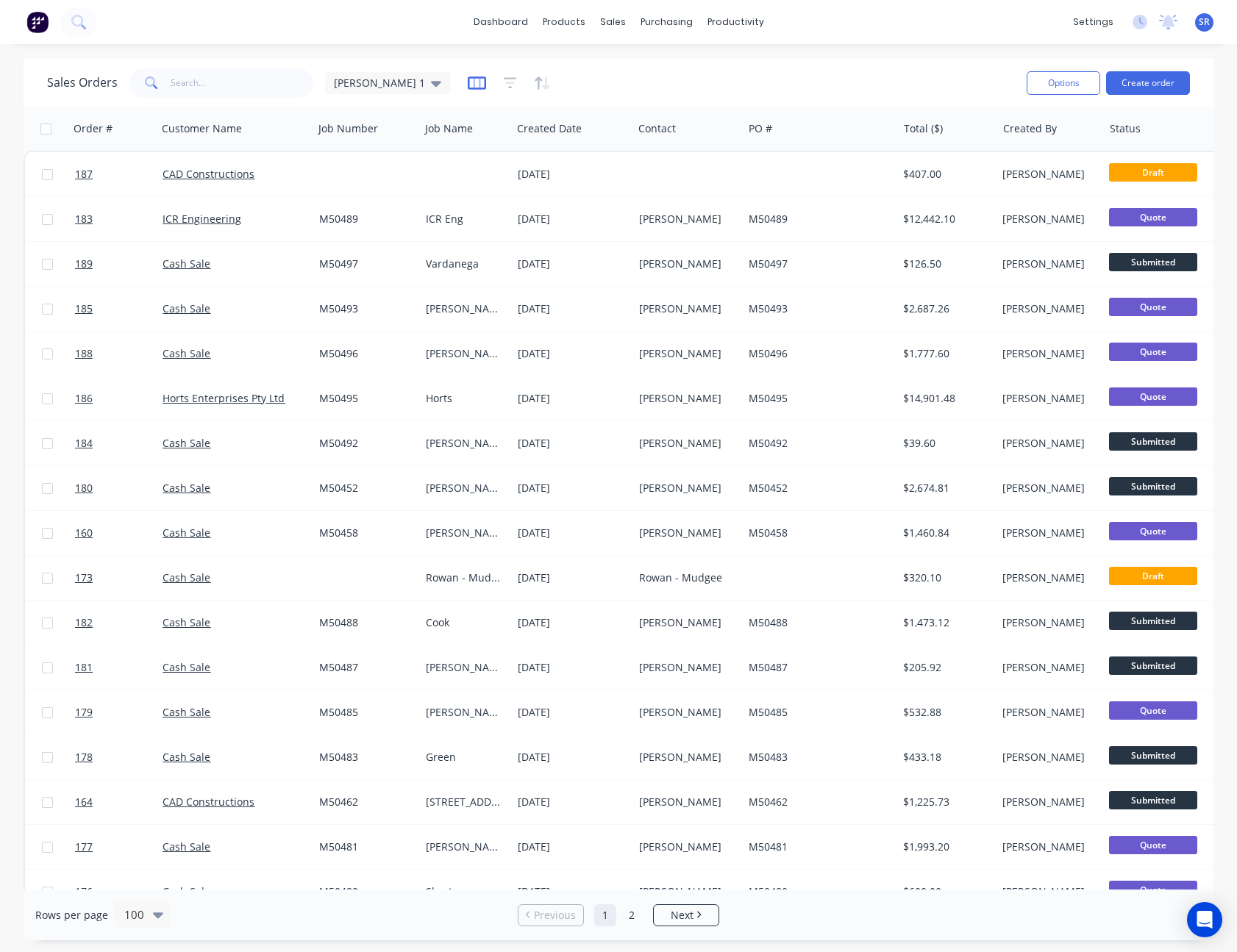
click at [468, 78] on icon "button" at bounding box center [477, 83] width 18 height 14
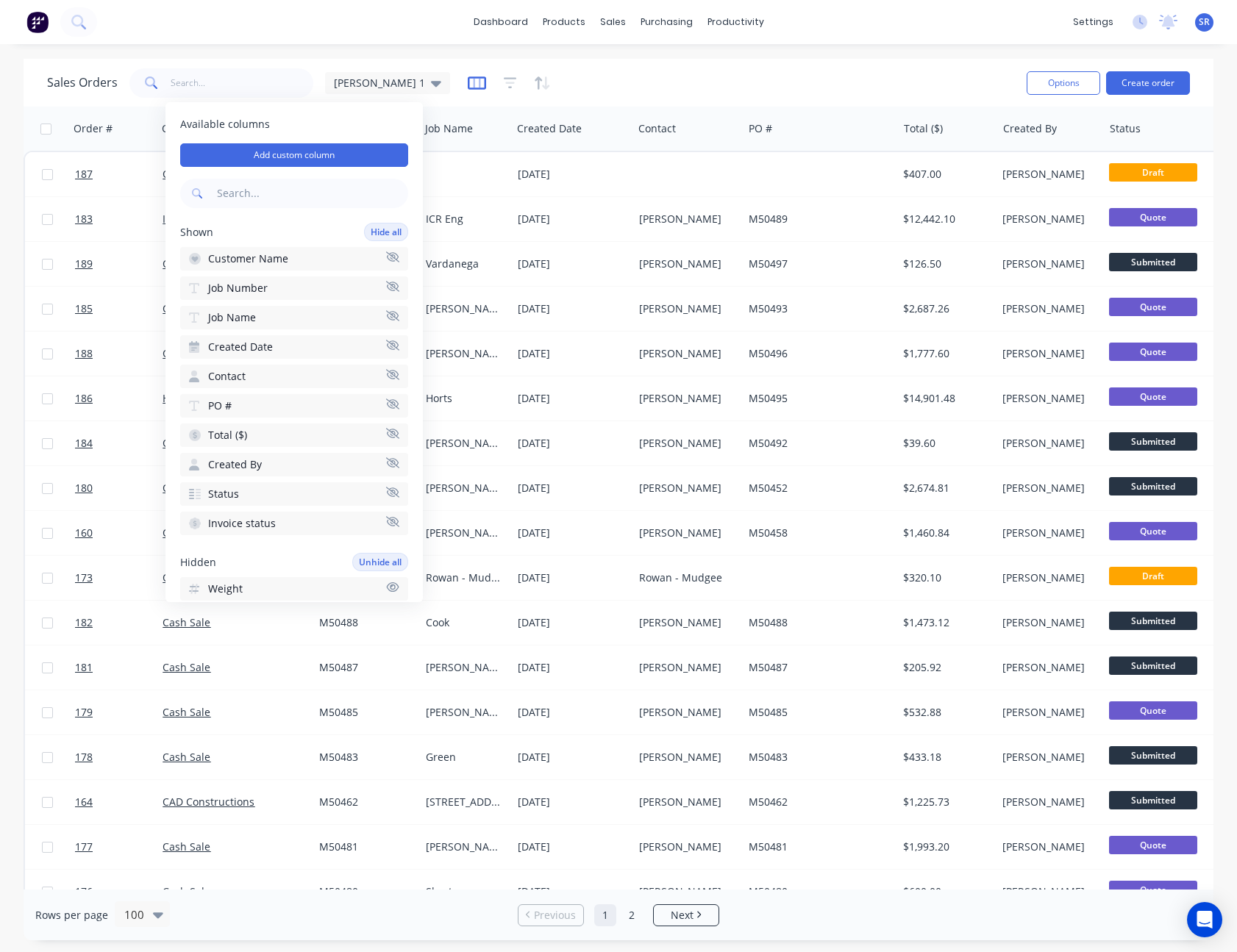
click at [468, 78] on icon "button" at bounding box center [477, 83] width 18 height 14
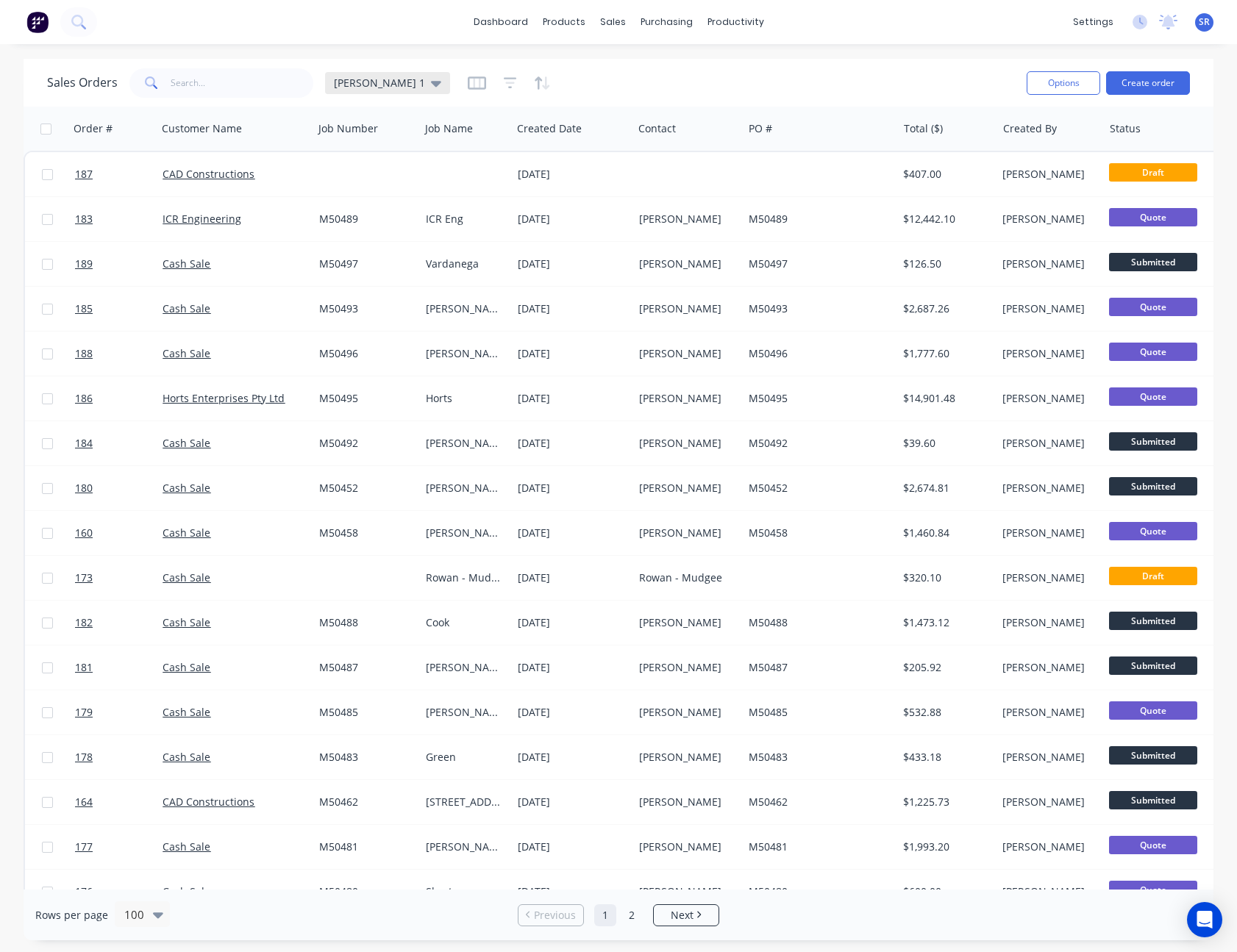
click at [357, 81] on span "[PERSON_NAME] 1" at bounding box center [379, 82] width 91 height 16
click at [517, 233] on button "edit" at bounding box center [513, 237] width 19 height 16
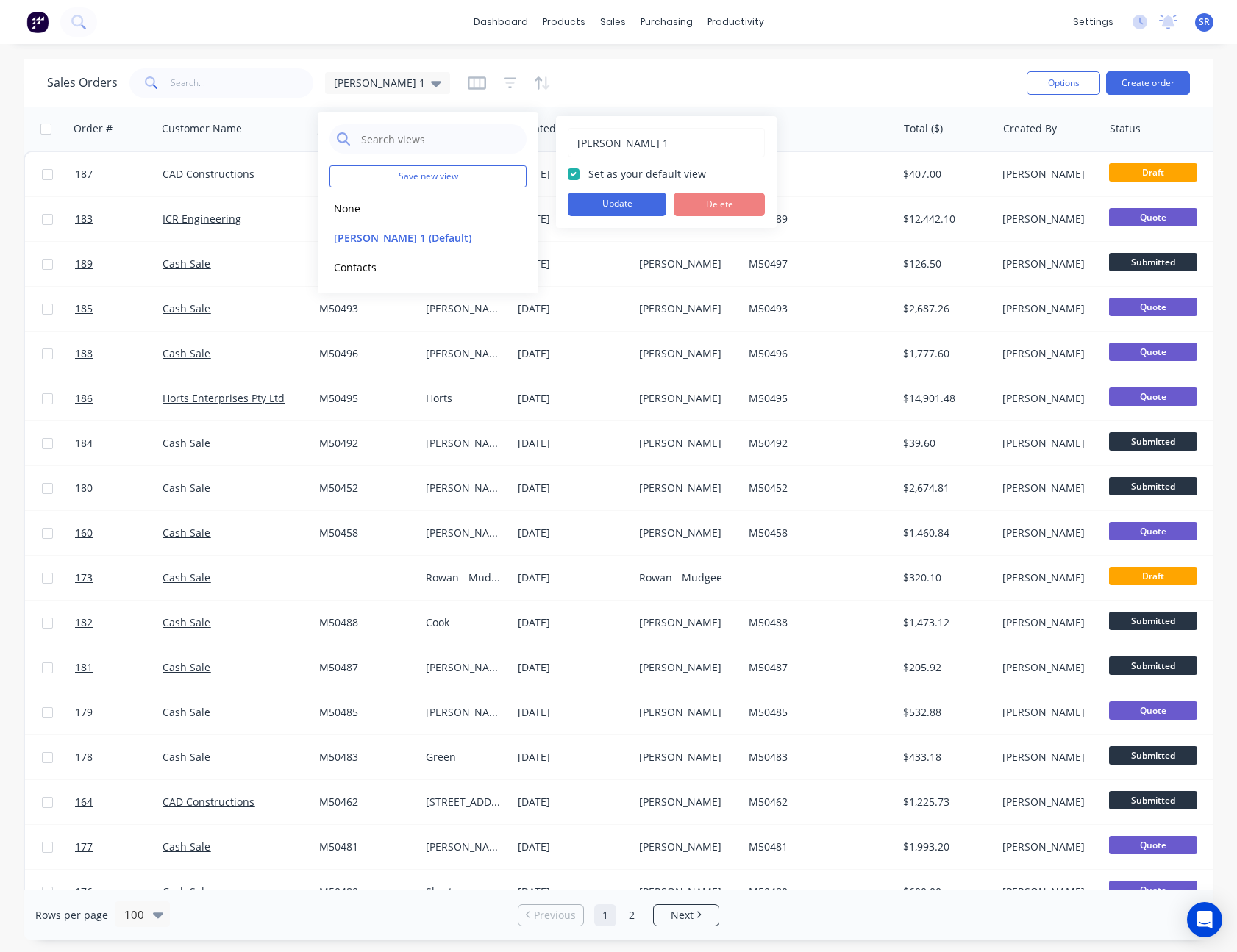
click at [875, 78] on div "Sales Orders [PERSON_NAME] 1" at bounding box center [531, 83] width 968 height 36
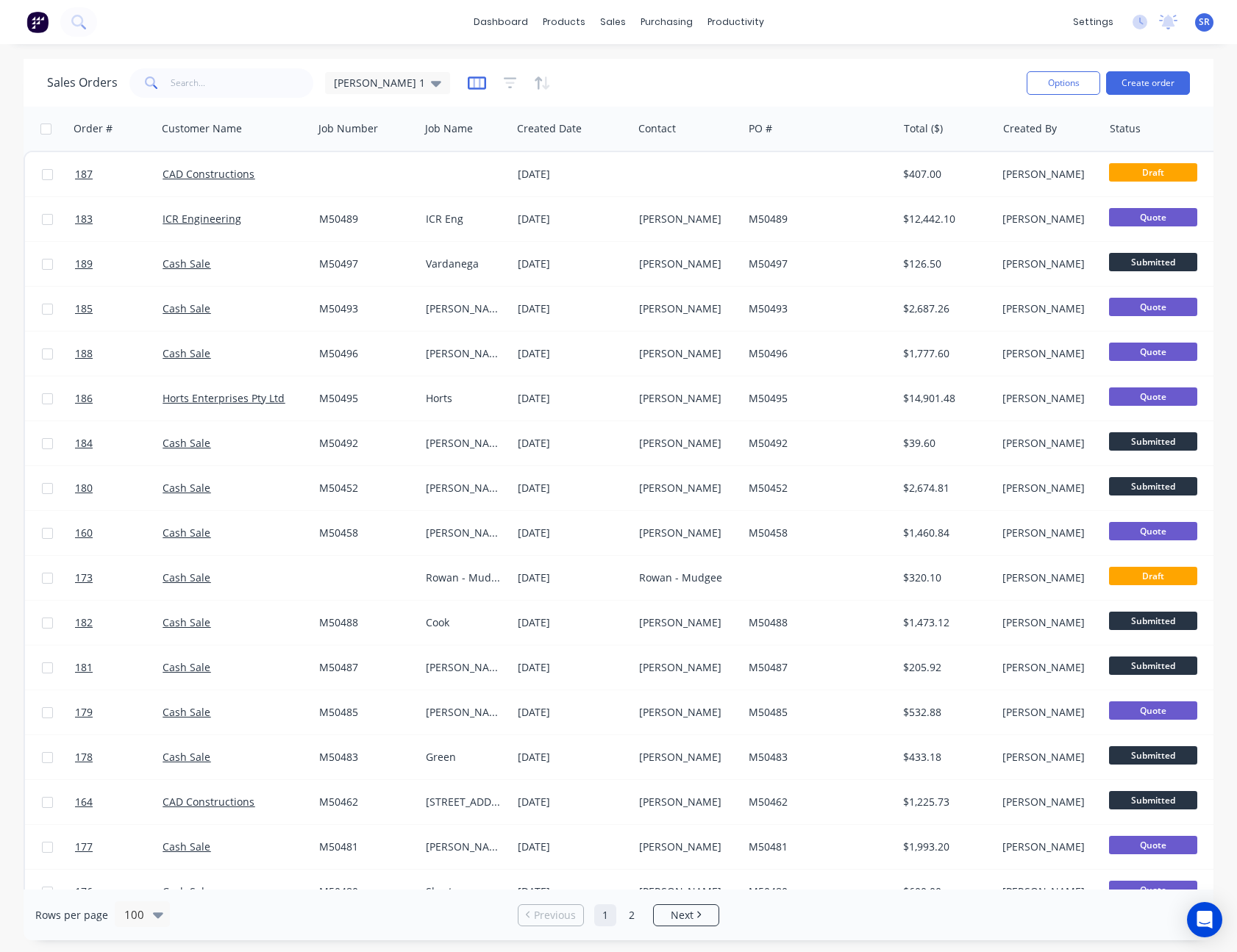
click at [468, 83] on icon "button" at bounding box center [477, 83] width 18 height 15
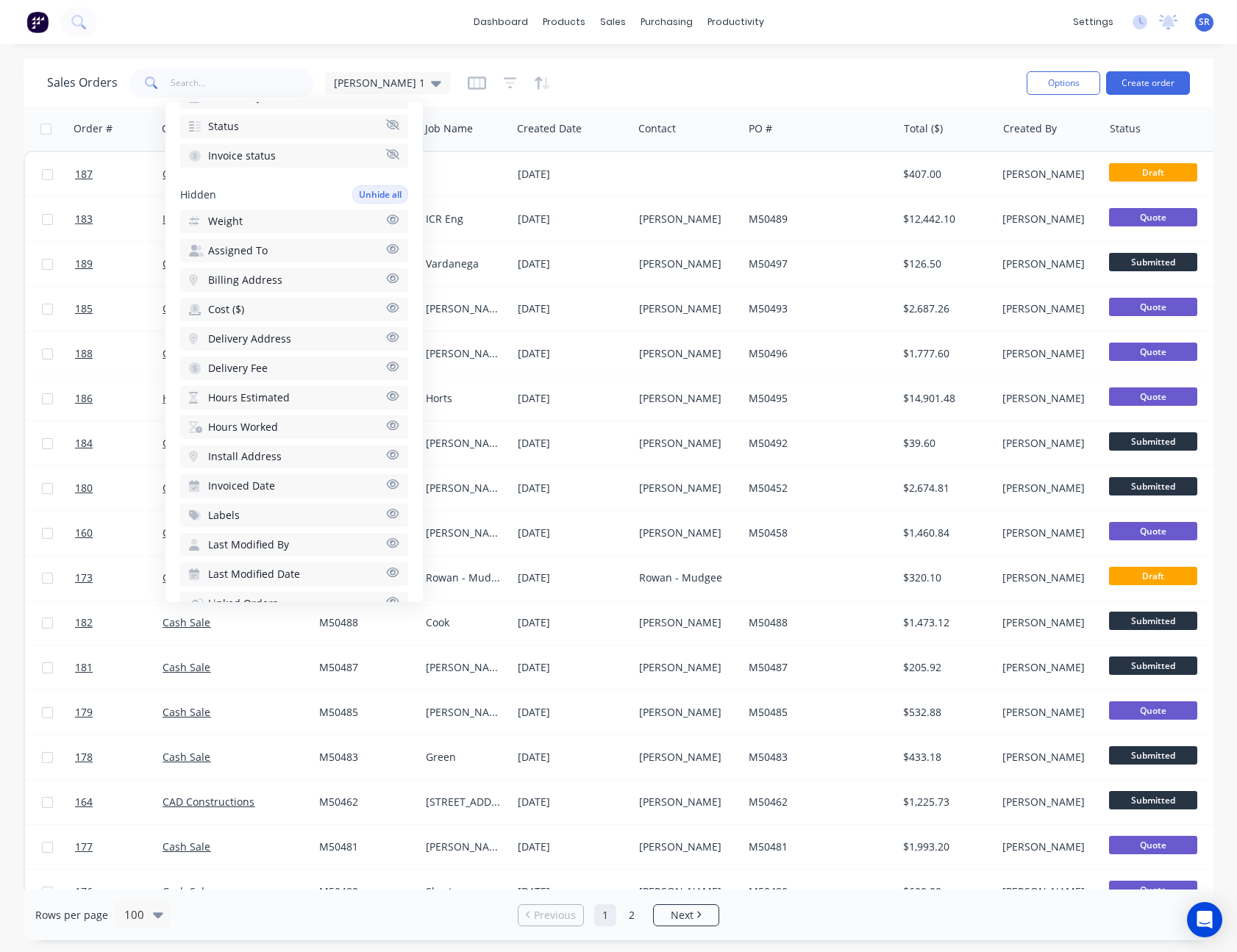
scroll to position [578, 0]
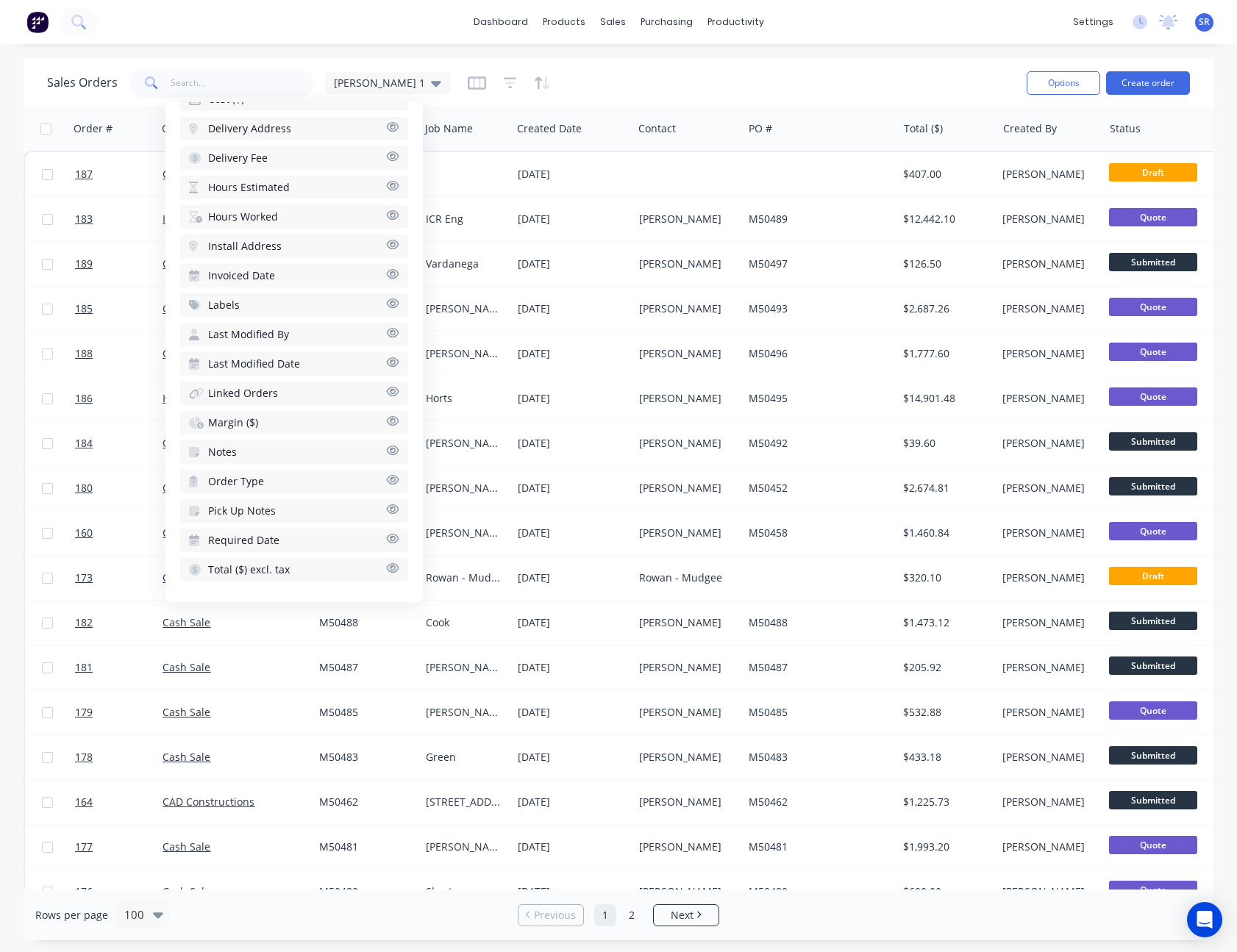
click at [233, 453] on span "Notes" at bounding box center [222, 452] width 28 height 15
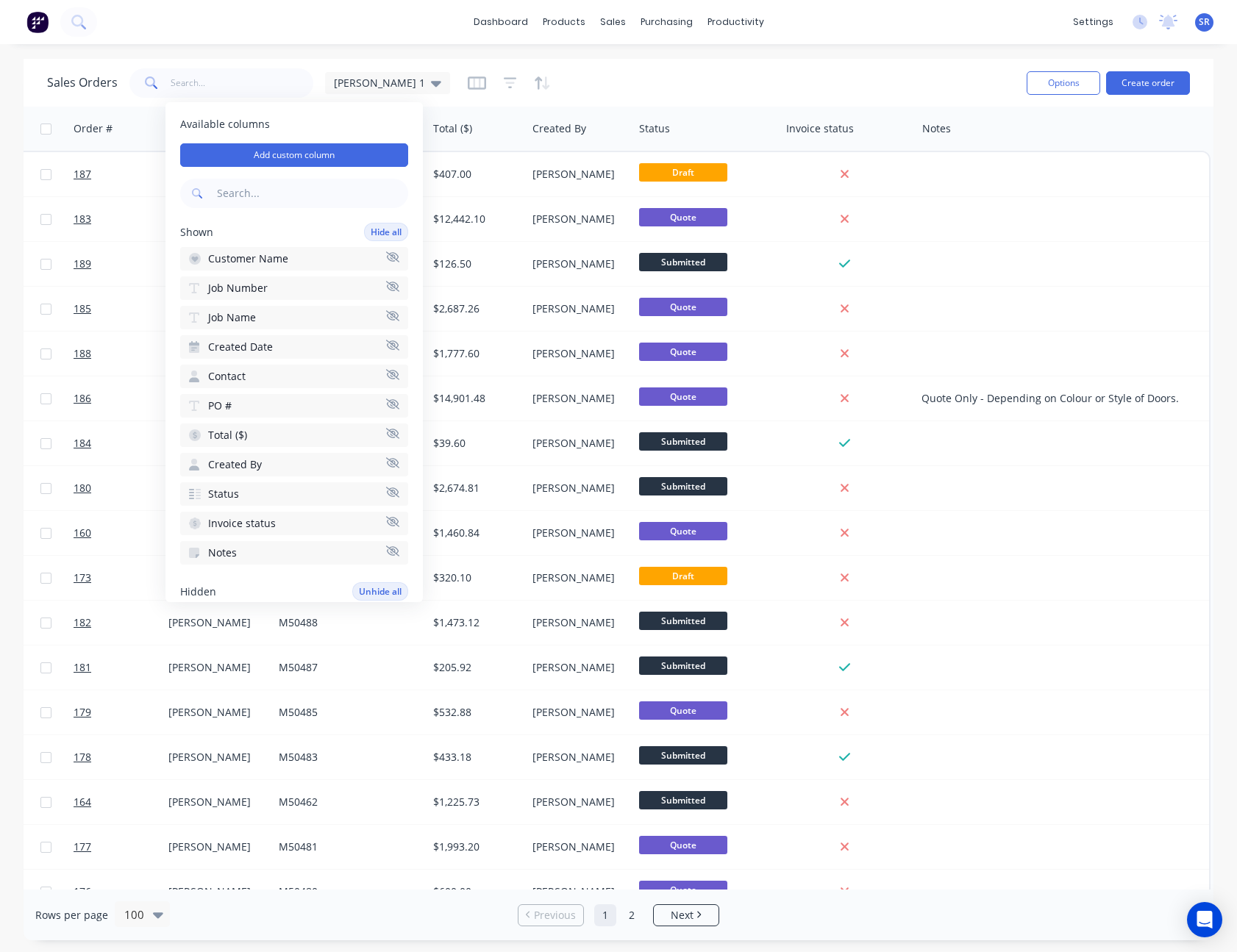
scroll to position [0, 434]
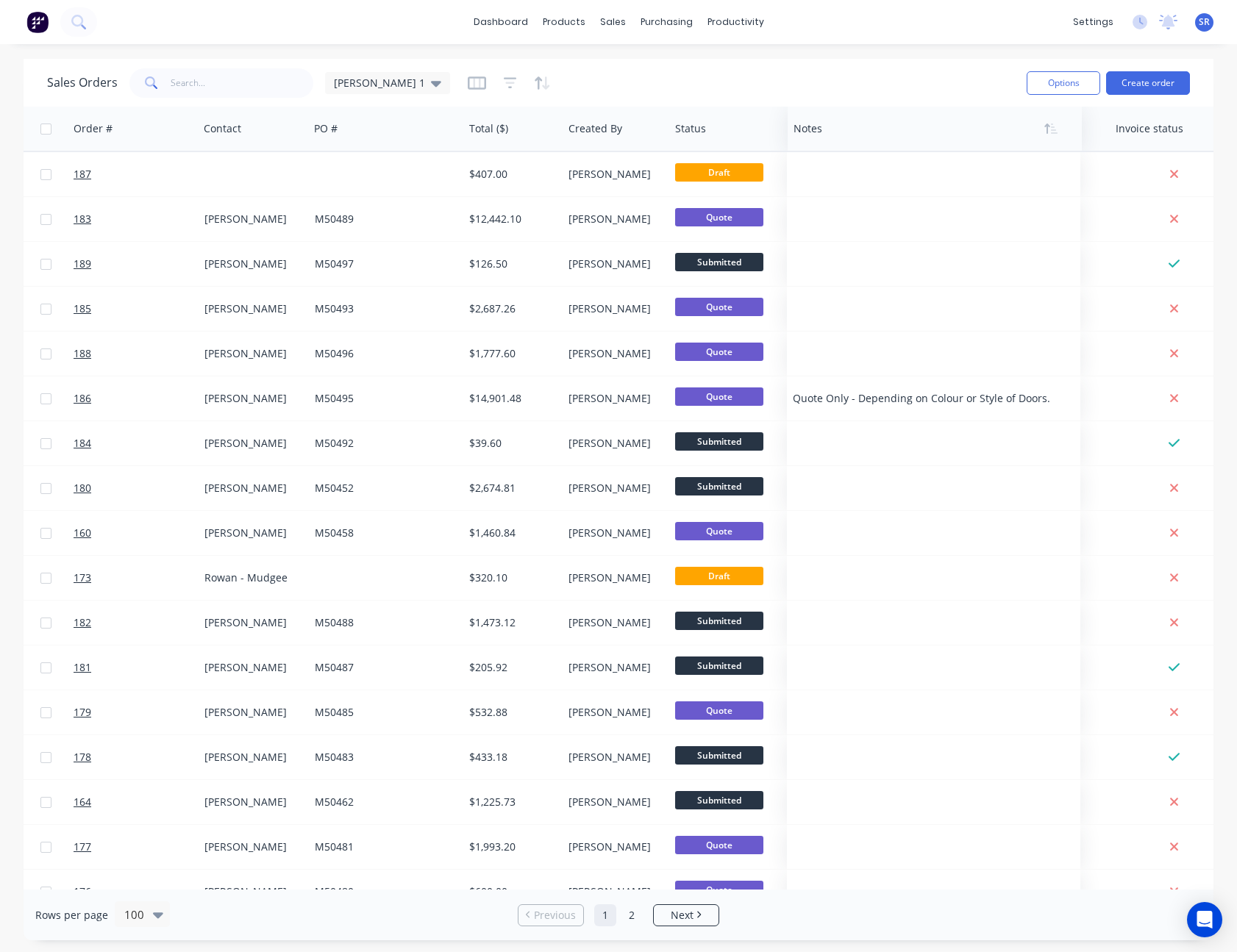
drag, startPoint x: 982, startPoint y: 126, endPoint x: 817, endPoint y: 137, distance: 165.4
click at [817, 137] on div at bounding box center [928, 129] width 268 height 29
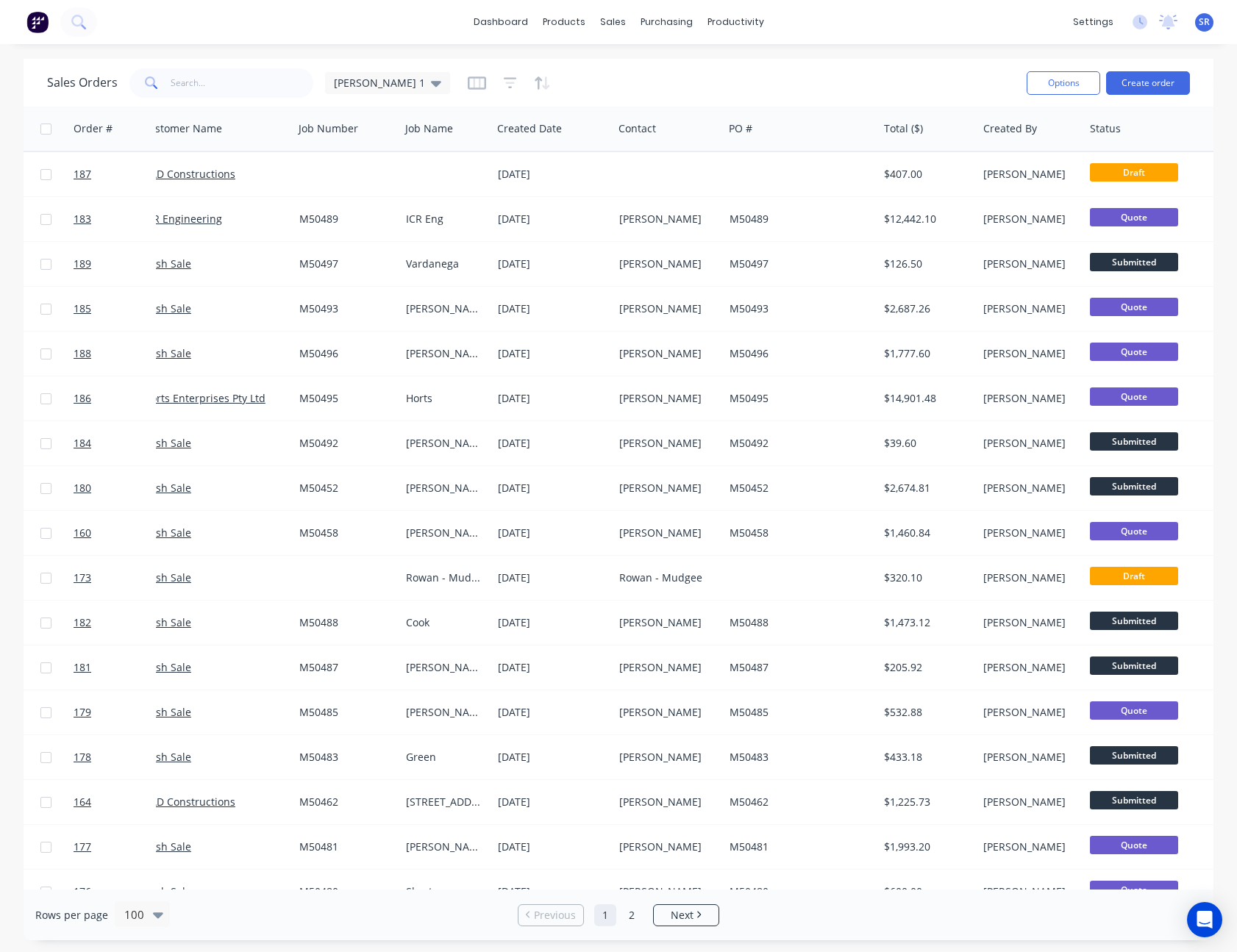
scroll to position [0, 6]
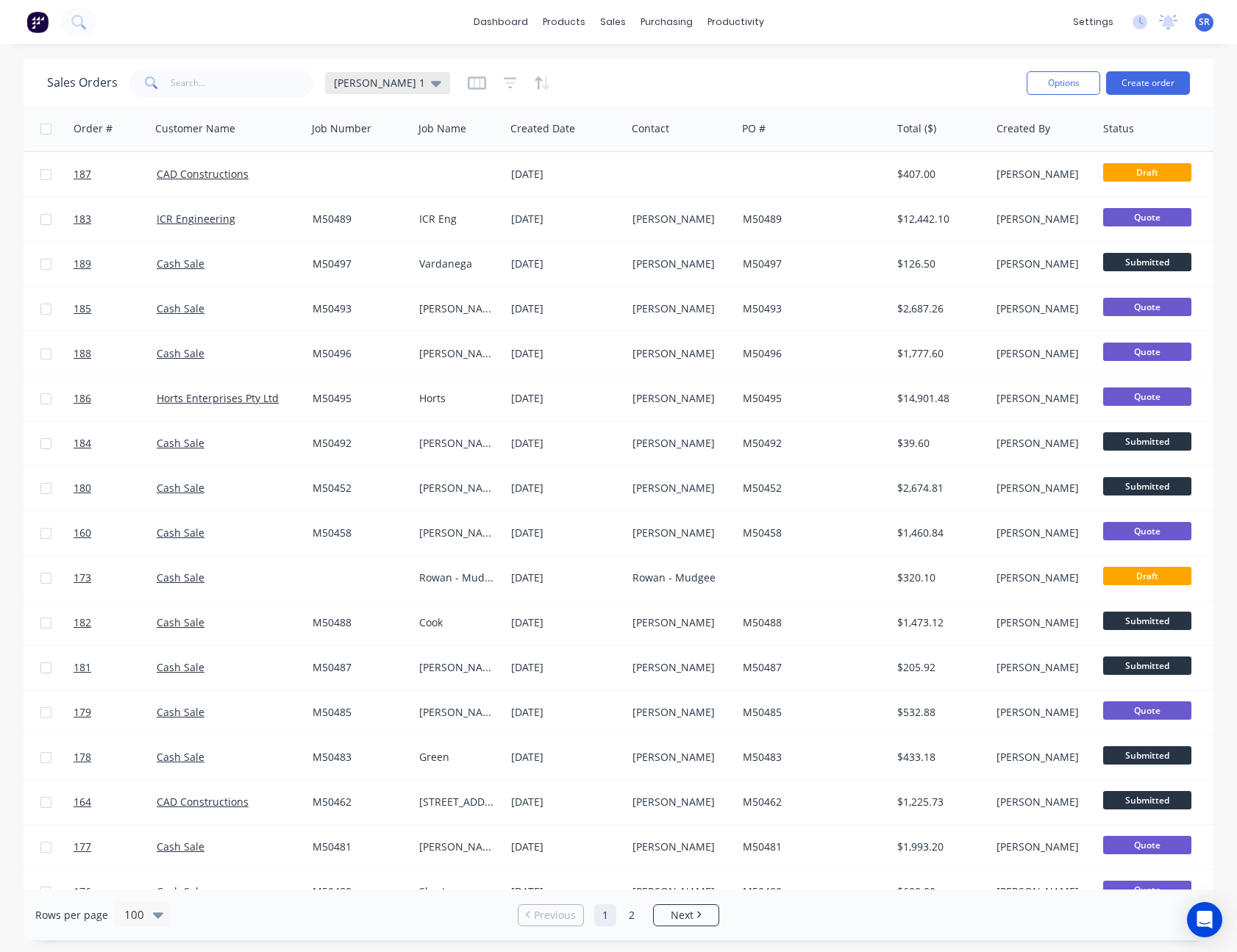
click at [431, 85] on icon at bounding box center [435, 84] width 10 height 5
click at [518, 234] on button "edit" at bounding box center [513, 237] width 19 height 16
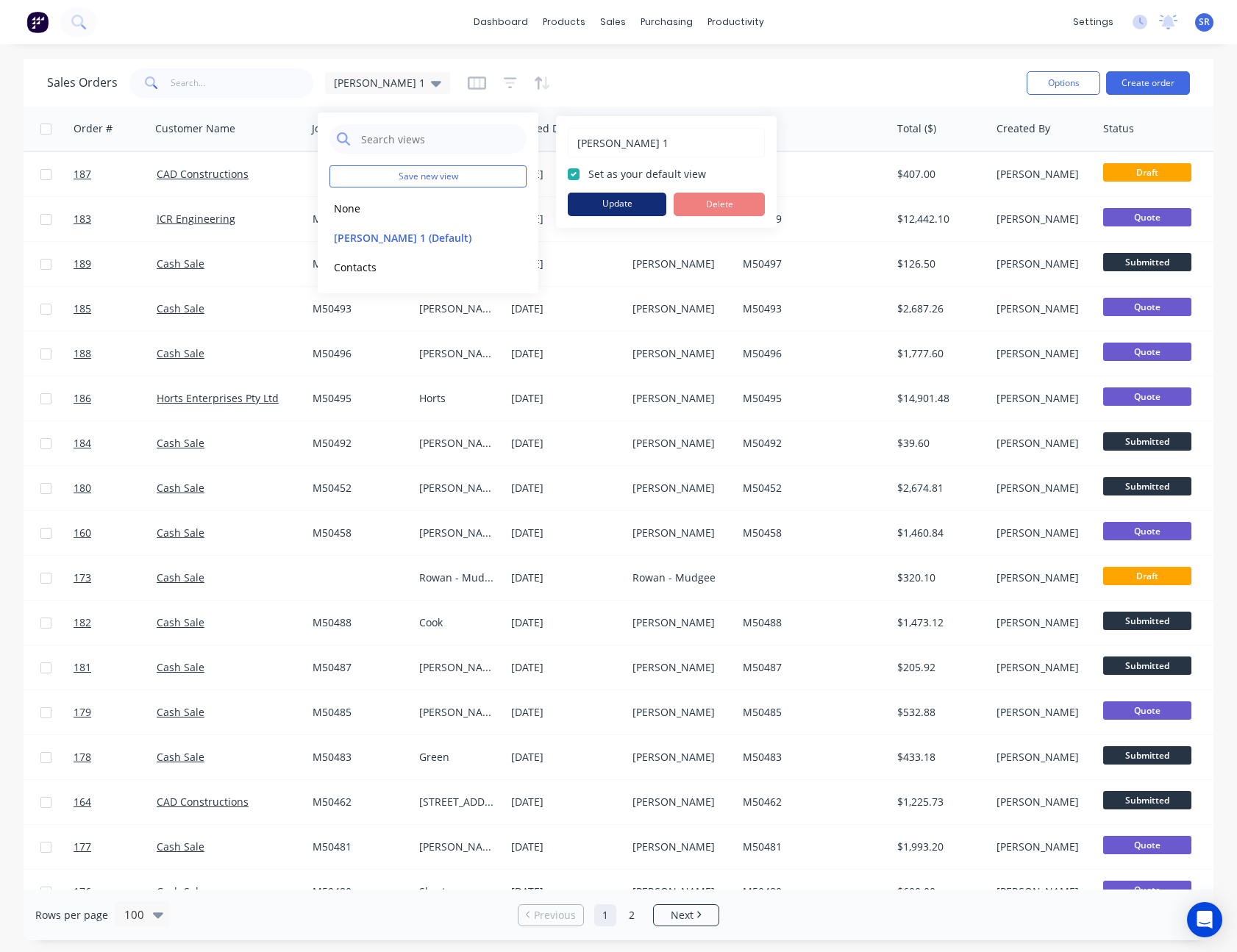
click at [598, 206] on button "Update" at bounding box center [617, 204] width 99 height 24
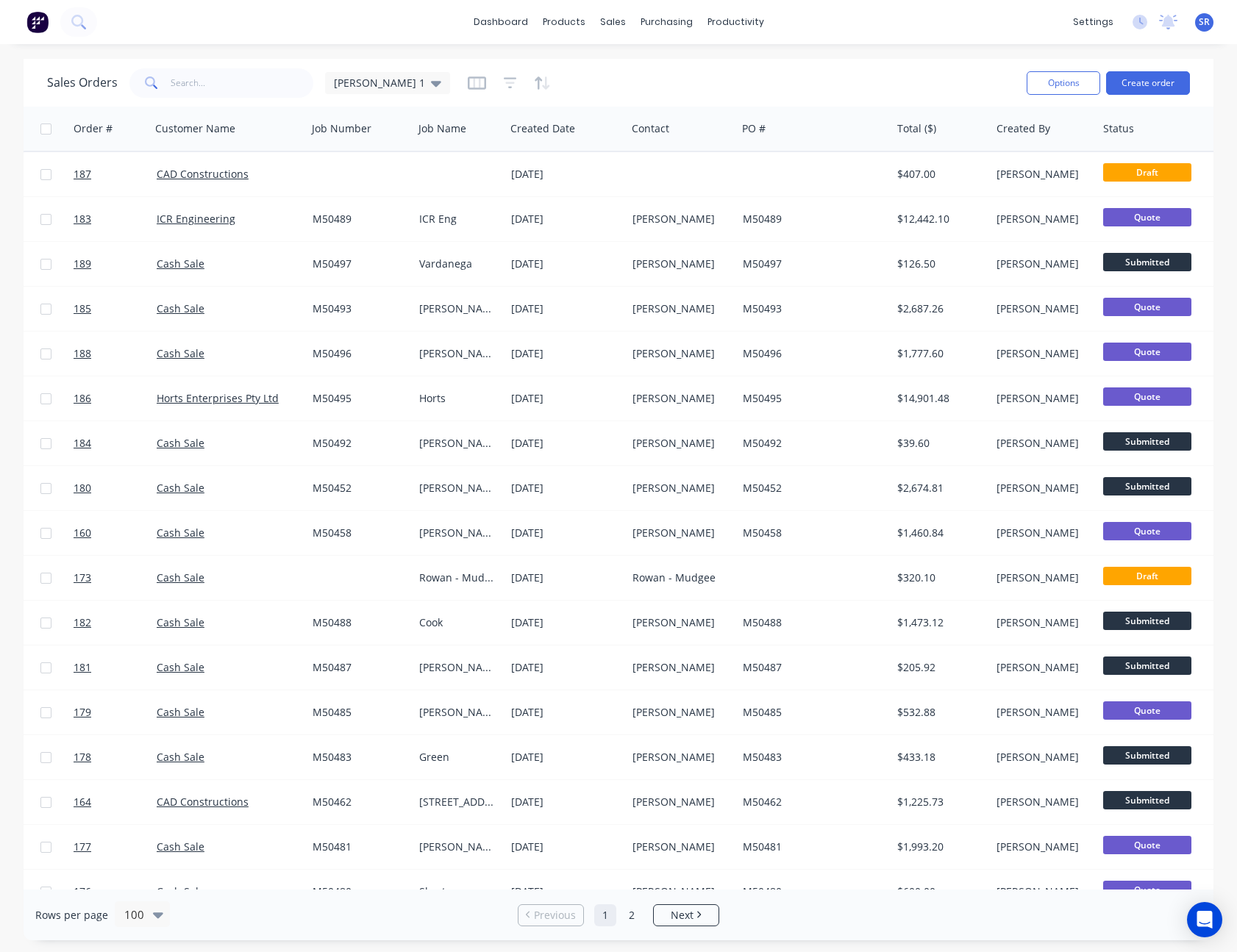
click at [832, 85] on div "Sales Orders Sam 1" at bounding box center [531, 83] width 968 height 36
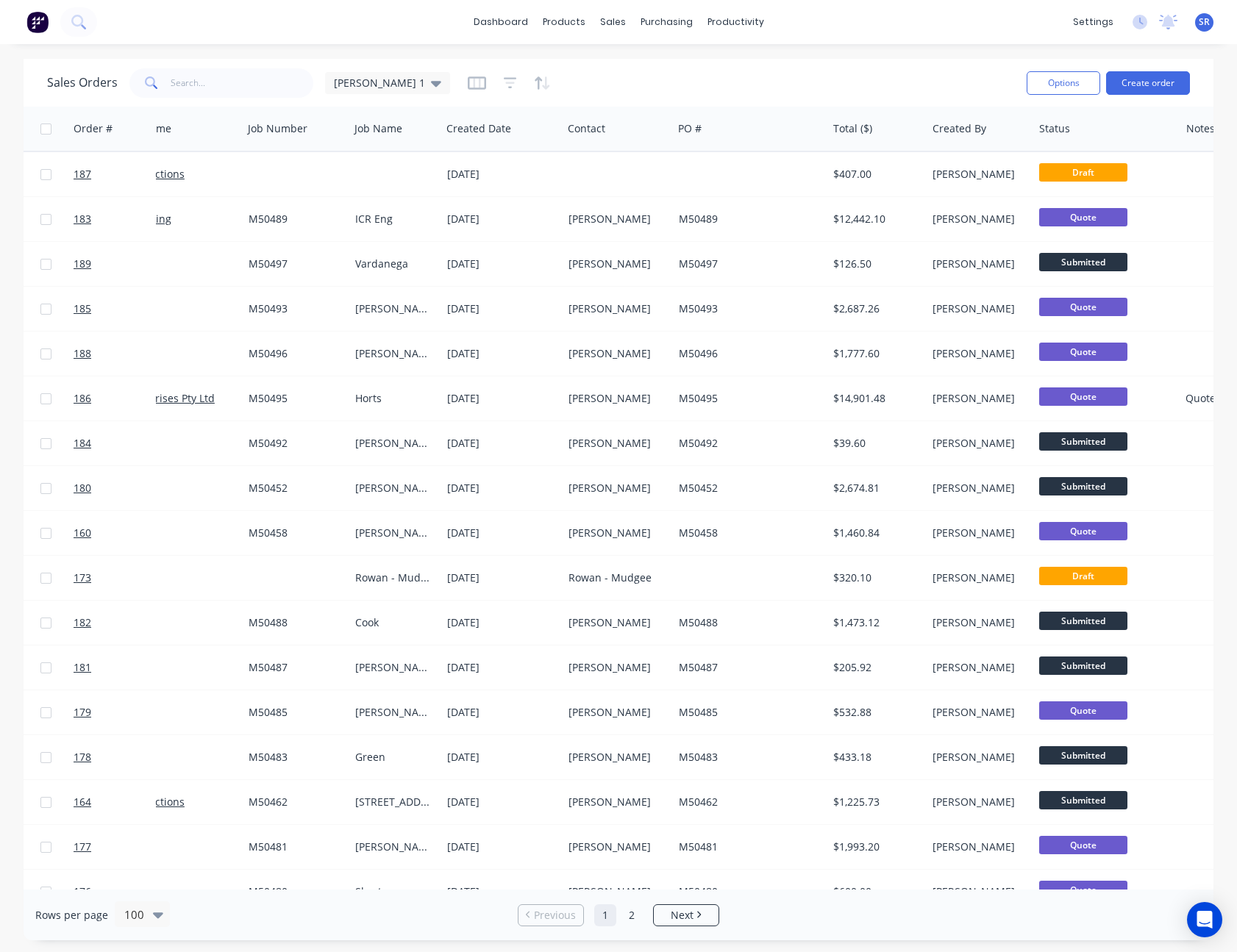
scroll to position [0, 0]
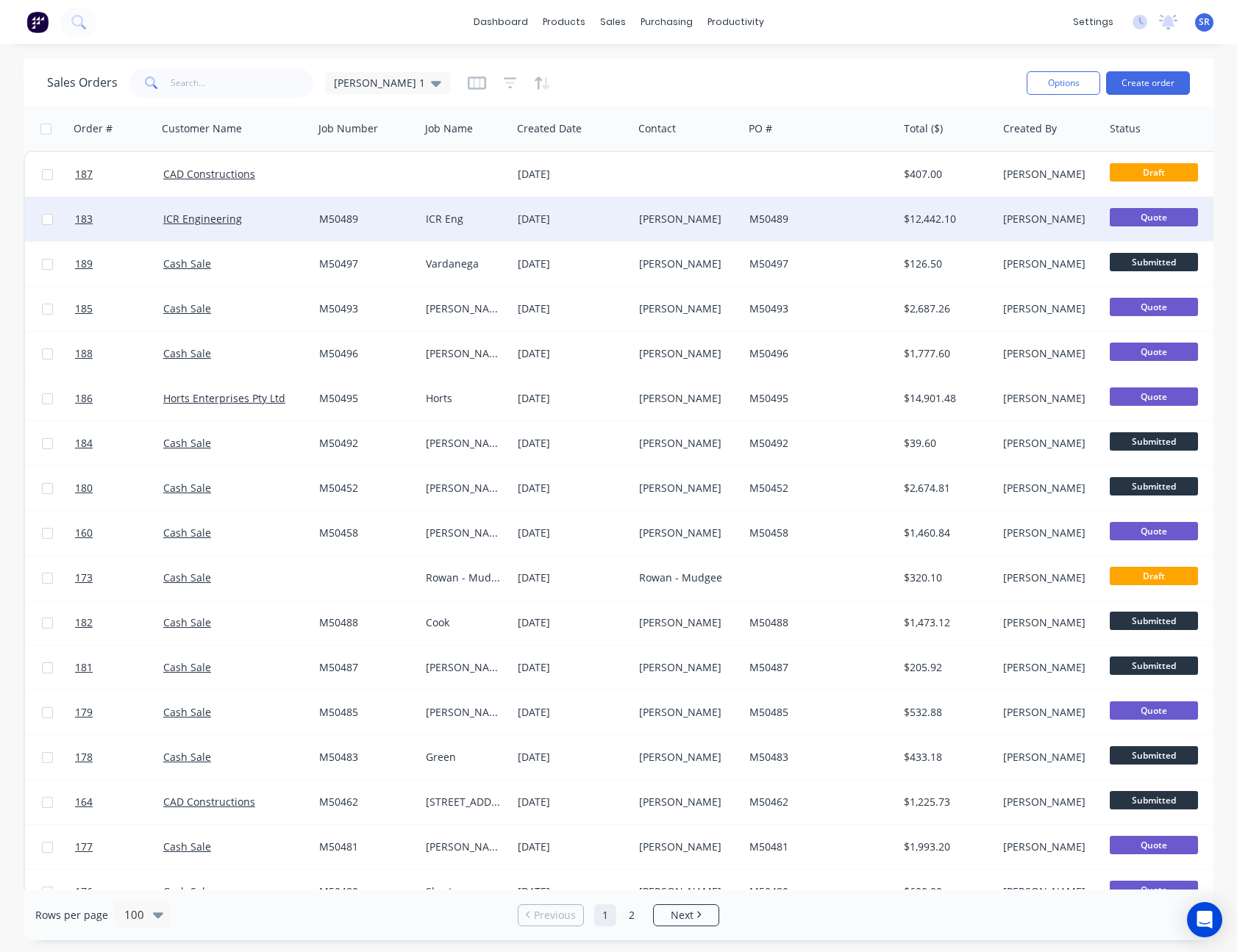
click at [641, 227] on div "Matt Bright" at bounding box center [688, 219] width 110 height 44
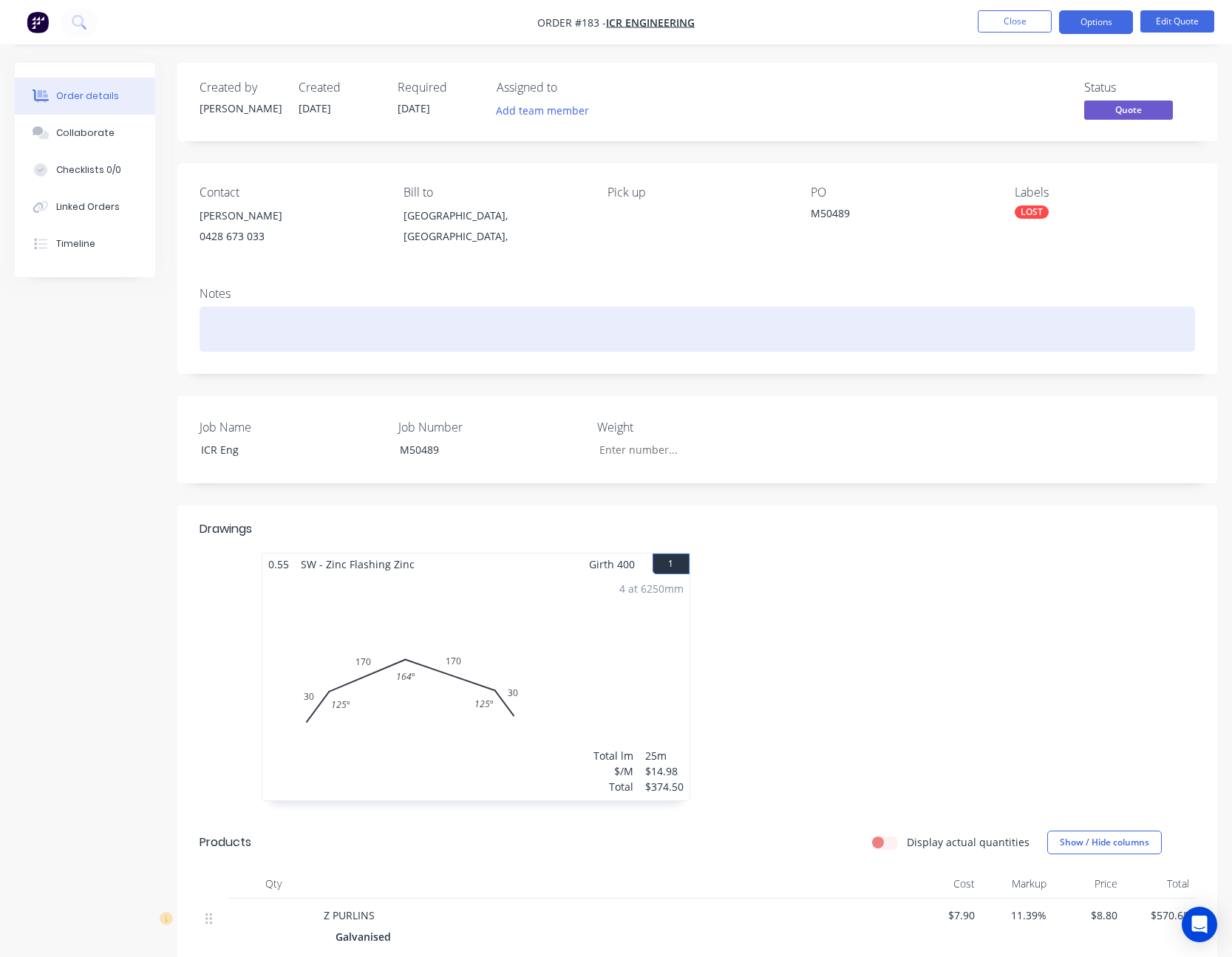
click at [277, 330] on div at bounding box center [698, 329] width 996 height 45
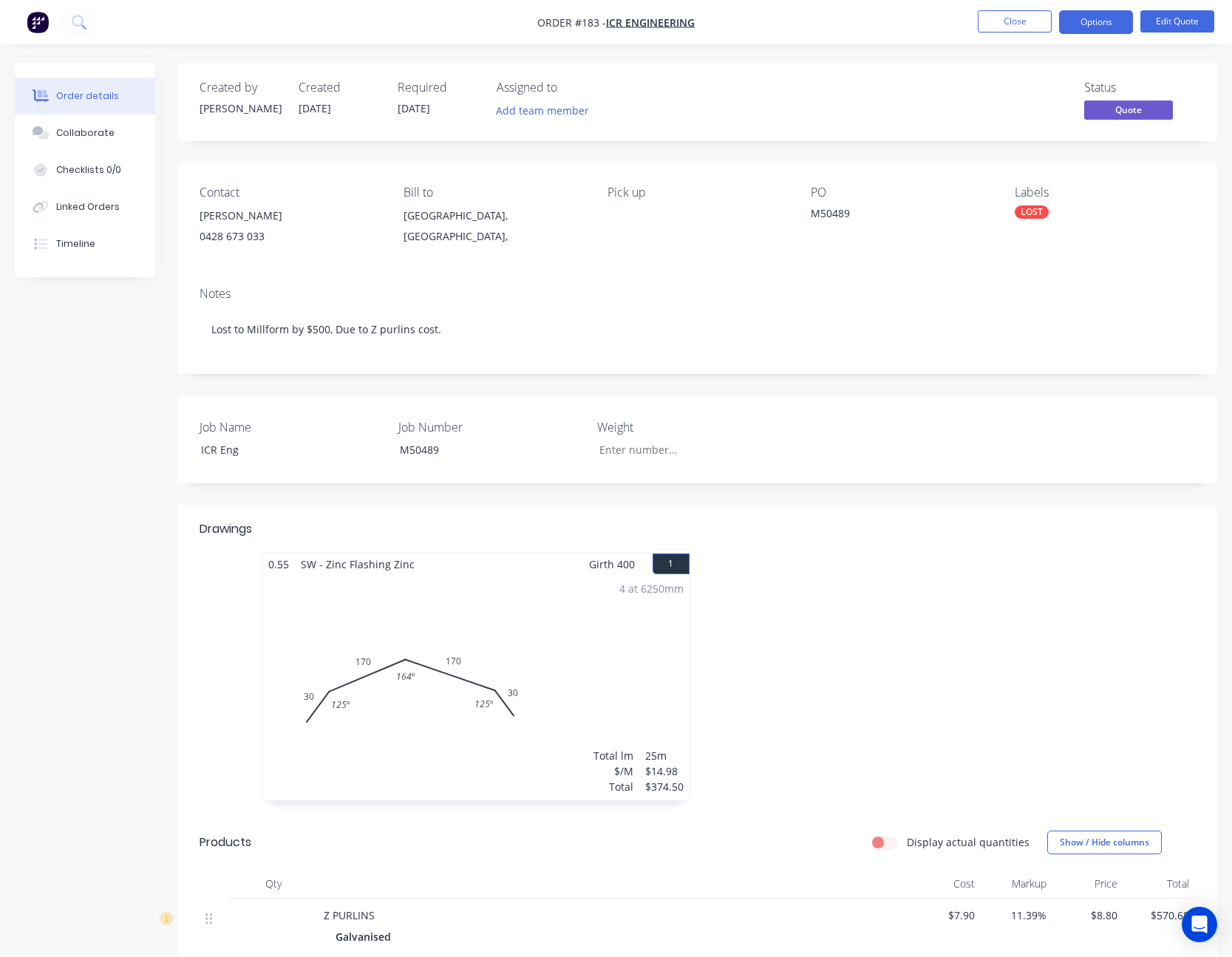
click at [639, 275] on div "Notes Lost to Millform by $500, Due to Z purlins cost." at bounding box center [697, 324] width 1040 height 99
click at [1024, 31] on button "Close" at bounding box center [1015, 21] width 74 height 22
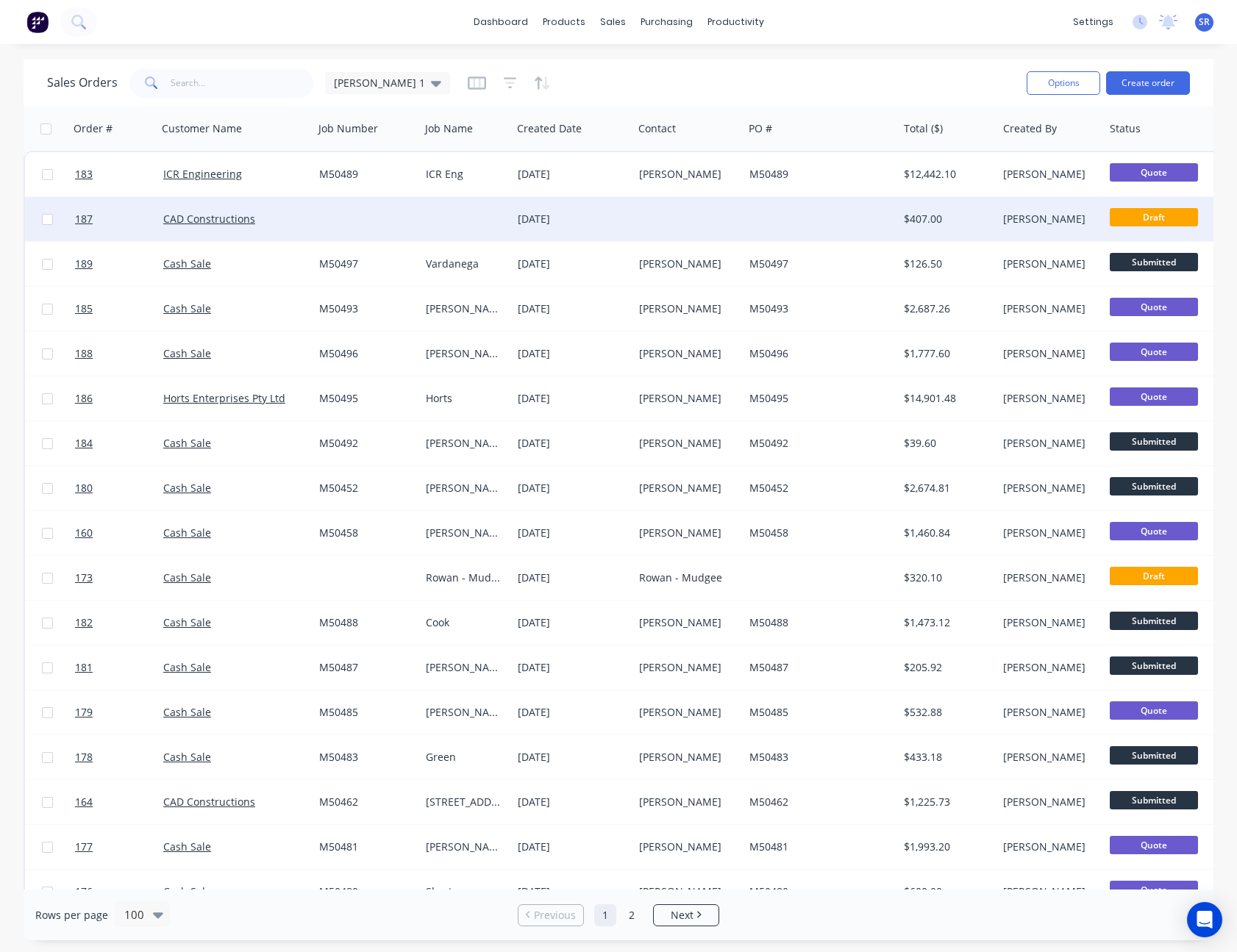
click at [741, 236] on div at bounding box center [688, 219] width 110 height 44
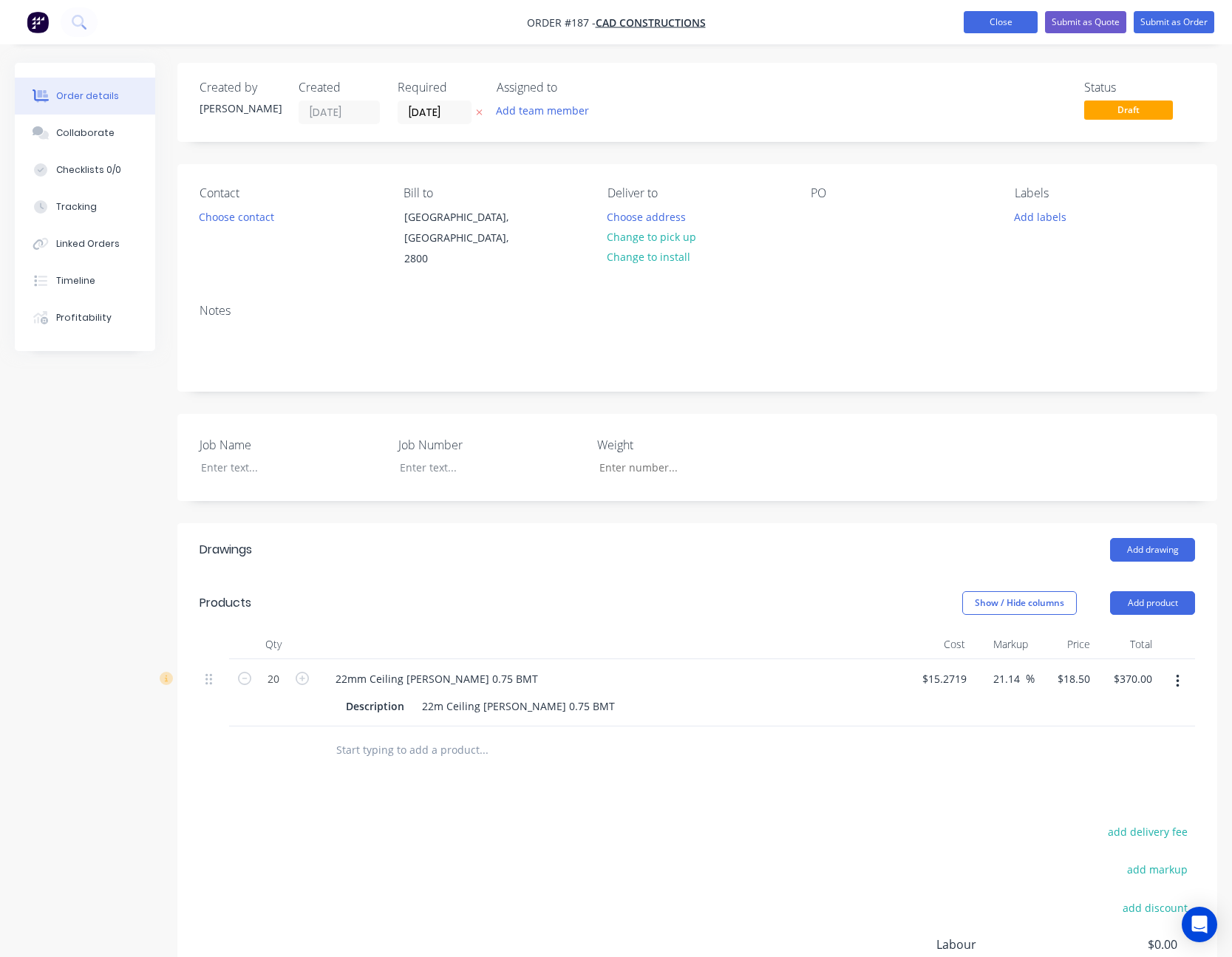
click at [985, 19] on button "Close" at bounding box center [1000, 22] width 74 height 22
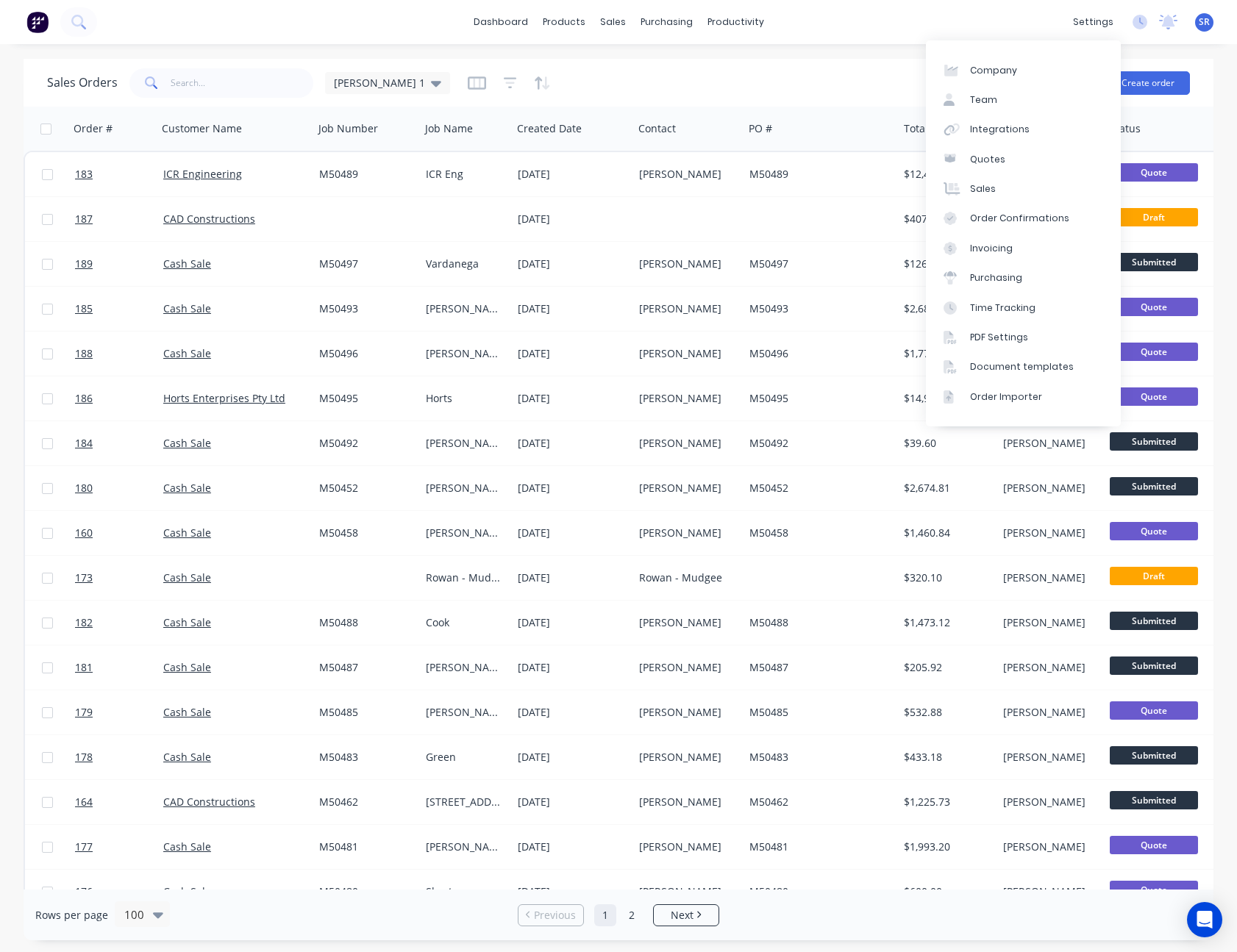
click at [847, 71] on div "Sales Orders Sam 1" at bounding box center [531, 83] width 968 height 36
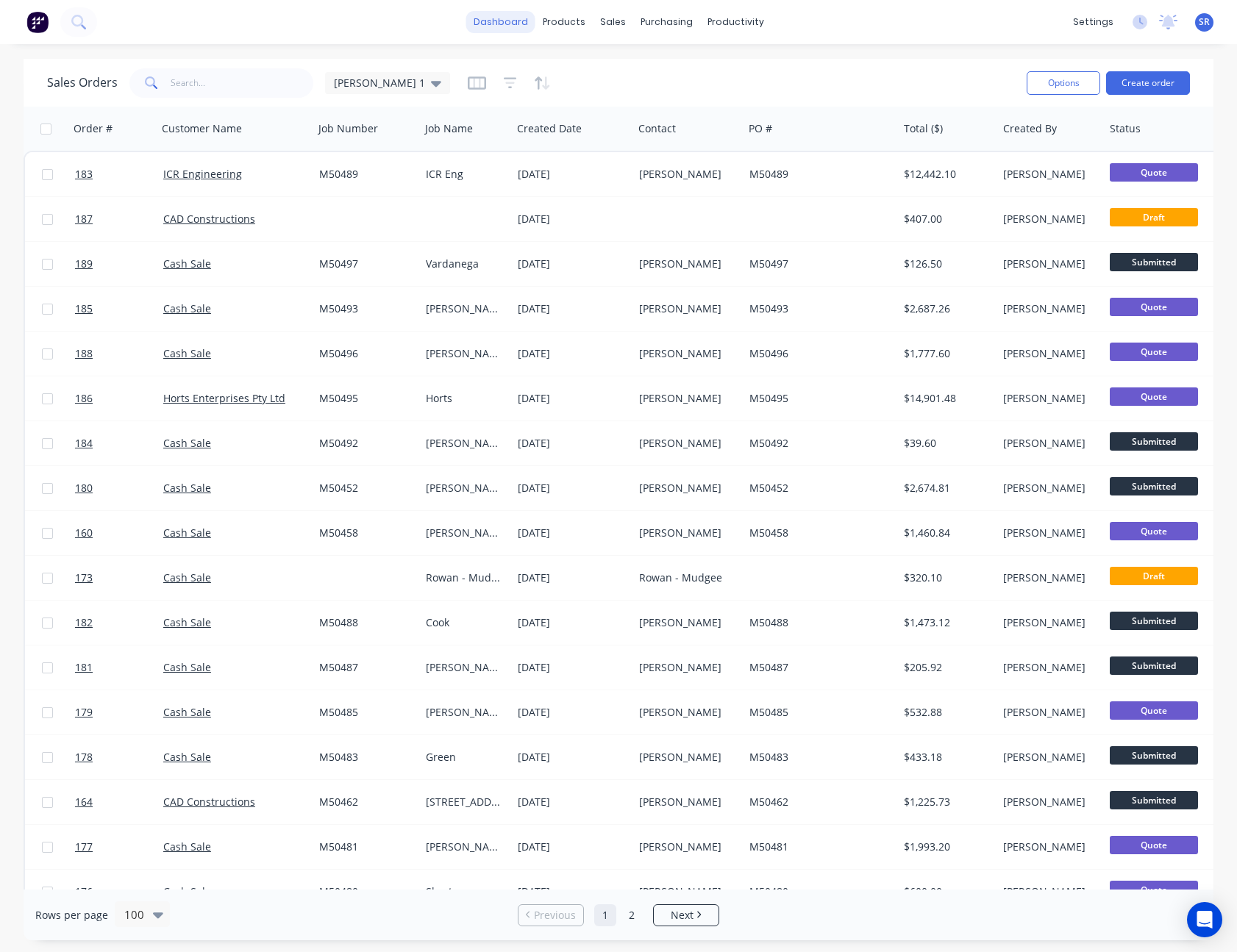
click at [522, 21] on link "dashboard" at bounding box center [501, 22] width 69 height 22
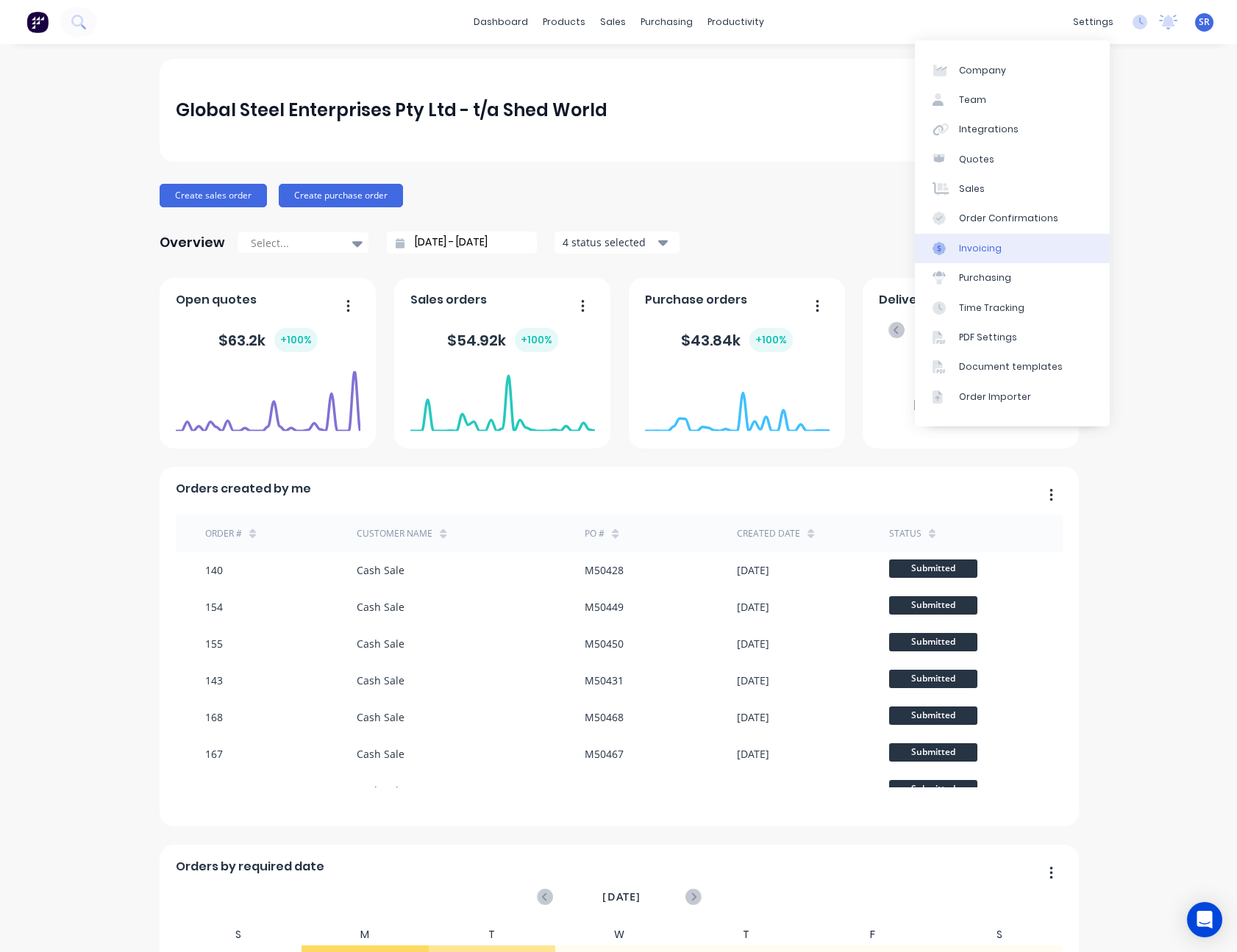
click at [1002, 238] on link "Invoicing" at bounding box center [1013, 248] width 195 height 29
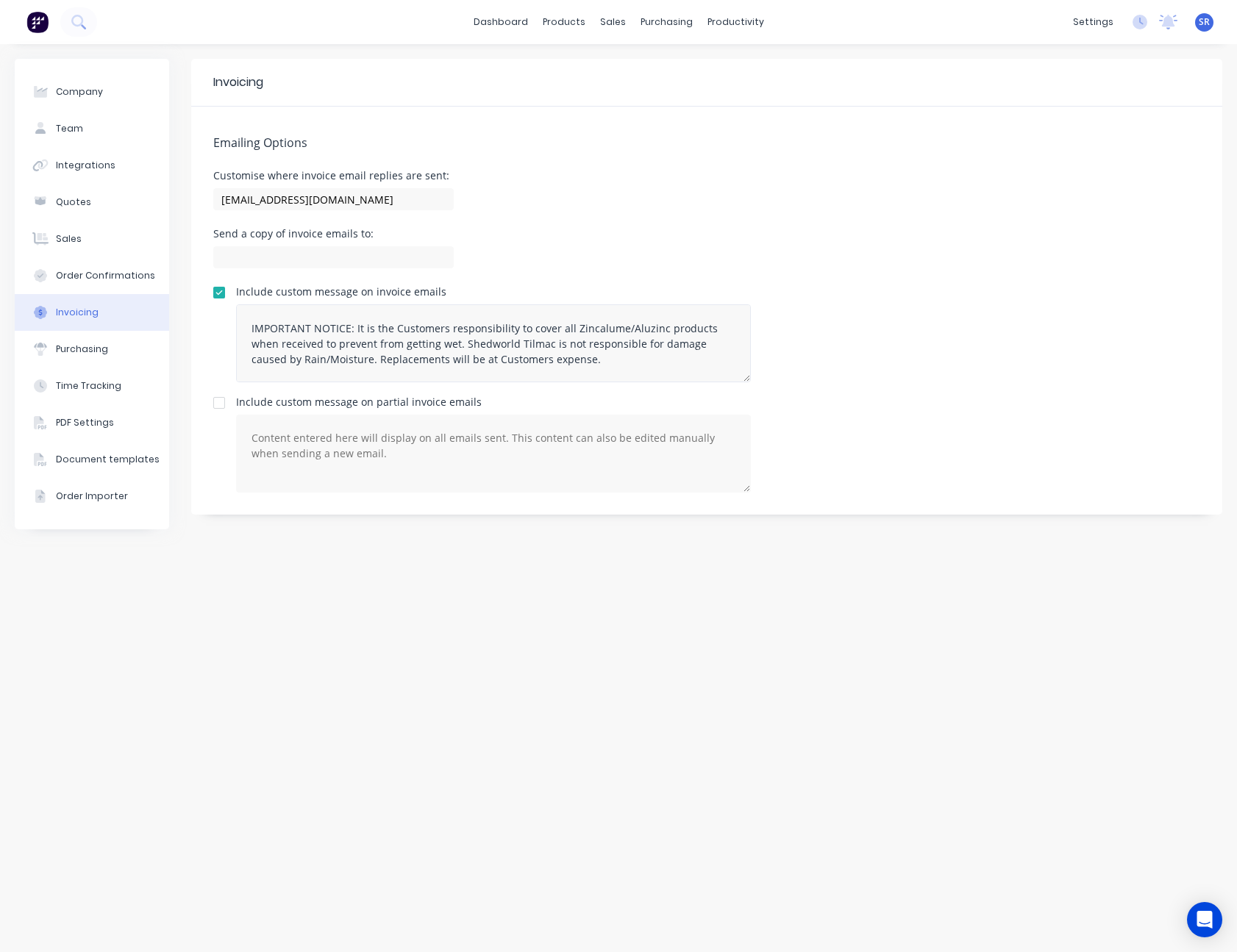
scroll to position [77, 0]
click at [90, 275] on div "Order Confirmations" at bounding box center [105, 275] width 99 height 14
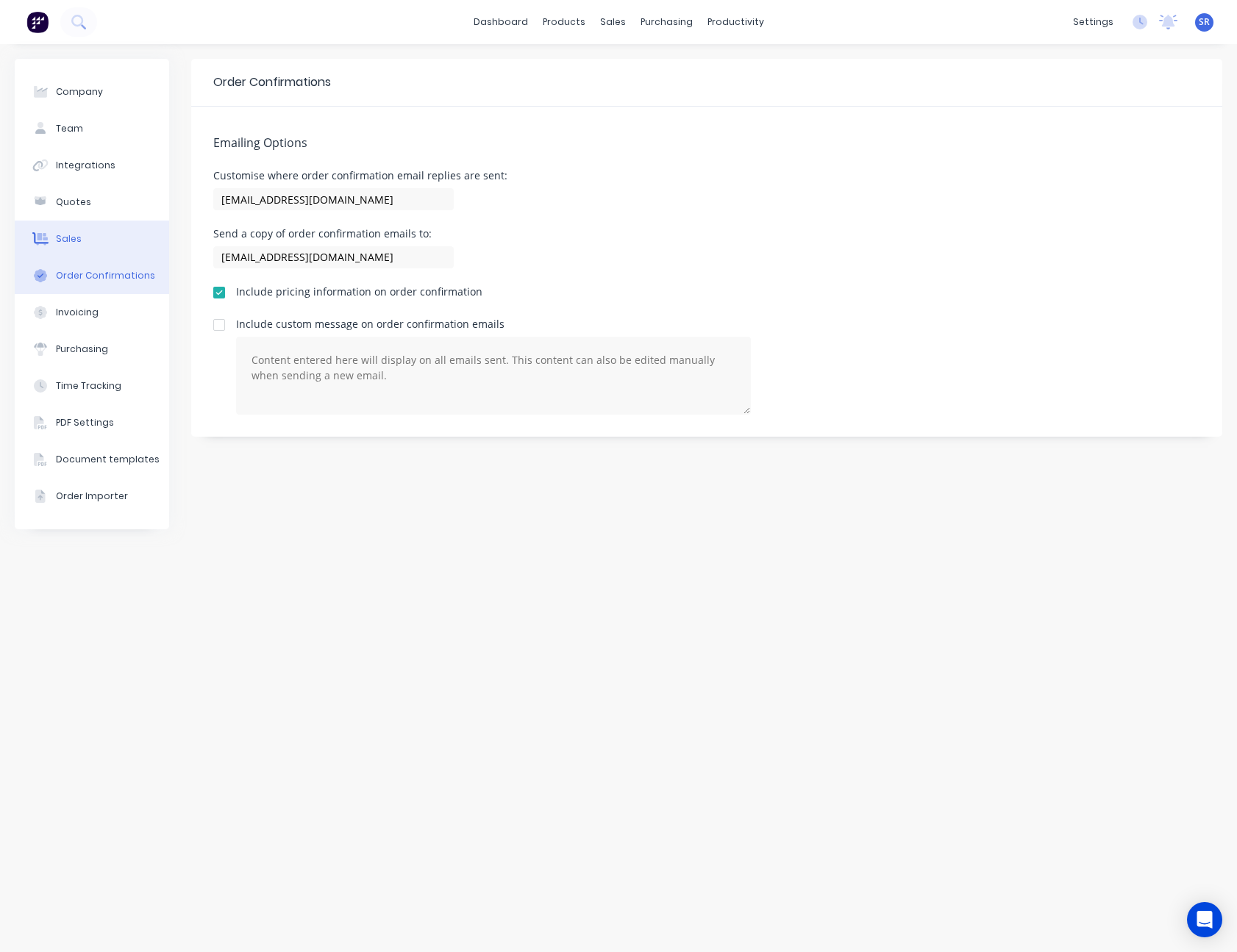
click at [81, 237] on button "Sales" at bounding box center [91, 239] width 154 height 36
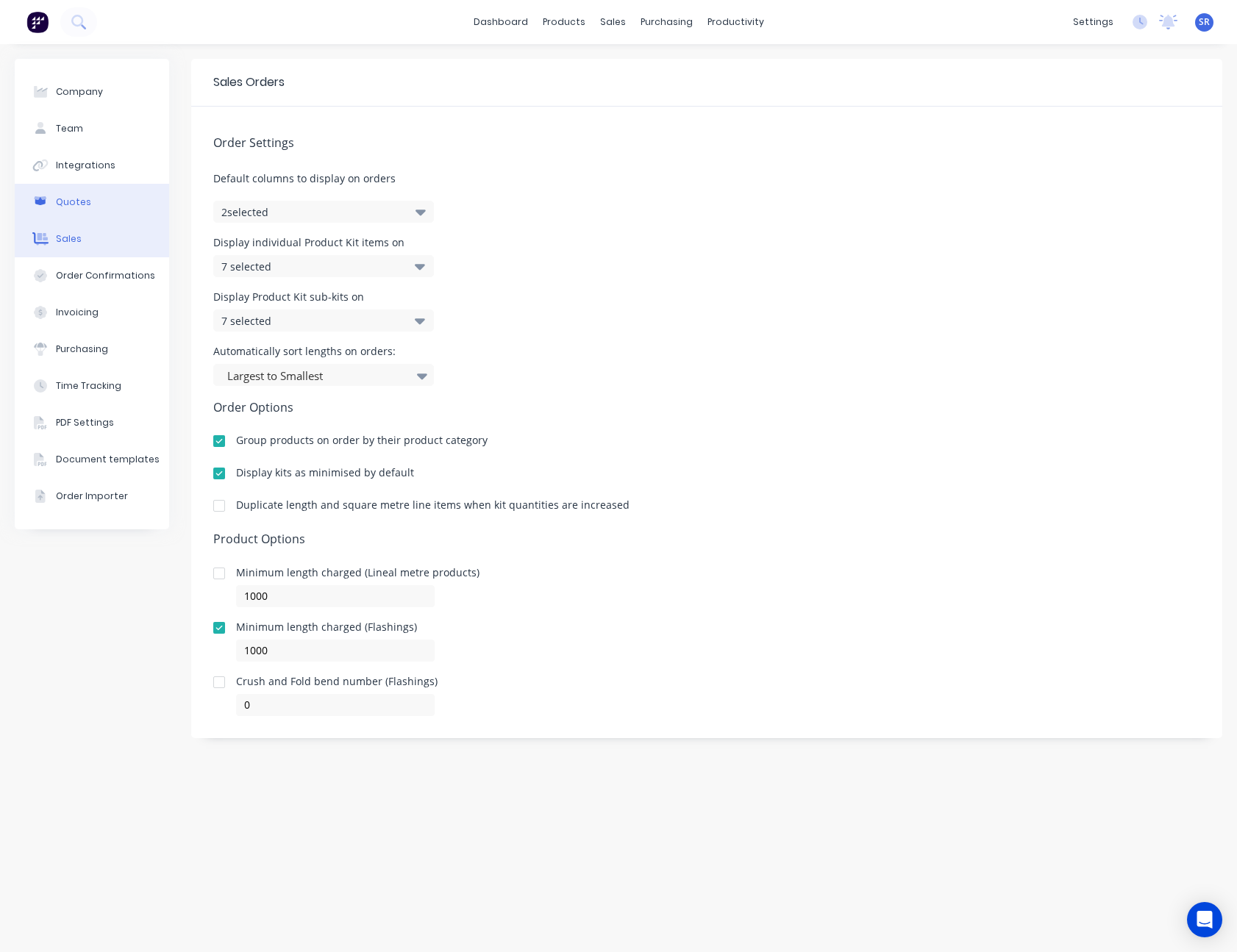
click at [80, 206] on div "Quotes" at bounding box center [73, 202] width 36 height 14
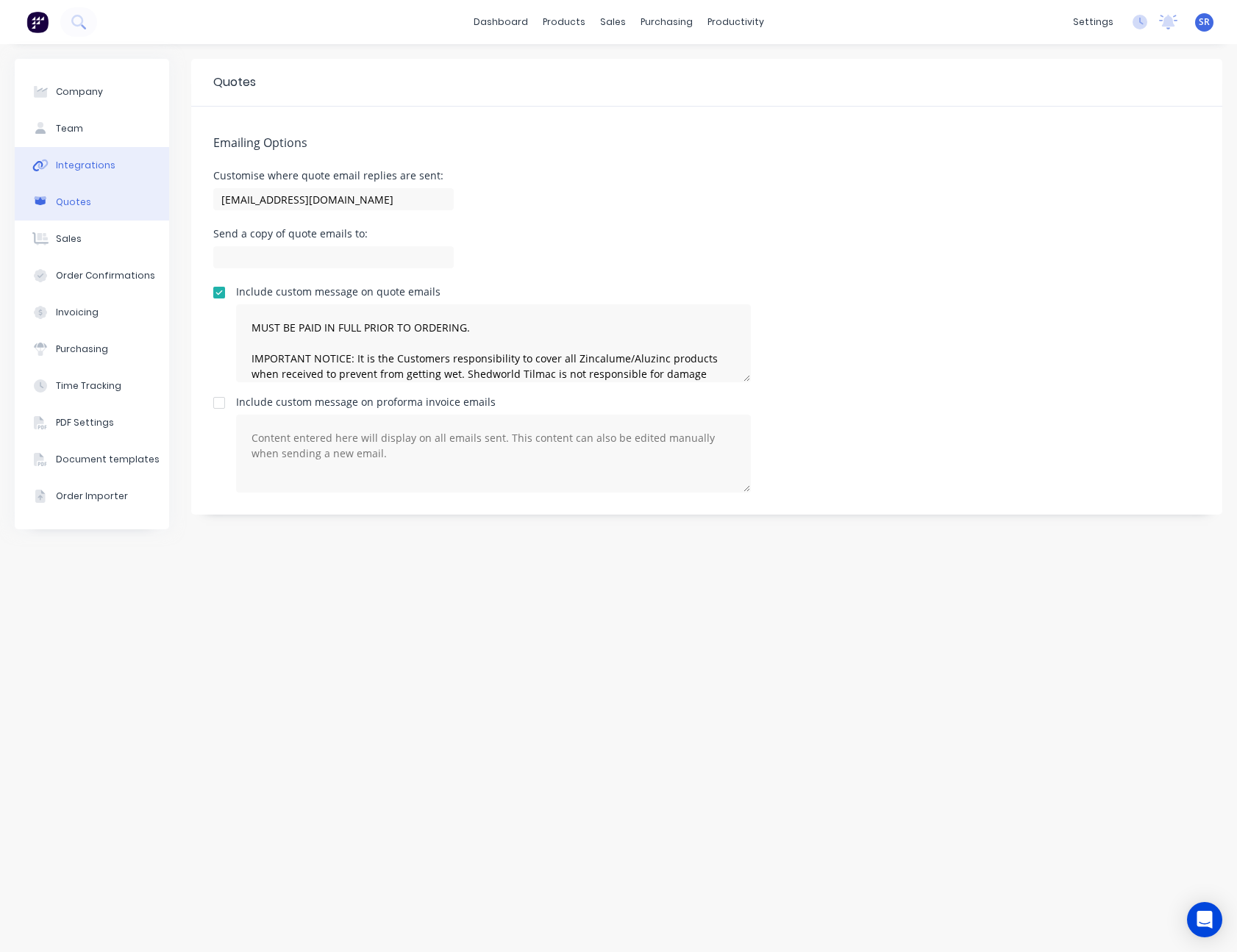
click at [86, 170] on div "Integrations" at bounding box center [85, 165] width 59 height 14
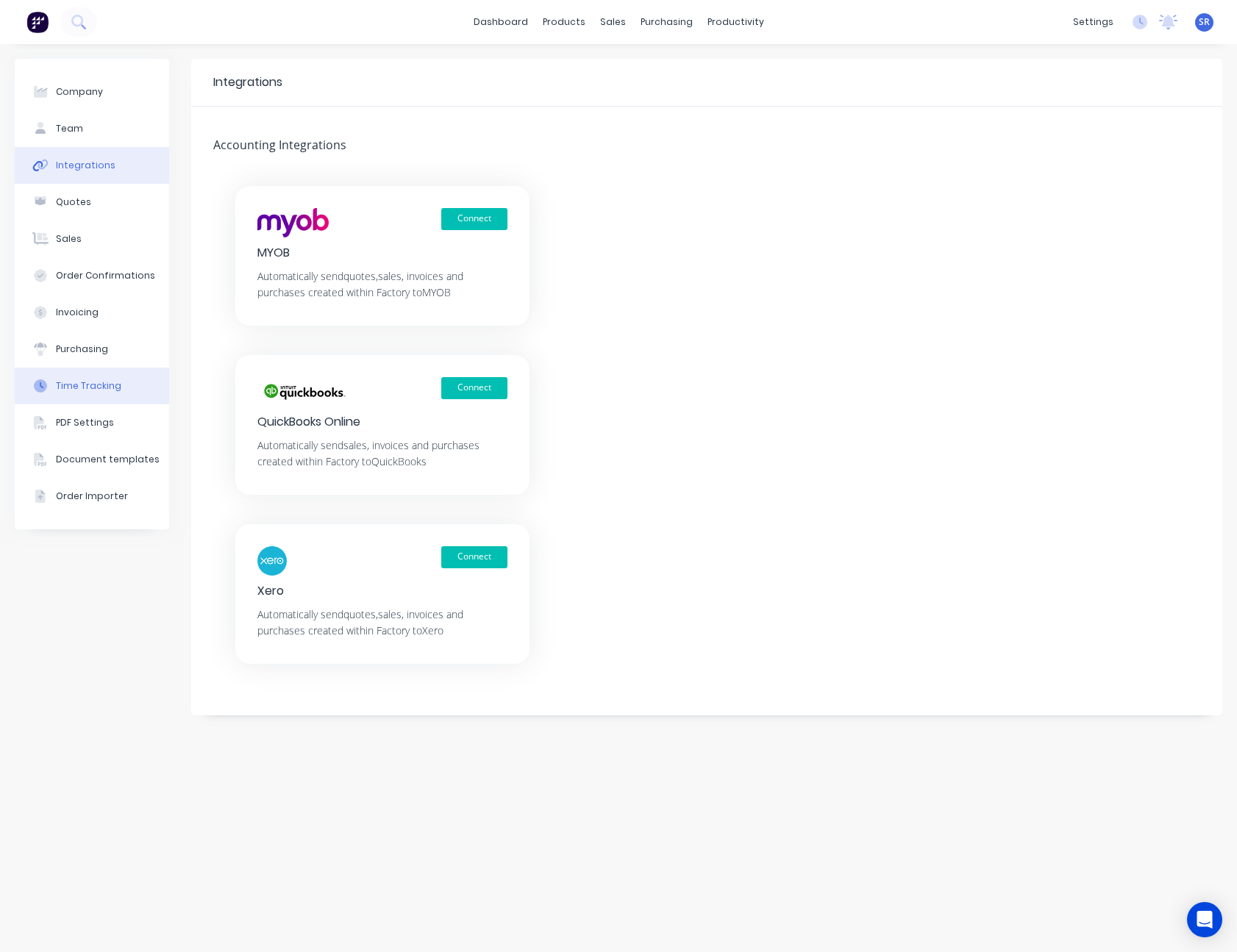
click at [89, 385] on div "Time Tracking" at bounding box center [88, 386] width 66 height 14
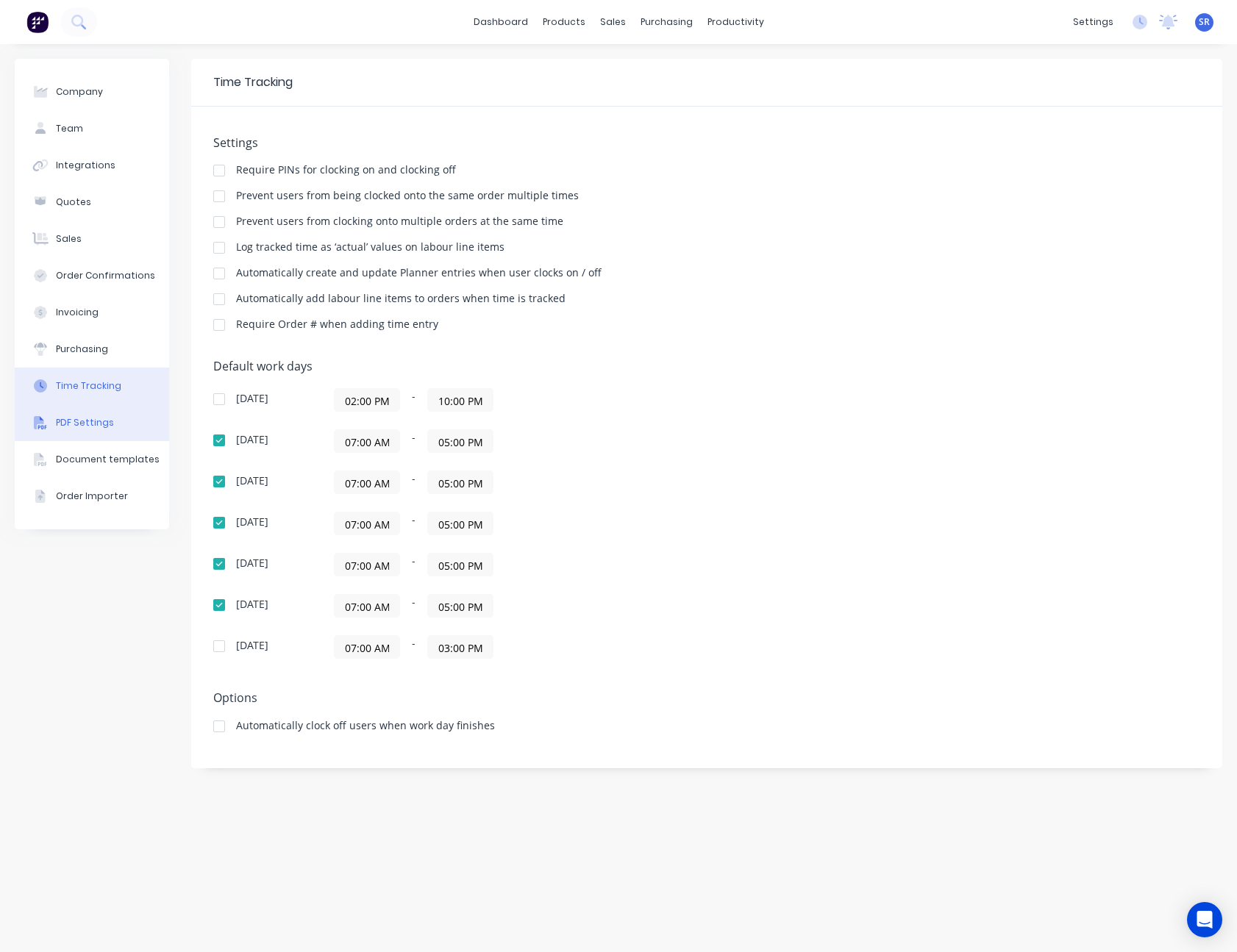
click at [87, 419] on div "PDF Settings" at bounding box center [85, 422] width 58 height 14
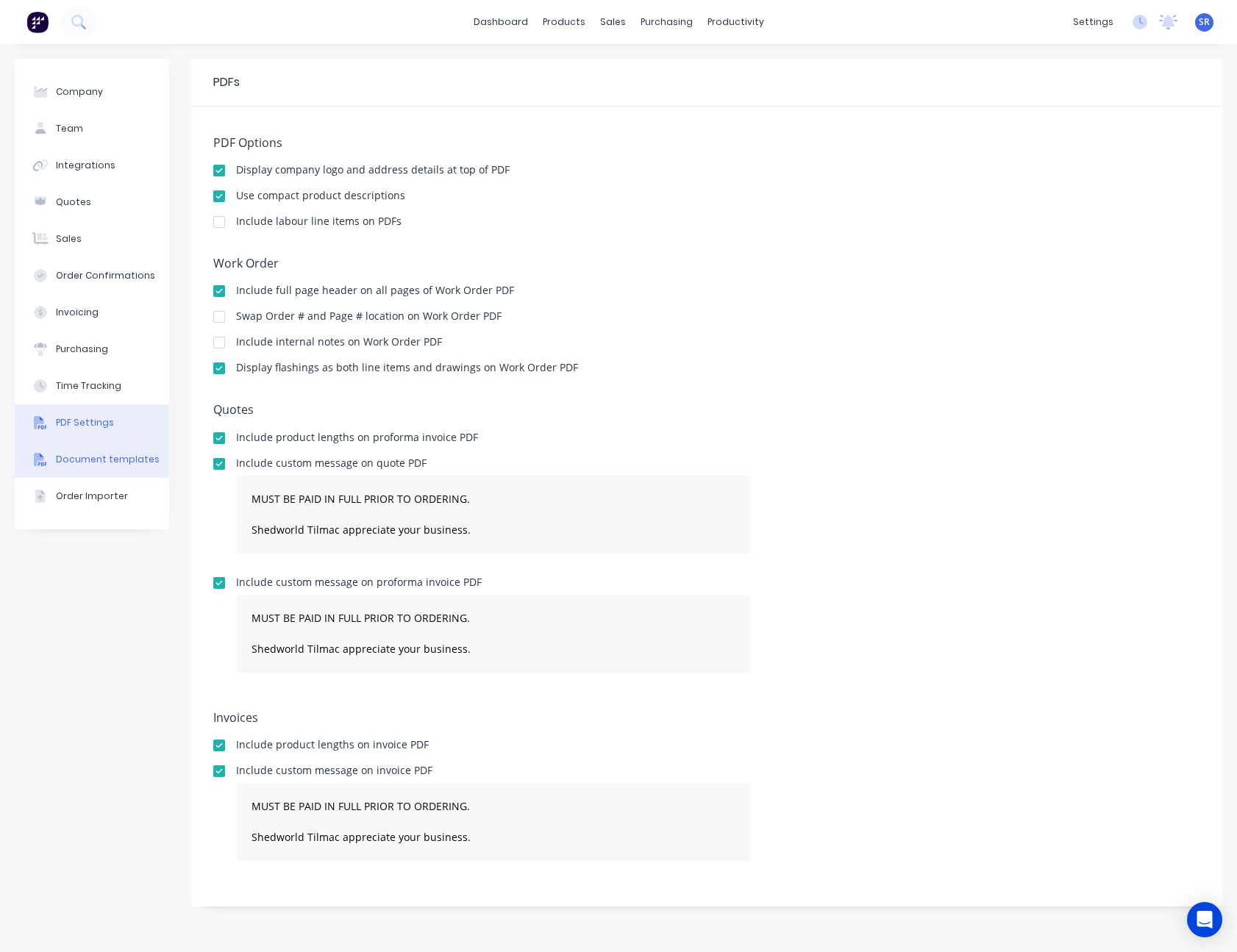
click at [104, 456] on div "Document templates" at bounding box center [108, 460] width 104 height 14
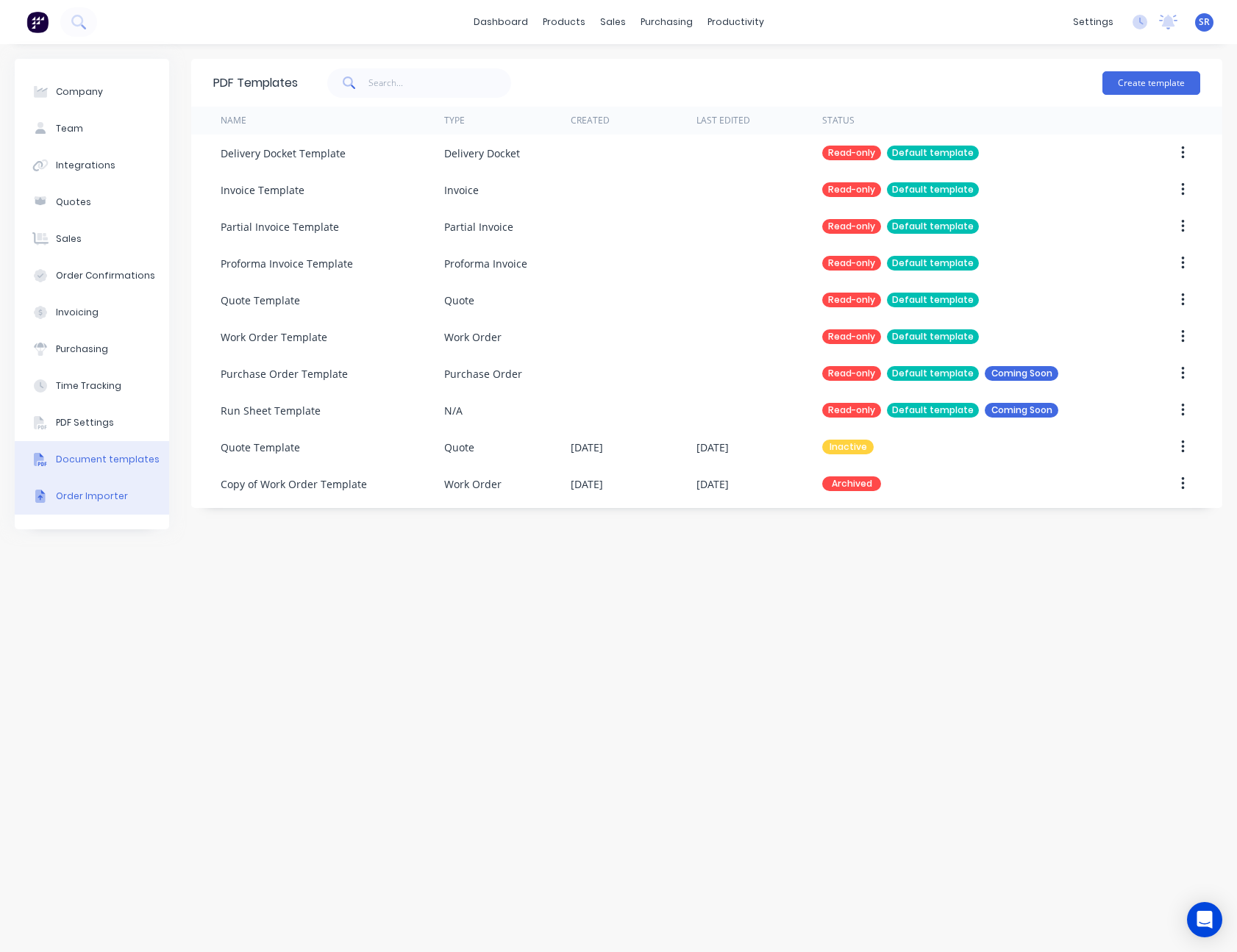
click at [97, 493] on div "Order Importer" at bounding box center [91, 496] width 72 height 14
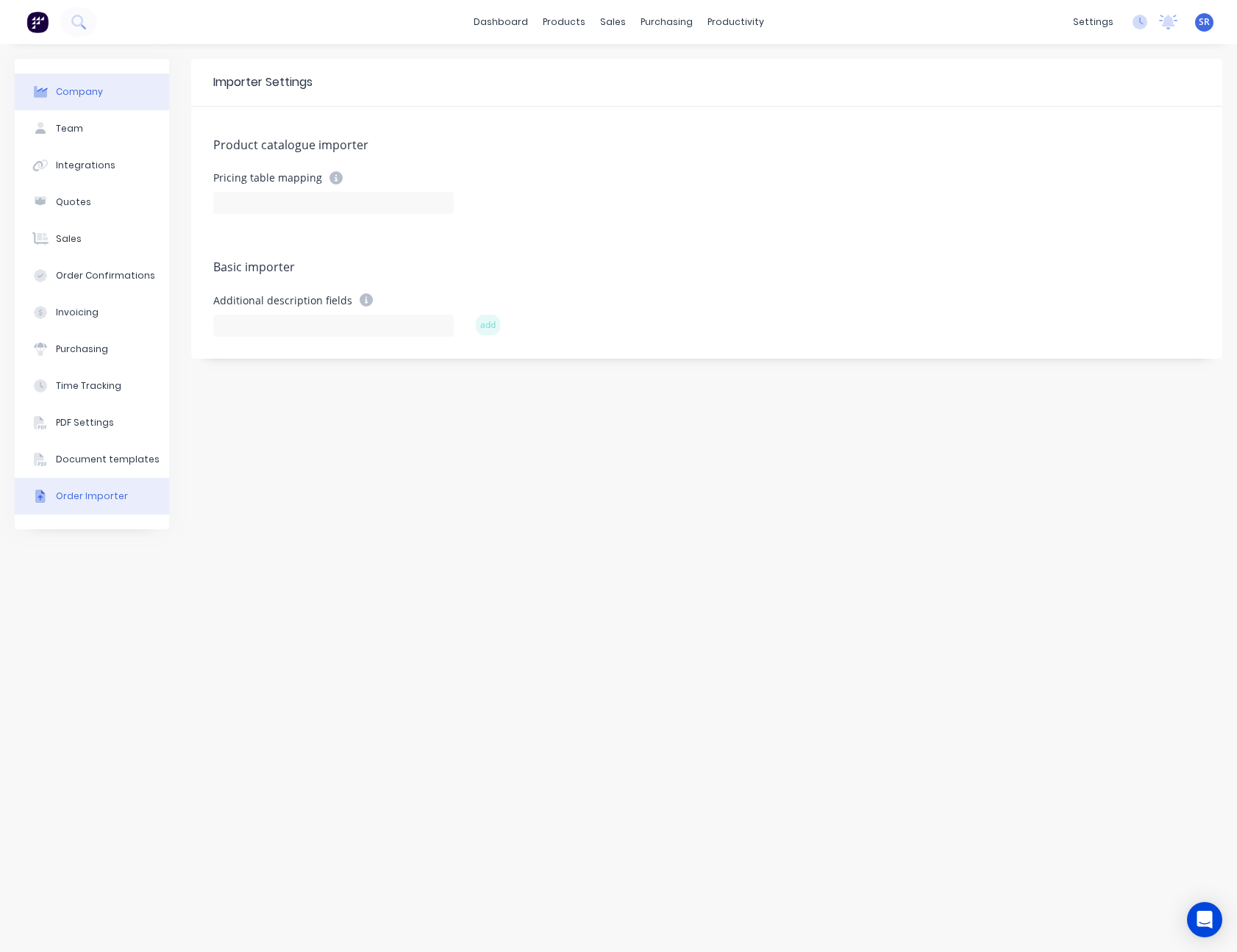
click at [99, 92] on div "Company" at bounding box center [79, 92] width 47 height 14
select select "AU"
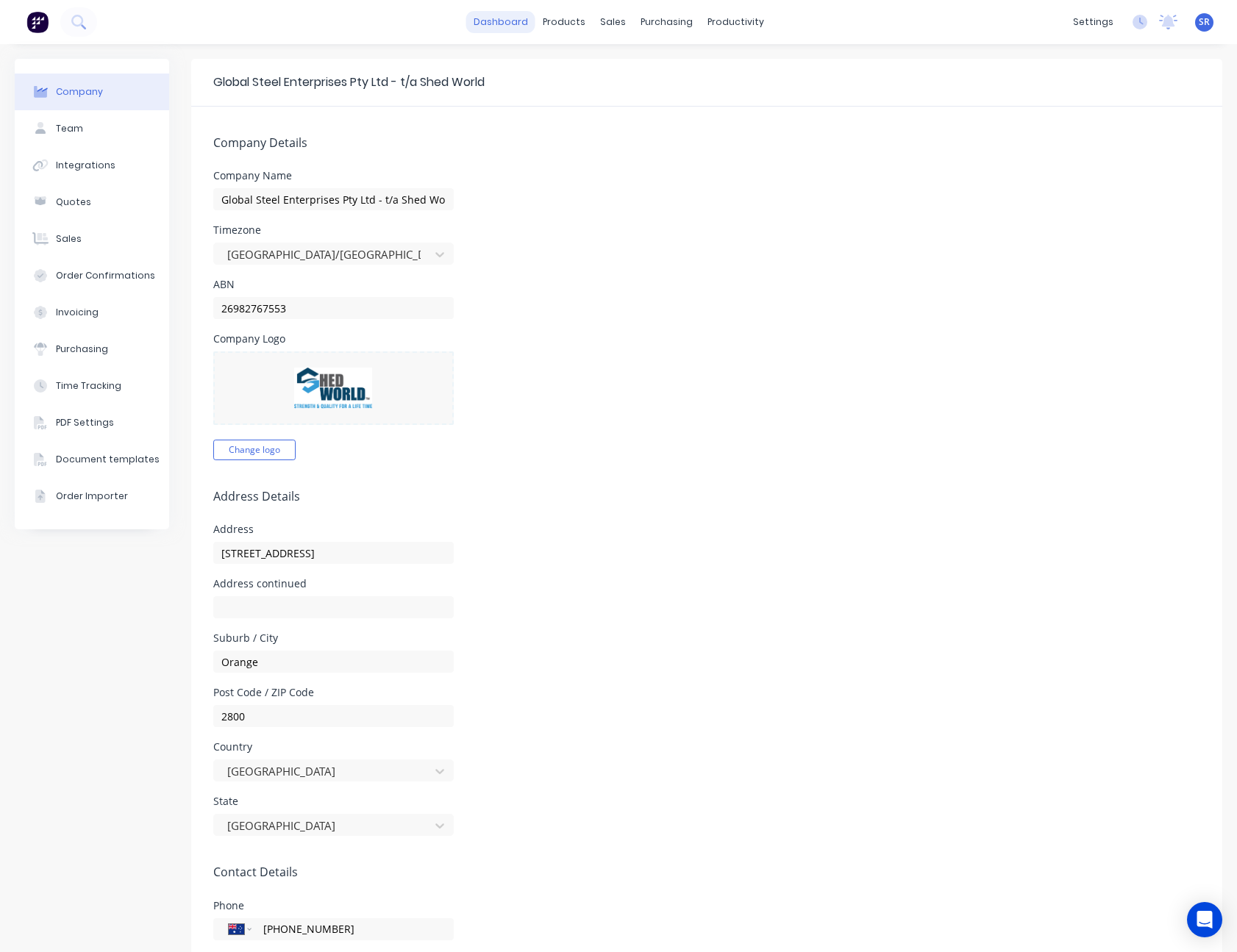
click at [507, 19] on link "dashboard" at bounding box center [501, 22] width 69 height 22
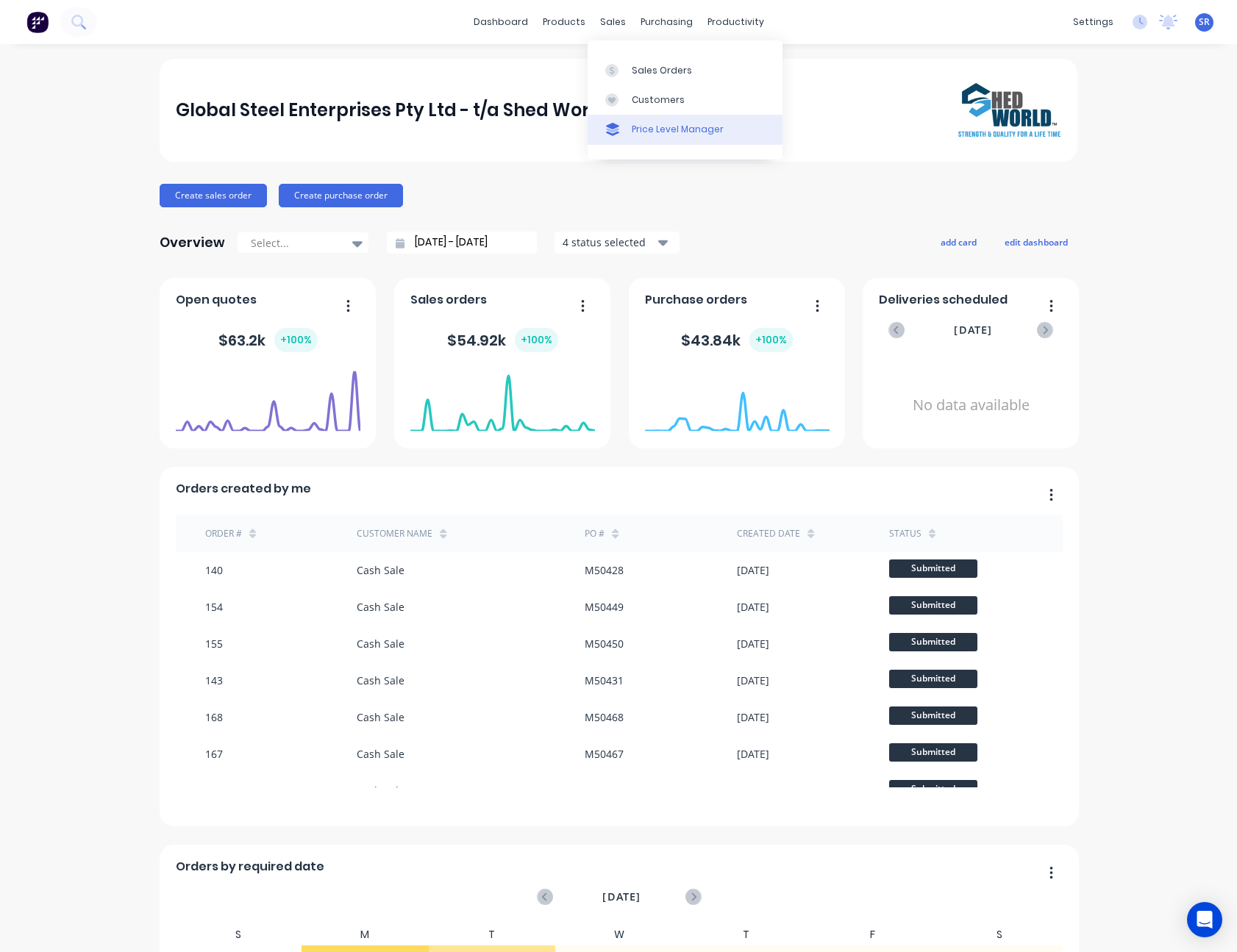
click at [643, 119] on link "Price Level Manager" at bounding box center [685, 129] width 195 height 29
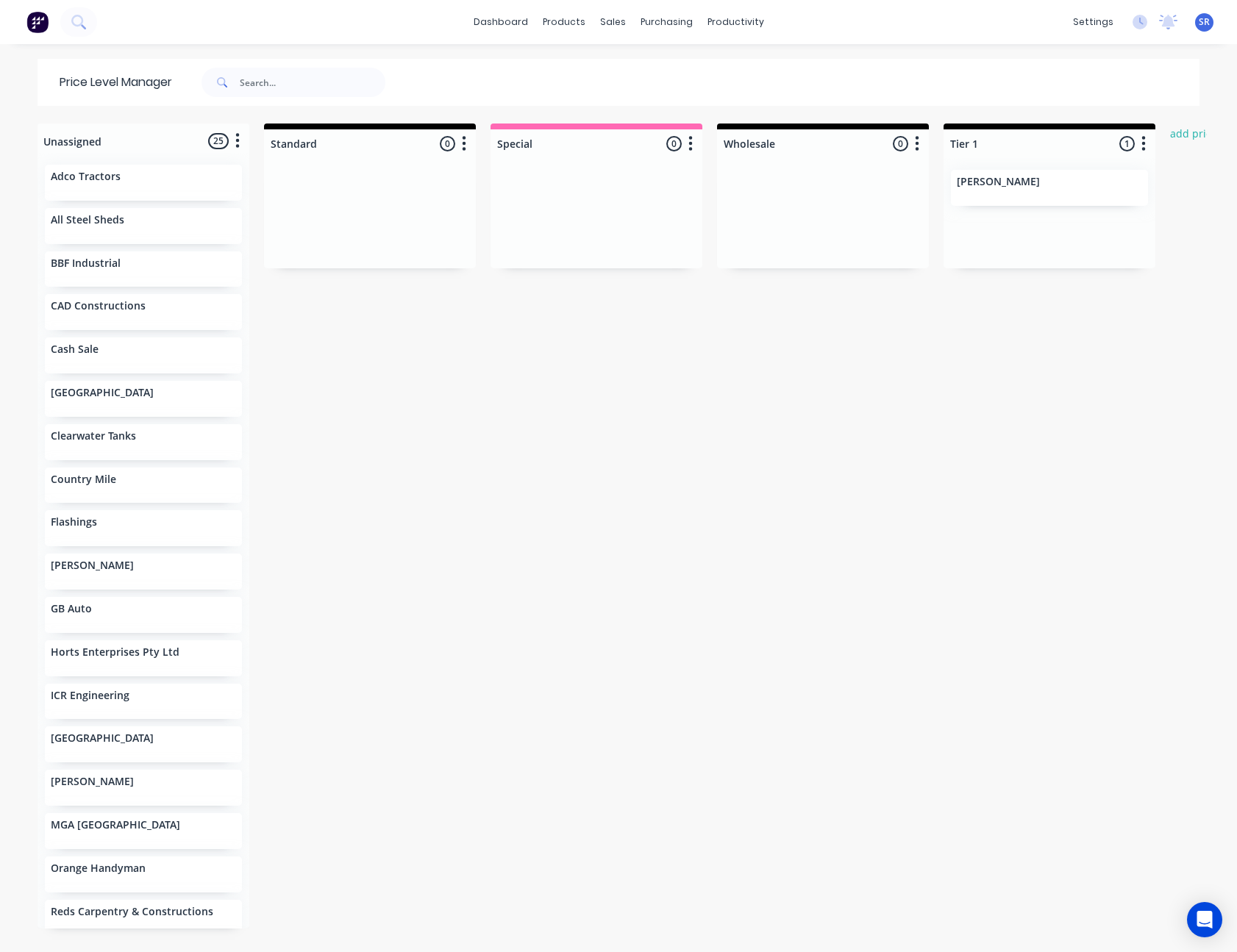
scroll to position [0, 40]
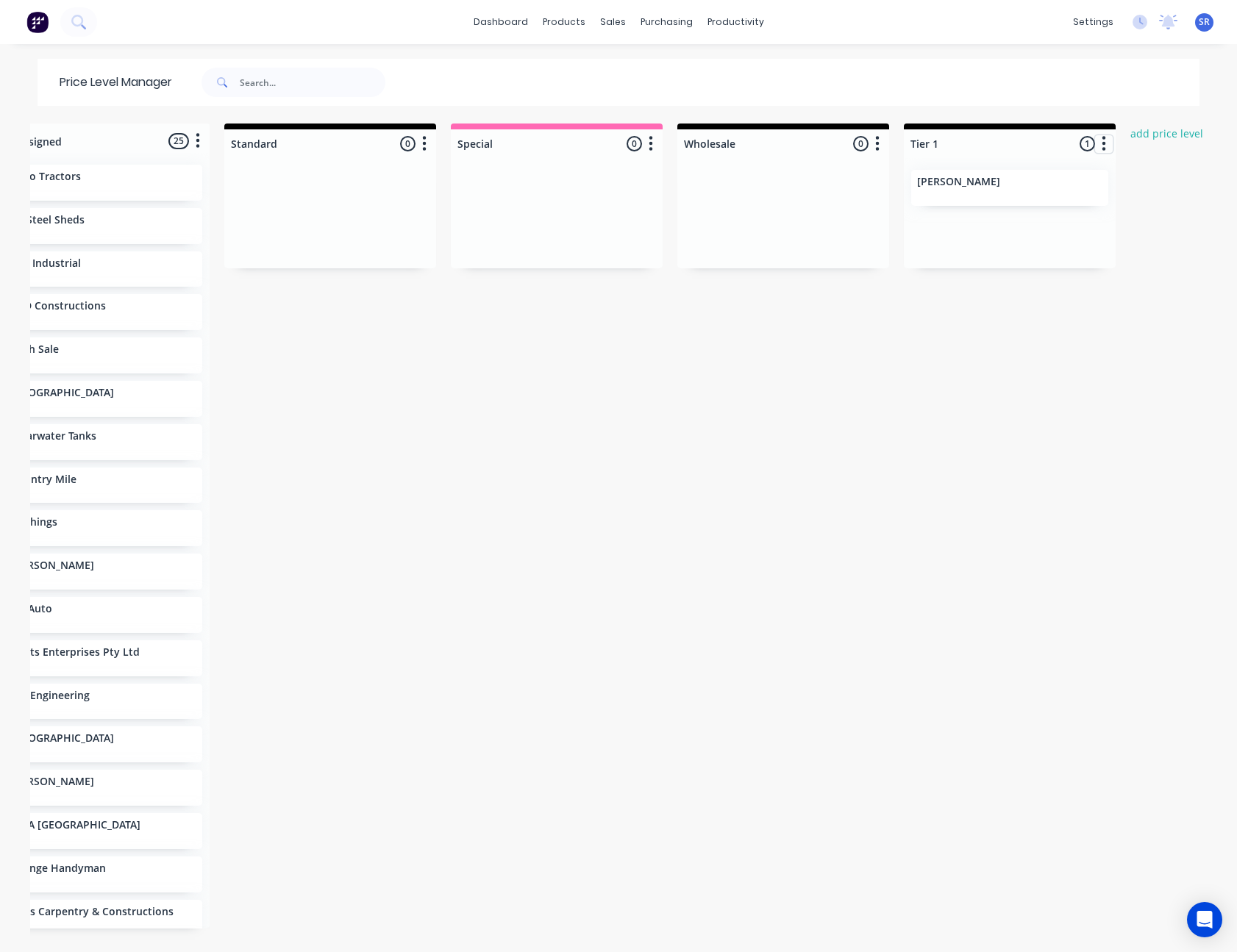
click at [1102, 144] on icon "button" at bounding box center [1104, 143] width 4 height 15
click at [1067, 218] on button "Delete price level" at bounding box center [1038, 223] width 147 height 25
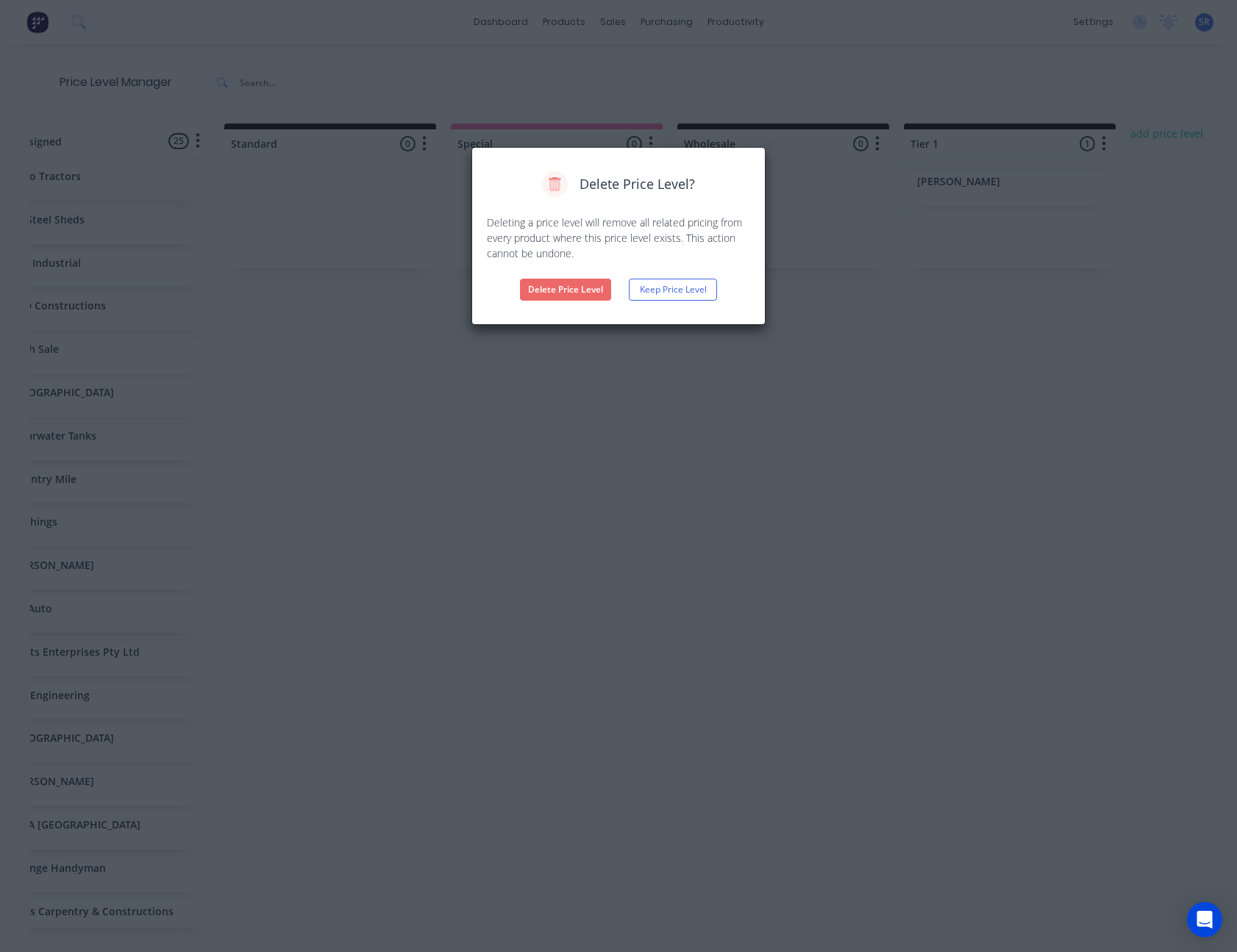
drag, startPoint x: 541, startPoint y: 286, endPoint x: 582, endPoint y: 308, distance: 46.5
click at [547, 290] on button "Delete Price Level" at bounding box center [566, 290] width 91 height 22
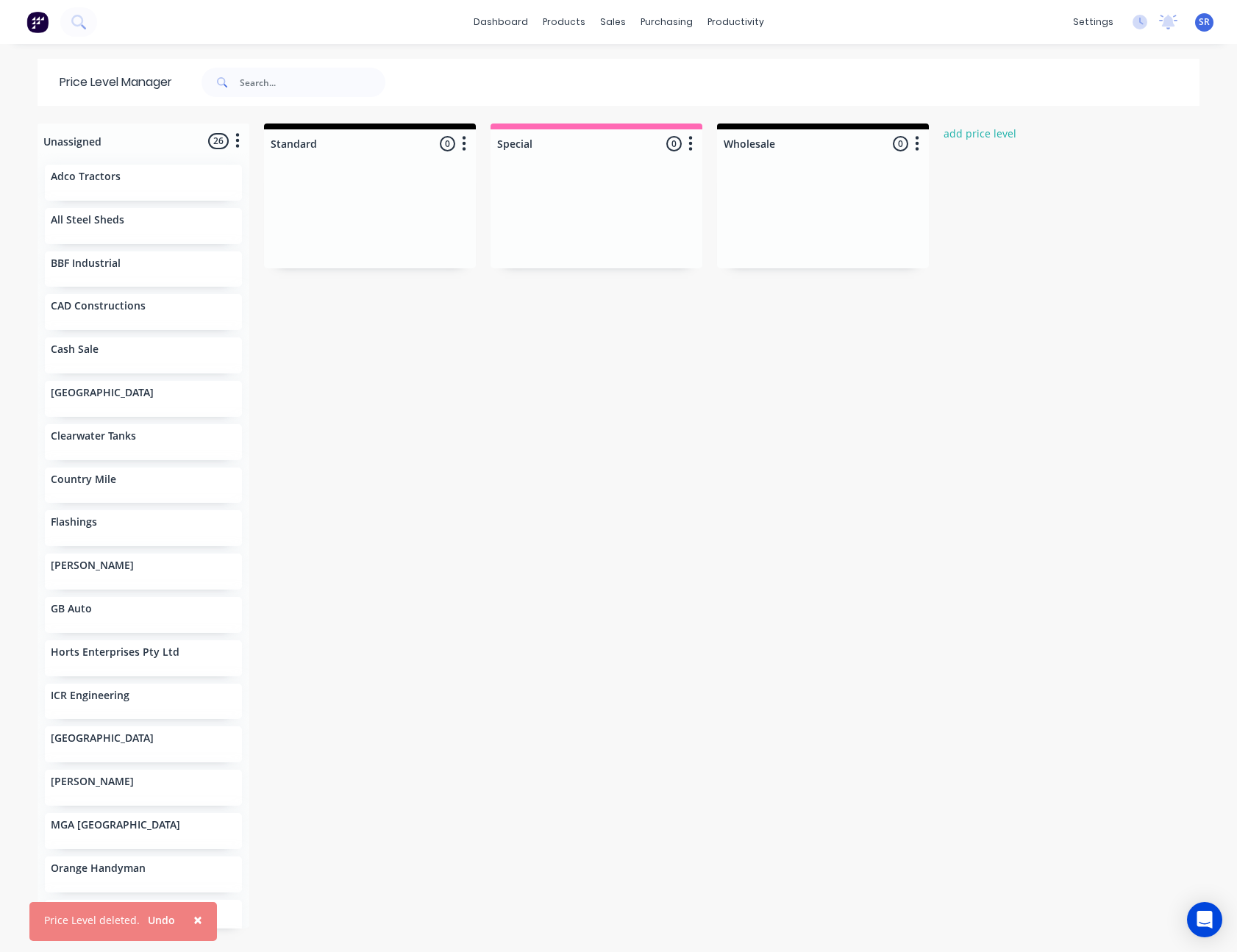
click at [196, 918] on span "×" at bounding box center [198, 919] width 9 height 21
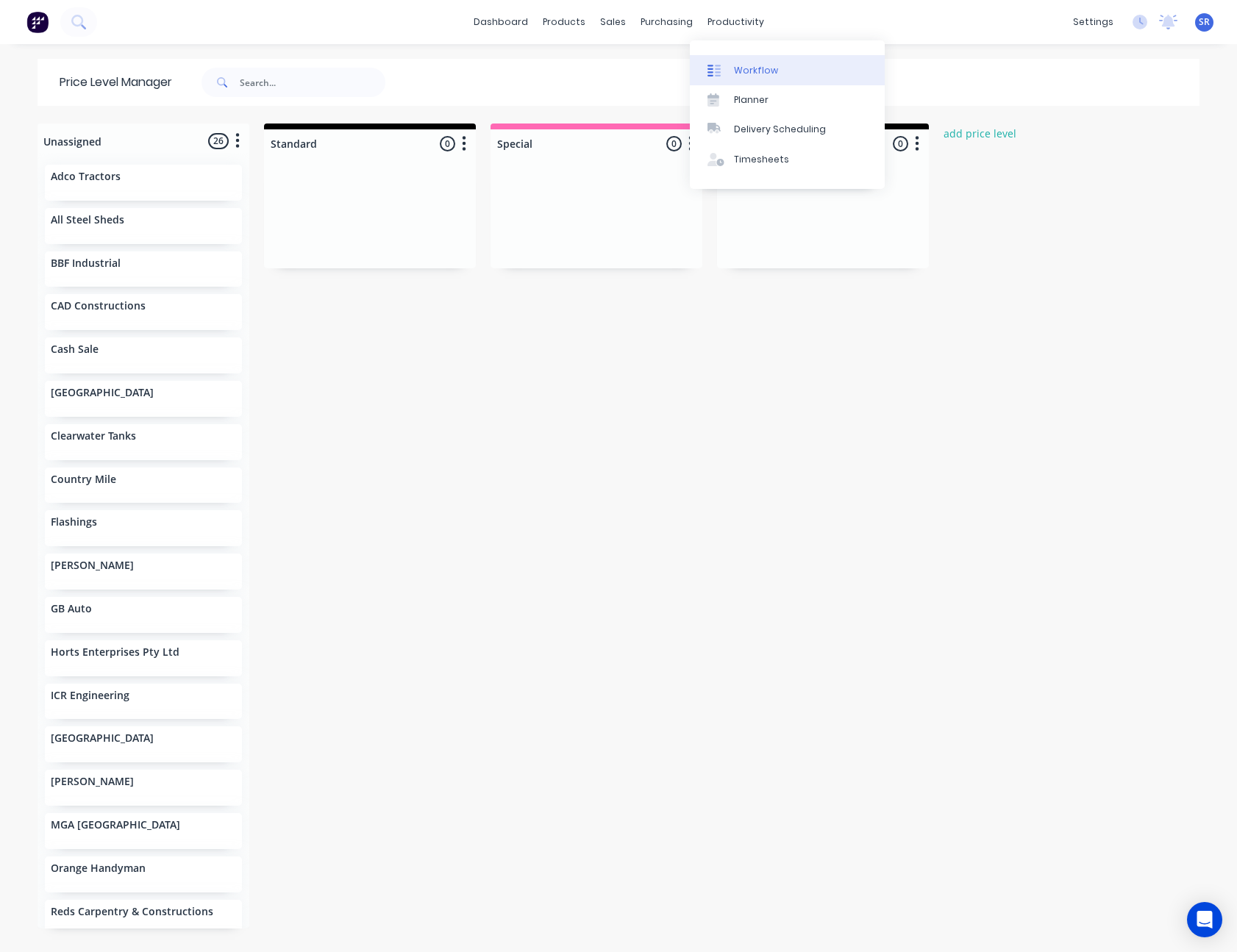
click at [746, 64] on div "Workflow" at bounding box center [756, 70] width 44 height 14
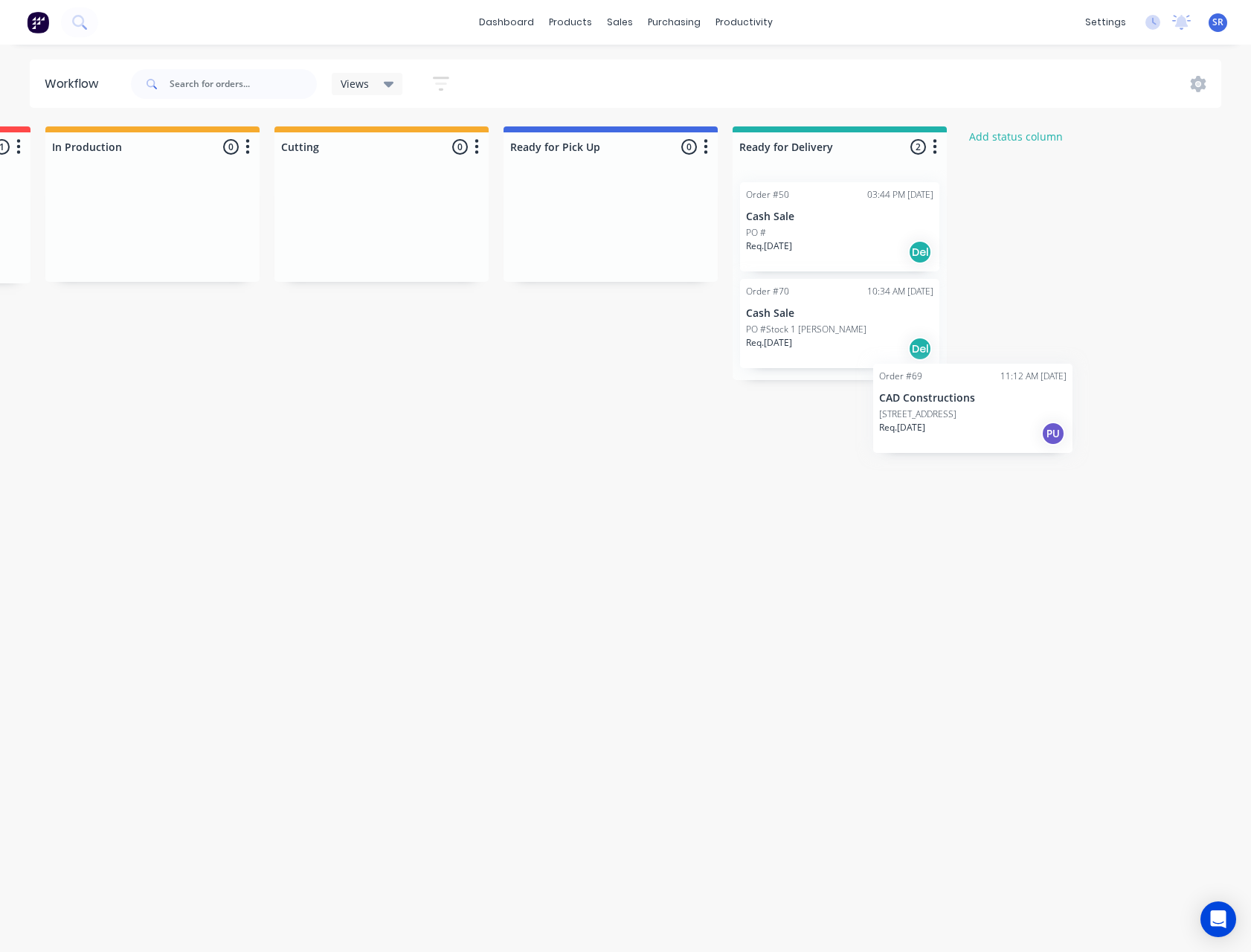
scroll to position [0, 452]
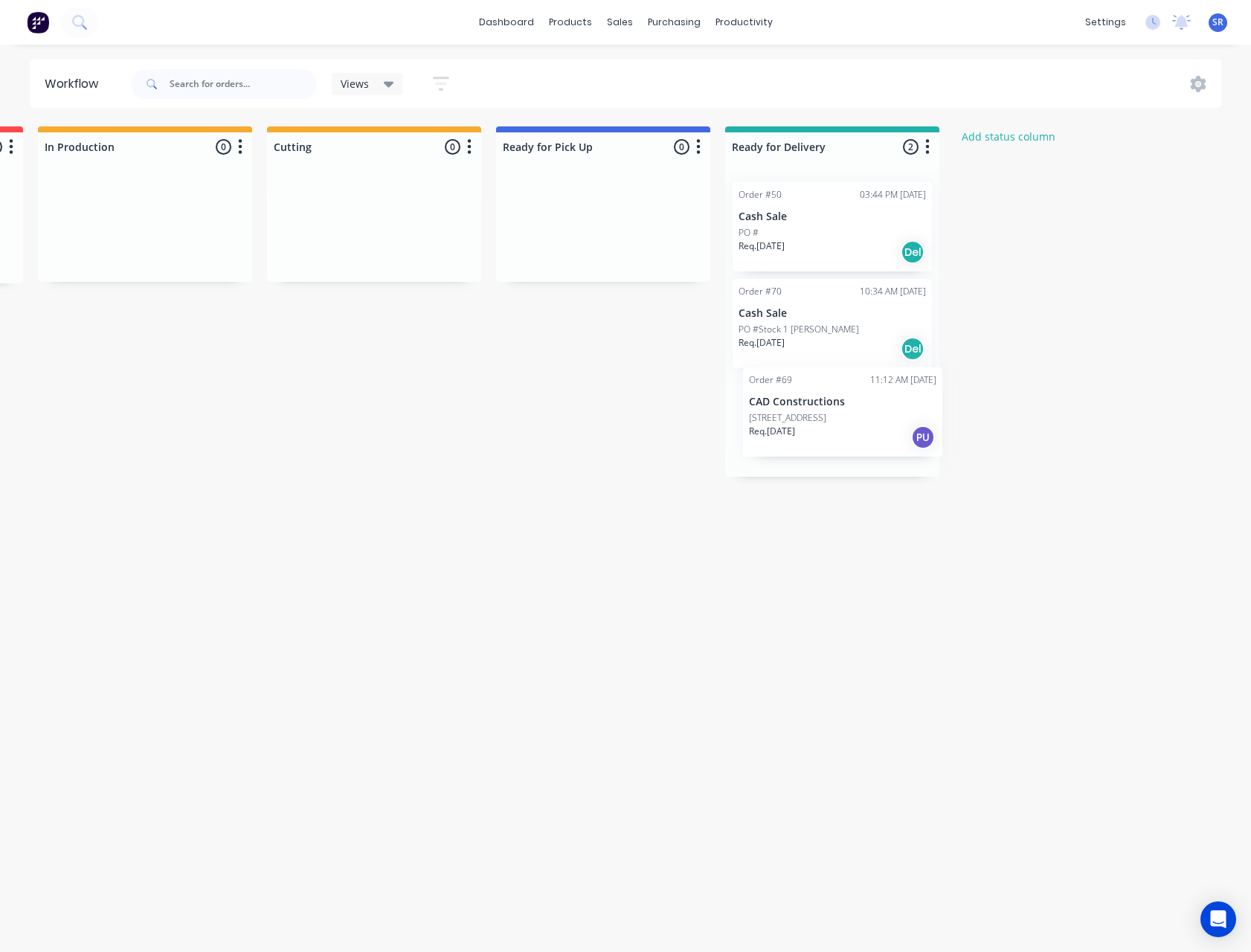
drag, startPoint x: 303, startPoint y: 245, endPoint x: 875, endPoint y: 438, distance: 603.7
click at [875, 438] on div "Submitted 62 Status colour #273444 hex #273444 Save Cancel Summaries Total orde…" at bounding box center [453, 532] width 1833 height 812
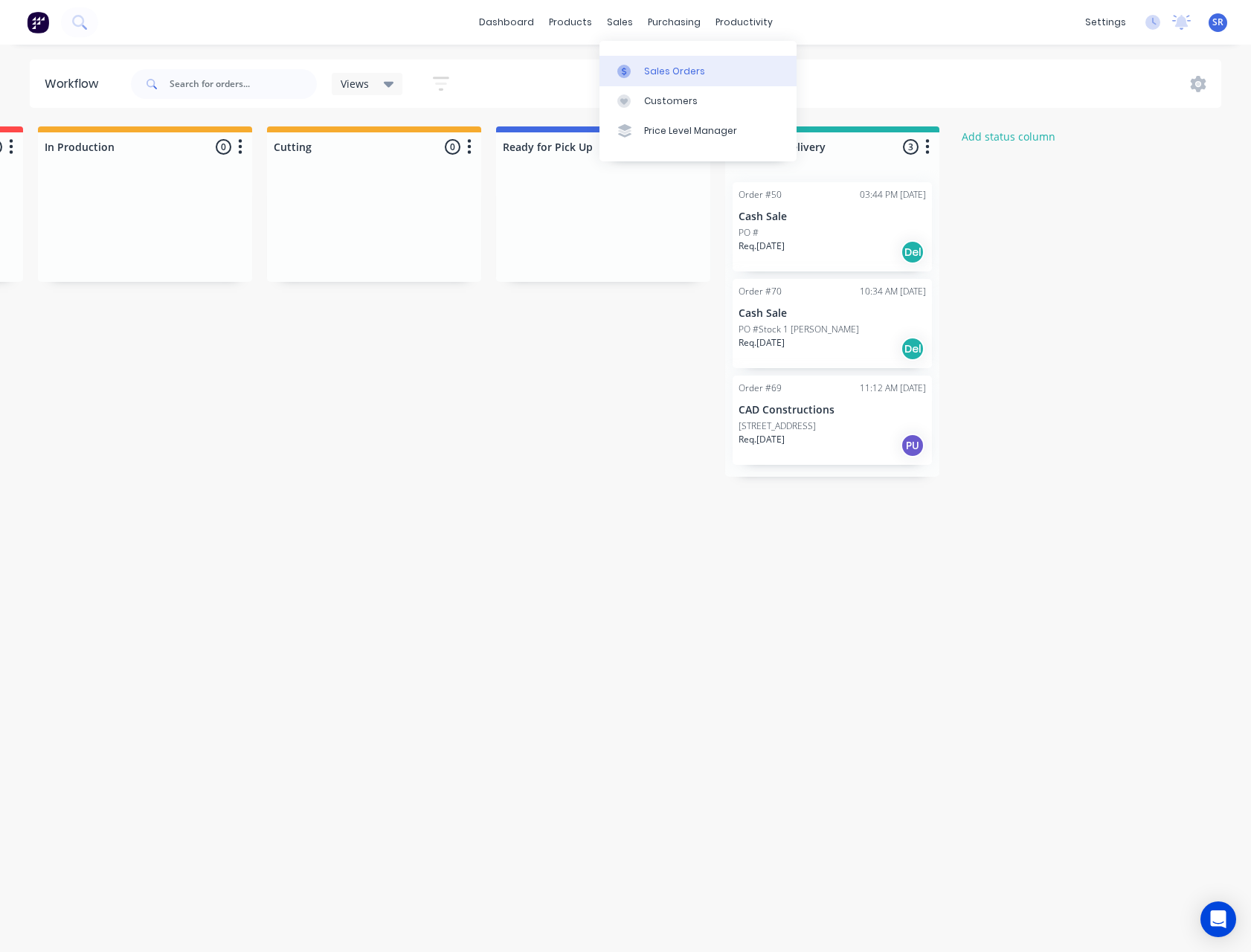
click at [650, 75] on div "Sales Orders" at bounding box center [674, 71] width 61 height 14
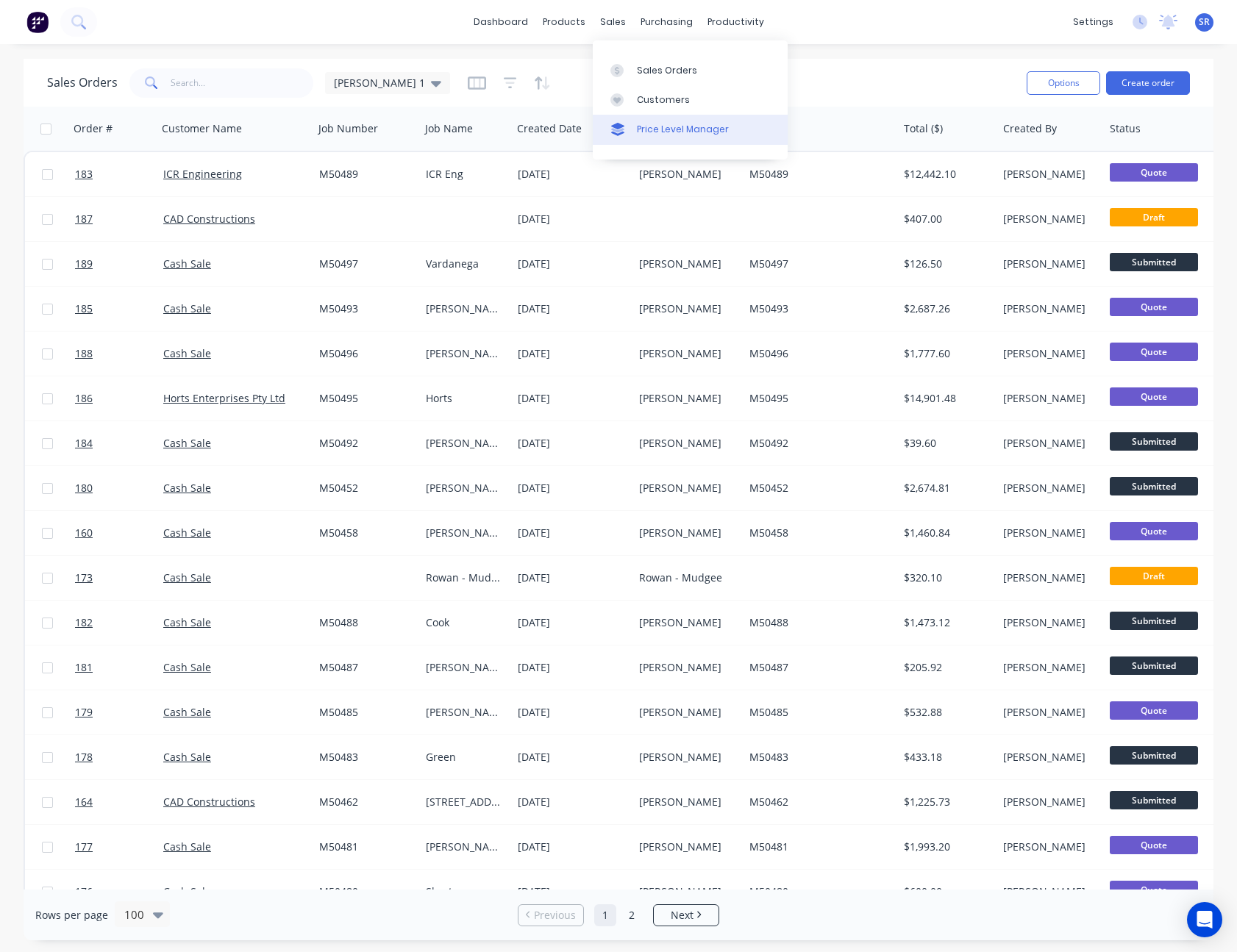
click at [665, 129] on div "Price Level Manager" at bounding box center [682, 129] width 92 height 14
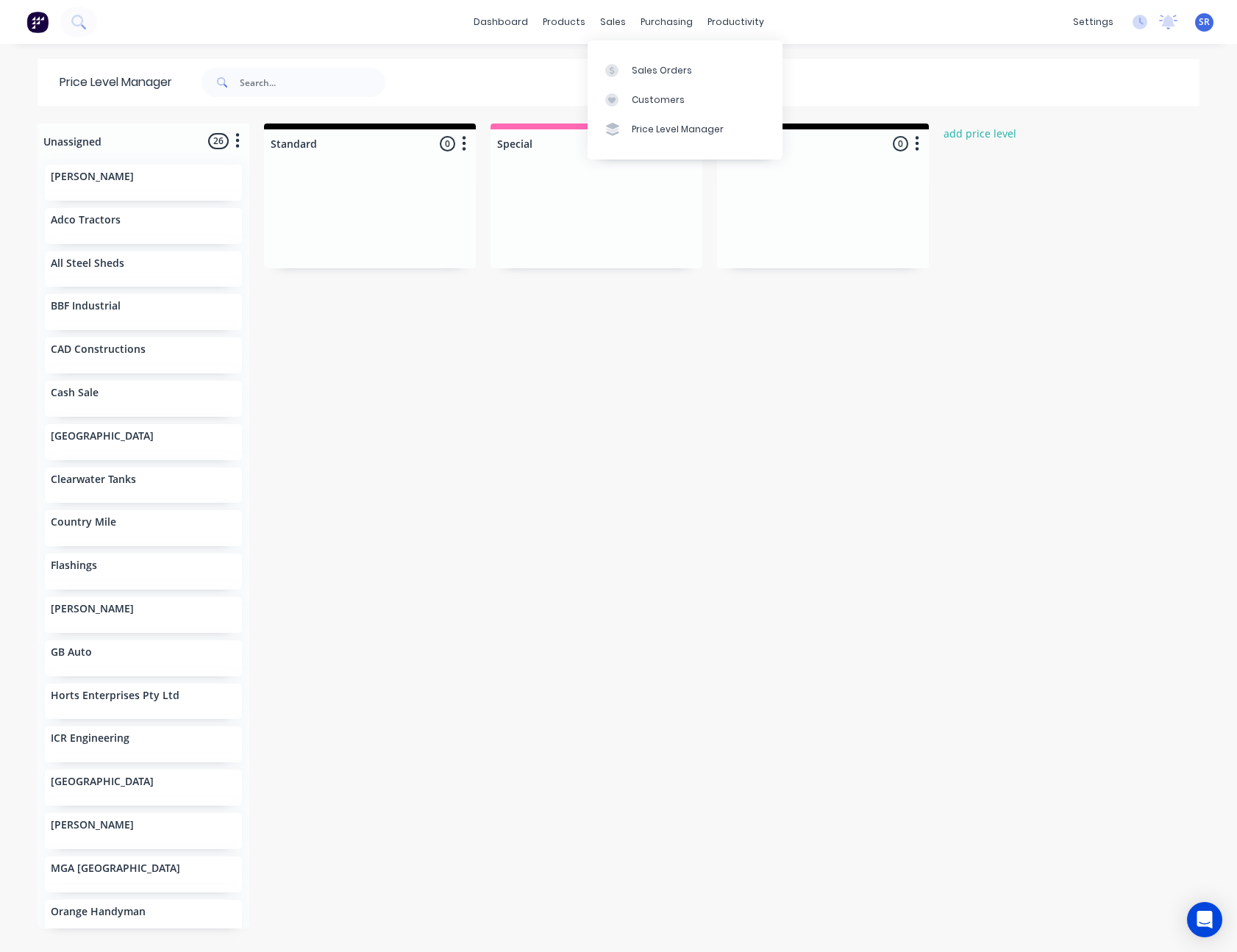
click at [583, 299] on div "Unassigned 26 Move all customers Standard Special Wholesale [PERSON_NAME] Adco …" at bounding box center [618, 536] width 1177 height 827
click at [610, 70] on icon at bounding box center [611, 70] width 14 height 14
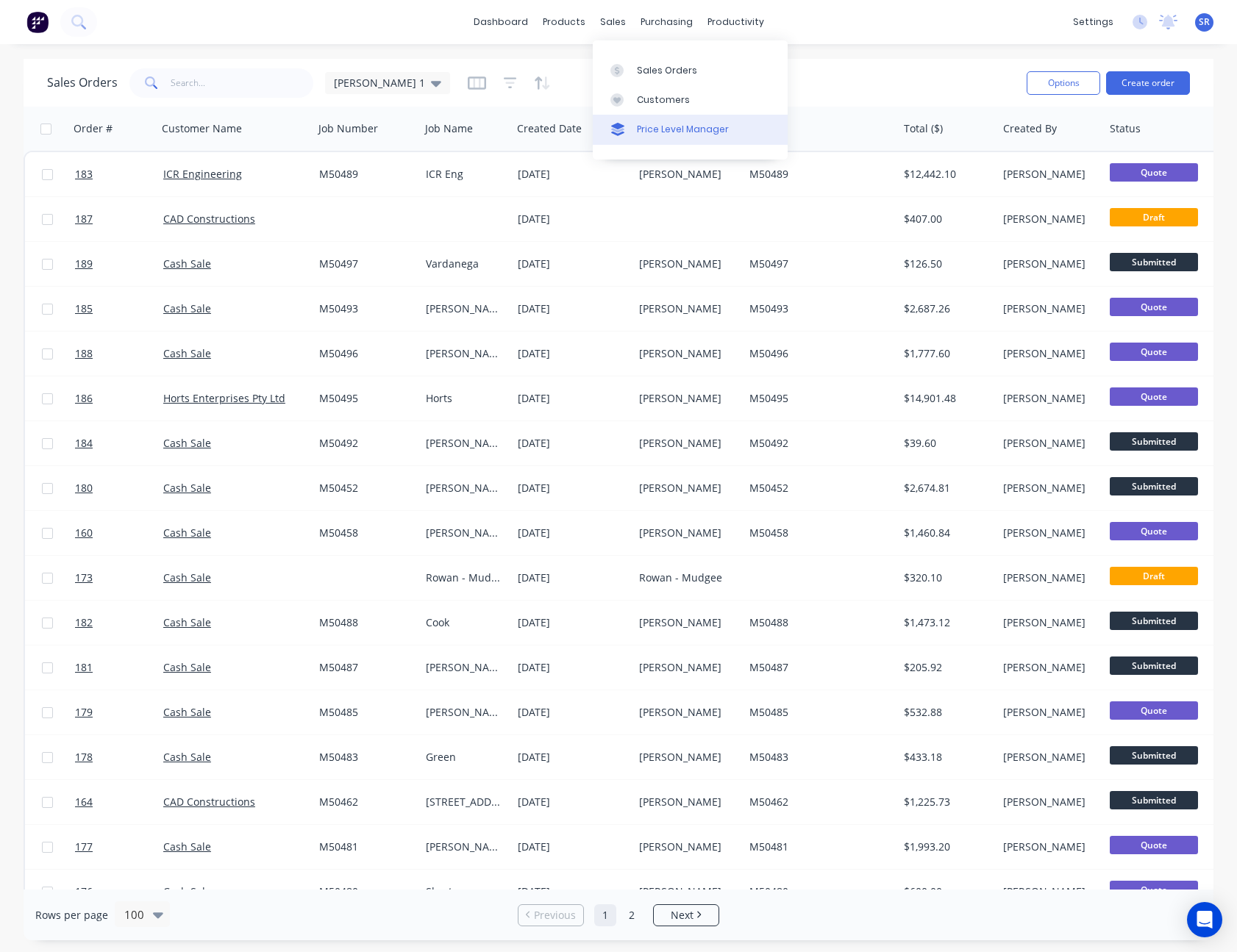
click at [664, 133] on div "Price Level Manager" at bounding box center [682, 129] width 92 height 14
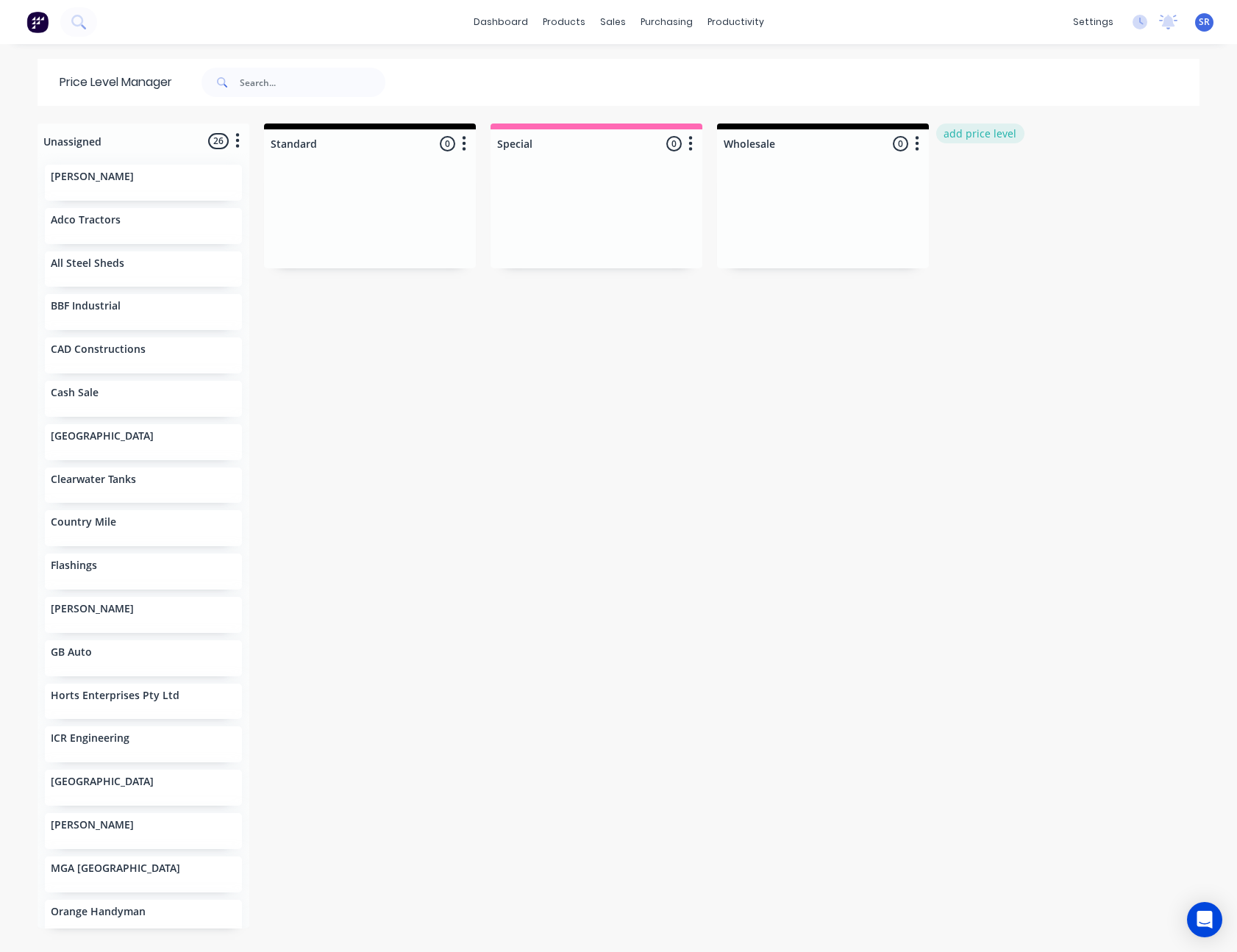
click at [952, 133] on button "add price level" at bounding box center [980, 133] width 88 height 20
click at [1092, 185] on button "Cancel" at bounding box center [1108, 183] width 80 height 22
click at [768, 70] on div "Workflow" at bounding box center [756, 70] width 44 height 14
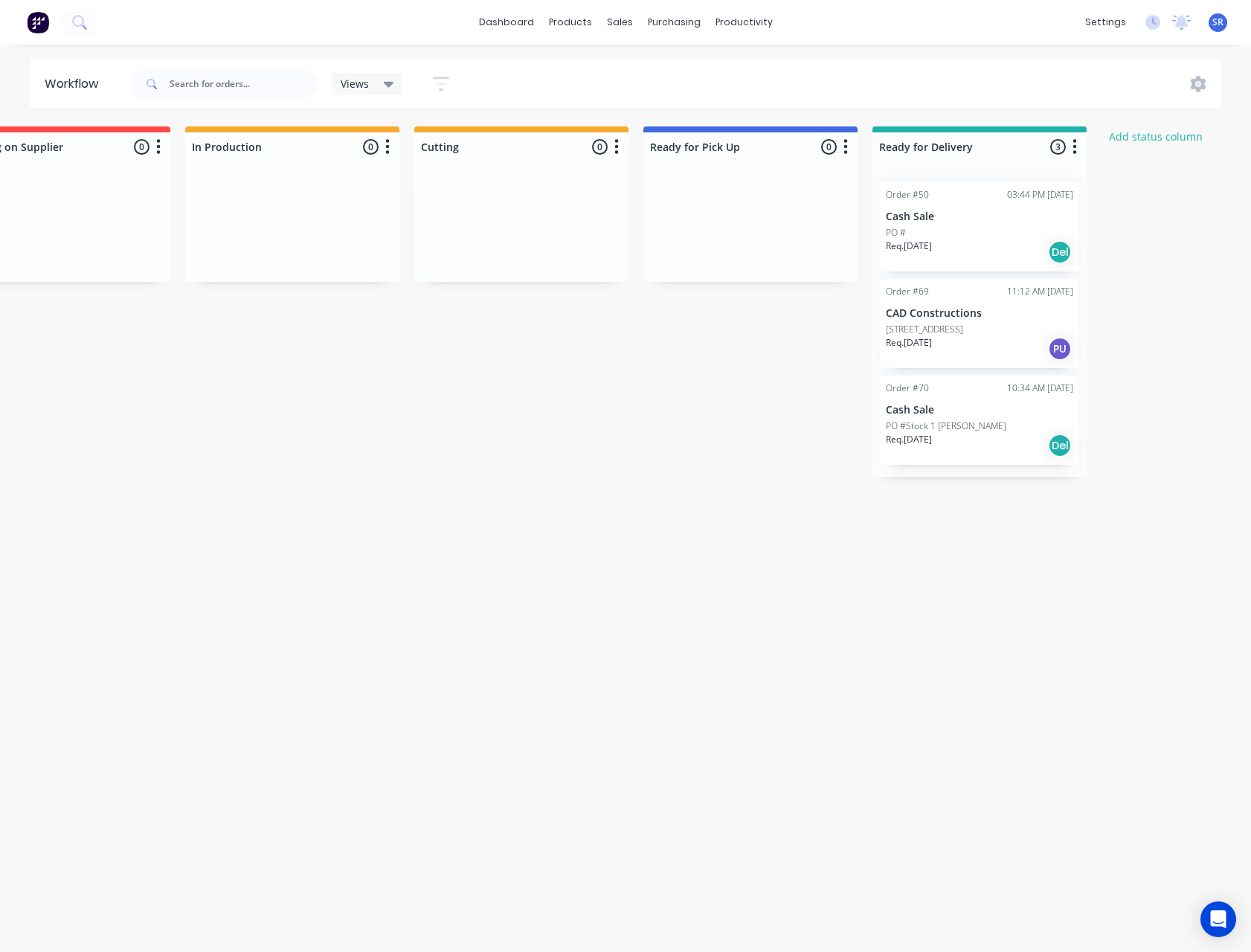
scroll to position [0, 337]
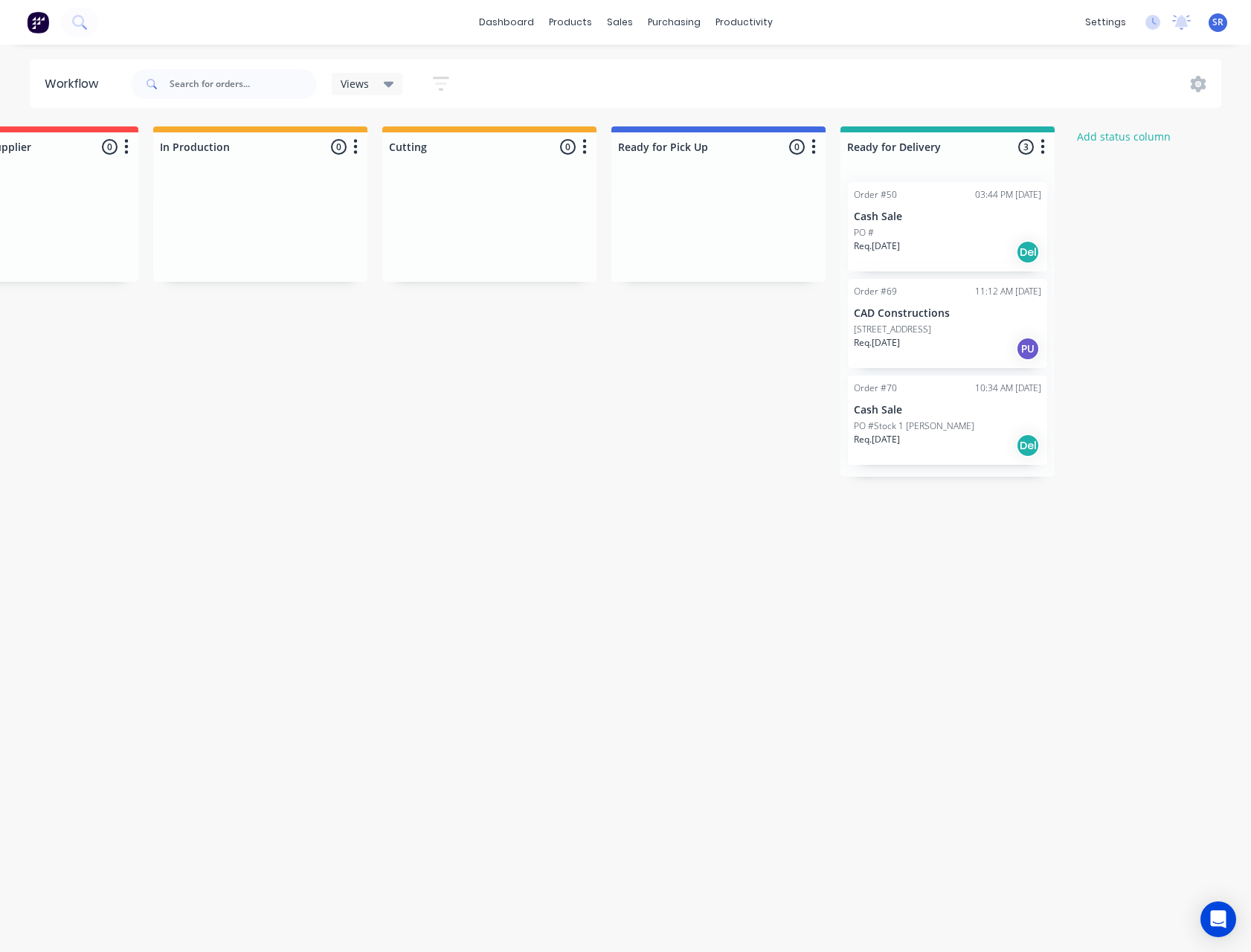
drag, startPoint x: 584, startPoint y: 151, endPoint x: 585, endPoint y: 140, distance: 11.0
click at [584, 151] on icon "button" at bounding box center [584, 147] width 5 height 18
click at [542, 184] on button "Status colour" at bounding box center [518, 179] width 149 height 25
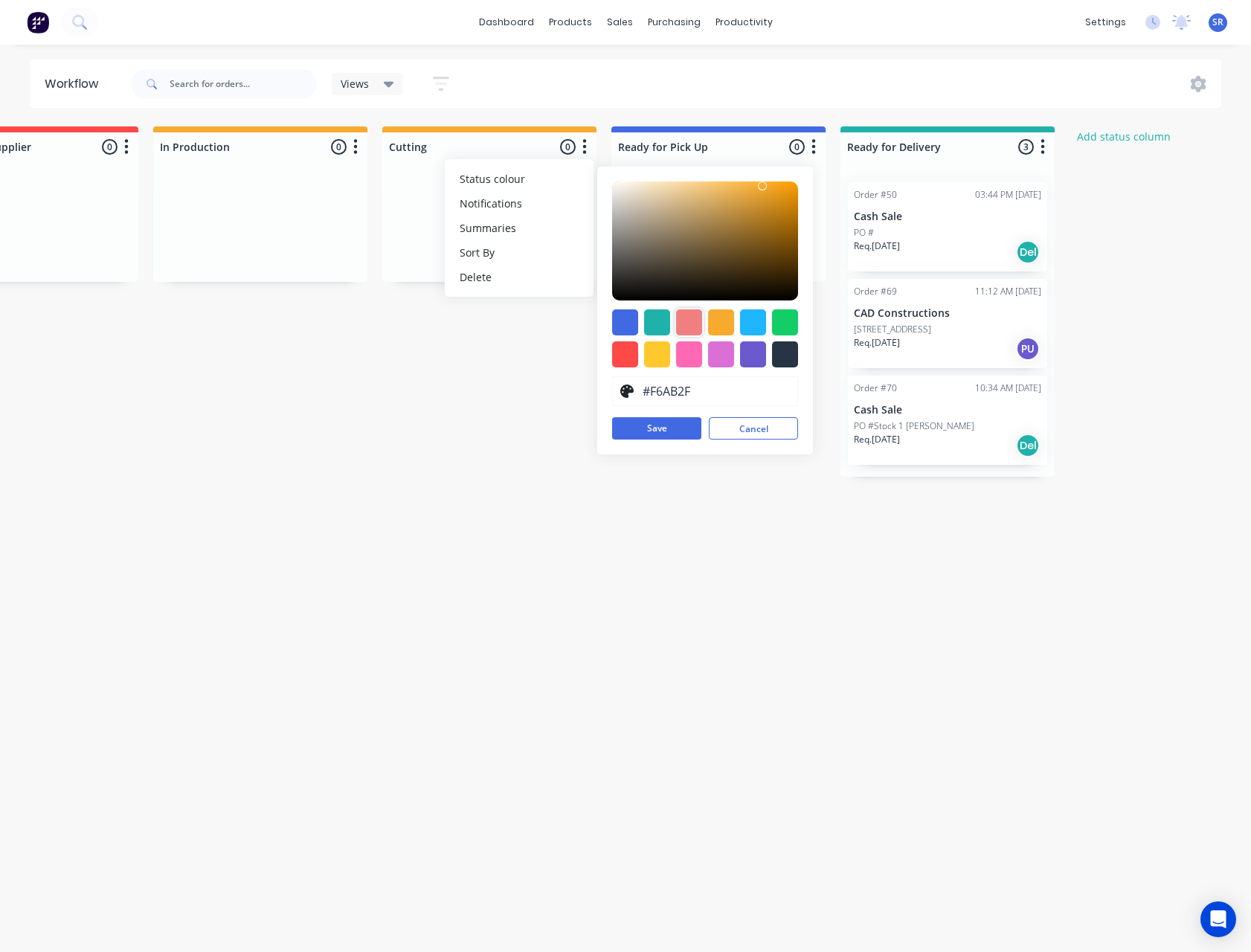
click at [692, 327] on div at bounding box center [689, 322] width 26 height 26
type input "#F08080"
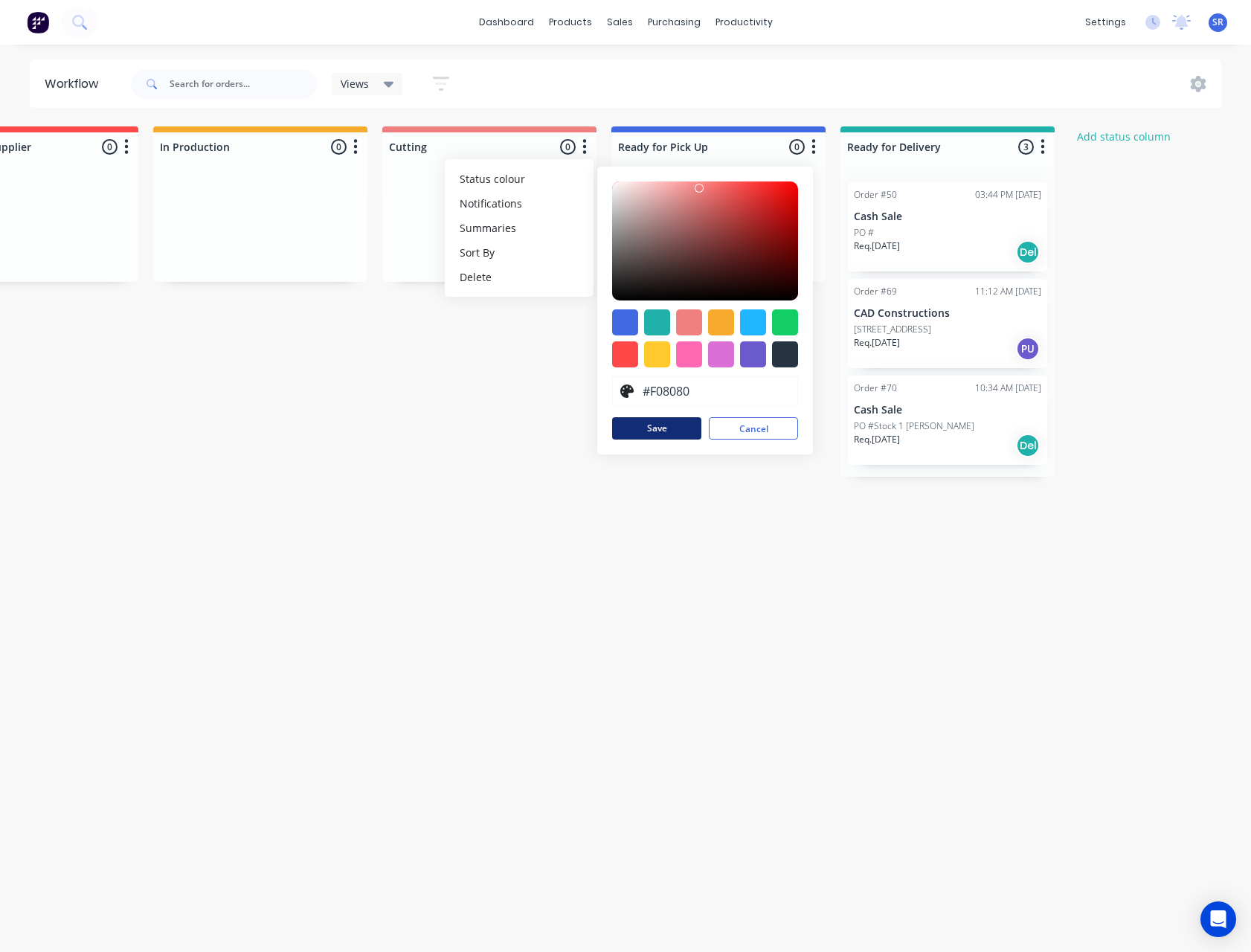
click at [664, 427] on button "Save" at bounding box center [656, 428] width 89 height 22
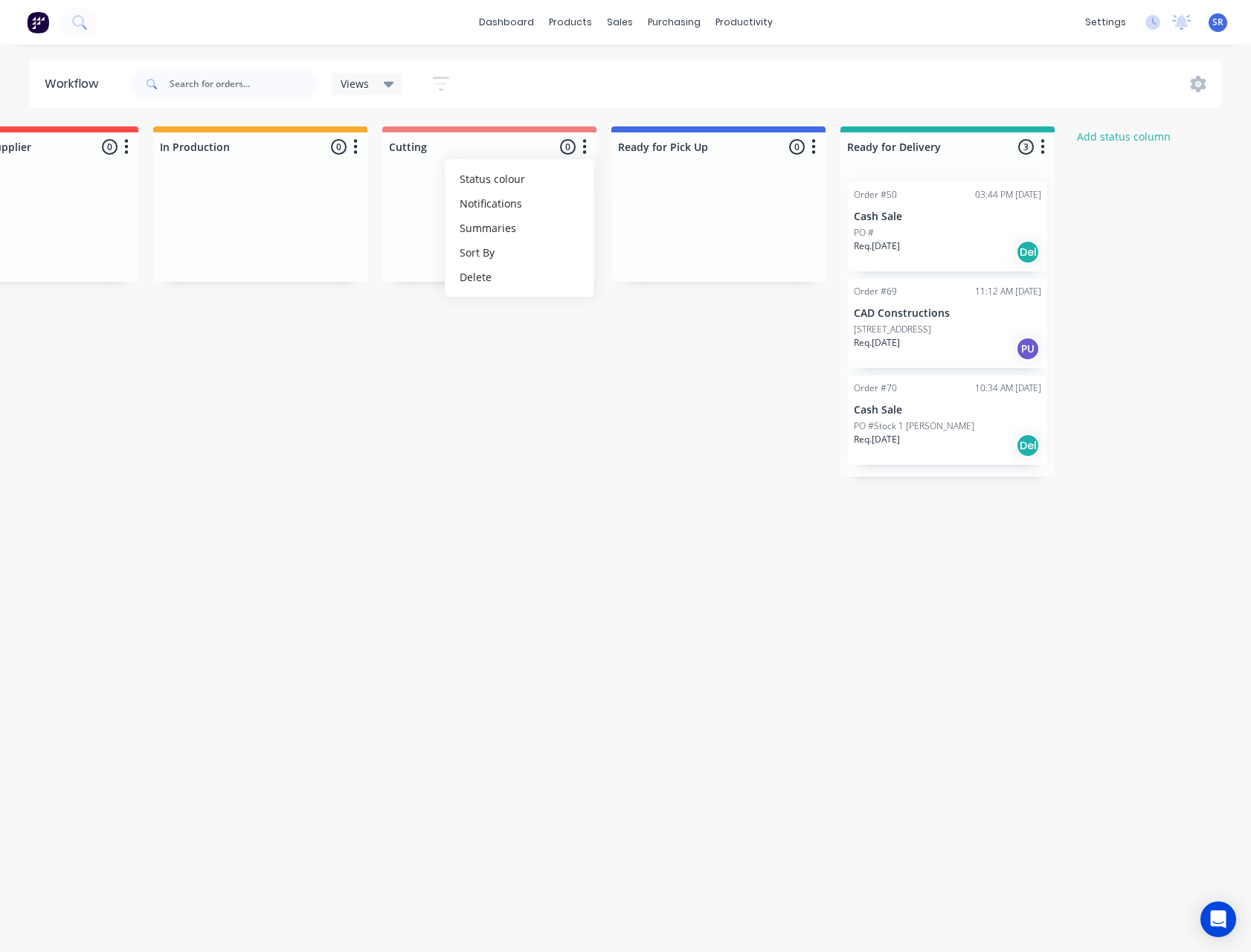
click at [551, 403] on div "Submitted 62 Status colour #273444 hex #273444 Save Cancel Summaries Total orde…" at bounding box center [568, 532] width 1833 height 812
drag, startPoint x: 552, startPoint y: 401, endPoint x: 637, endPoint y: 409, distance: 85.4
click at [637, 409] on div "Submitted 62 Status colour #273444 hex #273444 Save Cancel Summaries Total orde…" at bounding box center [568, 532] width 1833 height 812
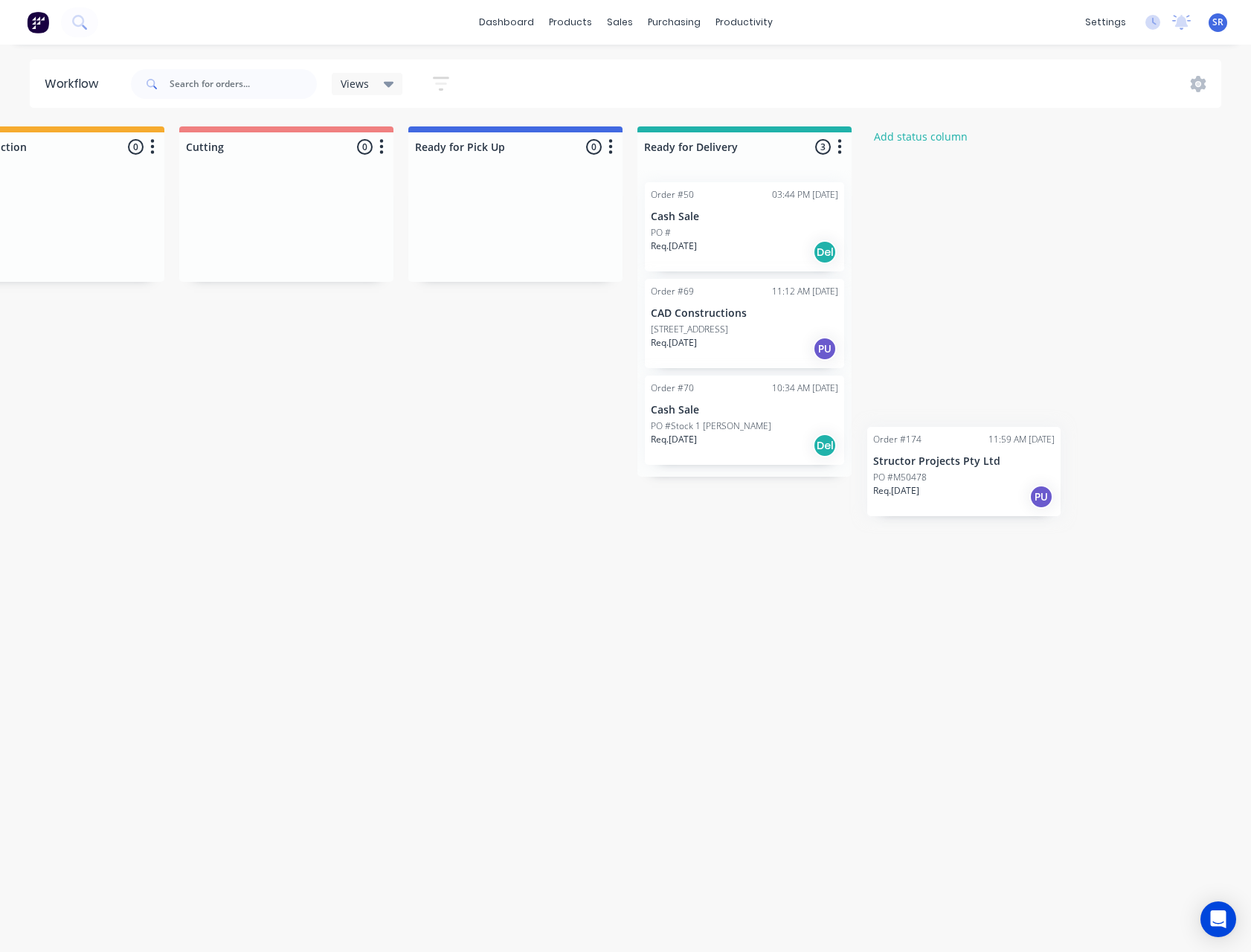
scroll to position [0, 552]
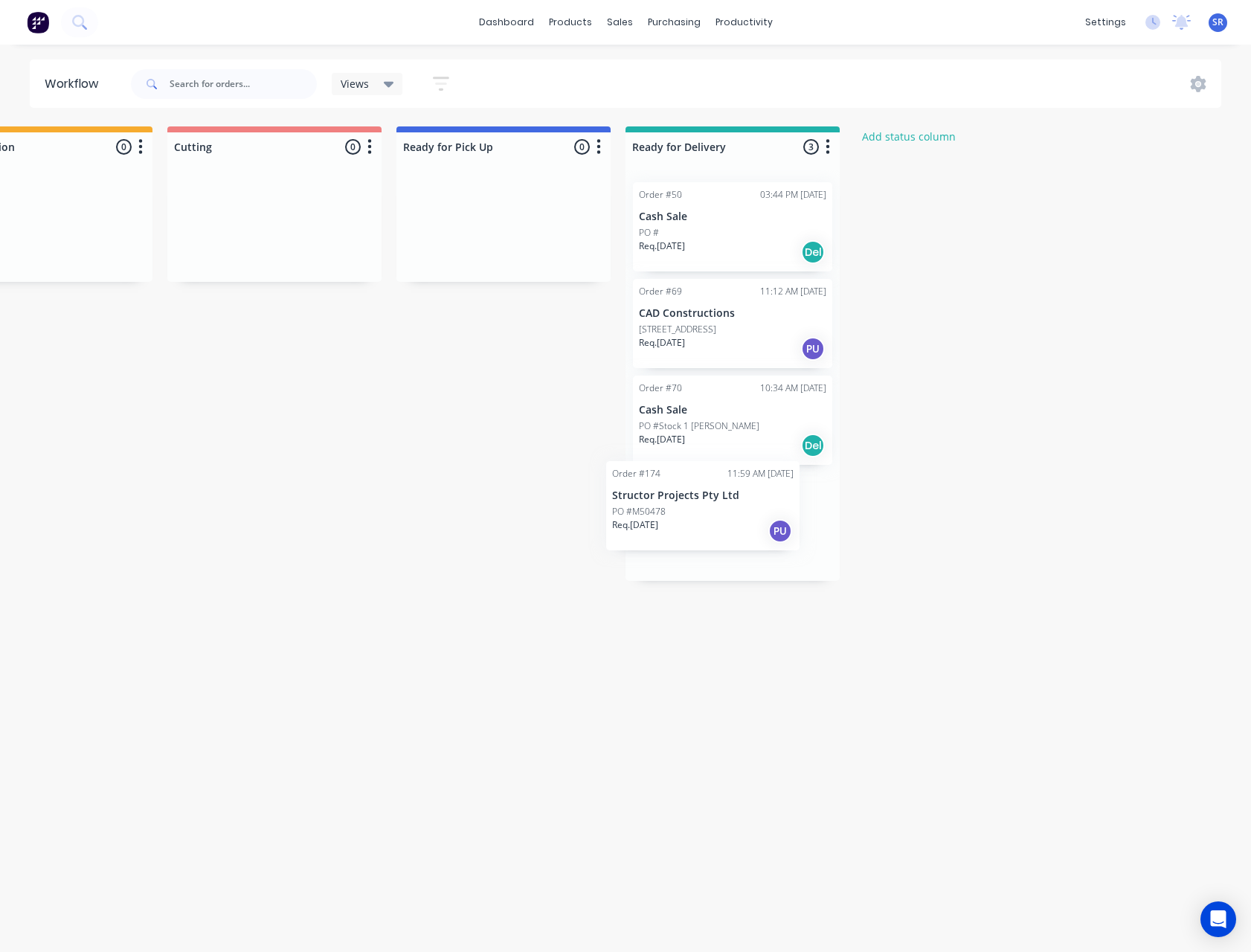
drag, startPoint x: 128, startPoint y: 307, endPoint x: 706, endPoint y: 526, distance: 618.1
click at [706, 526] on div "Submitted 62 Status colour #273444 hex #273444 Save Cancel Summaries Total orde…" at bounding box center [353, 532] width 1833 height 812
drag, startPoint x: 316, startPoint y: 704, endPoint x: 729, endPoint y: 734, distance: 414.1
click at [729, 734] on div "Submitted 61 Status colour #273444 hex #273444 Save Cancel Summaries Total orde…" at bounding box center [353, 532] width 1833 height 812
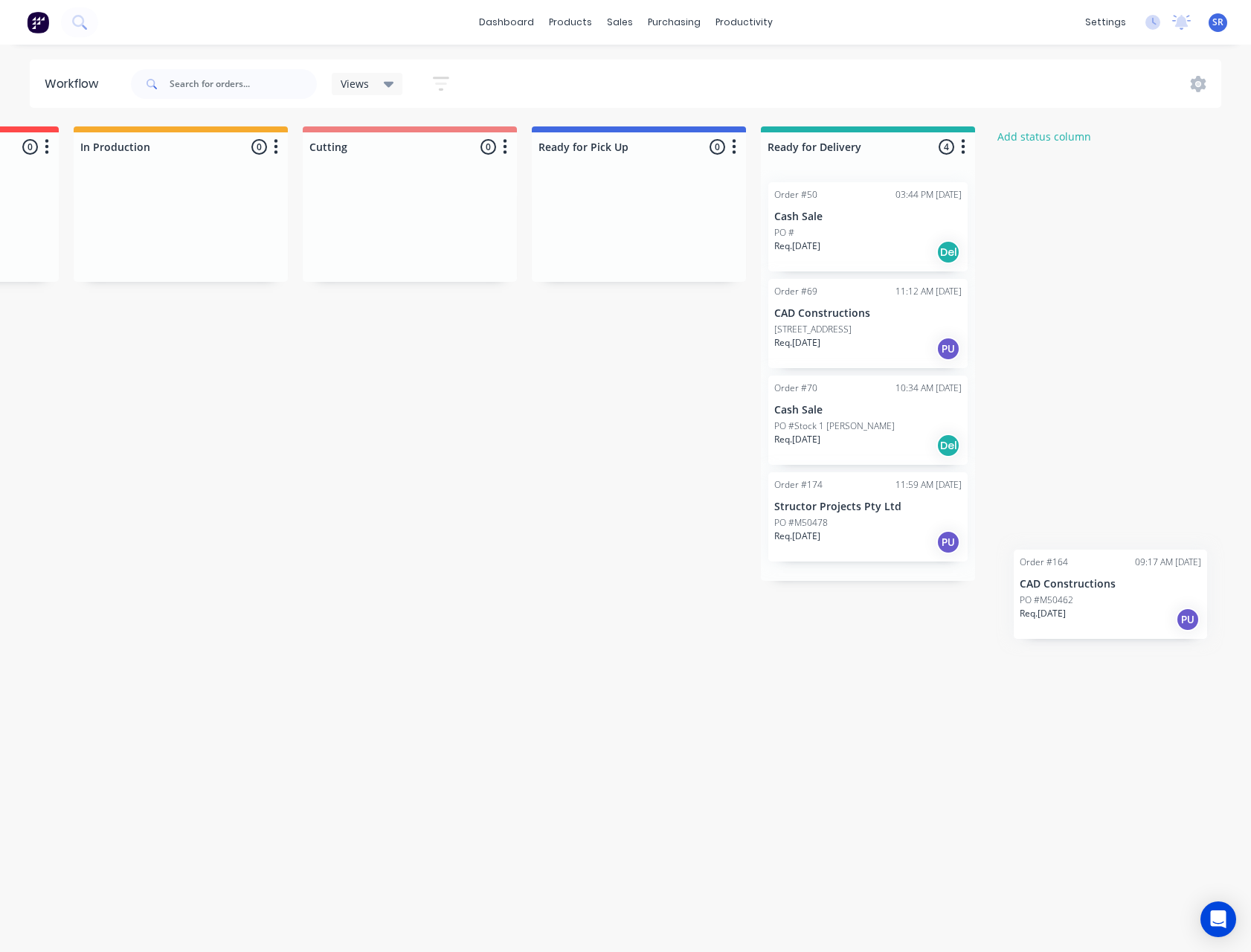
scroll to position [0, 420]
drag, startPoint x: 143, startPoint y: 357, endPoint x: 887, endPoint y: 618, distance: 788.5
click at [887, 618] on div "Submitted 61 Status colour #273444 hex #273444 Save Cancel Summaries Total orde…" at bounding box center [485, 532] width 1833 height 812
click at [1052, 137] on button "Add status column" at bounding box center [1042, 137] width 110 height 20
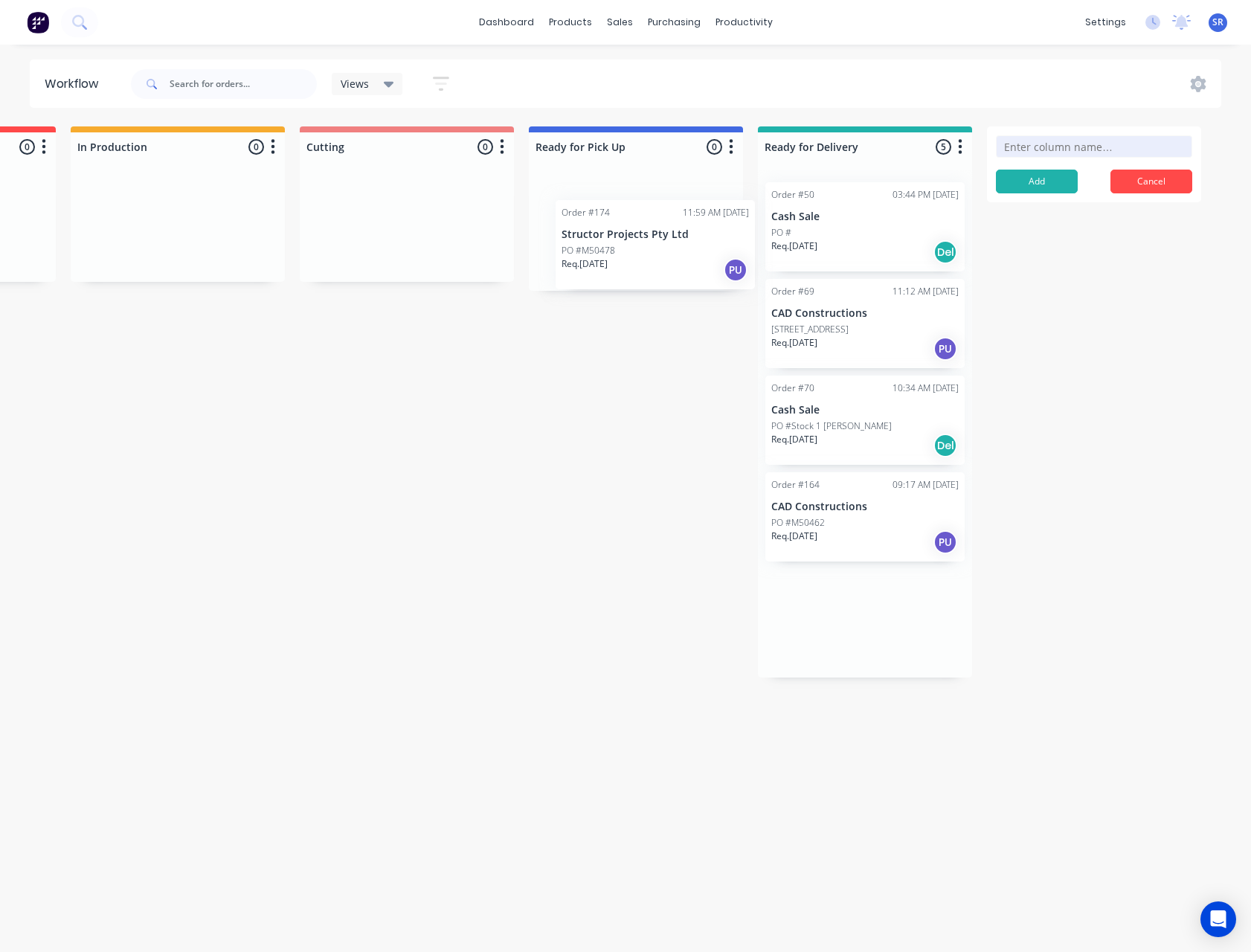
drag, startPoint x: 869, startPoint y: 519, endPoint x: 624, endPoint y: 189, distance: 411.0
click at [624, 189] on div "Submitted 60 Status colour #273444 hex #273444 Save Cancel Summaries Total orde…" at bounding box center [485, 532] width 1833 height 812
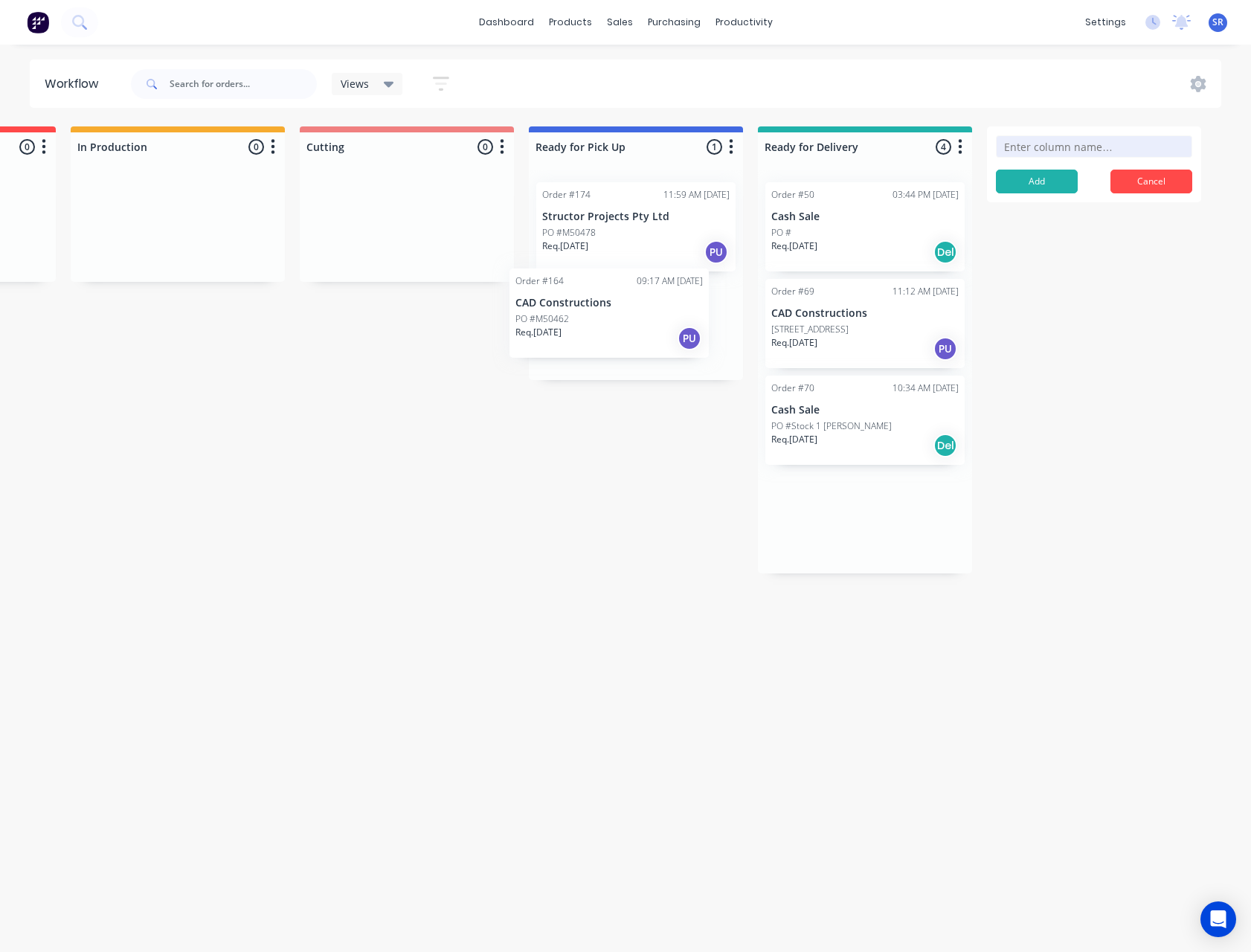
drag, startPoint x: 871, startPoint y: 534, endPoint x: 624, endPoint y: 332, distance: 319.1
click at [624, 332] on div "Submitted 60 Status colour #273444 hex #273444 Save Cancel Summaries Total orde…" at bounding box center [485, 532] width 1833 height 812
type input "Processed"
click at [1064, 176] on button "Add" at bounding box center [1036, 182] width 82 height 24
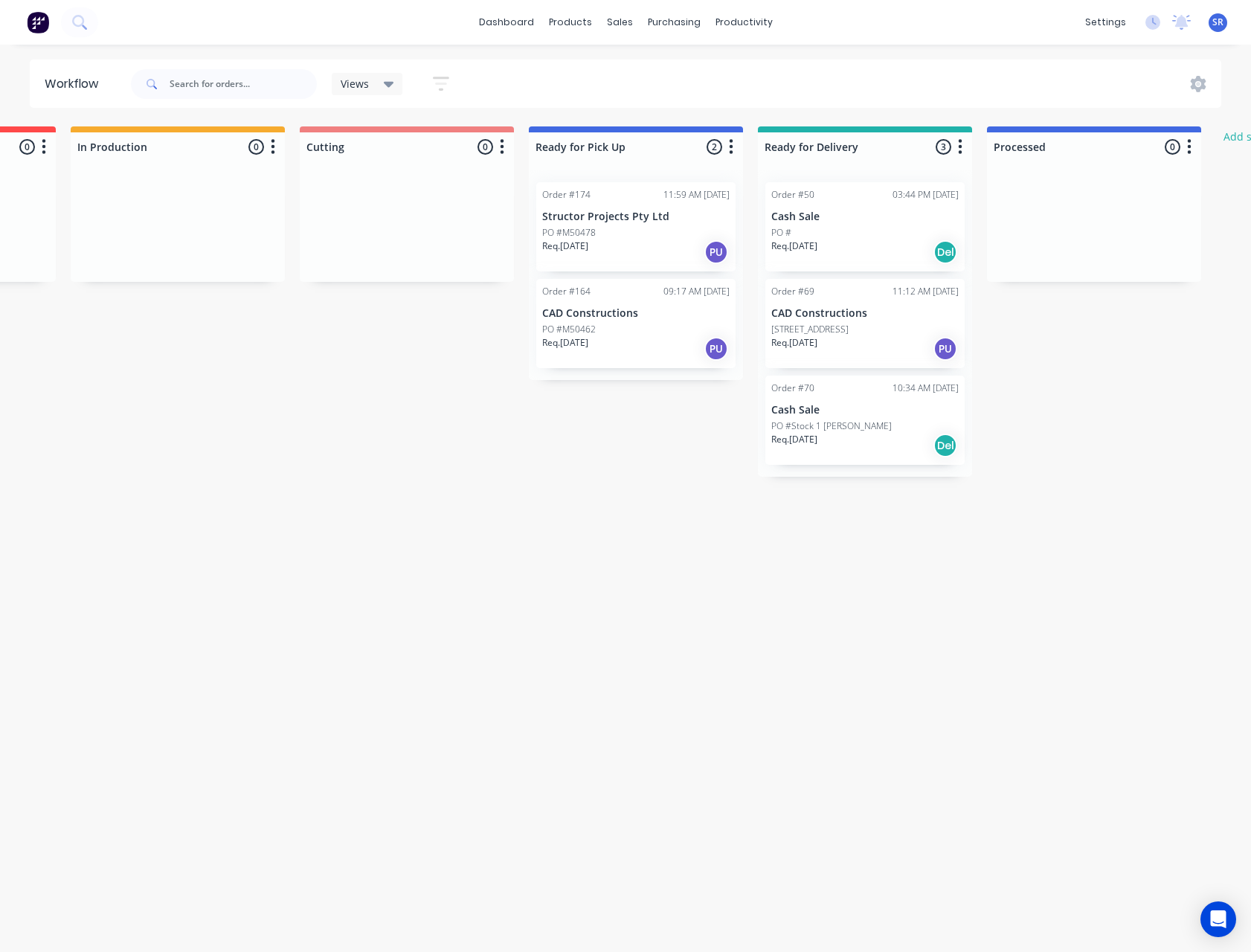
click at [1191, 147] on icon "button" at bounding box center [1189, 147] width 5 height 18
click at [1158, 174] on button "Status colour" at bounding box center [1123, 179] width 149 height 25
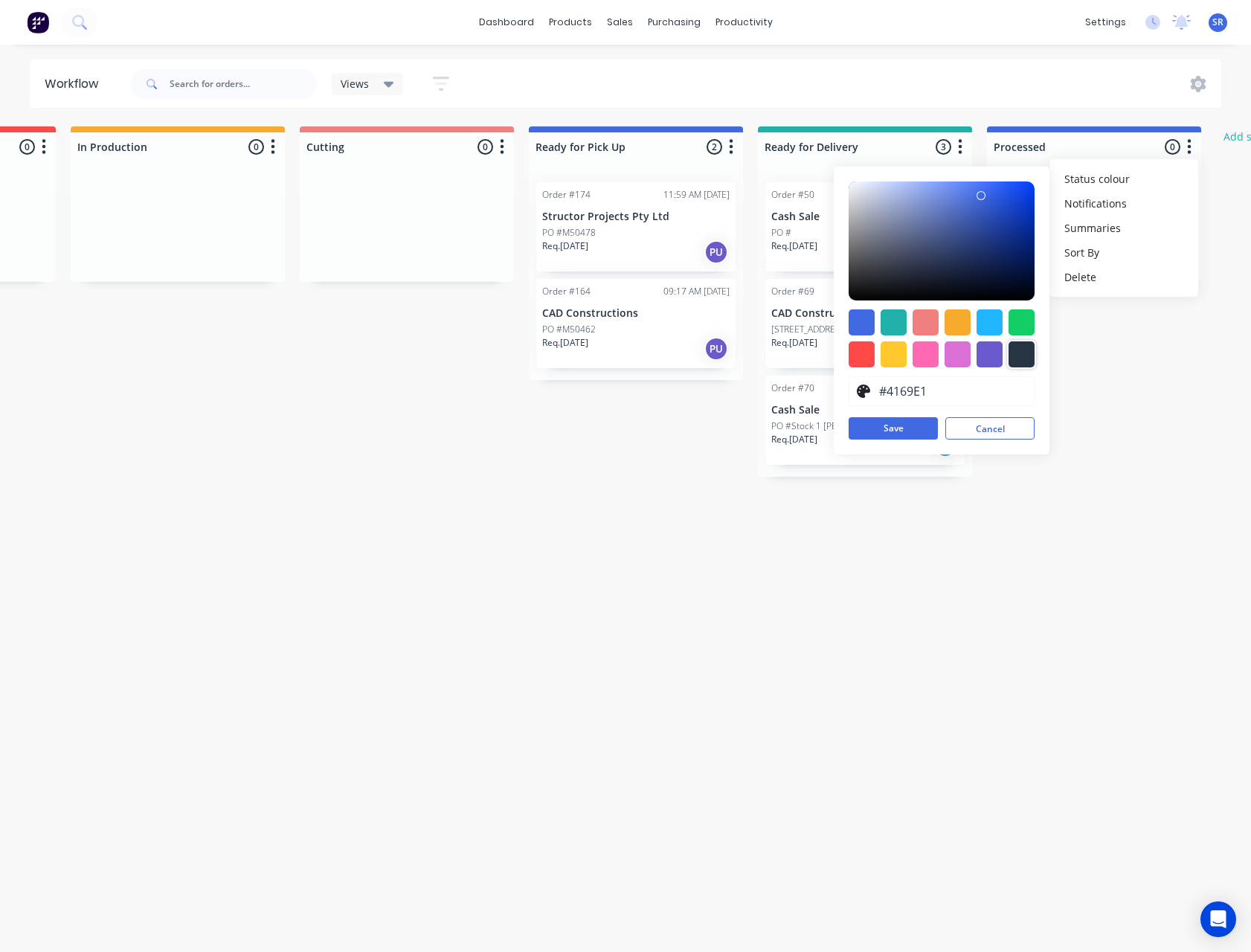
click at [1026, 354] on div at bounding box center [1021, 354] width 26 height 26
type input "#273444"
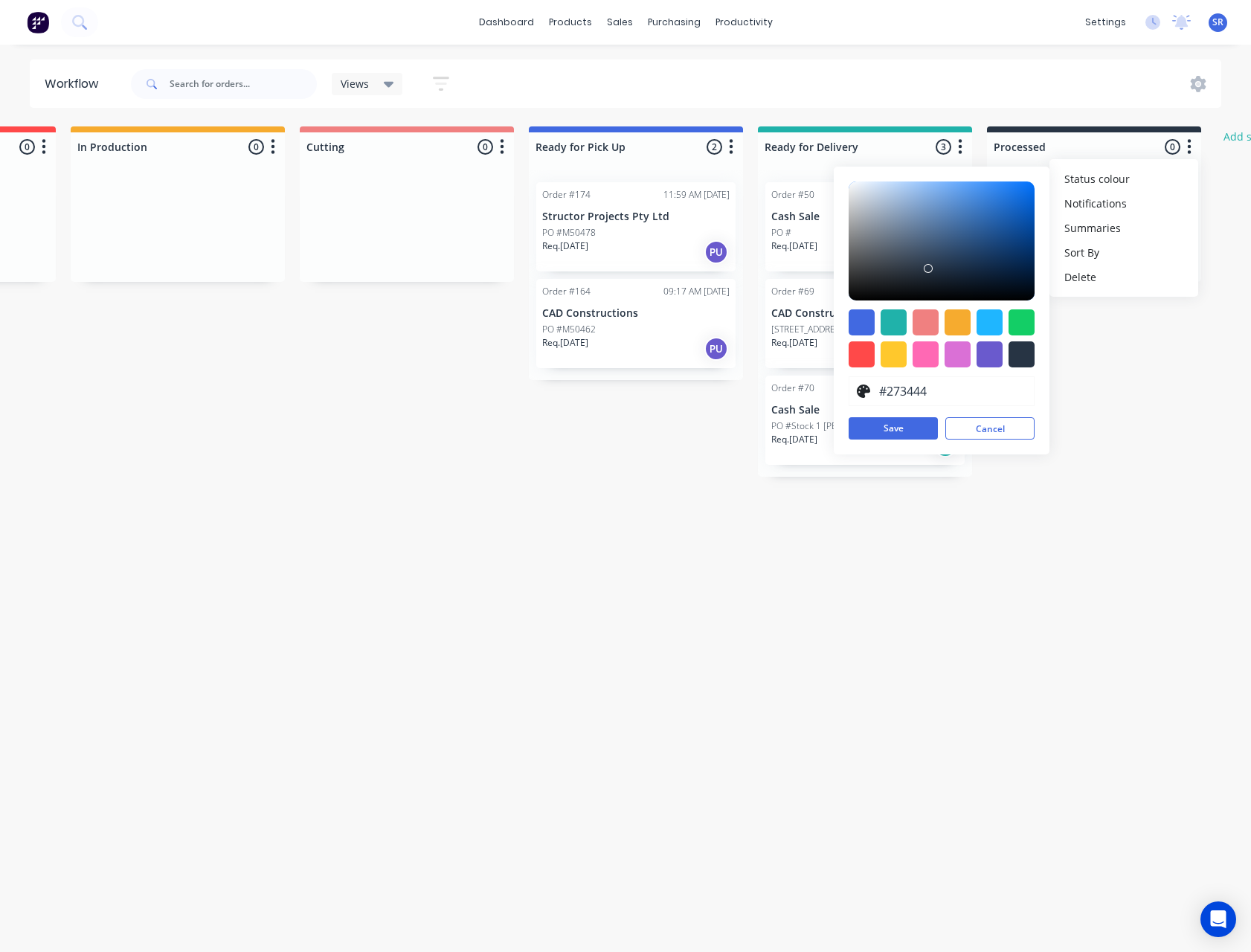
click at [1155, 346] on div "Submitted 60 Status colour #273444 hex #273444 Save Cancel Summaries Total orde…" at bounding box center [593, 532] width 2049 height 812
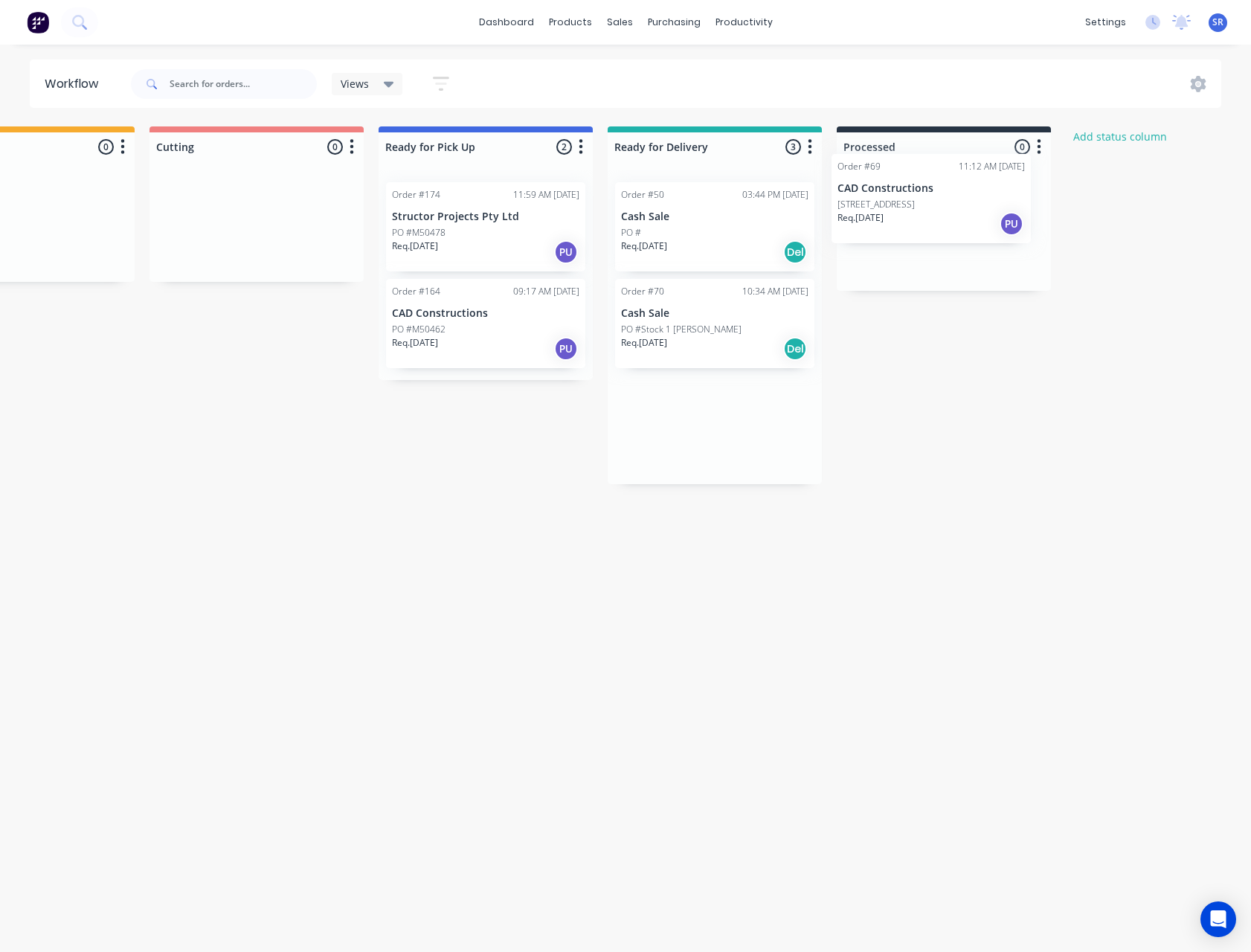
scroll to position [0, 571]
drag, startPoint x: 907, startPoint y: 324, endPoint x: 989, endPoint y: 194, distance: 153.7
click at [989, 194] on div "Submitted 60 Status colour #273444 hex #273444 Save Cancel Summaries Total orde…" at bounding box center [442, 532] width 2049 height 812
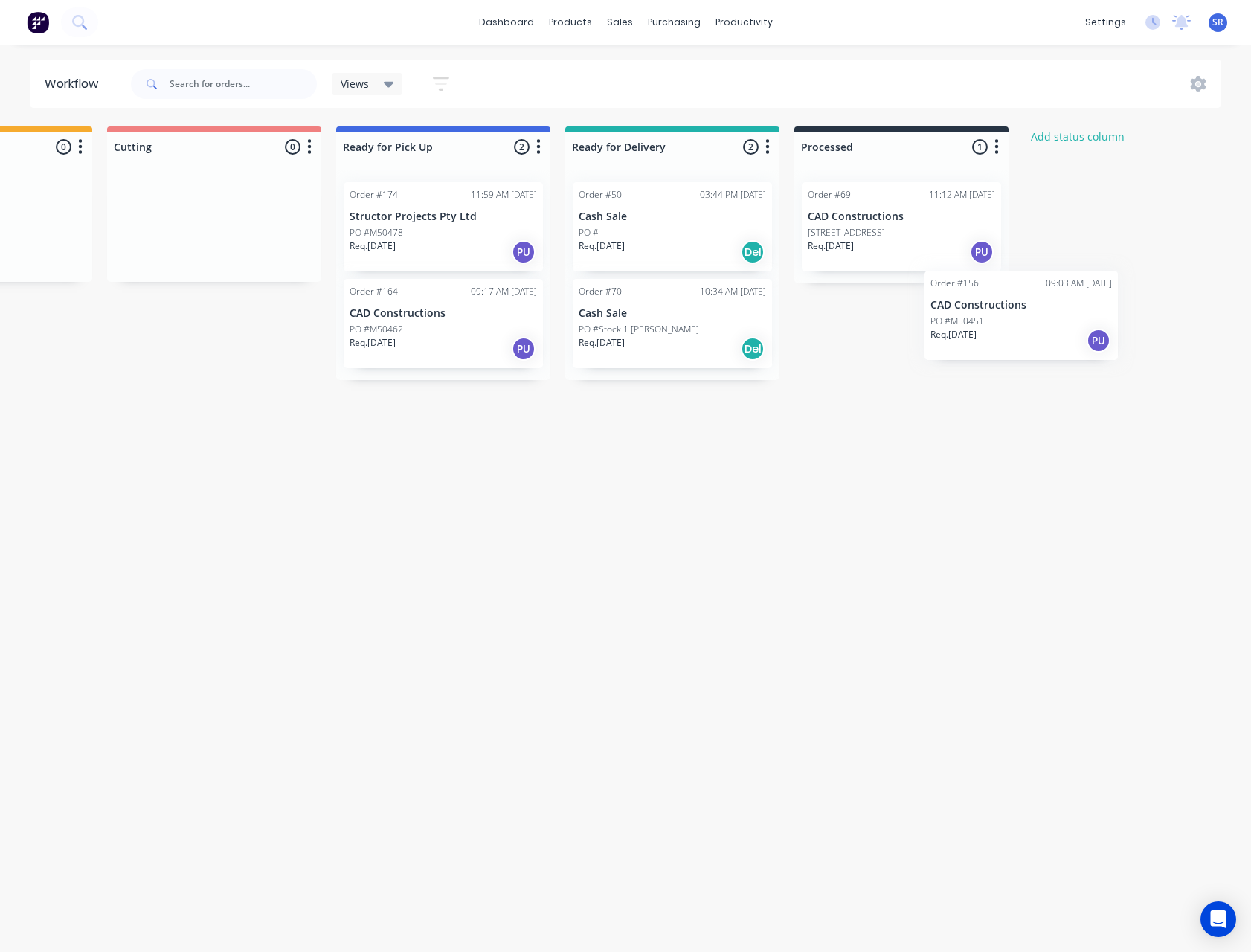
scroll to position [0, 614]
drag, startPoint x: 152, startPoint y: 416, endPoint x: 929, endPoint y: 330, distance: 781.7
click at [930, 331] on div "Submitted 60 Status colour #273444 hex #273444 Save Cancel Summaries Total orde…" at bounding box center [399, 532] width 2049 height 812
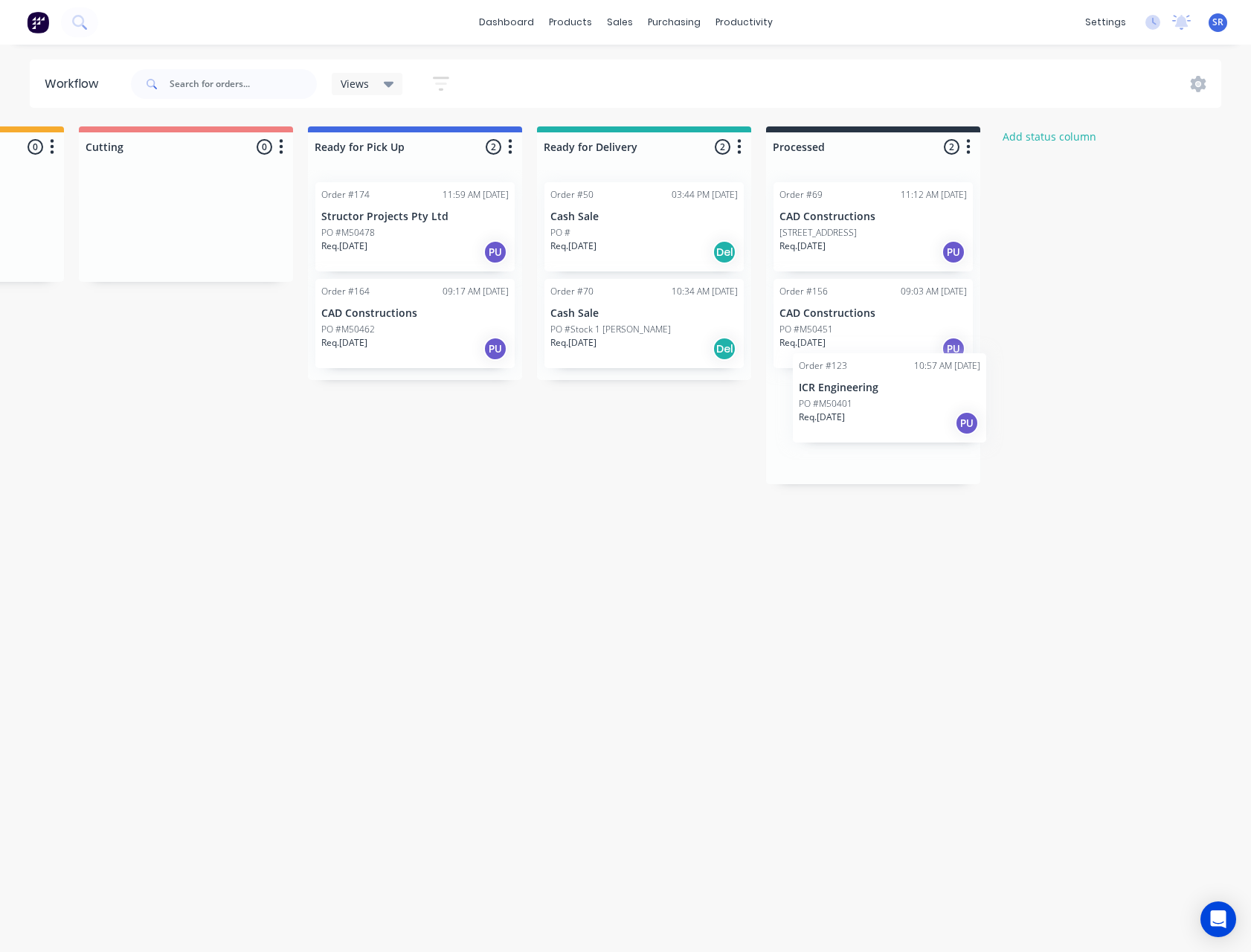
scroll to position [0, 677]
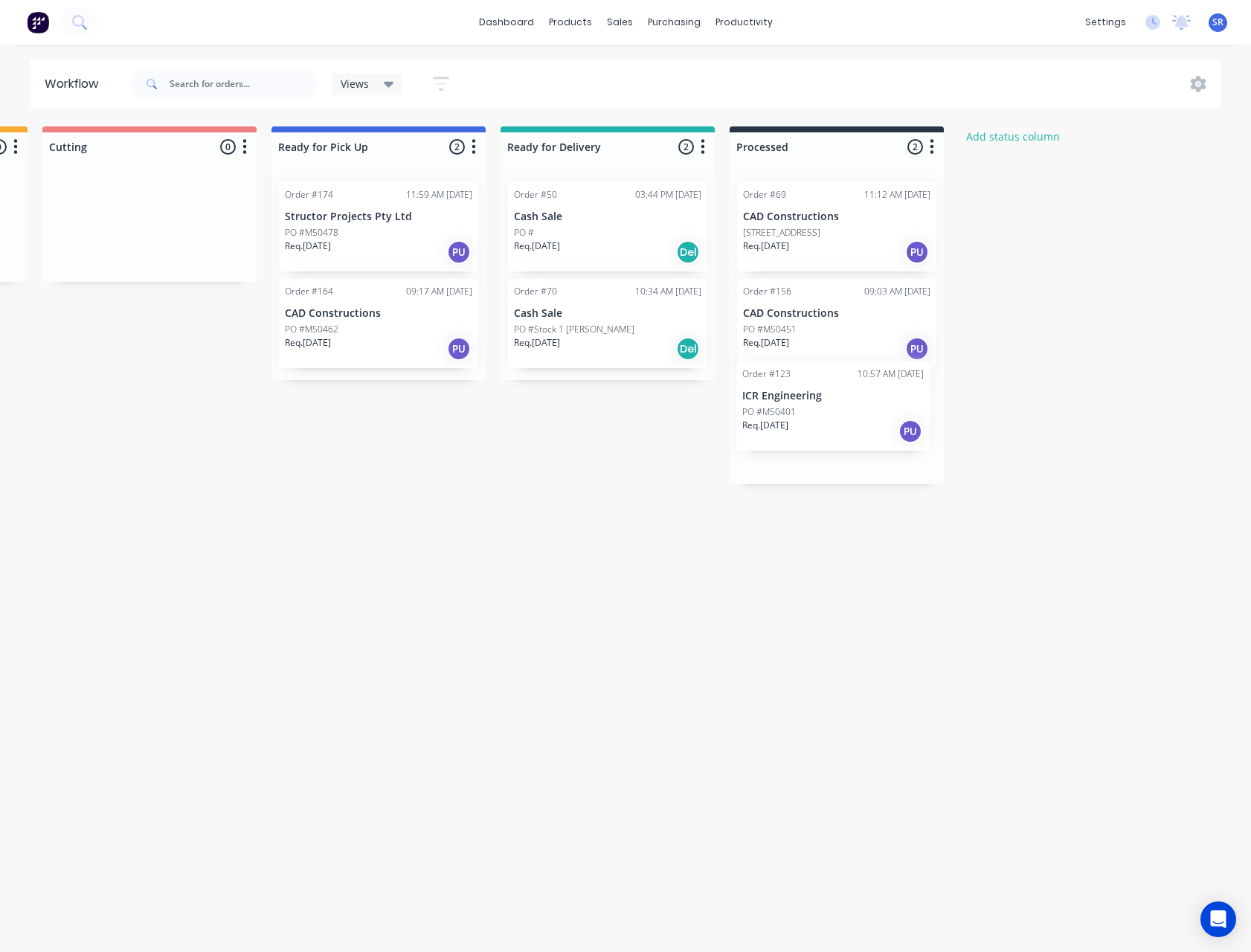
drag, startPoint x: 137, startPoint y: 705, endPoint x: 840, endPoint y: 428, distance: 755.6
click at [840, 426] on div "Submitted 59 Status colour #273444 hex #273444 Save Cancel Summaries Total orde…" at bounding box center [336, 532] width 2049 height 812
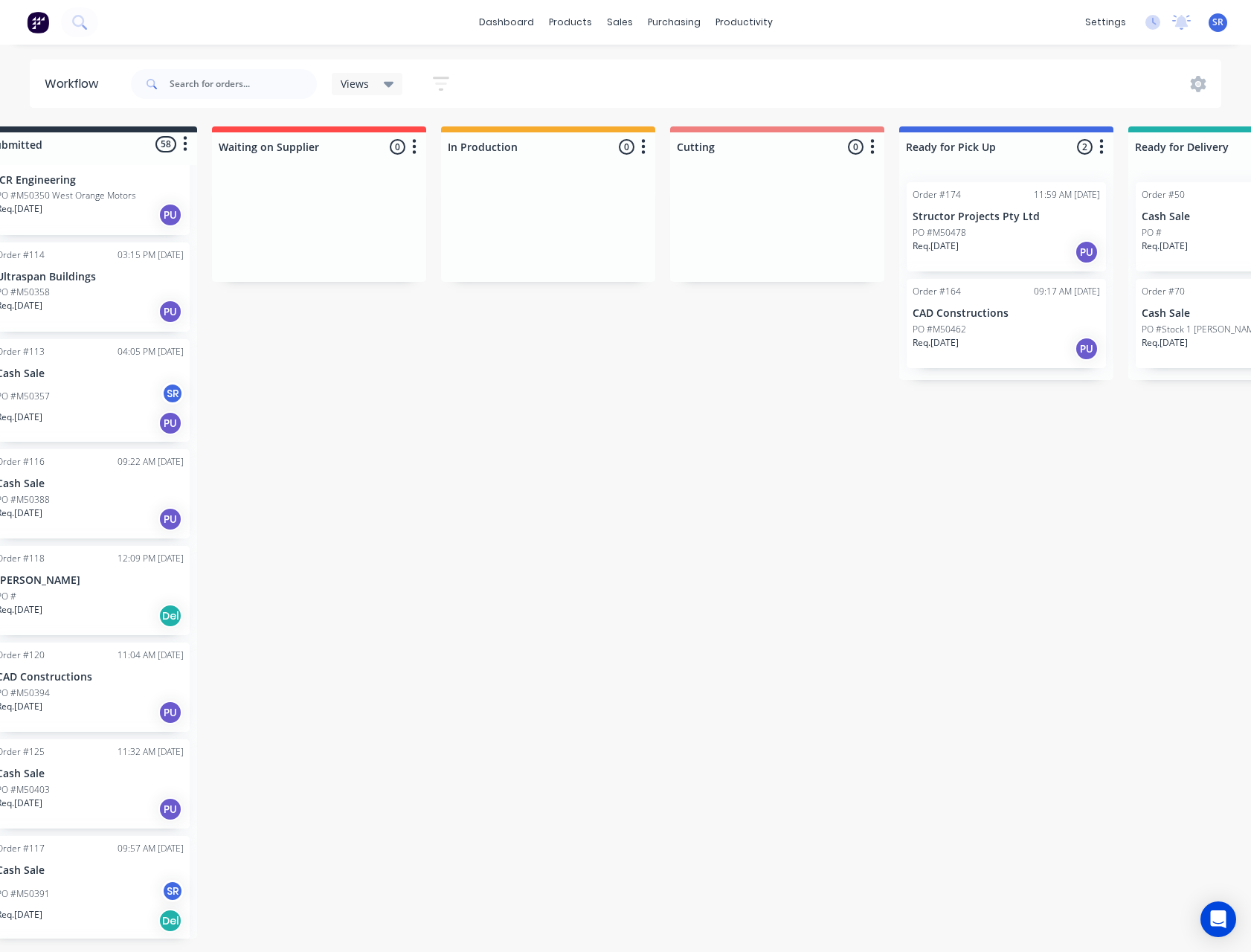
scroll to position [0, 0]
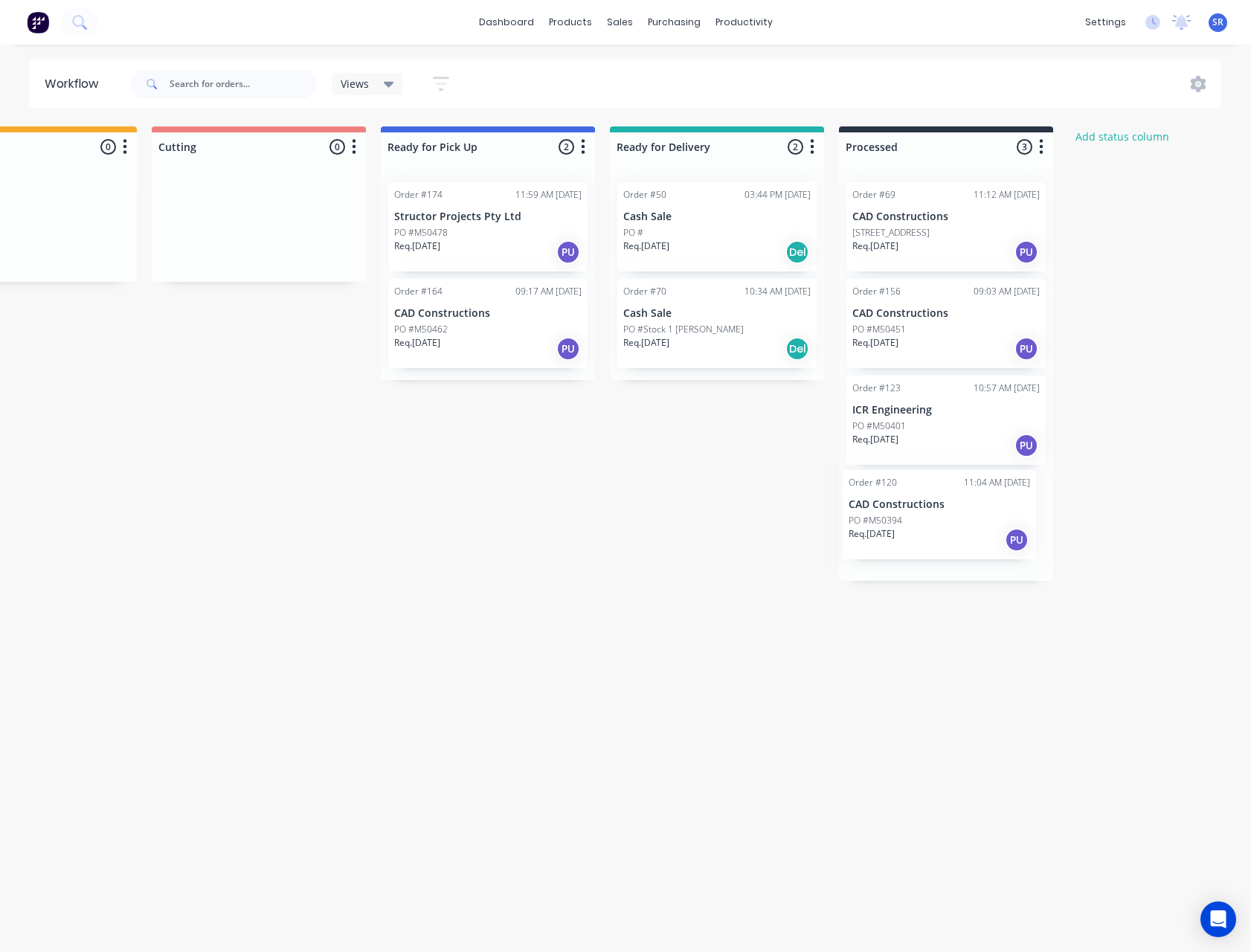
drag, startPoint x: 161, startPoint y: 693, endPoint x: 975, endPoint y: 520, distance: 832.2
click at [975, 520] on div "Submitted 58 Status colour #273444 hex #273444 Save Cancel Summaries Total orde…" at bounding box center [446, 532] width 2049 height 812
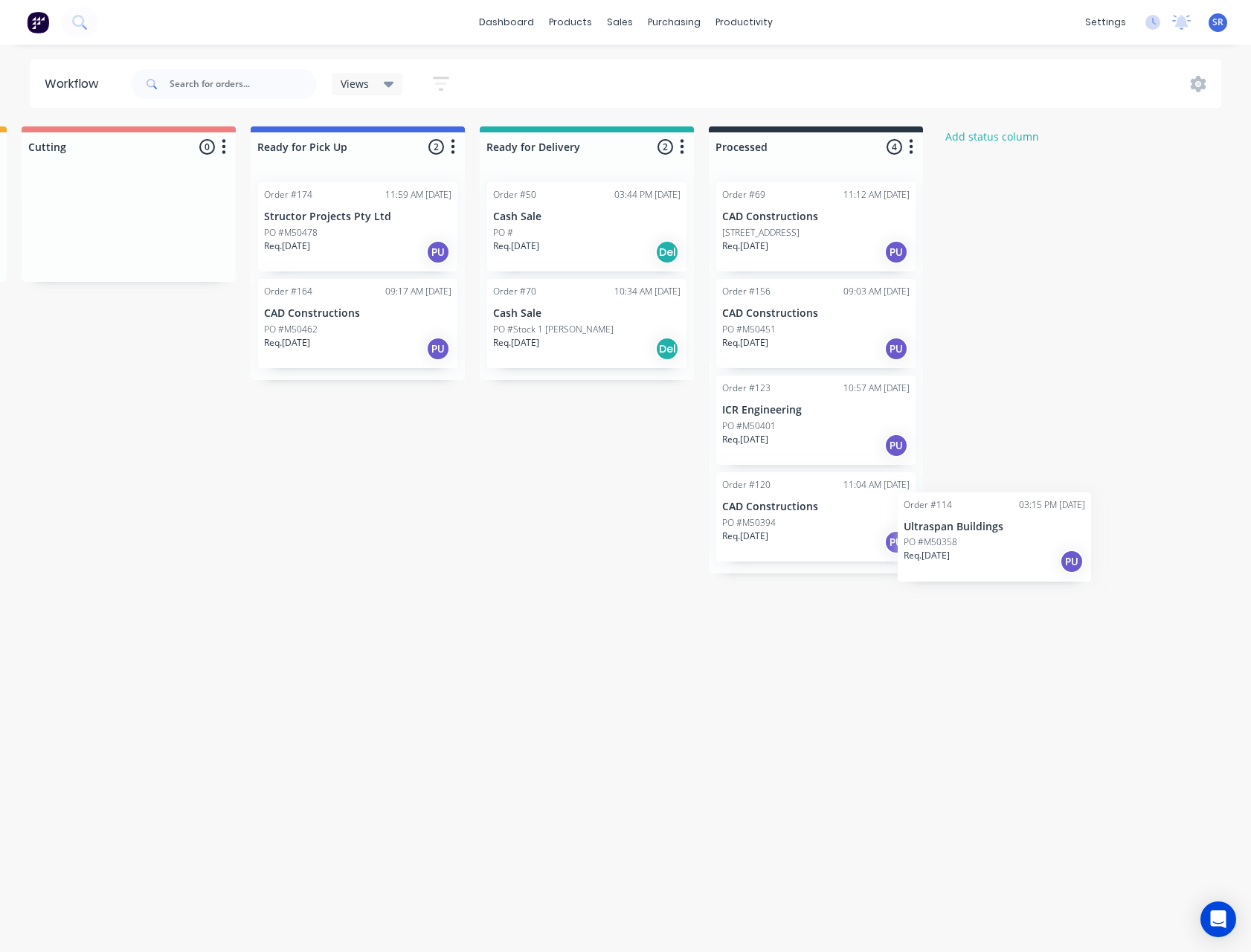
scroll to position [0, 702]
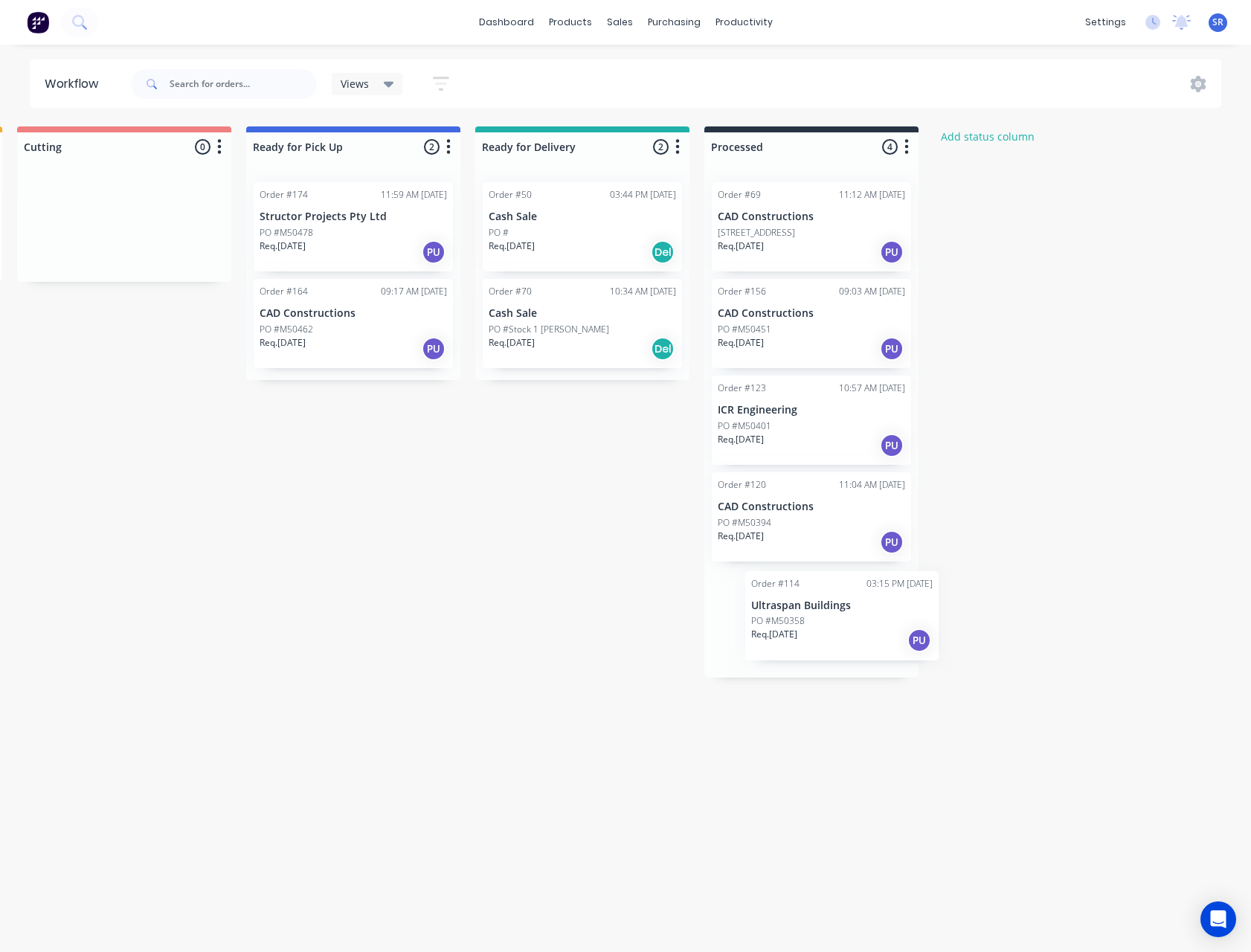
drag, startPoint x: 159, startPoint y: 309, endPoint x: 892, endPoint y: 651, distance: 808.9
click at [892, 651] on div "Submitted 57 Status colour #273444 hex #273444 Save Cancel Summaries Total orde…" at bounding box center [311, 532] width 2049 height 812
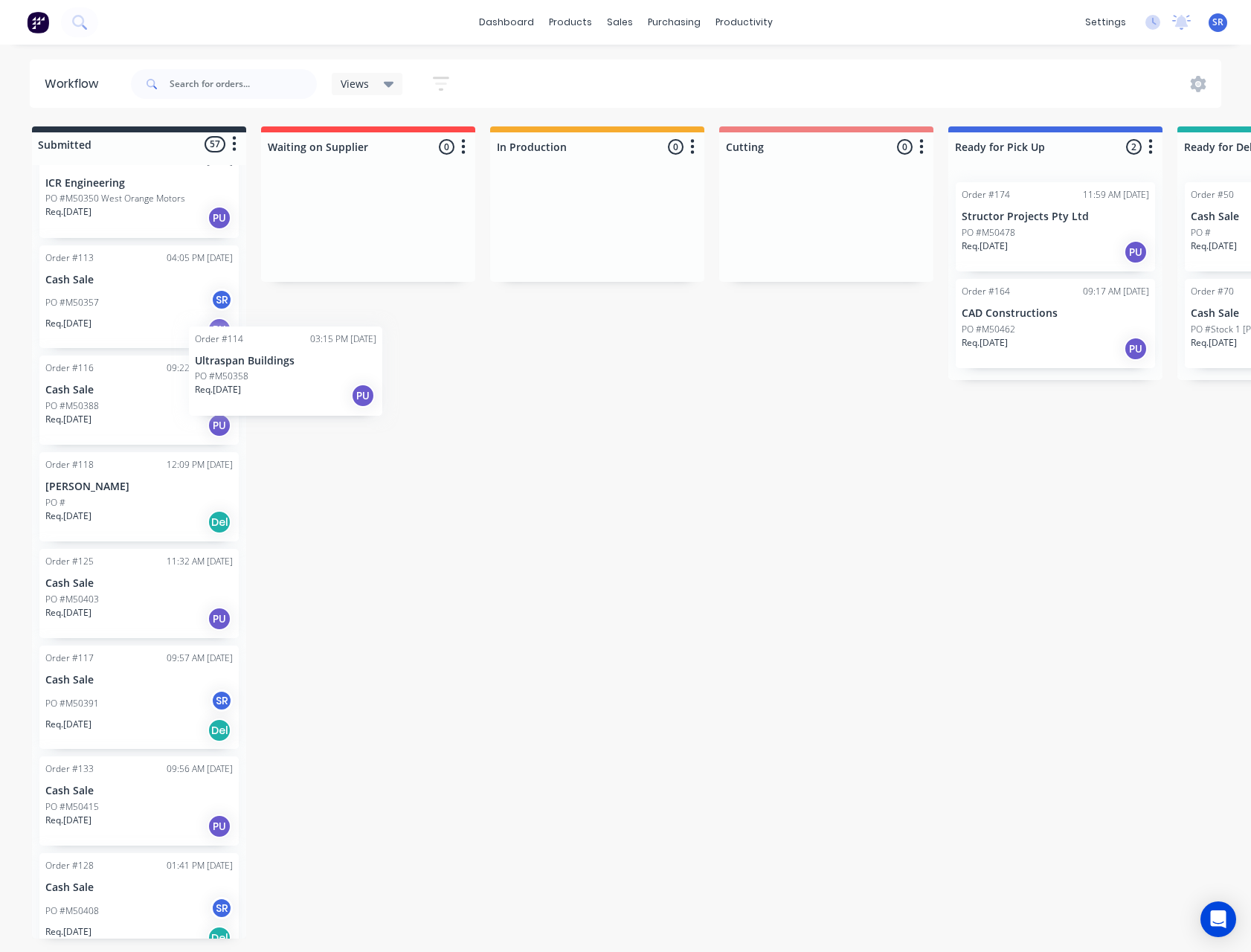
scroll to position [2181, 0]
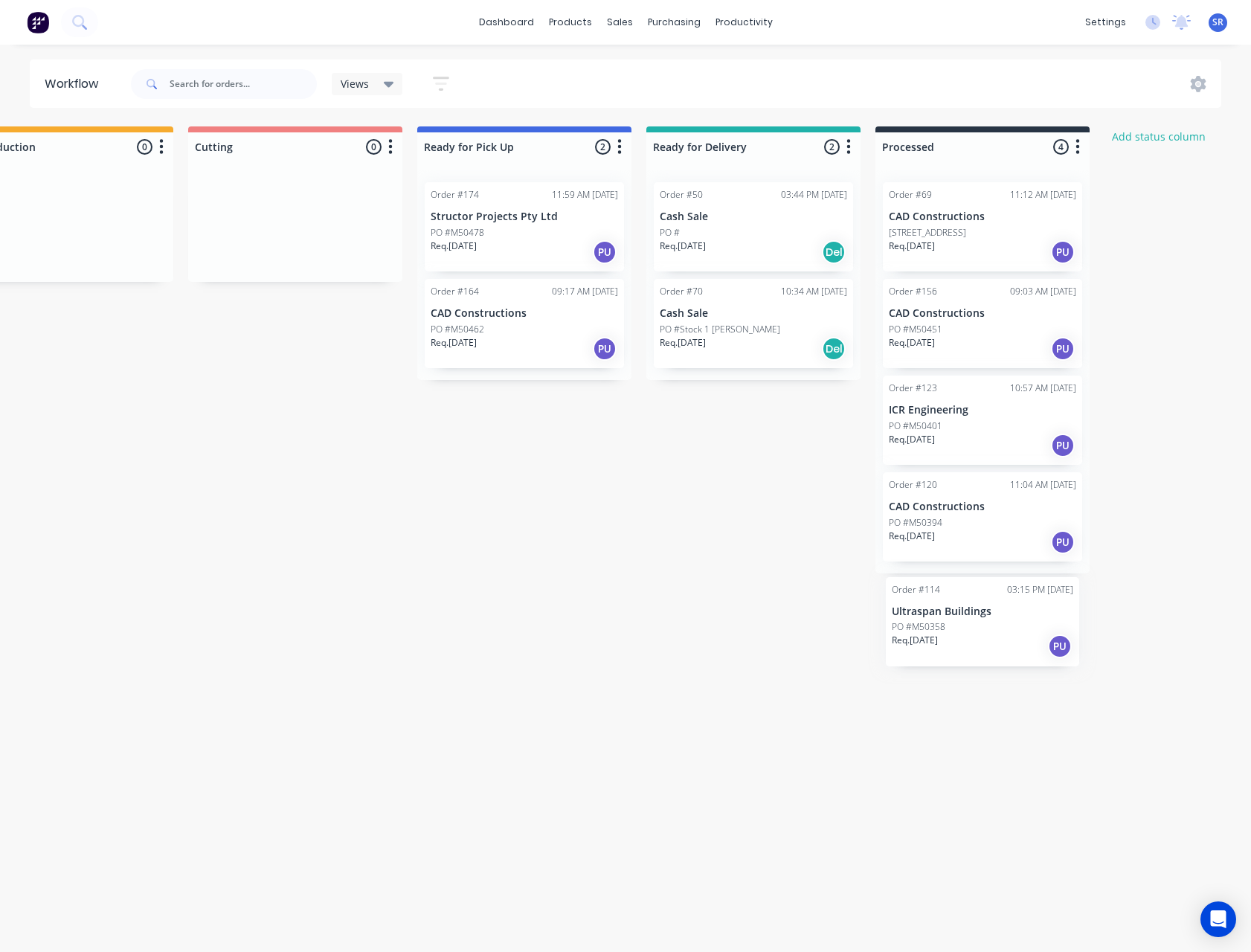
drag, startPoint x: 146, startPoint y: 301, endPoint x: 1005, endPoint y: 638, distance: 922.7
click at [1005, 641] on div "Submitted 57 Status colour #273444 hex #273444 Save Cancel Summaries Total orde…" at bounding box center [482, 532] width 2049 height 812
drag, startPoint x: 107, startPoint y: 731, endPoint x: 149, endPoint y: 812, distance: 91.2
click at [148, 811] on div "Submitted 57 Status colour #273444 hex #273444 Save Cancel Summaries Total orde…" at bounding box center [478, 532] width 2049 height 812
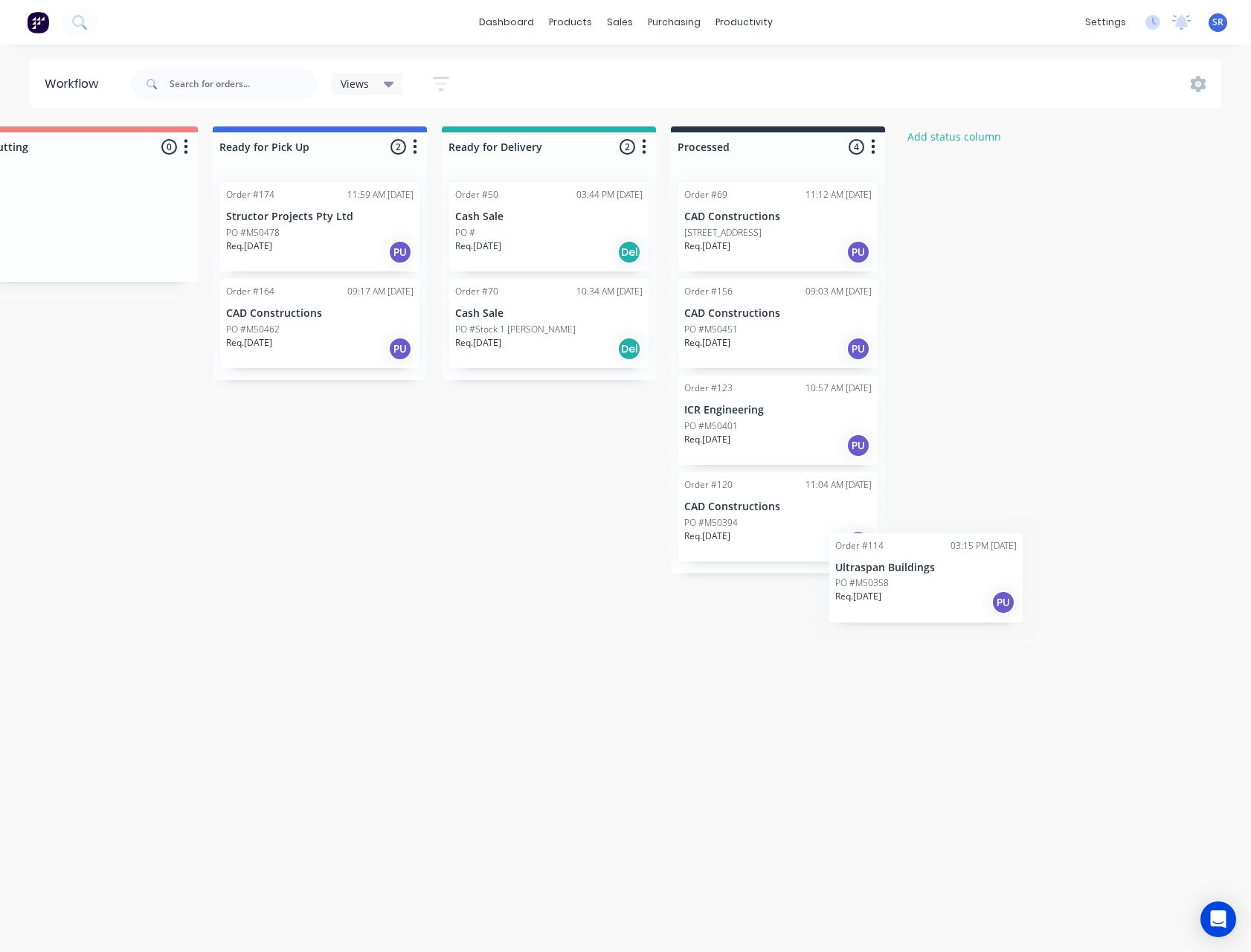
scroll to position [0, 736]
drag, startPoint x: 123, startPoint y: 313, endPoint x: 792, endPoint y: 643, distance: 746.0
click at [792, 643] on div "Submitted 57 Status colour #273444 hex #273444 Save Cancel Summaries Total orde…" at bounding box center [277, 532] width 2049 height 812
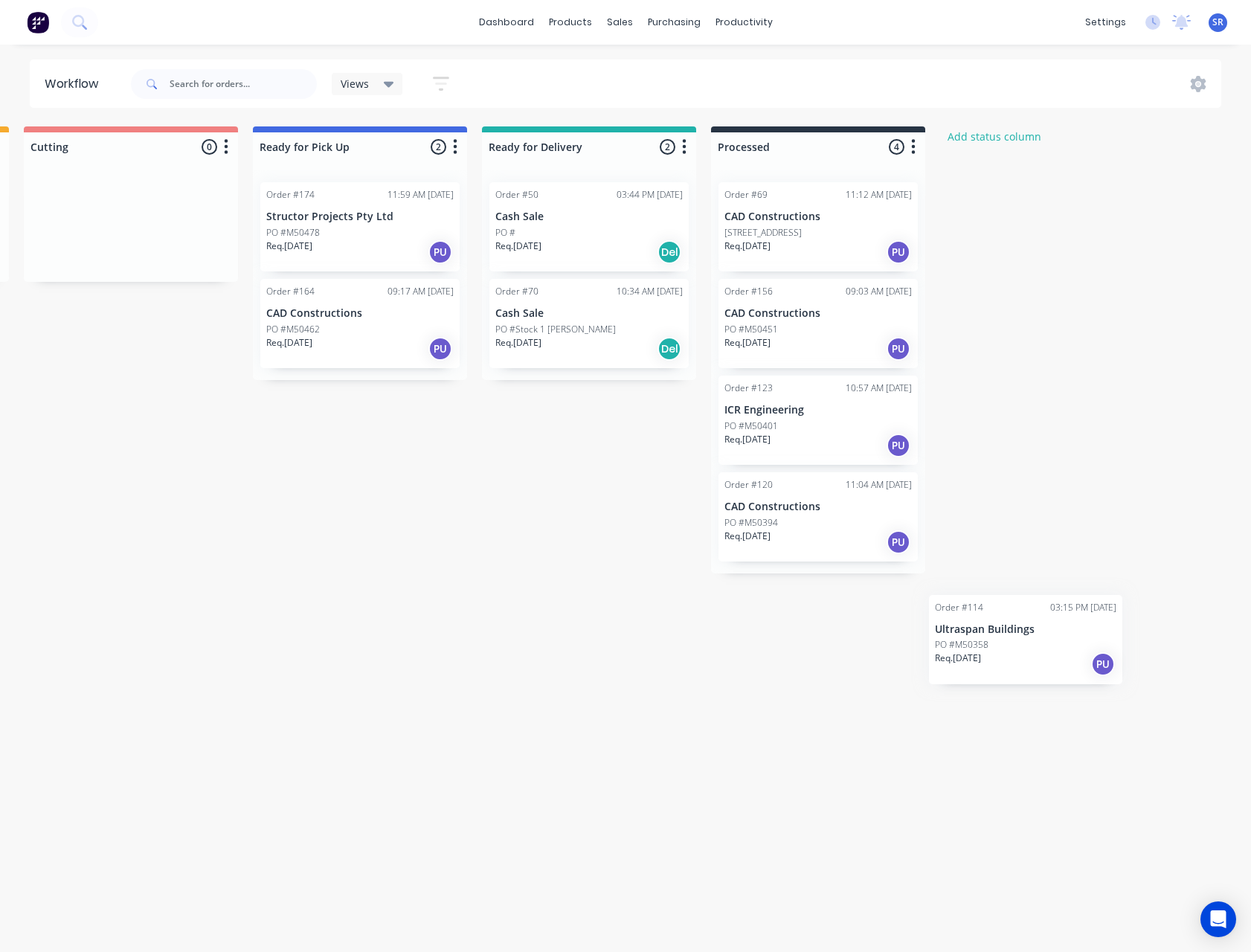
scroll to position [0, 698]
drag, startPoint x: 125, startPoint y: 297, endPoint x: 819, endPoint y: 634, distance: 771.5
click at [819, 634] on div "Submitted 57 Status colour #273444 hex #273444 Save Cancel Summaries Total orde…" at bounding box center [315, 532] width 2049 height 812
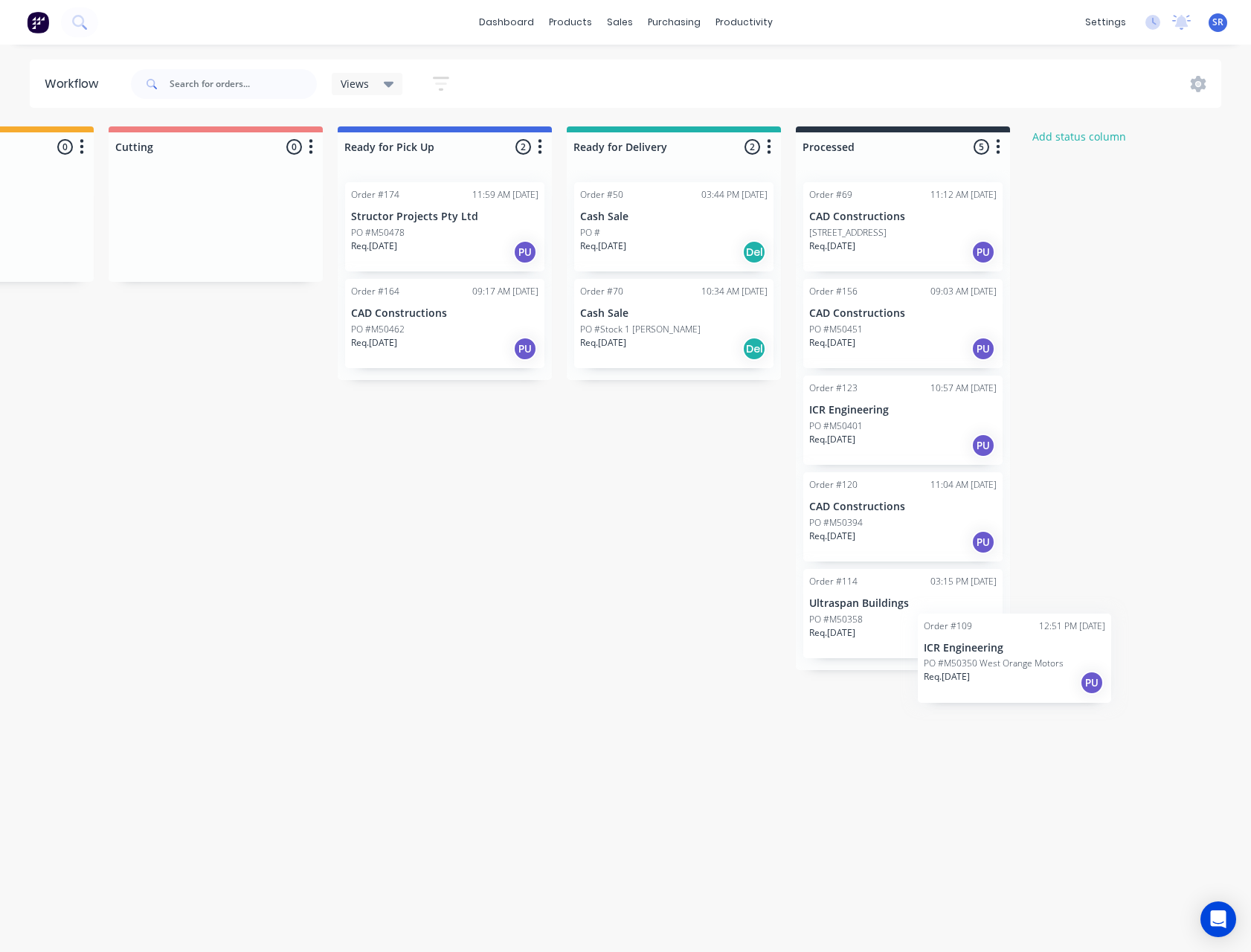
scroll to position [0, 634]
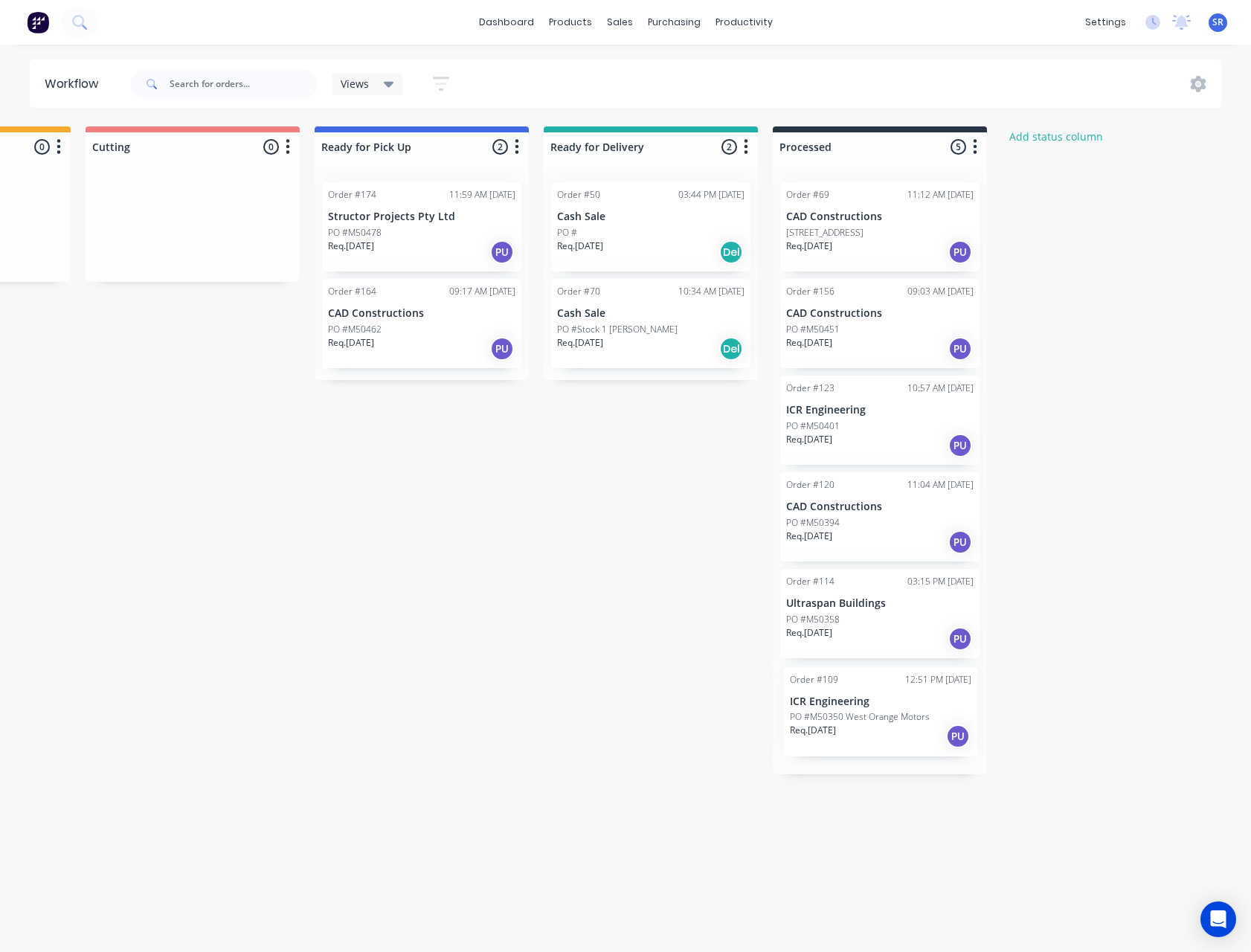
drag, startPoint x: 153, startPoint y: 451, endPoint x: 907, endPoint y: 750, distance: 811.1
click at [907, 750] on div "Submitted 56 Status colour #273444 hex #273444 Save Cancel Summaries Total orde…" at bounding box center [379, 532] width 2049 height 812
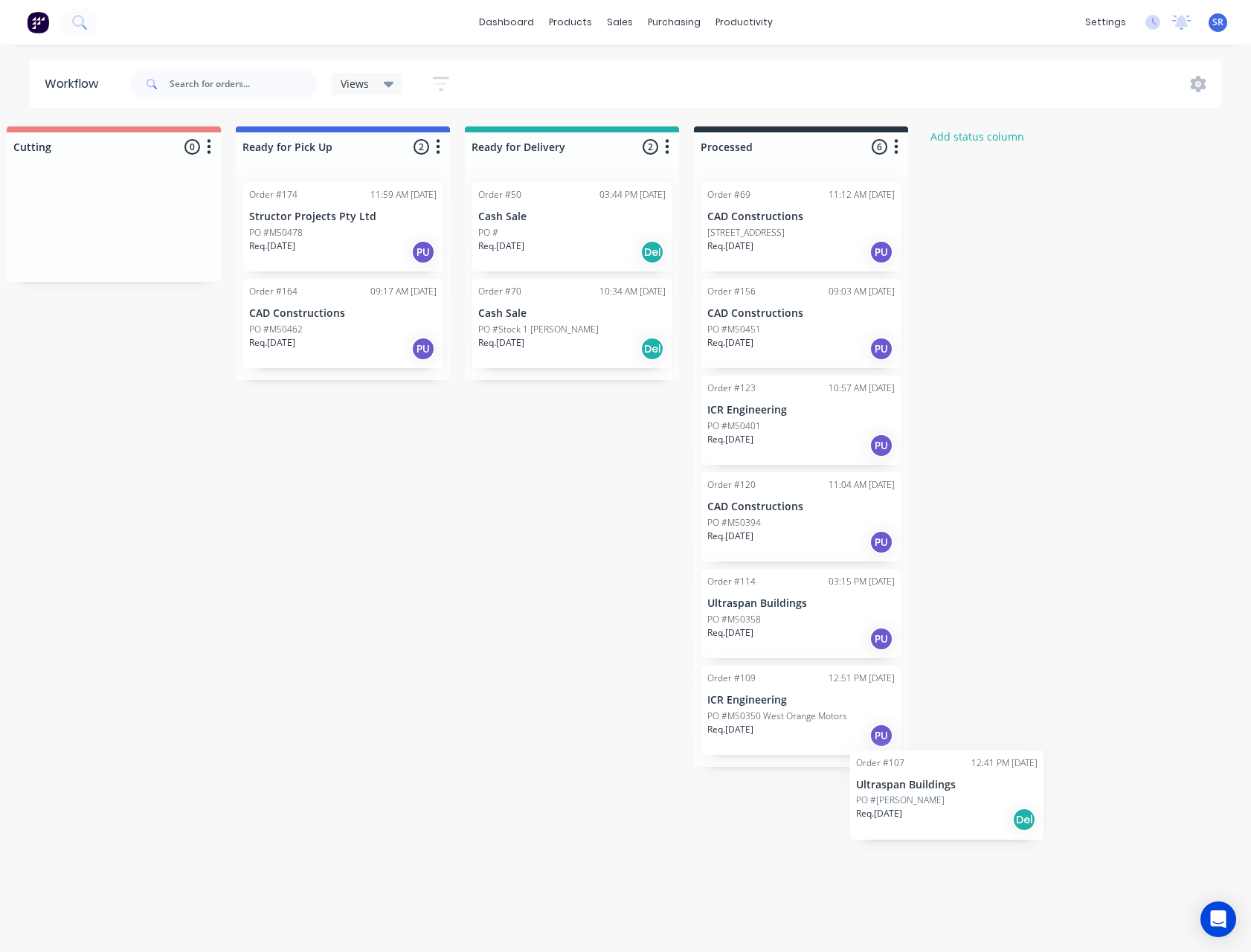
scroll to position [0, 714]
drag, startPoint x: 132, startPoint y: 351, endPoint x: 800, endPoint y: 831, distance: 822.6
click at [800, 831] on div "Submitted 55 Status colour #273444 hex #273444 Save Cancel Summaries Total orde…" at bounding box center [299, 532] width 2049 height 812
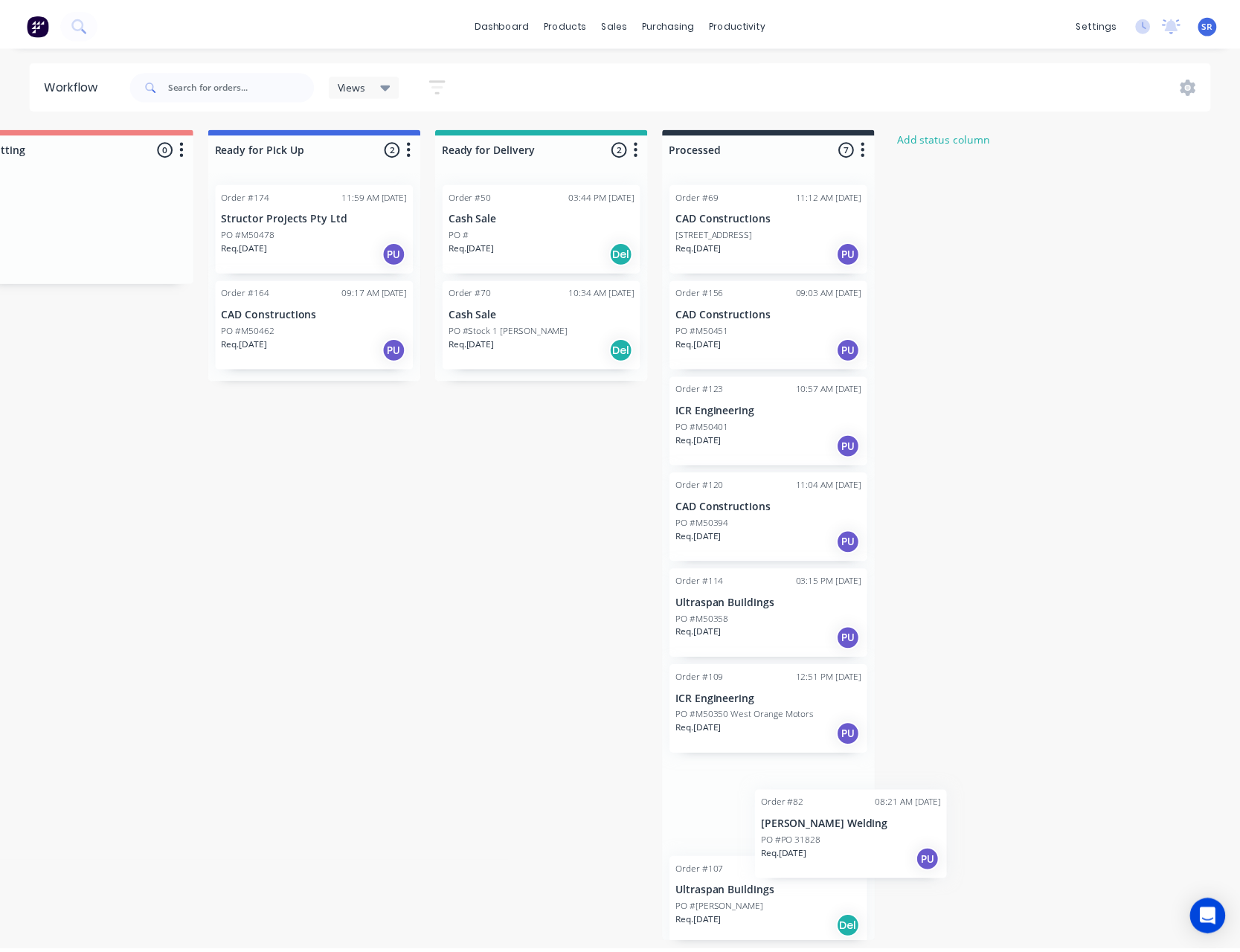
scroll to position [13, 0]
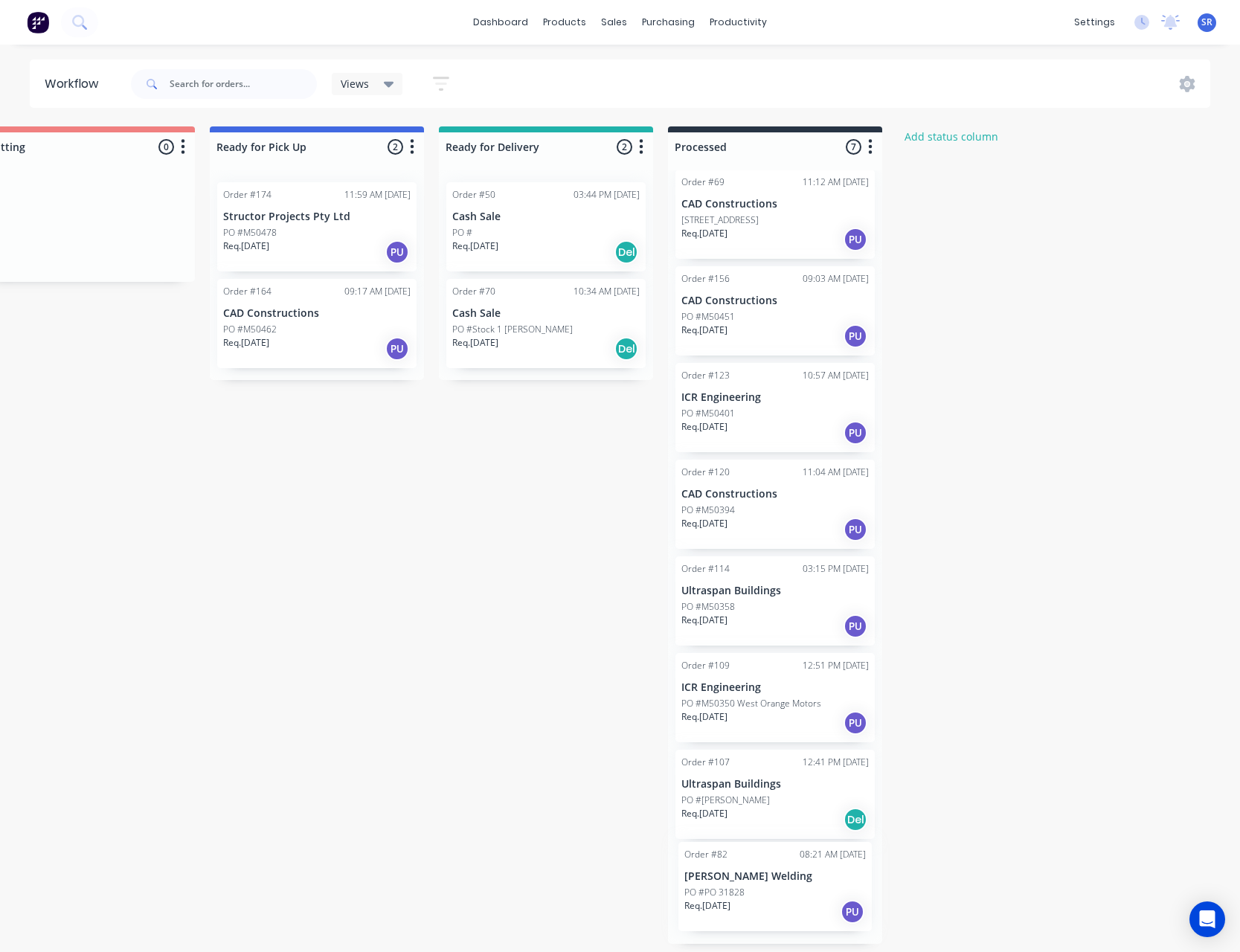
drag, startPoint x: 176, startPoint y: 454, endPoint x: 829, endPoint y: 929, distance: 807.5
click at [829, 929] on div "Submitted 54 Status colour #273444 hex #273444 Save Cancel Summaries Total orde…" at bounding box center [274, 535] width 2049 height 817
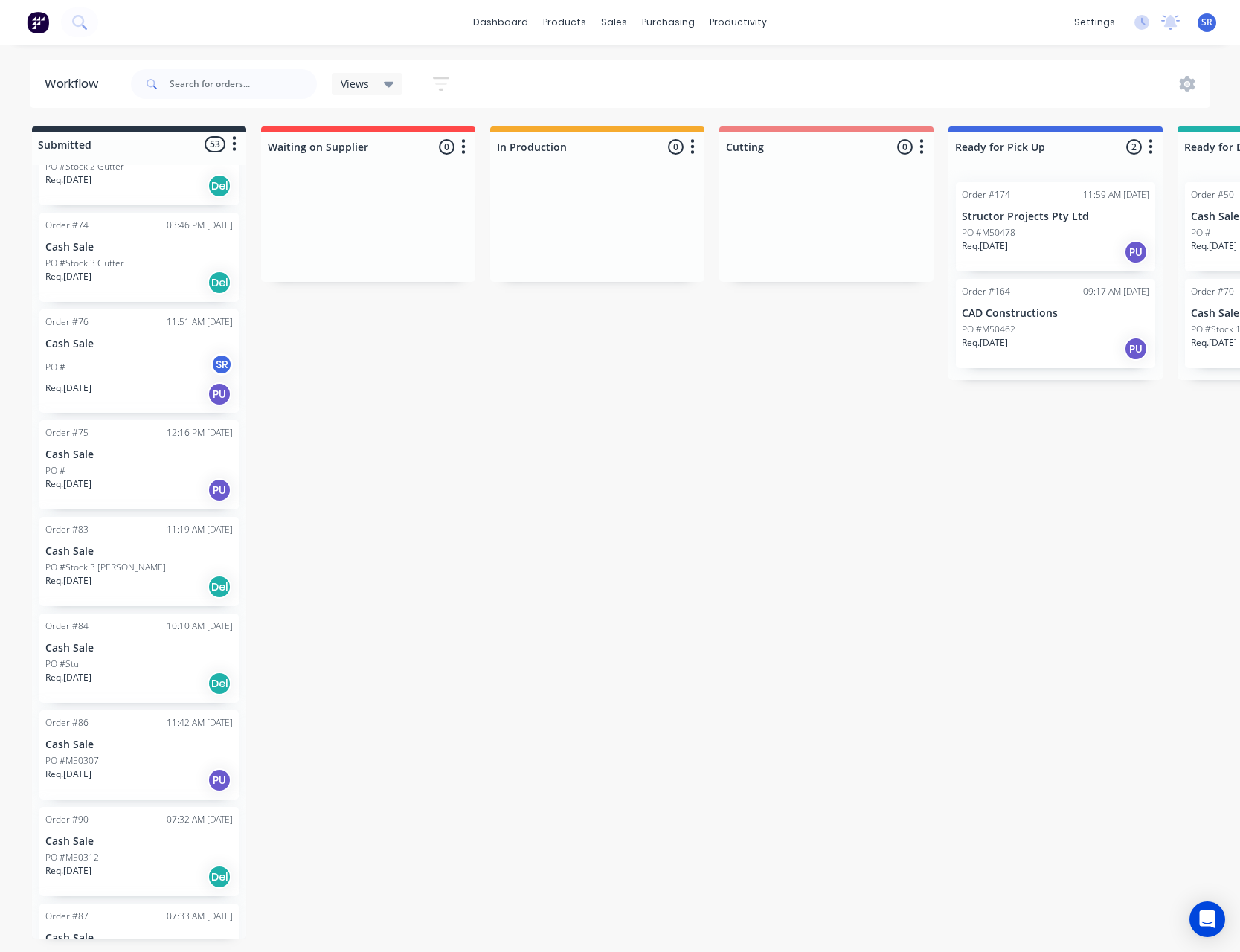
scroll to position [30, 0]
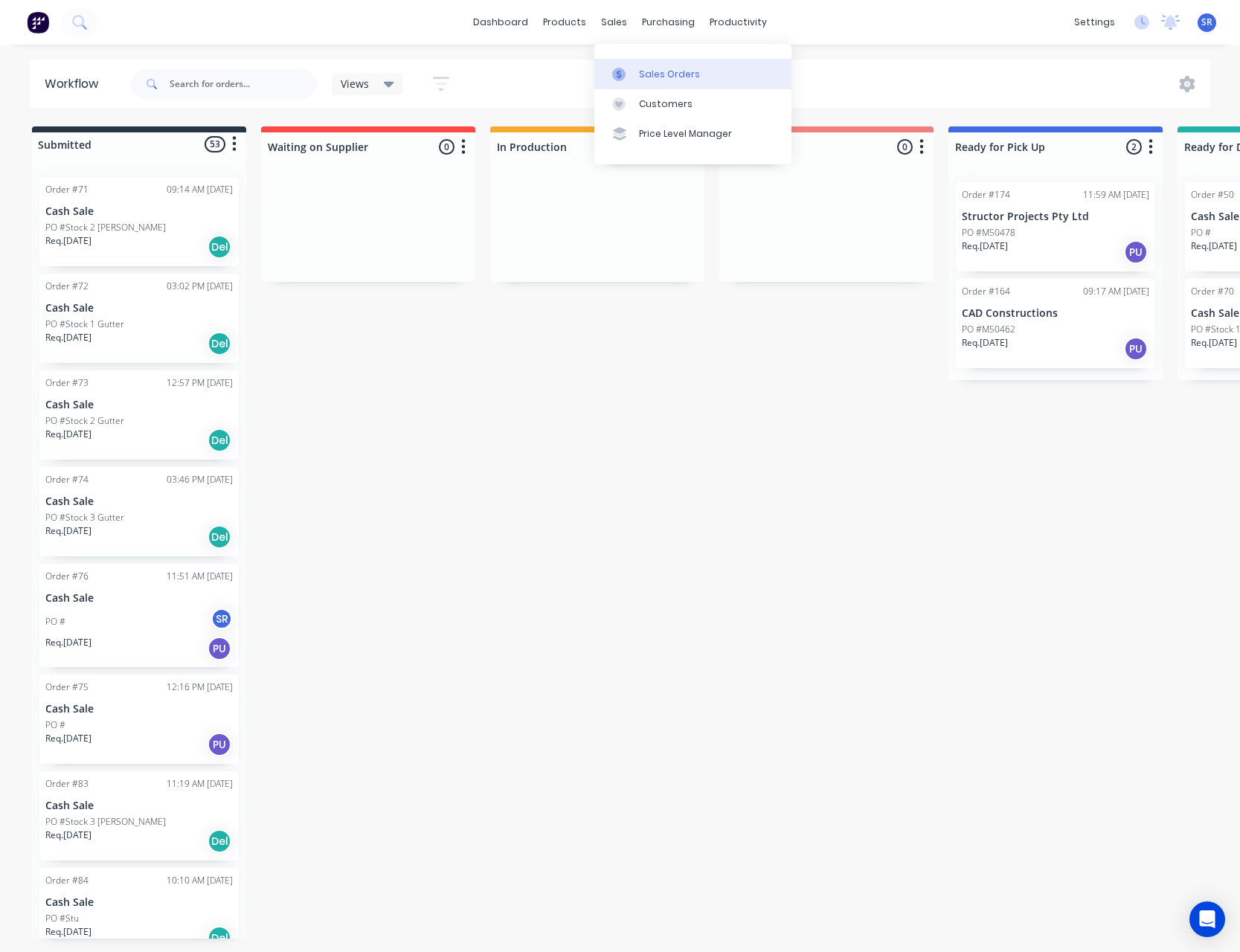
click at [654, 63] on link "Sales Orders" at bounding box center [693, 74] width 197 height 30
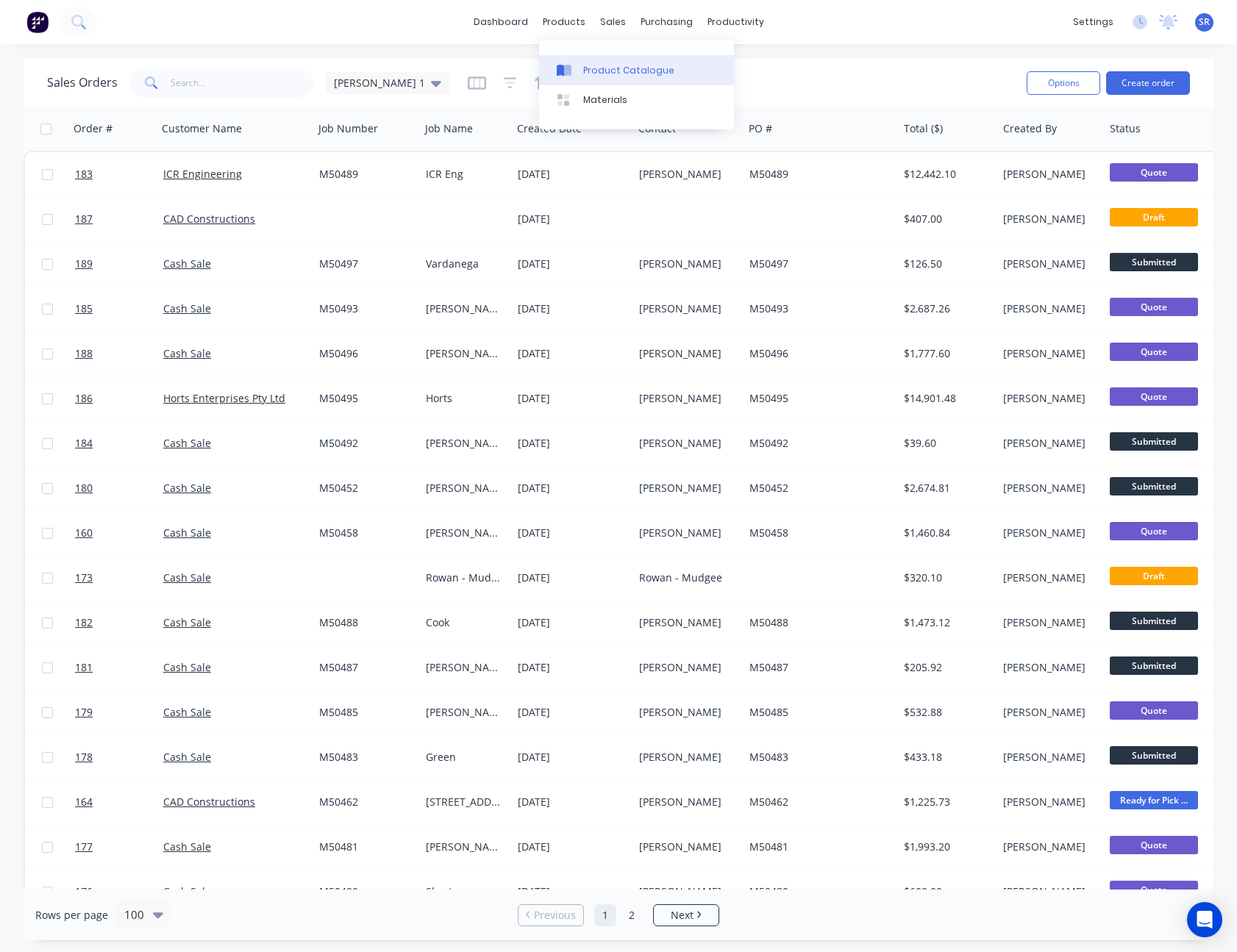
click at [599, 64] on div "Product Catalogue" at bounding box center [629, 70] width 91 height 14
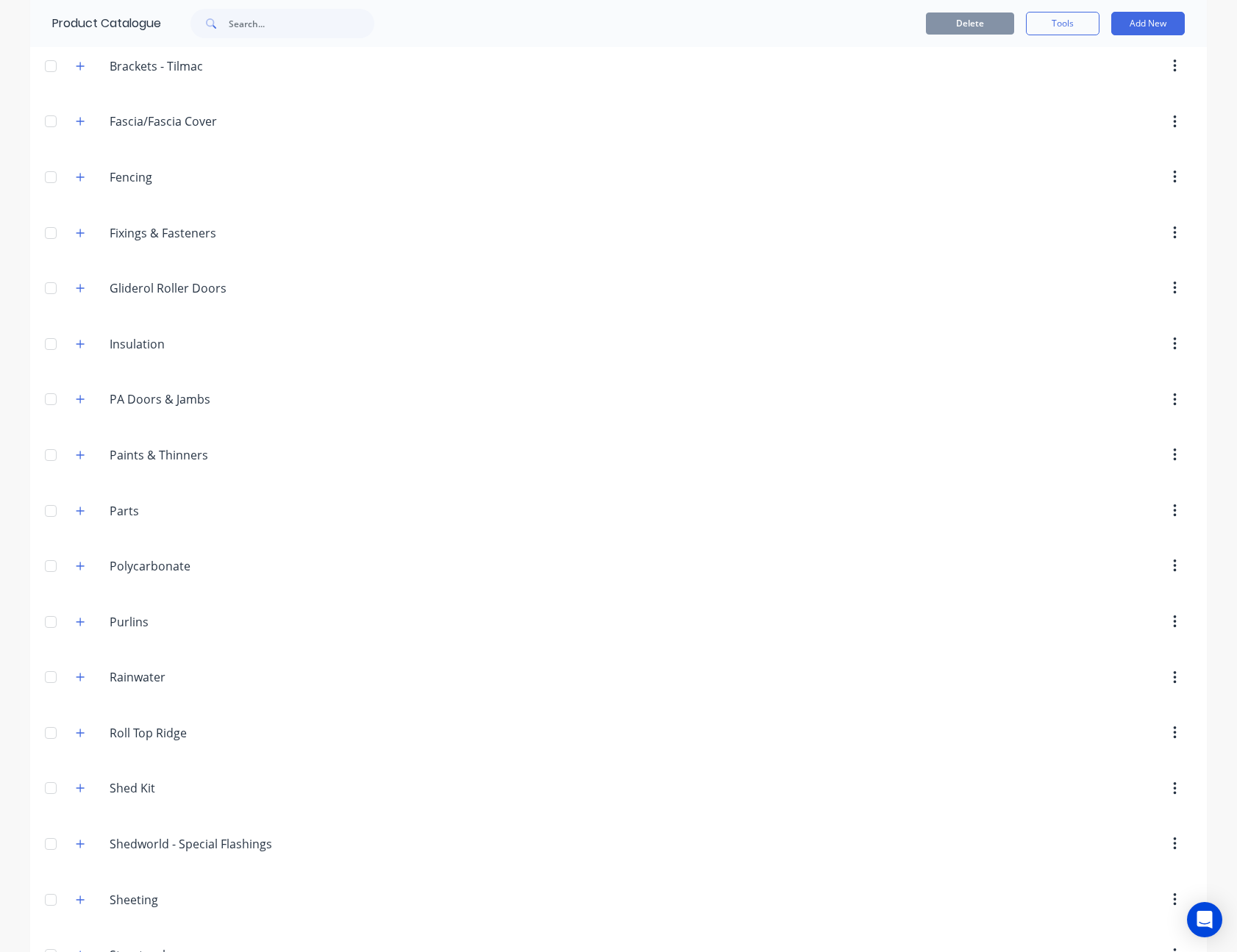
scroll to position [662, 0]
click at [77, 564] on icon "button" at bounding box center [80, 567] width 8 height 8
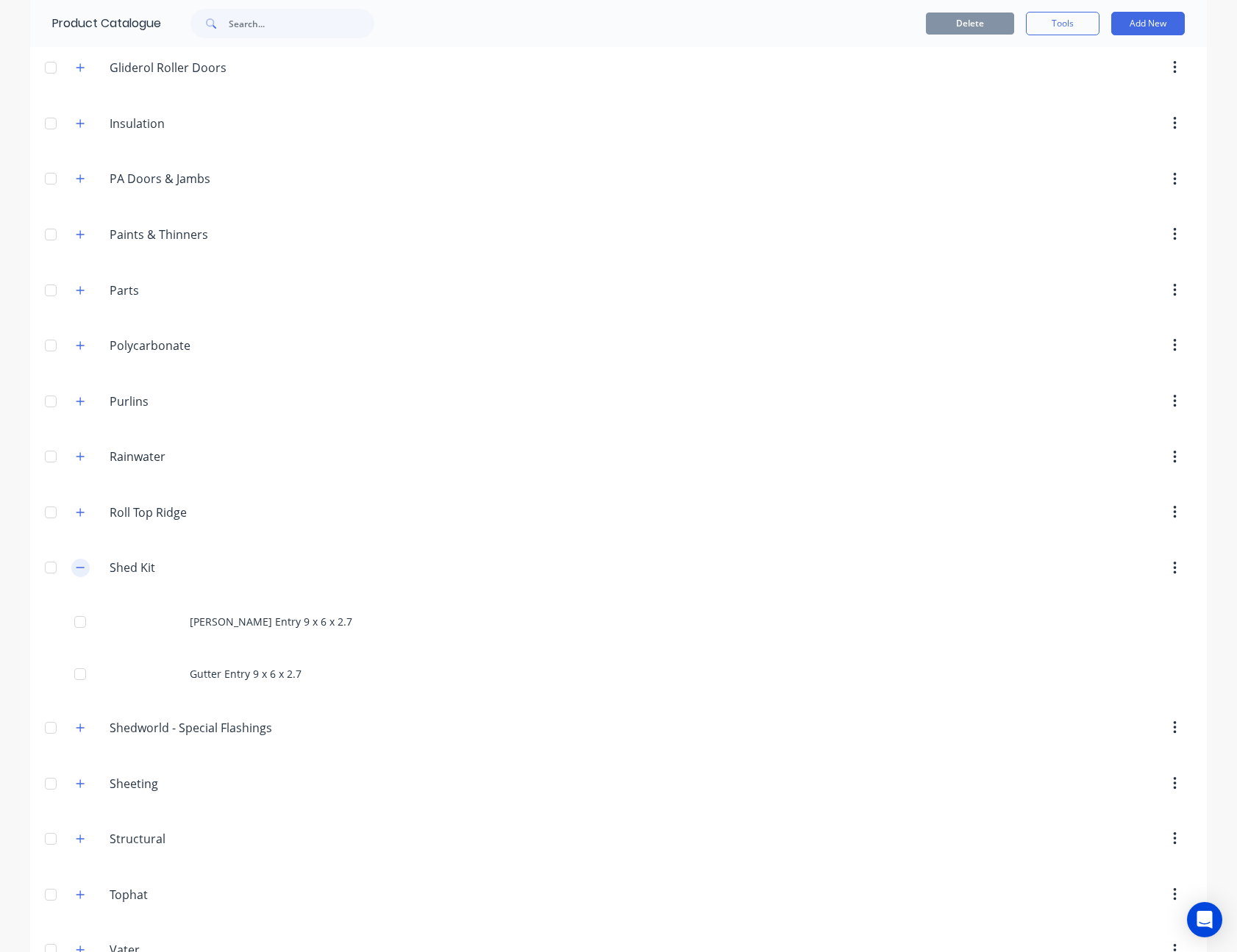
click at [76, 564] on icon "button" at bounding box center [80, 567] width 9 height 10
click at [1134, 23] on button "Add New" at bounding box center [1148, 24] width 74 height 24
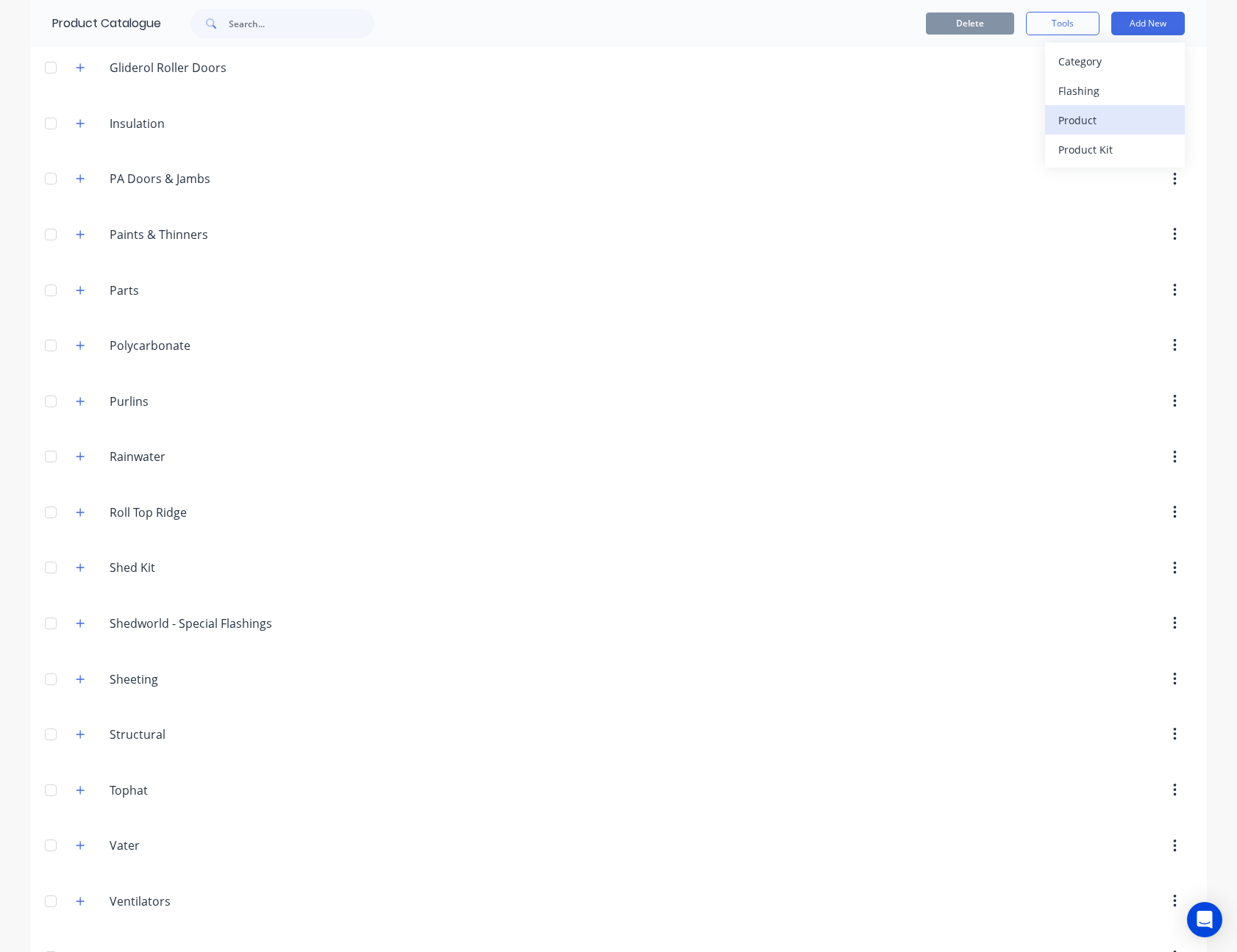
click at [1109, 114] on div "Product" at bounding box center [1115, 119] width 113 height 21
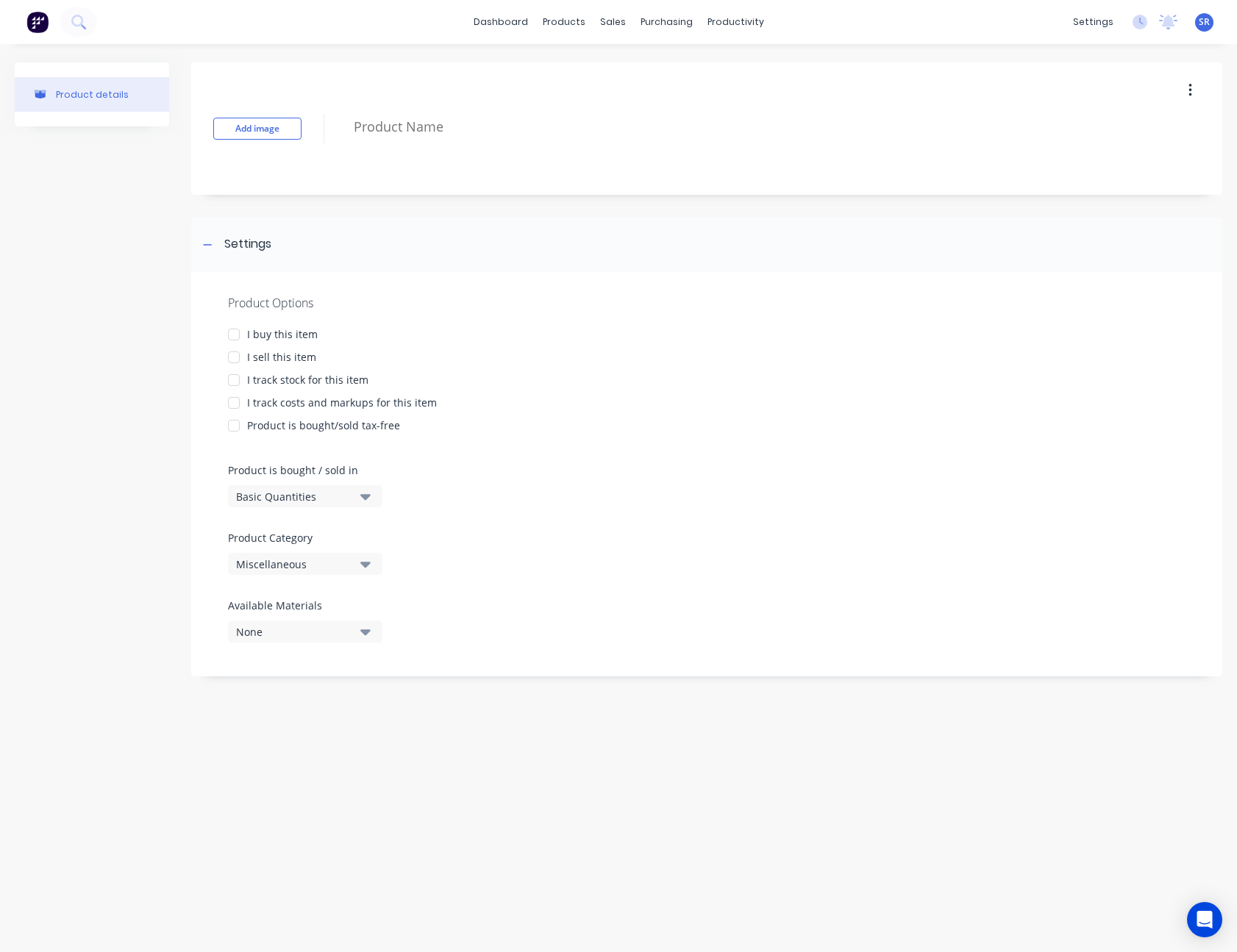
type textarea "x"
click at [608, 58] on link "Product Catalogue" at bounding box center [637, 69] width 195 height 29
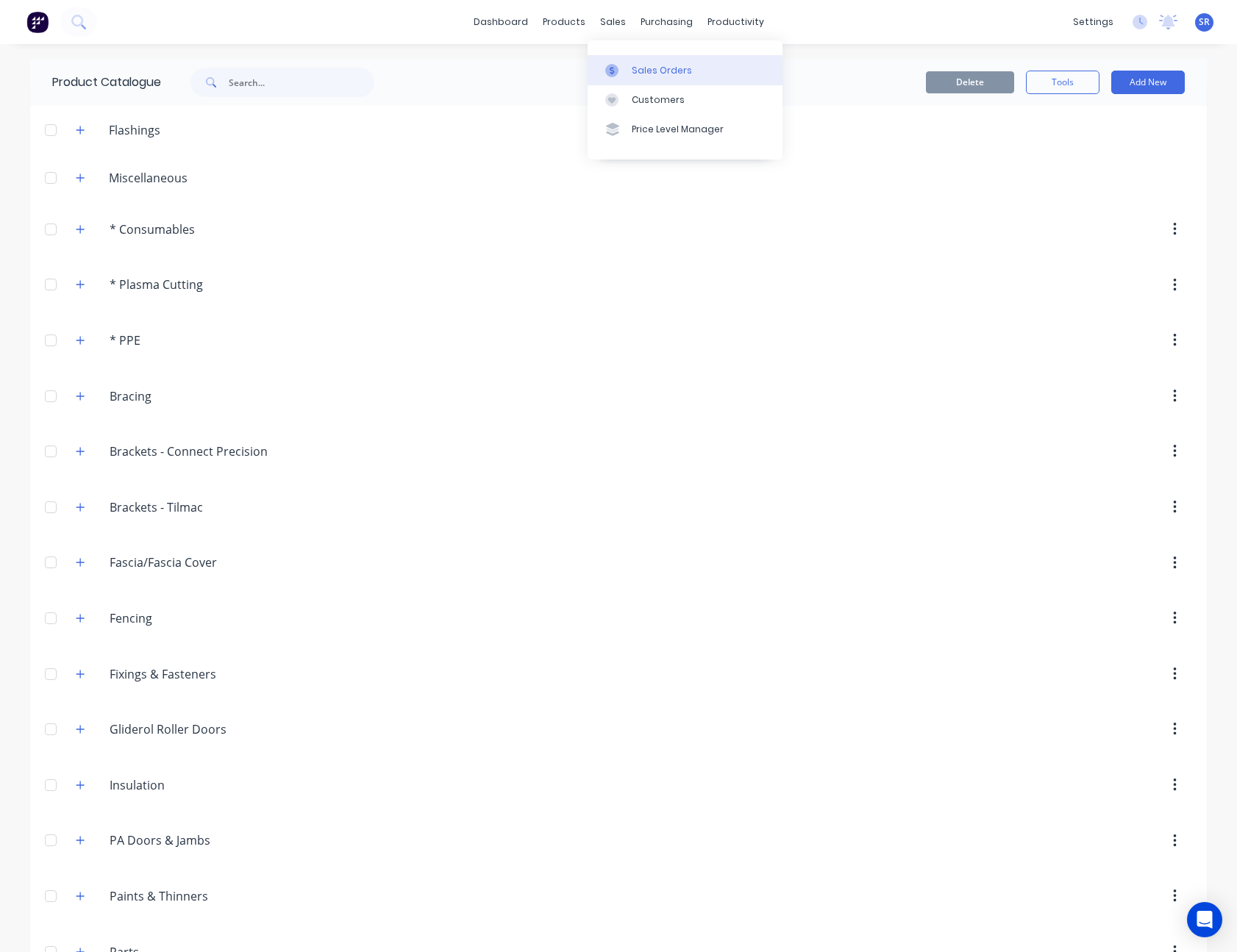
click at [641, 76] on div "Sales Orders" at bounding box center [661, 70] width 60 height 14
